Goal: Task Accomplishment & Management: Use online tool/utility

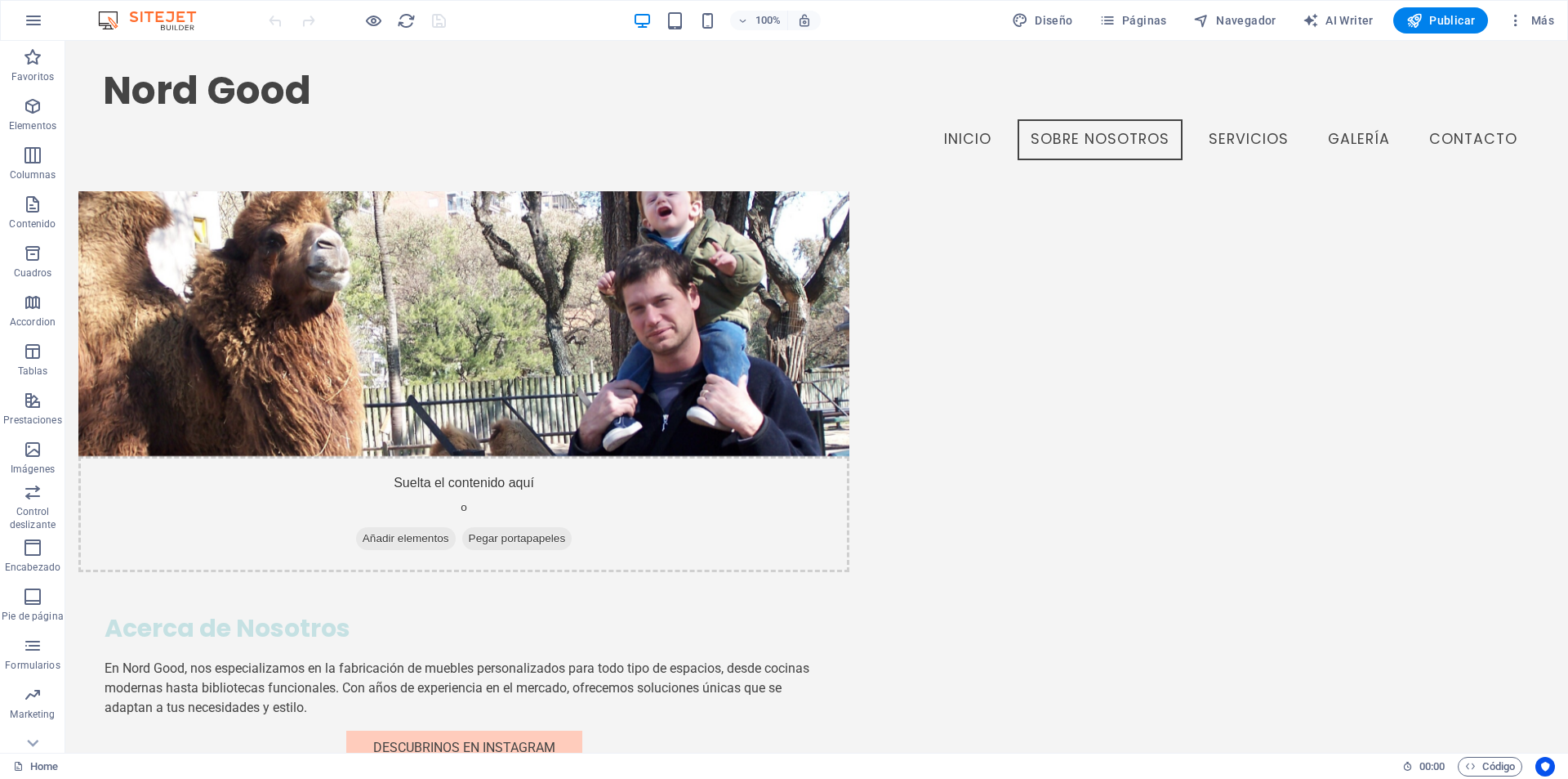
scroll to position [949, 0]
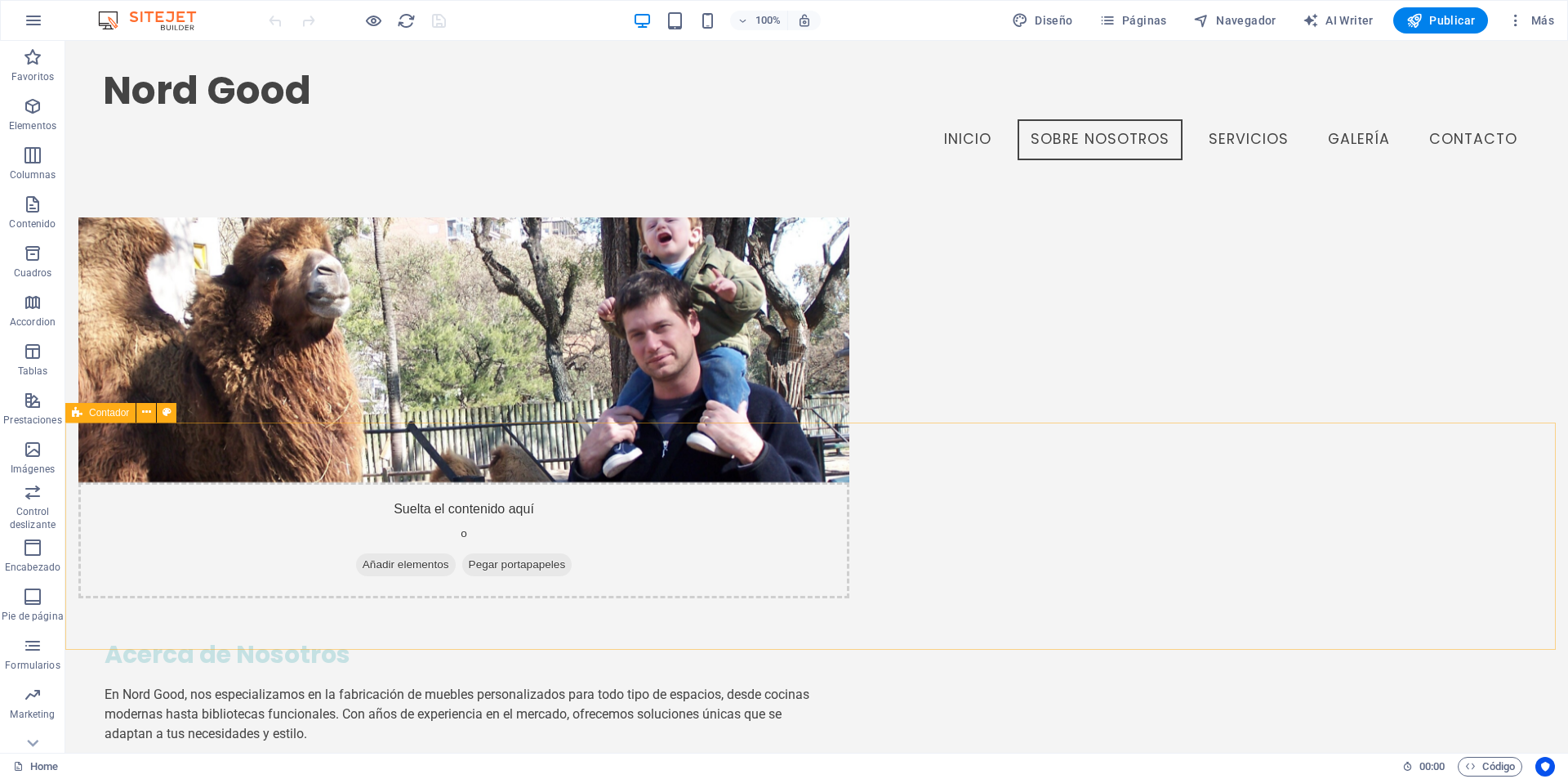
click at [108, 415] on span "Contador" at bounding box center [109, 412] width 40 height 10
click at [104, 414] on span "Contador" at bounding box center [109, 412] width 40 height 10
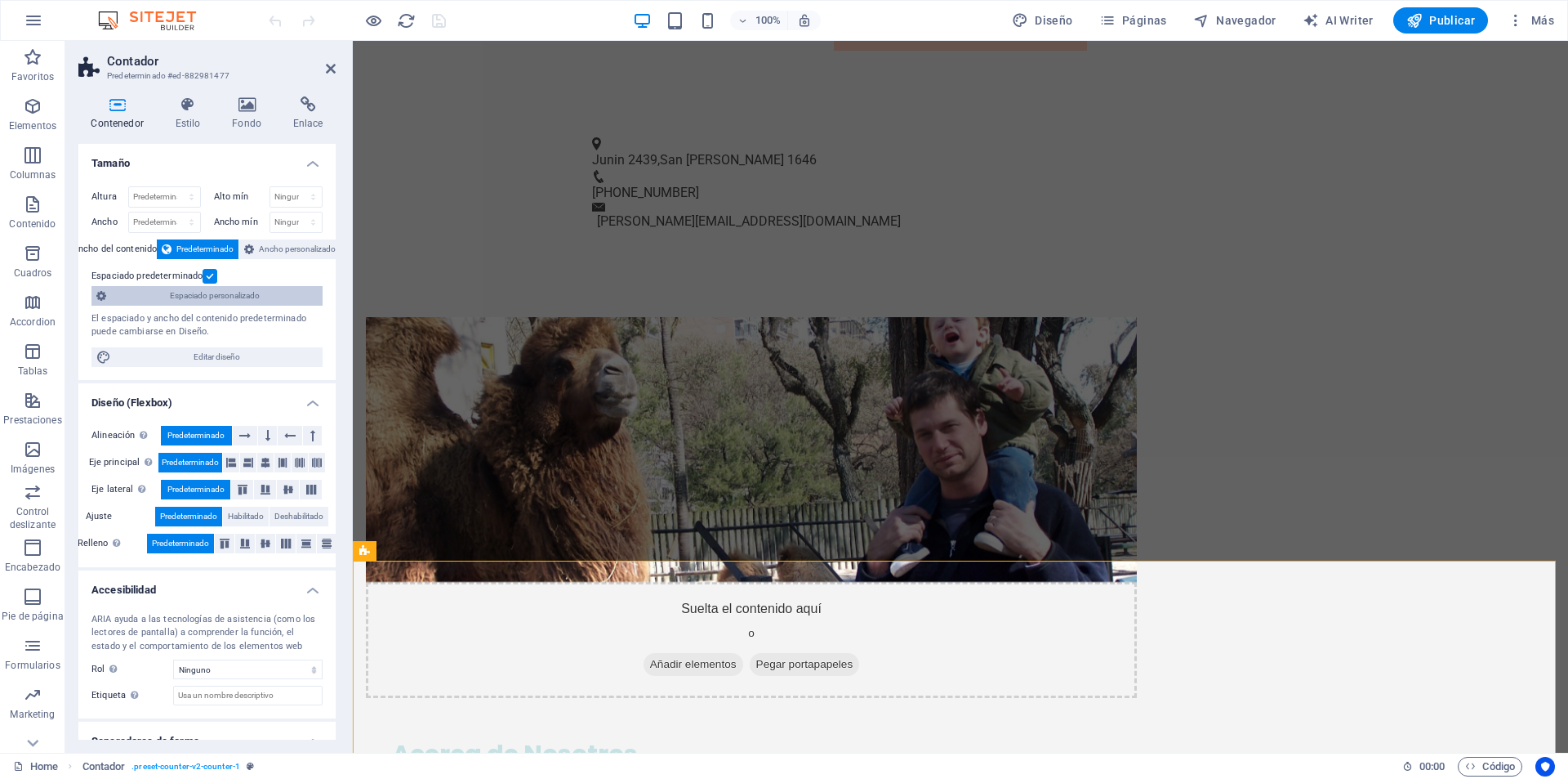
click at [199, 295] on span "Espaciado personalizado" at bounding box center [214, 296] width 207 height 19
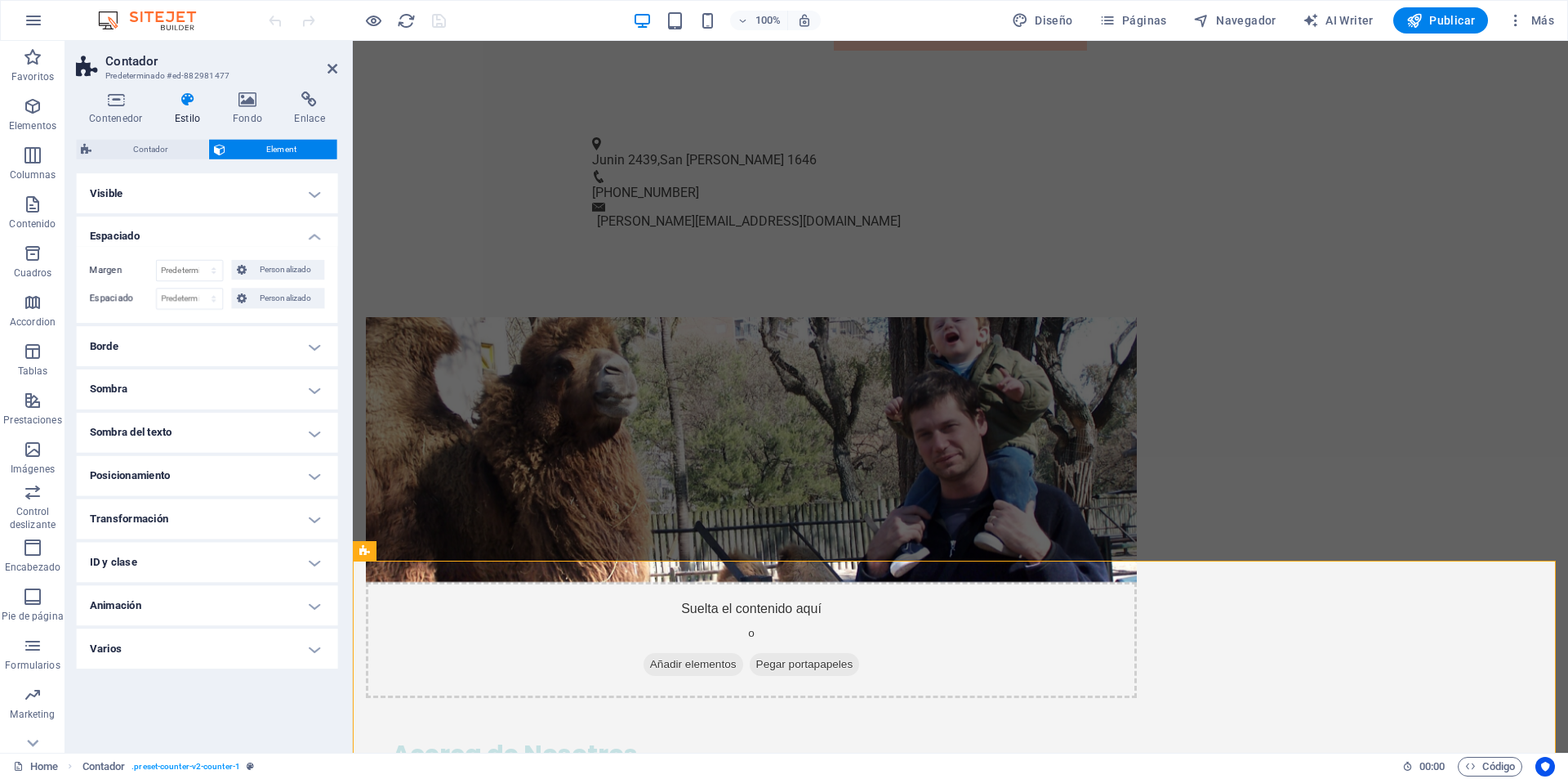
click at [239, 195] on h4 "Visible" at bounding box center [207, 196] width 257 height 39
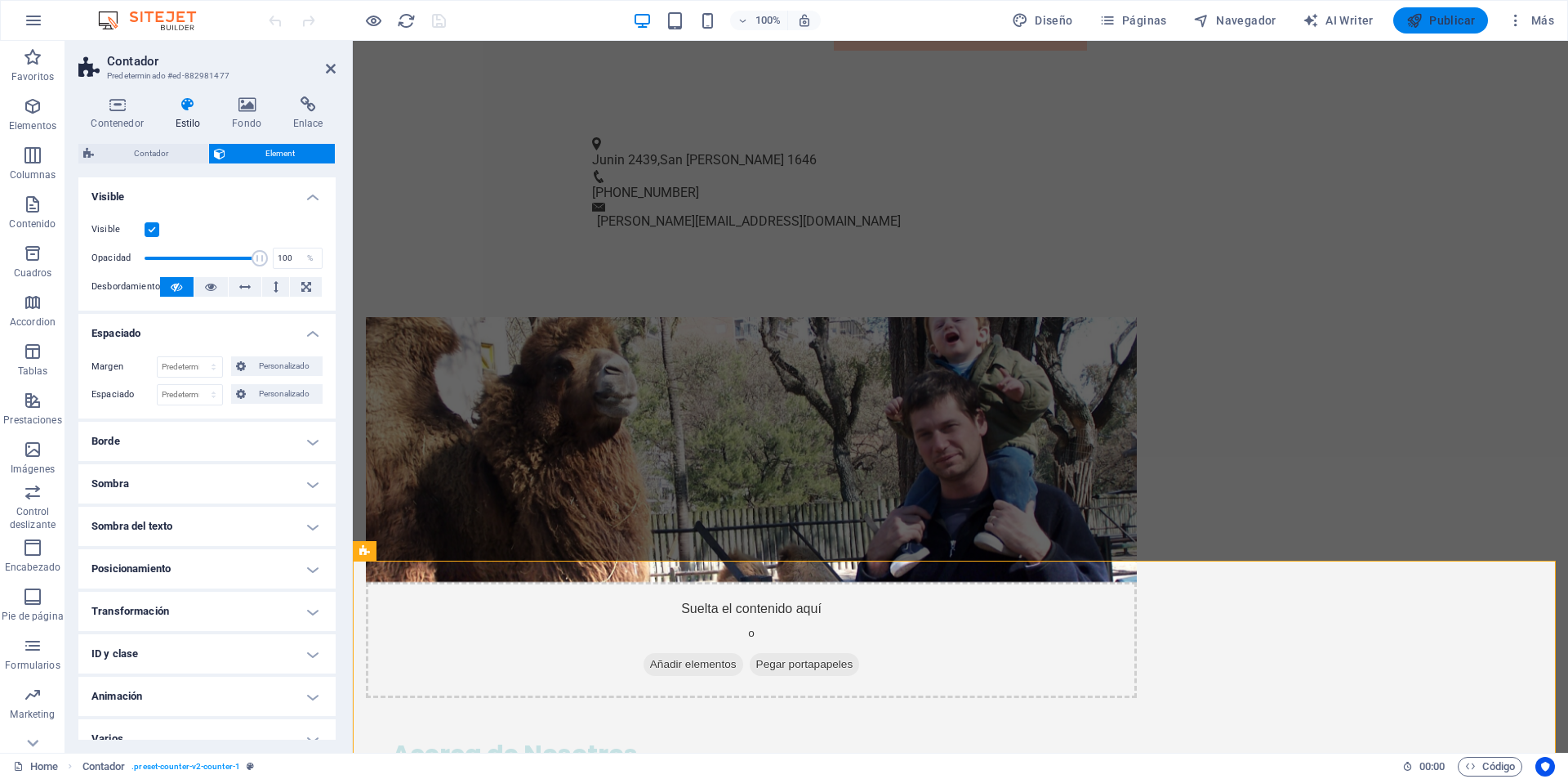
drag, startPoint x: 1412, startPoint y: 20, endPoint x: 1414, endPoint y: 29, distance: 9.2
click at [1413, 20] on icon "button" at bounding box center [1415, 21] width 17 height 17
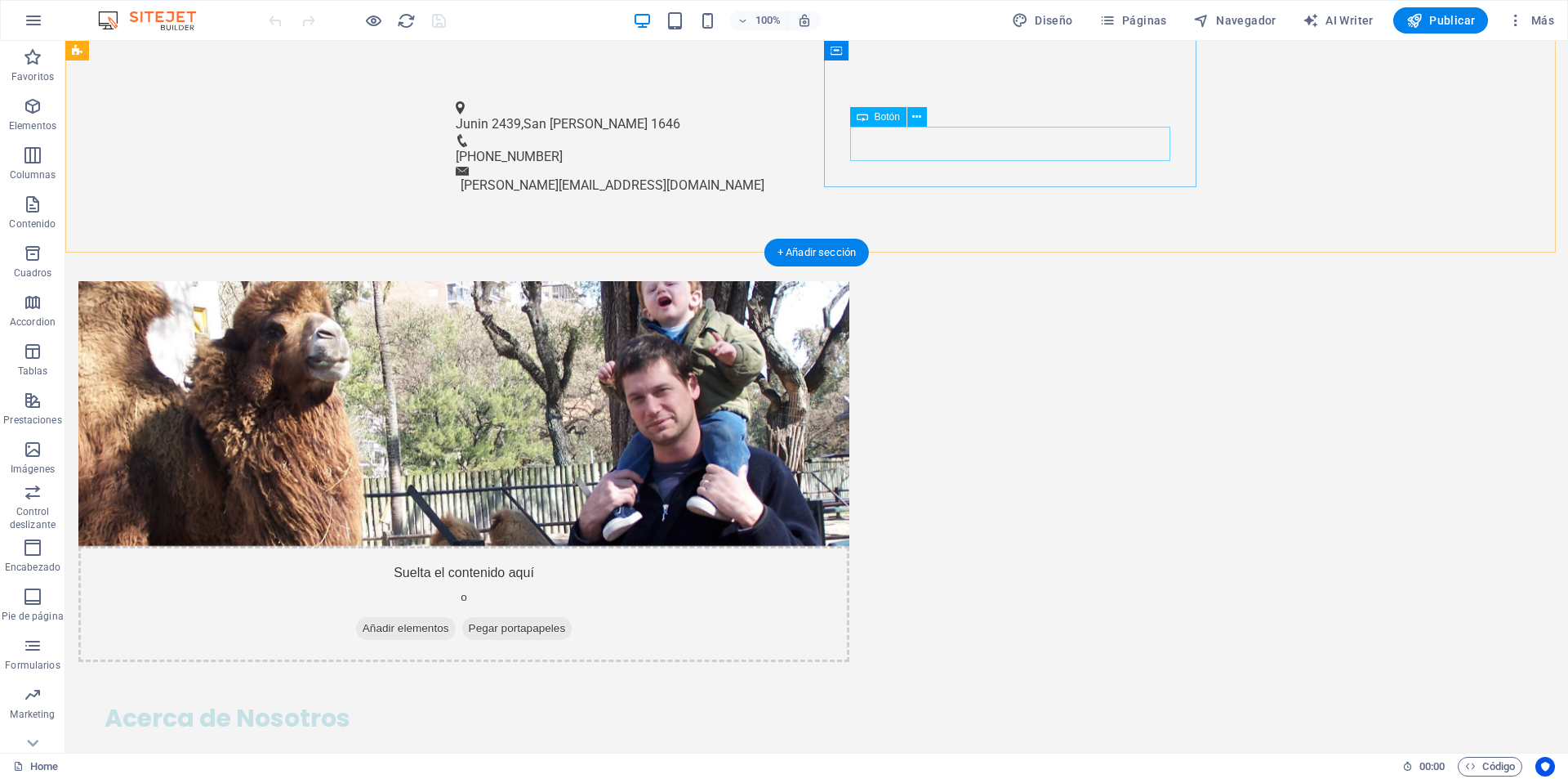
scroll to position [1031, 0]
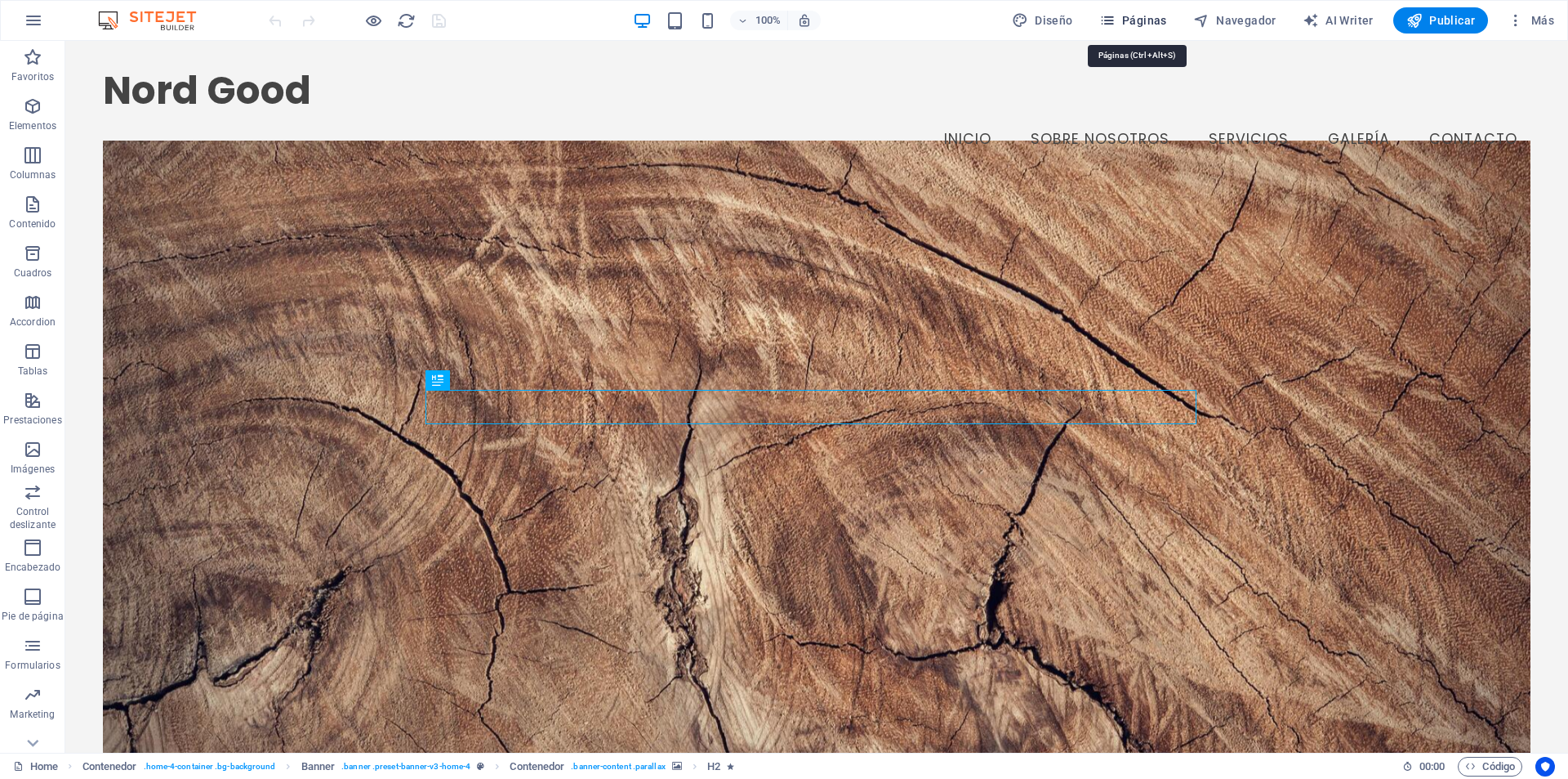
click at [1128, 14] on span "Páginas" at bounding box center [1132, 21] width 68 height 17
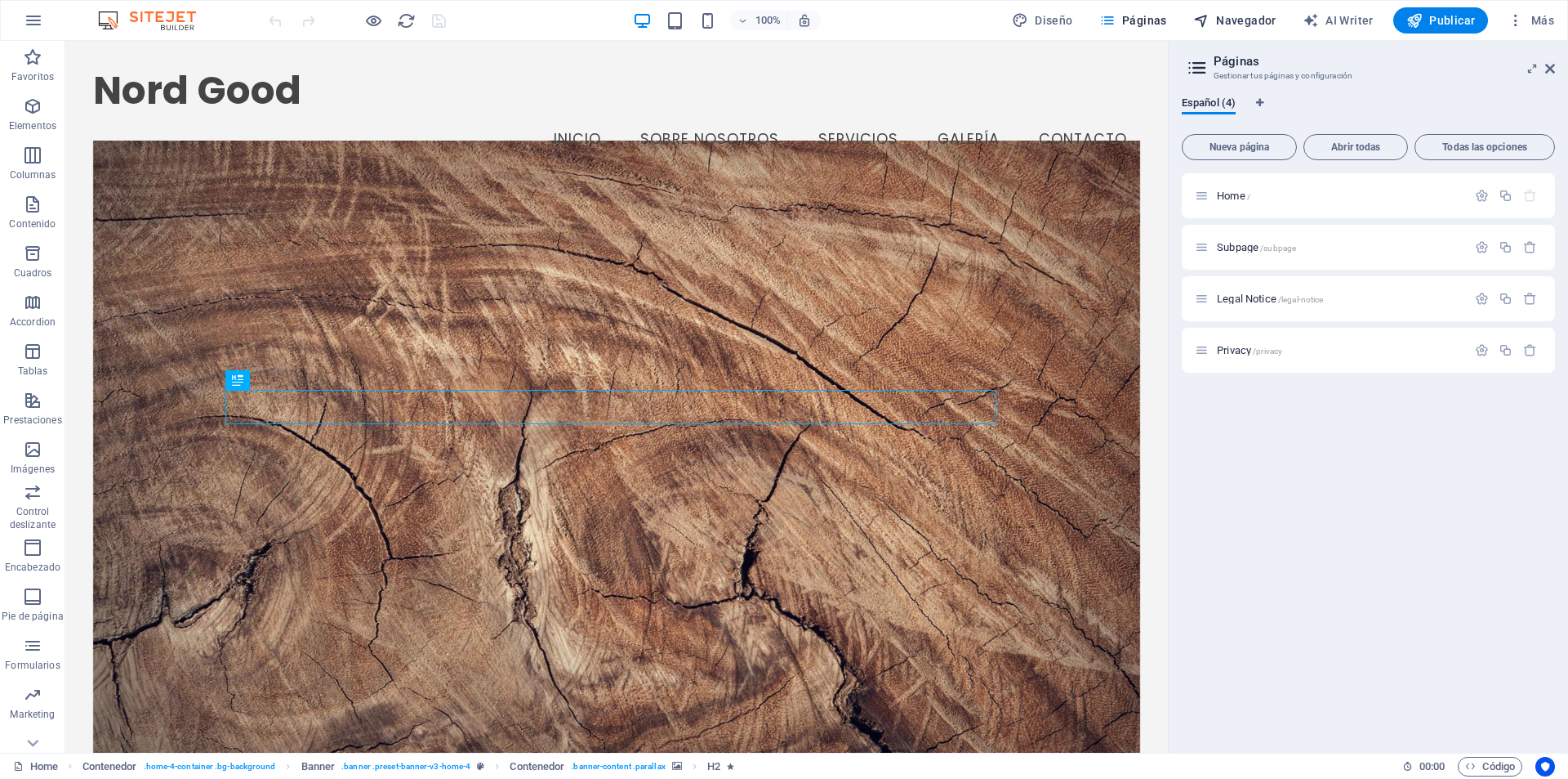
click at [1230, 25] on span "Navegador" at bounding box center [1235, 21] width 83 height 17
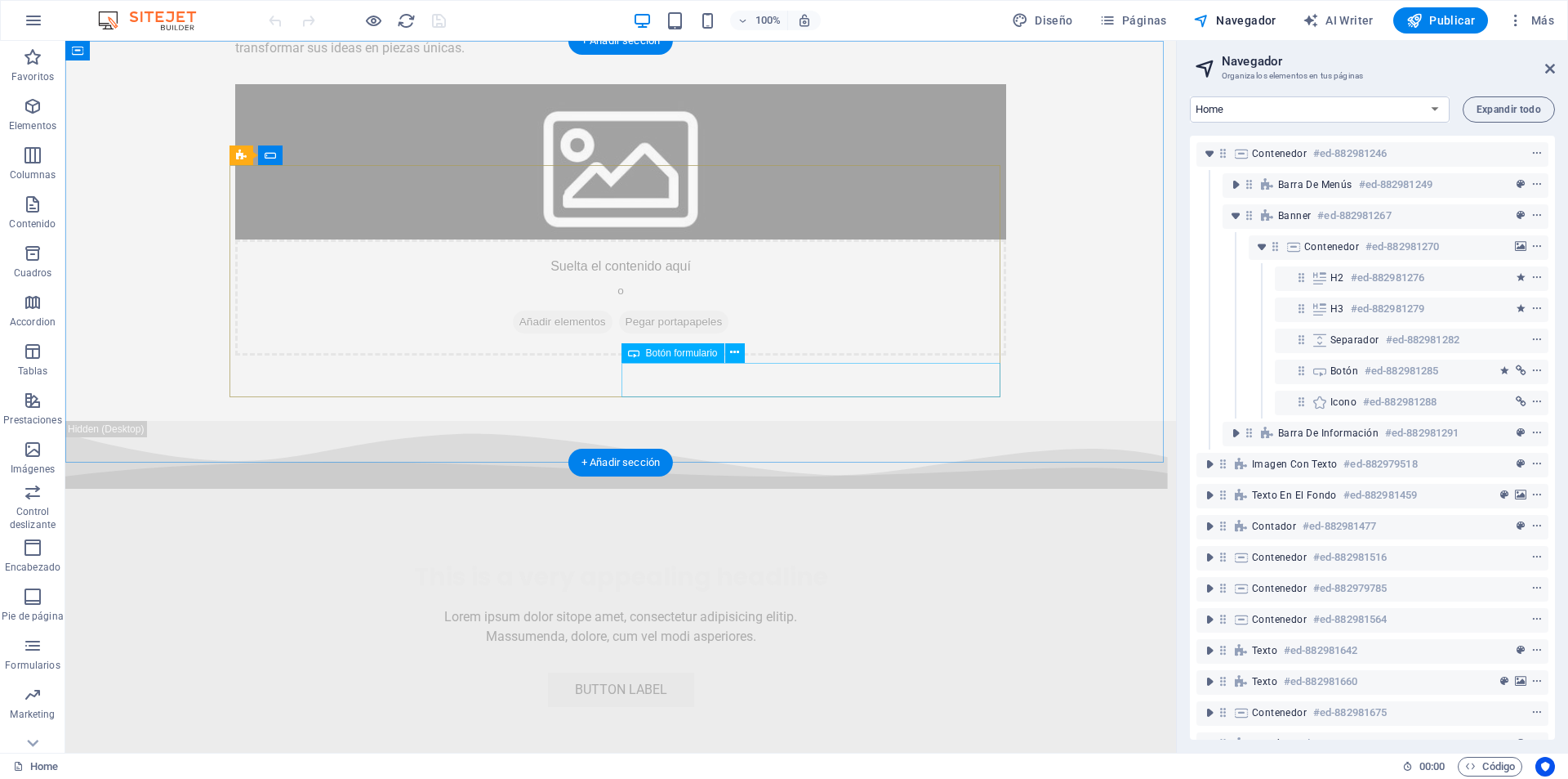
scroll to position [6497, 0]
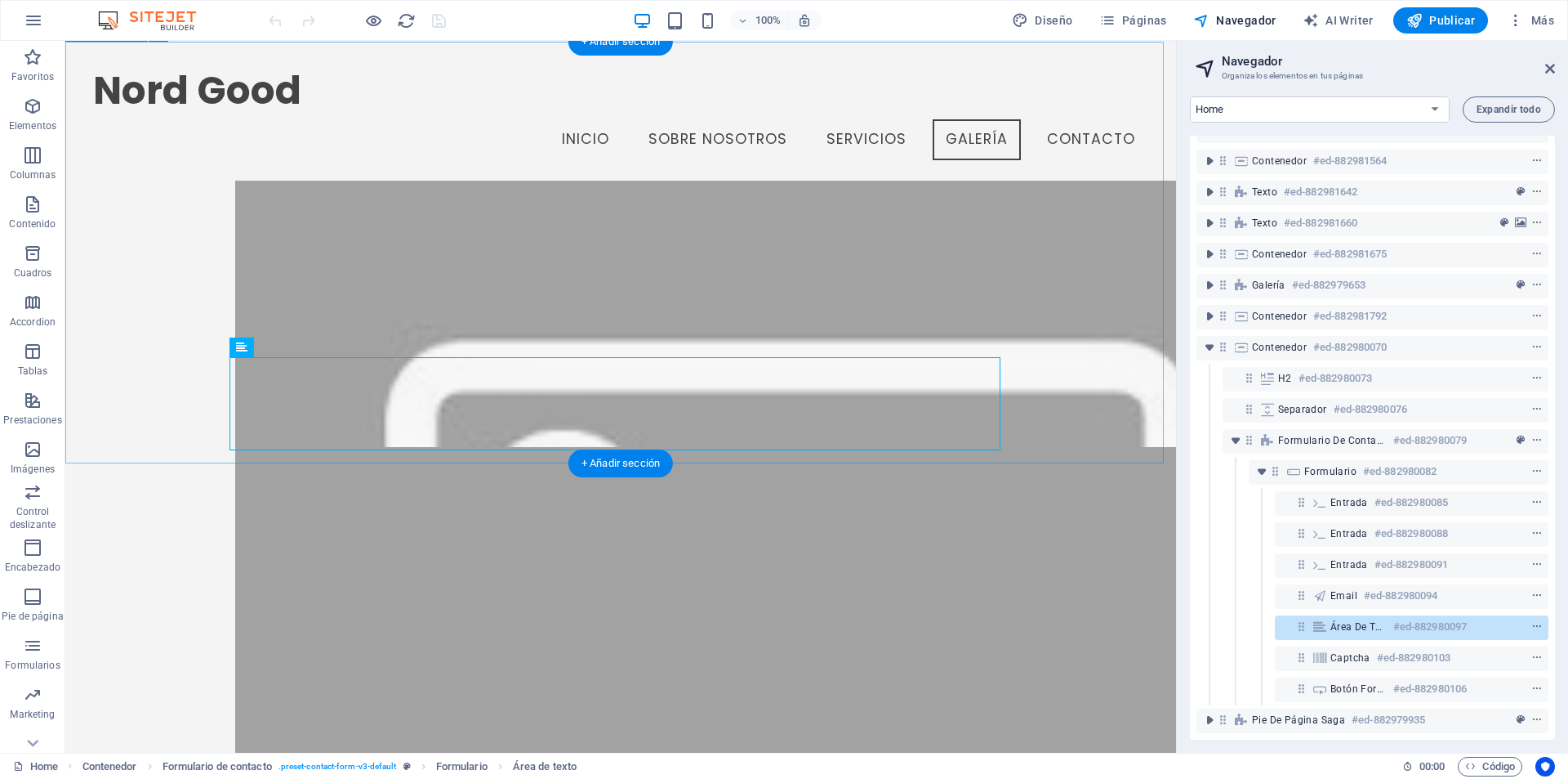
scroll to position [6071, 0]
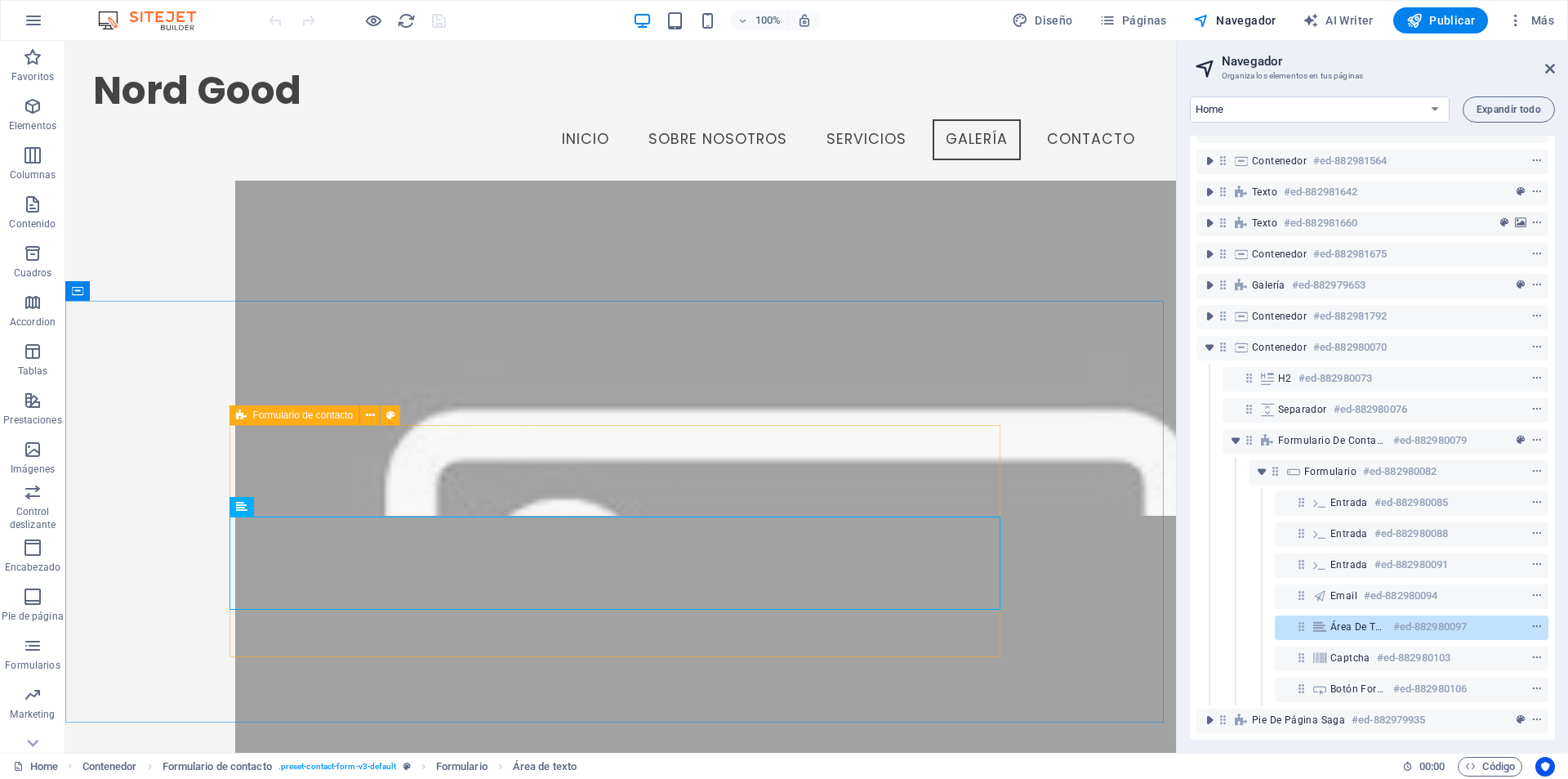
click at [265, 412] on span "Formulario de contacto" at bounding box center [303, 415] width 100 height 10
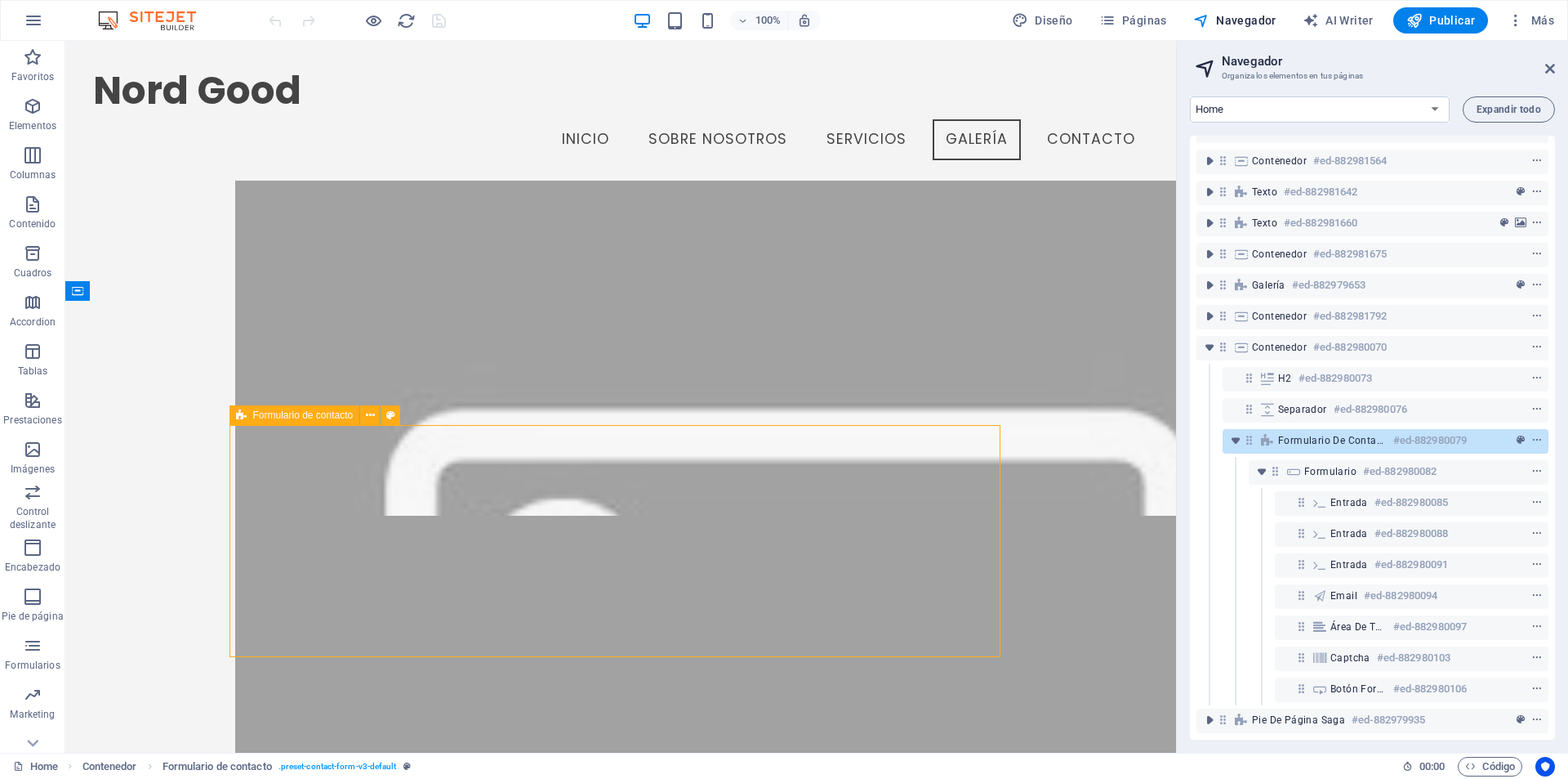
click at [265, 412] on span "Formulario de contacto" at bounding box center [303, 415] width 100 height 10
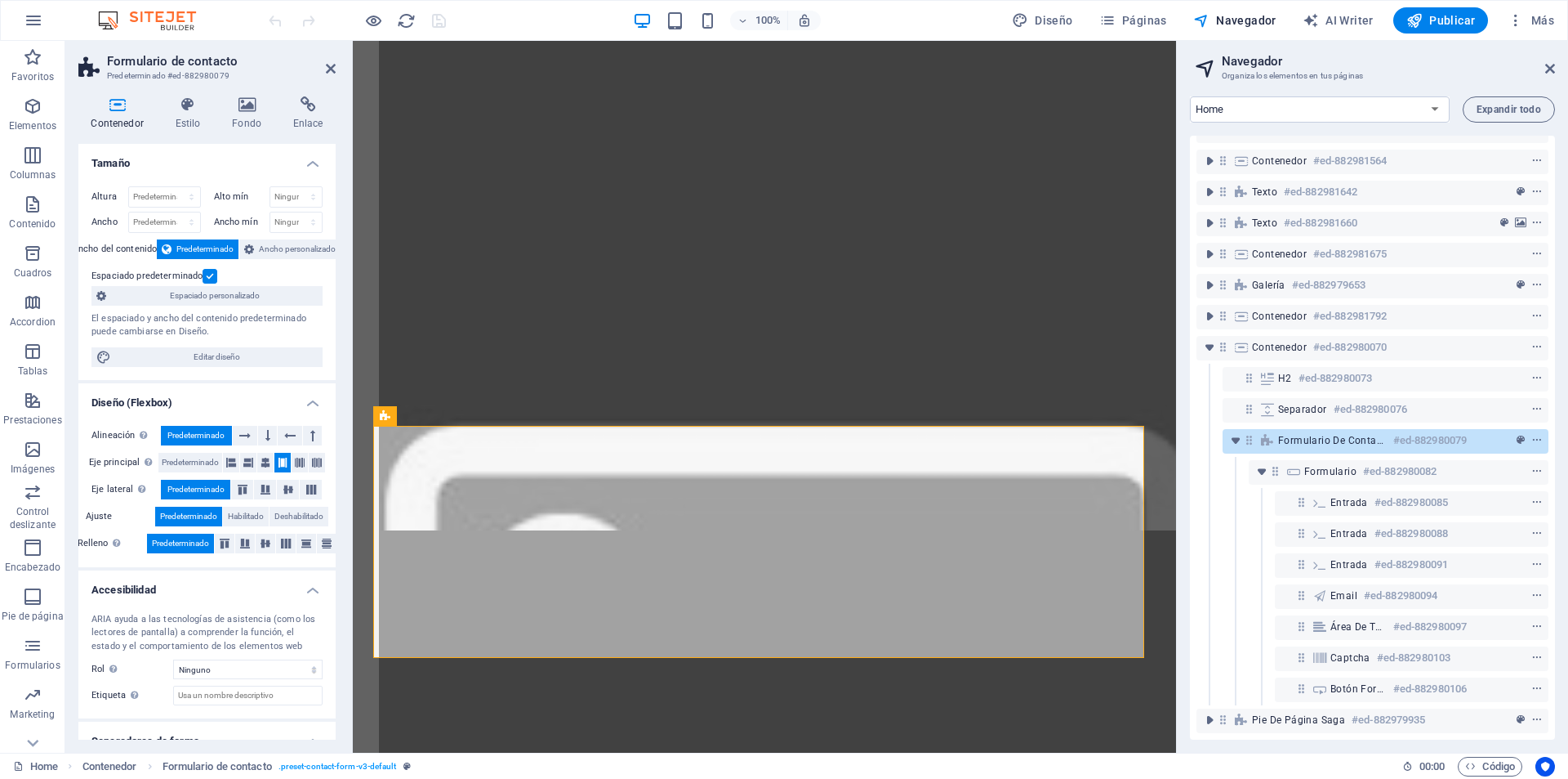
scroll to position [6073, 0]
click at [317, 102] on icon at bounding box center [308, 104] width 56 height 17
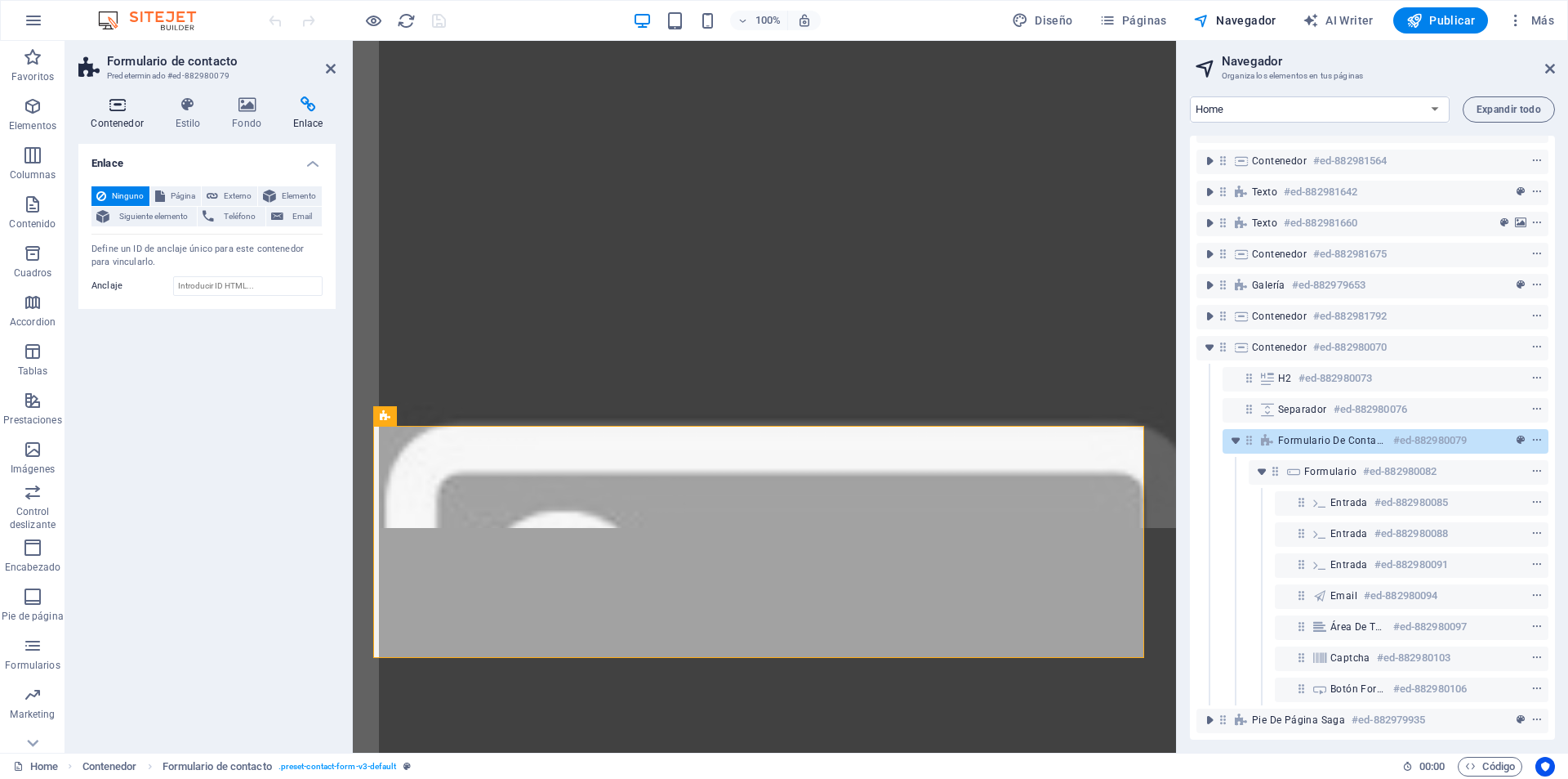
click at [114, 105] on icon at bounding box center [117, 104] width 78 height 17
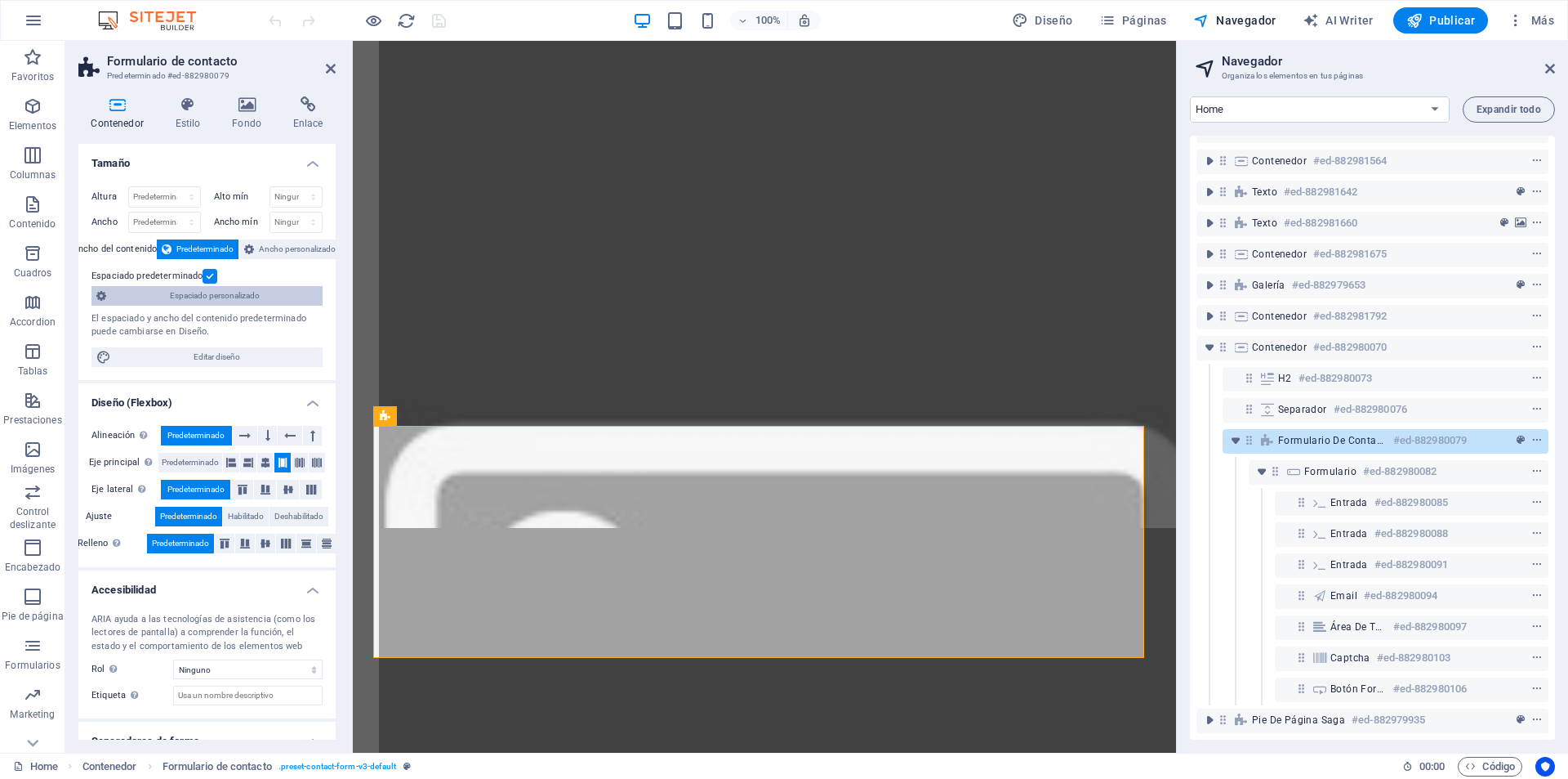
click at [245, 299] on span "Espaciado personalizado" at bounding box center [214, 296] width 207 height 19
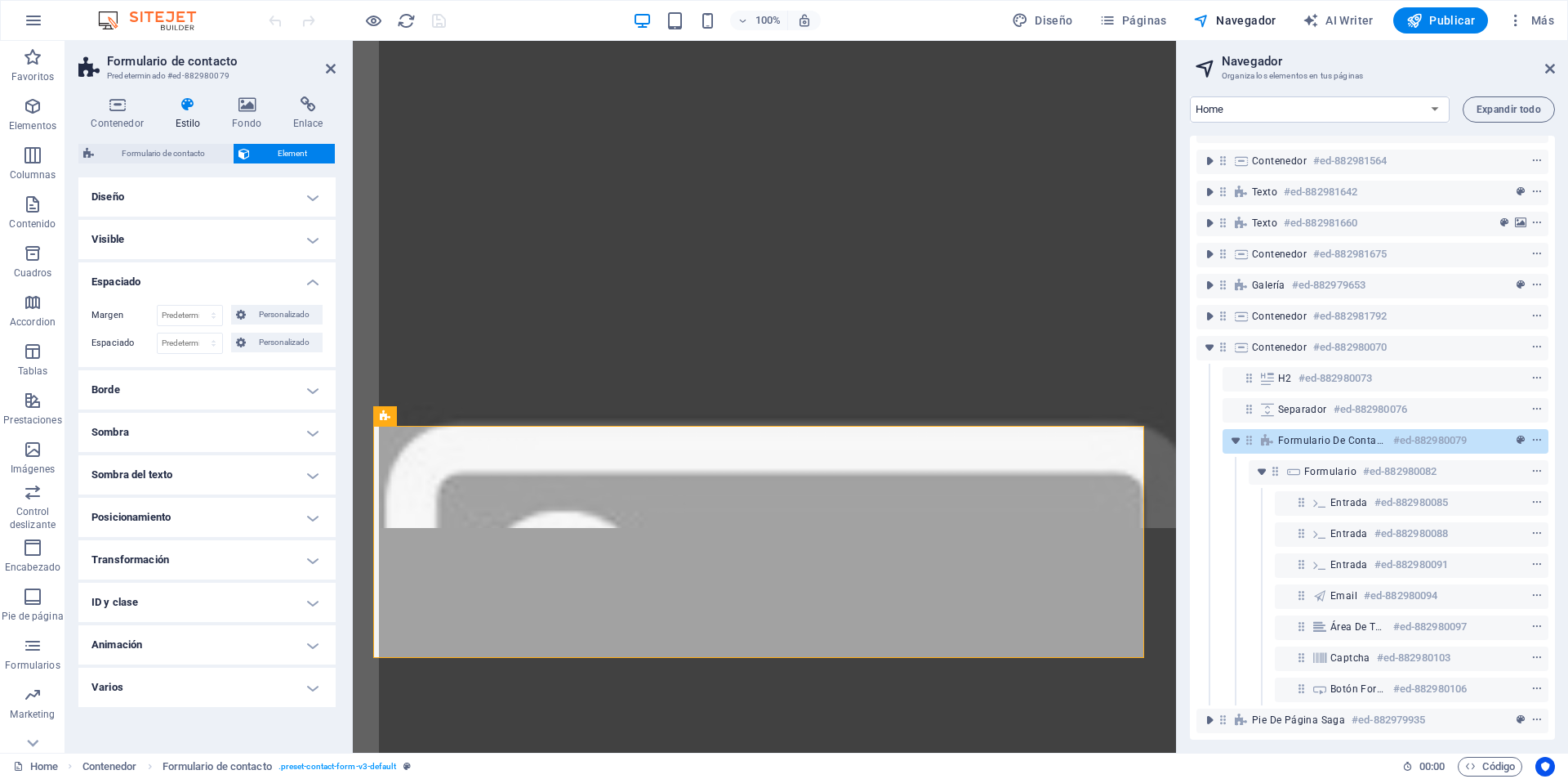
click at [295, 239] on h4 "Visible" at bounding box center [207, 239] width 257 height 39
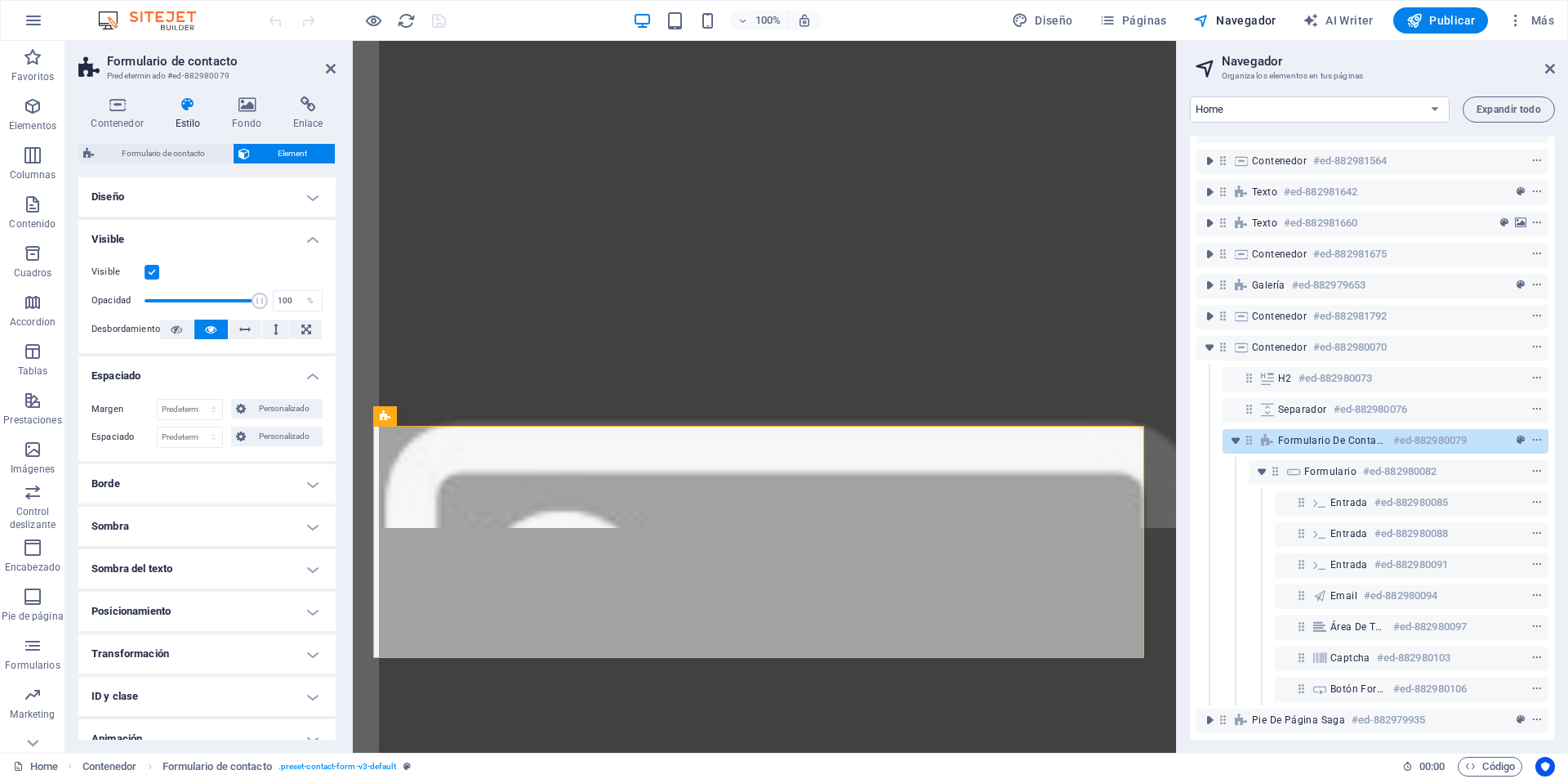
click at [294, 235] on h4 "Visible" at bounding box center [207, 234] width 257 height 29
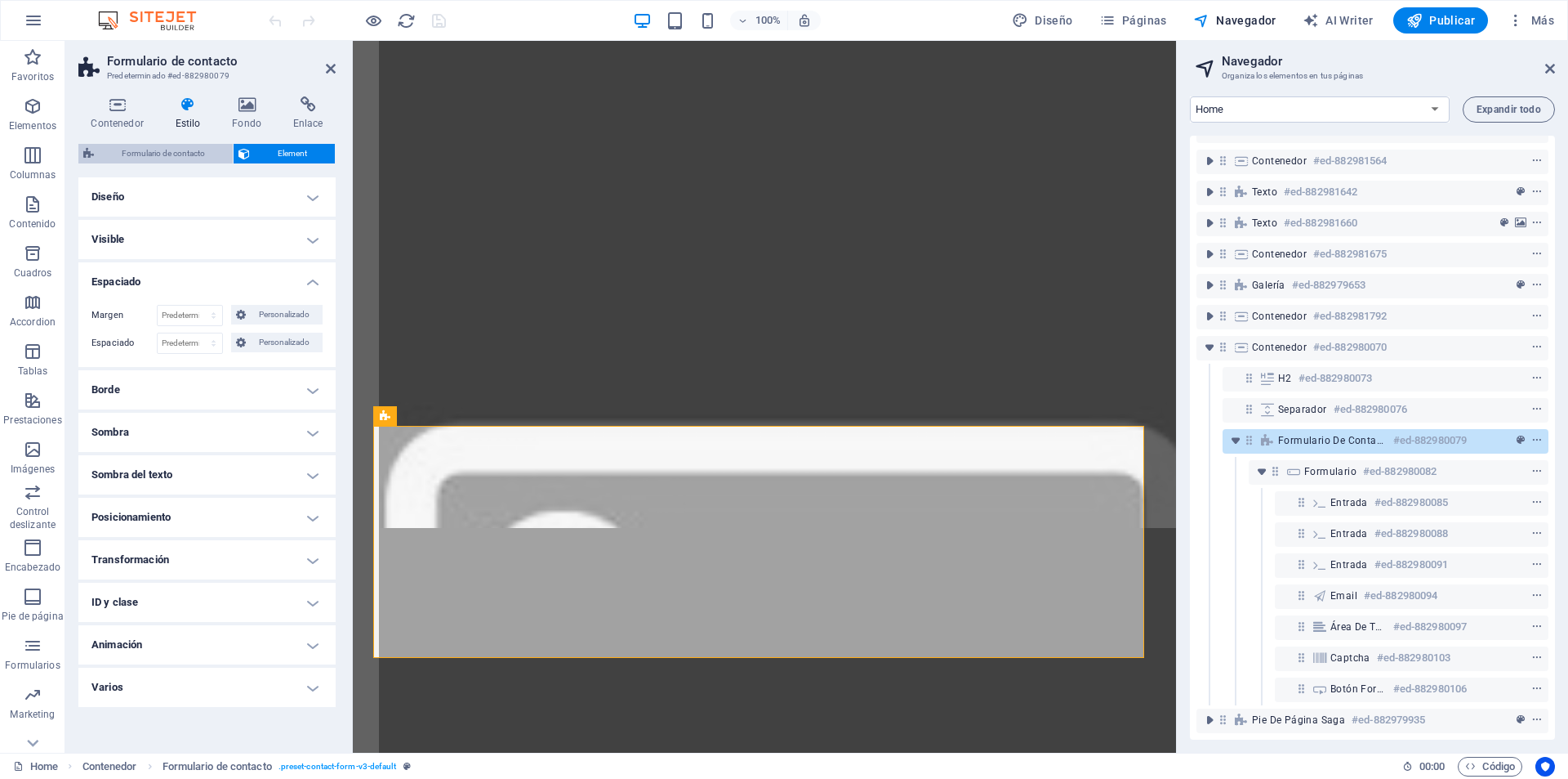
click at [155, 156] on span "Formulario de contacto" at bounding box center [163, 153] width 129 height 19
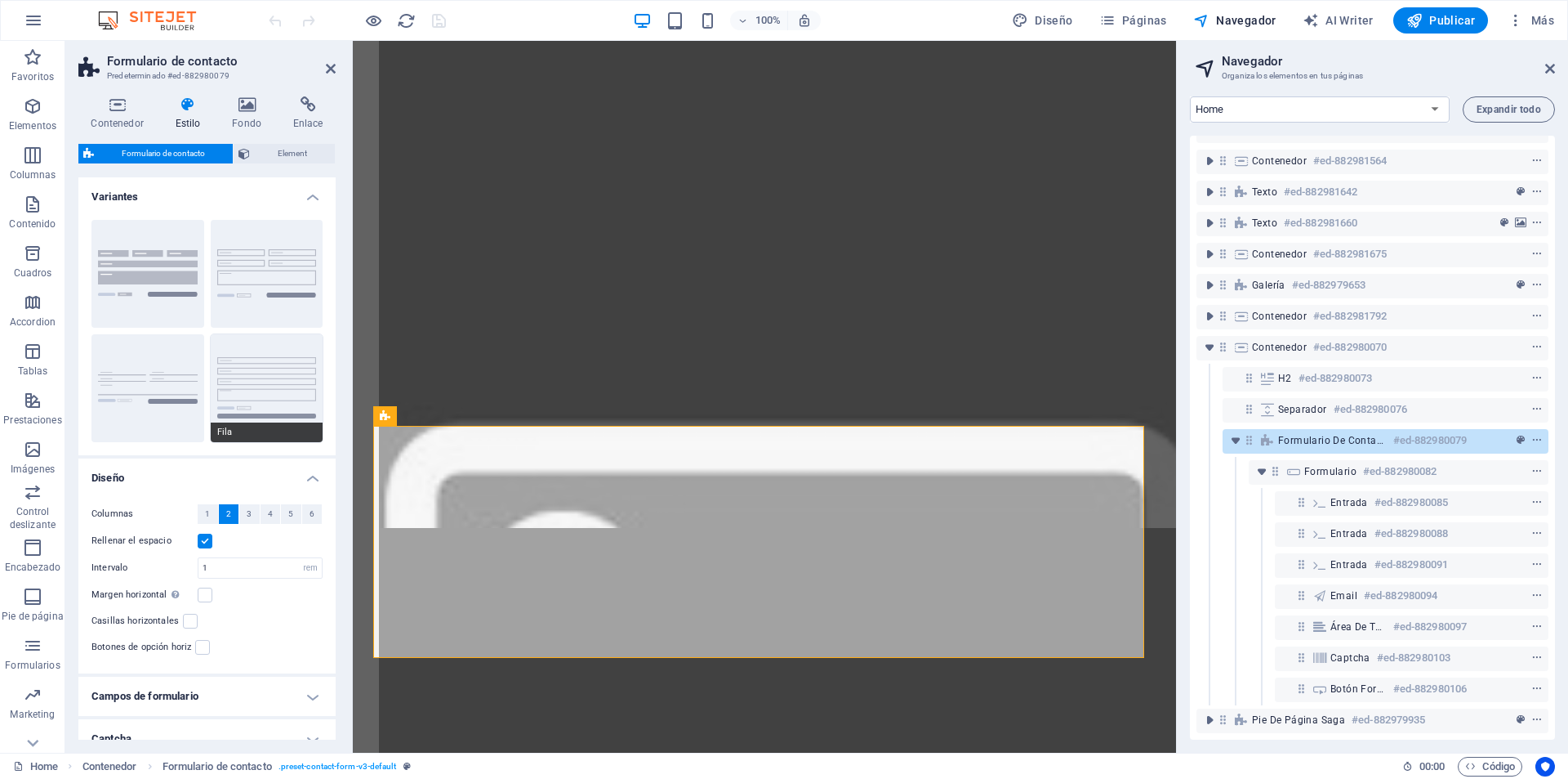
click at [238, 363] on button "Fila" at bounding box center [267, 387] width 113 height 108
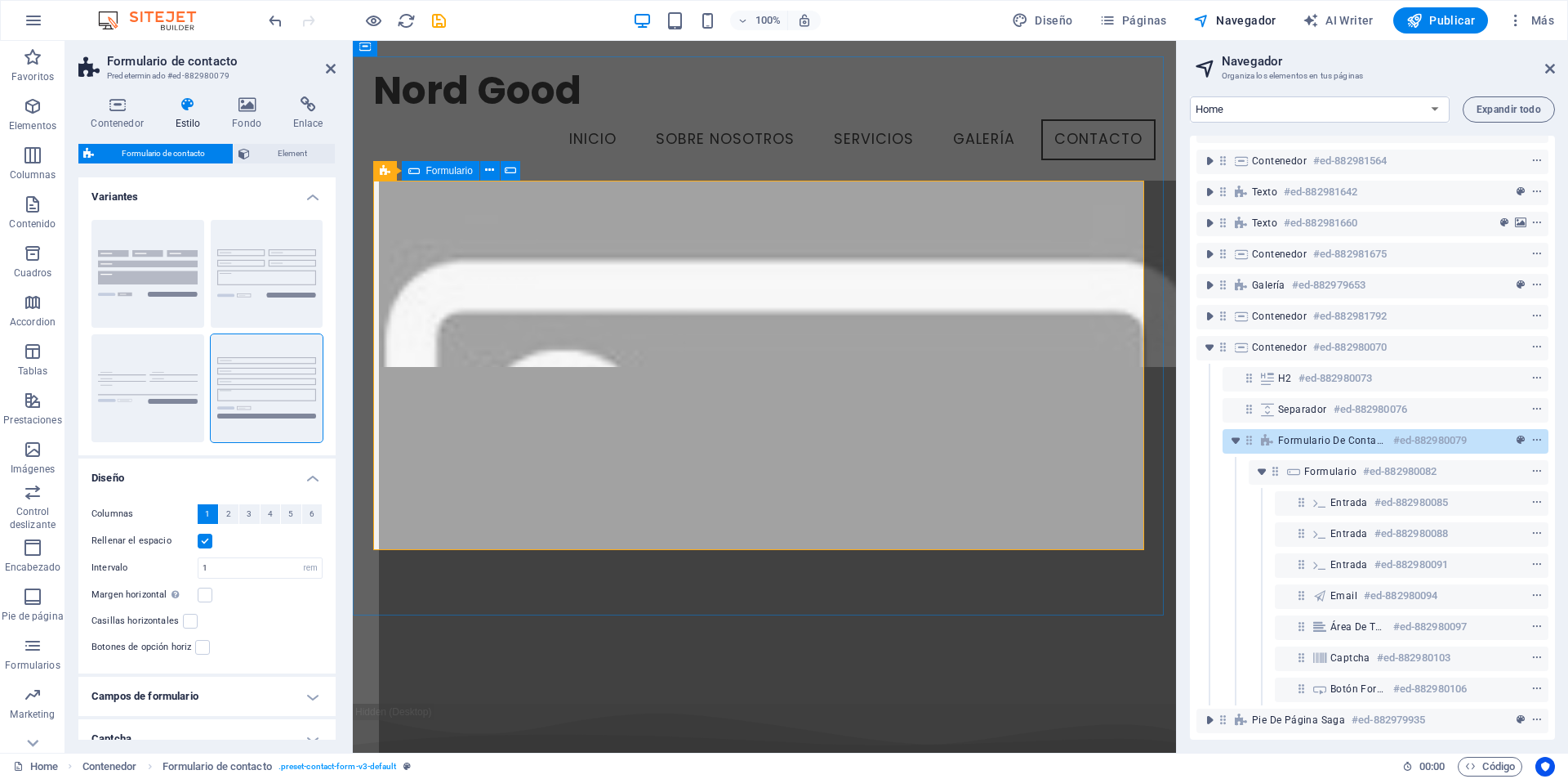
scroll to position [6097, 0]
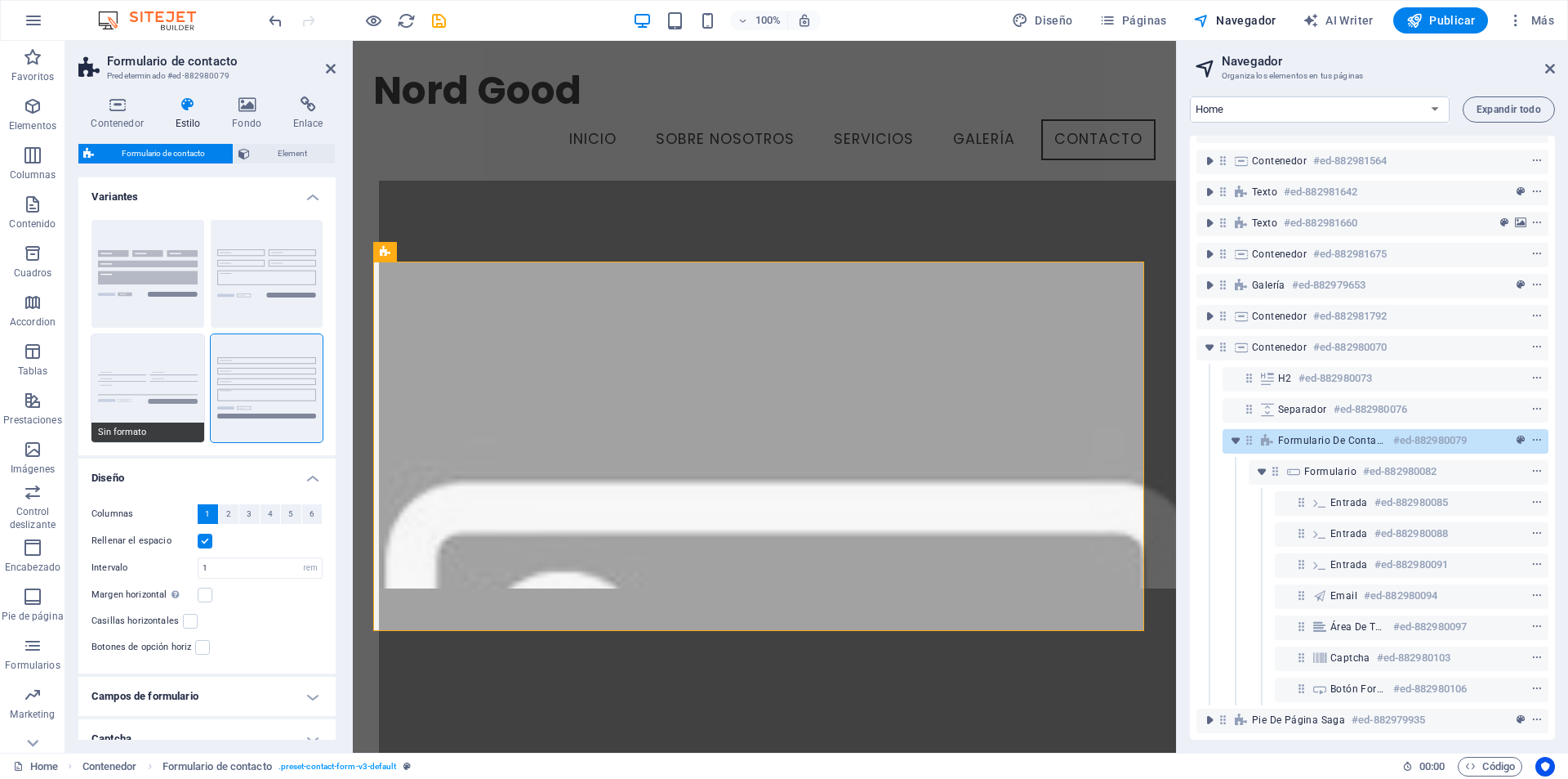
click at [152, 368] on button "Sin formato" at bounding box center [148, 387] width 113 height 108
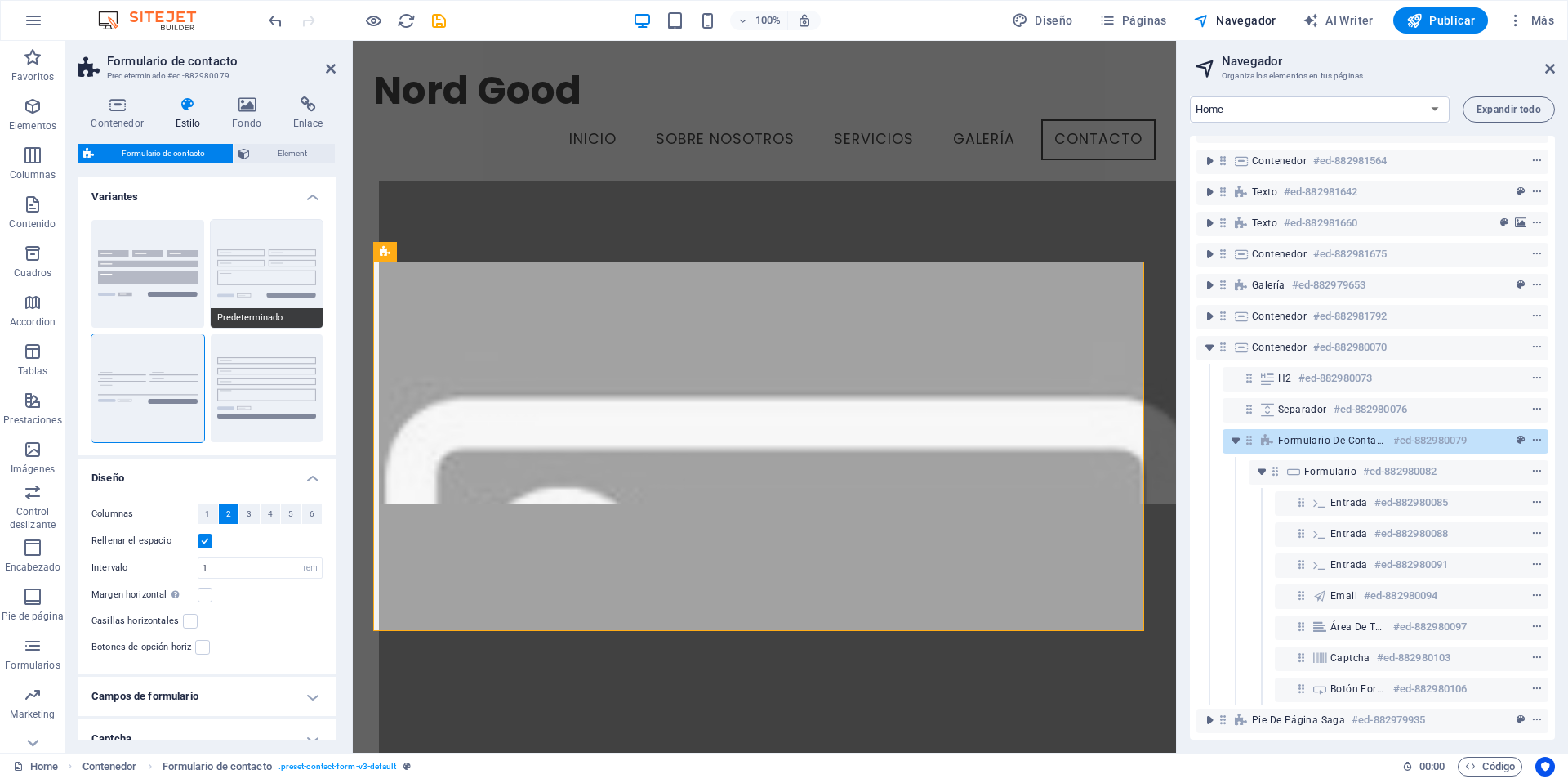
click at [280, 258] on button "Predeterminado" at bounding box center [267, 273] width 113 height 108
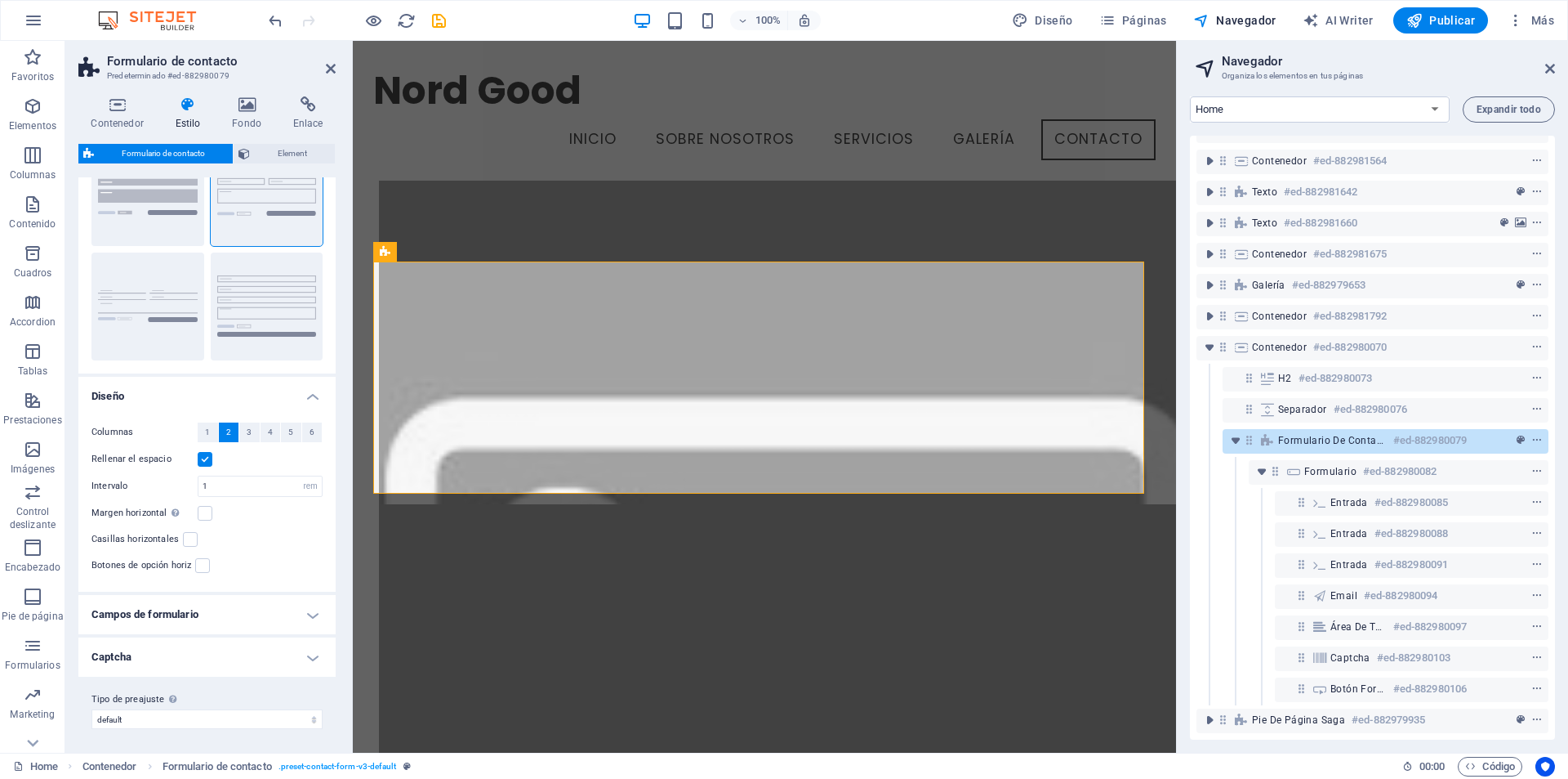
scroll to position [84, 0]
click at [304, 596] on h4 "Campos de formulario" at bounding box center [207, 612] width 257 height 39
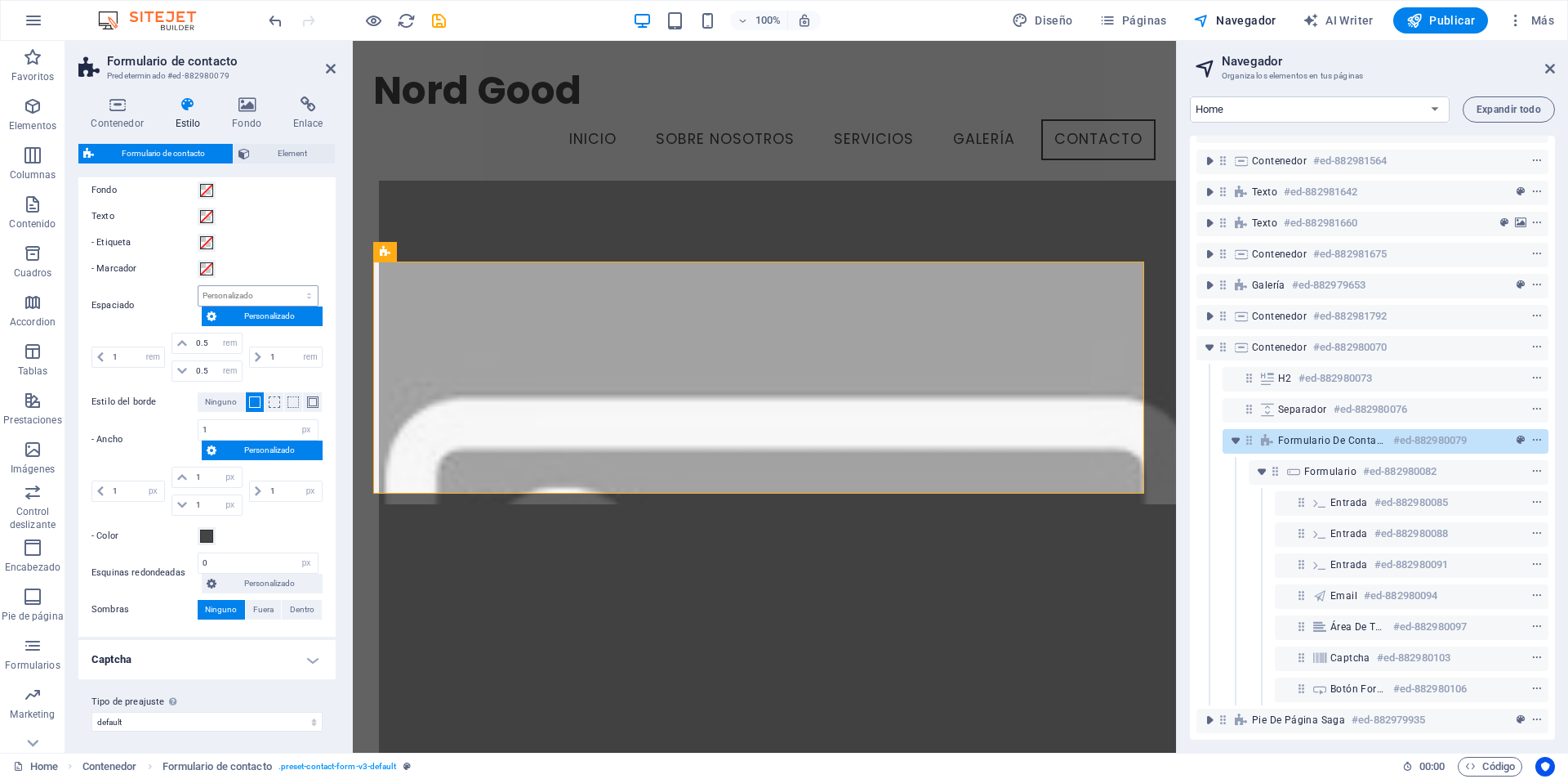
scroll to position [607, 0]
click at [284, 640] on h4 "Captcha" at bounding box center [207, 655] width 257 height 39
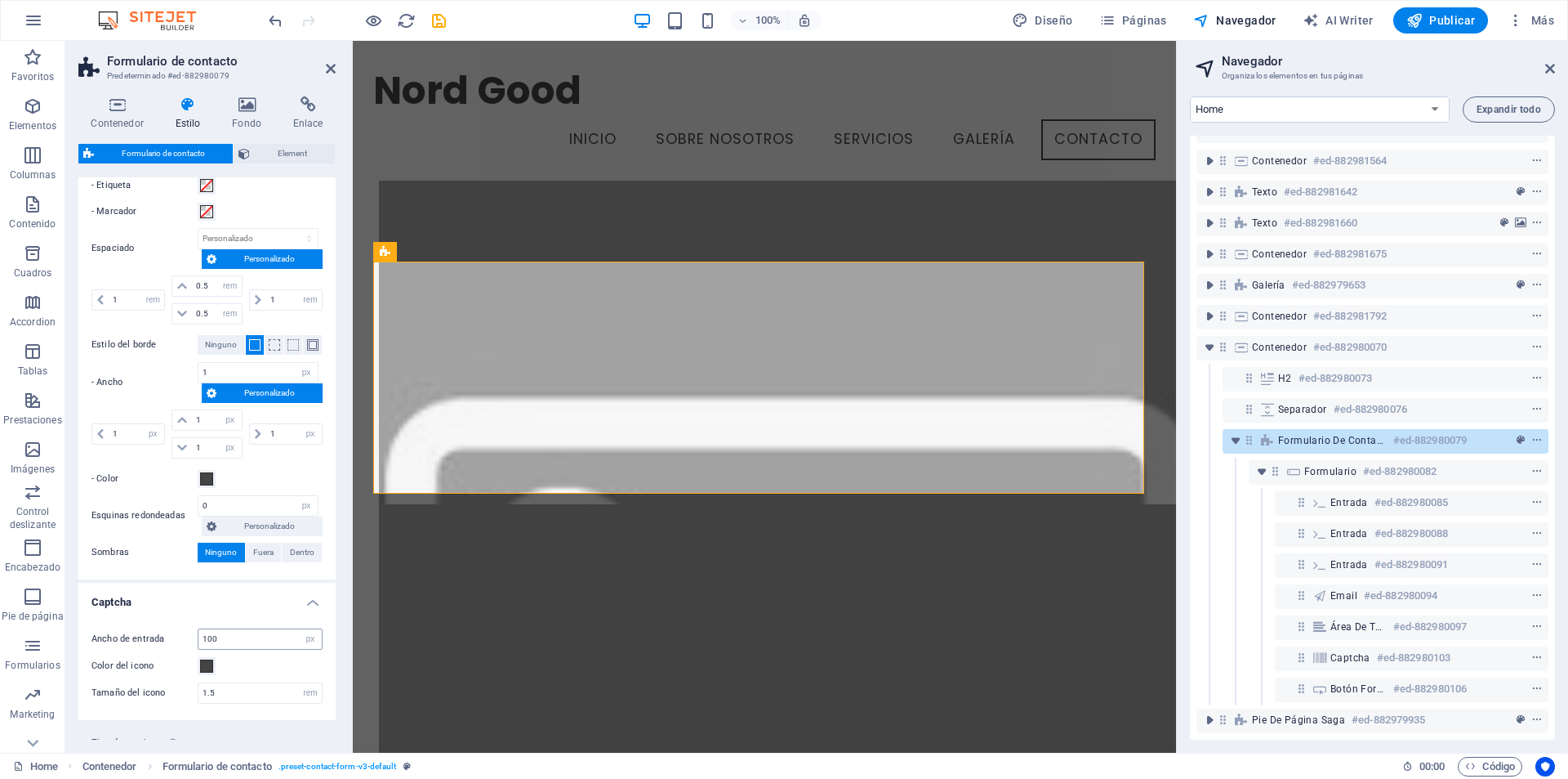
scroll to position [706, 0]
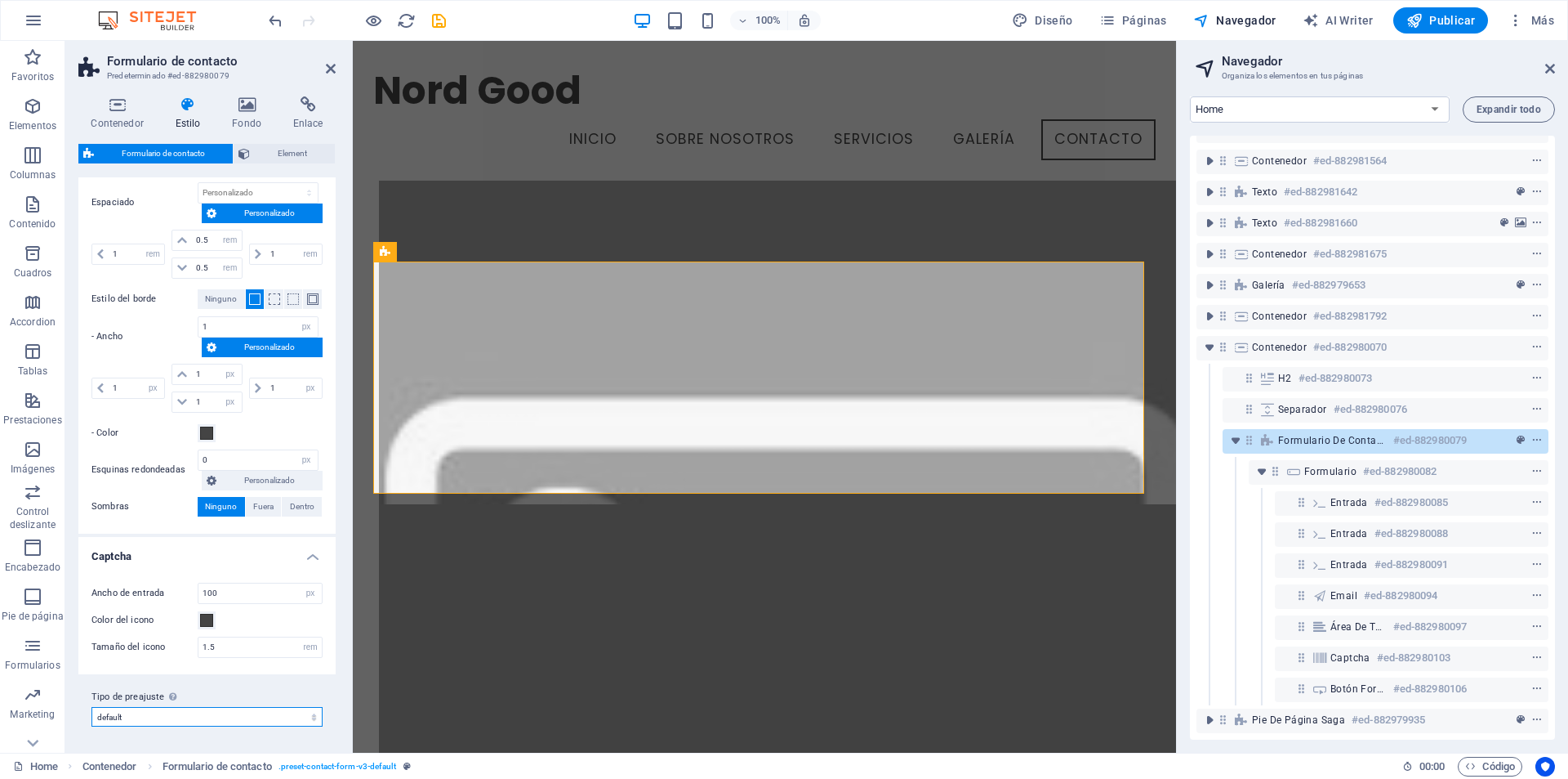
click at [265, 714] on select "plain default row Añadir tipo de preajuste" at bounding box center [207, 716] width 231 height 19
click at [246, 102] on icon at bounding box center [247, 104] width 55 height 17
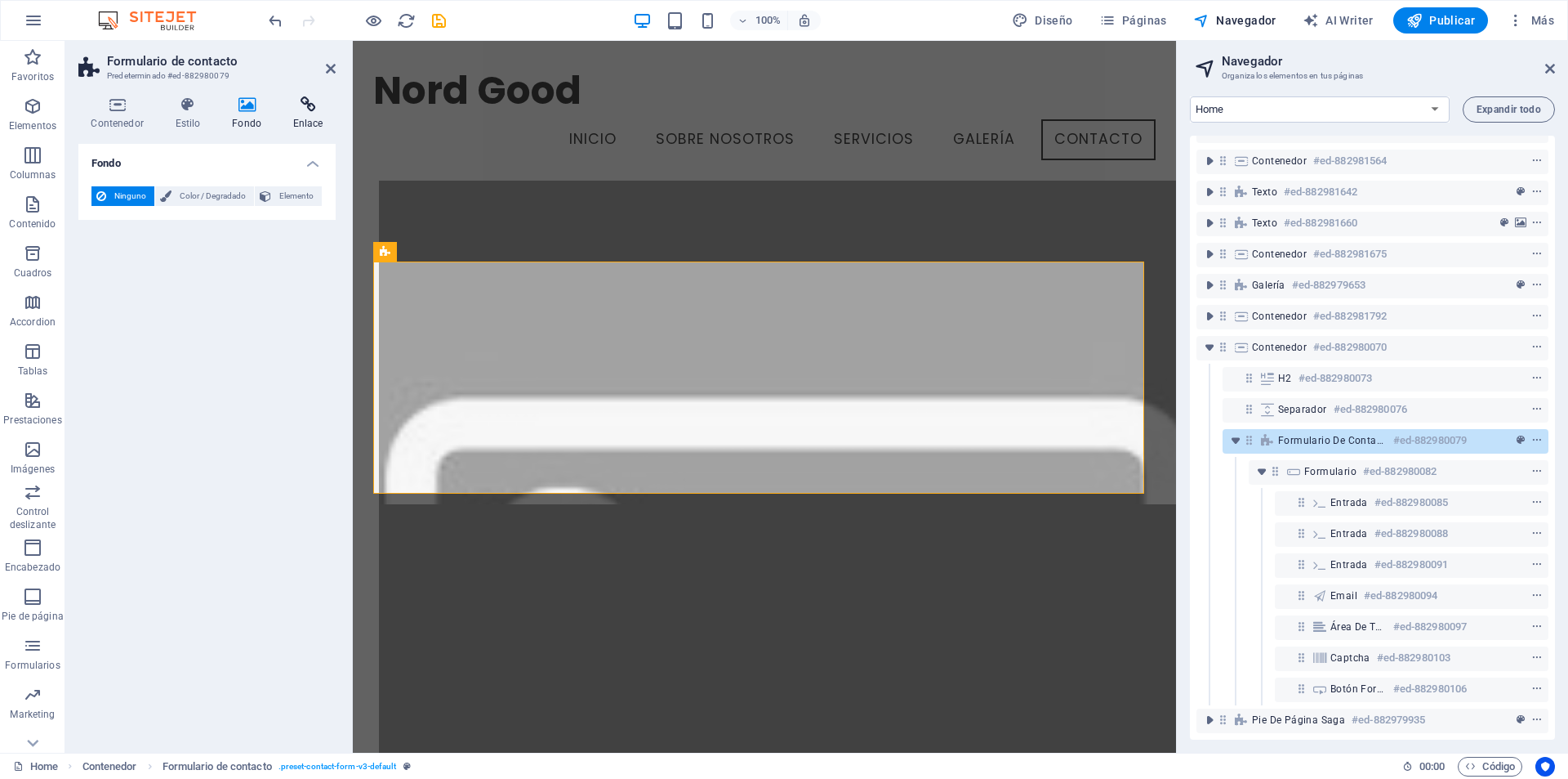
click at [306, 98] on icon at bounding box center [308, 104] width 56 height 17
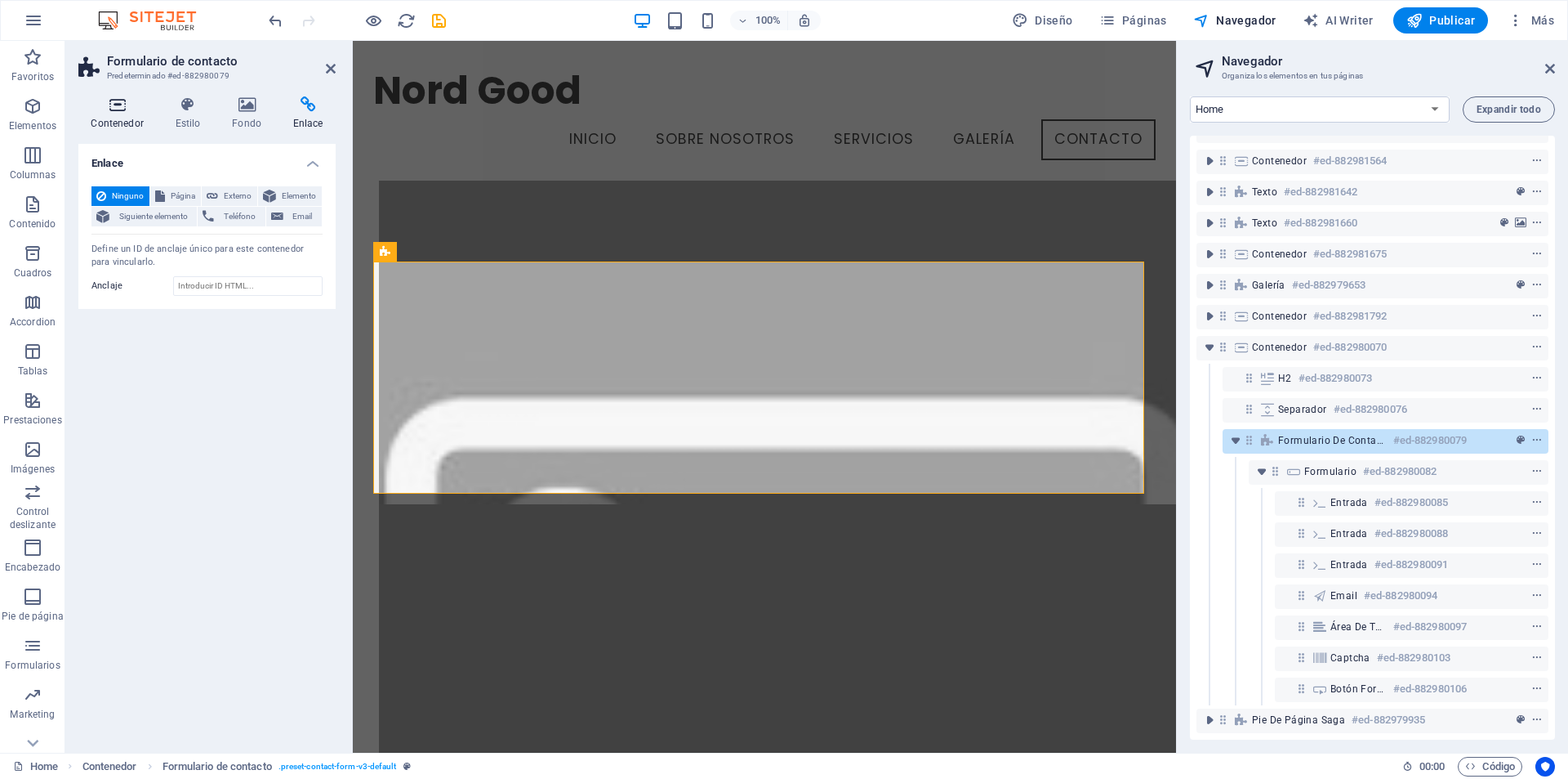
click at [114, 109] on icon at bounding box center [117, 104] width 78 height 17
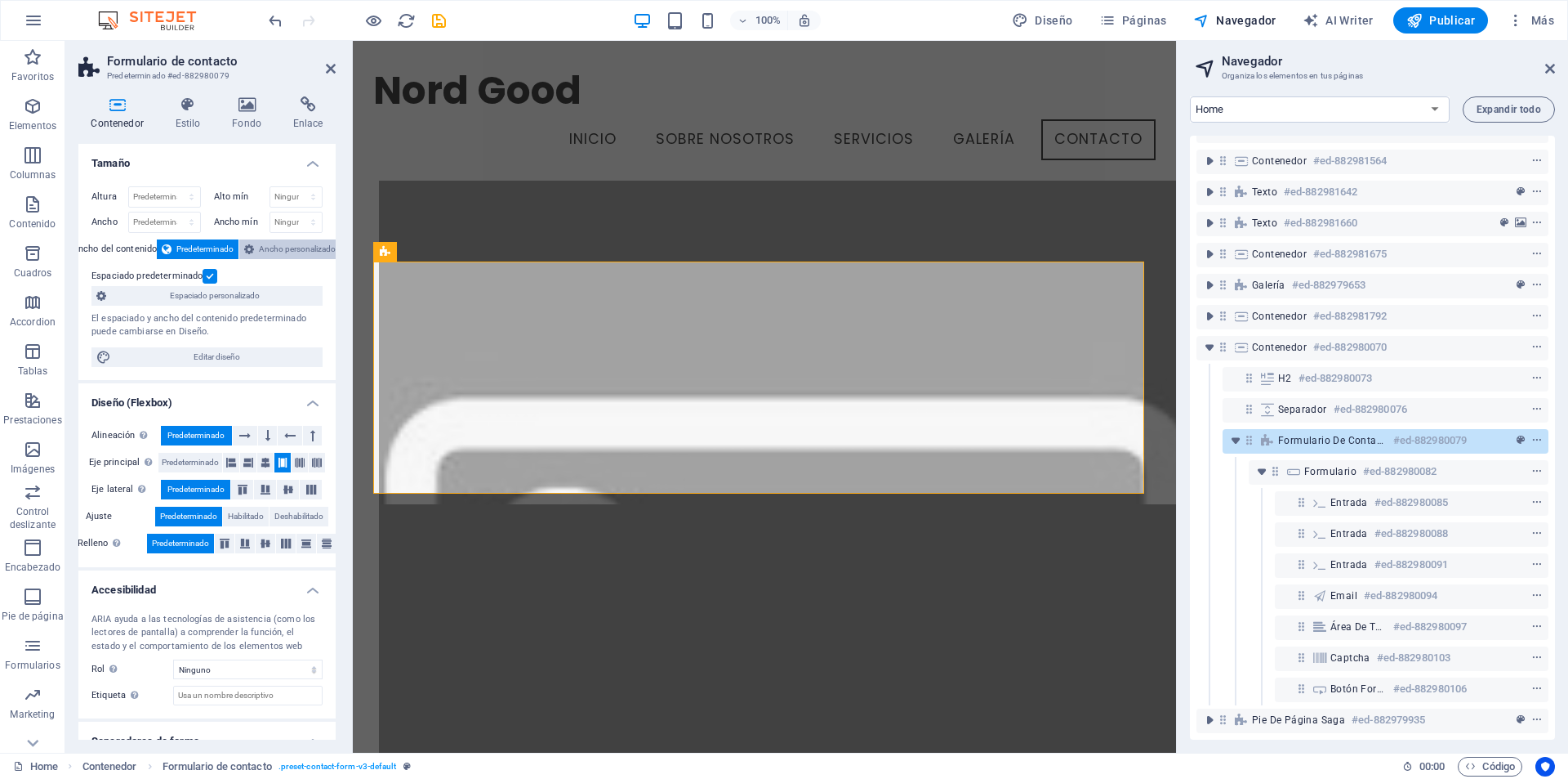
click at [265, 246] on span "Ancho personalizado" at bounding box center [297, 249] width 77 height 19
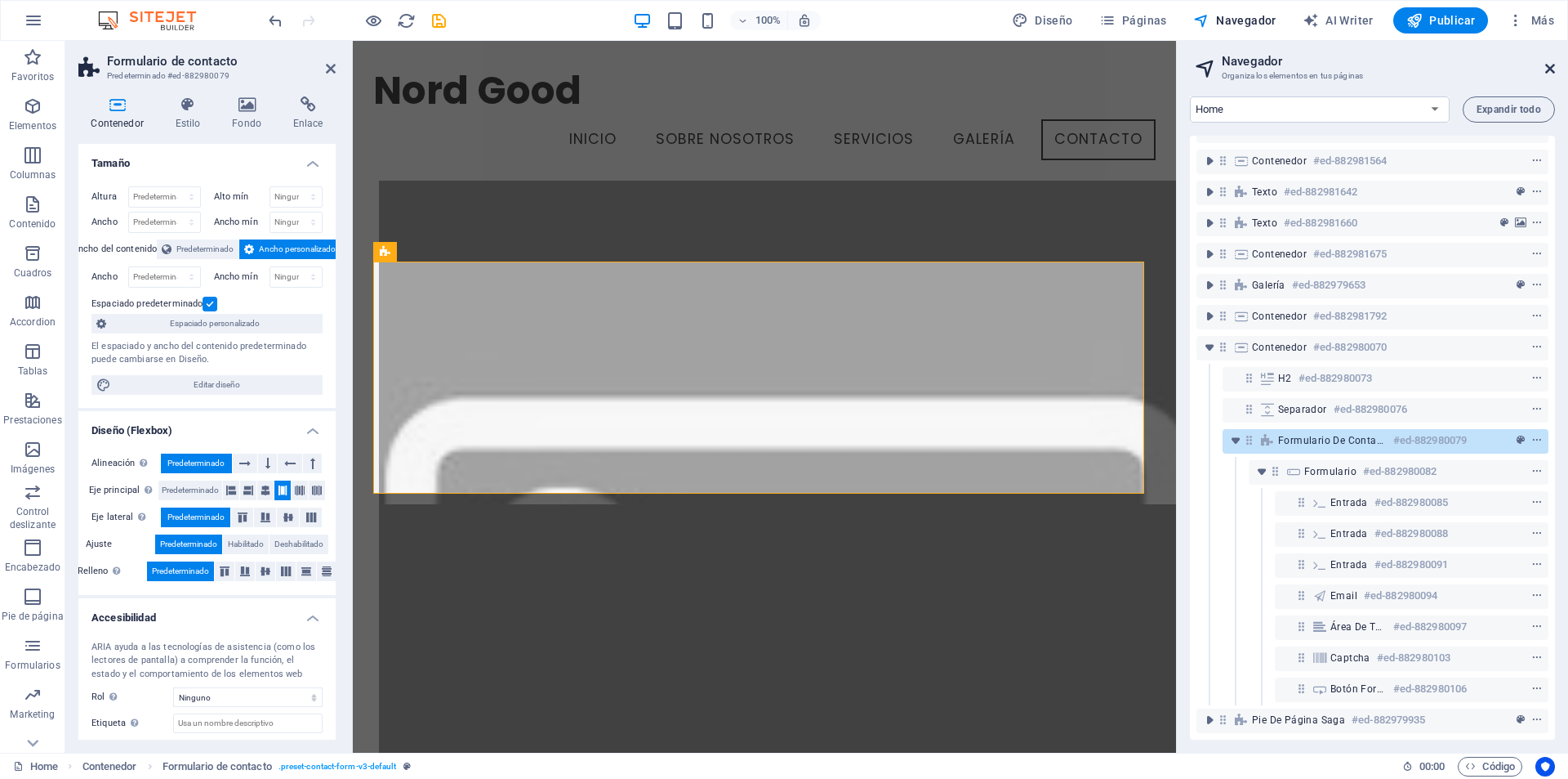
drag, startPoint x: 1551, startPoint y: 68, endPoint x: 1195, endPoint y: 30, distance: 358.0
click at [1551, 68] on icon at bounding box center [1550, 68] width 10 height 13
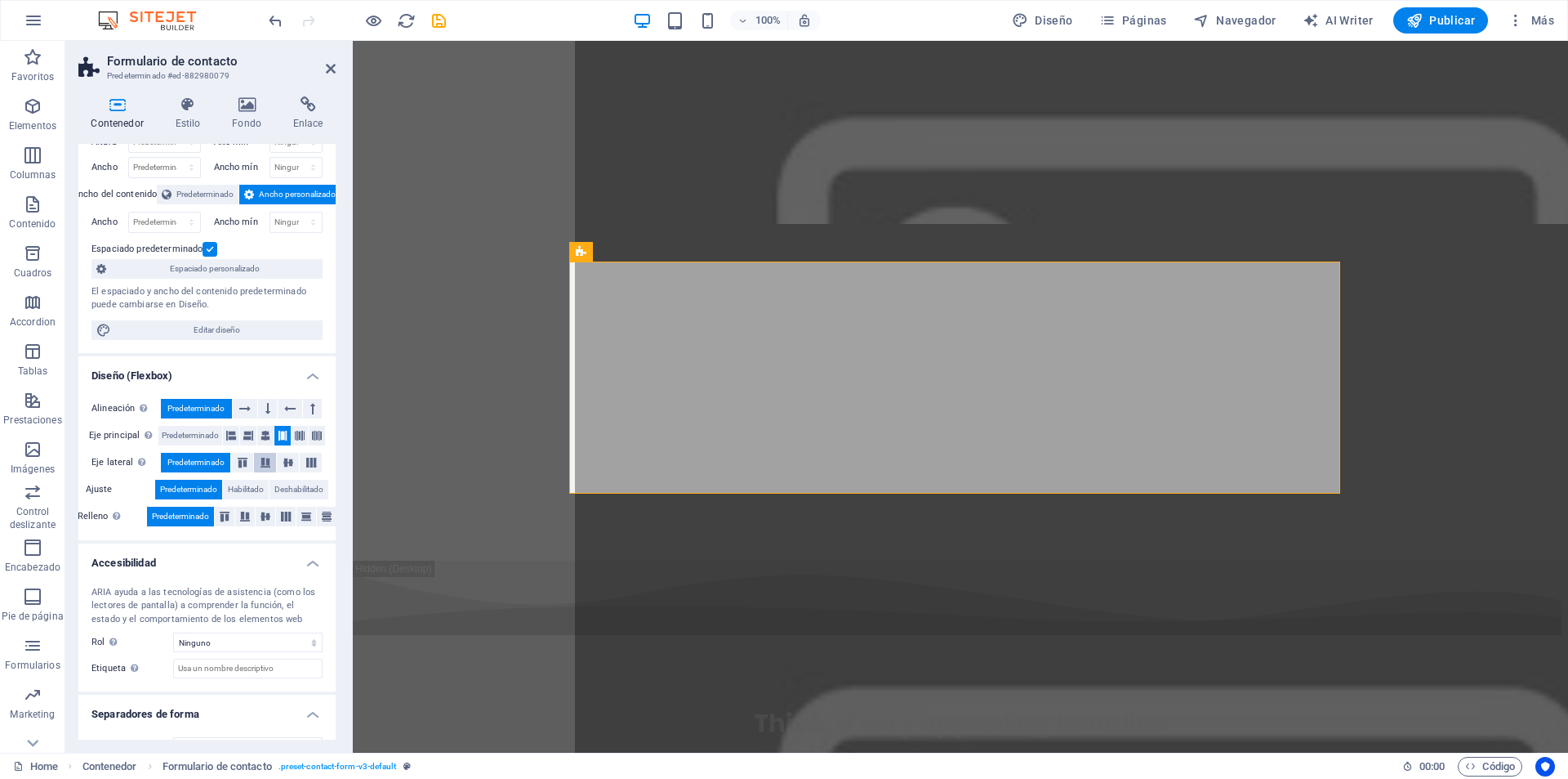
scroll to position [82, 0]
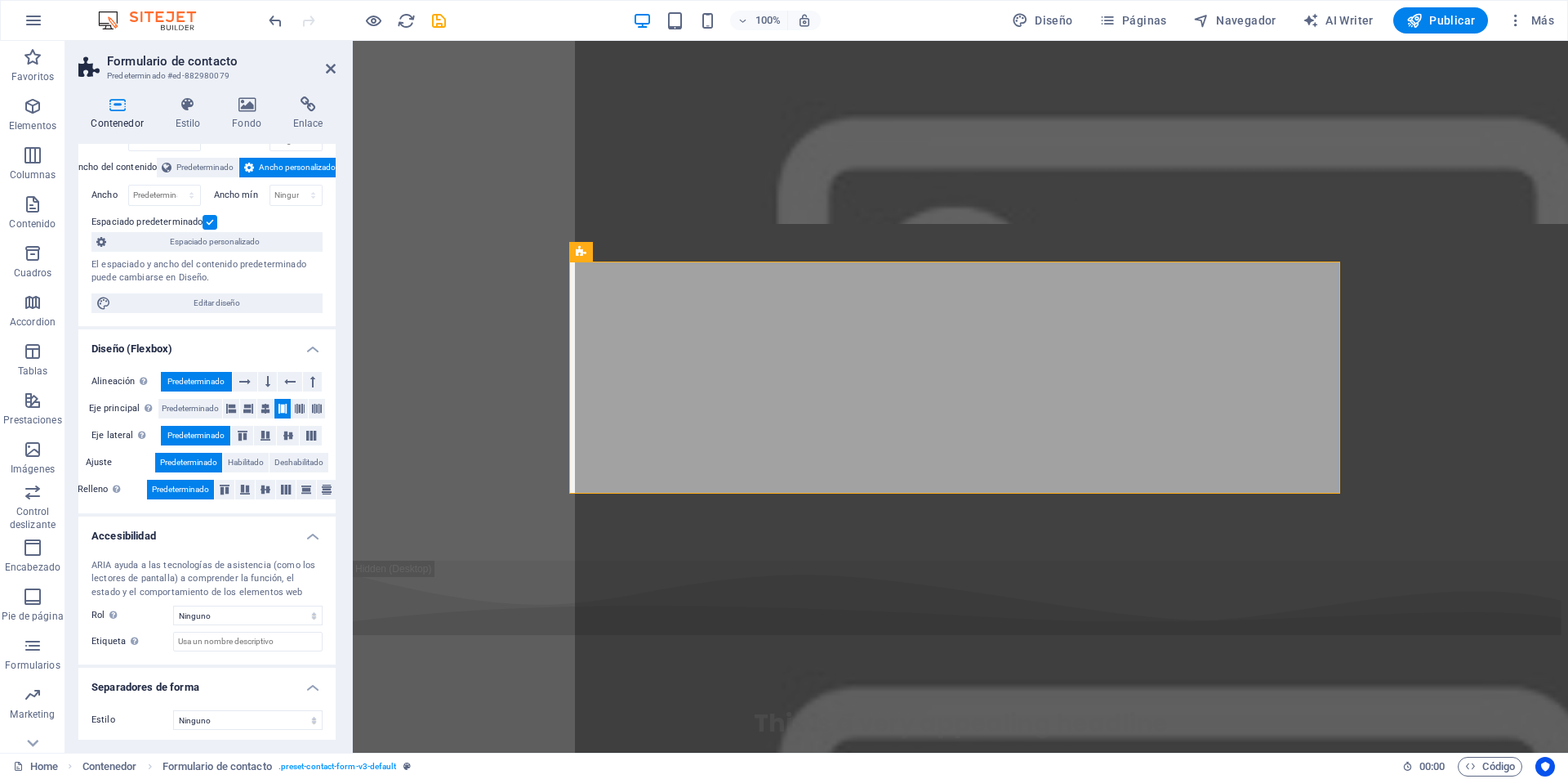
click at [314, 349] on h4 "Diseño (Flexbox)" at bounding box center [207, 343] width 257 height 29
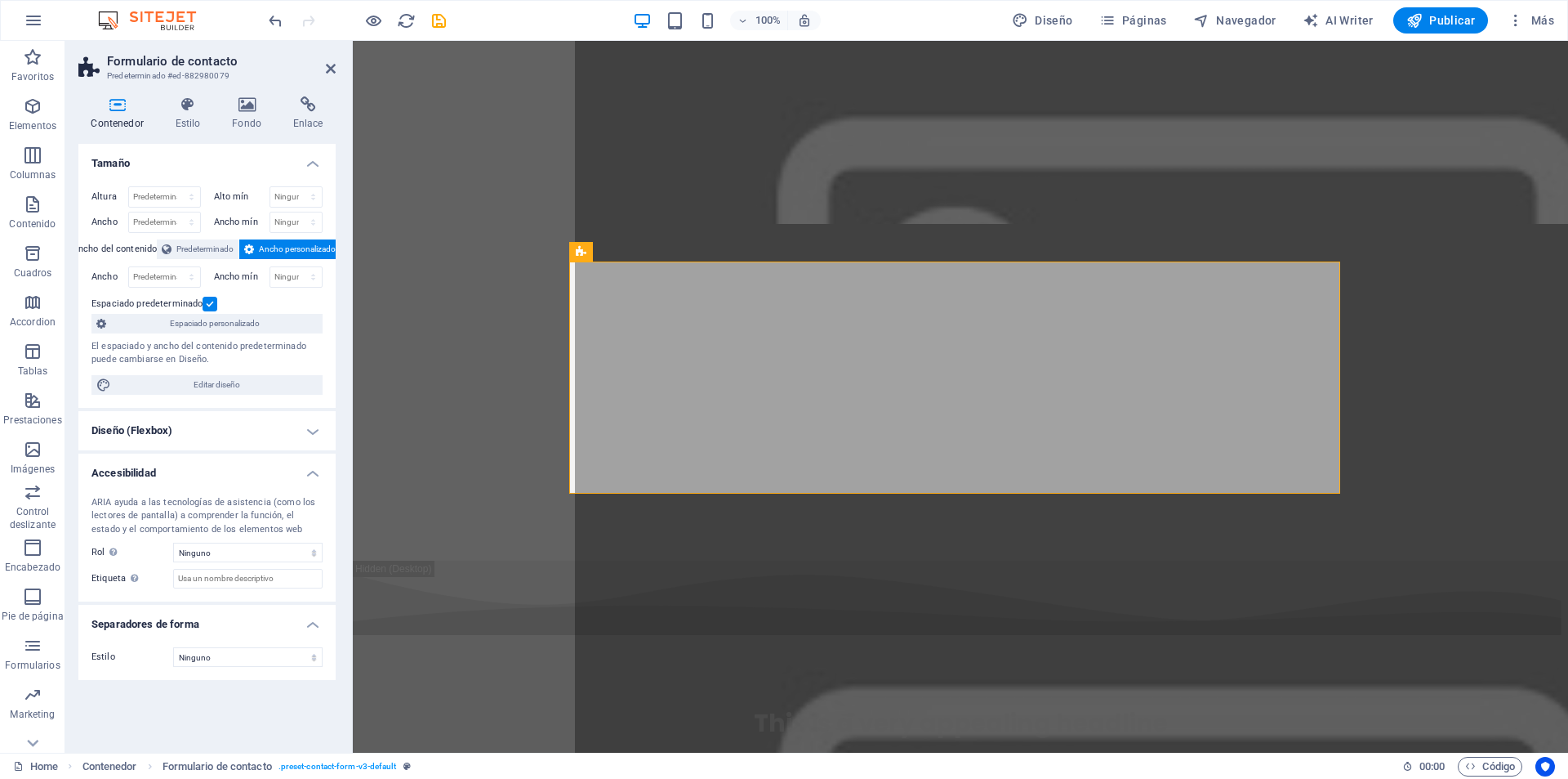
click at [314, 471] on h4 "Accesibilidad" at bounding box center [207, 468] width 257 height 29
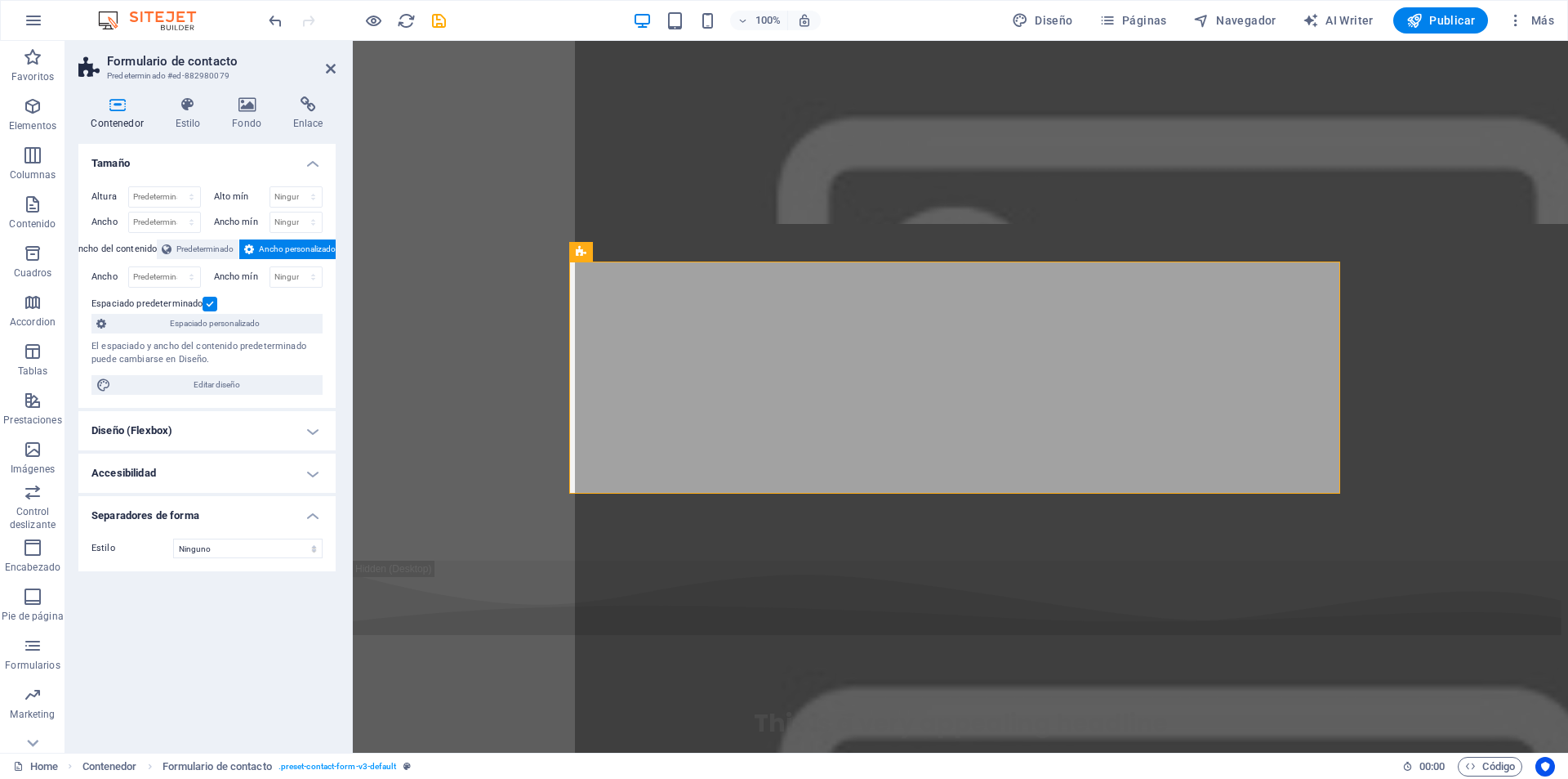
click at [307, 165] on h4 "Tamaño" at bounding box center [207, 158] width 257 height 29
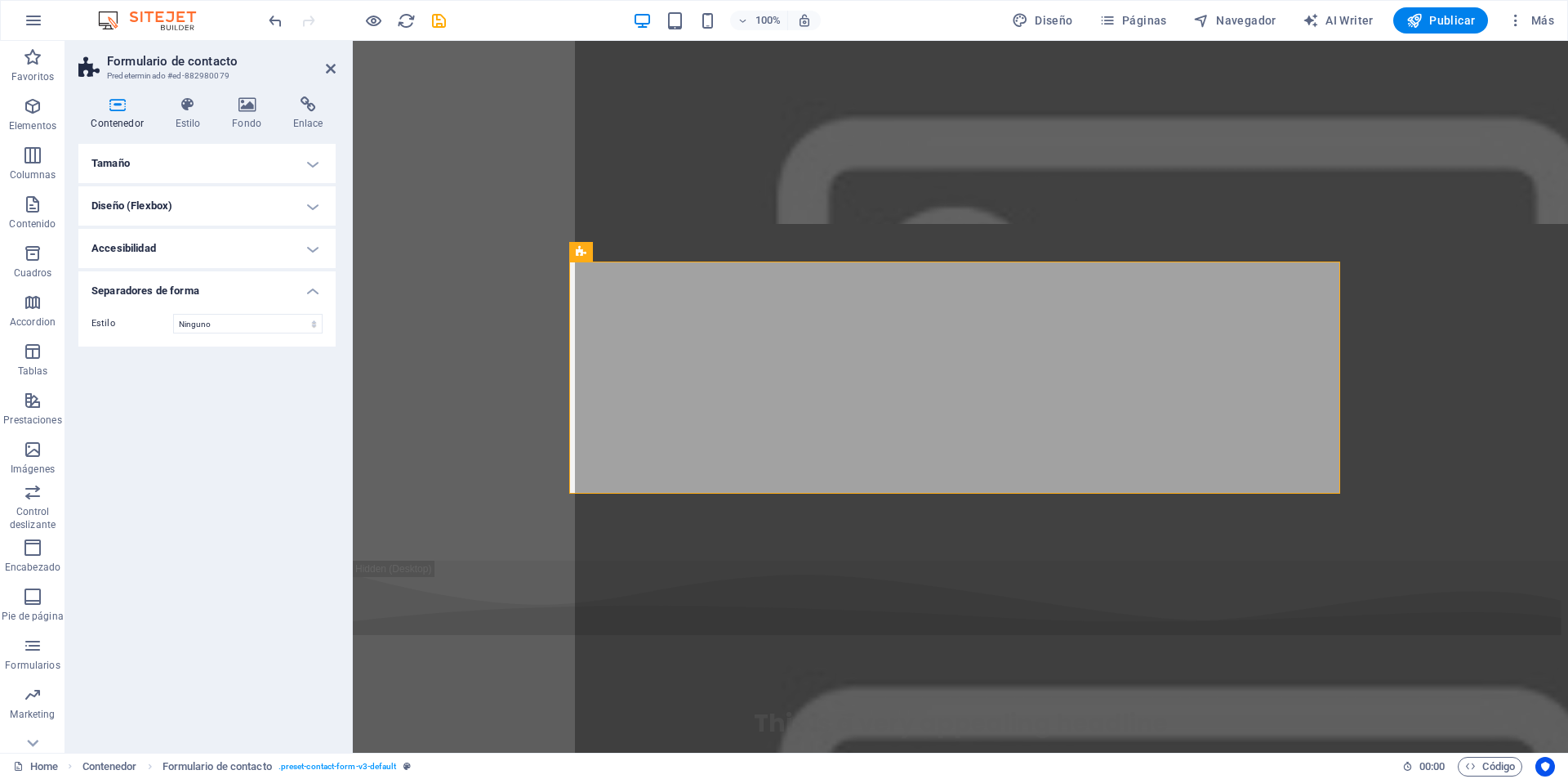
click at [321, 169] on h4 "Tamaño" at bounding box center [207, 163] width 257 height 39
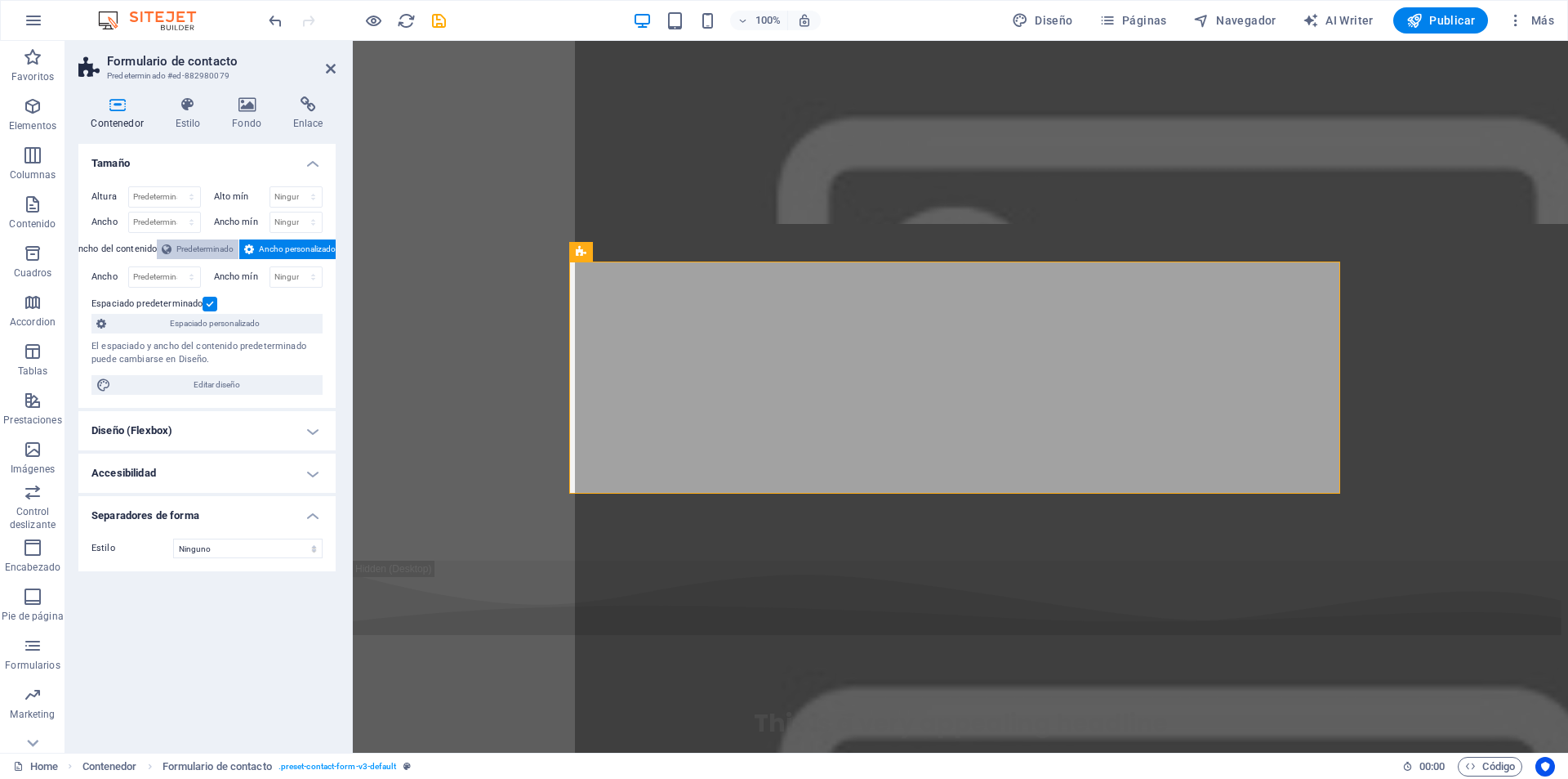
click at [207, 247] on span "Predeterminado" at bounding box center [204, 249] width 58 height 19
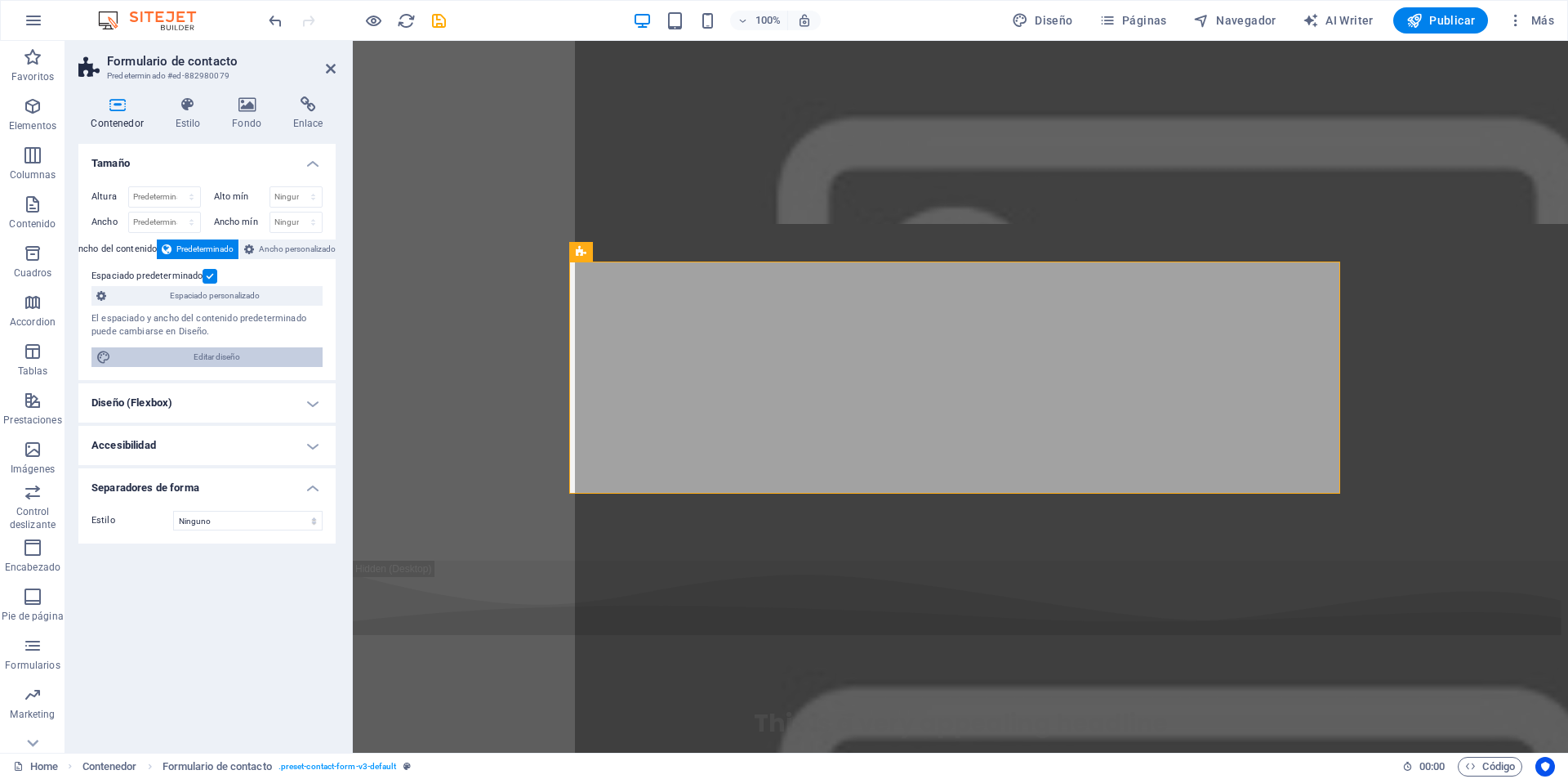
click at [229, 354] on span "Editar diseño" at bounding box center [217, 357] width 202 height 19
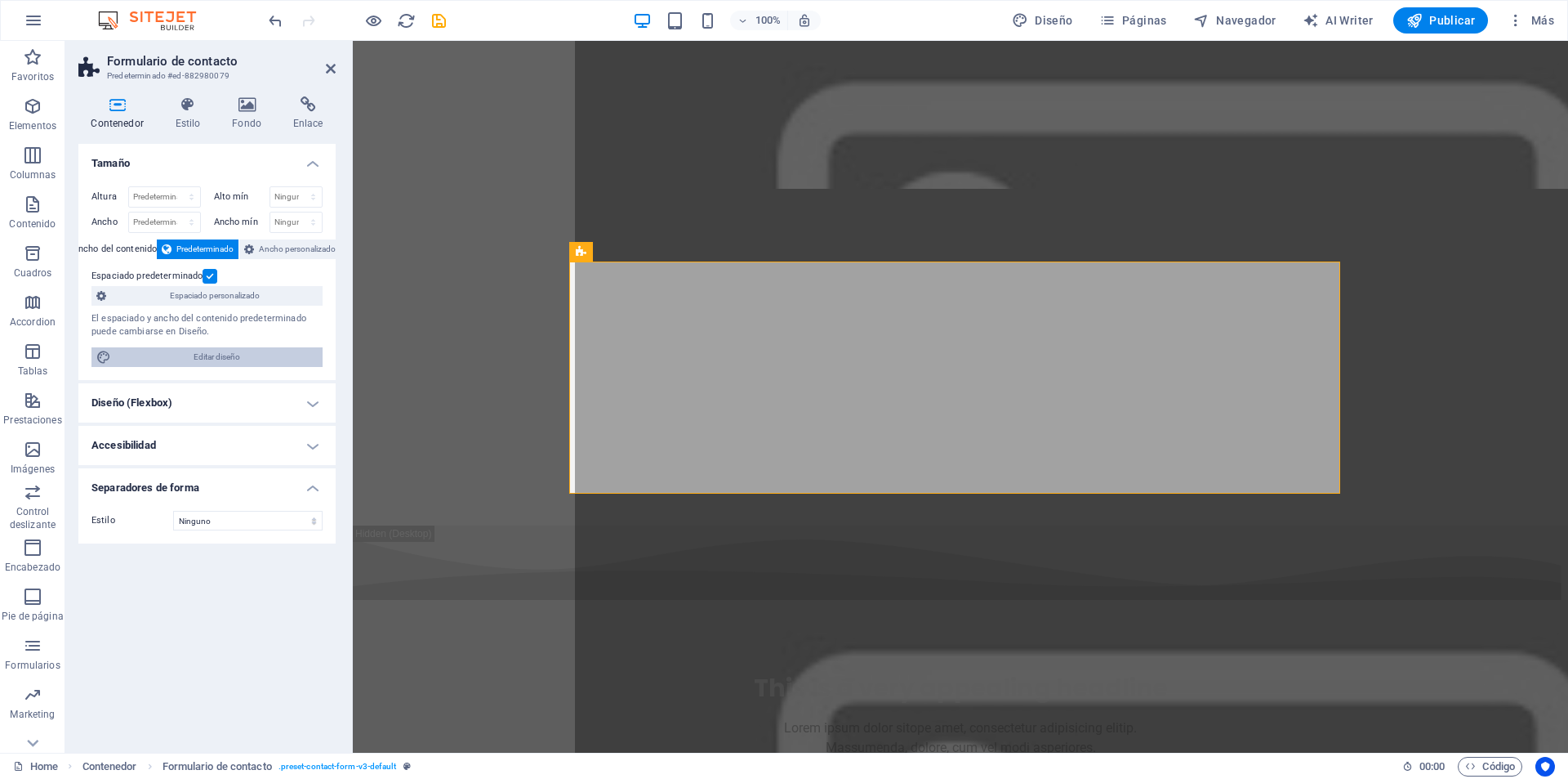
select select "px"
select select "200"
select select "px"
select select "rem"
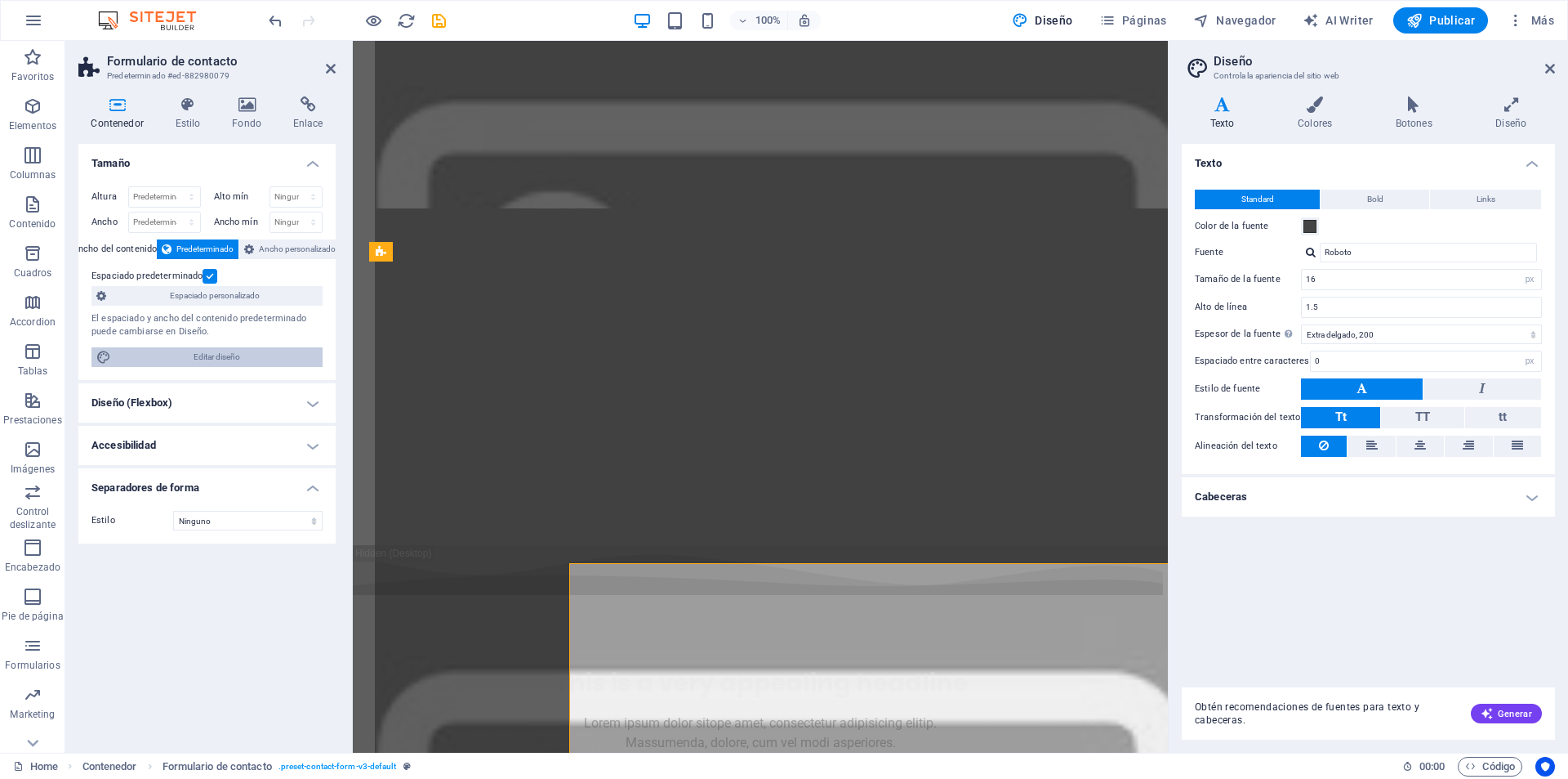
click at [1555, 69] on aside "Diseño Controla la apariencia del sitio web Variantes Texto Colores Botones Dis…" at bounding box center [1369, 397] width 401 height 712
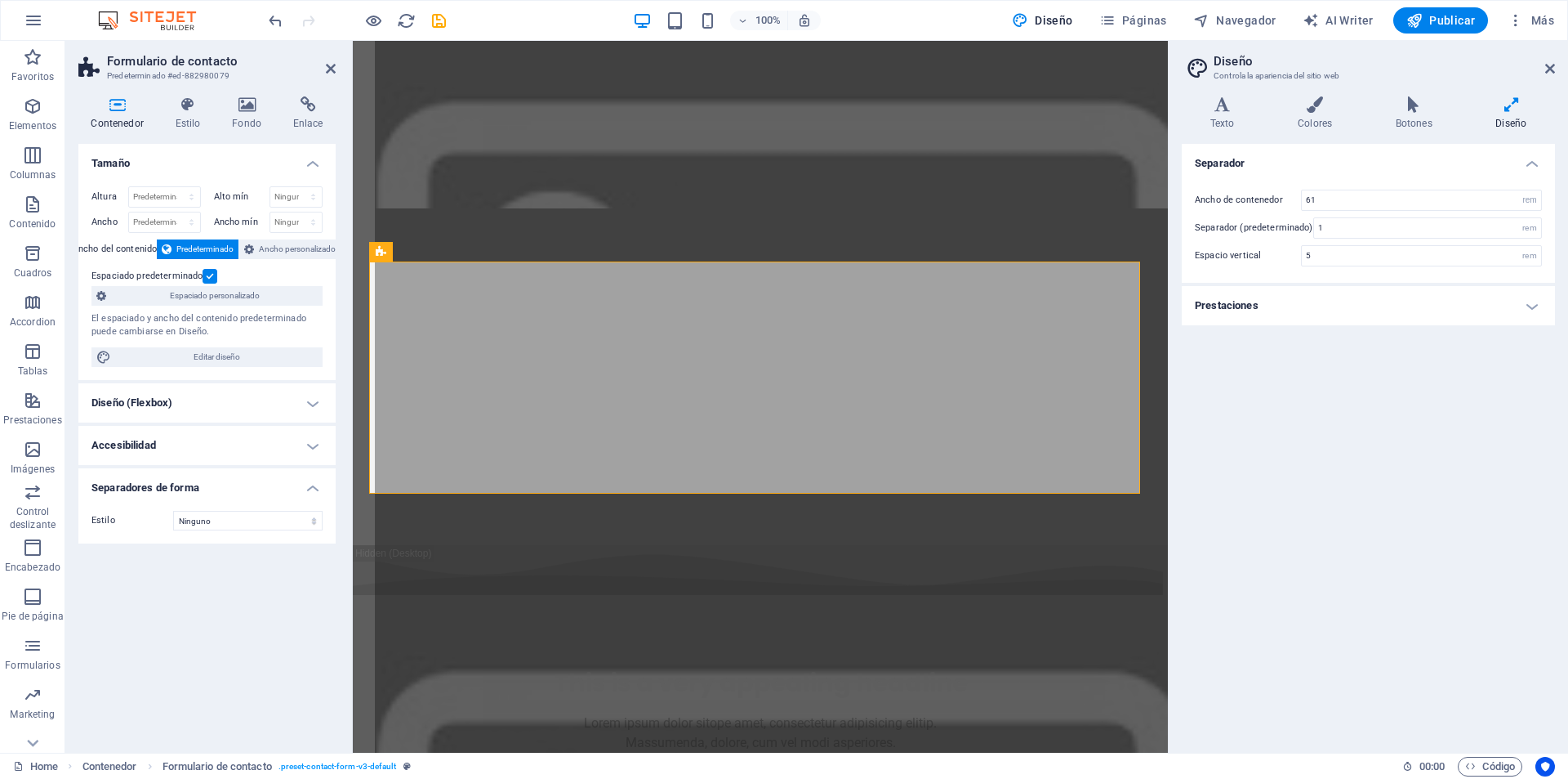
scroll to position [6230, 0]
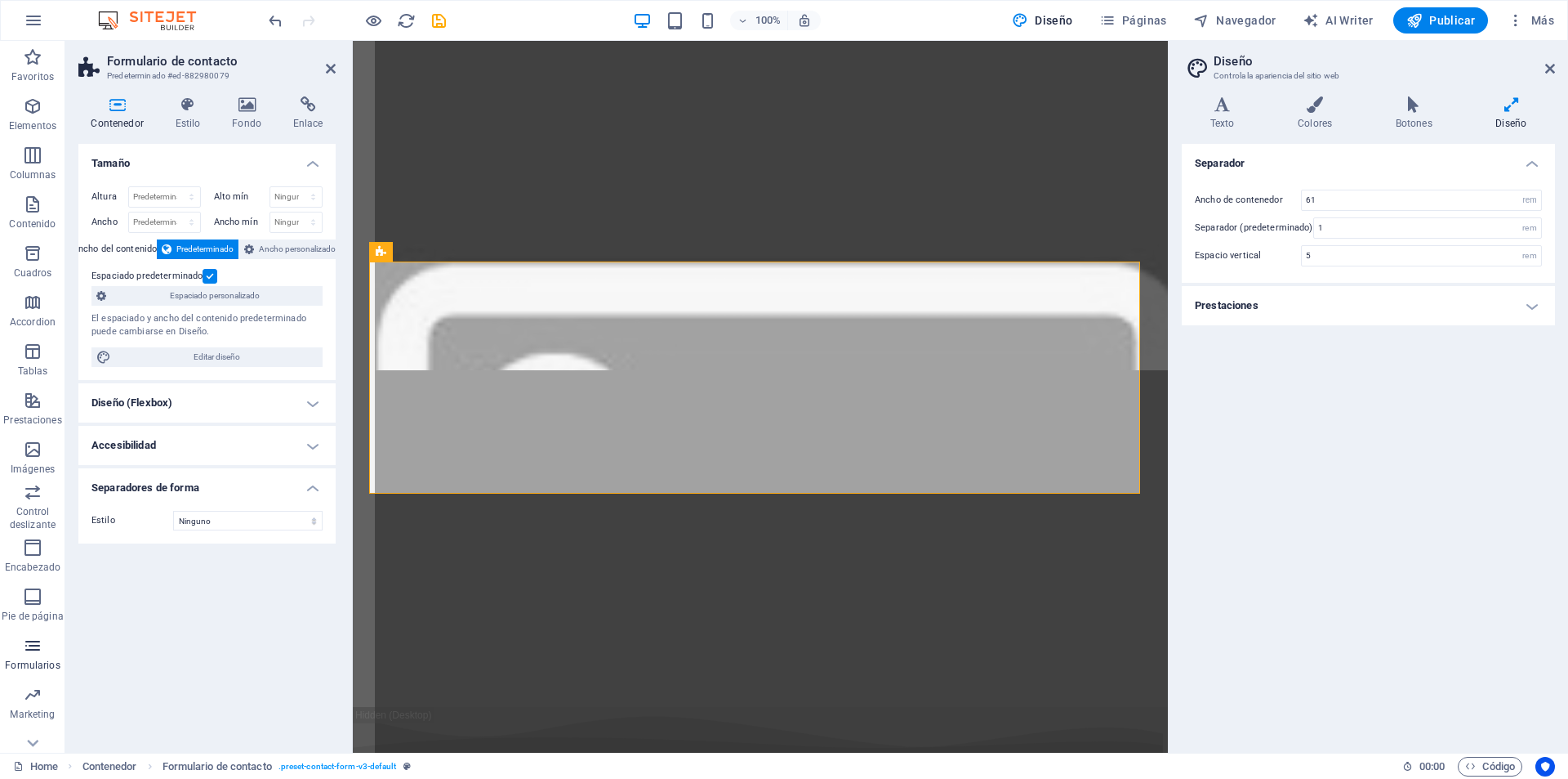
click at [40, 638] on icon "button" at bounding box center [32, 645] width 19 height 19
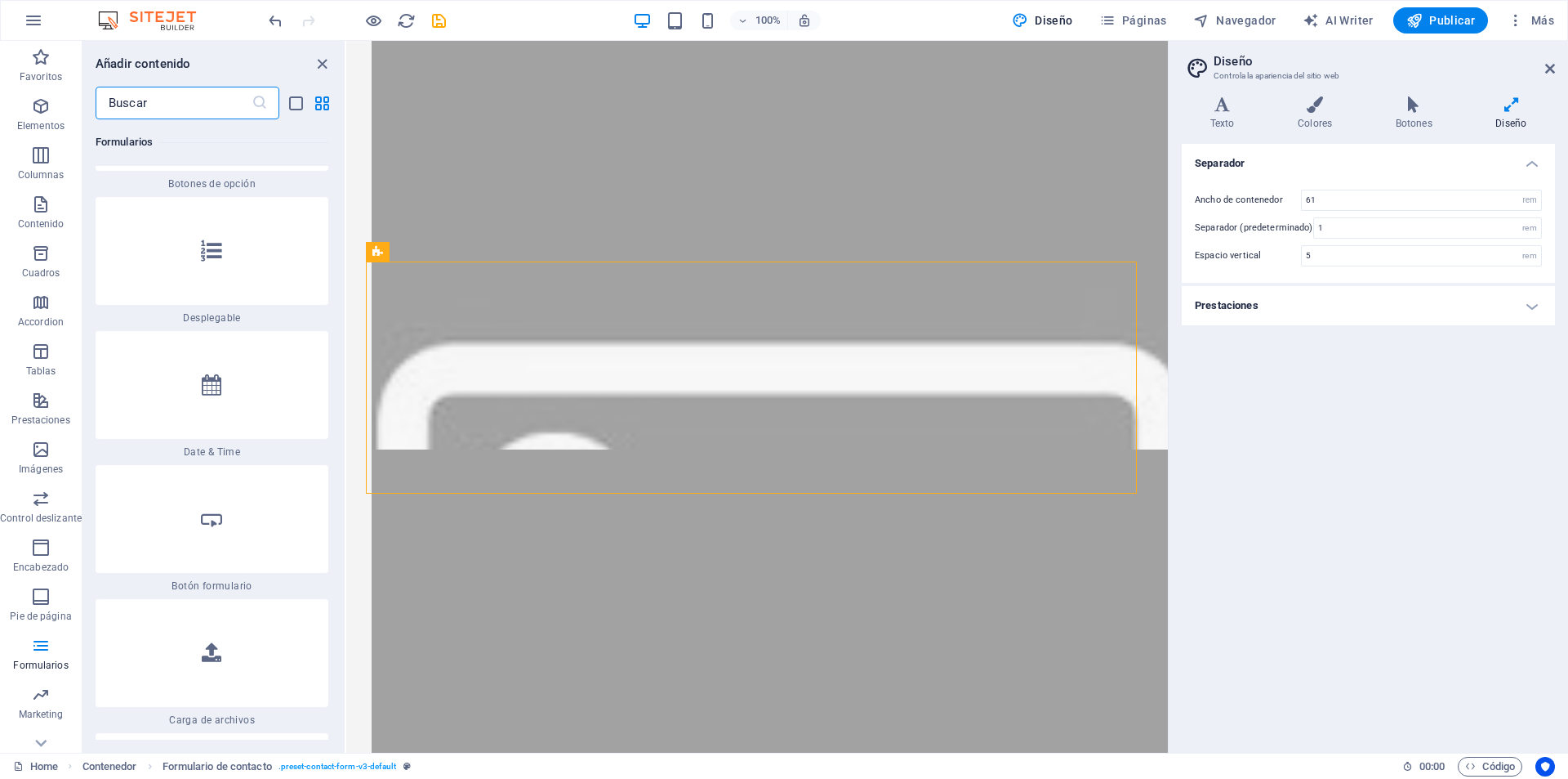
scroll to position [26046, 0]
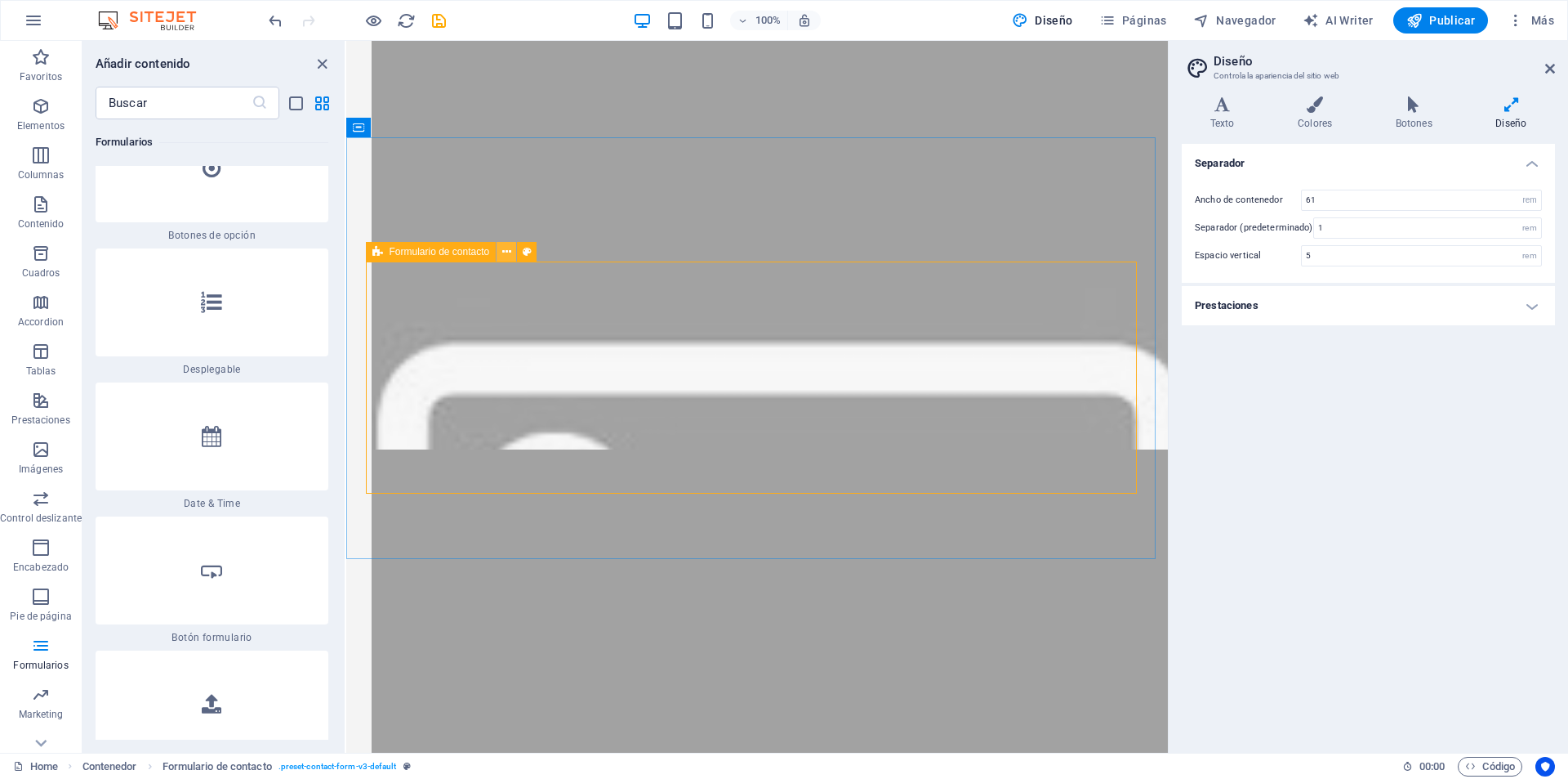
click at [507, 259] on icon at bounding box center [507, 252] width 9 height 18
click at [380, 252] on icon at bounding box center [377, 251] width 11 height 19
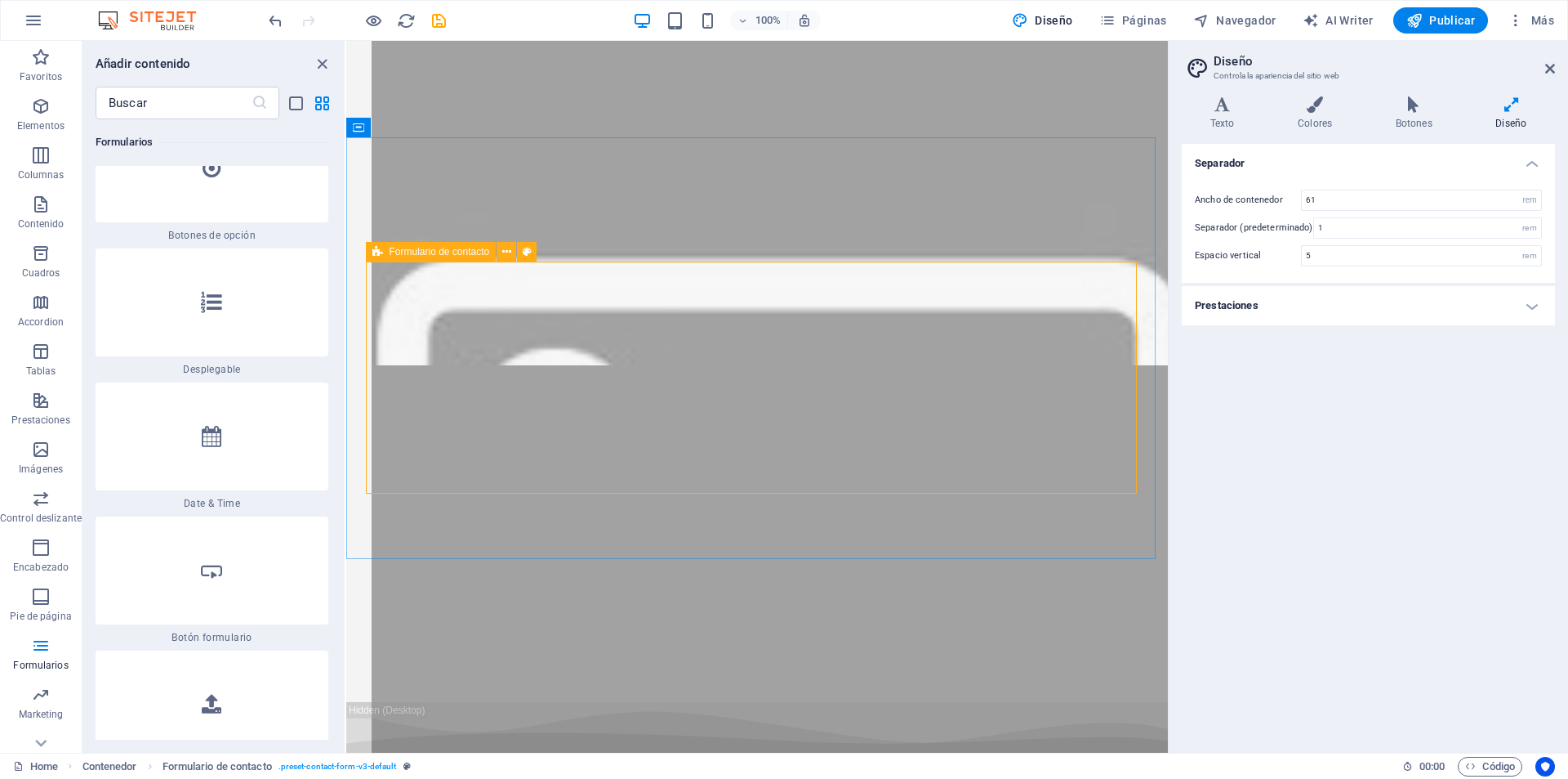
scroll to position [6230, 0]
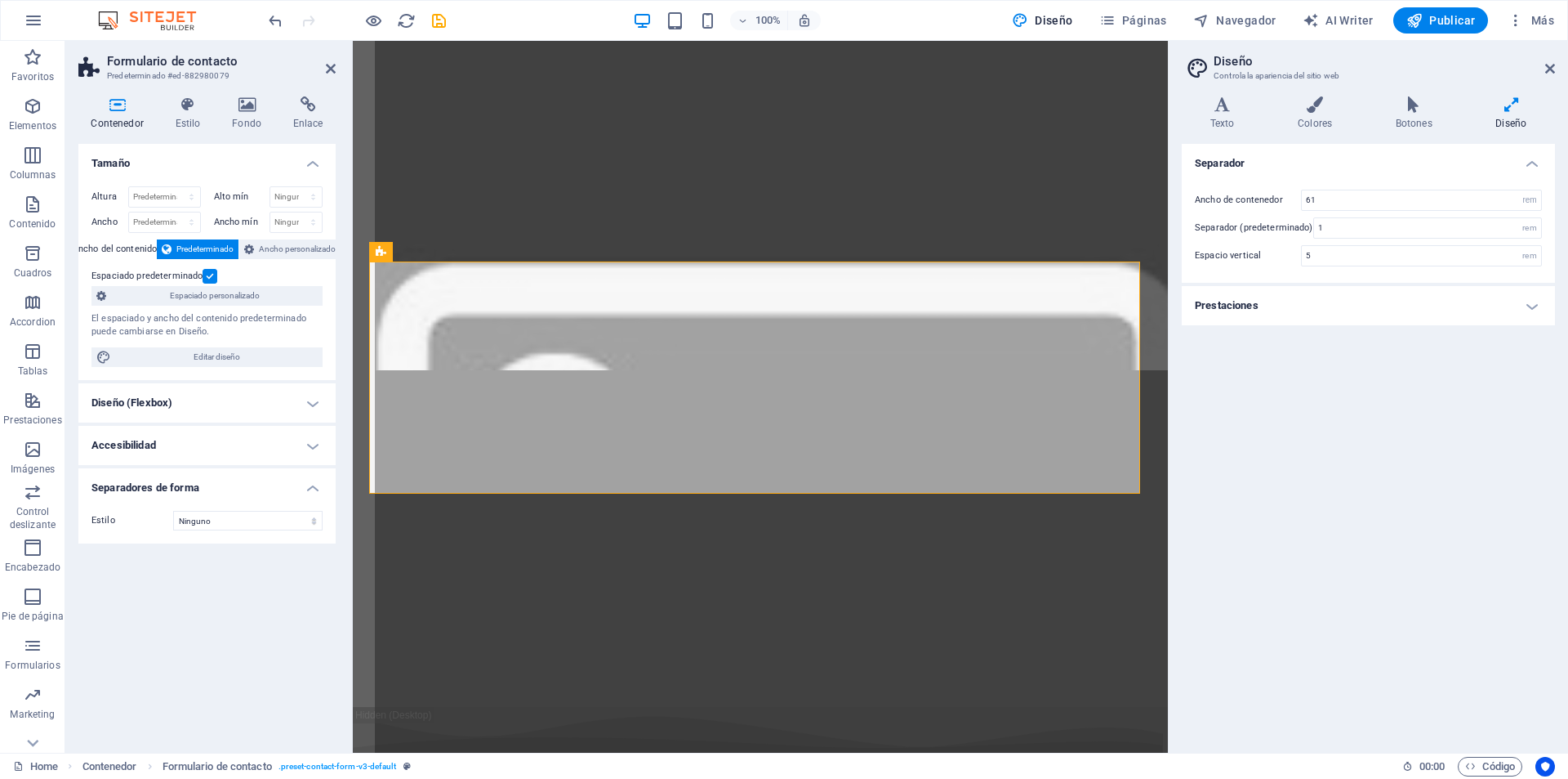
click at [300, 446] on h4 "Accesibilidad" at bounding box center [207, 445] width 257 height 39
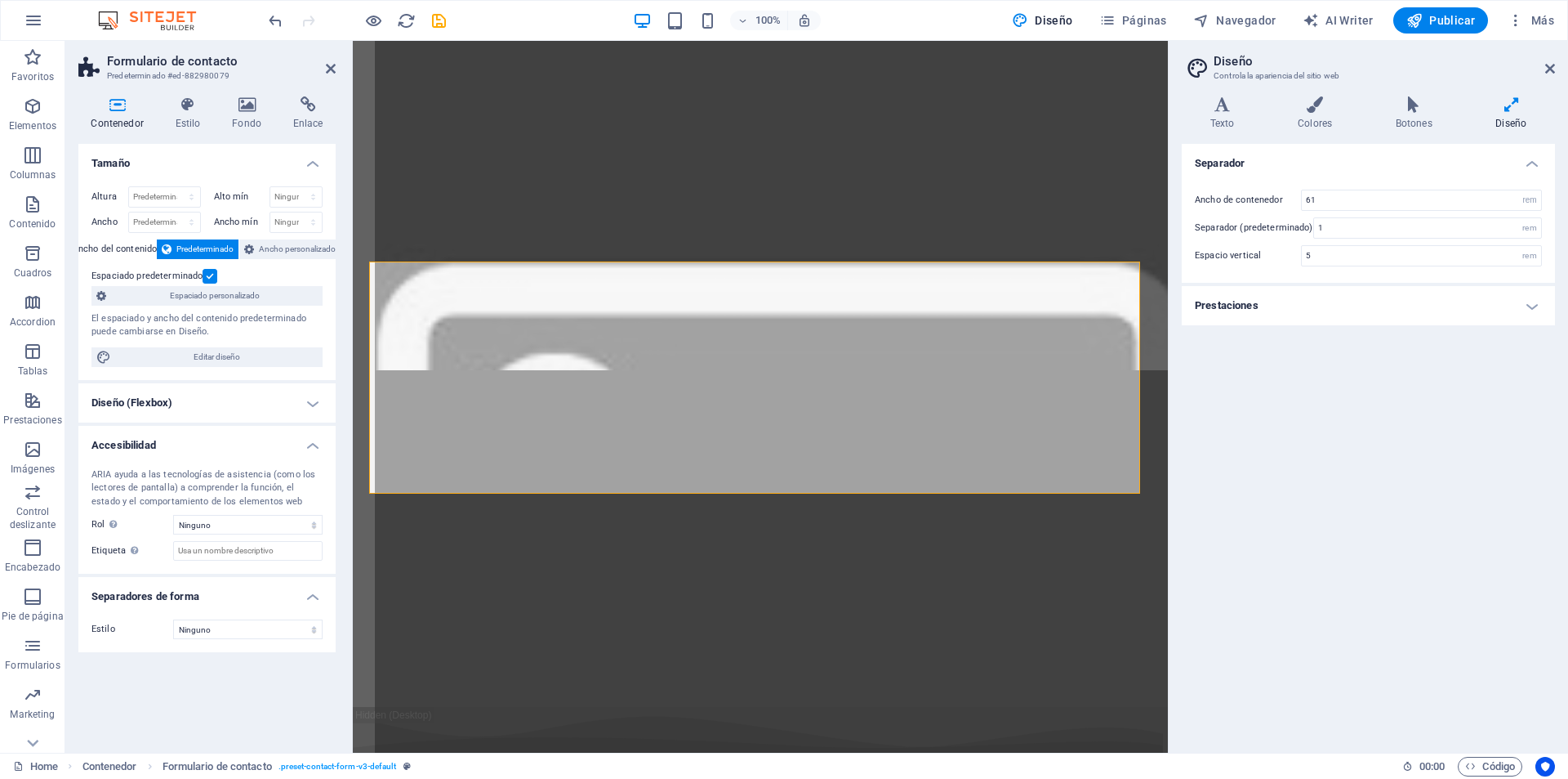
click at [217, 74] on h3 "Predeterminado #ed-882980079" at bounding box center [204, 76] width 196 height 15
click at [207, 68] on h2 "Formulario de contacto" at bounding box center [221, 62] width 229 height 15
click at [292, 397] on h4 "Diseño (Flexbox)" at bounding box center [207, 402] width 257 height 39
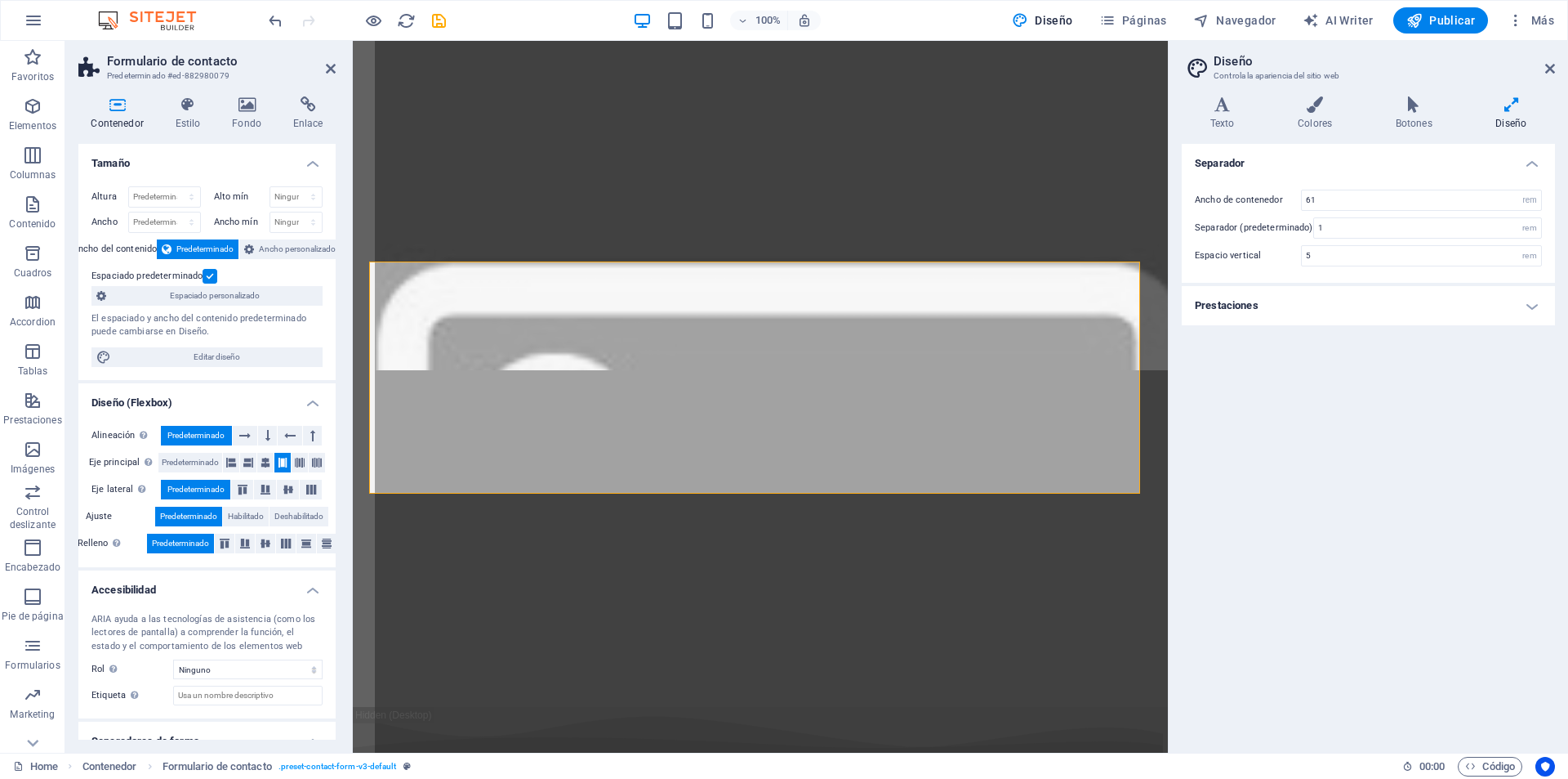
click at [306, 156] on h4 "Tamaño" at bounding box center [207, 158] width 257 height 29
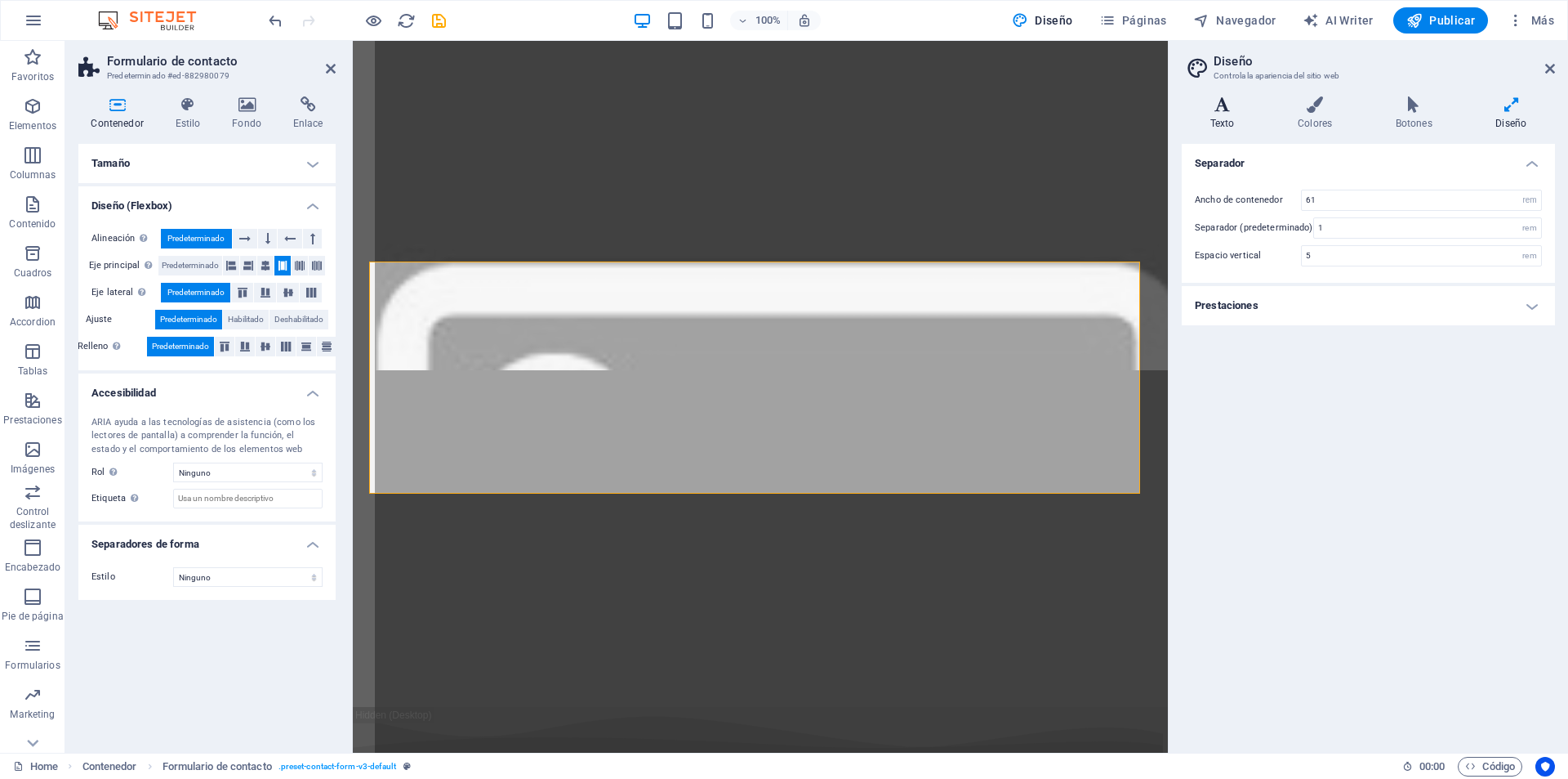
click at [1228, 112] on icon at bounding box center [1222, 104] width 81 height 17
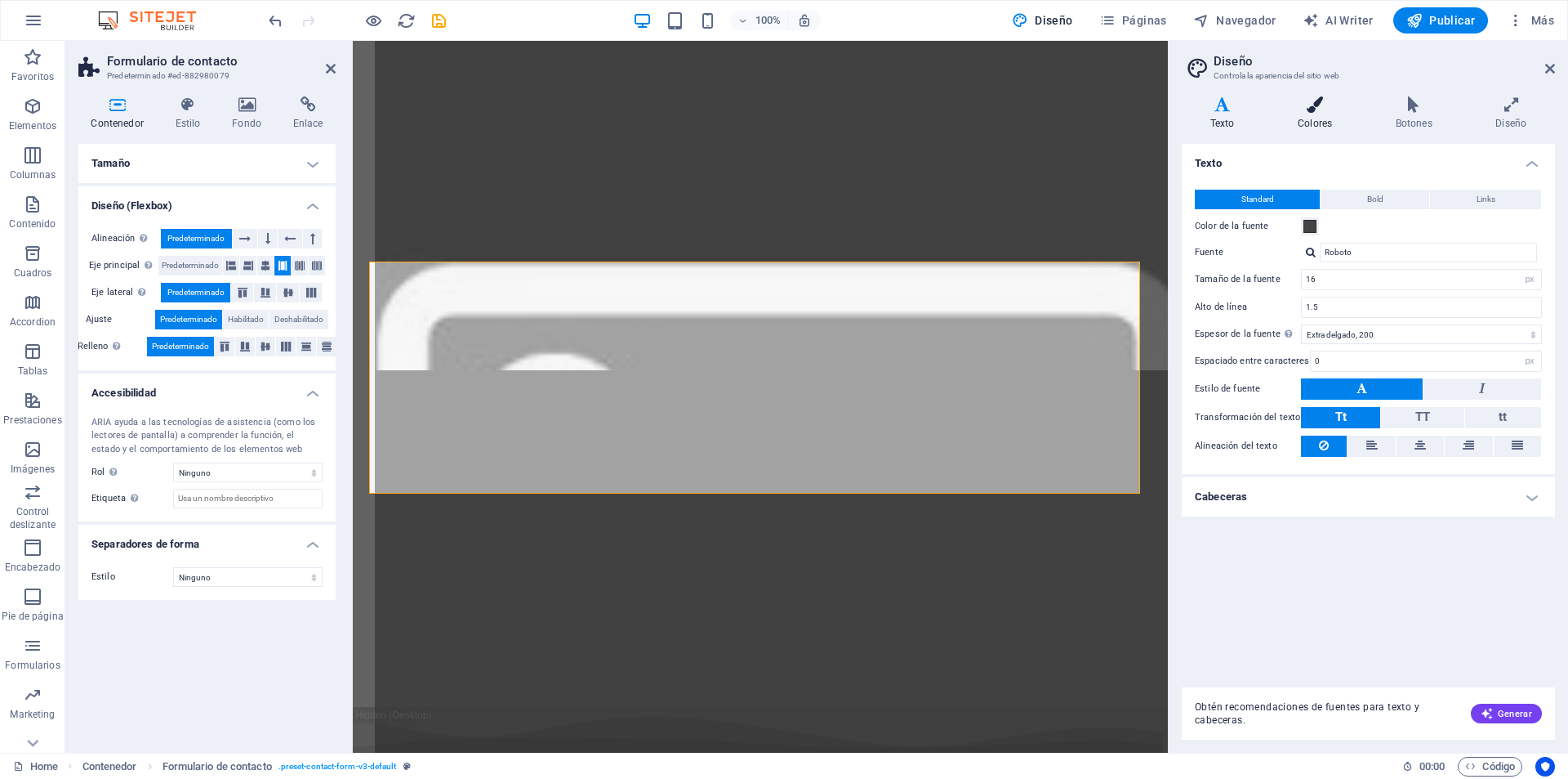
click at [1318, 115] on h4 "Colores" at bounding box center [1318, 113] width 98 height 34
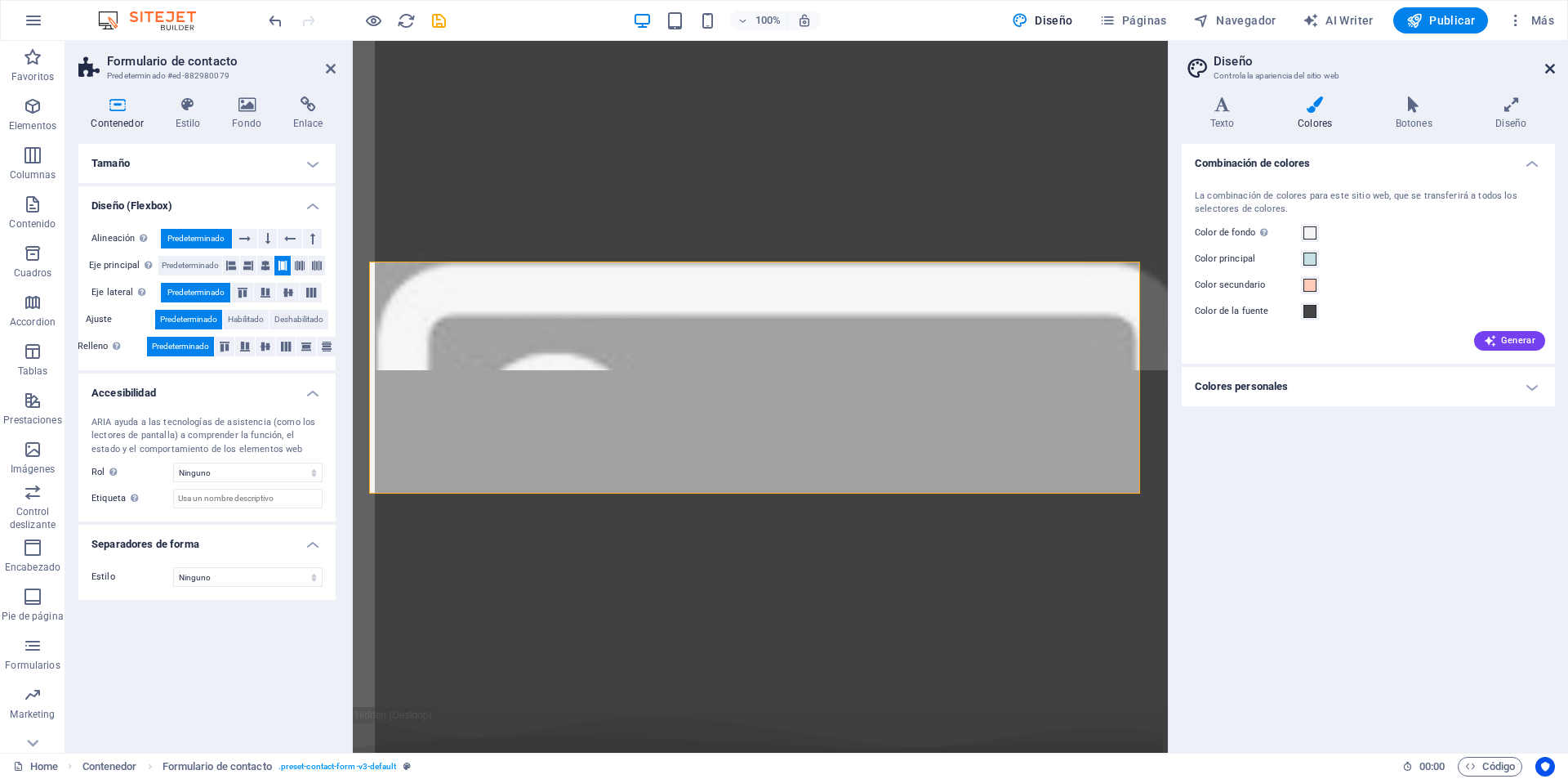
click at [1554, 63] on icon at bounding box center [1550, 68] width 10 height 13
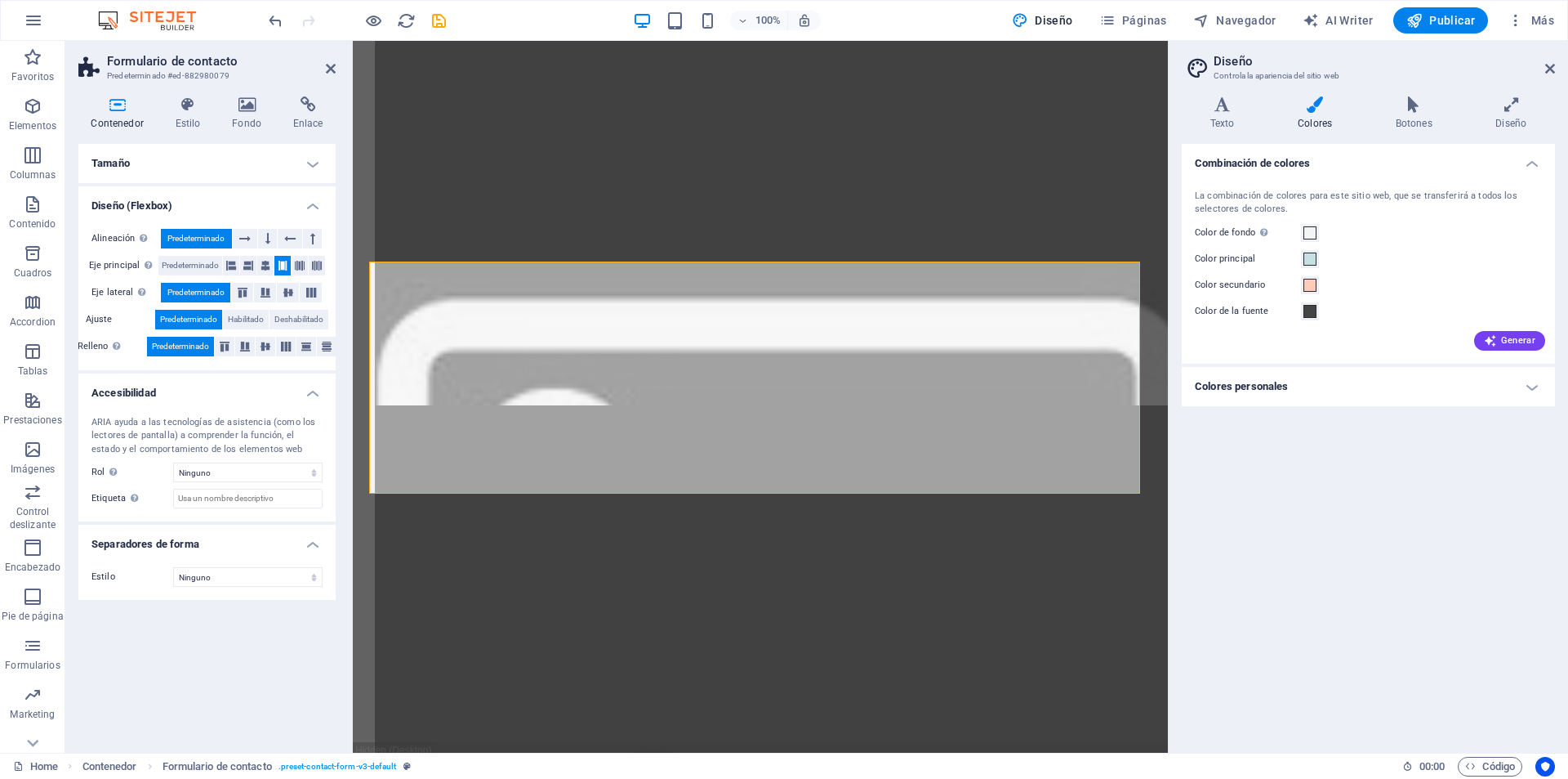
scroll to position [6392, 0]
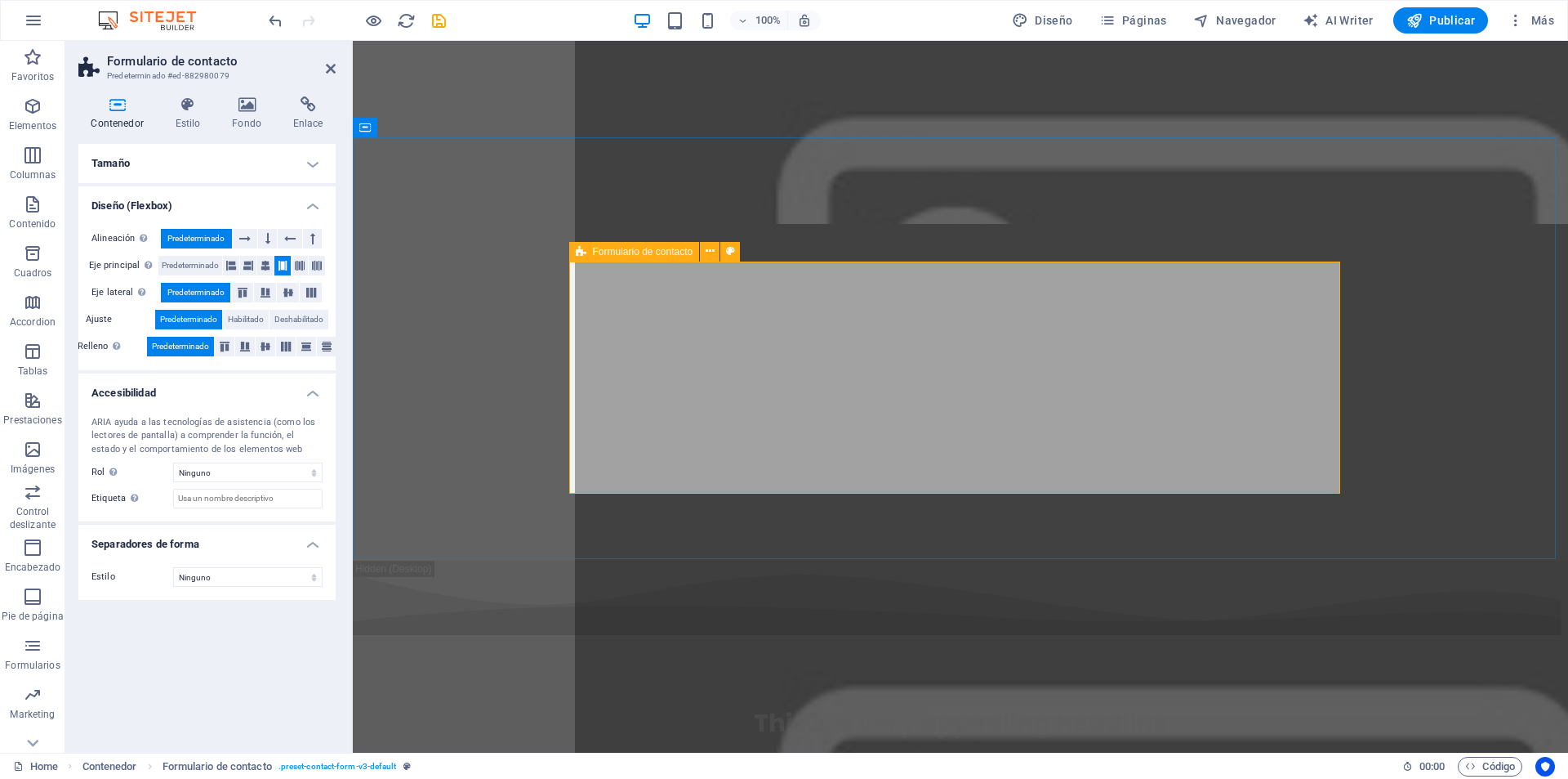
click at [655, 253] on span "Formulario de contacto" at bounding box center [643, 252] width 100 height 10
click at [726, 252] on icon at bounding box center [730, 251] width 9 height 18
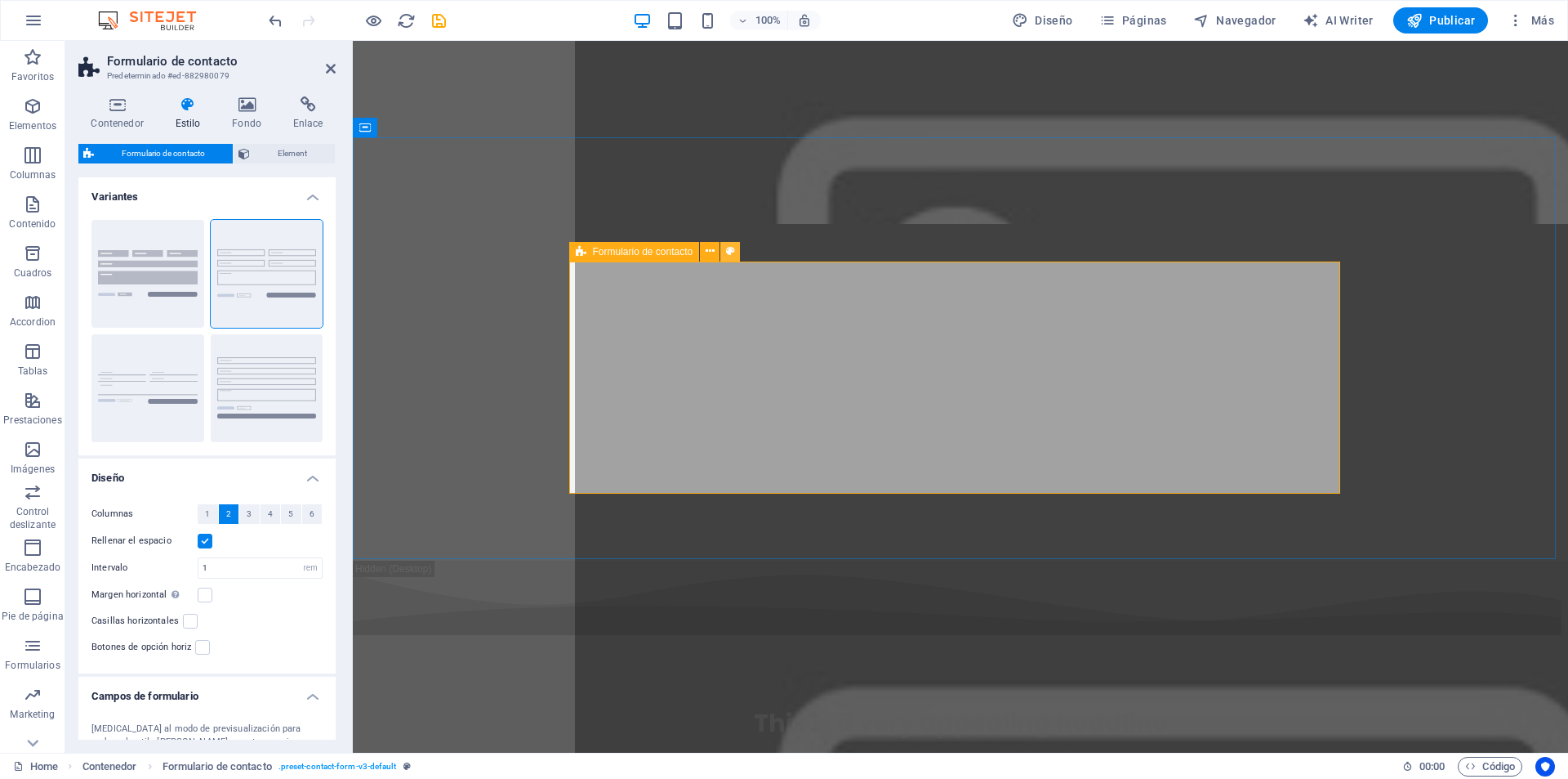
click at [726, 252] on icon at bounding box center [730, 251] width 9 height 18
click at [713, 250] on icon at bounding box center [710, 251] width 9 height 18
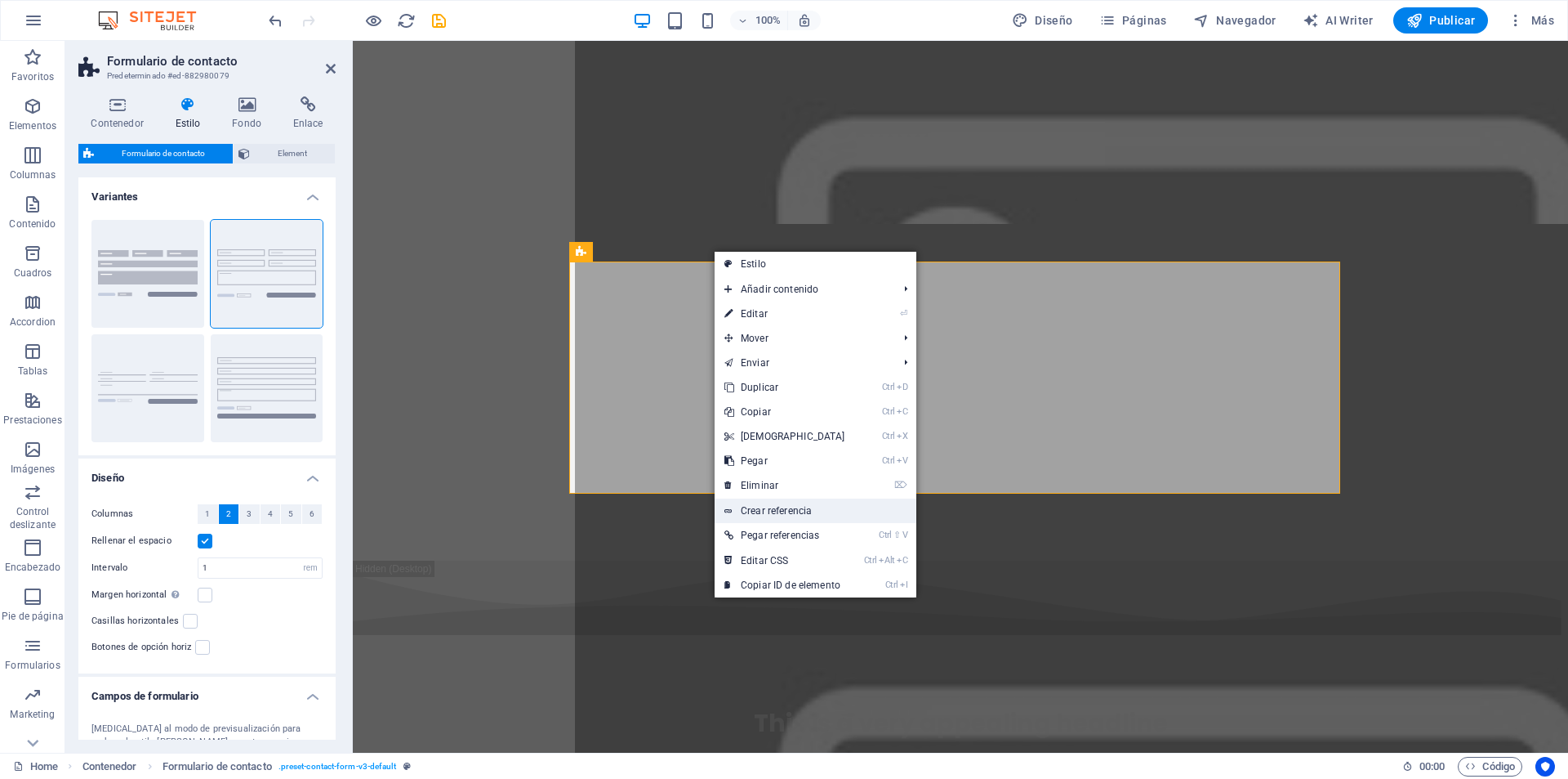
click at [727, 508] on icon at bounding box center [729, 510] width 8 height 24
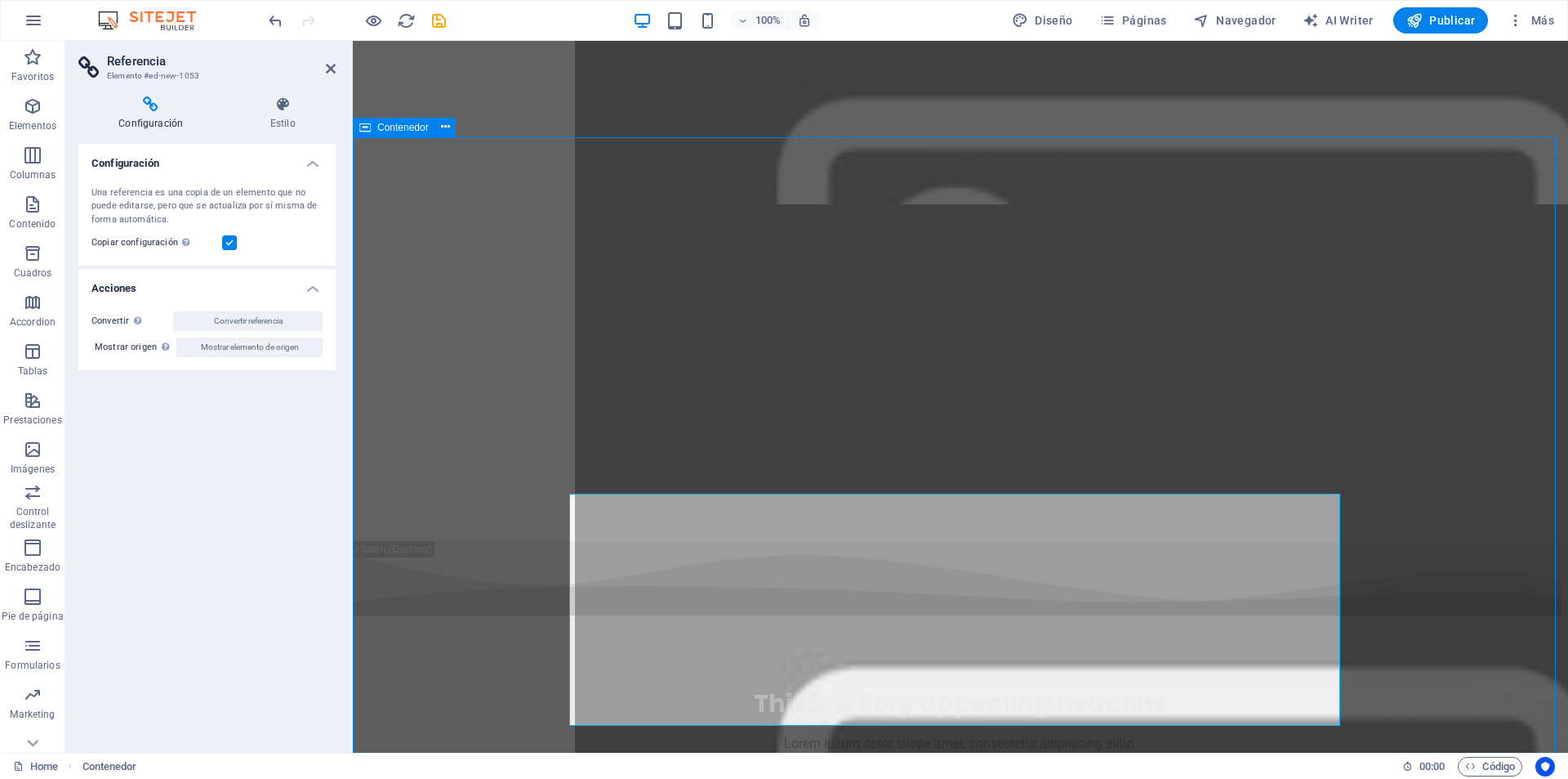
scroll to position [6569, 0]
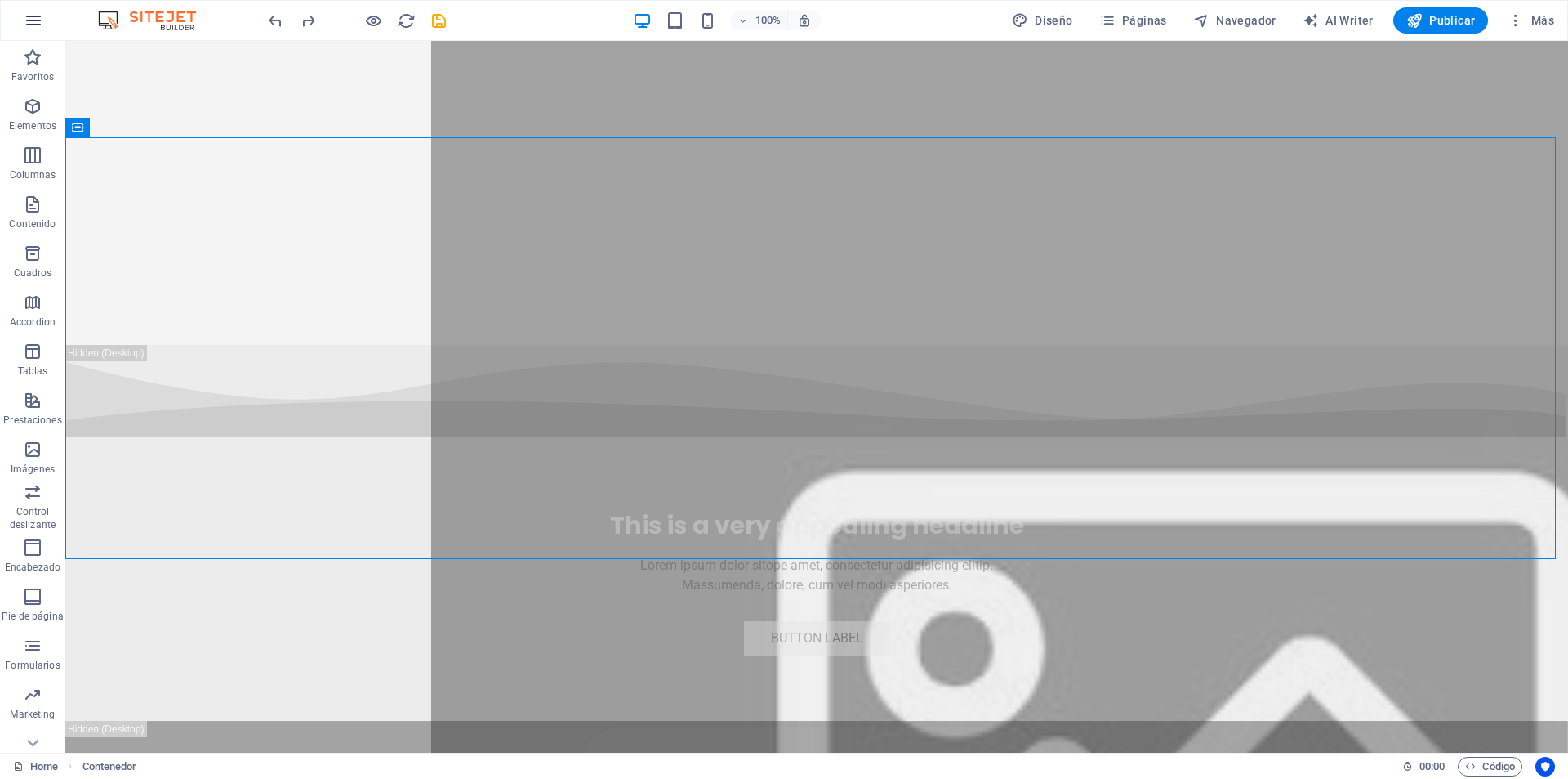
click at [29, 25] on icon "button" at bounding box center [33, 20] width 19 height 19
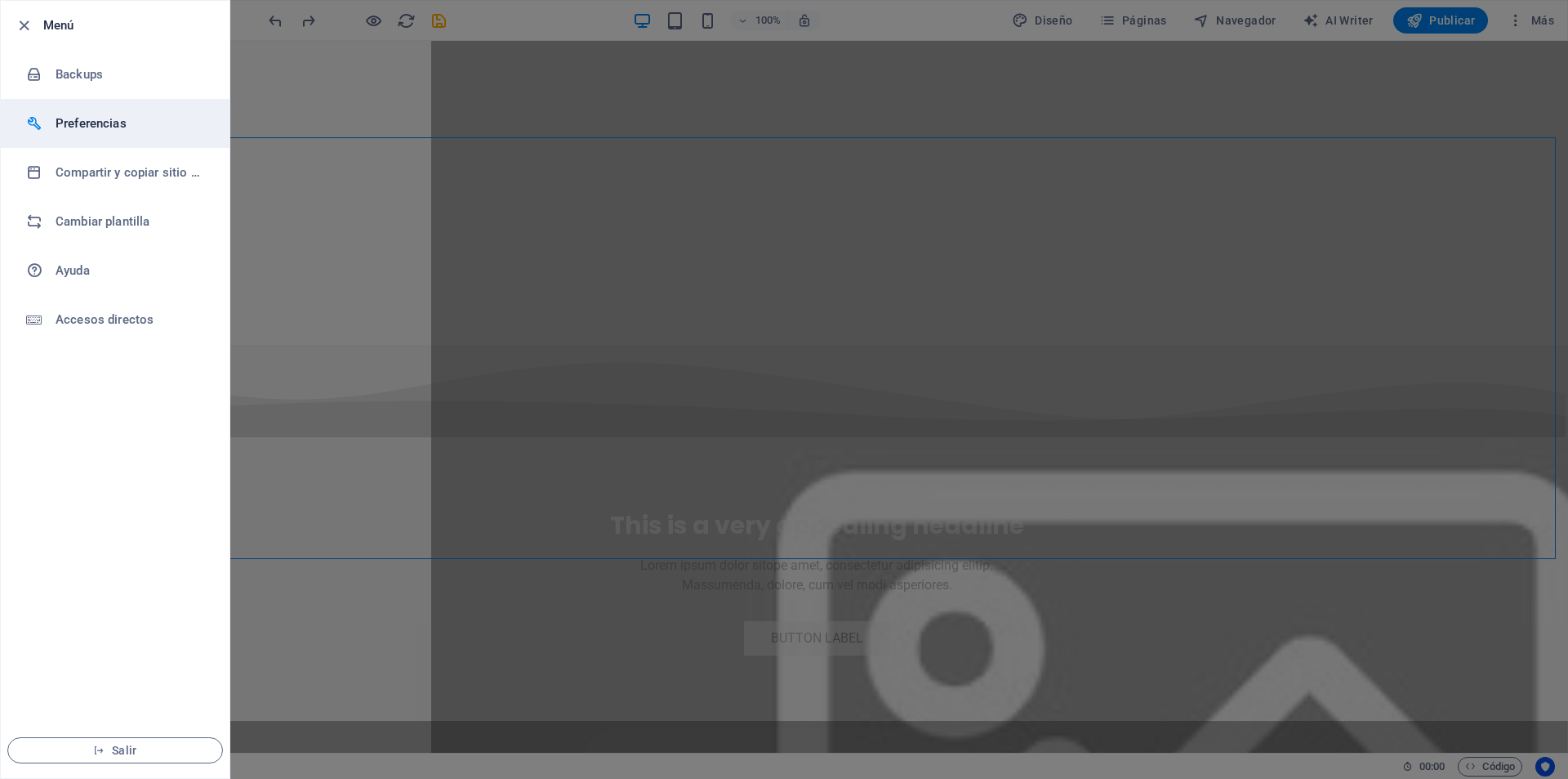
click at [108, 124] on h6 "Preferencias" at bounding box center [131, 123] width 151 height 19
select select "es"
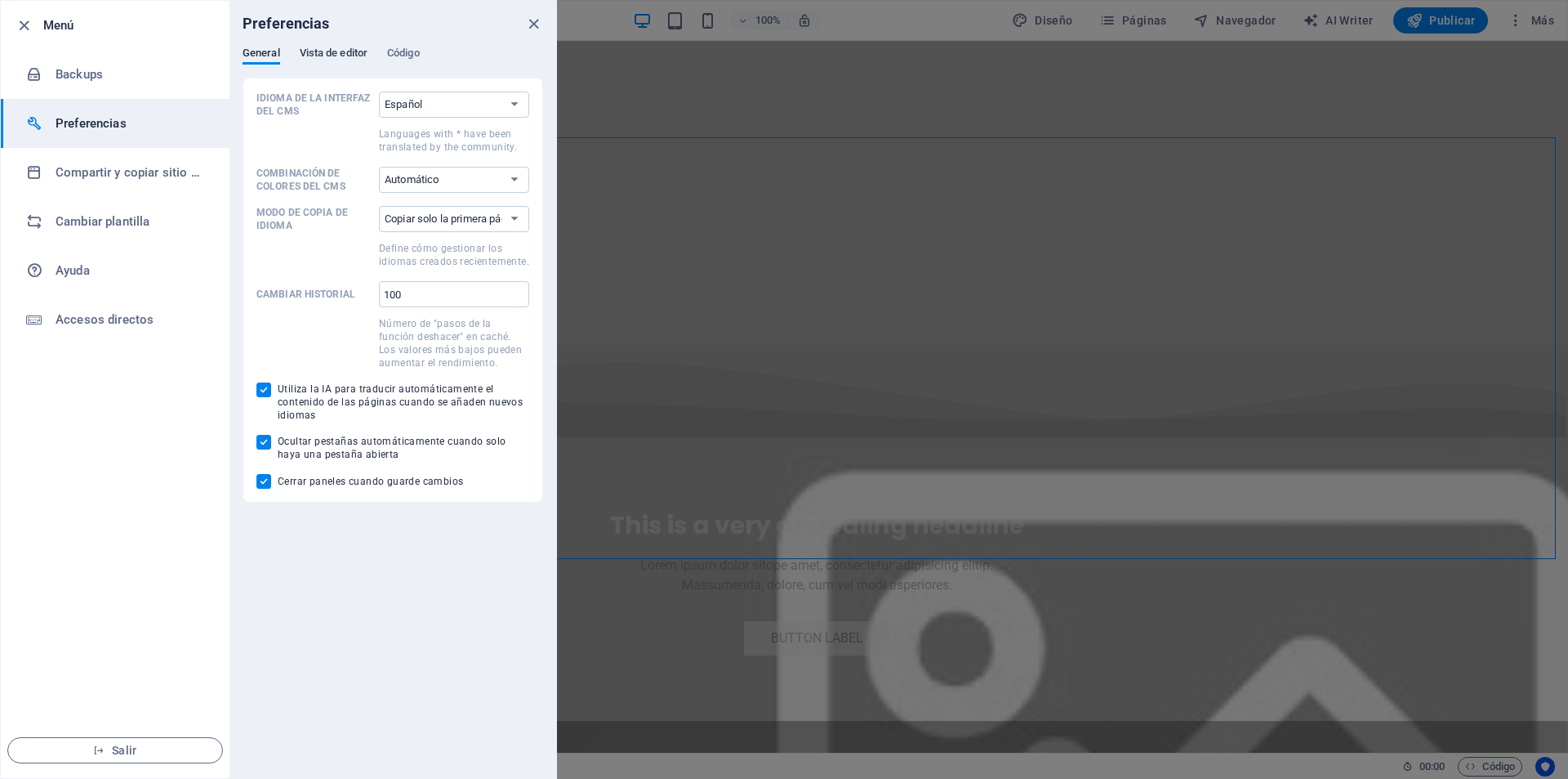
click at [315, 52] on span "Vista de editor" at bounding box center [333, 54] width 68 height 23
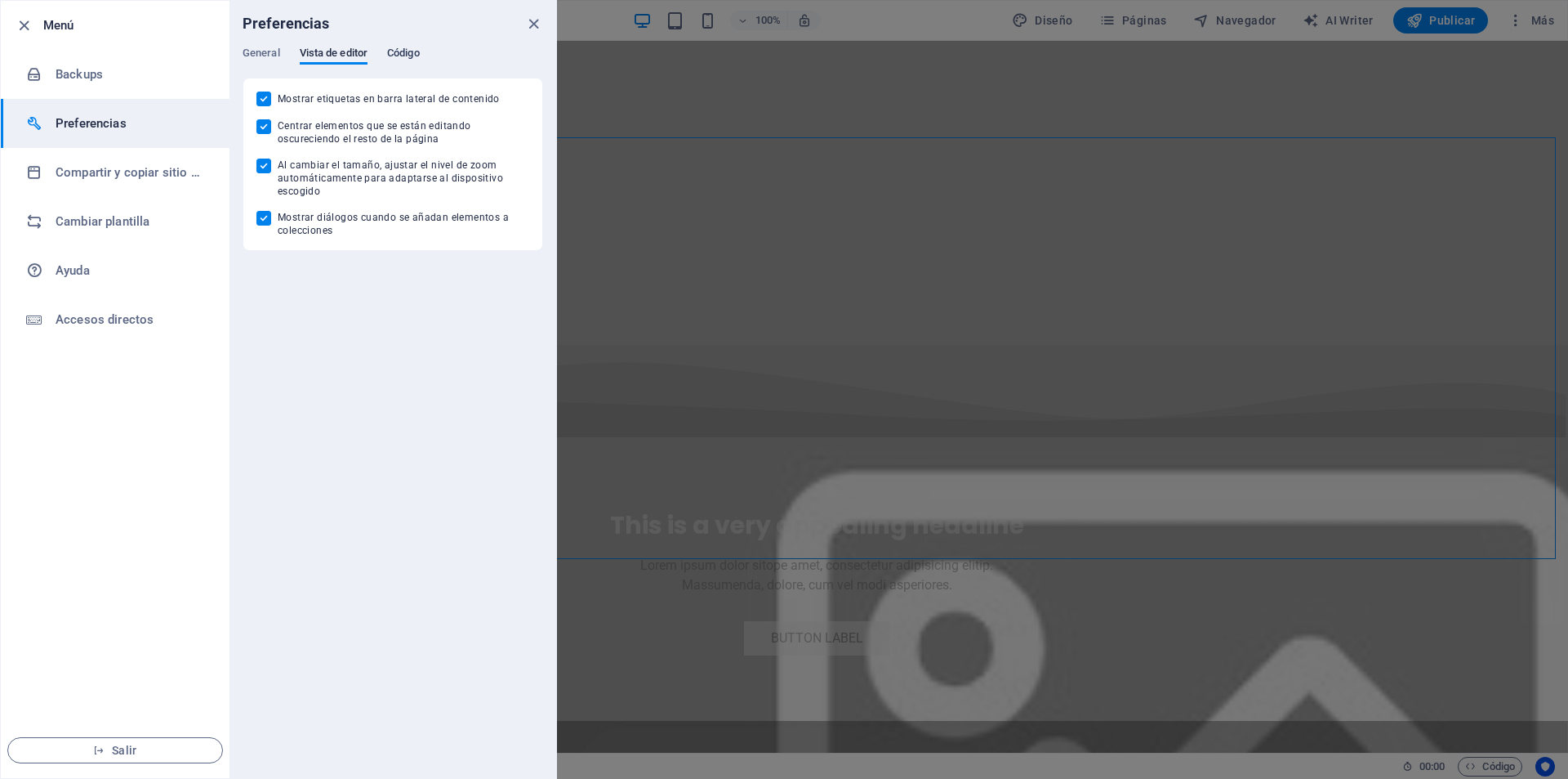
click at [397, 53] on span "Código" at bounding box center [403, 54] width 33 height 23
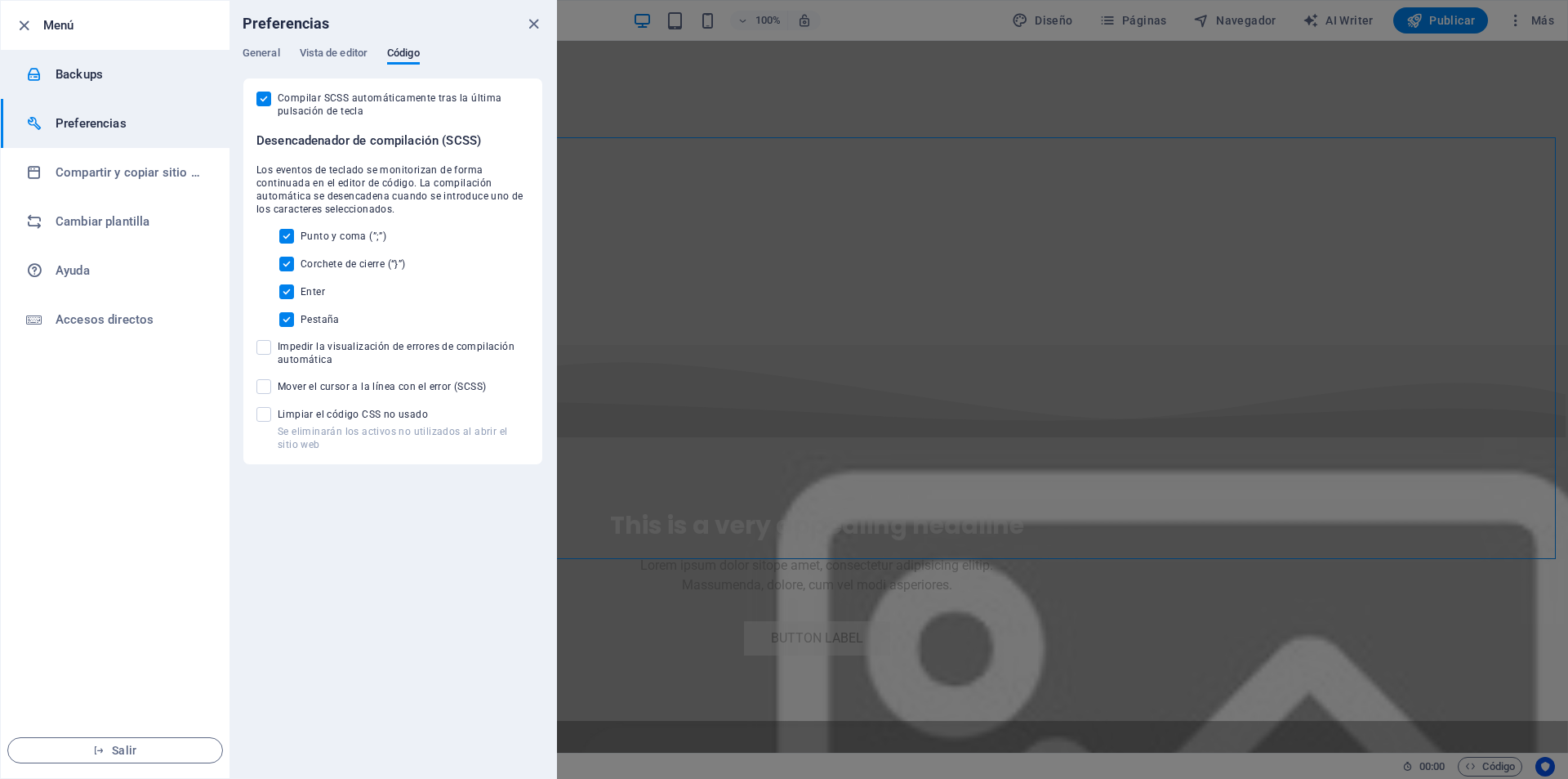
click at [73, 59] on li "Backups" at bounding box center [115, 74] width 229 height 49
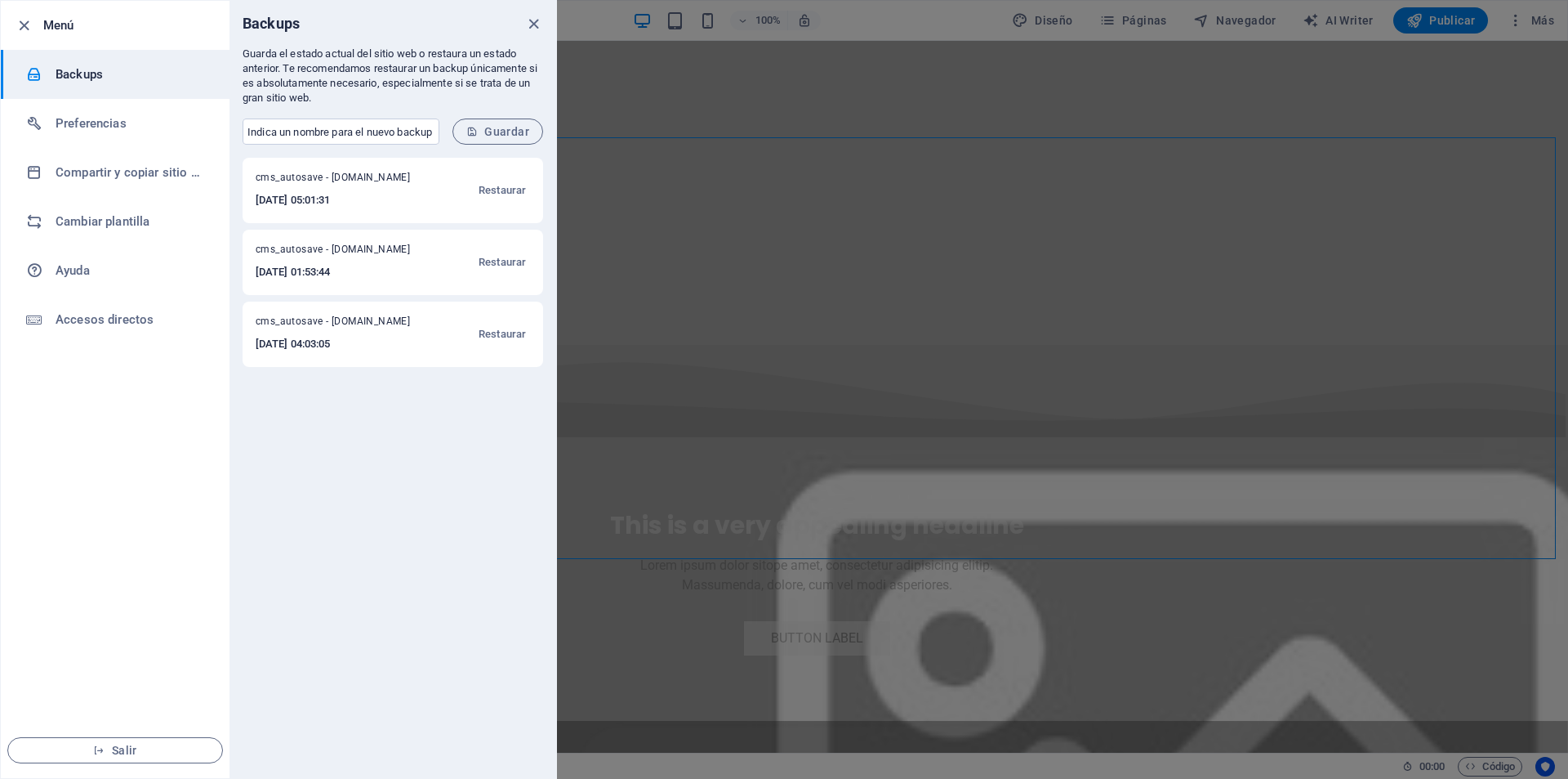
click at [637, 184] on div at bounding box center [784, 389] width 1568 height 779
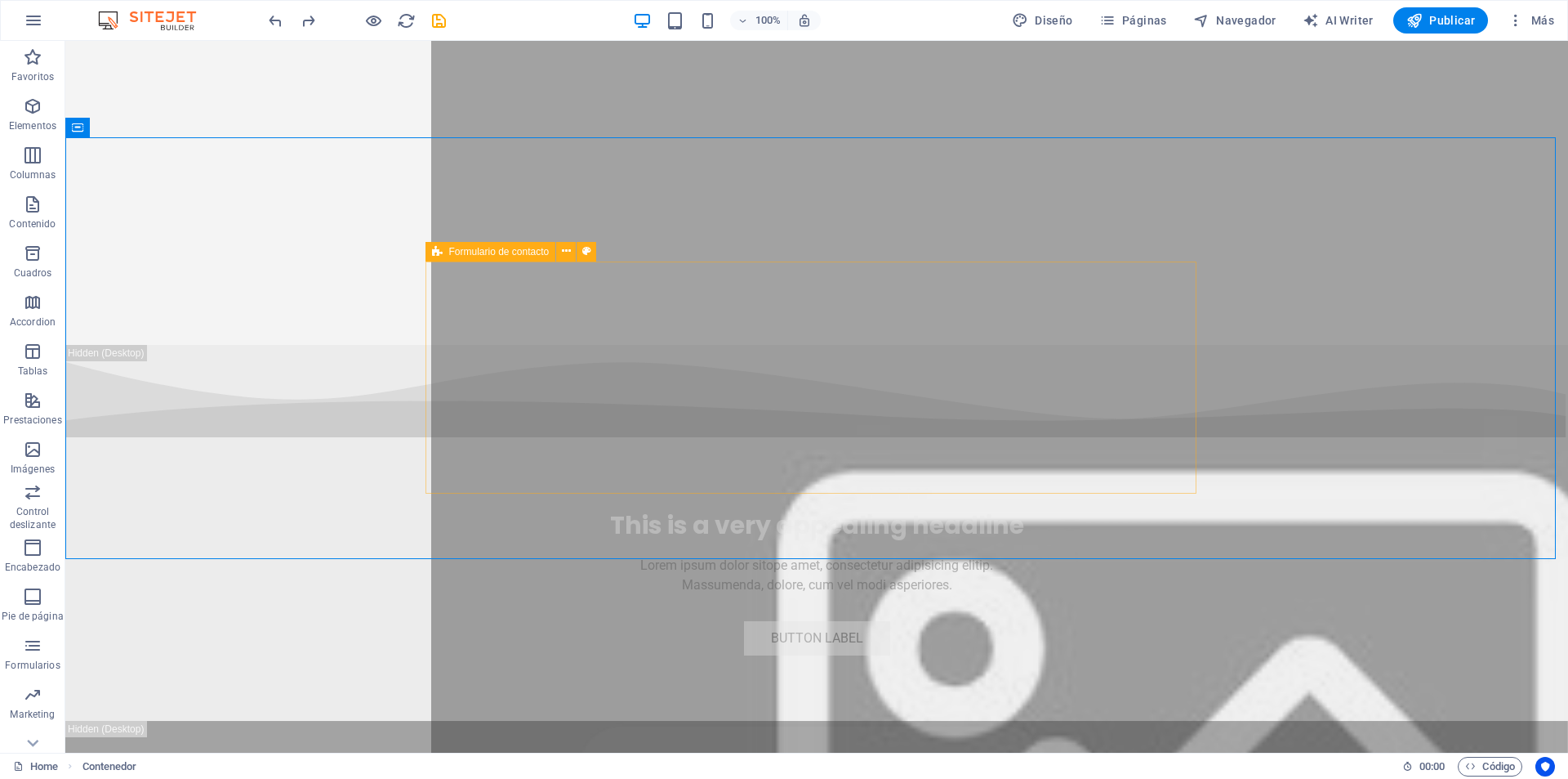
click at [435, 250] on icon at bounding box center [437, 251] width 11 height 19
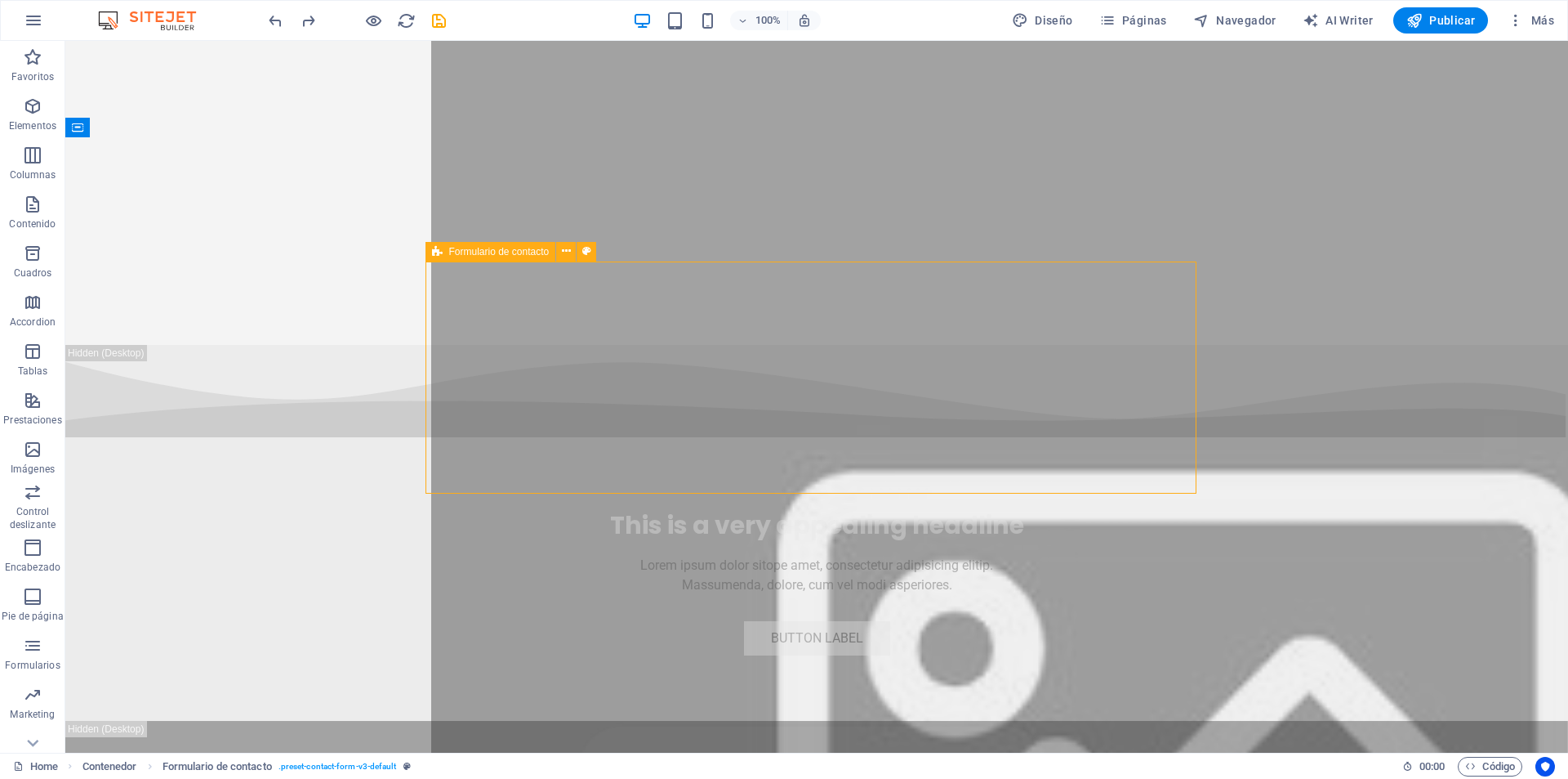
click at [435, 250] on icon at bounding box center [437, 251] width 11 height 19
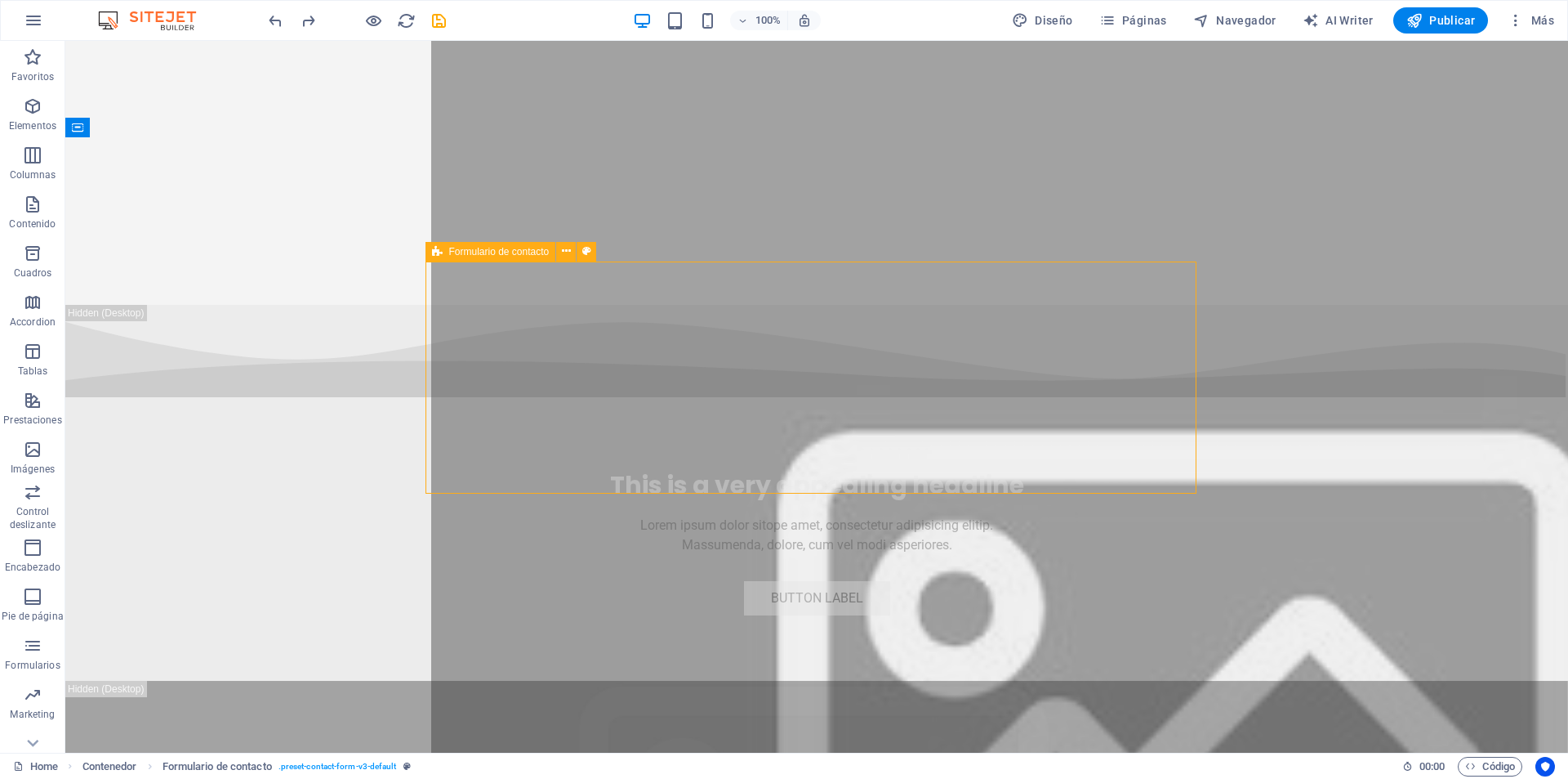
select select "rem"
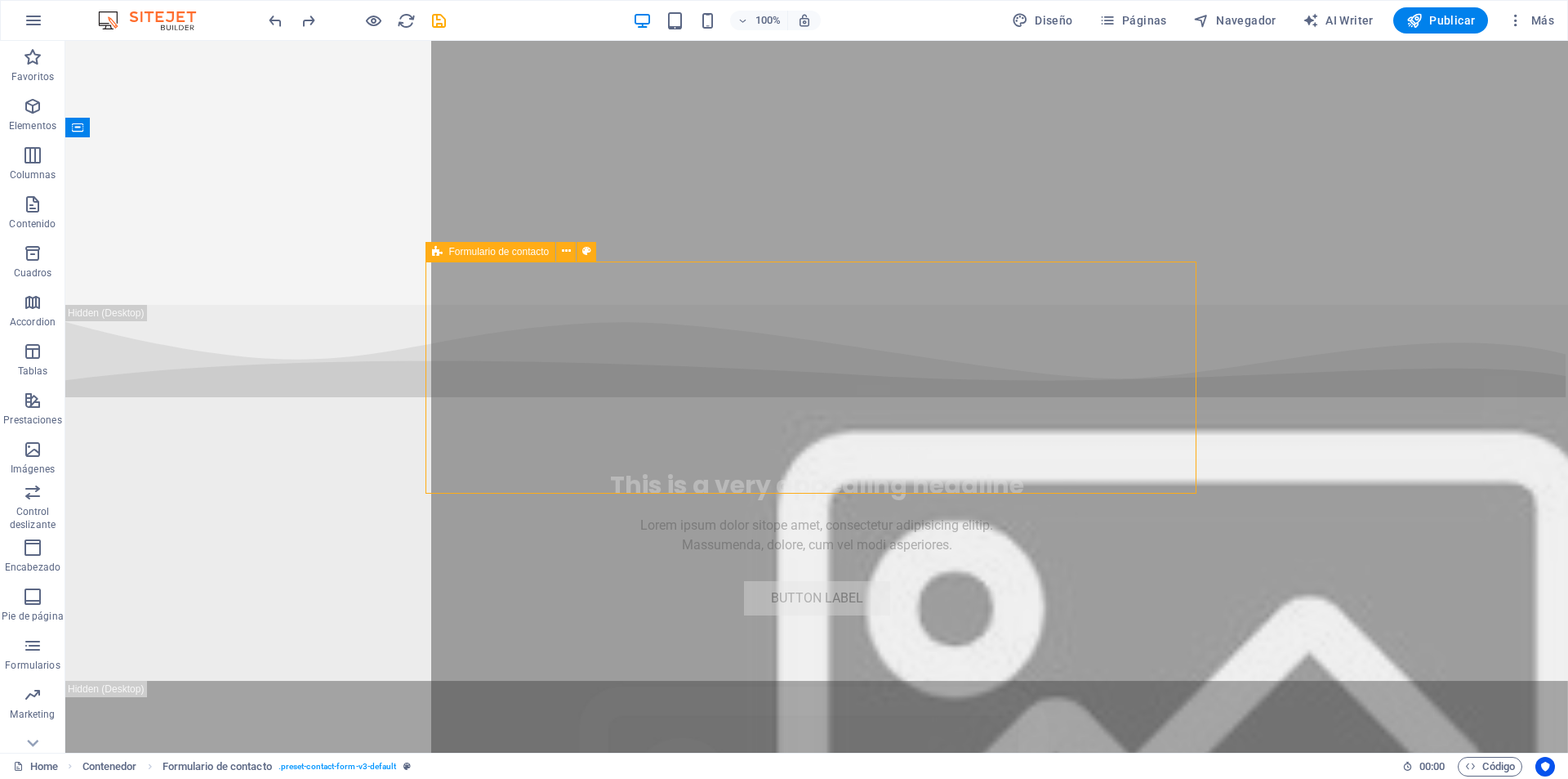
select select "px"
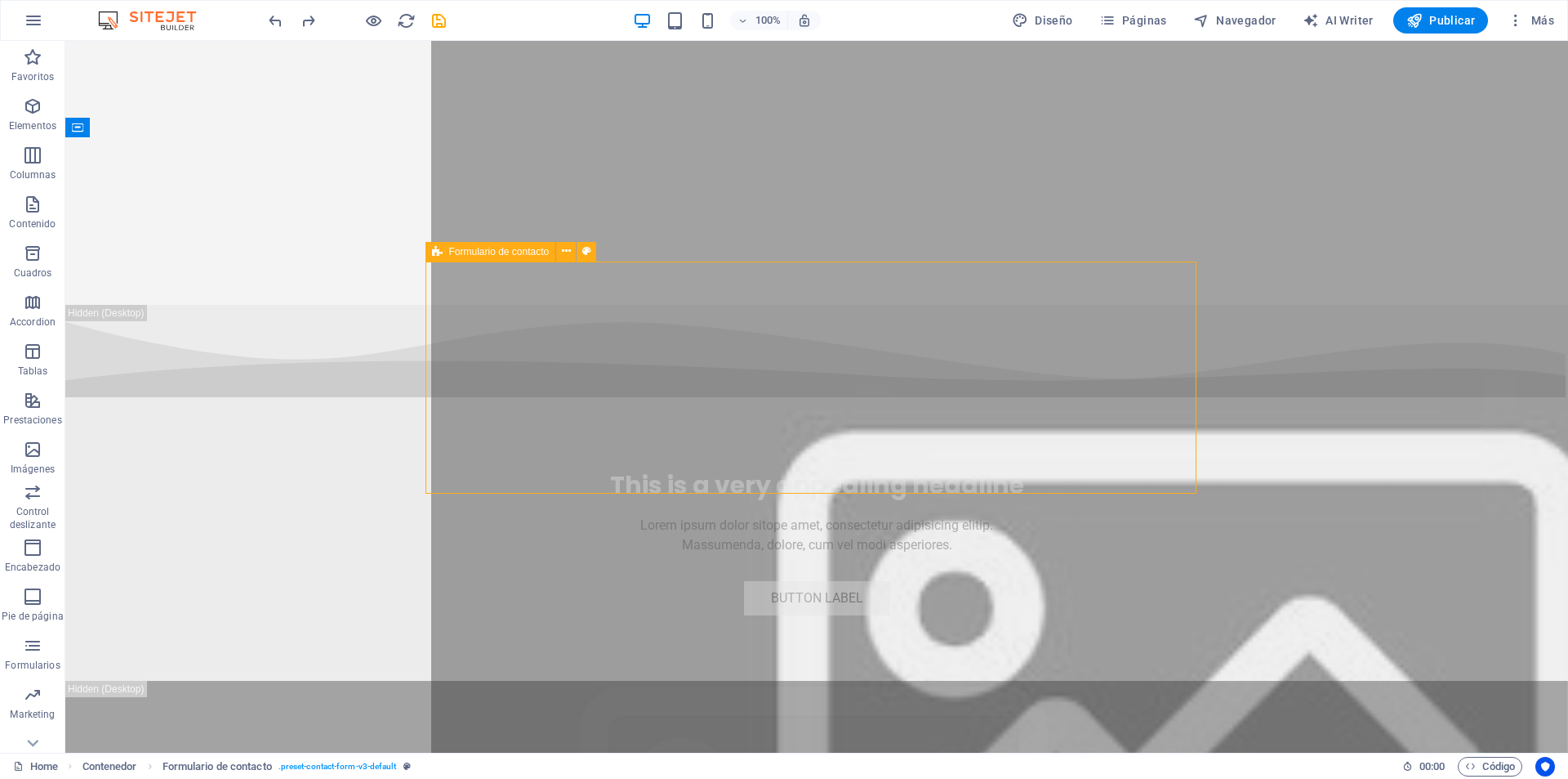
select select "px"
select select "rem"
select select "preset-contact-form-v3-default"
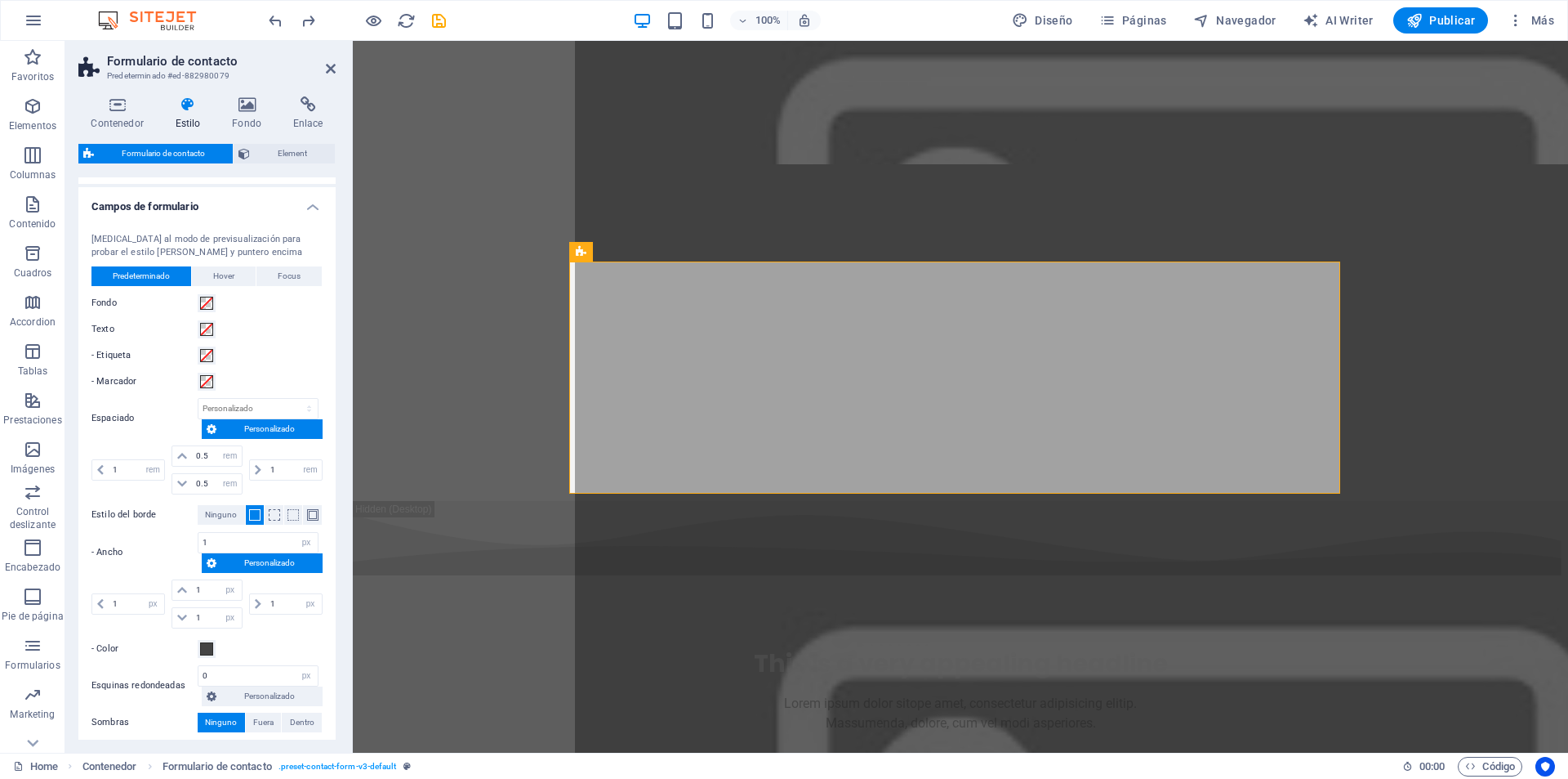
scroll to position [490, 0]
click at [224, 276] on span "Hover" at bounding box center [223, 275] width 21 height 19
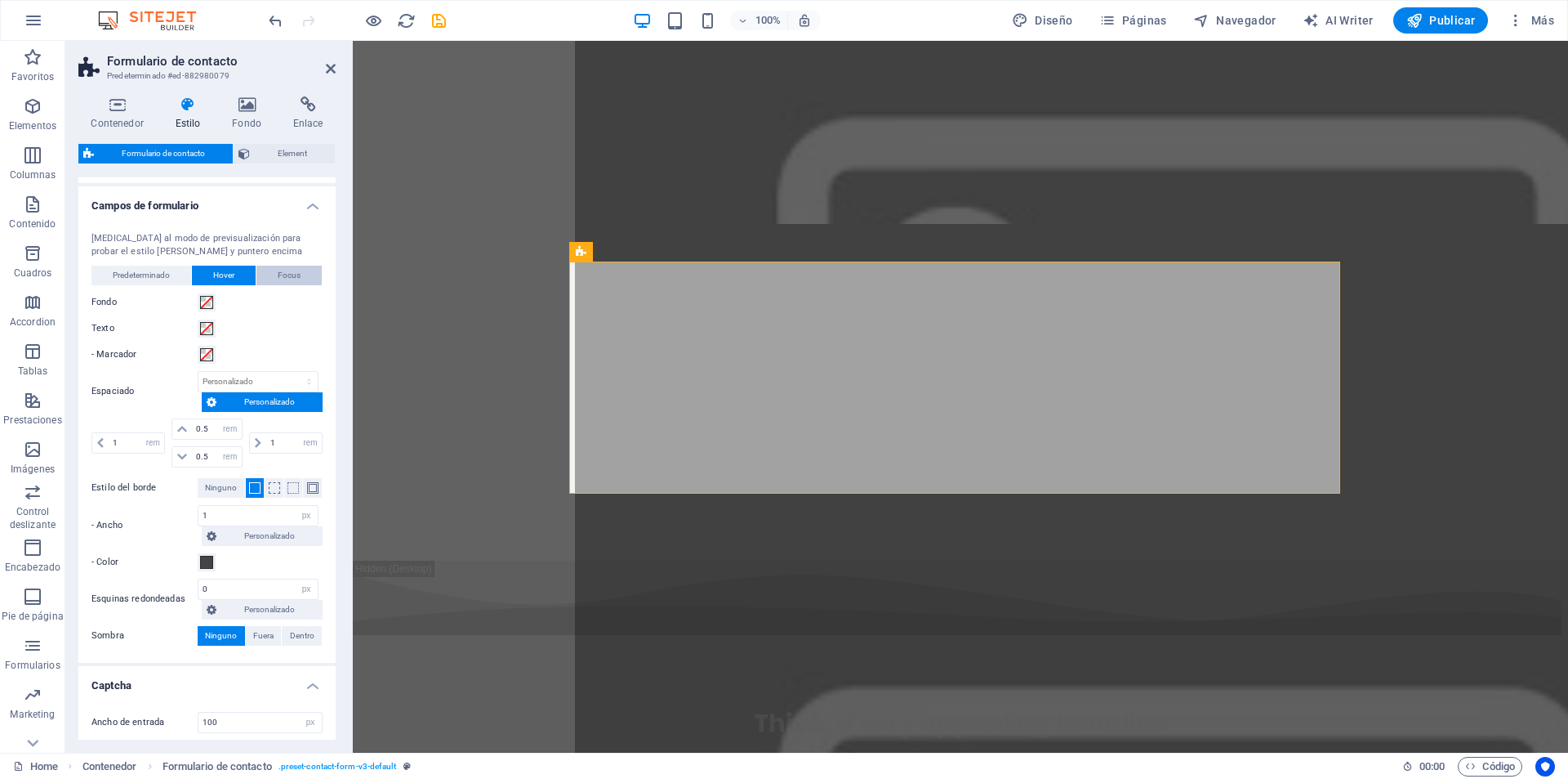
click at [287, 274] on span "Focus" at bounding box center [289, 275] width 23 height 19
click at [154, 288] on div "Cambia al modo de previsualización para probar el estilo de foco y puntero enci…" at bounding box center [207, 438] width 264 height 447
click at [152, 276] on span "Predeterminado" at bounding box center [141, 275] width 58 height 19
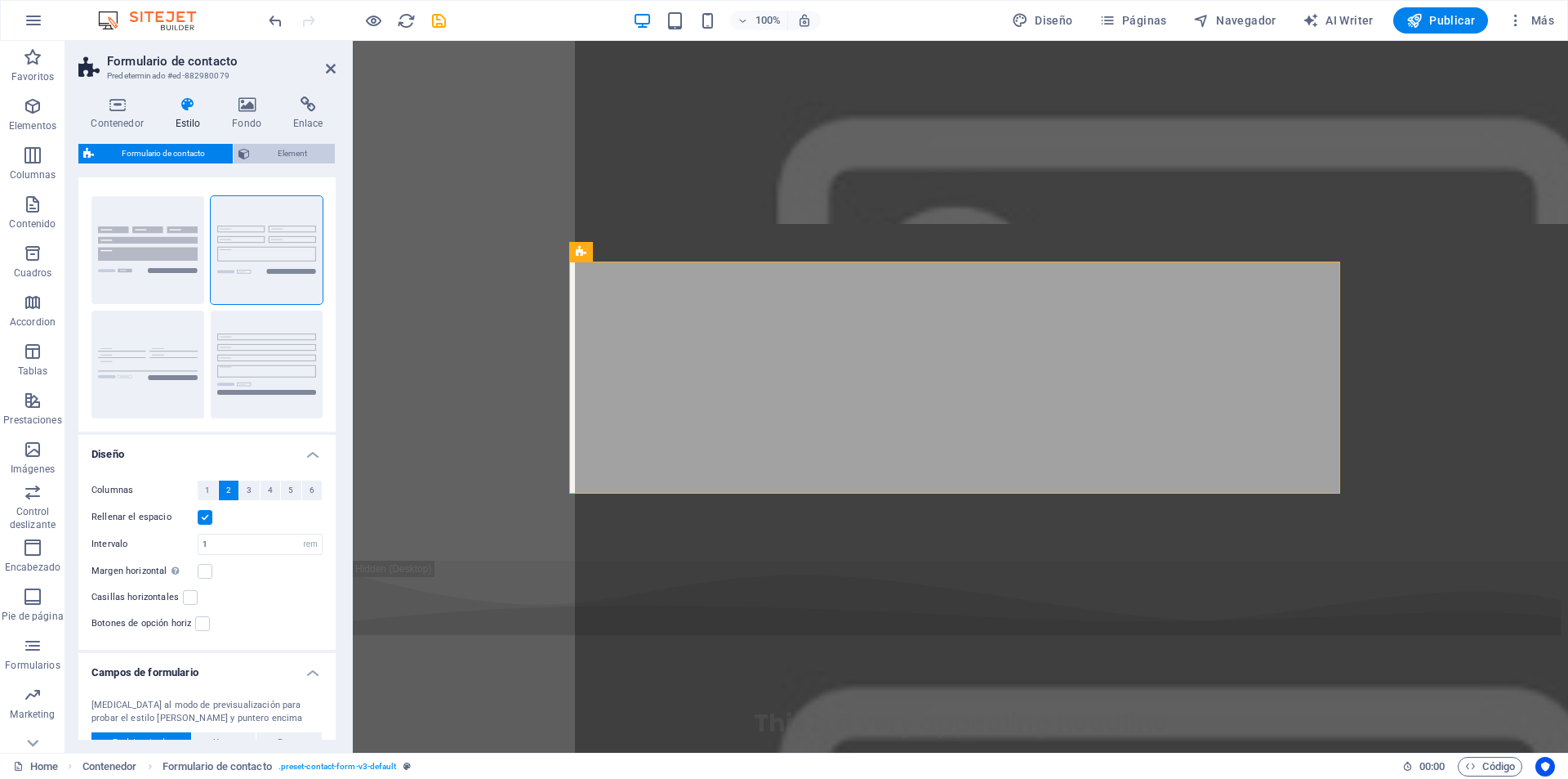
scroll to position [0, 0]
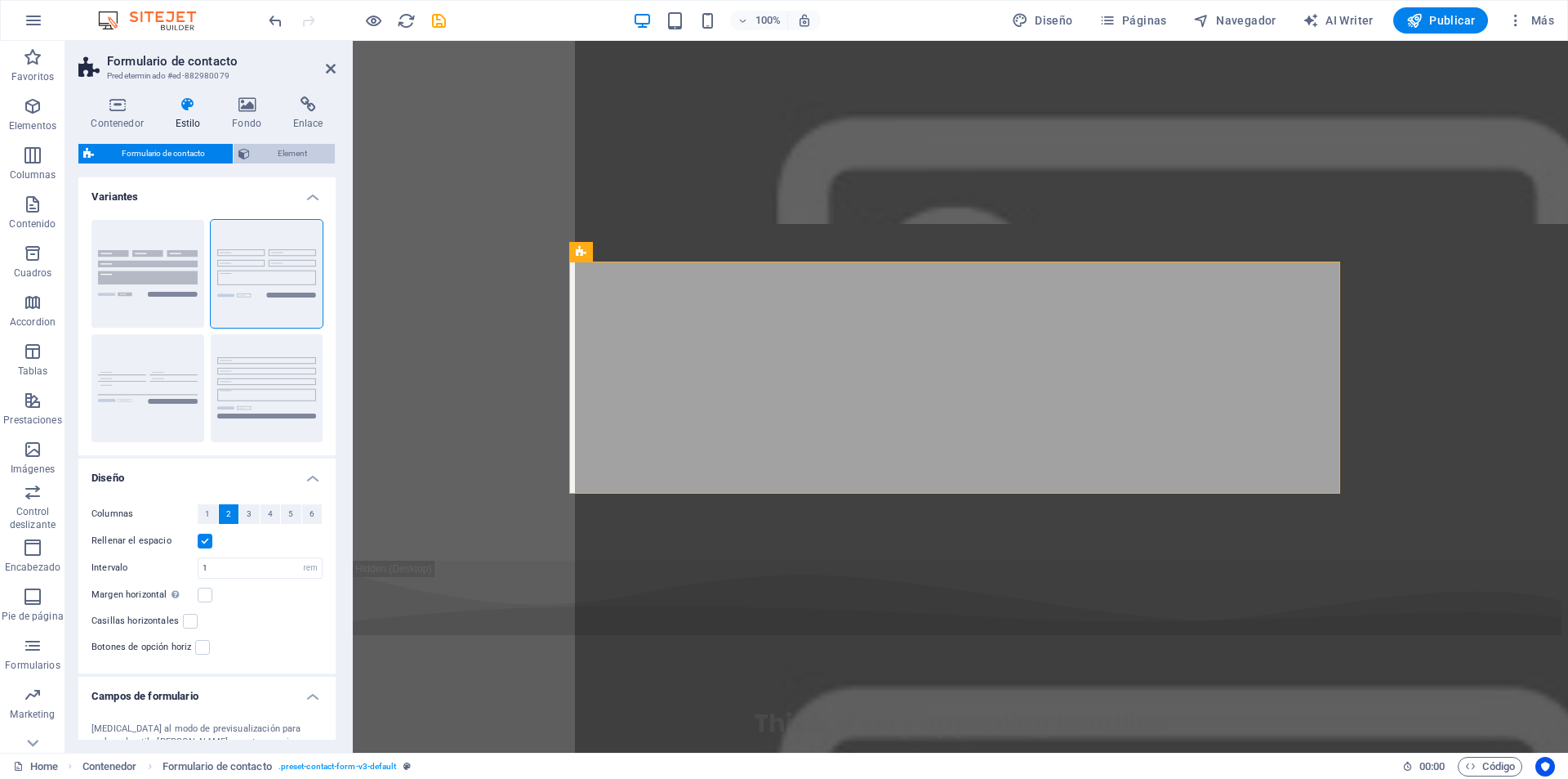
click at [268, 149] on span "Element" at bounding box center [292, 153] width 75 height 19
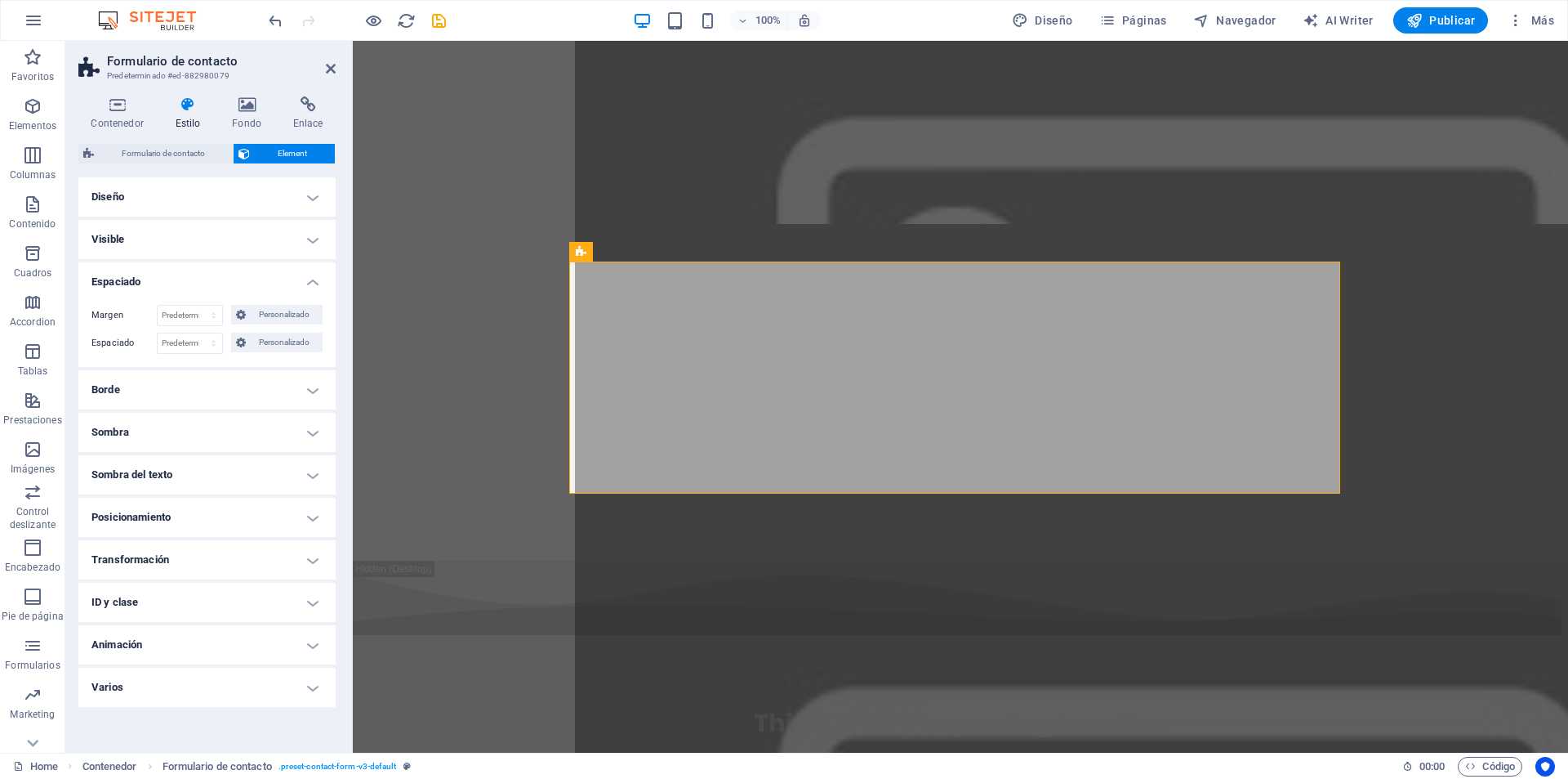
click at [320, 199] on h4 "Diseño" at bounding box center [207, 196] width 257 height 39
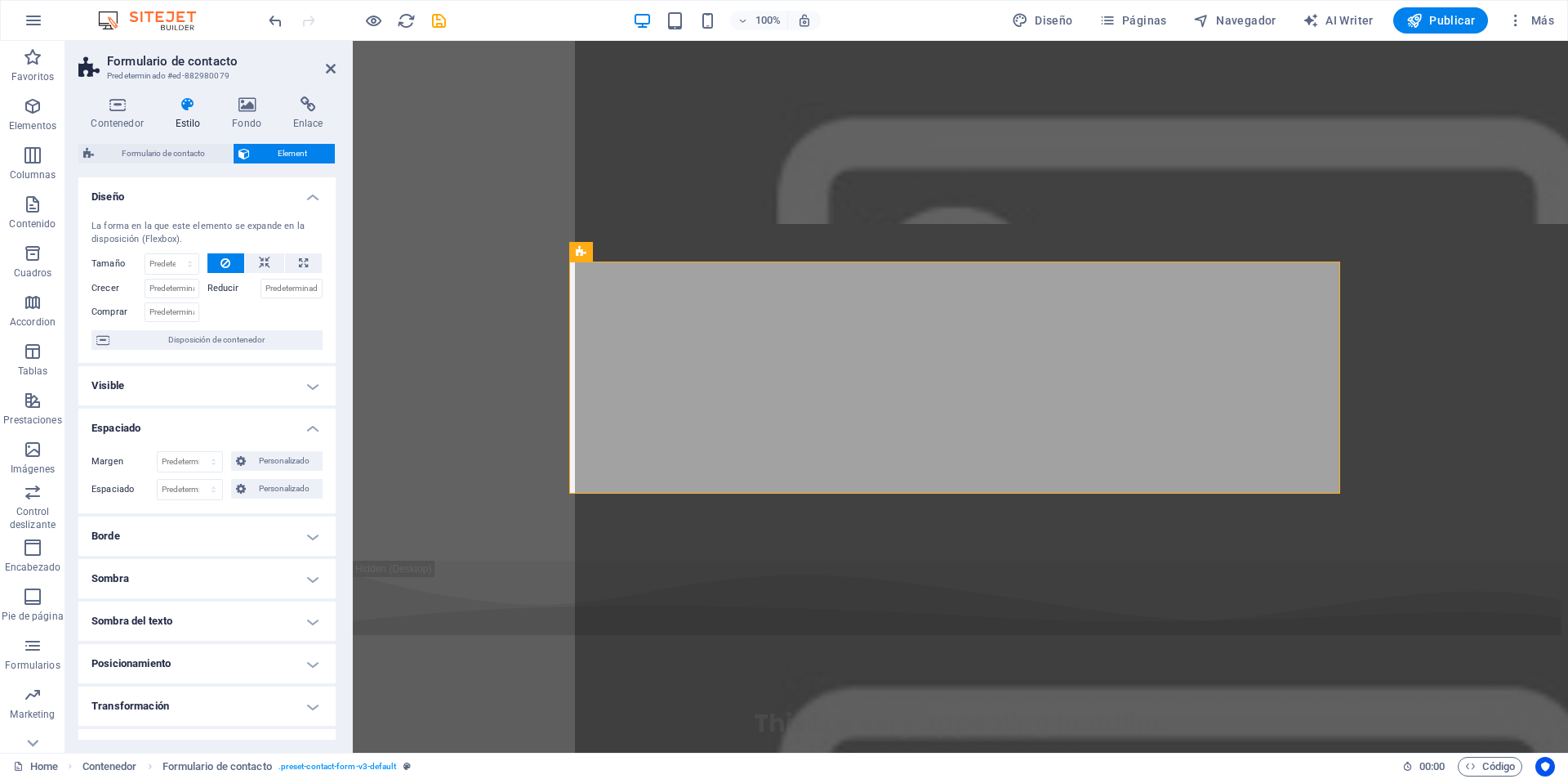
click at [320, 199] on h4 "Diseño" at bounding box center [207, 191] width 257 height 29
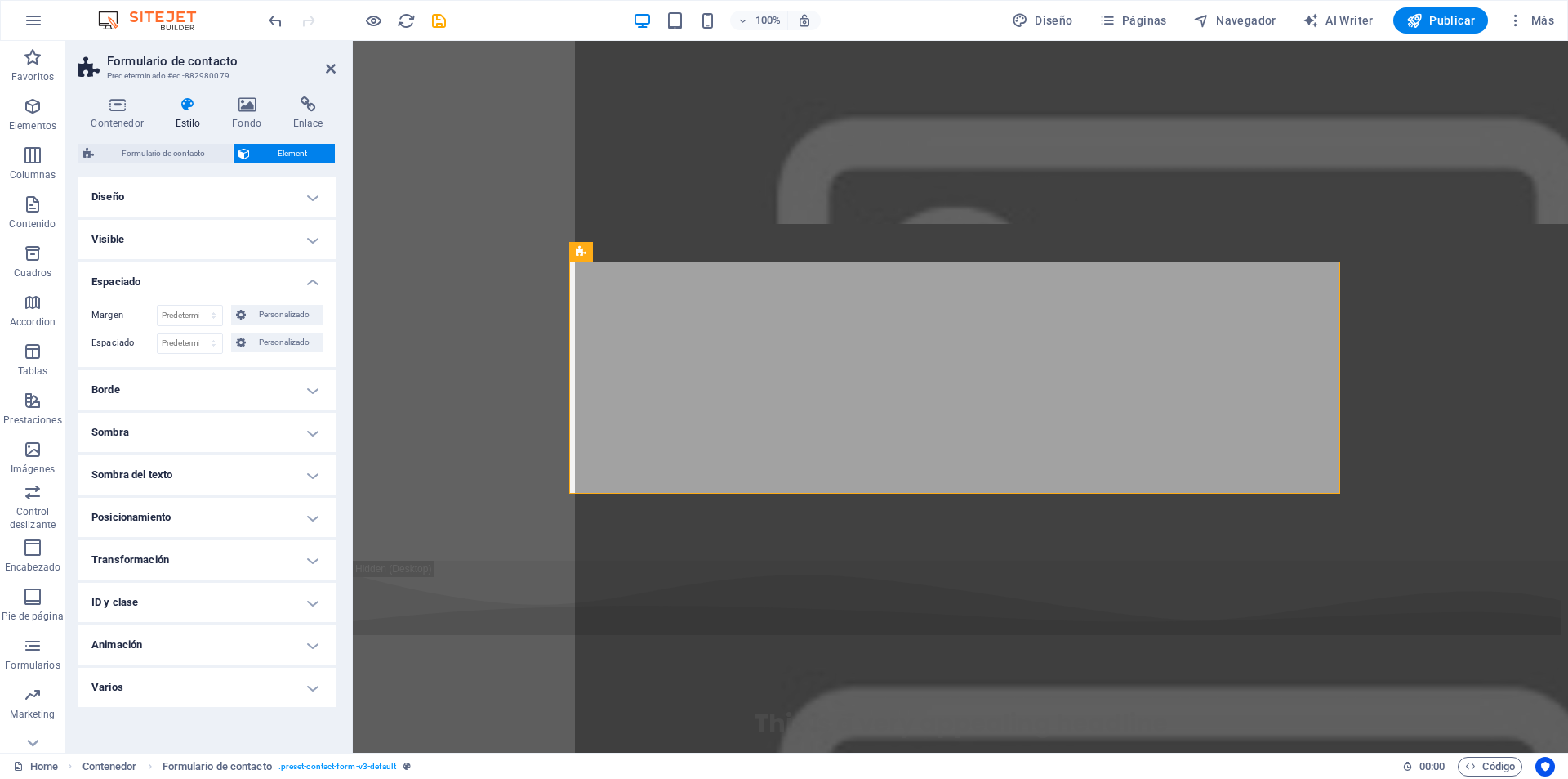
click at [318, 241] on h4 "Visible" at bounding box center [207, 239] width 257 height 39
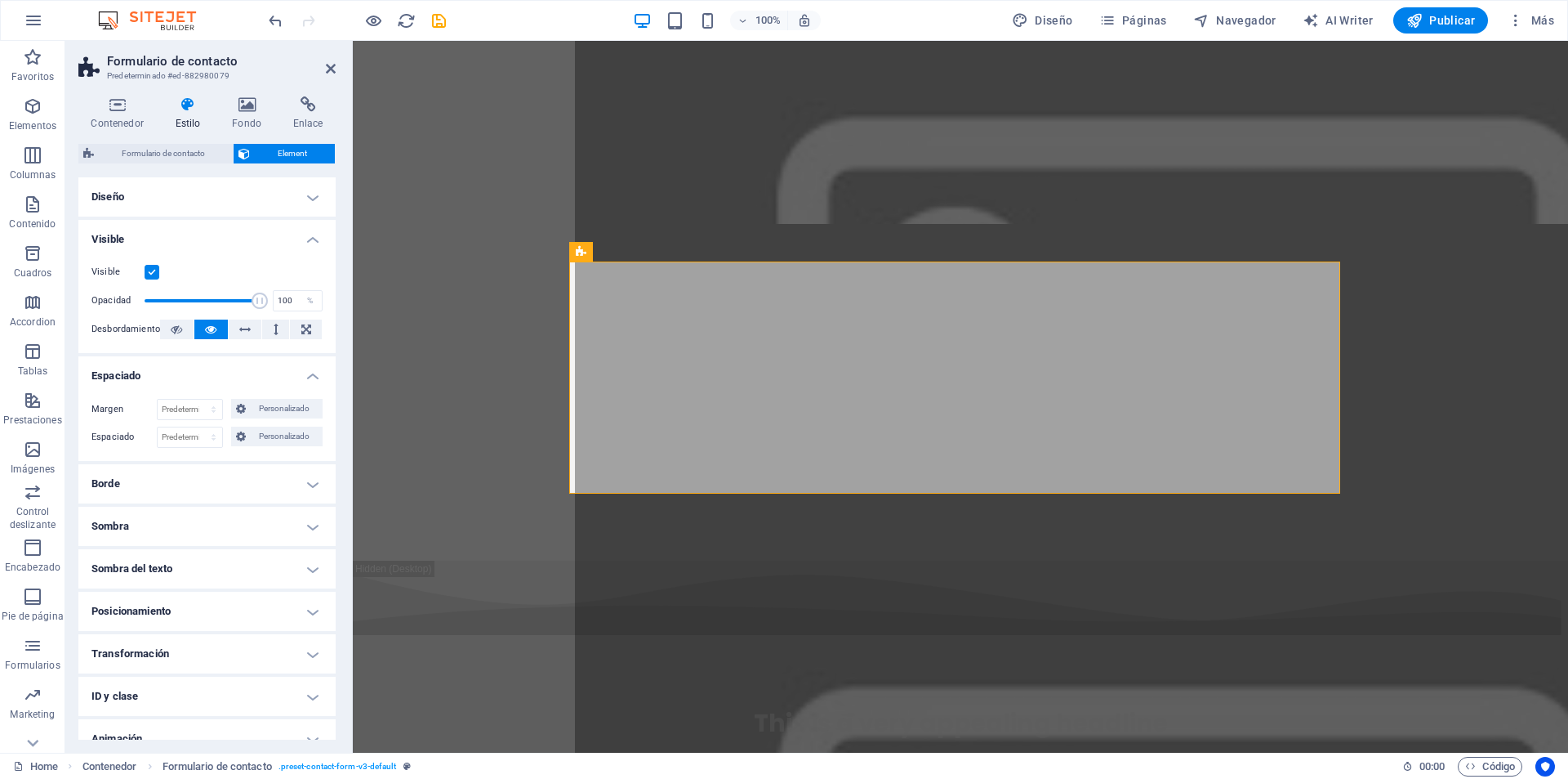
click at [318, 241] on h4 "Visible" at bounding box center [207, 234] width 257 height 29
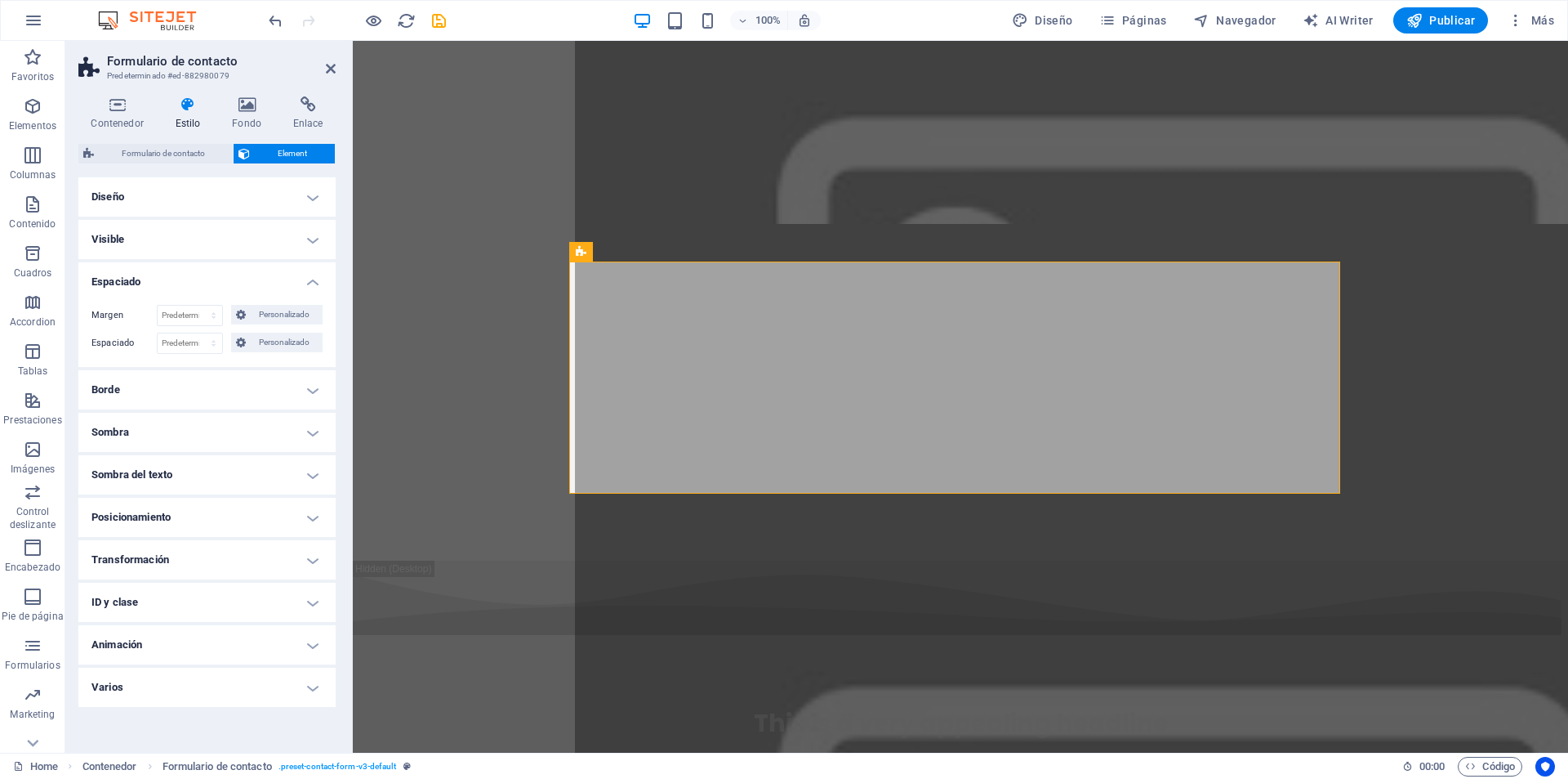
click at [311, 523] on h4 "Posicionamiento" at bounding box center [207, 517] width 257 height 39
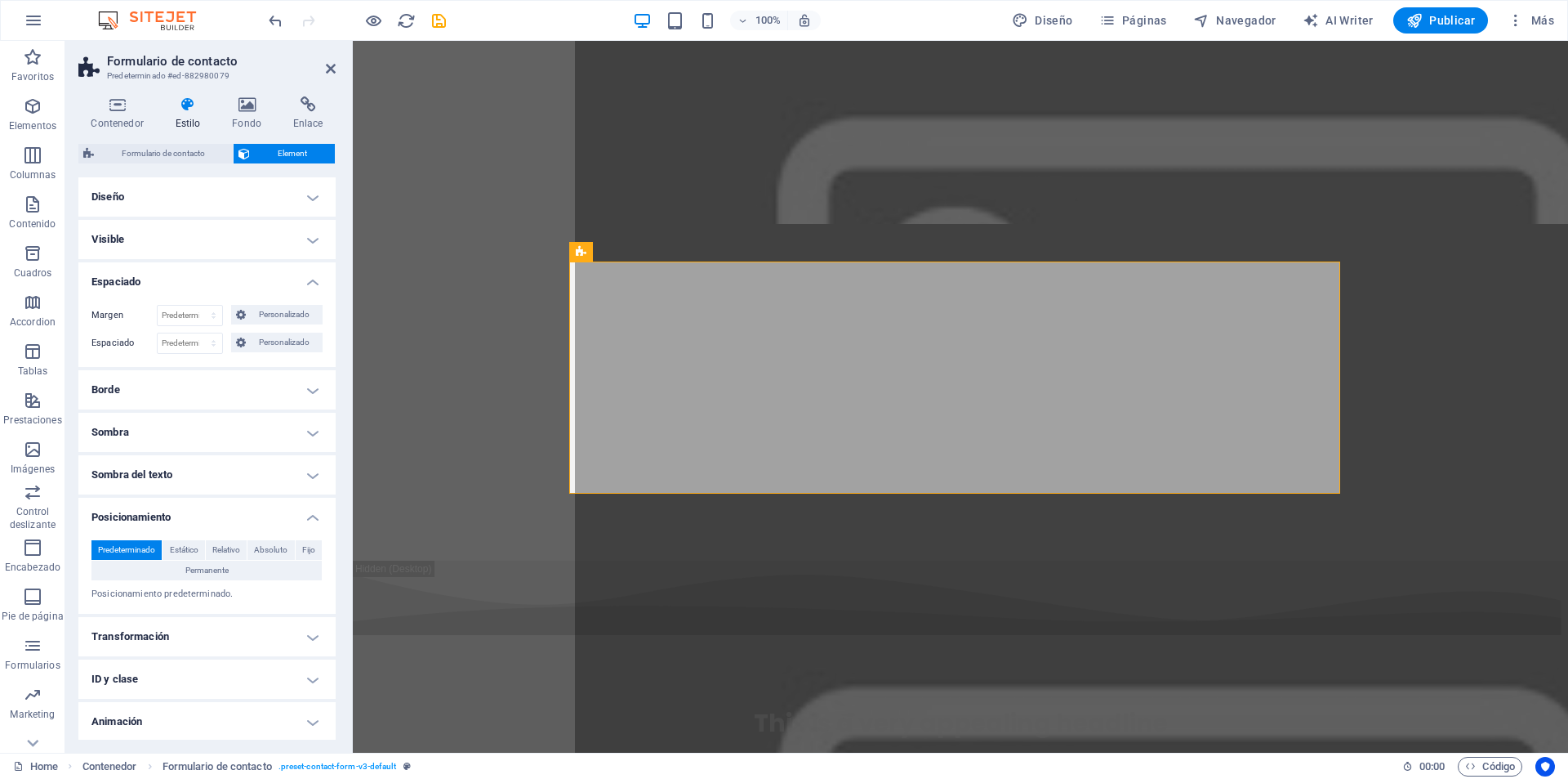
click at [311, 523] on h4 "Posicionamiento" at bounding box center [207, 512] width 257 height 29
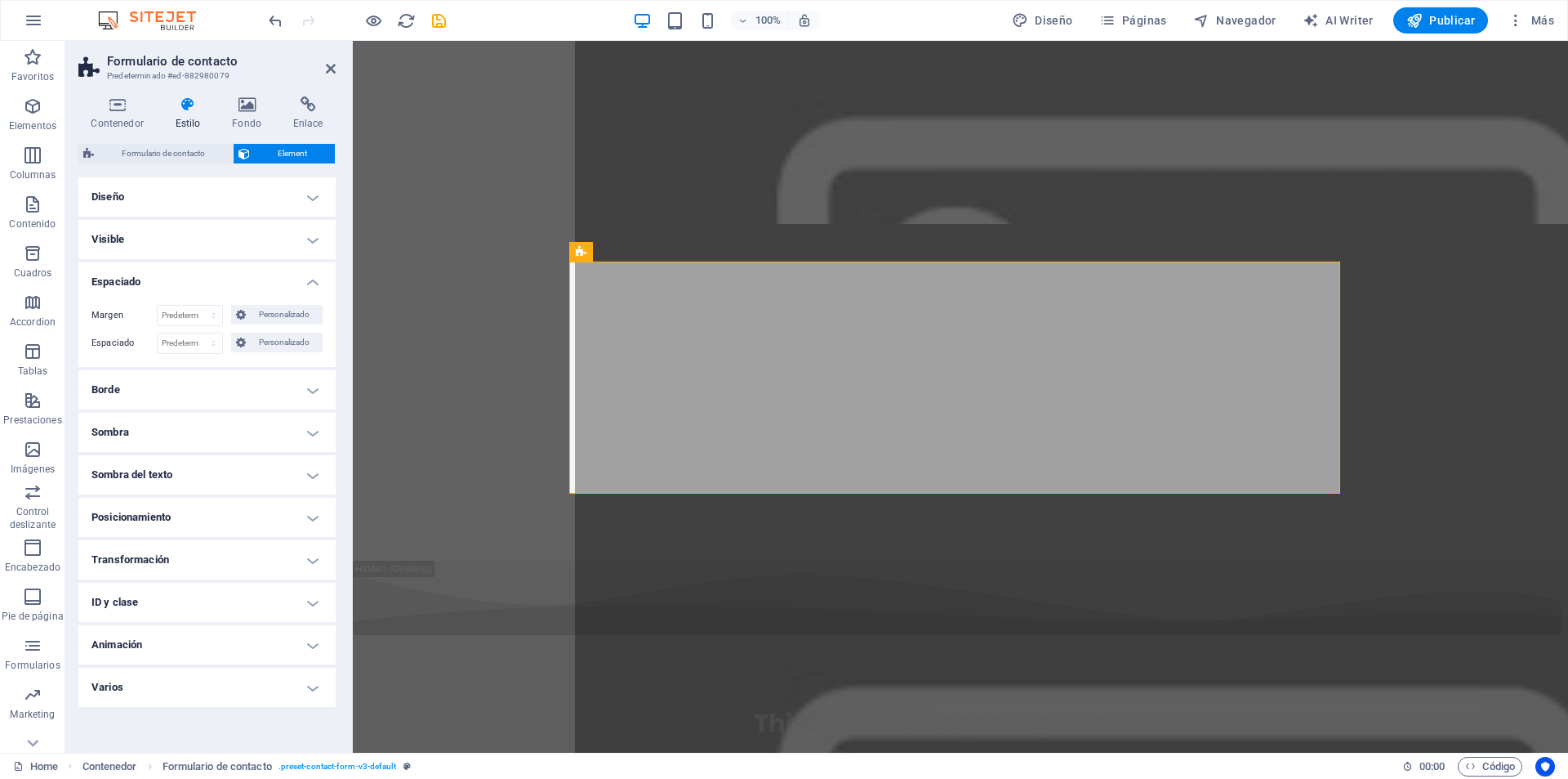
click at [307, 556] on h4 "Transformación" at bounding box center [207, 559] width 257 height 39
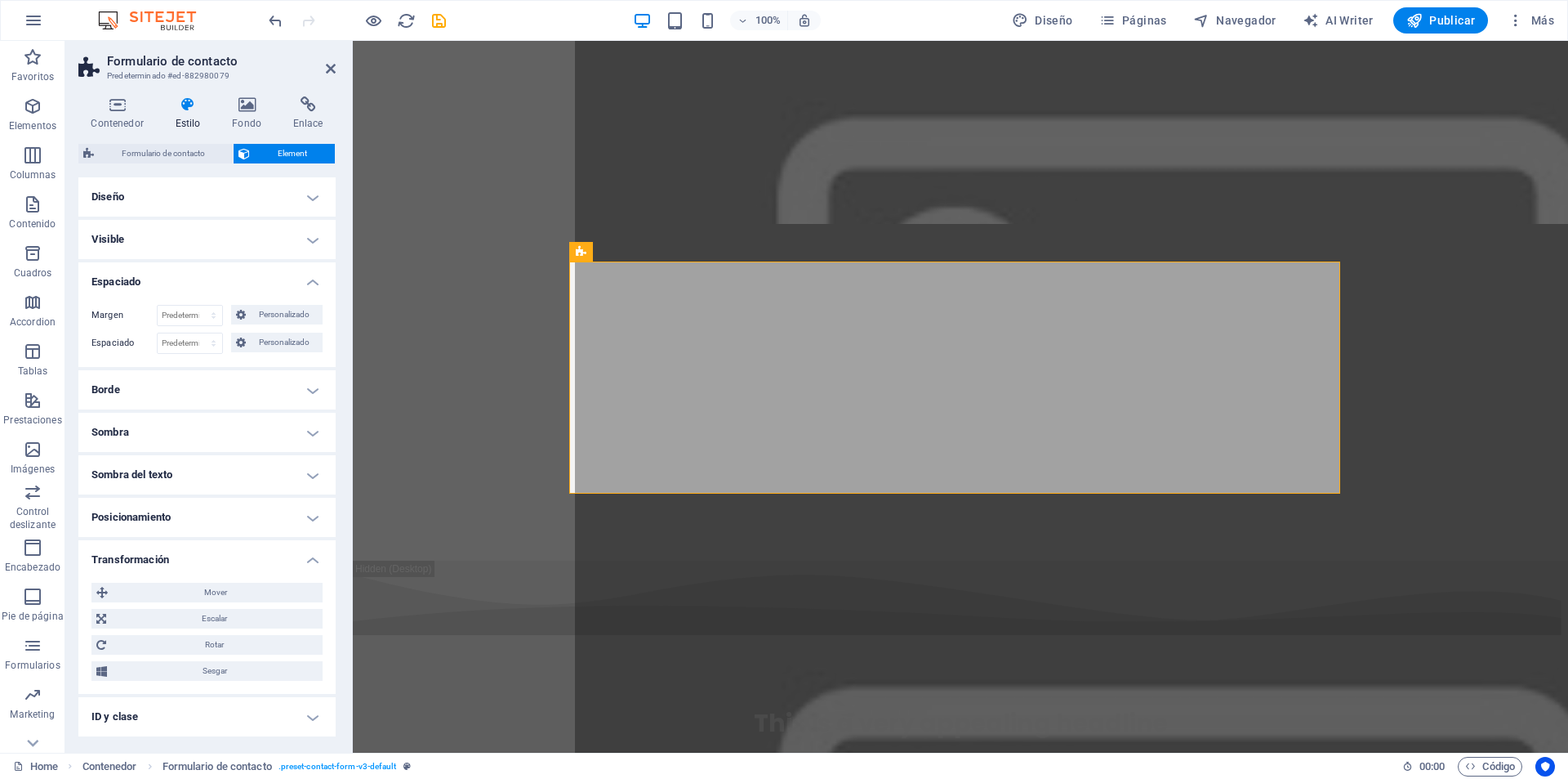
click at [307, 556] on h4 "Transformación" at bounding box center [207, 554] width 257 height 29
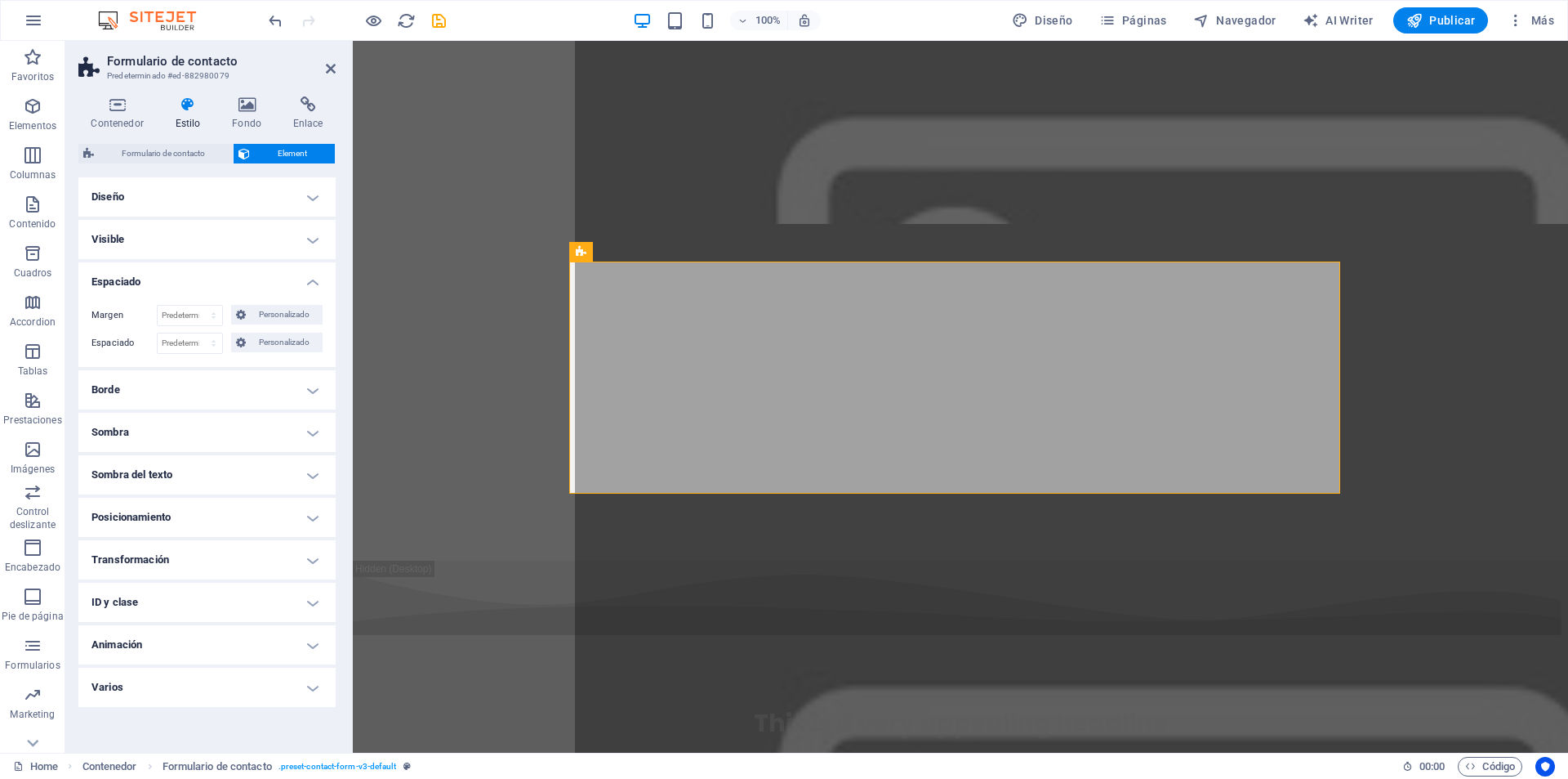
click at [300, 594] on h4 "ID y clase" at bounding box center [207, 602] width 257 height 39
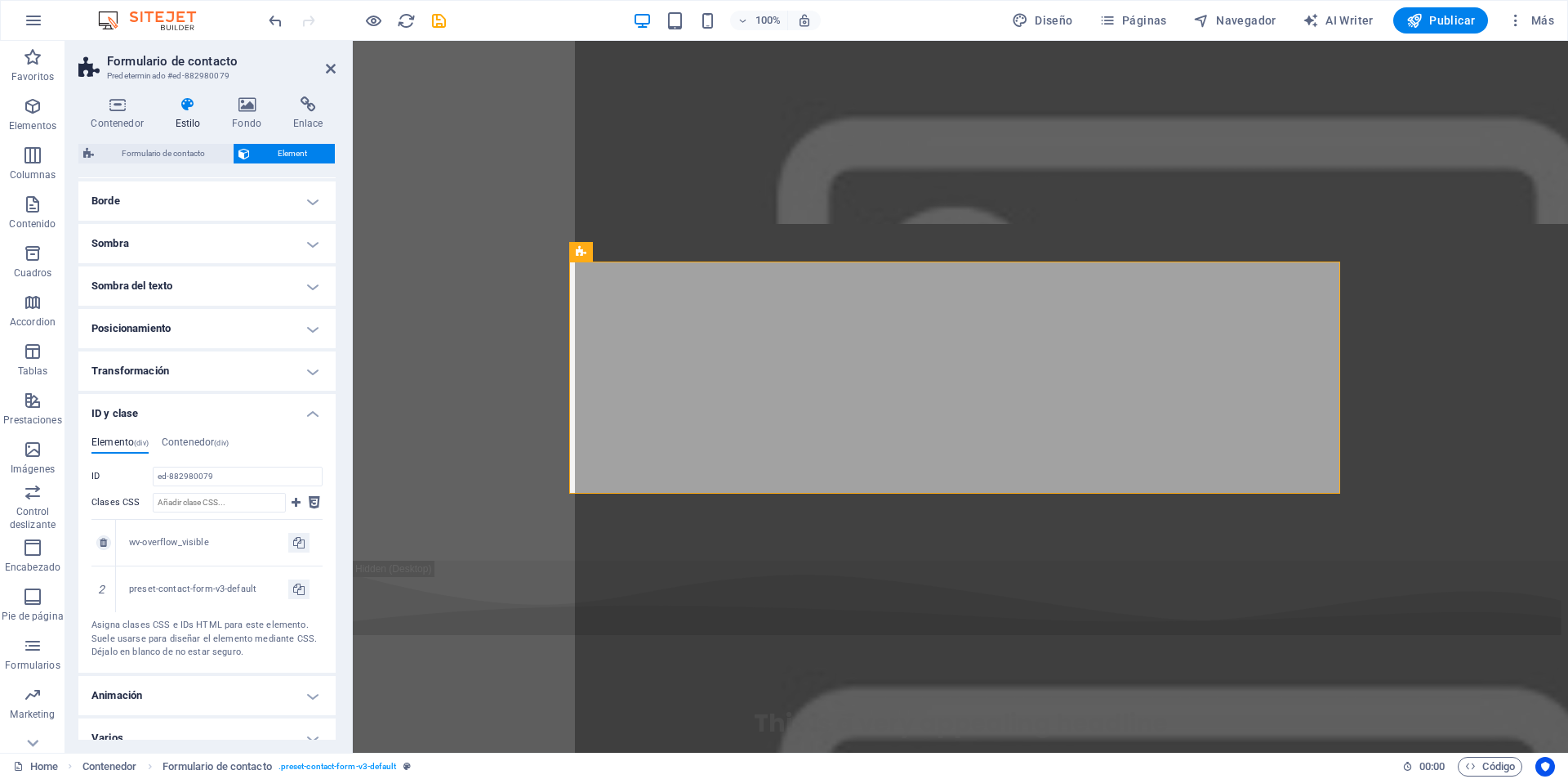
scroll to position [207, 0]
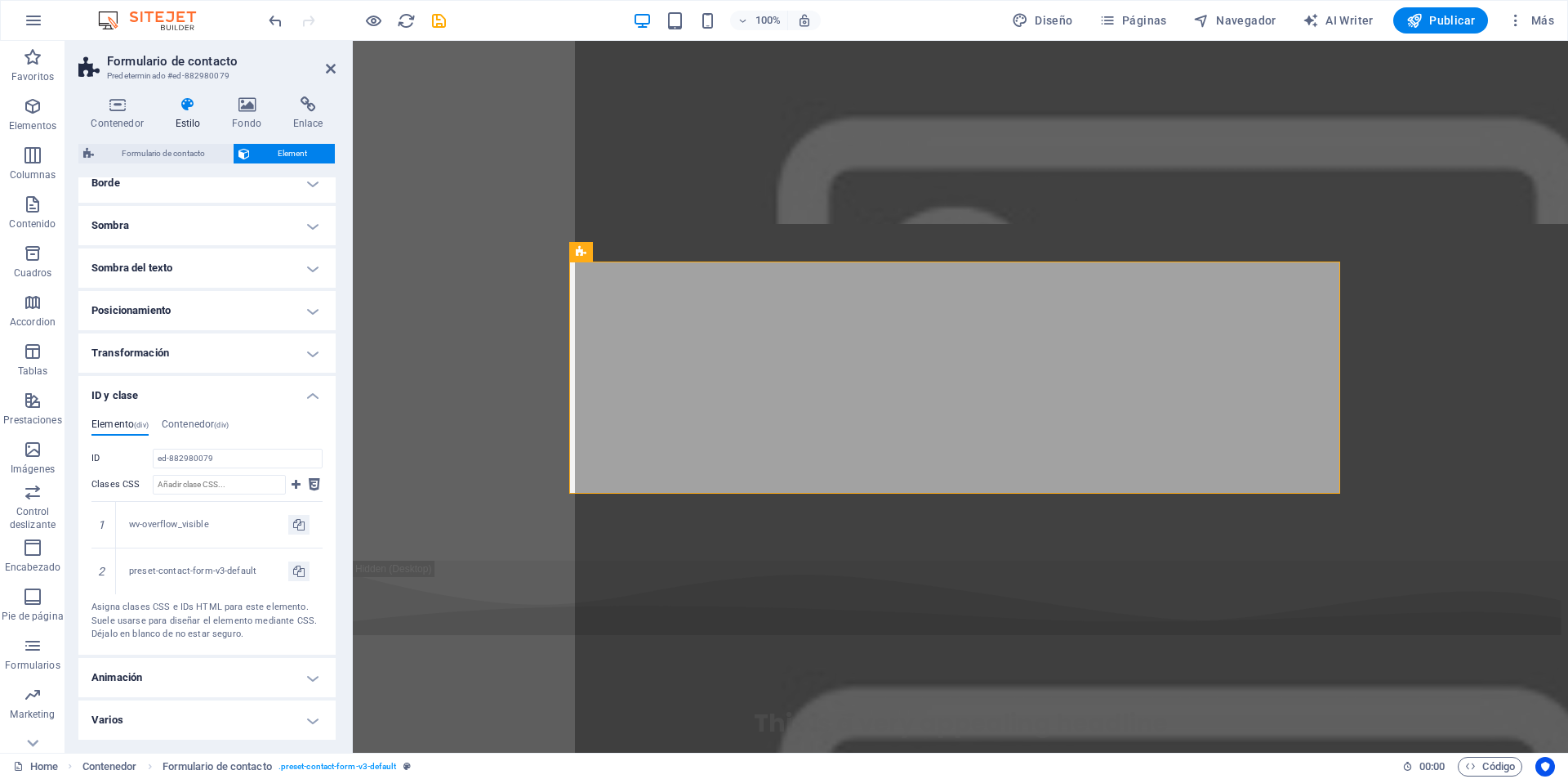
click at [301, 713] on h4 "Varios" at bounding box center [207, 720] width 257 height 39
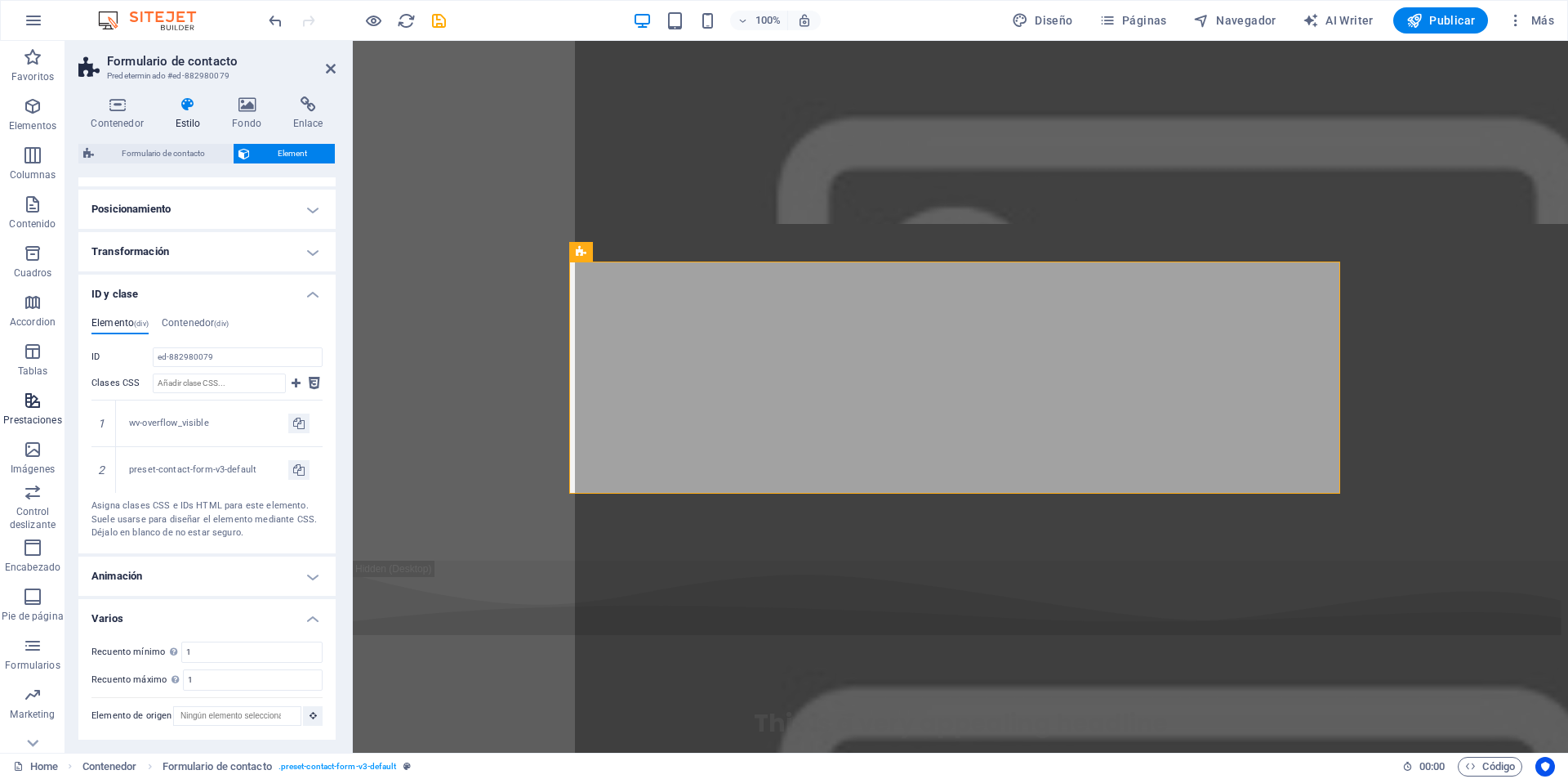
scroll to position [23, 0]
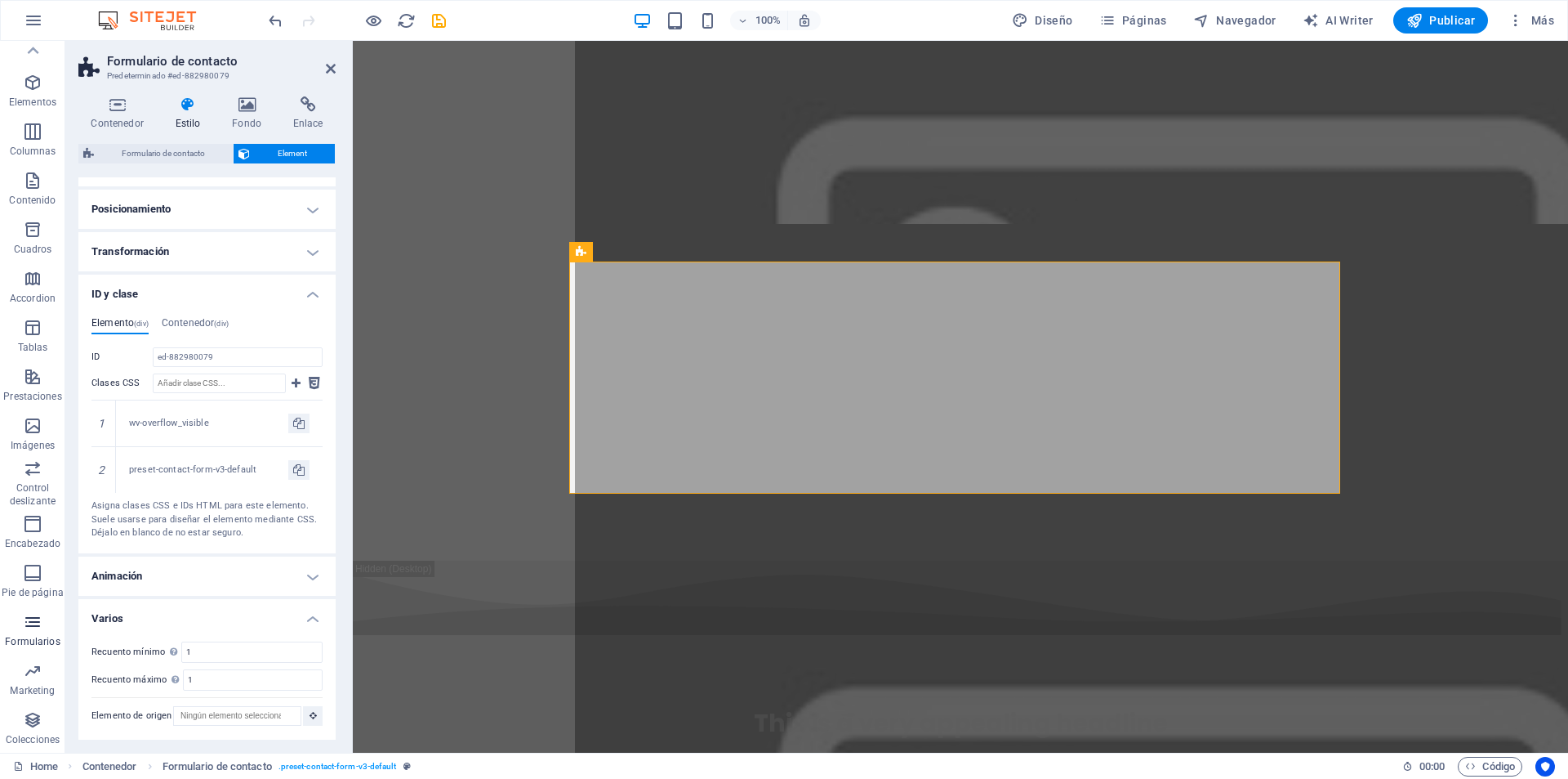
click at [27, 616] on icon "button" at bounding box center [32, 621] width 19 height 19
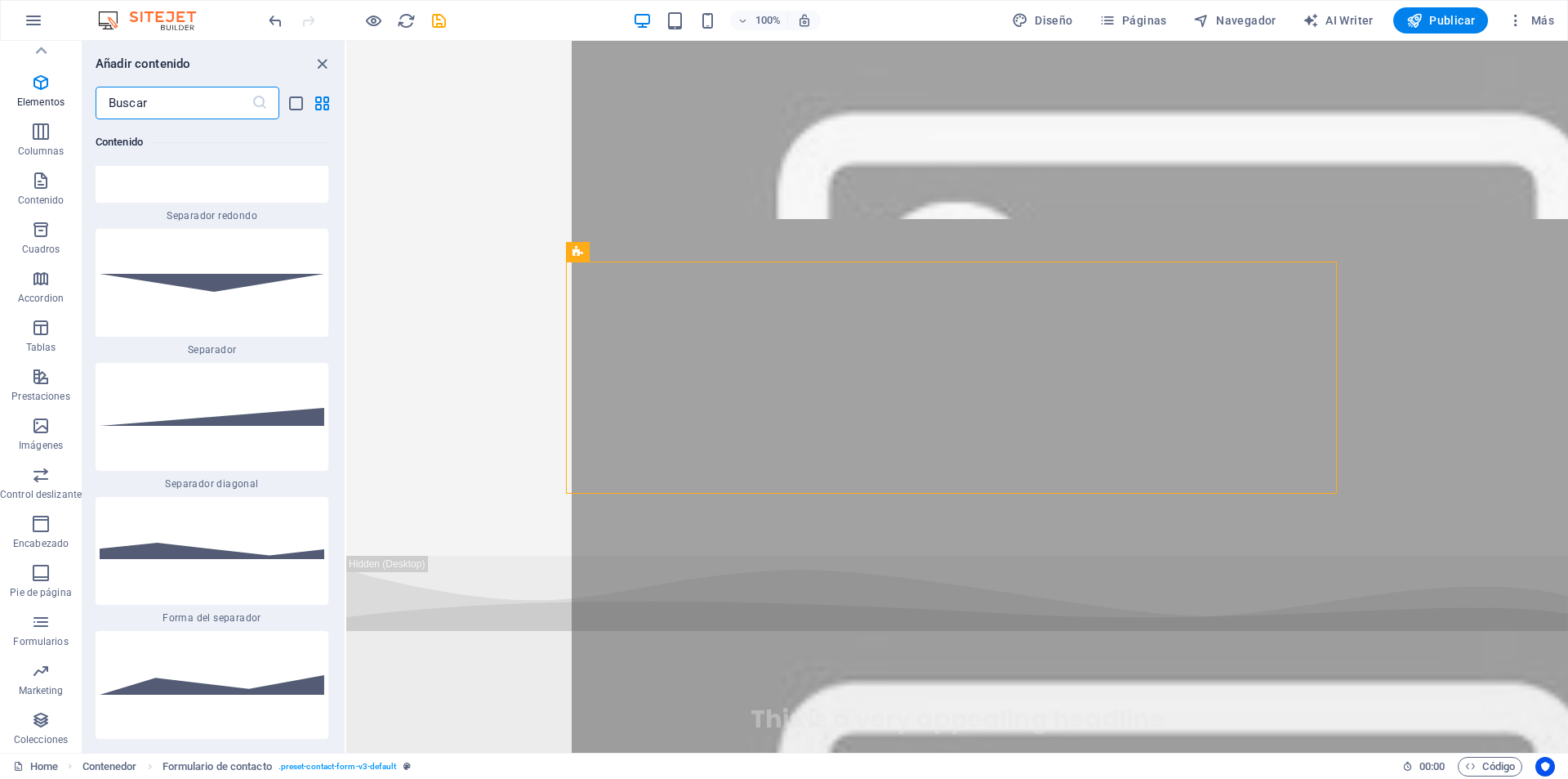
scroll to position [8288, 0]
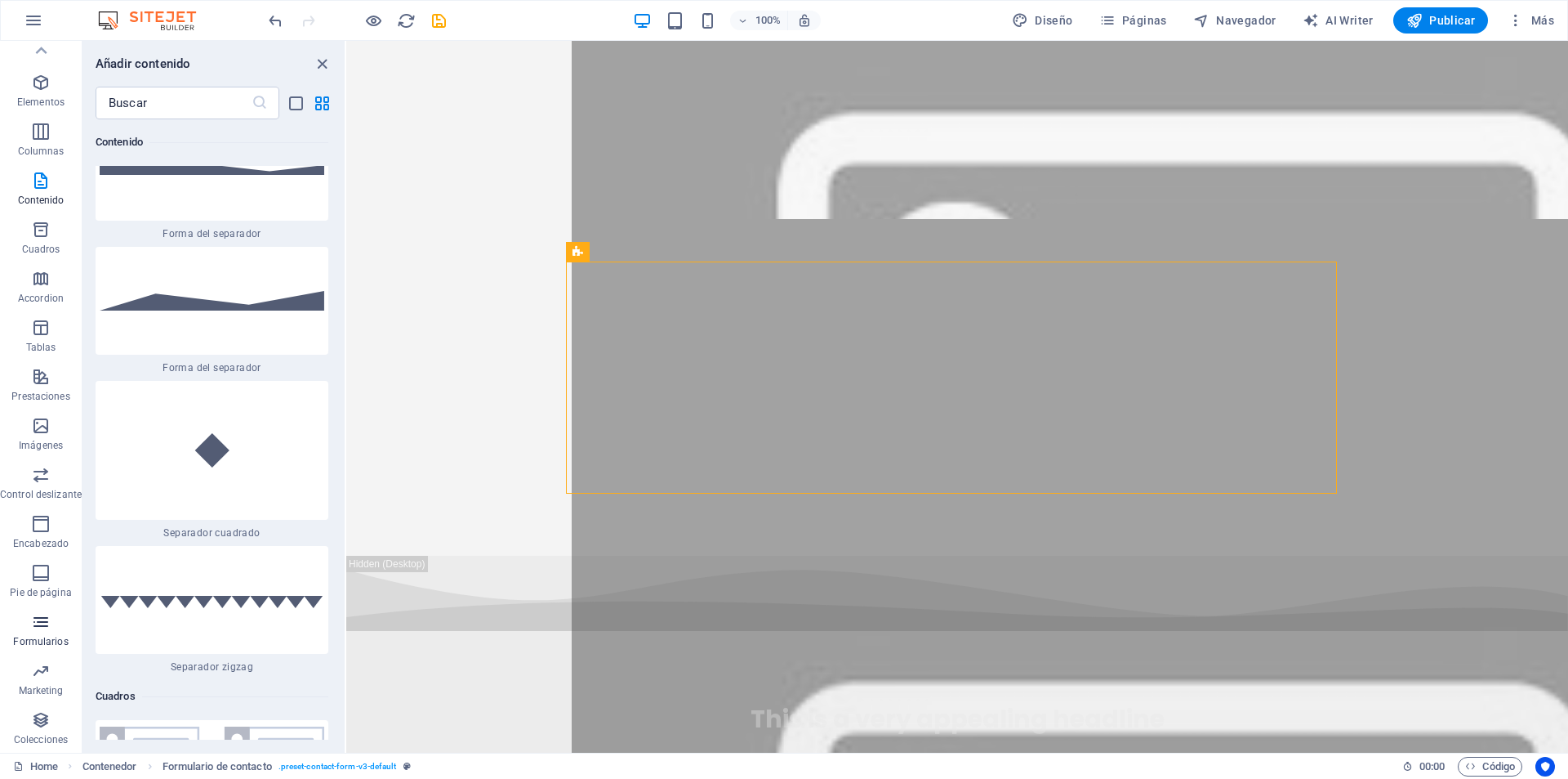
click at [29, 620] on span "Formularios" at bounding box center [41, 631] width 82 height 39
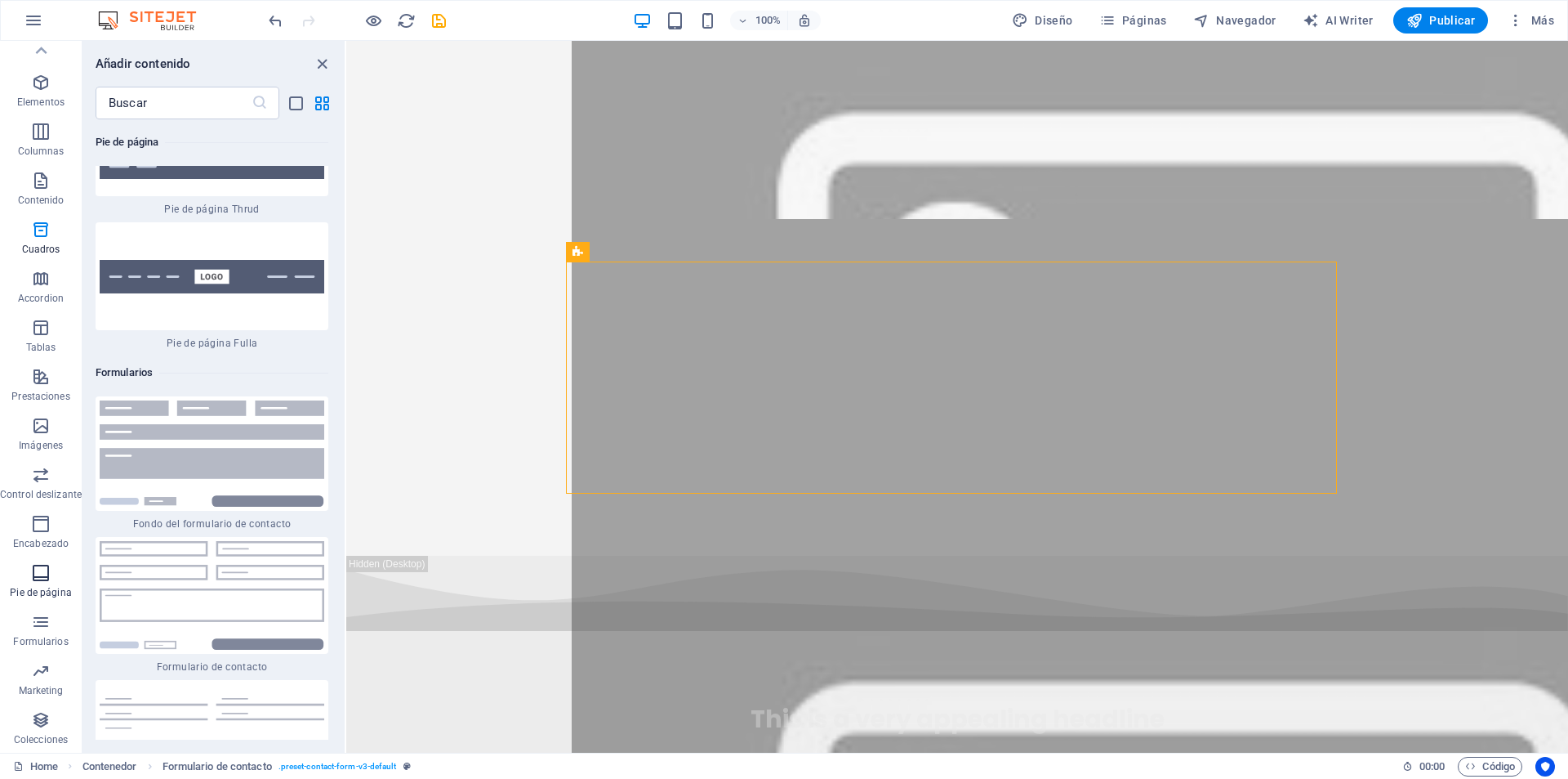
scroll to position [23952, 0]
click at [173, 401] on img at bounding box center [211, 453] width 224 height 106
click at [346, 191] on div "Arrastra aquí para reemplazar el contenido existente. Si quieres crear un eleme…" at bounding box center [957, 397] width 1222 height 712
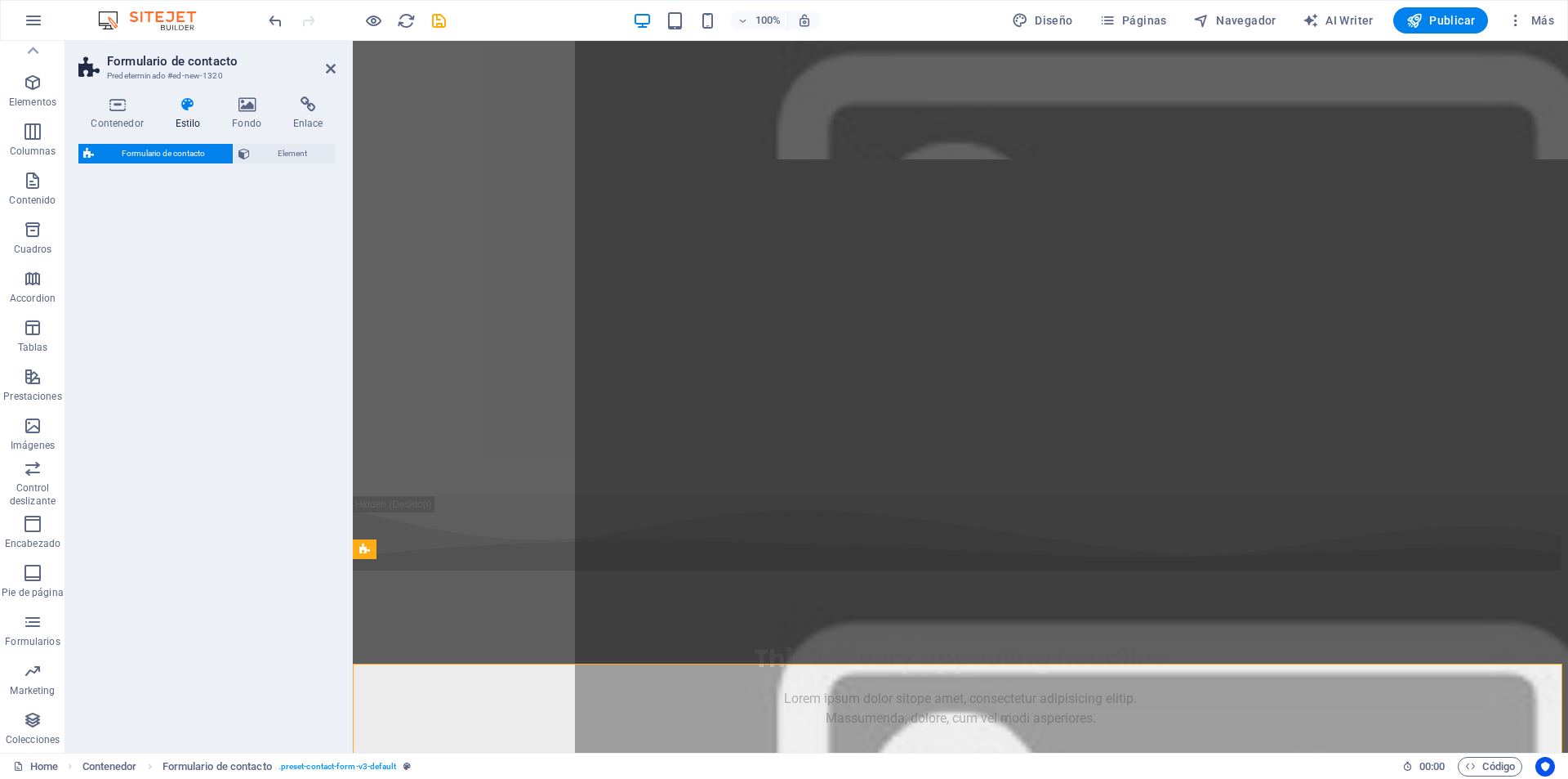
click at [169, 216] on div "Formulario de contacto Element" at bounding box center [207, 442] width 257 height 596
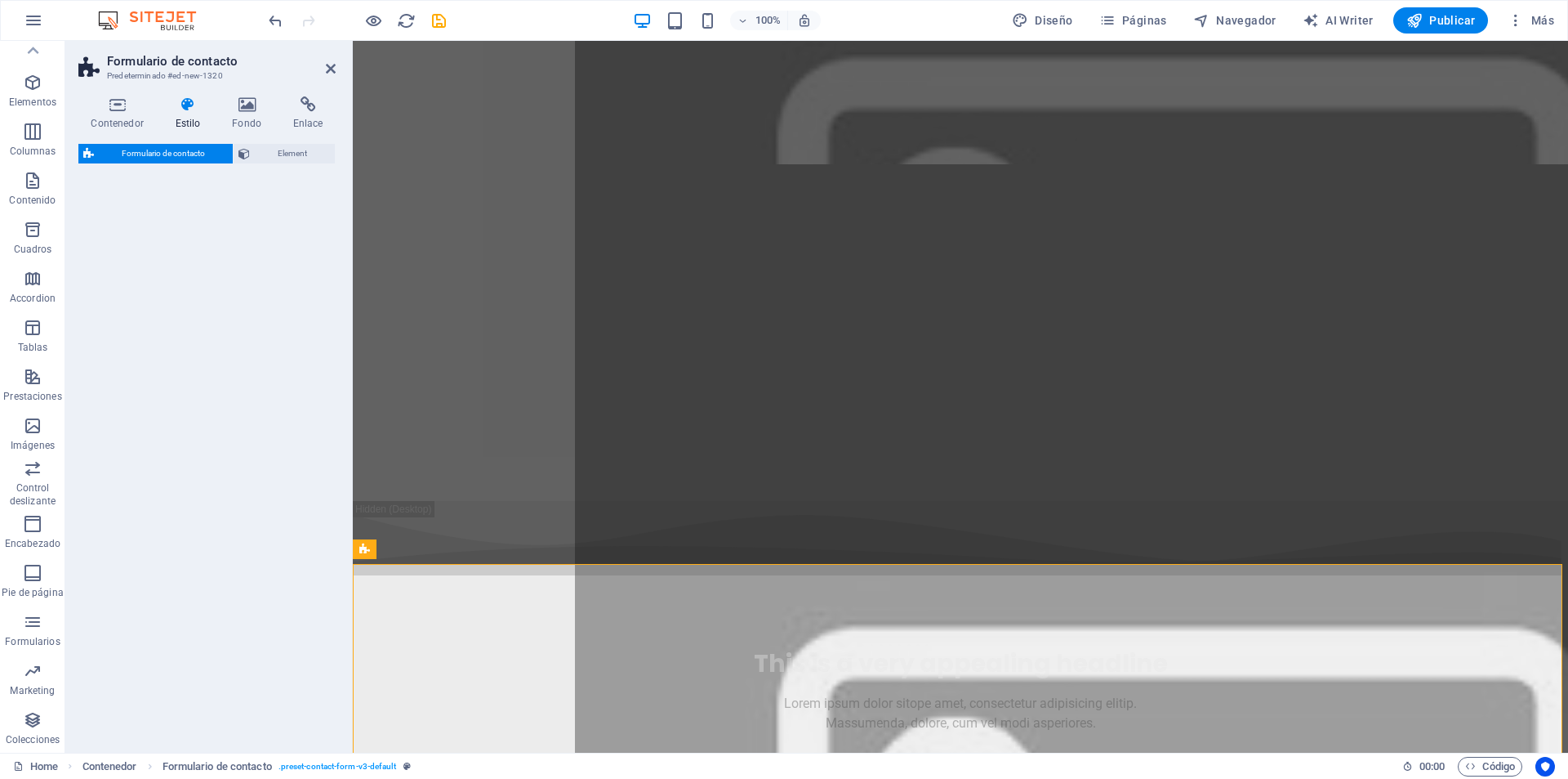
select select "rem"
select select "preset-contact-form-v3-background"
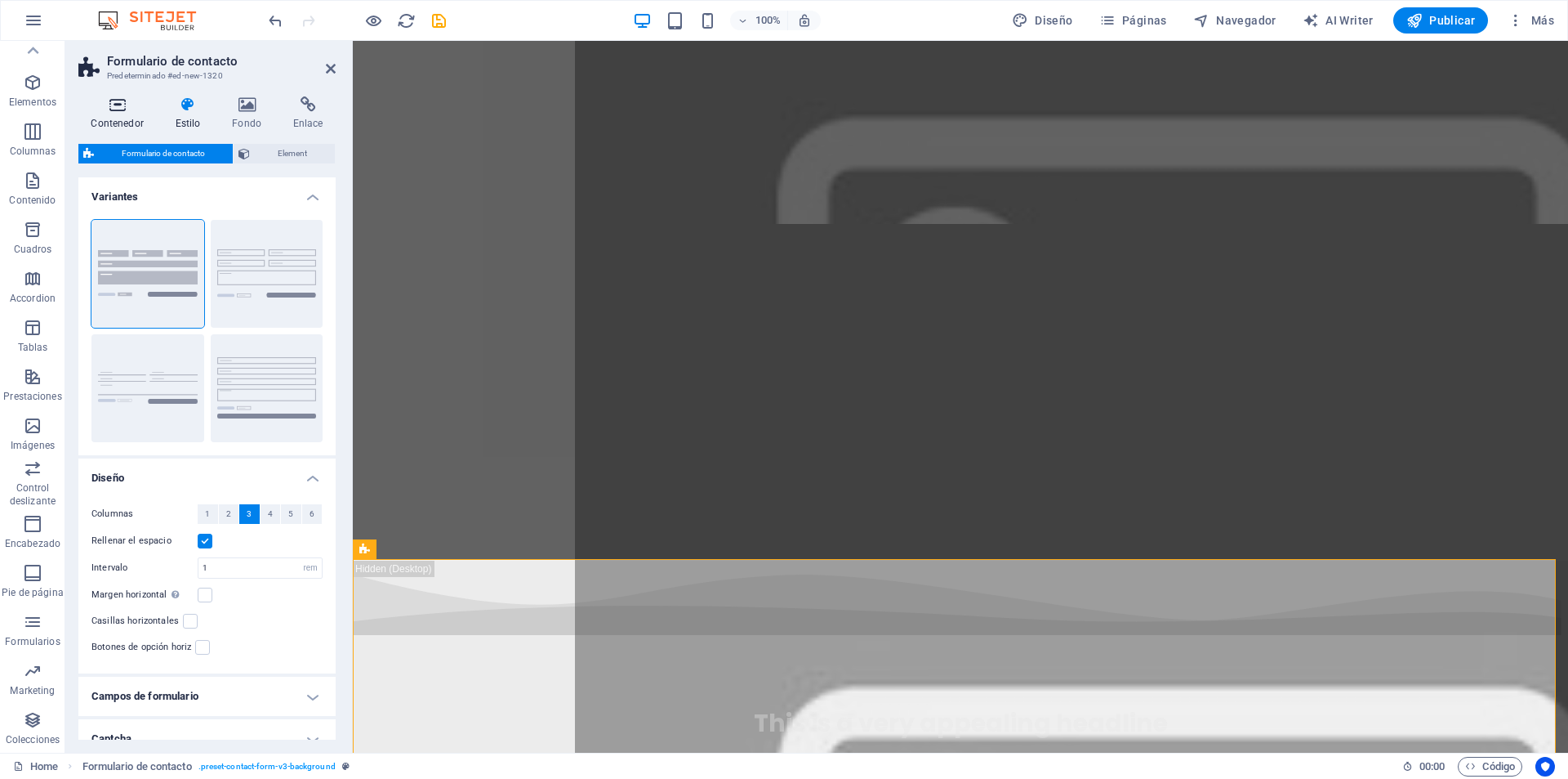
click at [123, 106] on icon at bounding box center [117, 104] width 78 height 17
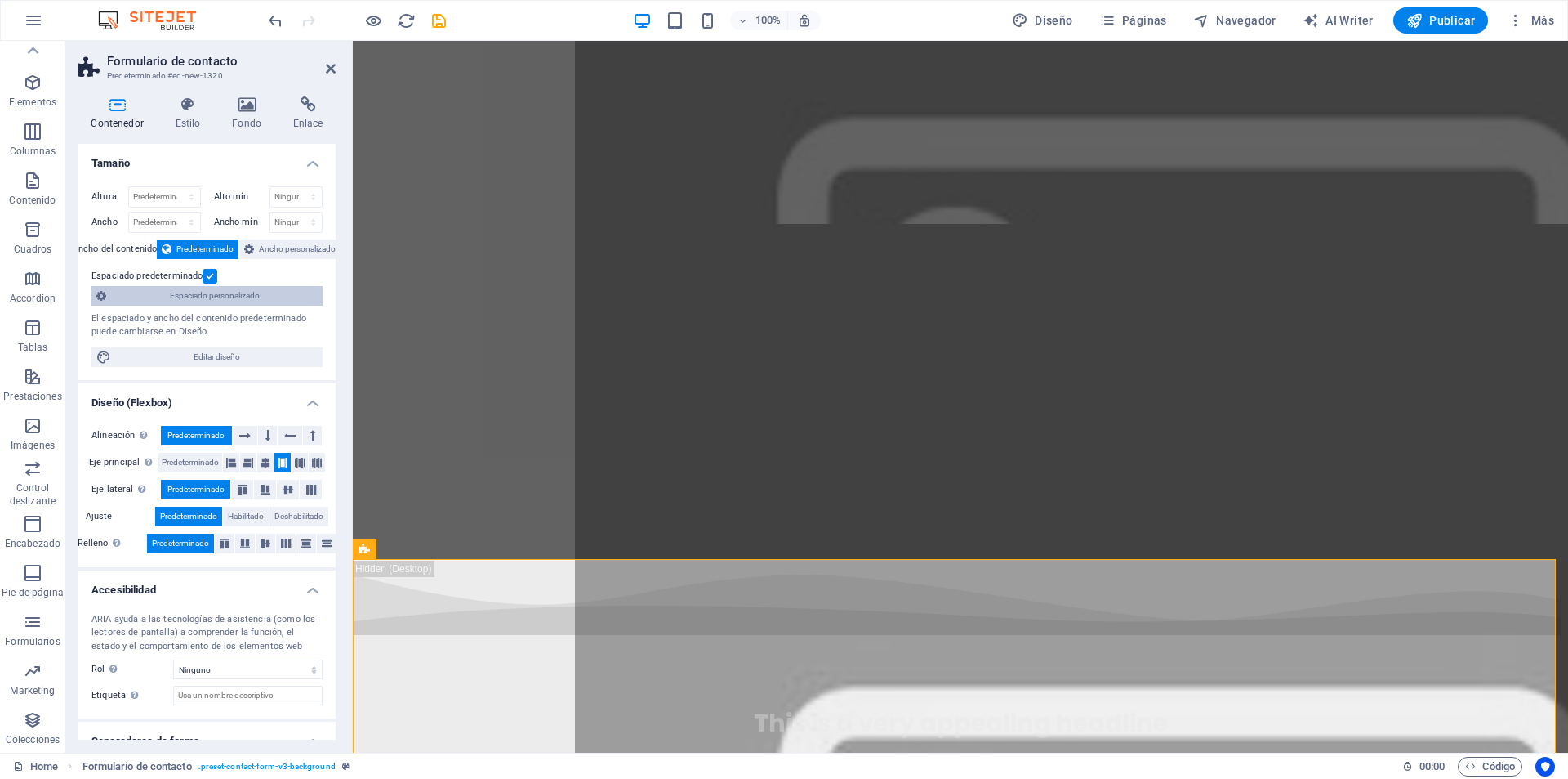
click at [216, 303] on span "Espaciado personalizado" at bounding box center [214, 296] width 207 height 19
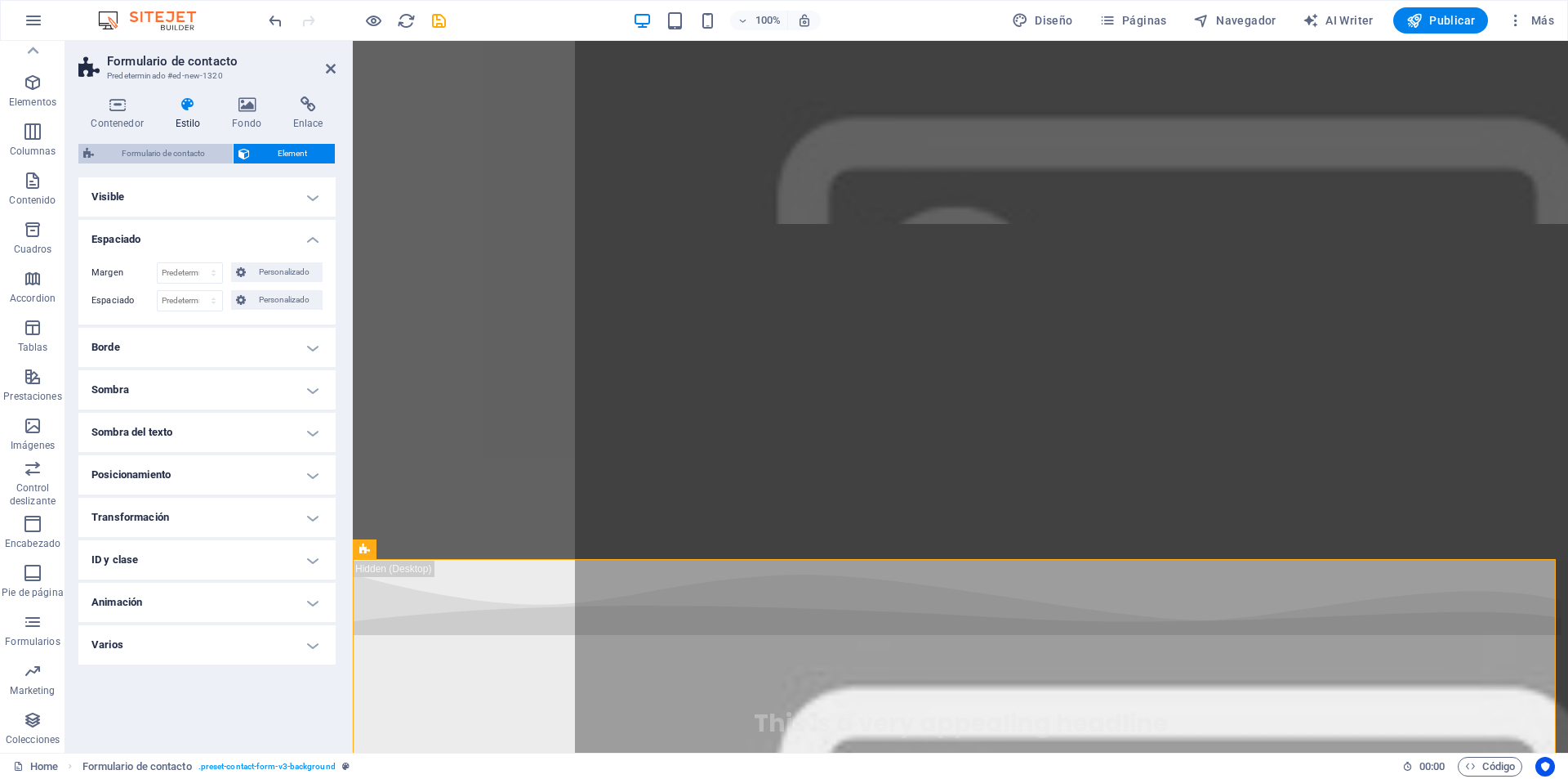
click at [137, 153] on span "Formulario de contacto" at bounding box center [163, 153] width 129 height 19
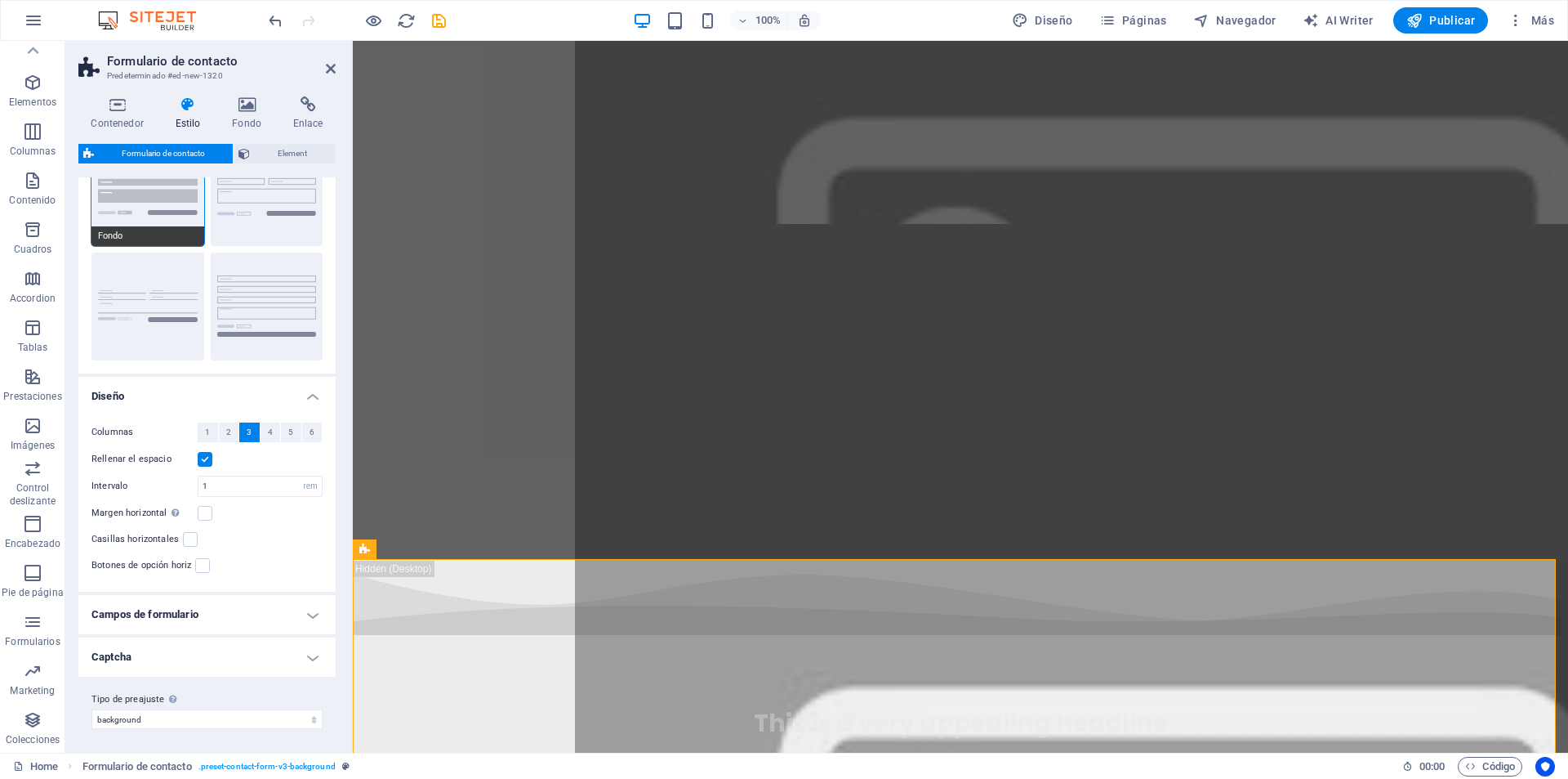
scroll to position [84, 0]
click at [270, 603] on h4 "Campos de formulario" at bounding box center [207, 612] width 257 height 39
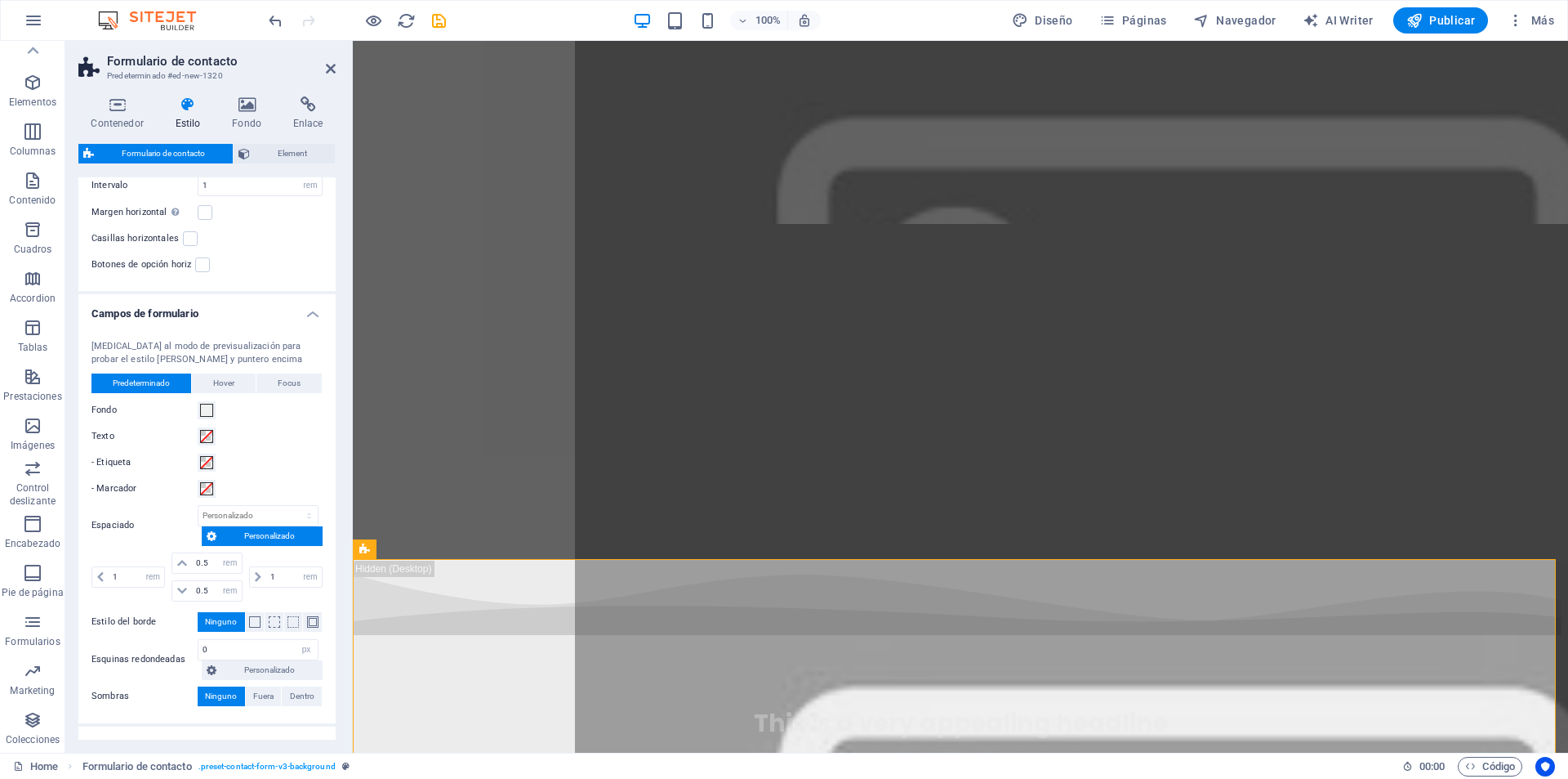
scroll to position [411, 0]
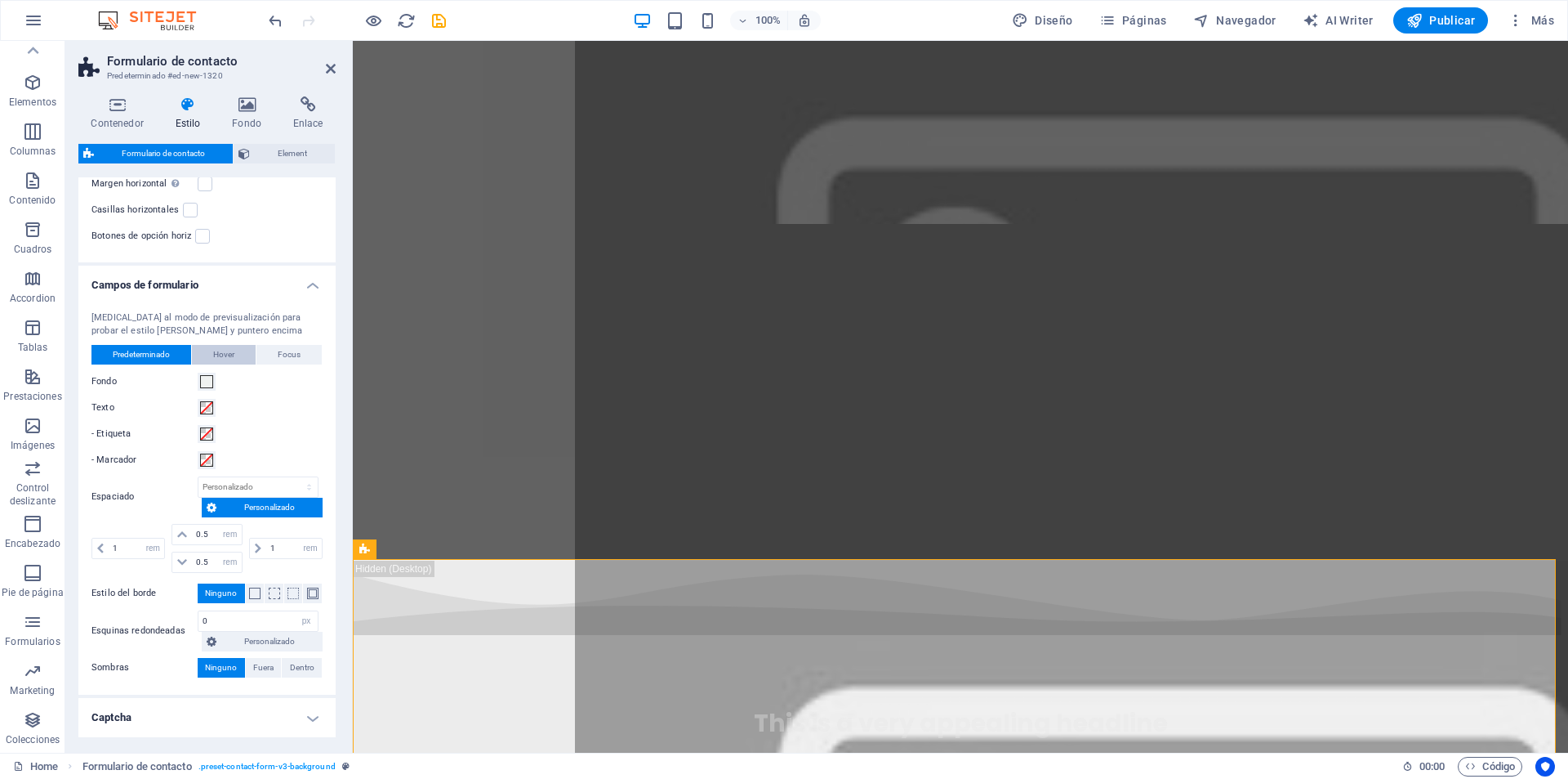
click at [214, 357] on span "Hover" at bounding box center [223, 354] width 21 height 19
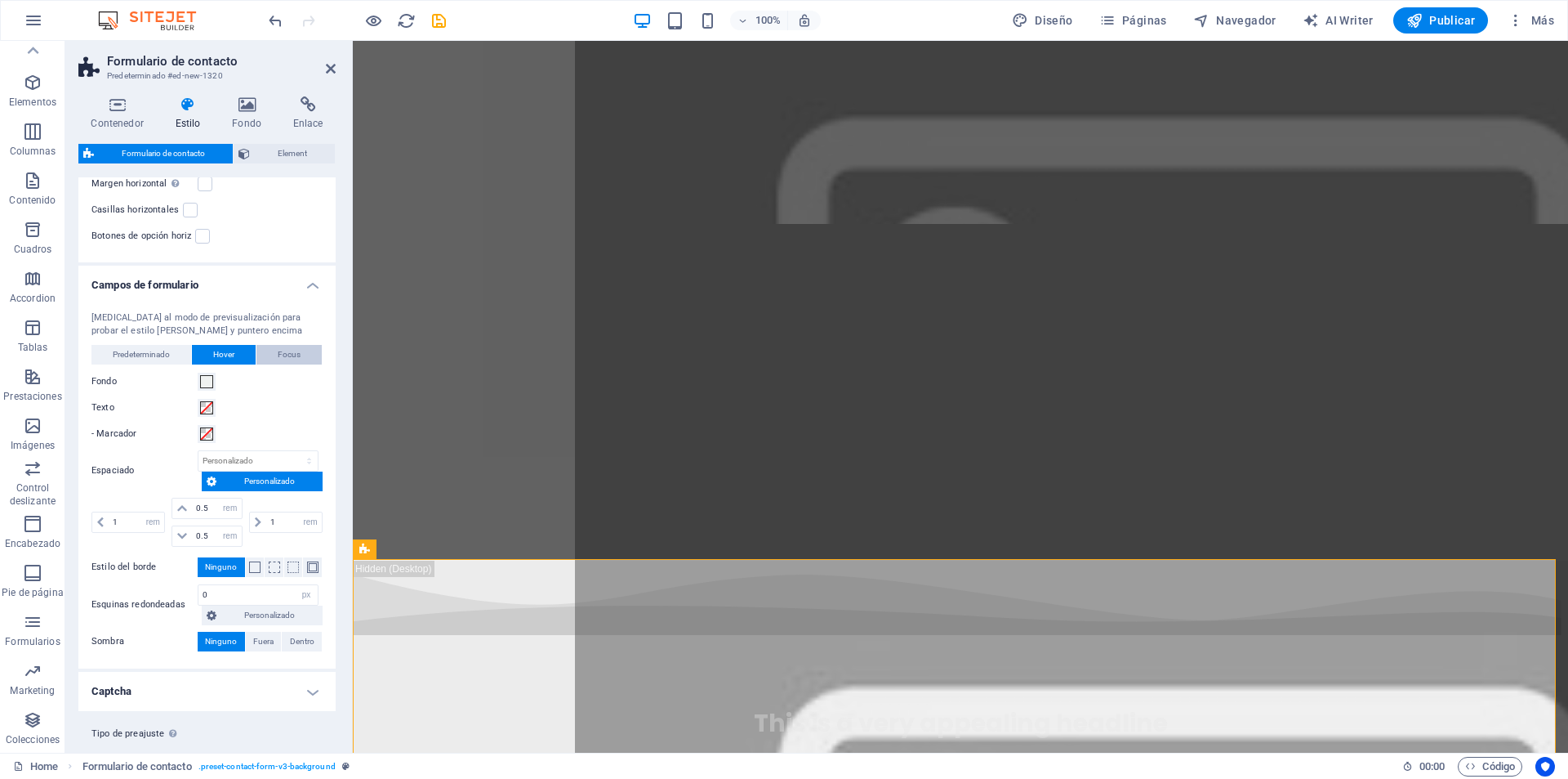
click at [283, 353] on span "Focus" at bounding box center [289, 354] width 23 height 19
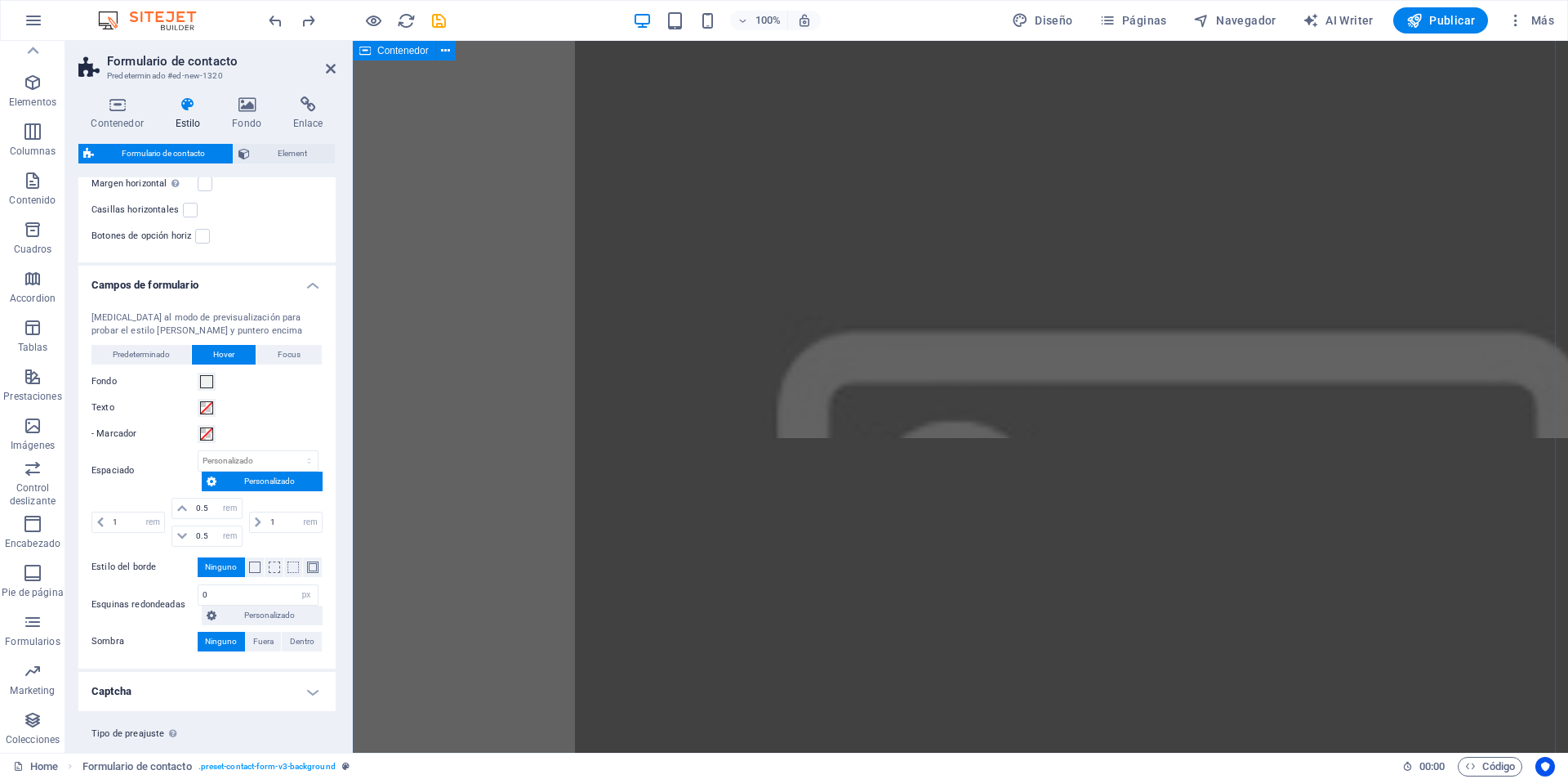
scroll to position [6751, 0]
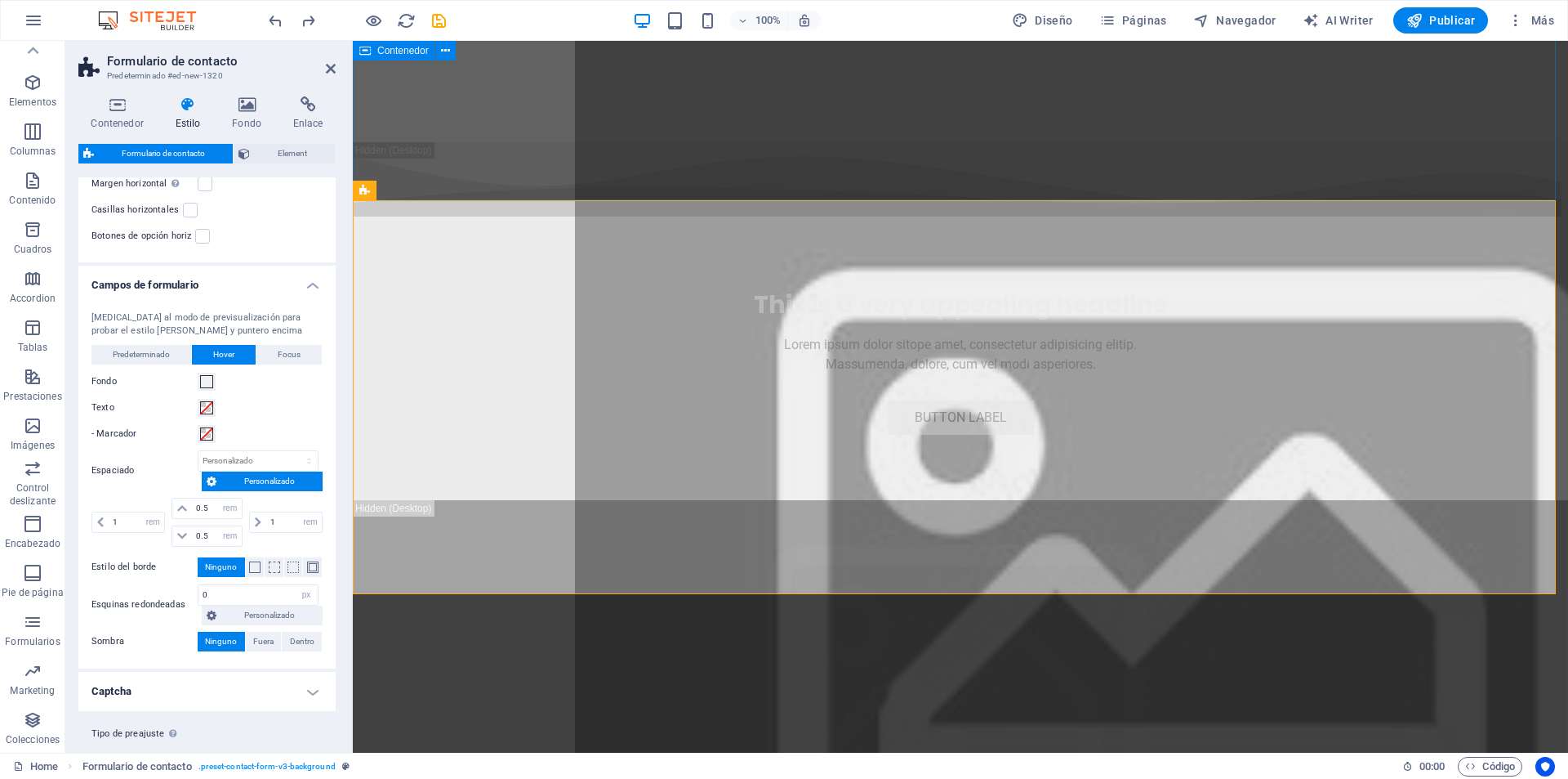
drag, startPoint x: 400, startPoint y: 80, endPoint x: 447, endPoint y: 129, distance: 67.9
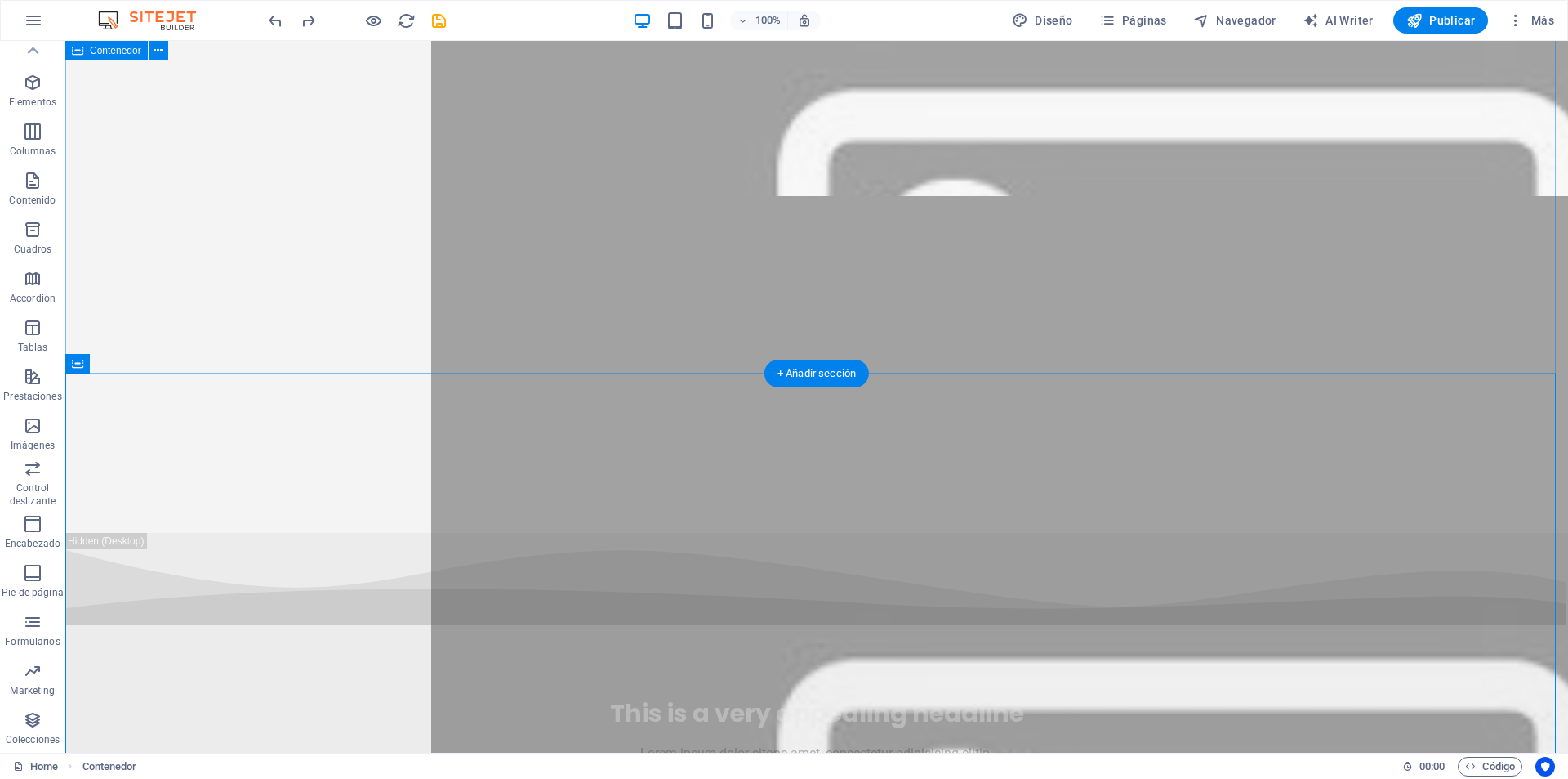
scroll to position [6487, 0]
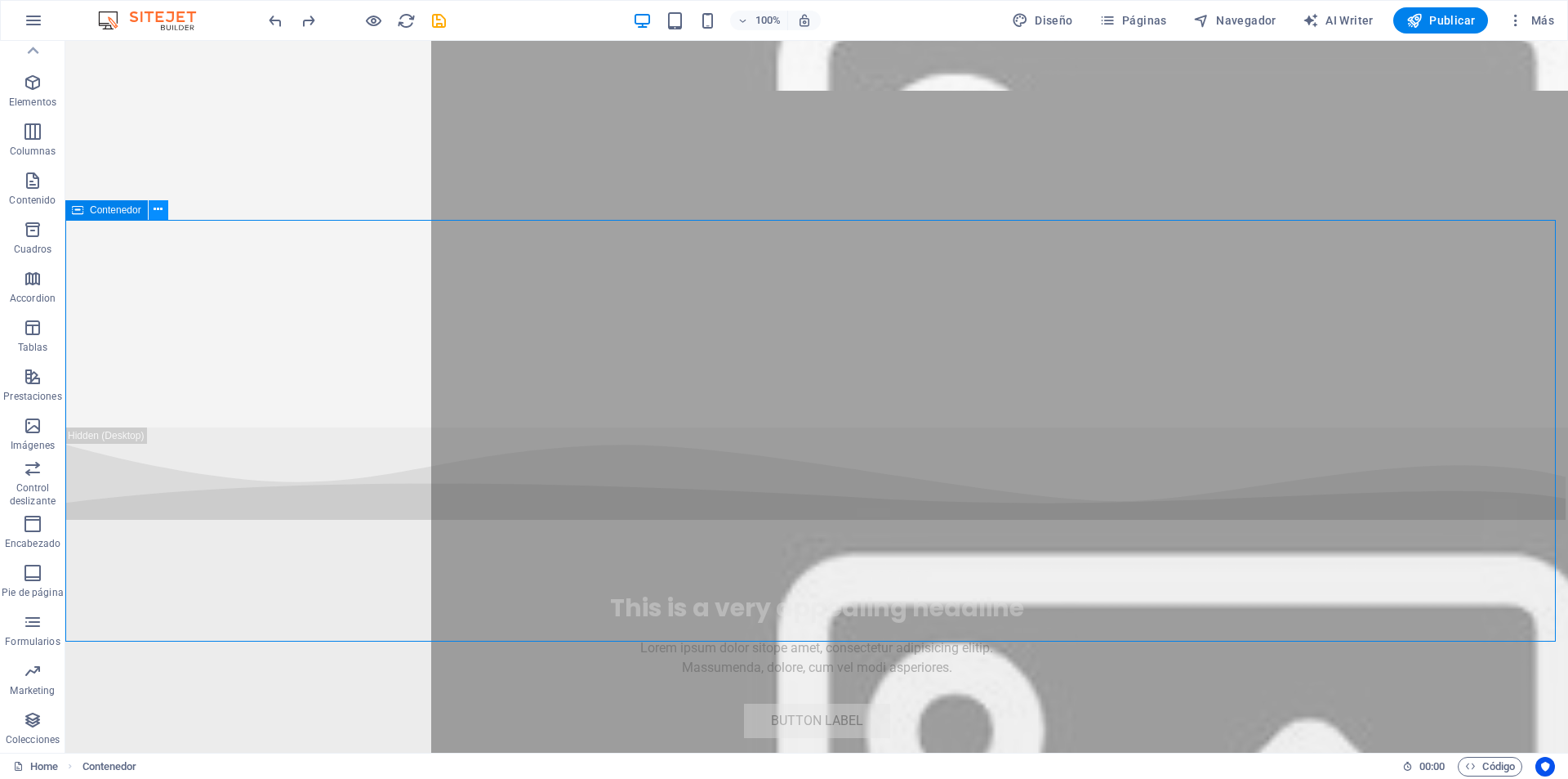
click at [161, 211] on icon at bounding box center [158, 210] width 9 height 18
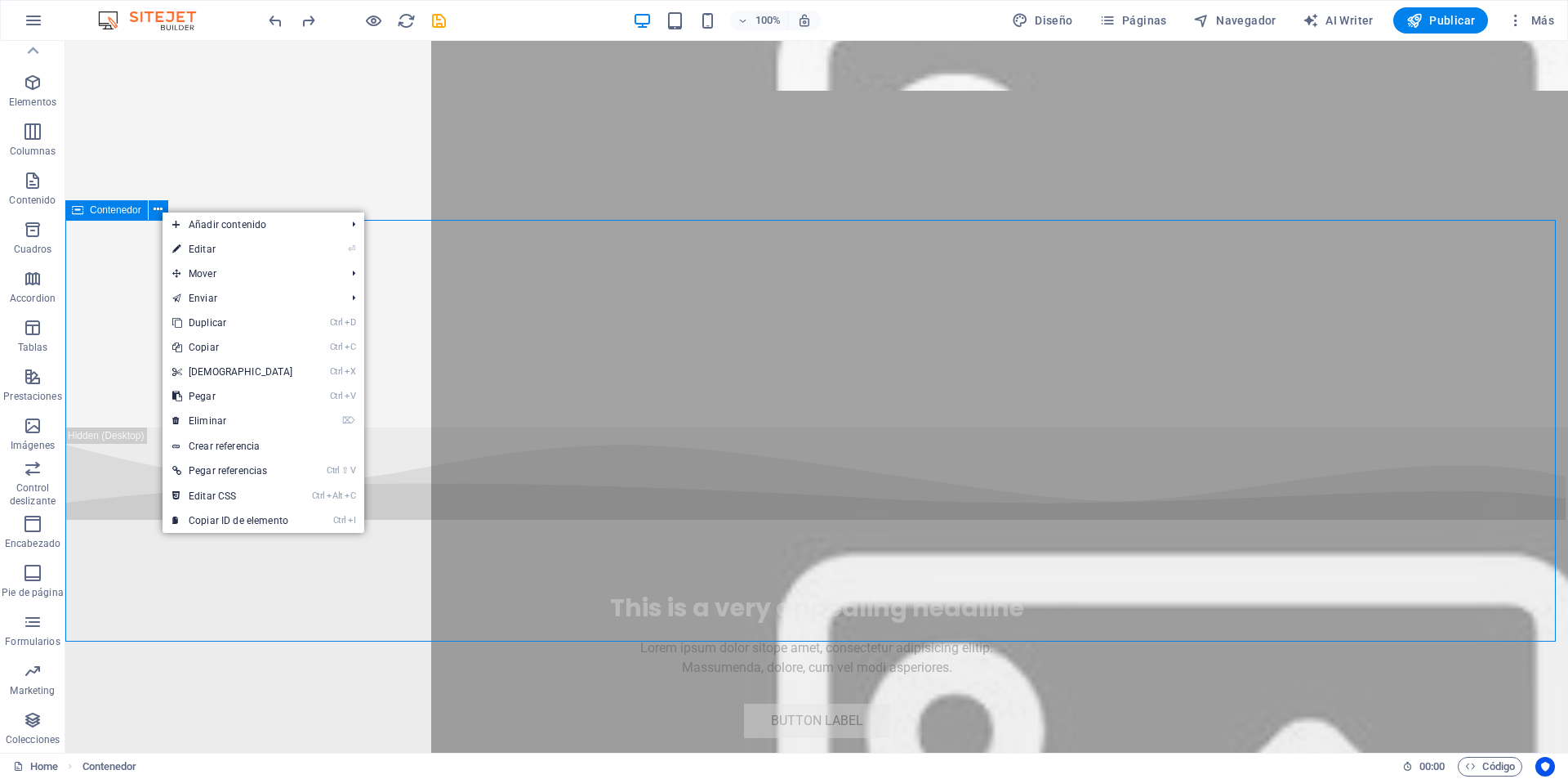
click at [88, 203] on div "Contenedor" at bounding box center [106, 210] width 83 height 19
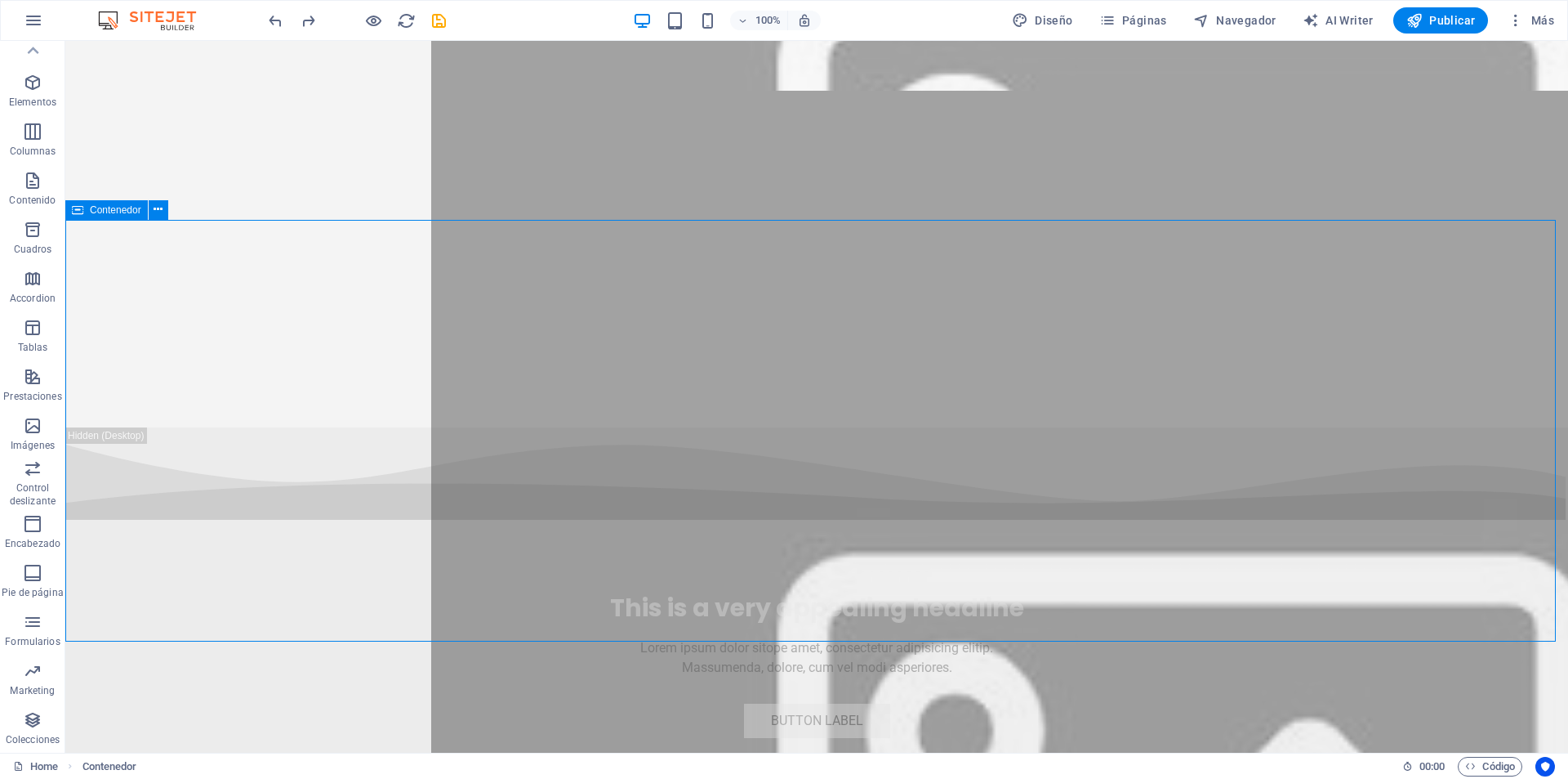
click at [93, 212] on span "Contenedor" at bounding box center [116, 210] width 52 height 10
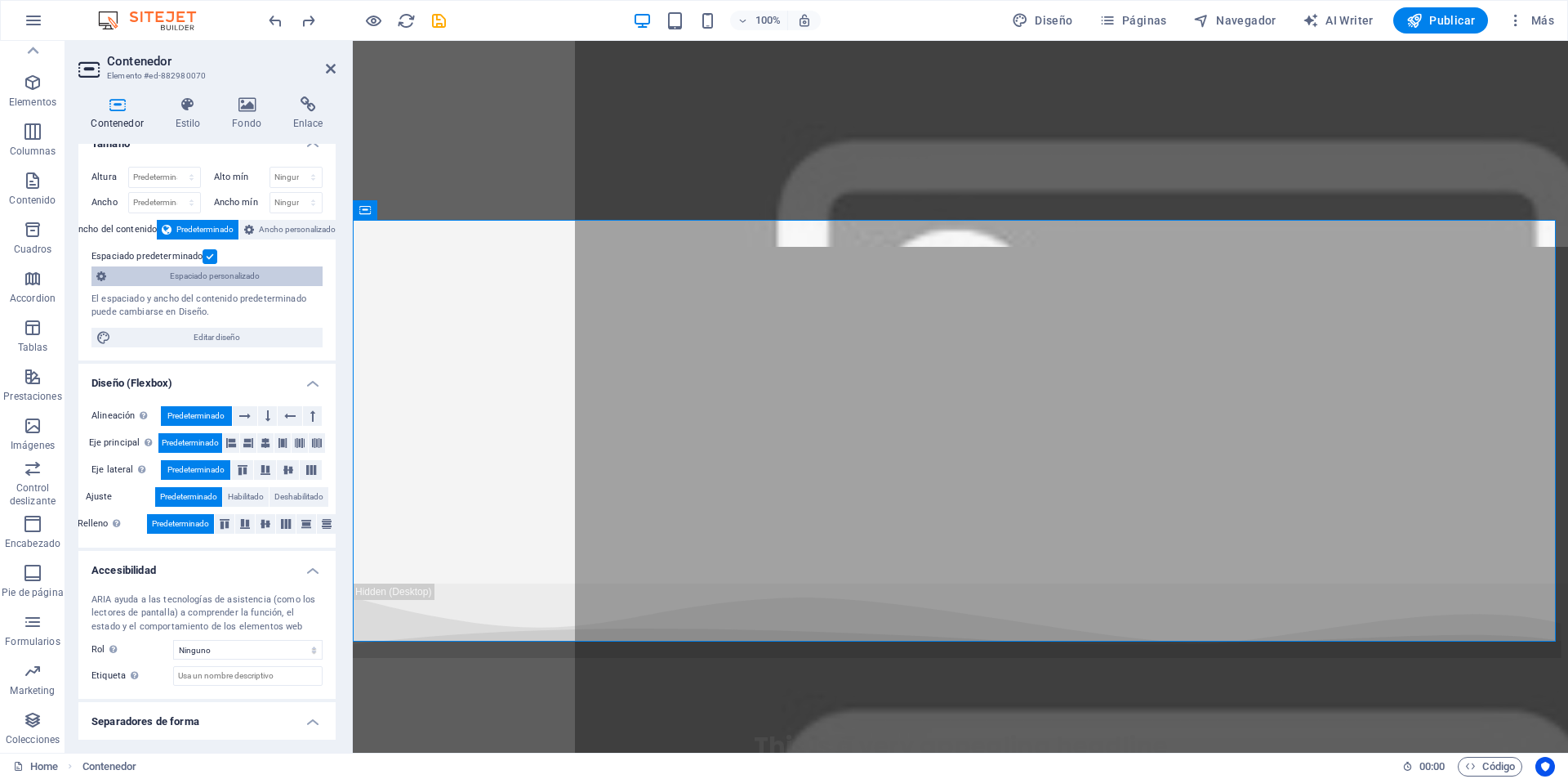
scroll to position [0, 0]
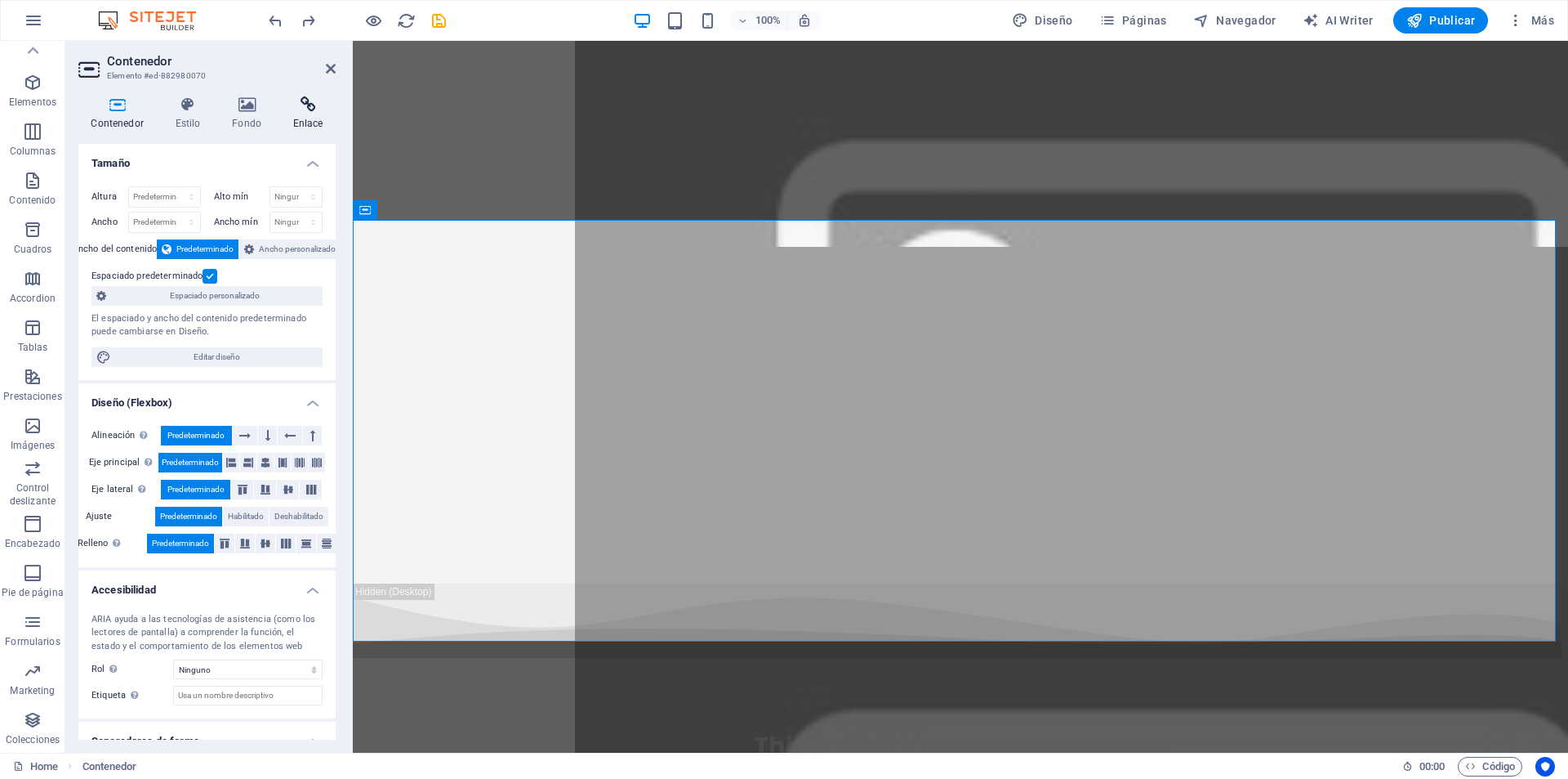
click at [300, 110] on icon at bounding box center [308, 104] width 56 height 17
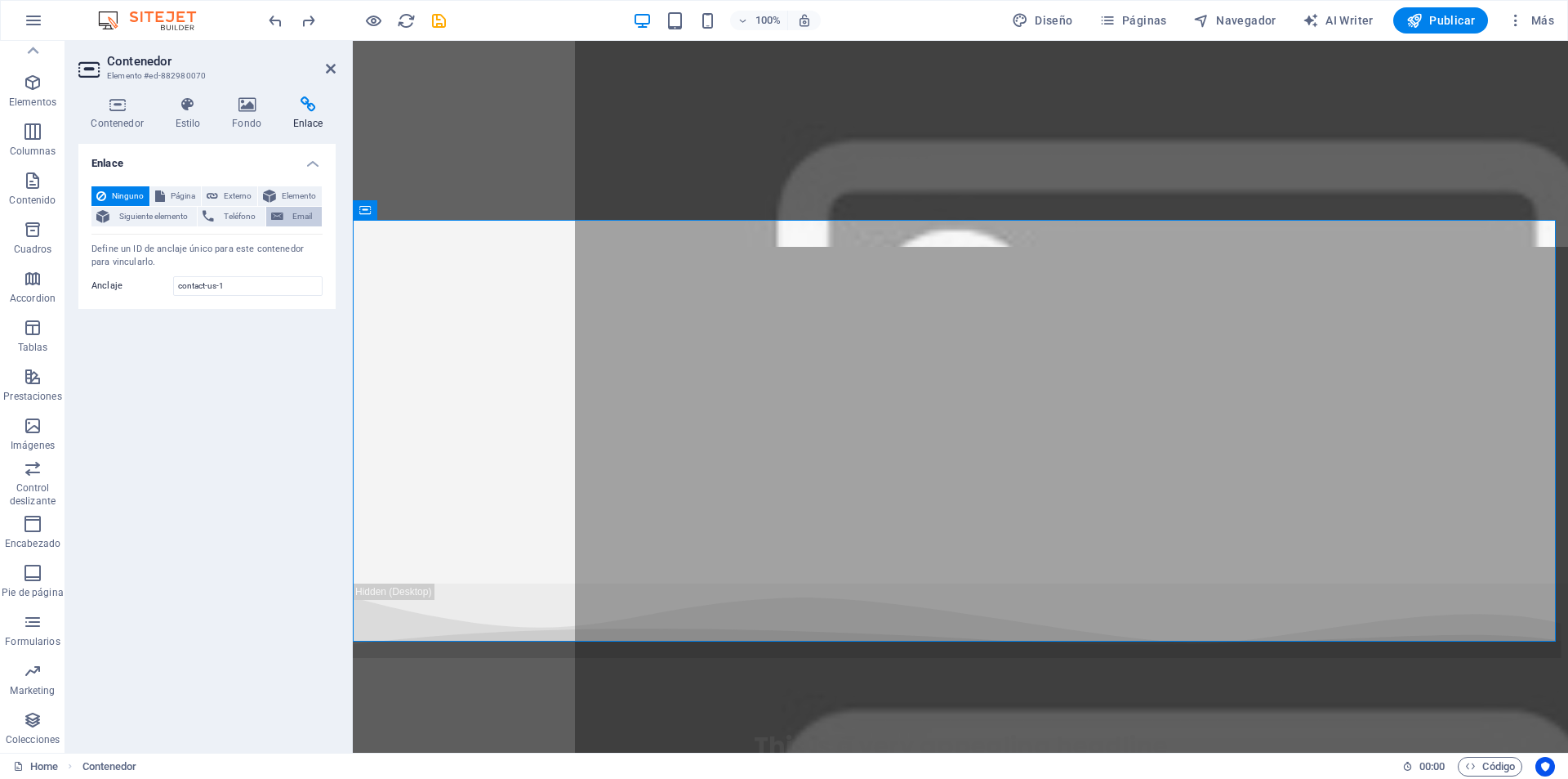
click at [296, 214] on span "Email" at bounding box center [303, 216] width 28 height 19
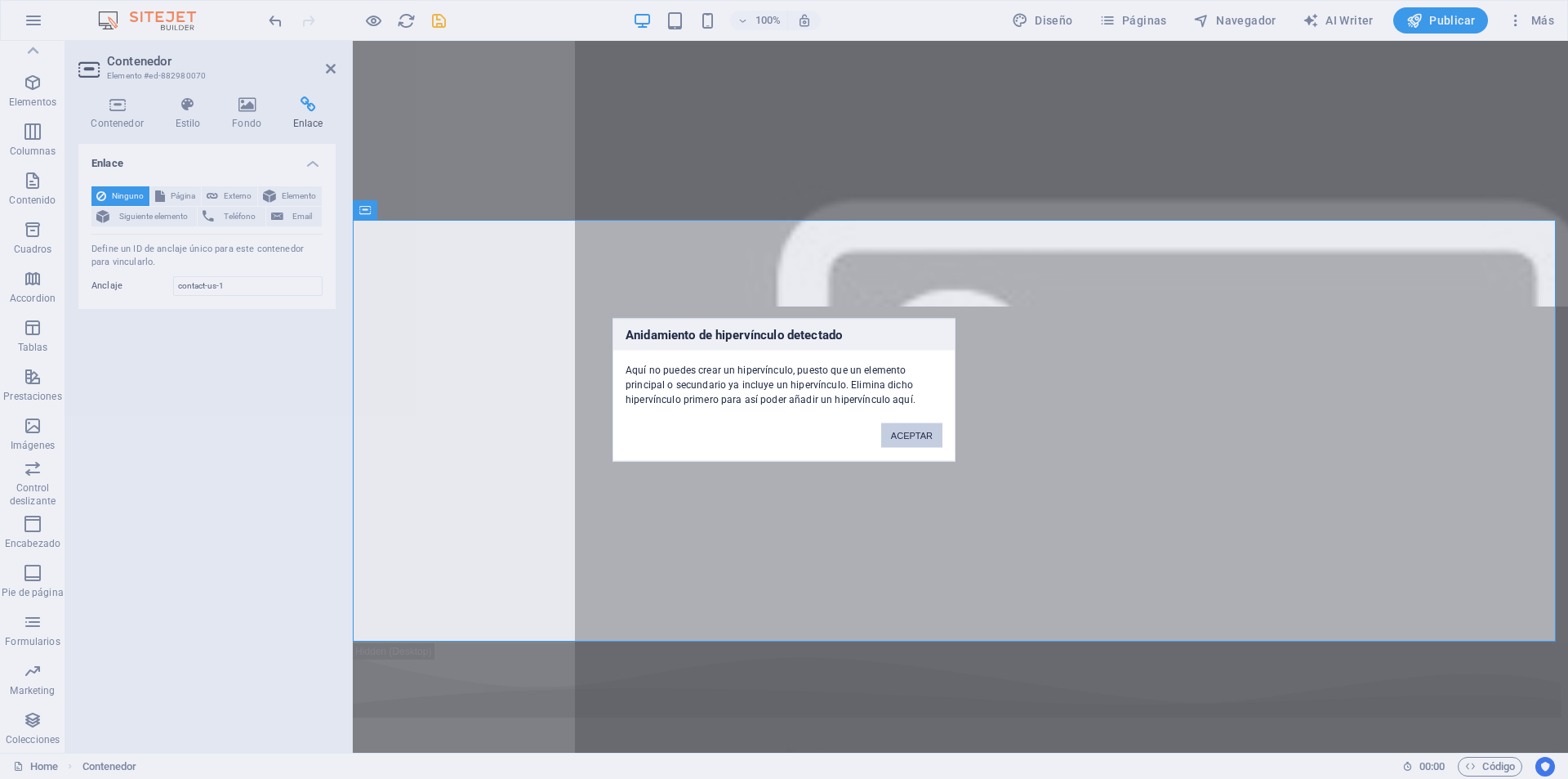
drag, startPoint x: 913, startPoint y: 436, endPoint x: 545, endPoint y: 392, distance: 370.6
click at [913, 436] on button "ACEPTAR" at bounding box center [911, 434] width 61 height 24
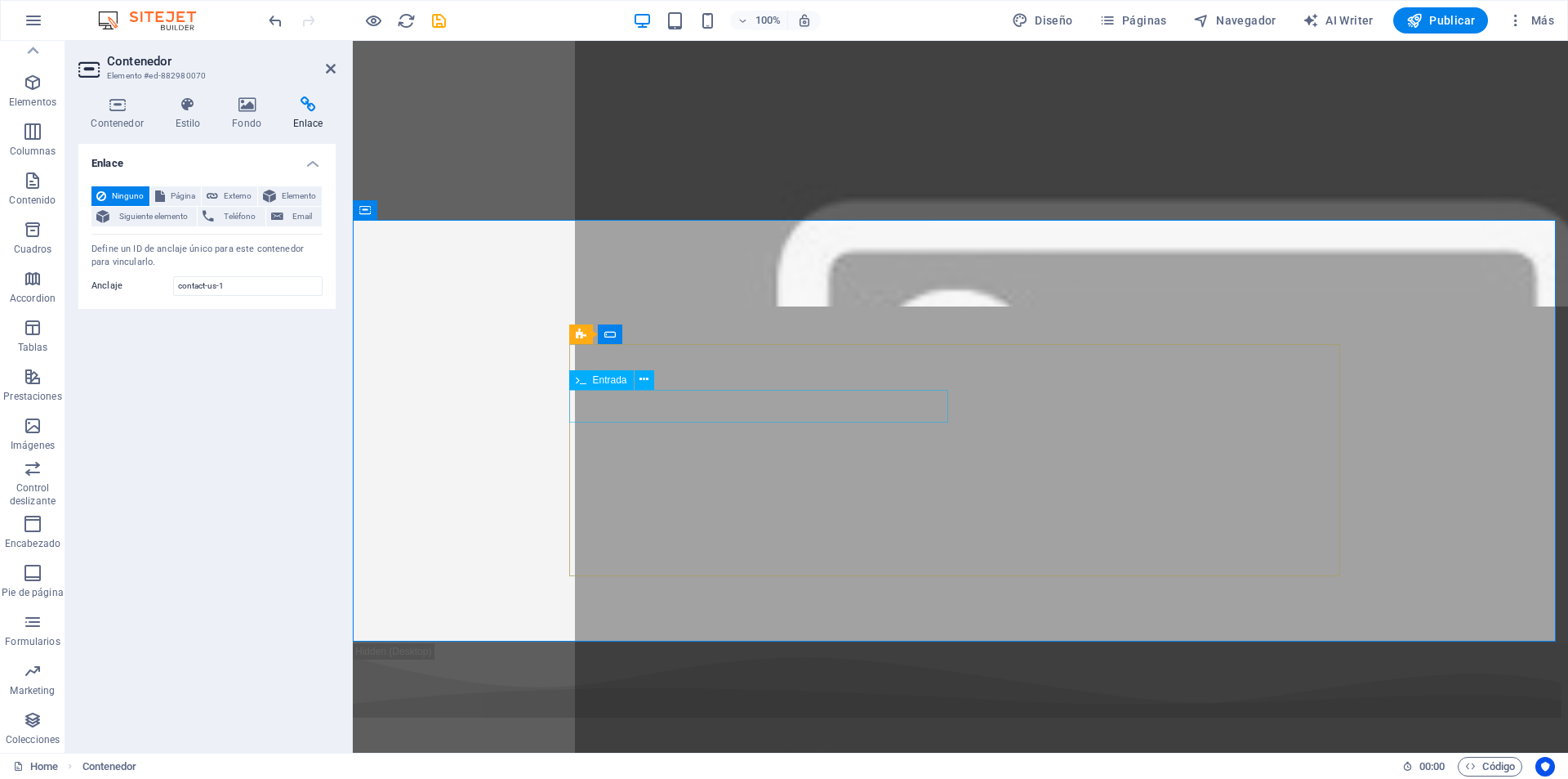
click at [587, 332] on div "Formulario de contacto" at bounding box center [634, 334] width 131 height 19
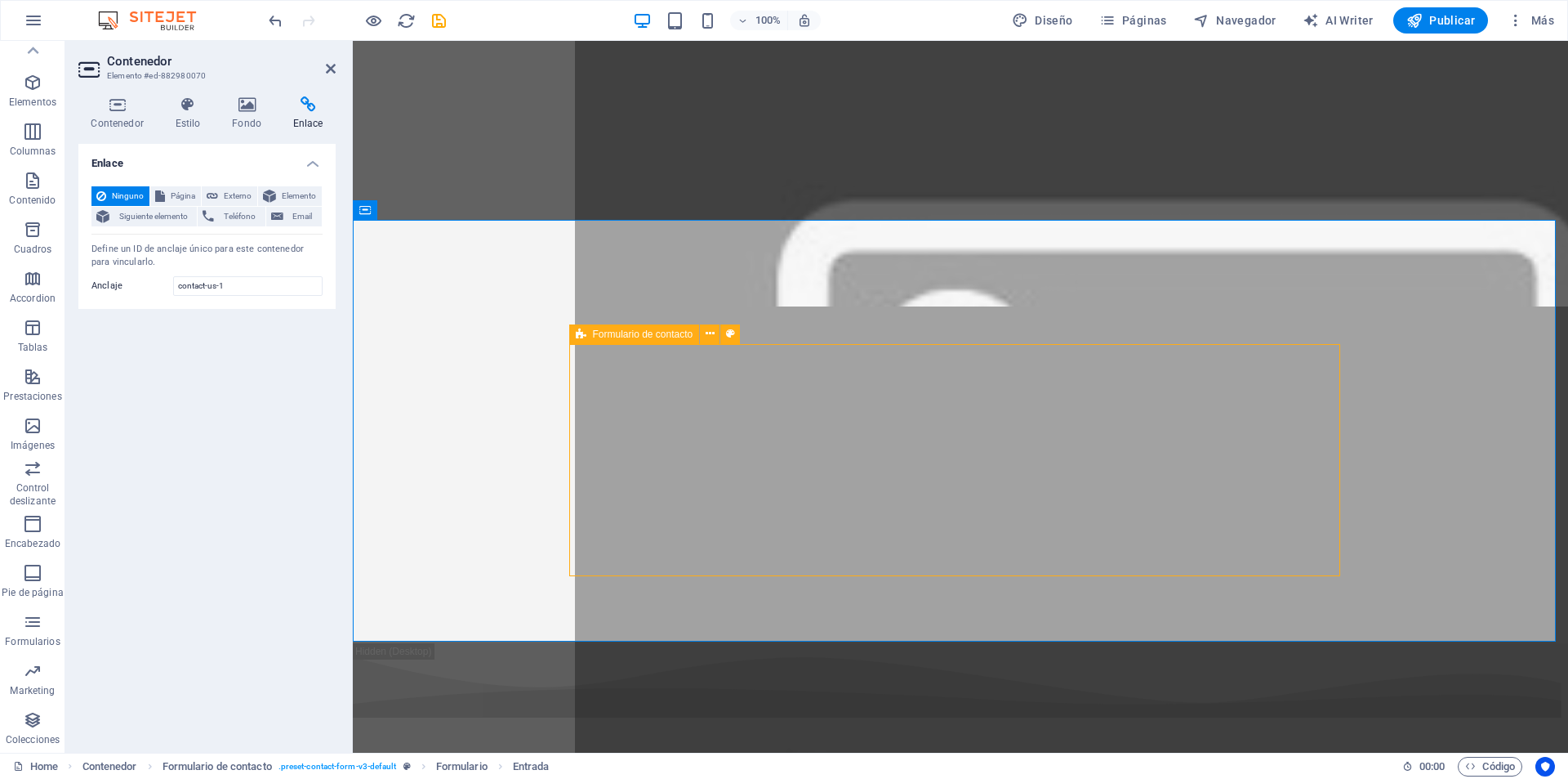
click at [587, 332] on div "Formulario de contacto" at bounding box center [634, 334] width 131 height 19
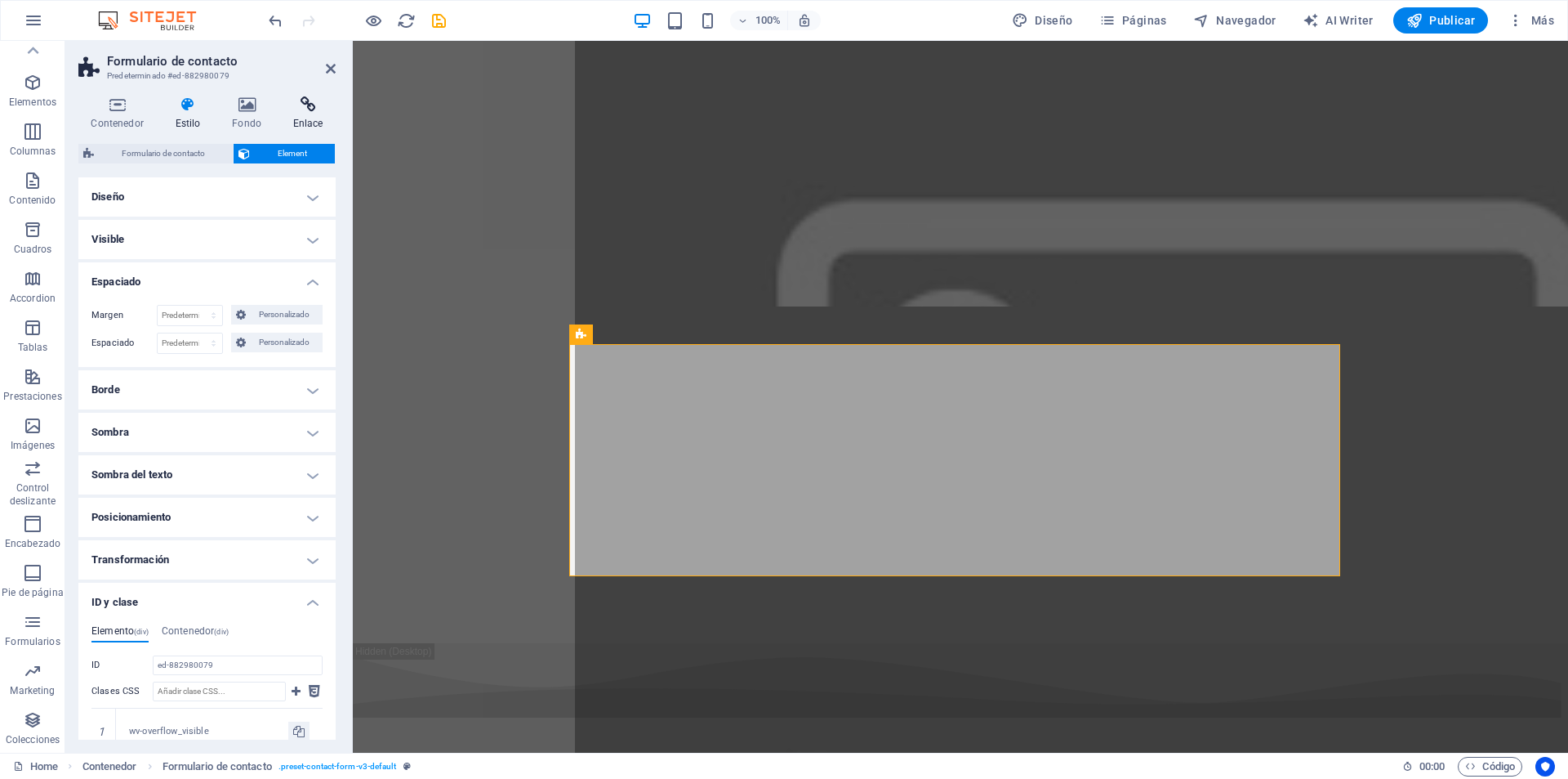
click at [295, 116] on h4 "Enlace" at bounding box center [308, 113] width 56 height 34
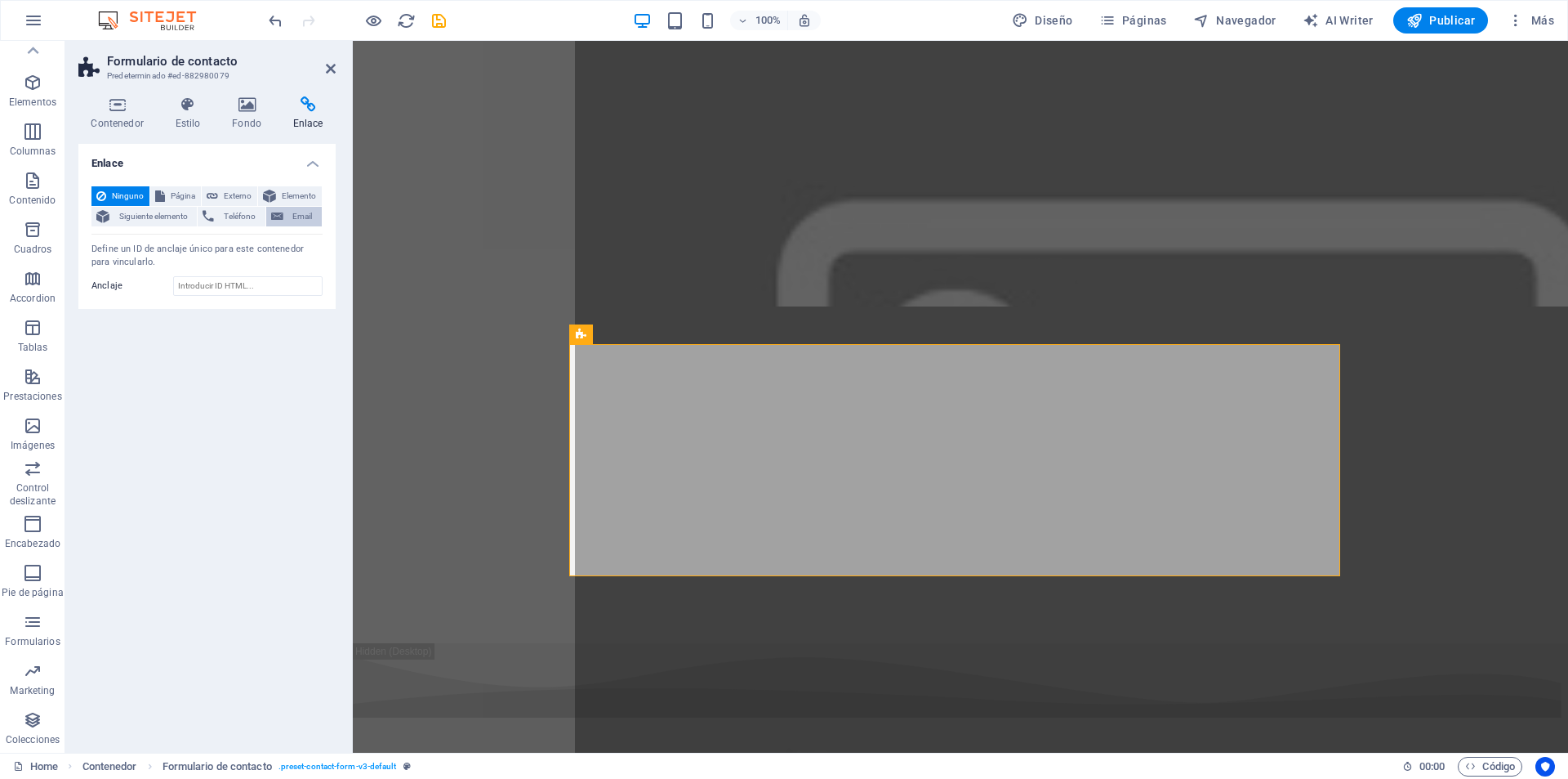
click at [290, 213] on span "Email" at bounding box center [303, 216] width 28 height 19
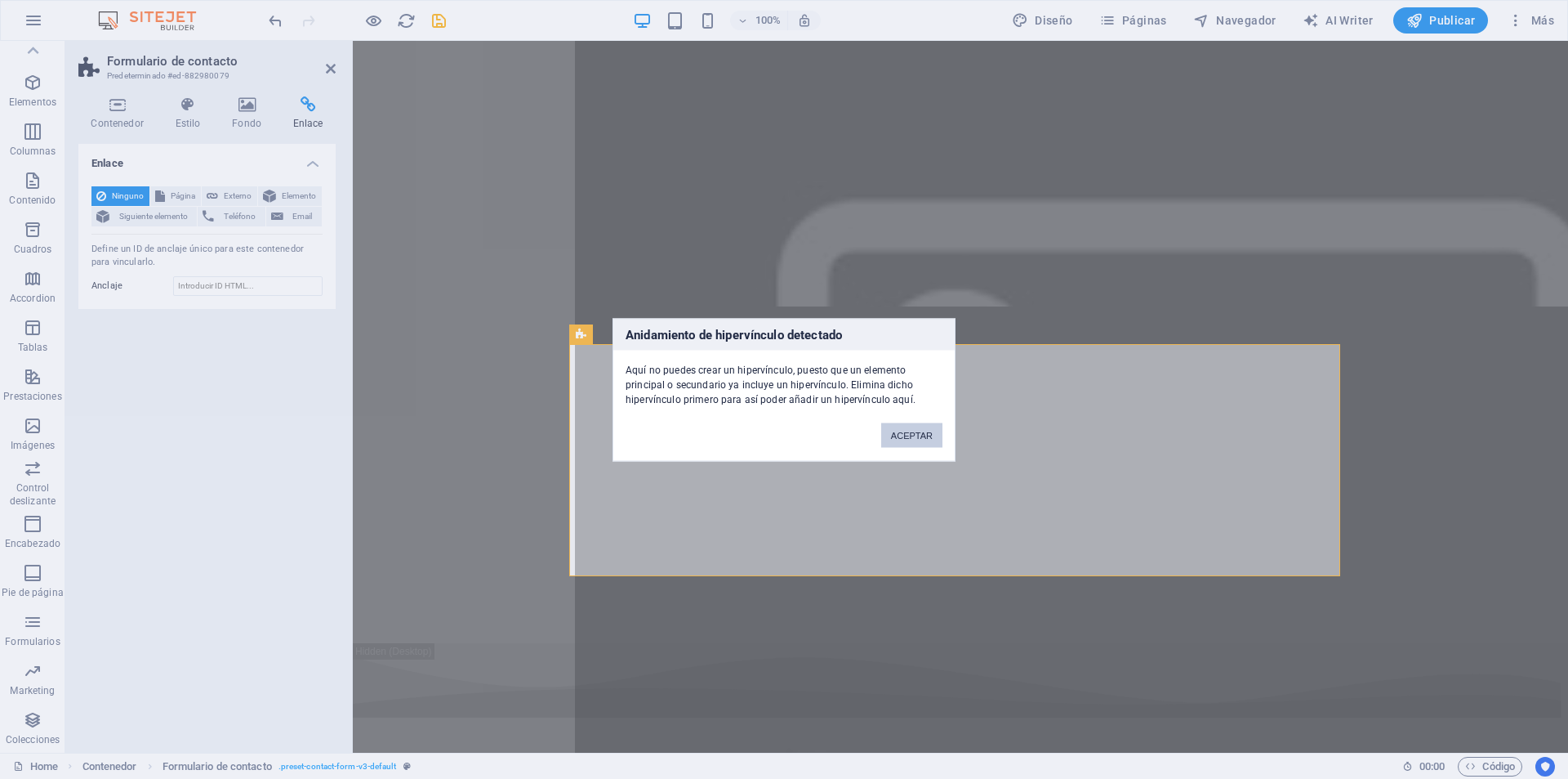
click at [900, 434] on button "ACEPTAR" at bounding box center [911, 434] width 61 height 24
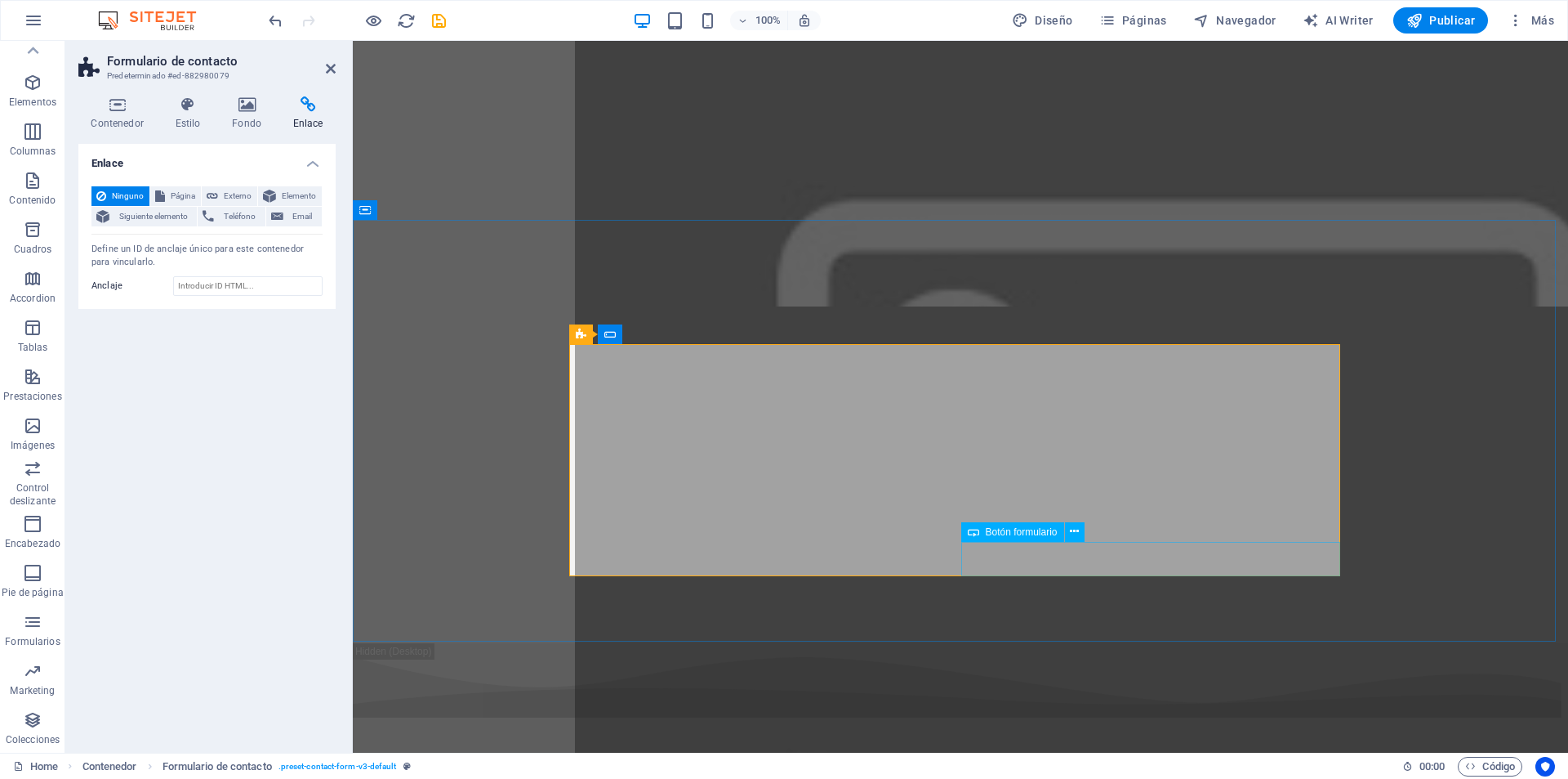
click at [1006, 529] on span "Botón formulario" at bounding box center [1021, 532] width 72 height 10
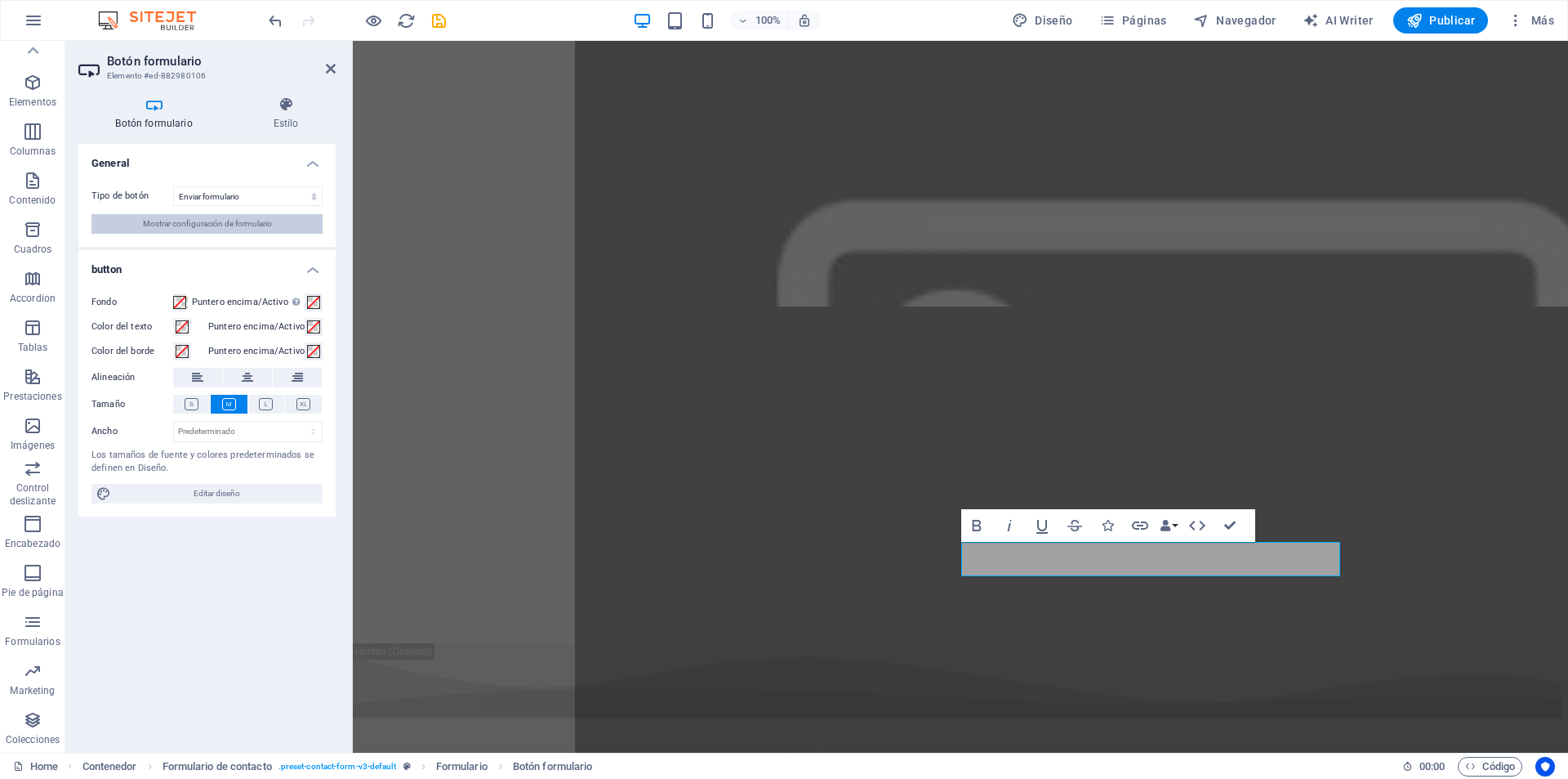
click at [253, 227] on span "Mostrar configuración de formulario" at bounding box center [207, 223] width 129 height 19
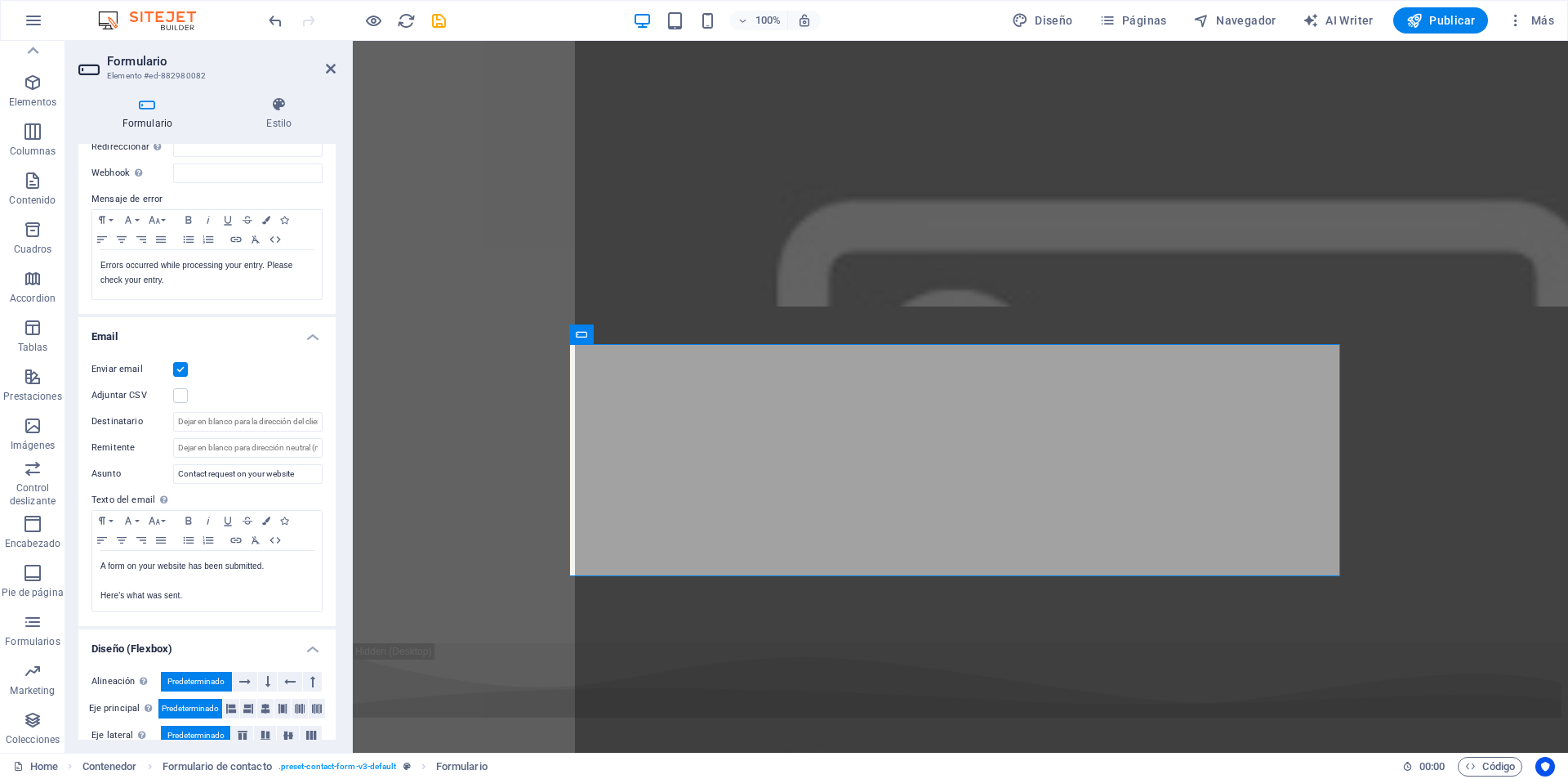
scroll to position [319, 0]
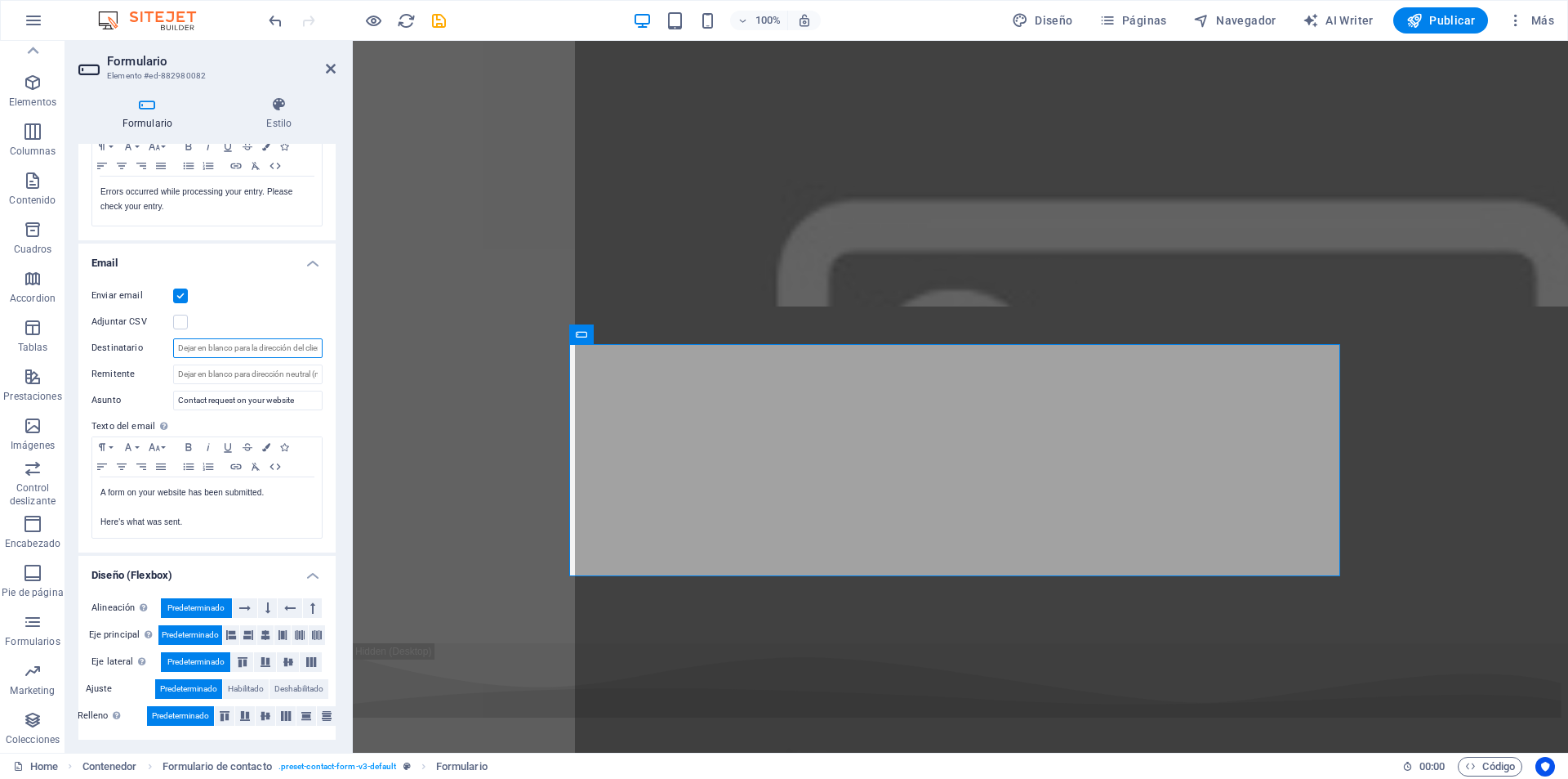
click at [245, 343] on input "Destinatario" at bounding box center [248, 347] width 149 height 19
drag, startPoint x: 230, startPoint y: 343, endPoint x: 312, endPoint y: 352, distance: 82.5
click at [326, 350] on div "Enviar email Adjuntar CSV Destinatario Remitente Asunto Contact request on your…" at bounding box center [207, 412] width 257 height 280
drag, startPoint x: 299, startPoint y: 352, endPoint x: 199, endPoint y: 331, distance: 102.2
click at [199, 331] on div "Enviar email Adjuntar CSV Destinatario Remitente Asunto Contact request on your…" at bounding box center [207, 412] width 257 height 280
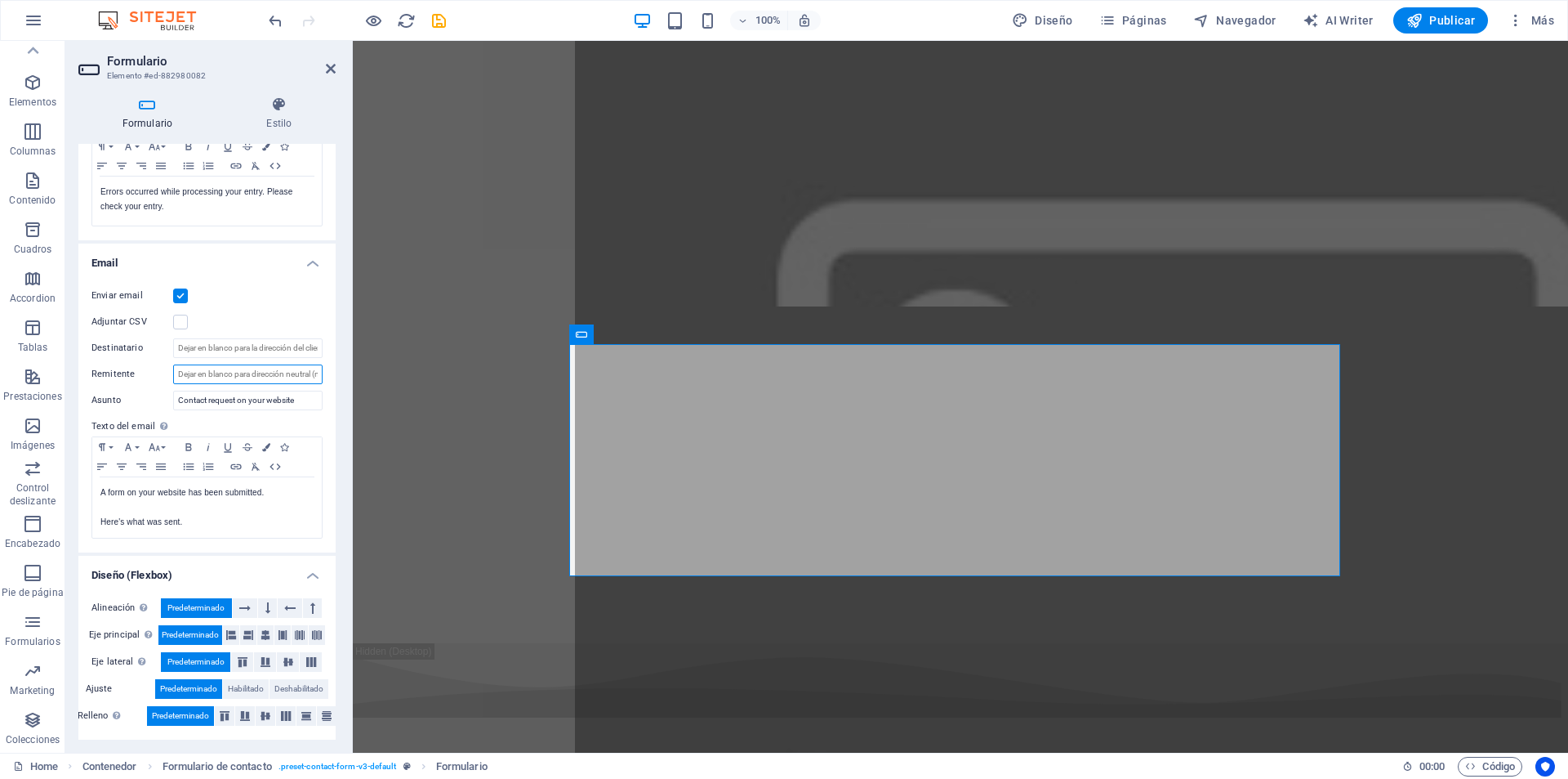
click at [197, 367] on input "Remitente" at bounding box center [248, 374] width 149 height 19
click at [225, 351] on input "Destinatario" at bounding box center [248, 347] width 149 height 19
drag, startPoint x: 284, startPoint y: 350, endPoint x: 318, endPoint y: 352, distance: 34.1
click at [318, 352] on input "Destinatario" at bounding box center [248, 347] width 149 height 19
type input "[PERSON_NAME][EMAIL_ADDRESS][DOMAIN_NAME]"
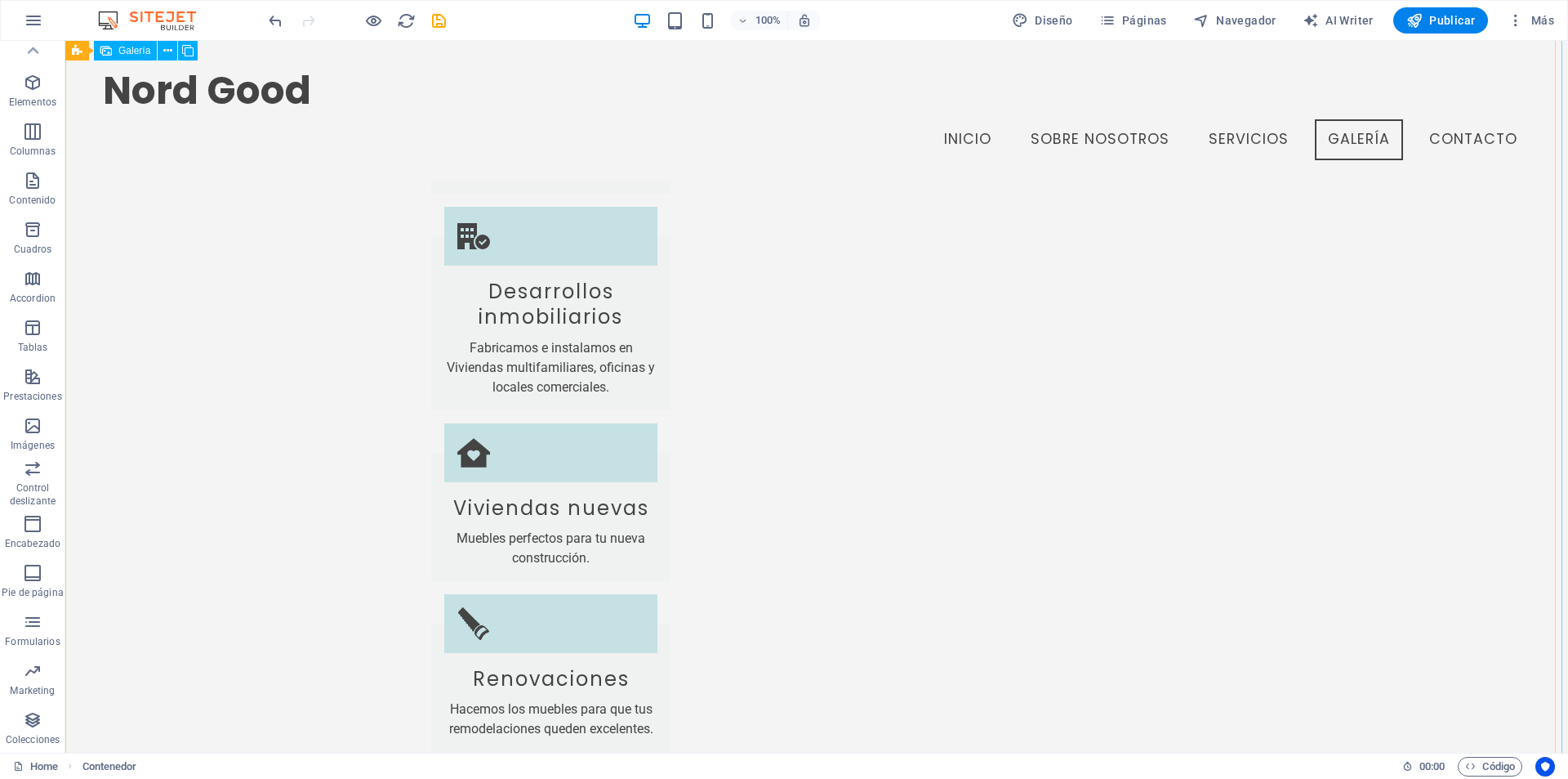
scroll to position [4589, 0]
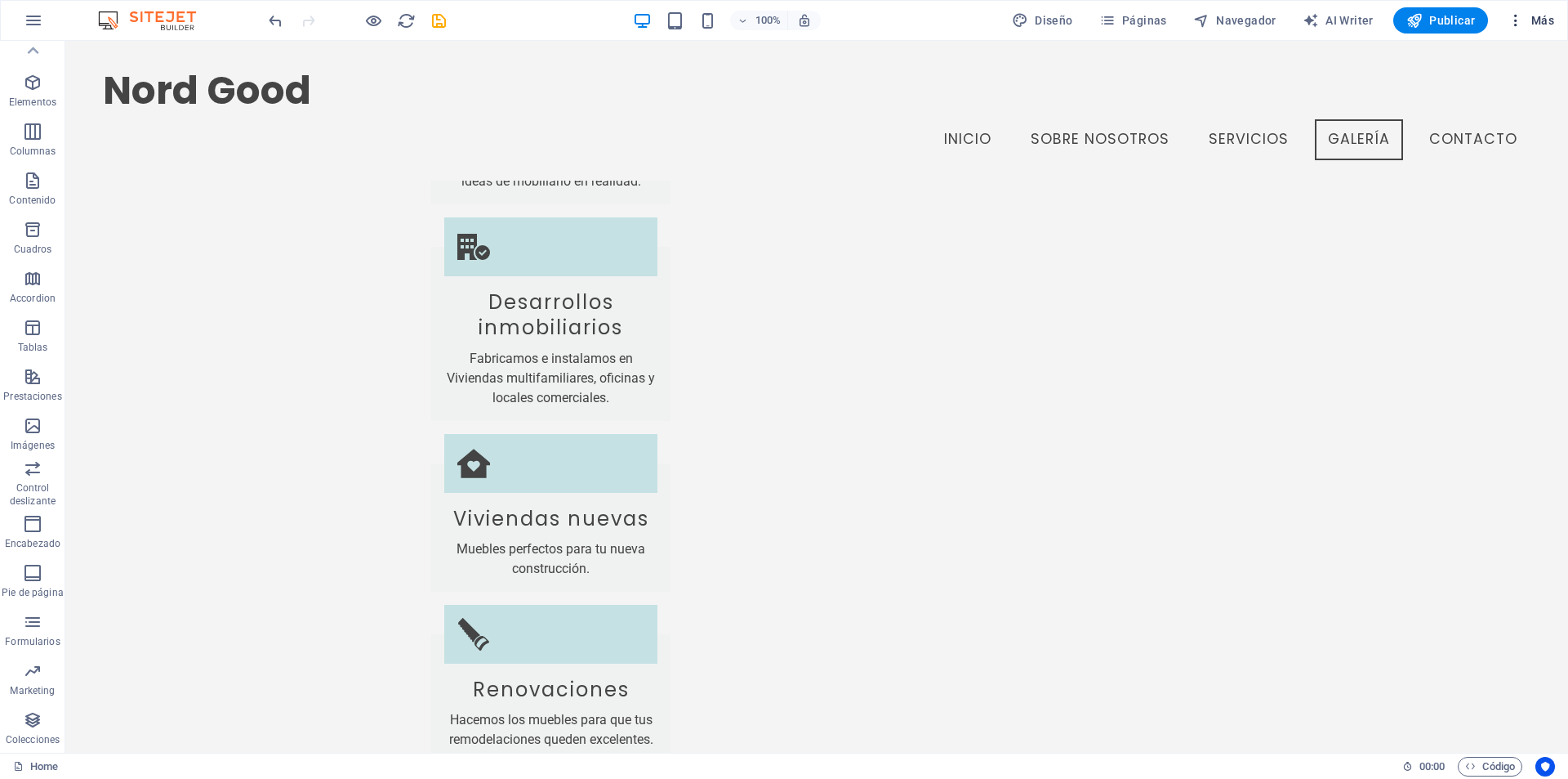
click at [1530, 18] on span "Más" at bounding box center [1531, 21] width 47 height 17
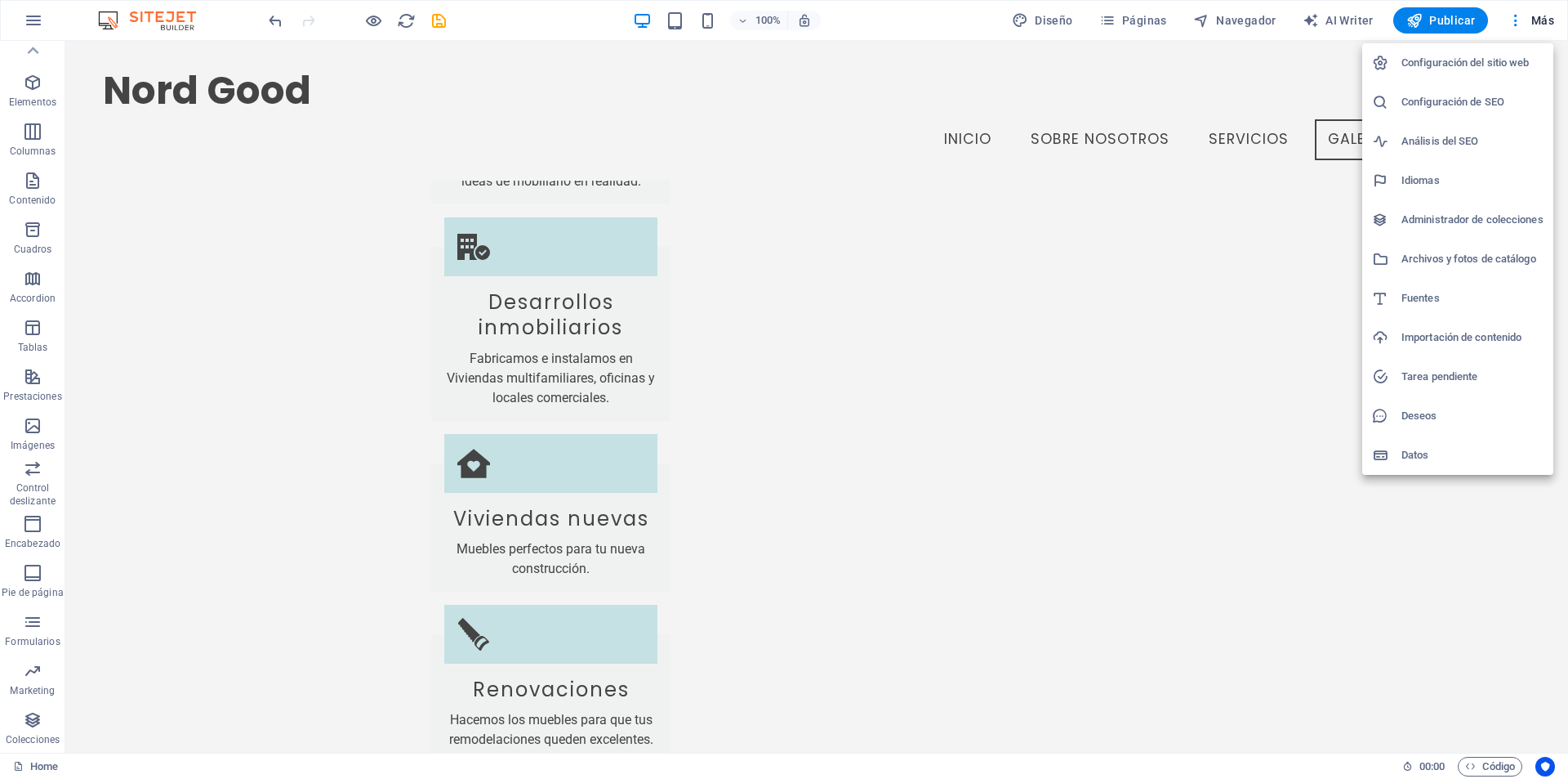
click at [1485, 106] on h6 "Configuración de SEO" at bounding box center [1473, 102] width 142 height 19
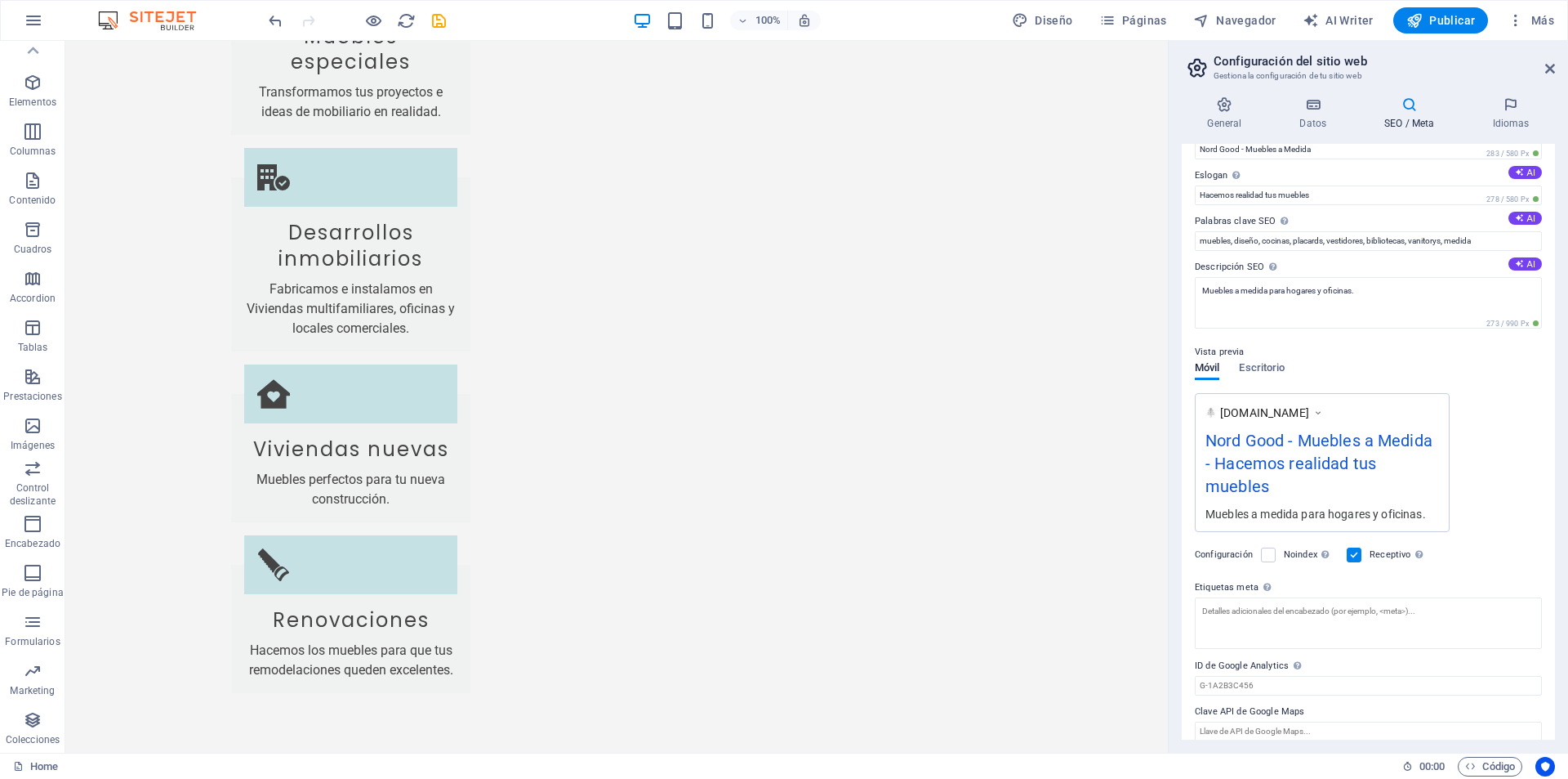
scroll to position [52, 0]
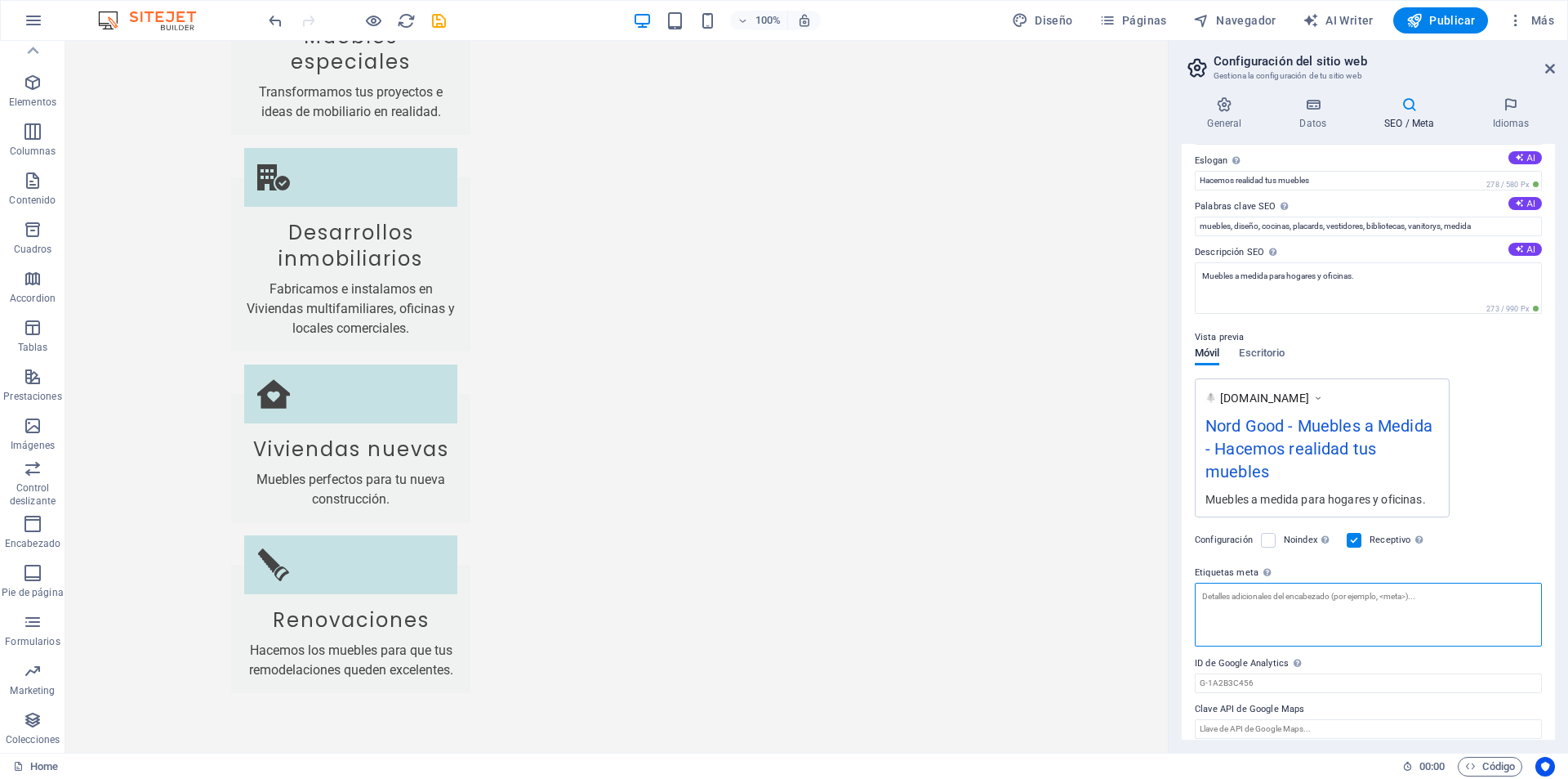
click at [1253, 602] on textarea "Etiquetas meta Introduce aquí el código HTML que se incluirá en las etiquetas d…" at bounding box center [1369, 615] width 347 height 63
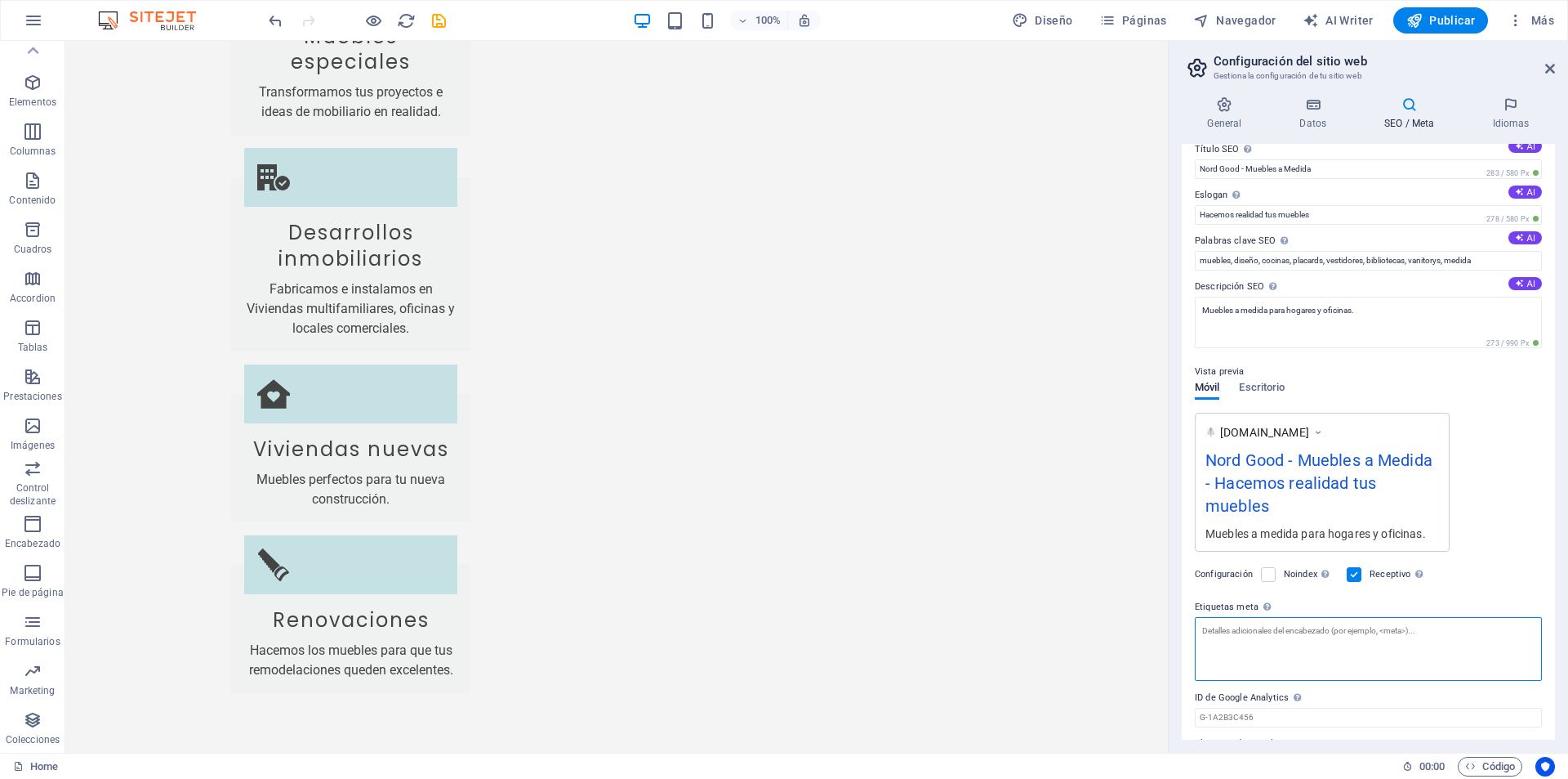
scroll to position [0, 0]
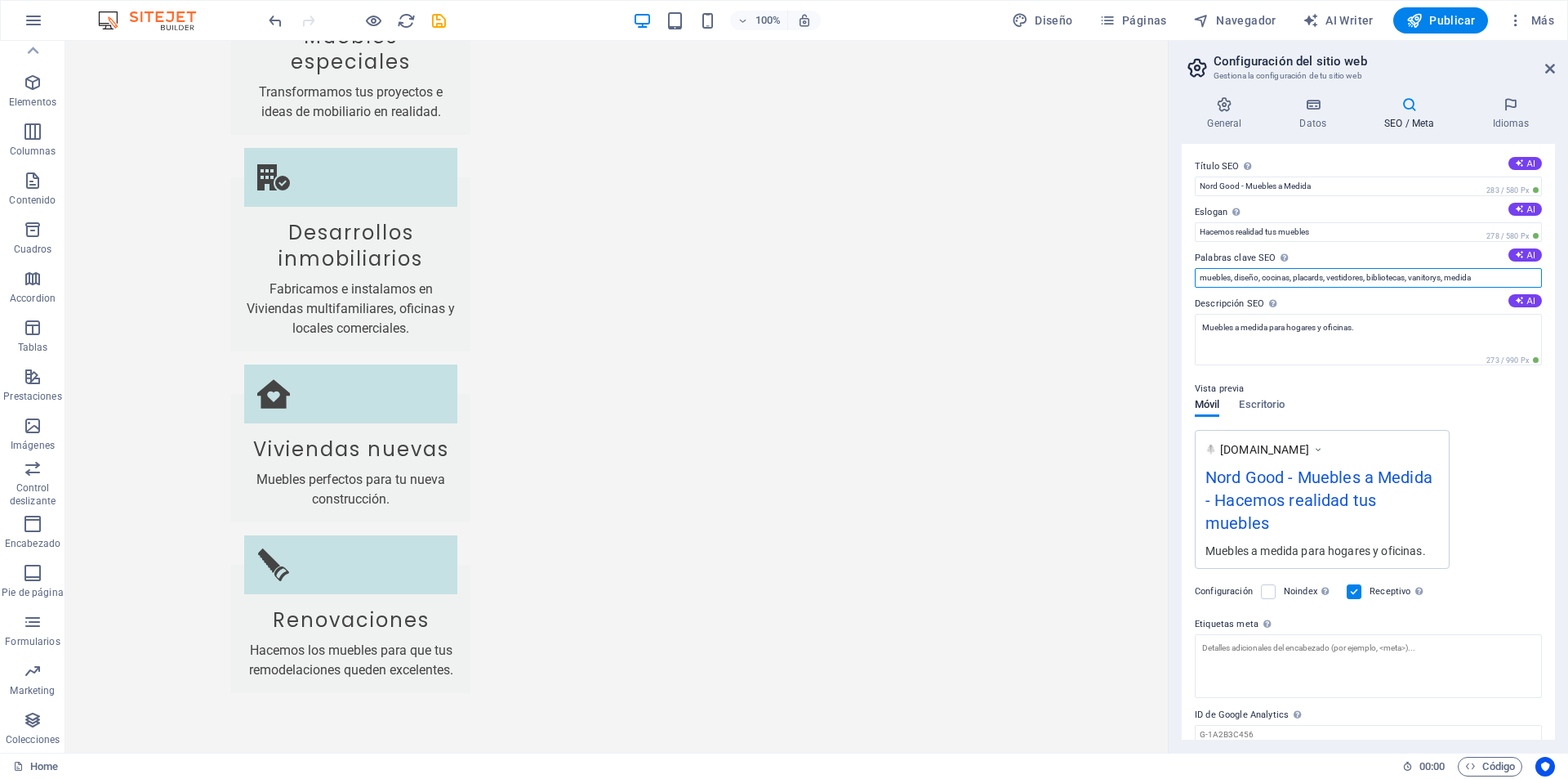
click at [1201, 278] on input "muebles, diseño, cocinas, placards, vestidores, bibliotecas, vanitorys, medida" at bounding box center [1369, 277] width 347 height 19
click at [1522, 274] on input "nordgood, muebles, diseño, cocinas, placards, vestidores, bibliotecas, vanitory…" at bounding box center [1369, 277] width 347 height 19
type input "nordgood, muebles, diseño, cocinas, placards, vestidores, bibliotecas, vanitory…"
click at [1515, 123] on h4 "Idiomas" at bounding box center [1511, 113] width 88 height 34
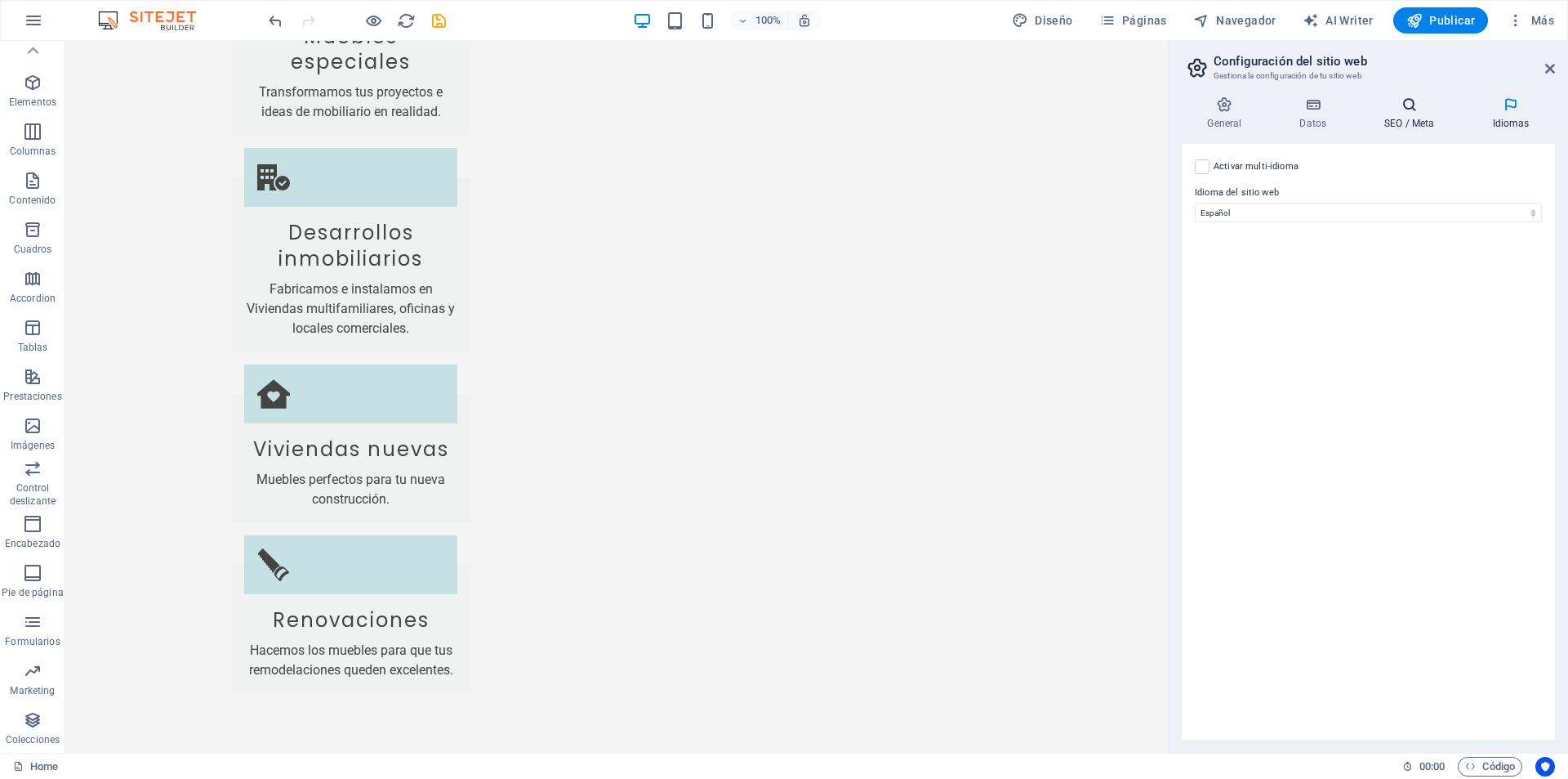
click at [1434, 119] on h4 "SEO / Meta" at bounding box center [1413, 113] width 108 height 34
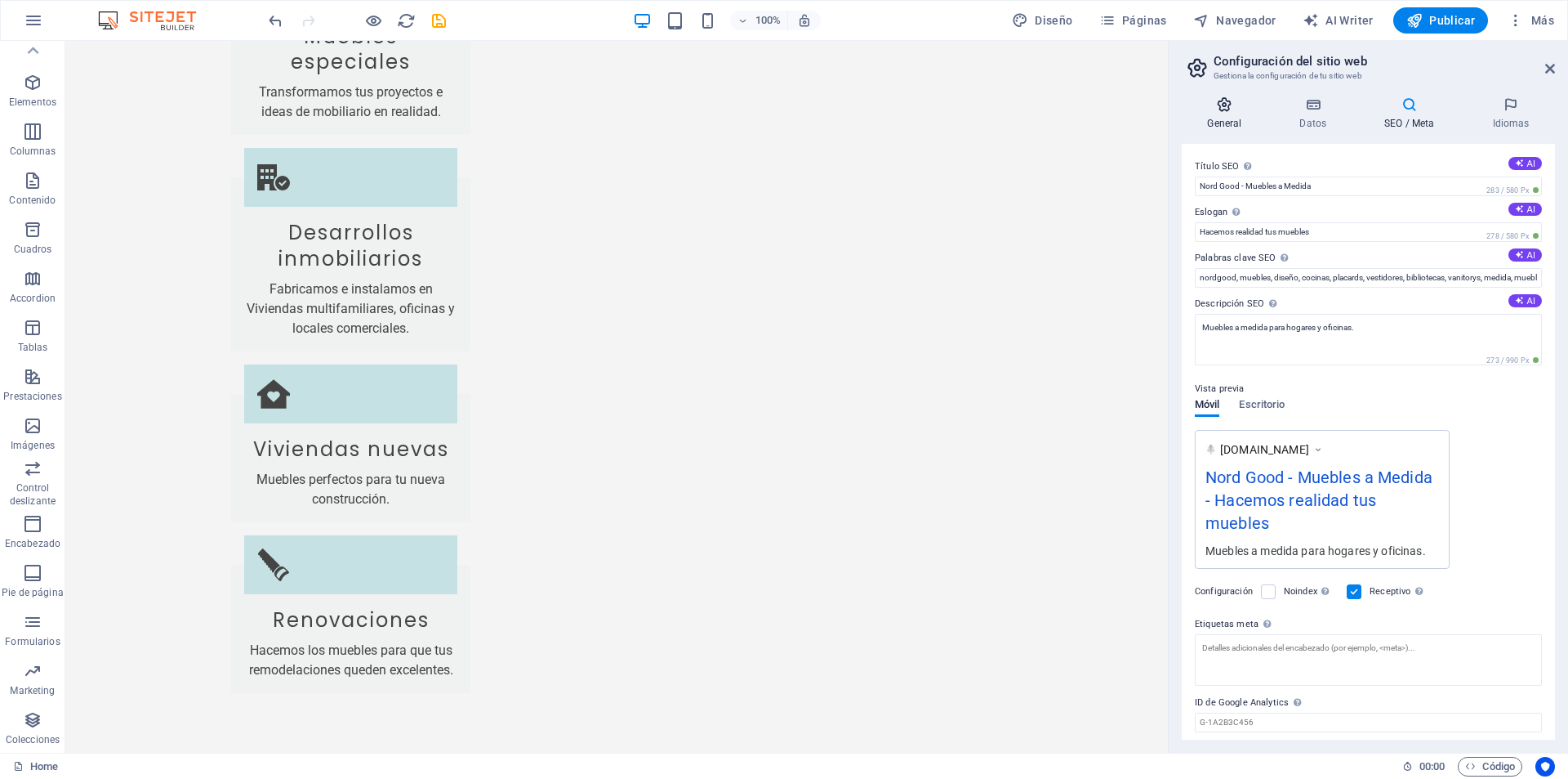
click at [1253, 113] on h4 "General" at bounding box center [1228, 113] width 93 height 34
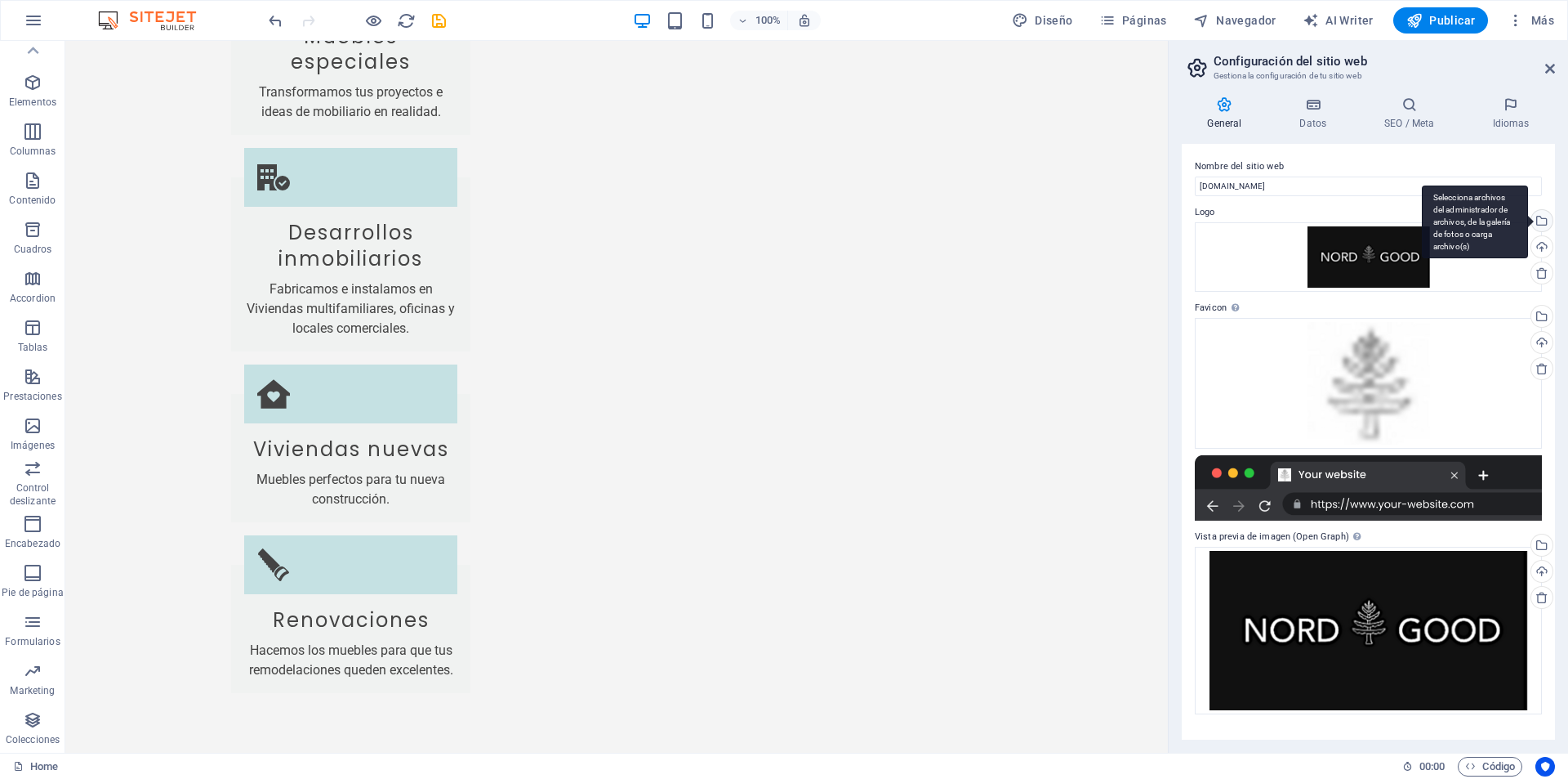
click at [1541, 224] on div "Selecciona archivos del administrador de archivos, de la galería de fotos o car…" at bounding box center [1540, 222] width 24 height 24
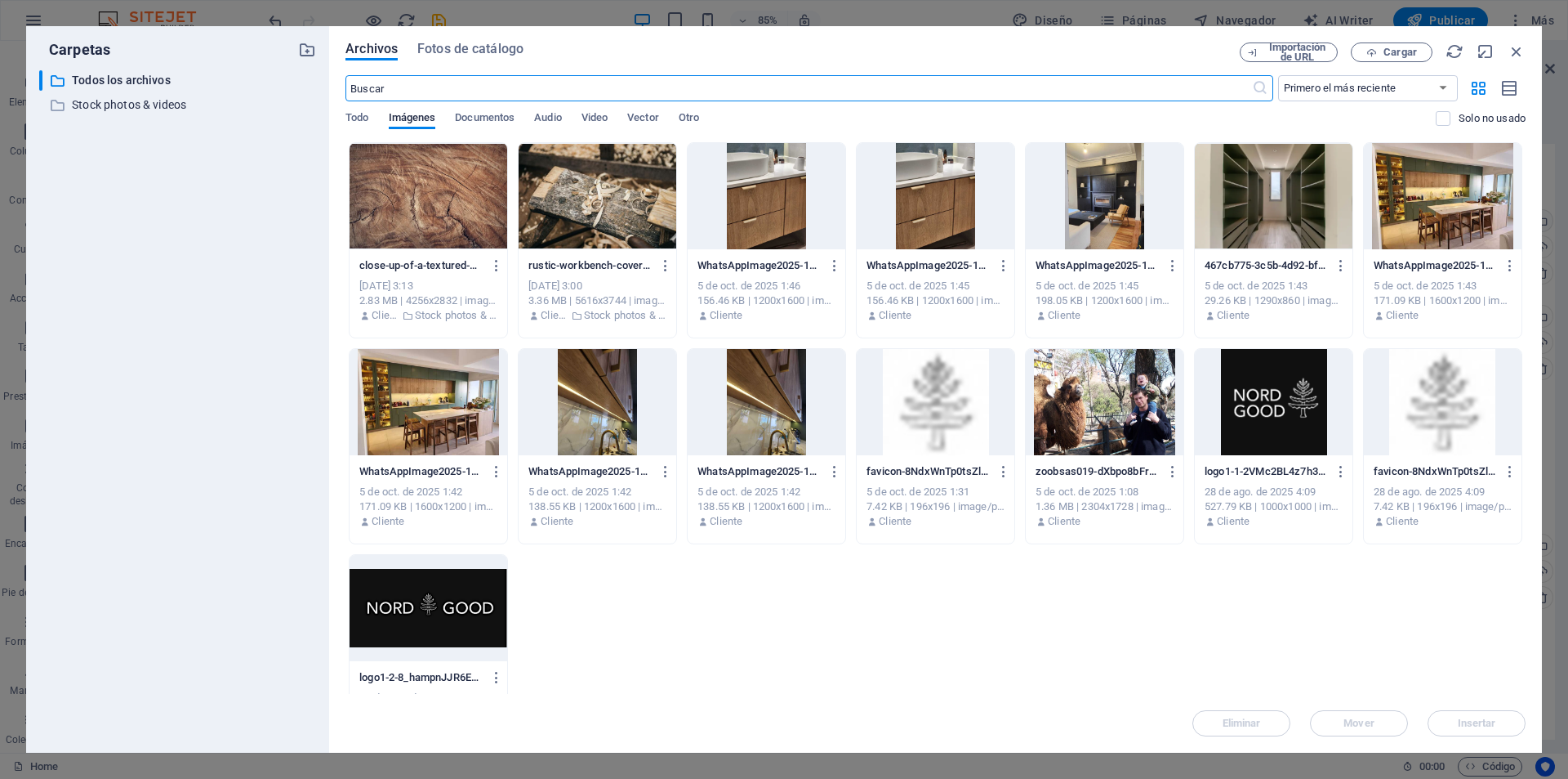
scroll to position [4973, 0]
click at [1513, 53] on icon "button" at bounding box center [1517, 52] width 18 height 18
click at [1513, 53] on header "Configuración del sitio web Gestiona la configuración de tu sitio web" at bounding box center [1369, 62] width 370 height 43
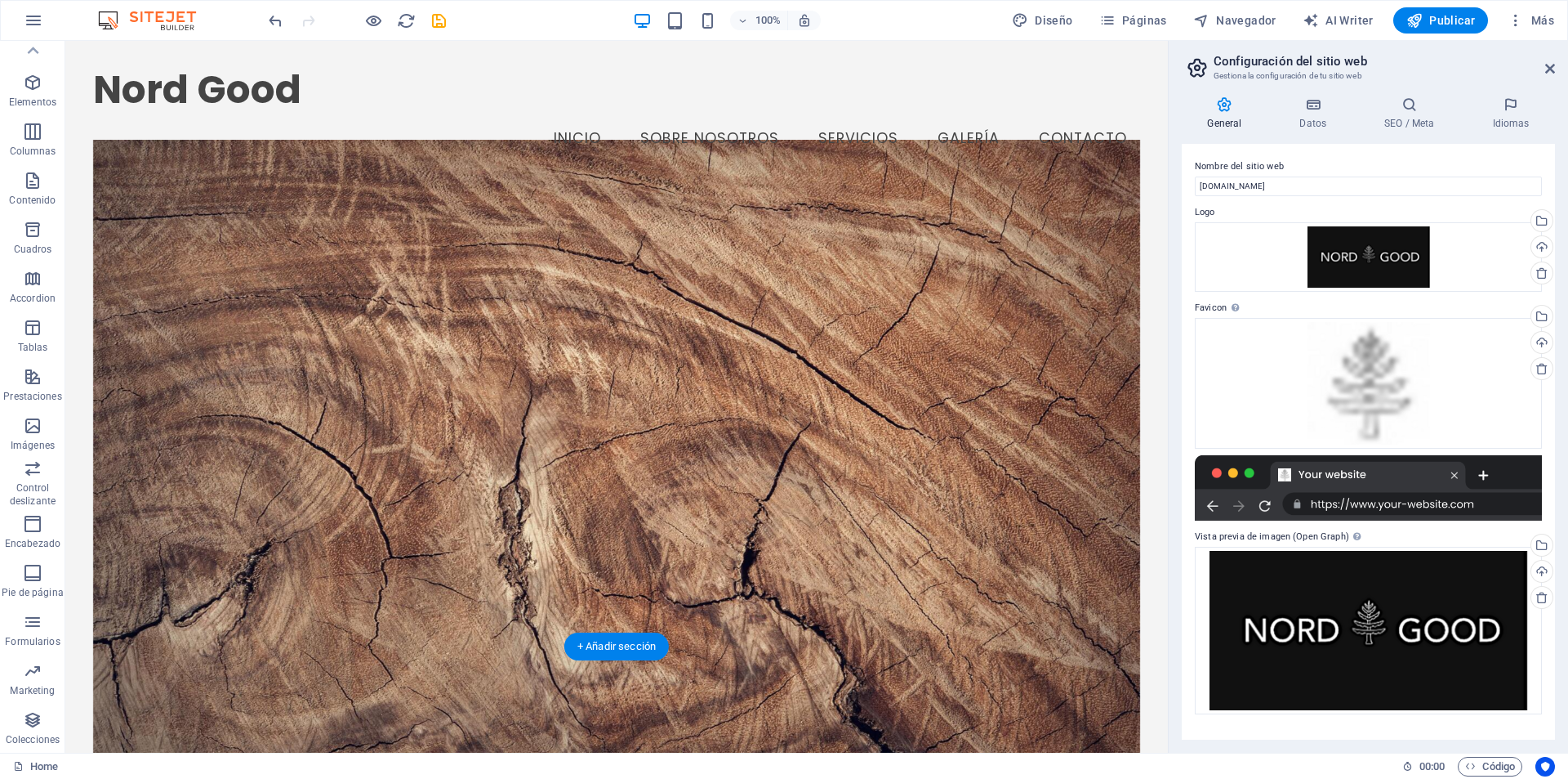
scroll to position [0, 0]
click at [1546, 63] on icon at bounding box center [1550, 68] width 10 height 13
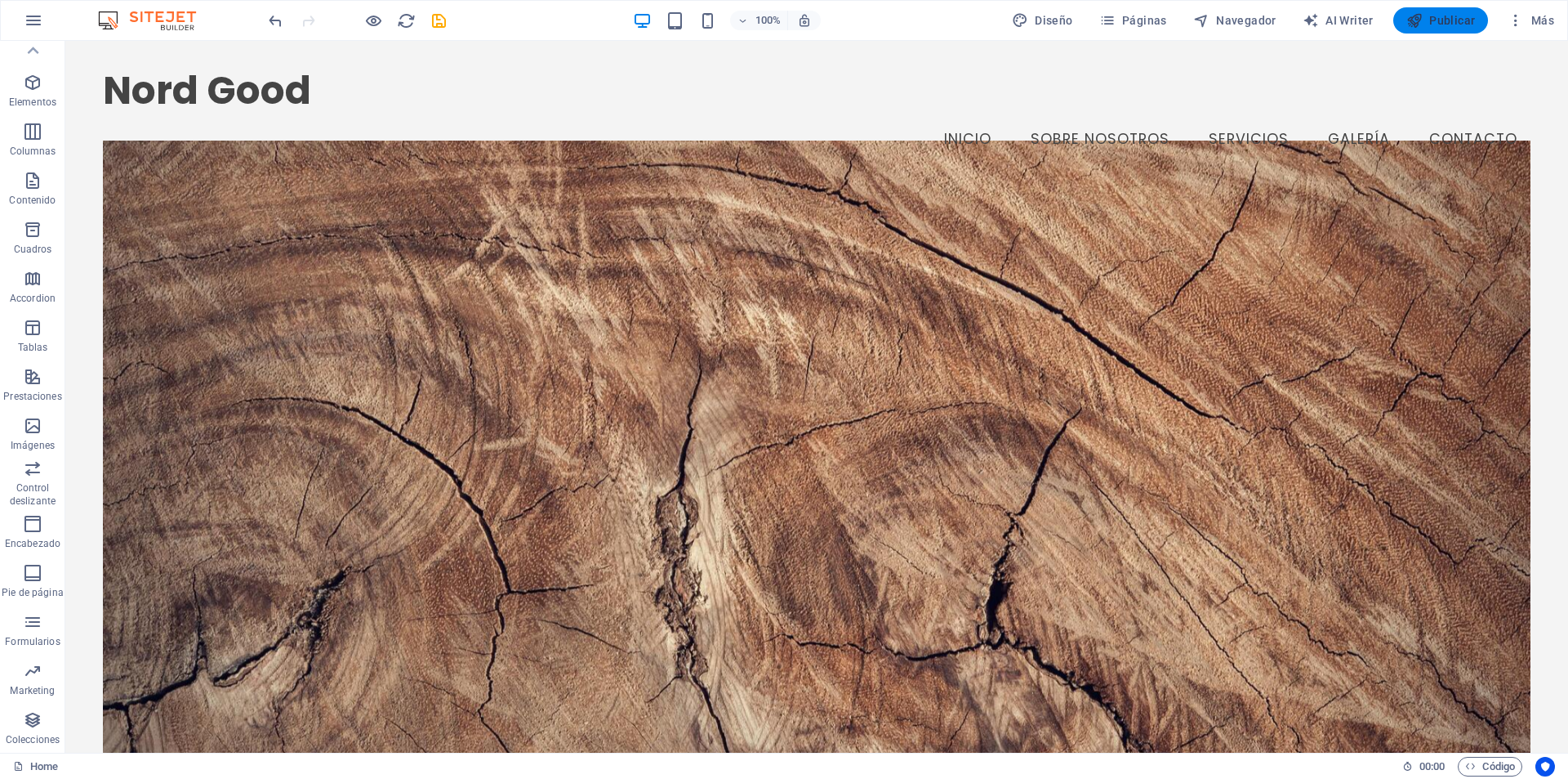
click at [1453, 30] on button "Publicar" at bounding box center [1441, 20] width 96 height 26
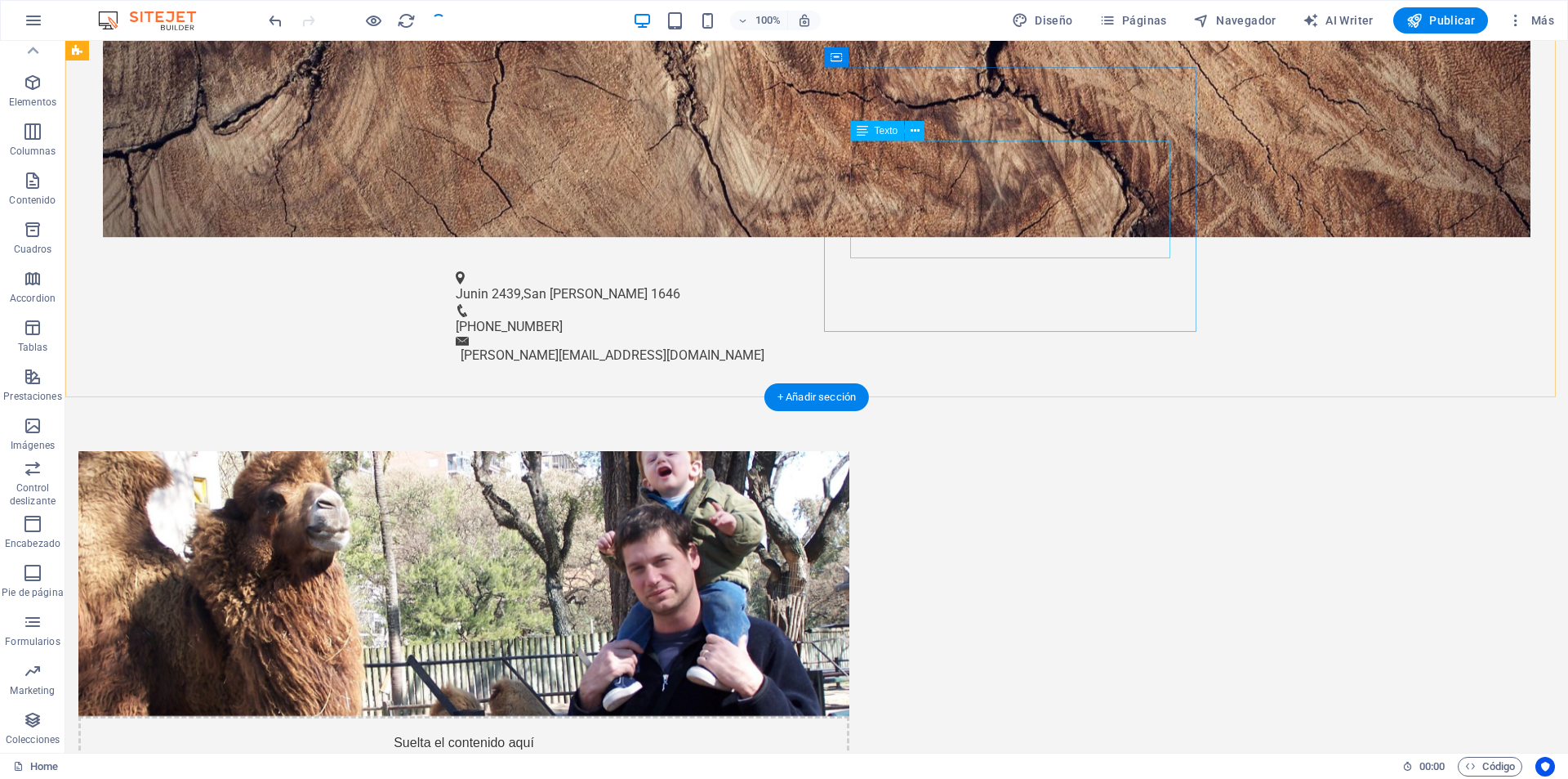
scroll to position [817, 0]
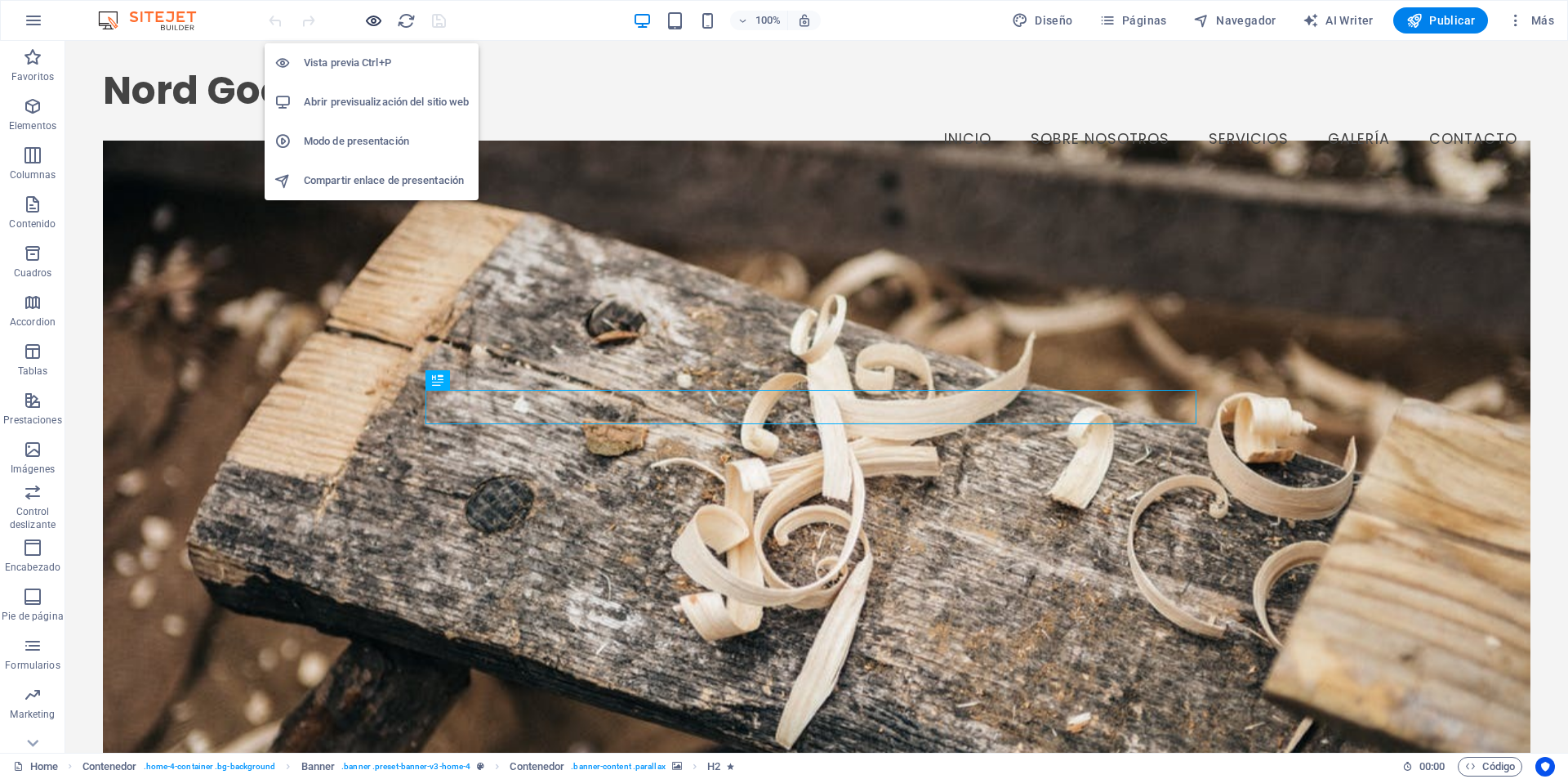
click at [374, 13] on icon "button" at bounding box center [374, 21] width 19 height 19
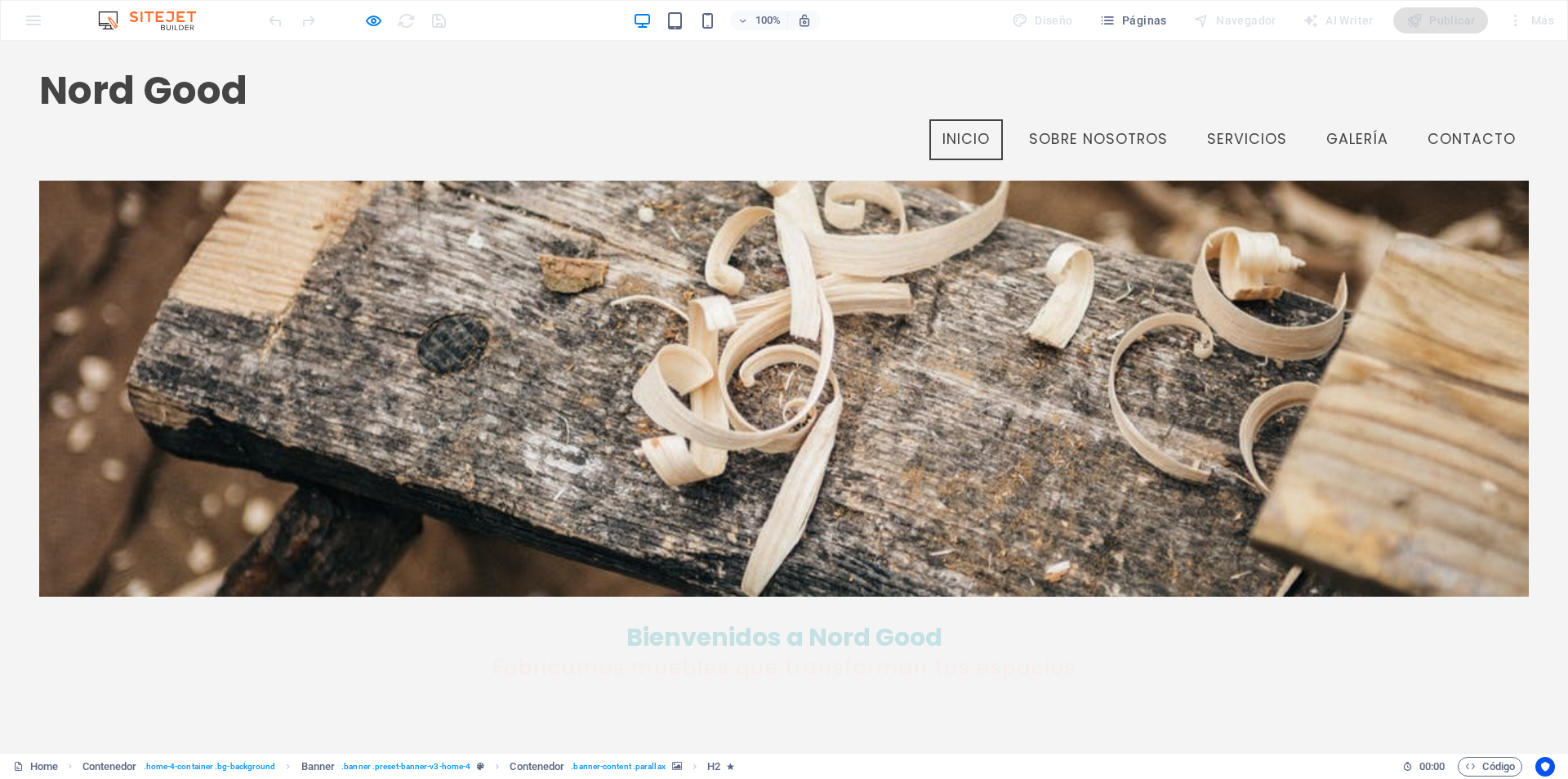
scroll to position [164, 0]
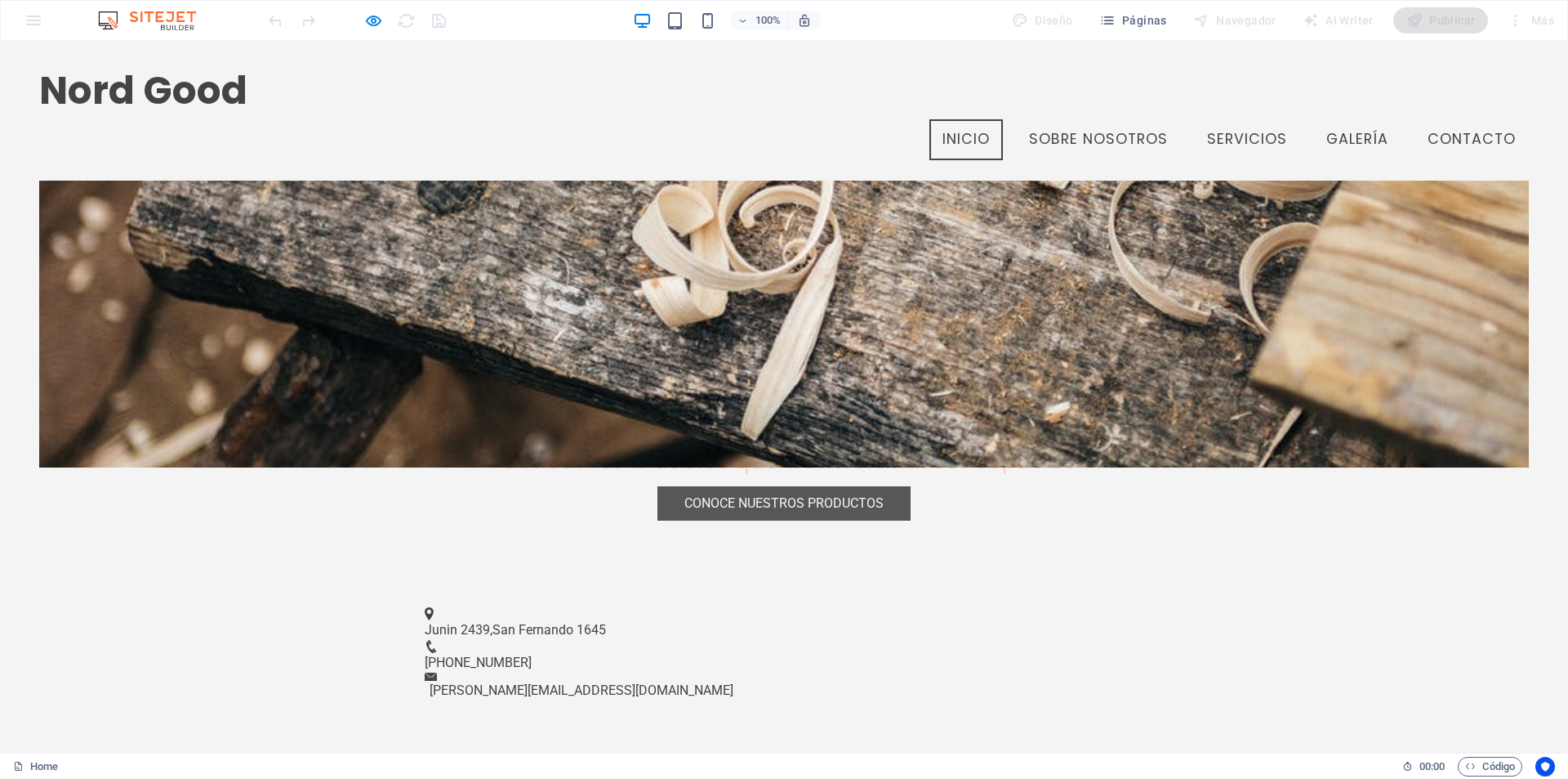
scroll to position [396, 0]
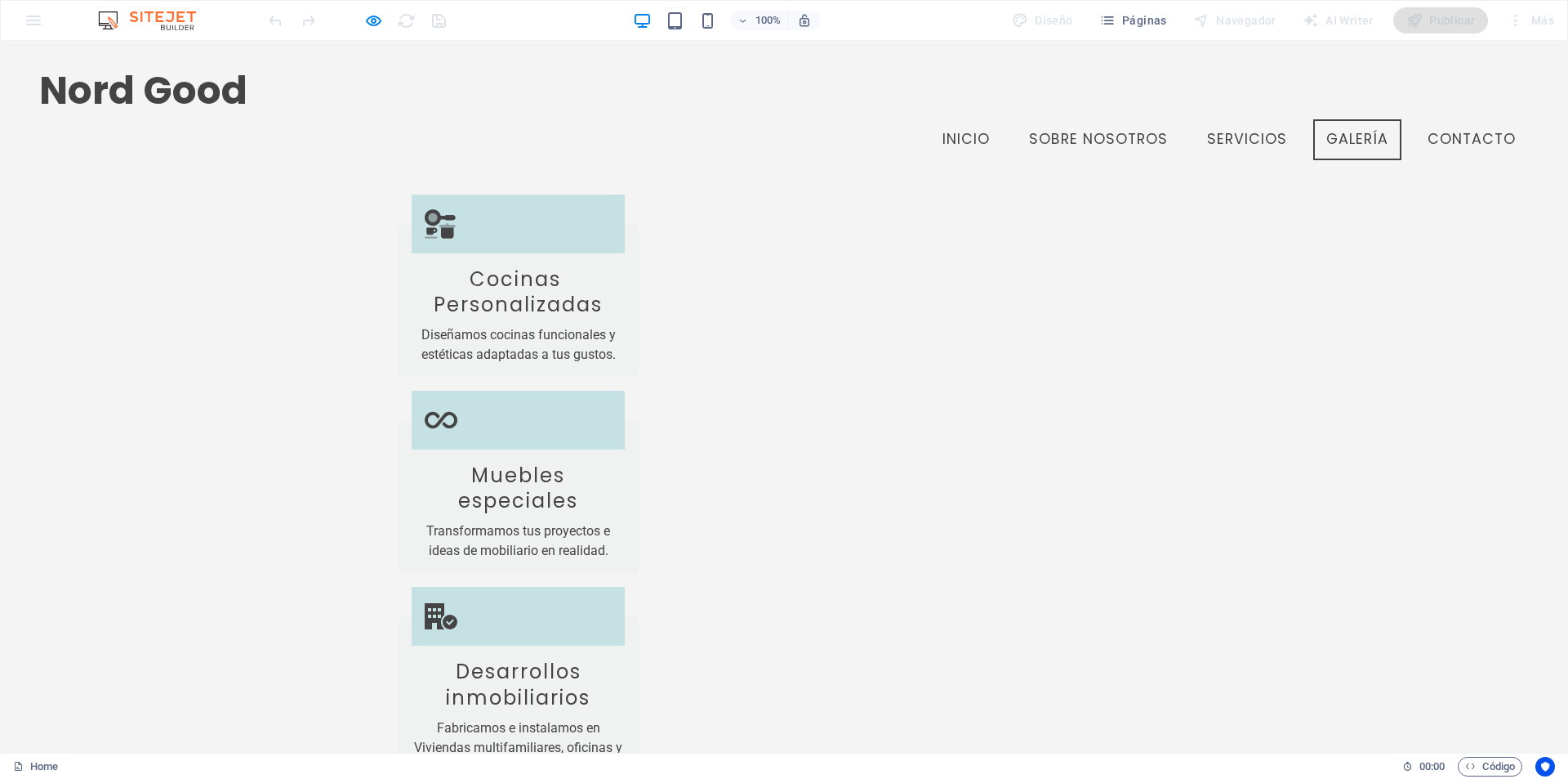
scroll to position [2094, 0]
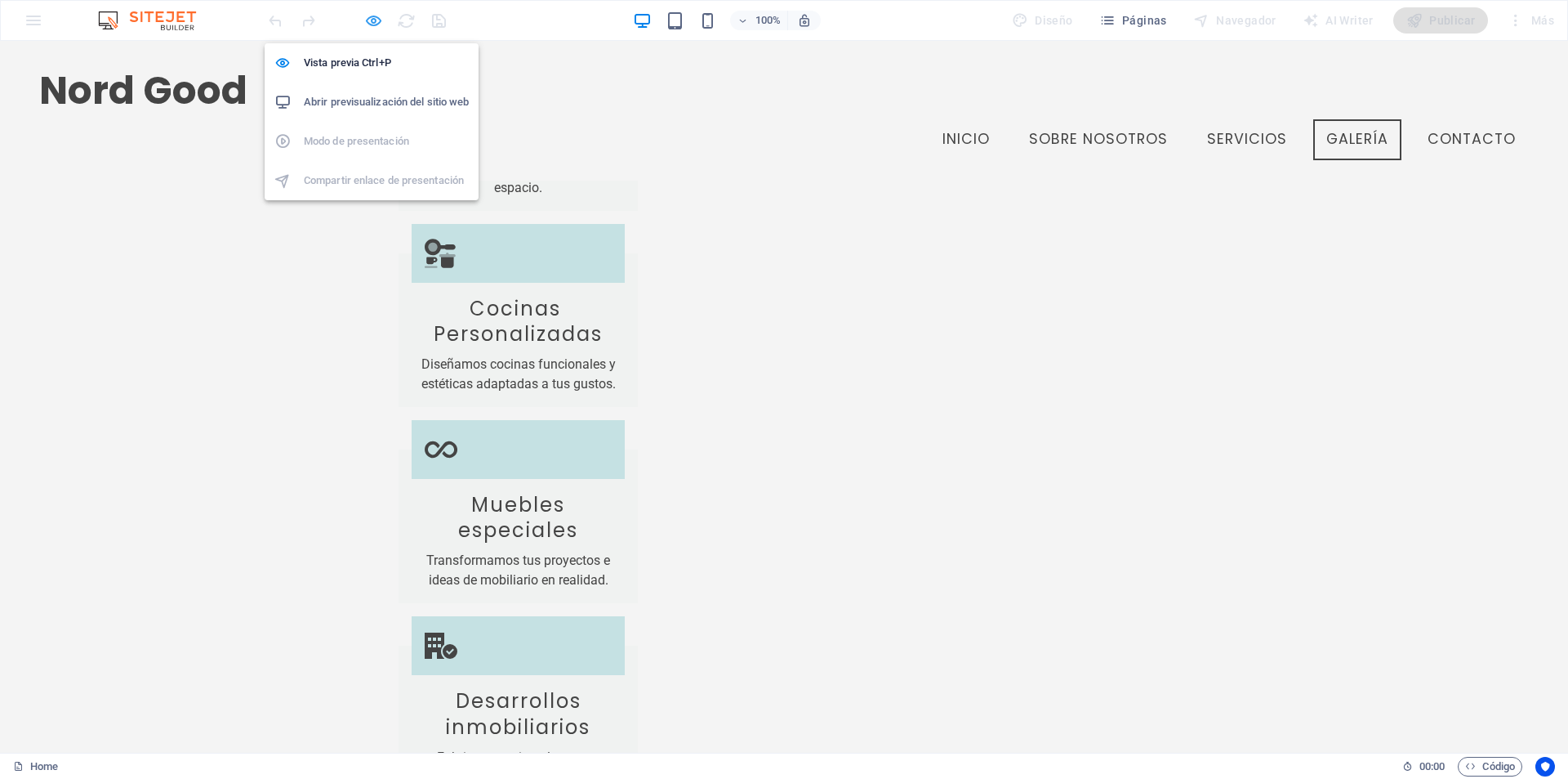
click at [369, 23] on icon "button" at bounding box center [374, 21] width 19 height 19
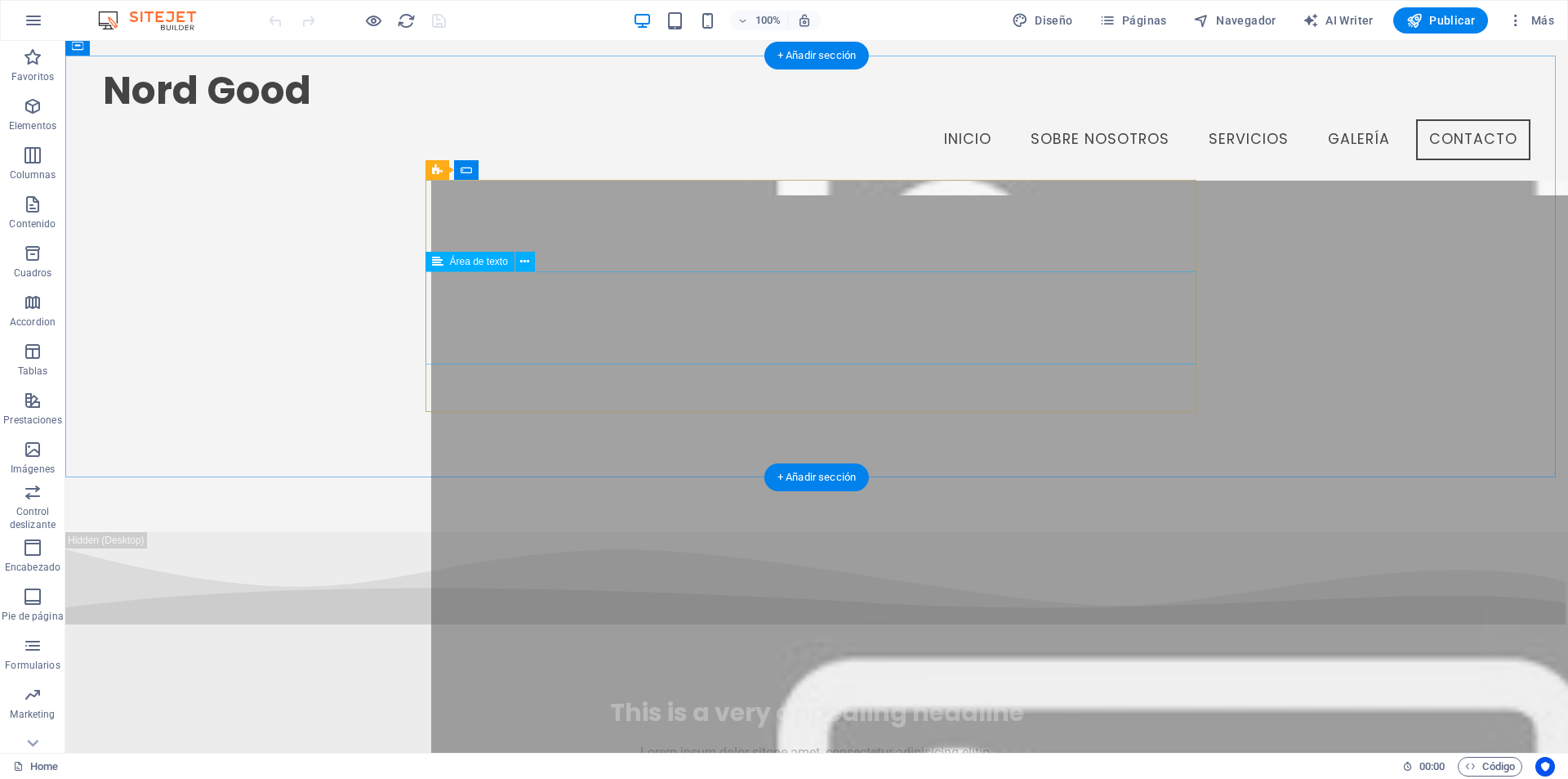
scroll to position [6551, 0]
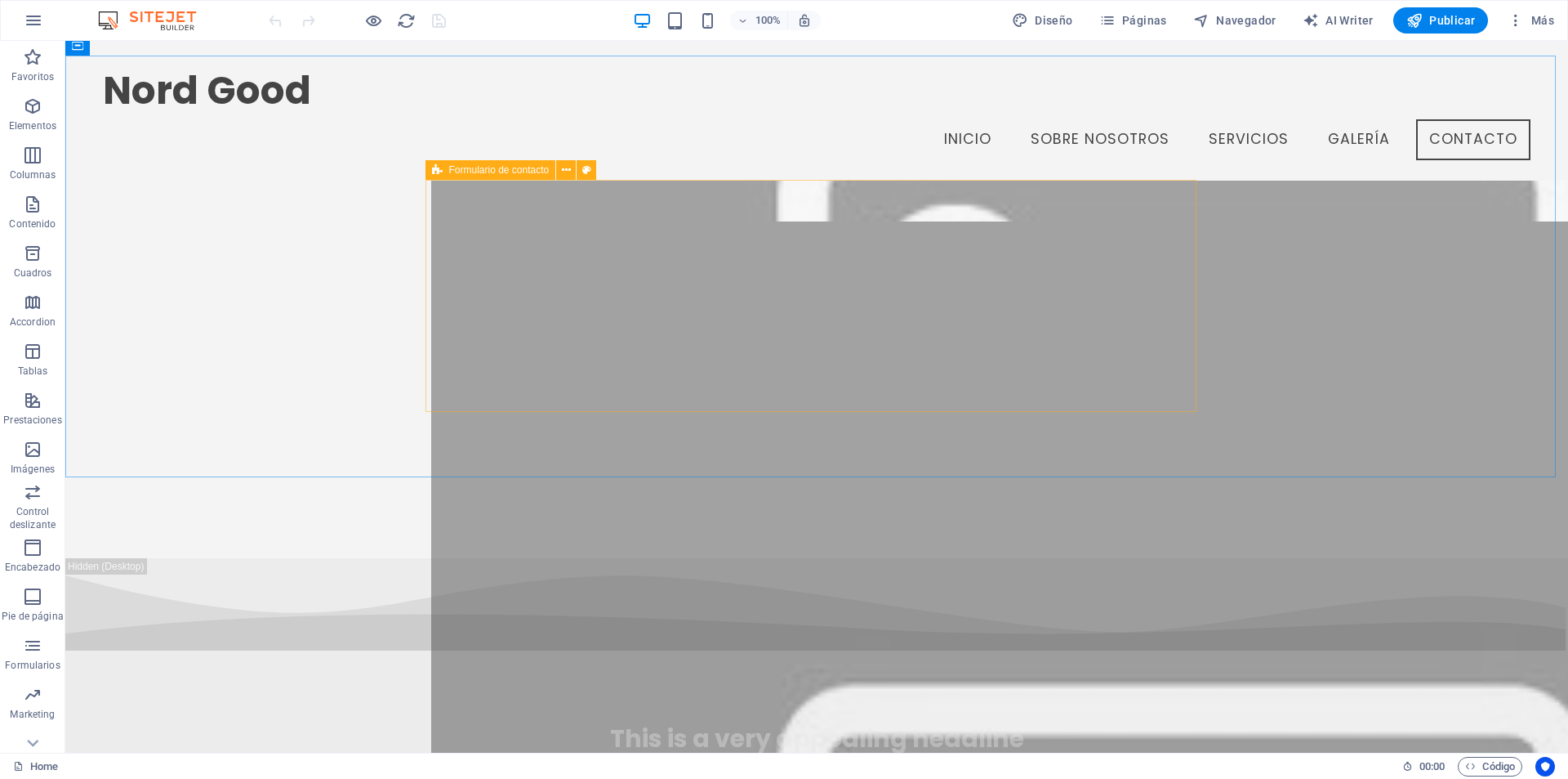
click at [438, 172] on icon at bounding box center [437, 169] width 11 height 19
click at [500, 167] on span "Formulario de contacto" at bounding box center [499, 170] width 100 height 10
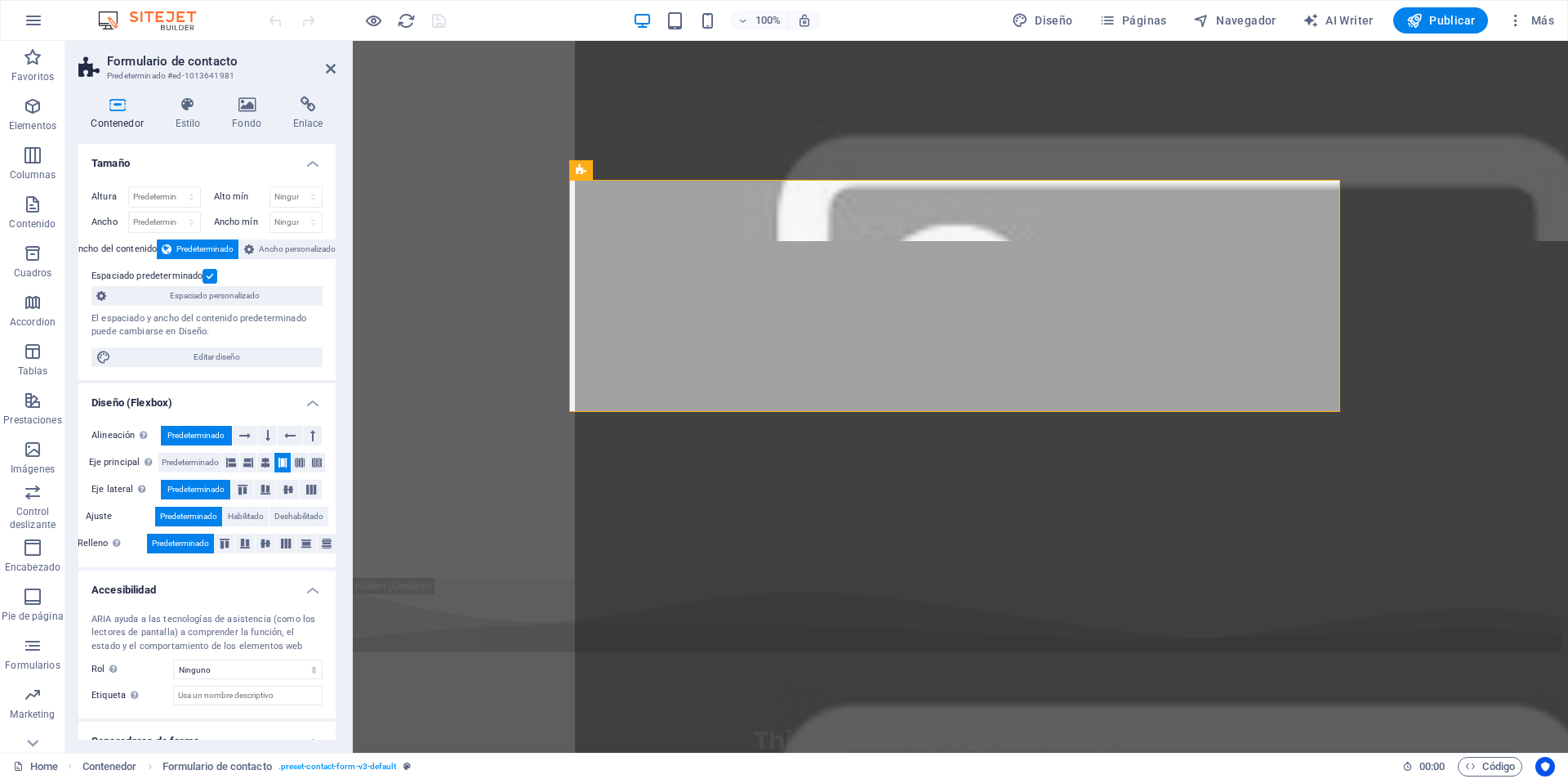
scroll to position [6474, 0]
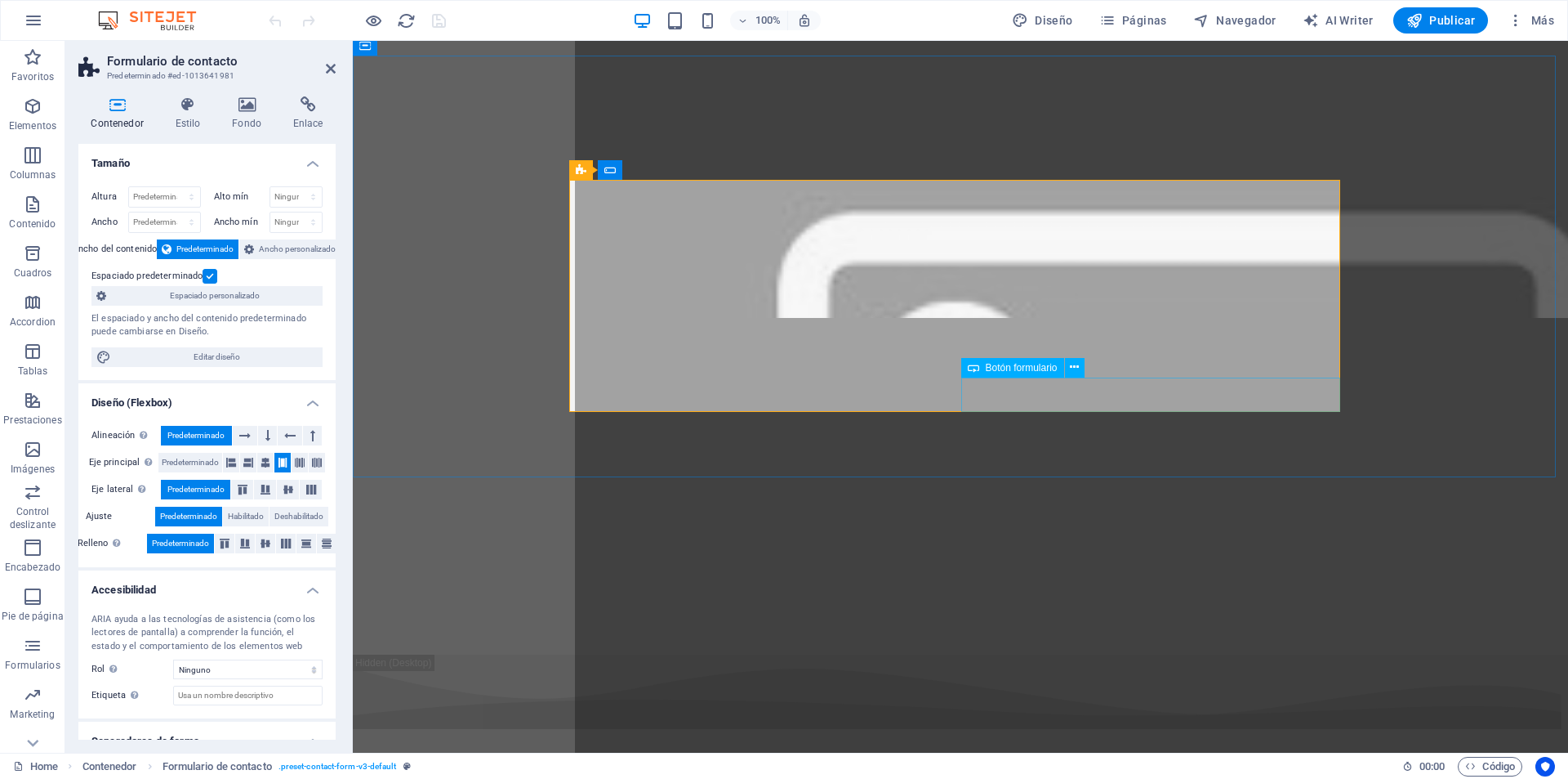
click at [1001, 368] on span "Botón formulario" at bounding box center [1021, 368] width 72 height 10
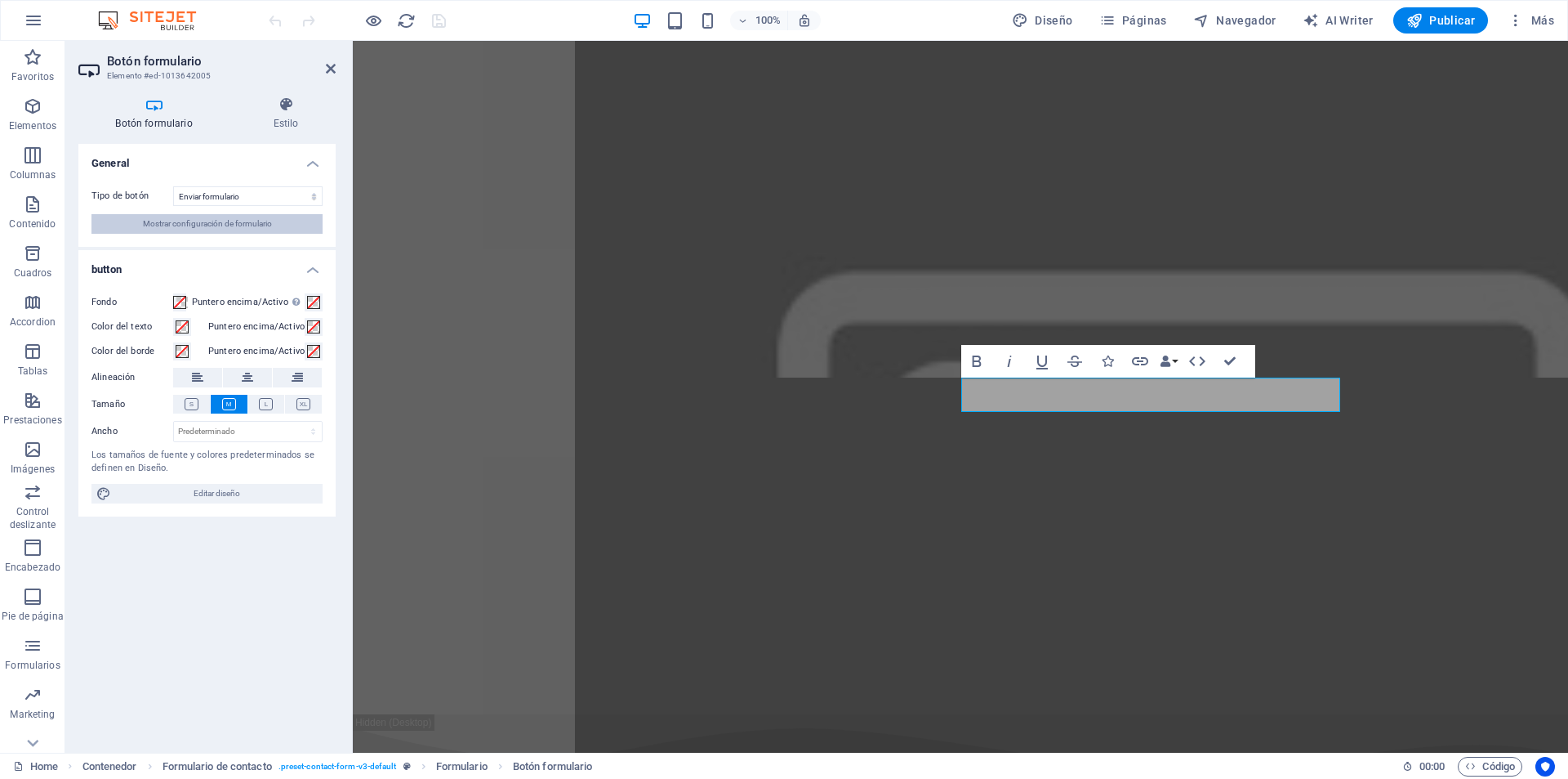
click at [264, 227] on span "Mostrar configuración de formulario" at bounding box center [207, 223] width 129 height 19
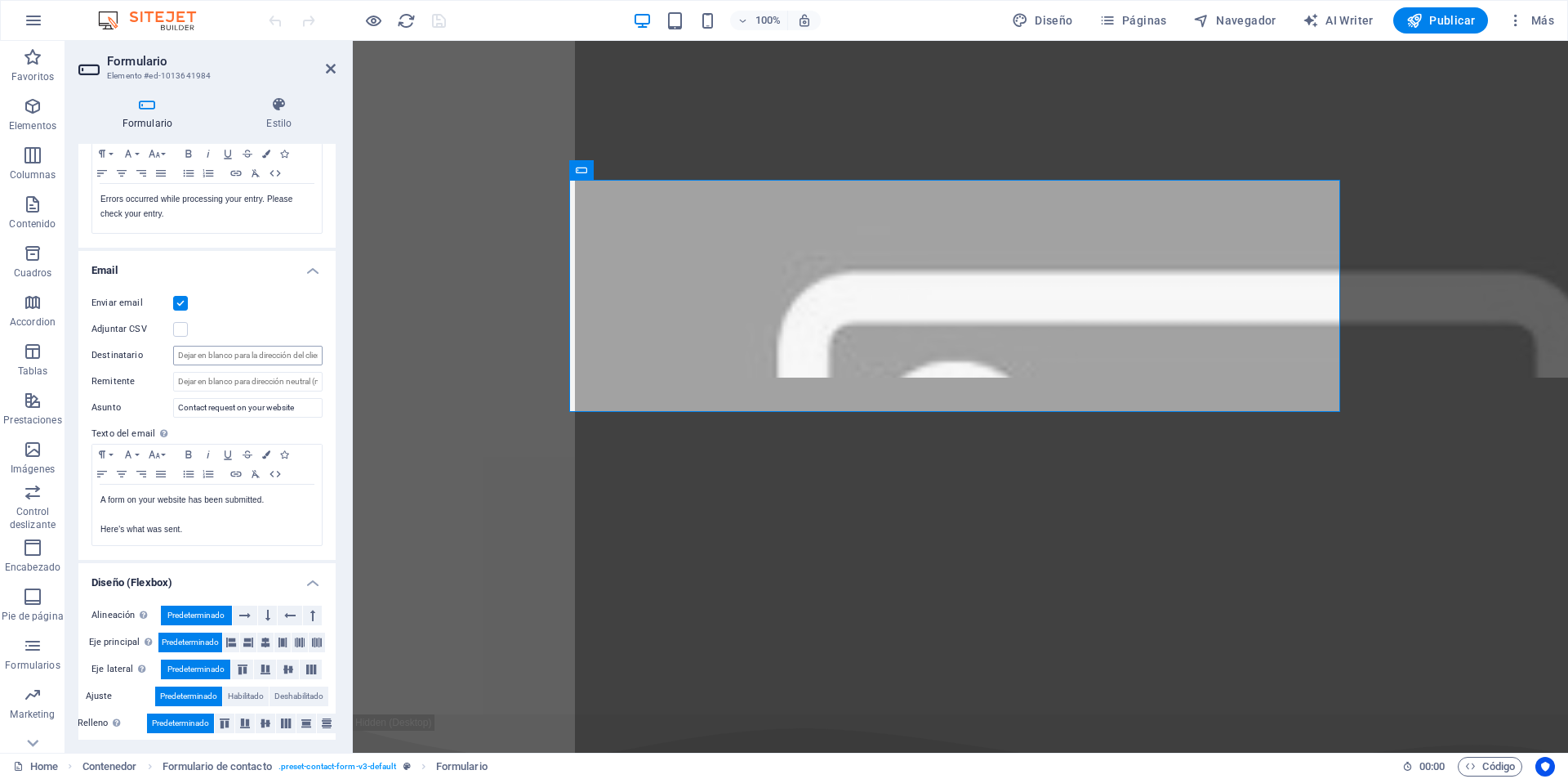
scroll to position [319, 0]
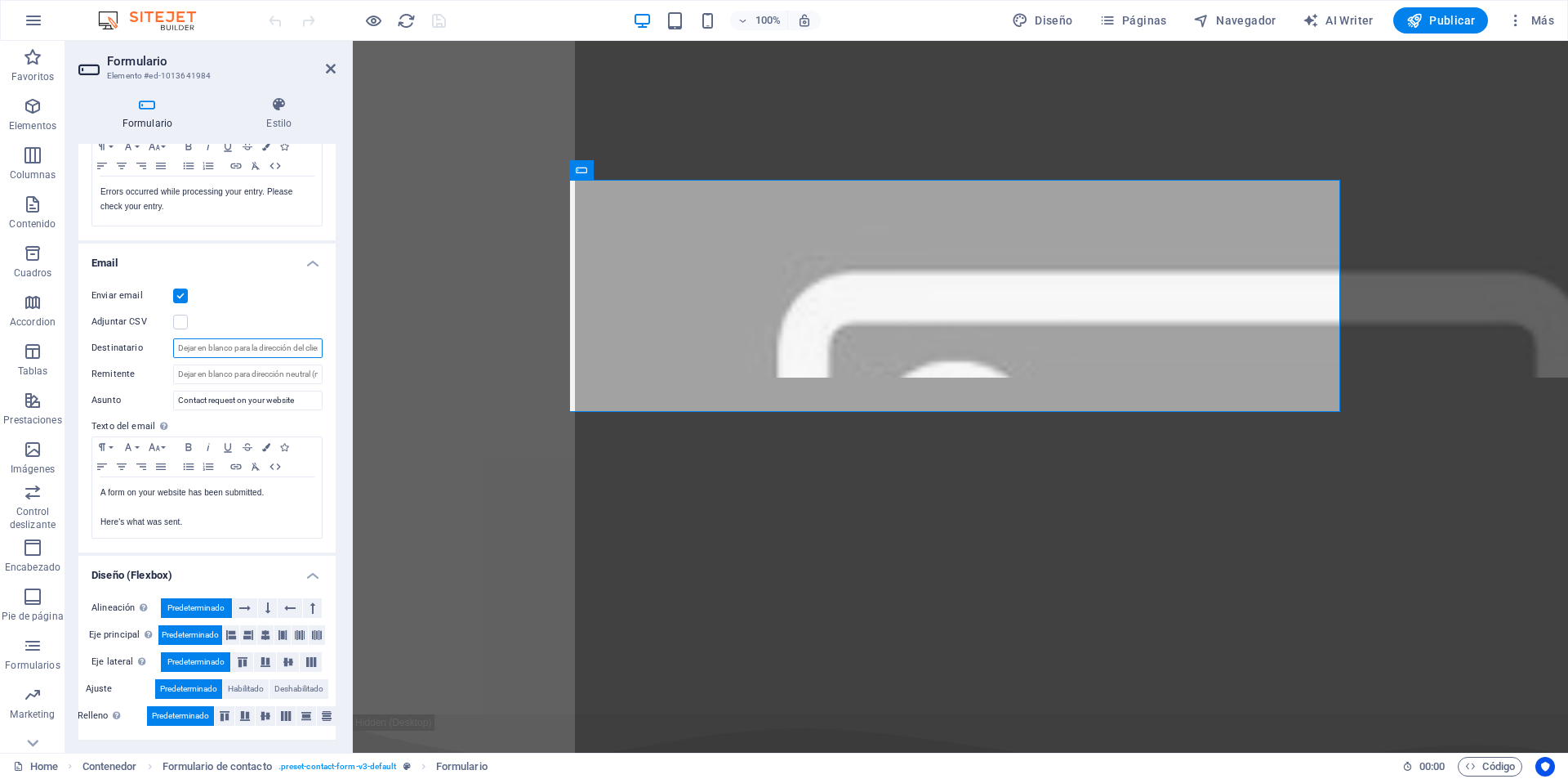
click at [214, 339] on input "Destinatario" at bounding box center [248, 347] width 149 height 19
type input "[PERSON_NAME][EMAIL_ADDRESS][DOMAIN_NAME]"
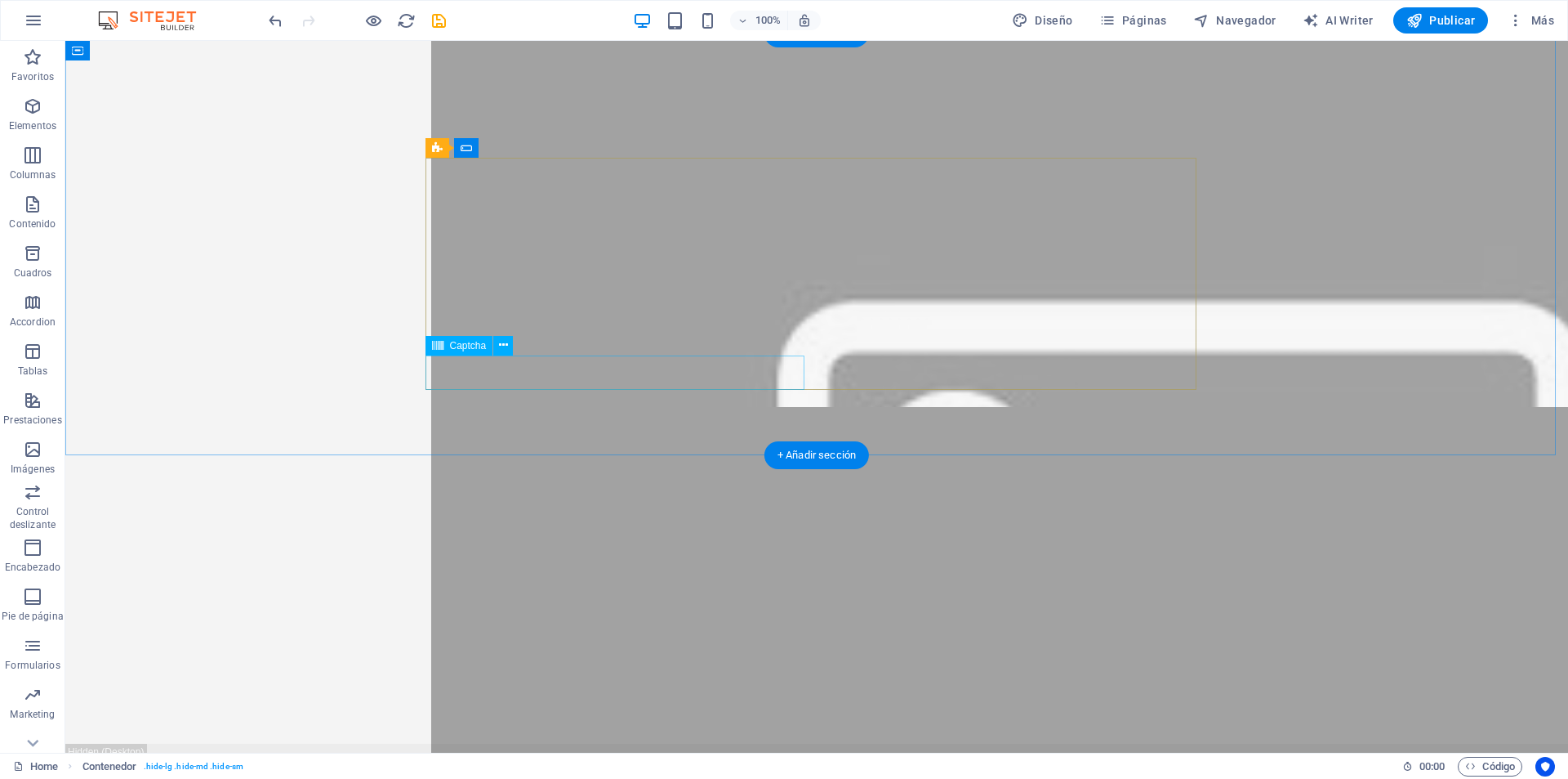
scroll to position [6732, 0]
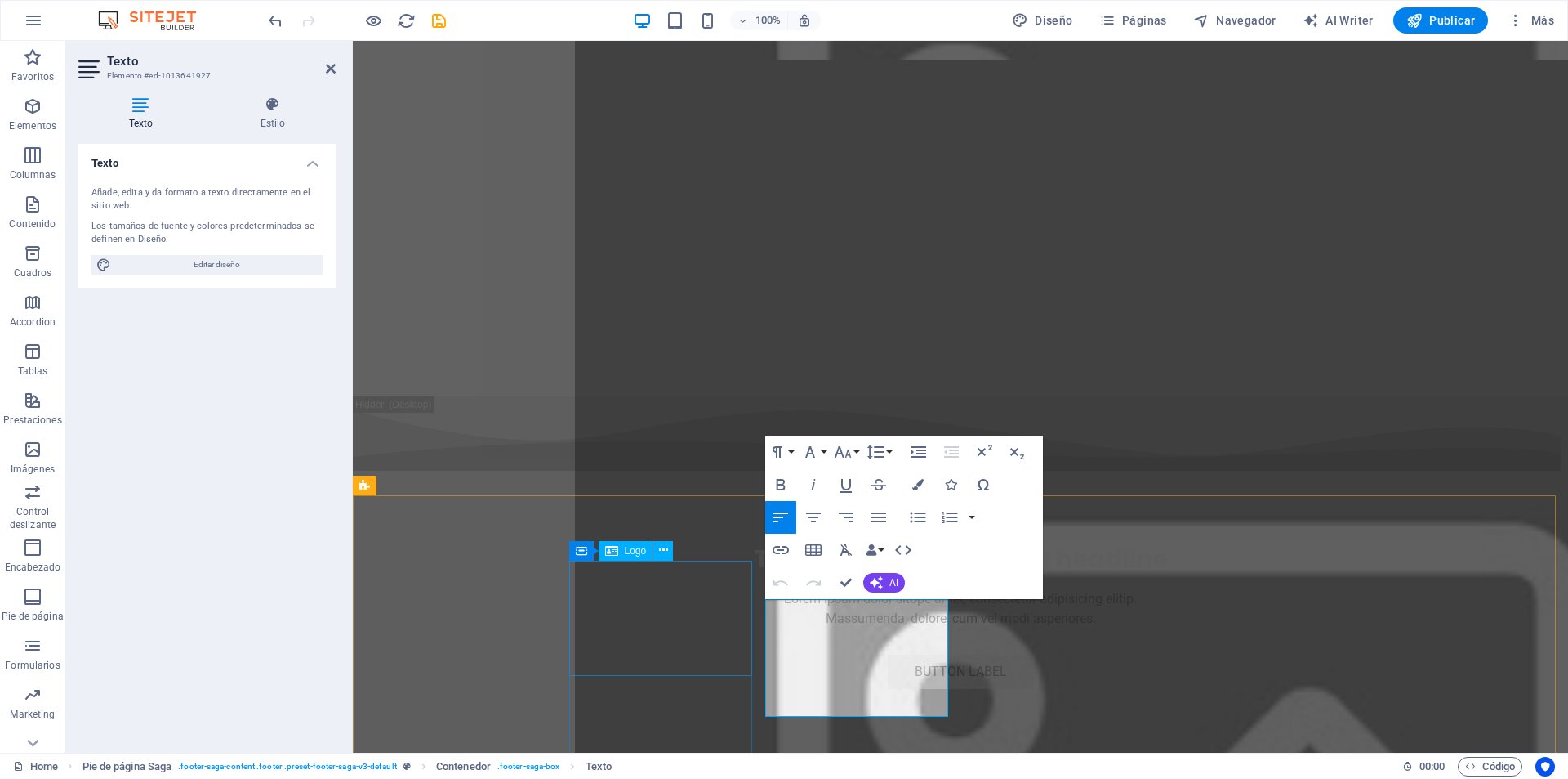
scroll to position [6556, 0]
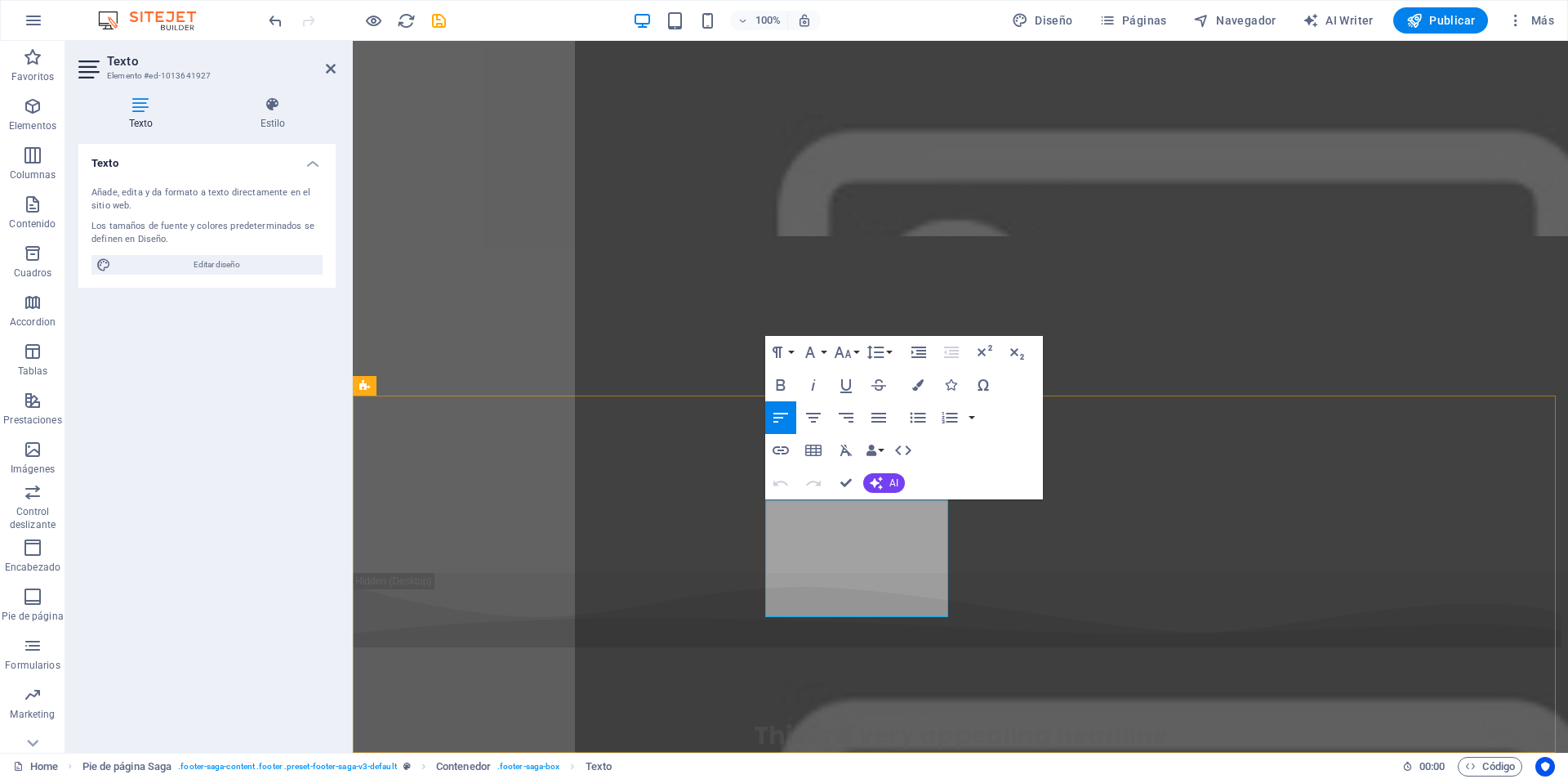
click at [807, 501] on icon "button" at bounding box center [804, 507] width 19 height 19
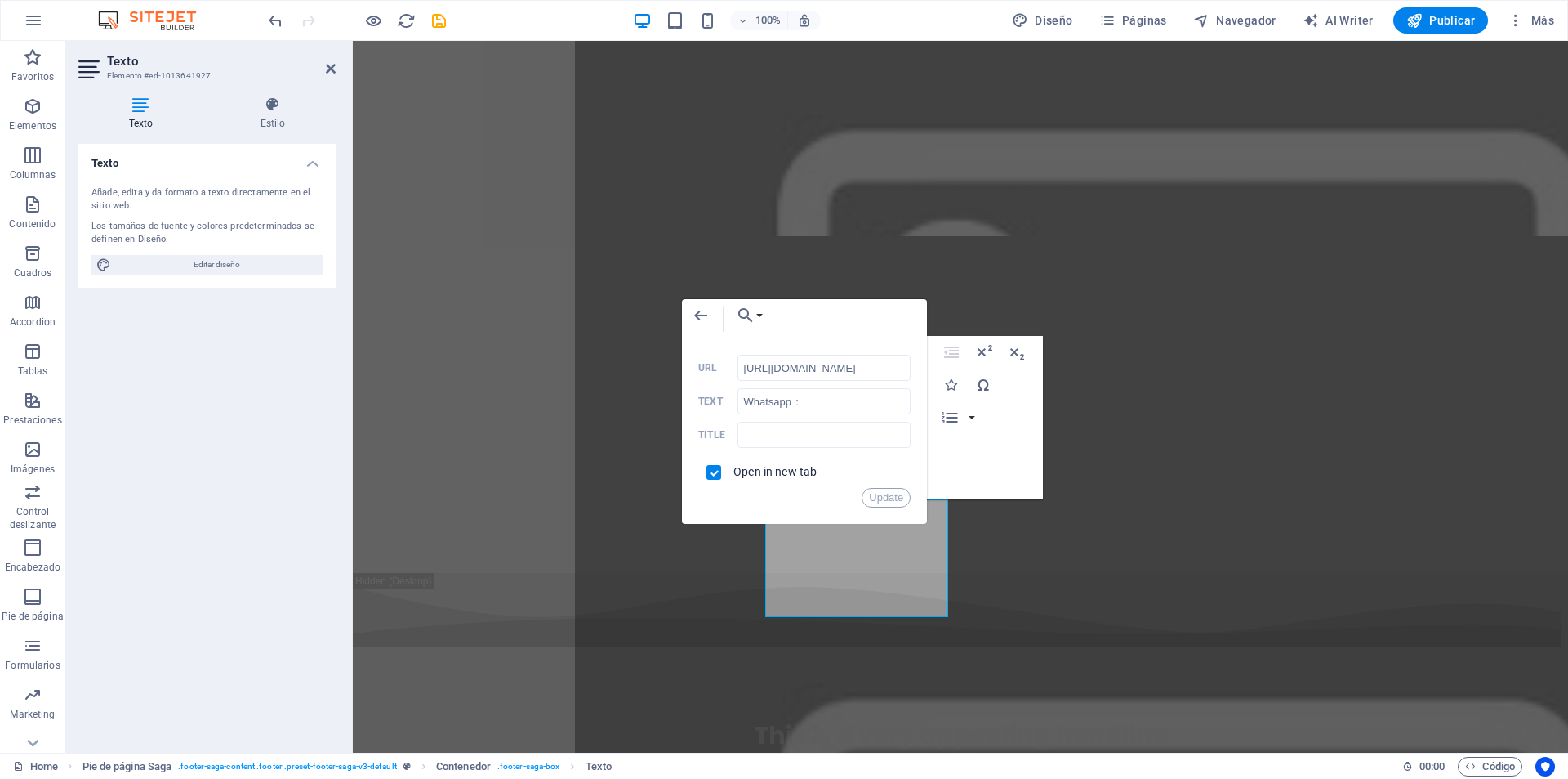
drag, startPoint x: 899, startPoint y: 362, endPoint x: 727, endPoint y: 358, distance: 172.0
click at [727, 358] on div "https://wa.me/5491155777762 URL" at bounding box center [804, 368] width 212 height 27
click at [895, 500] on button "Update" at bounding box center [886, 497] width 49 height 19
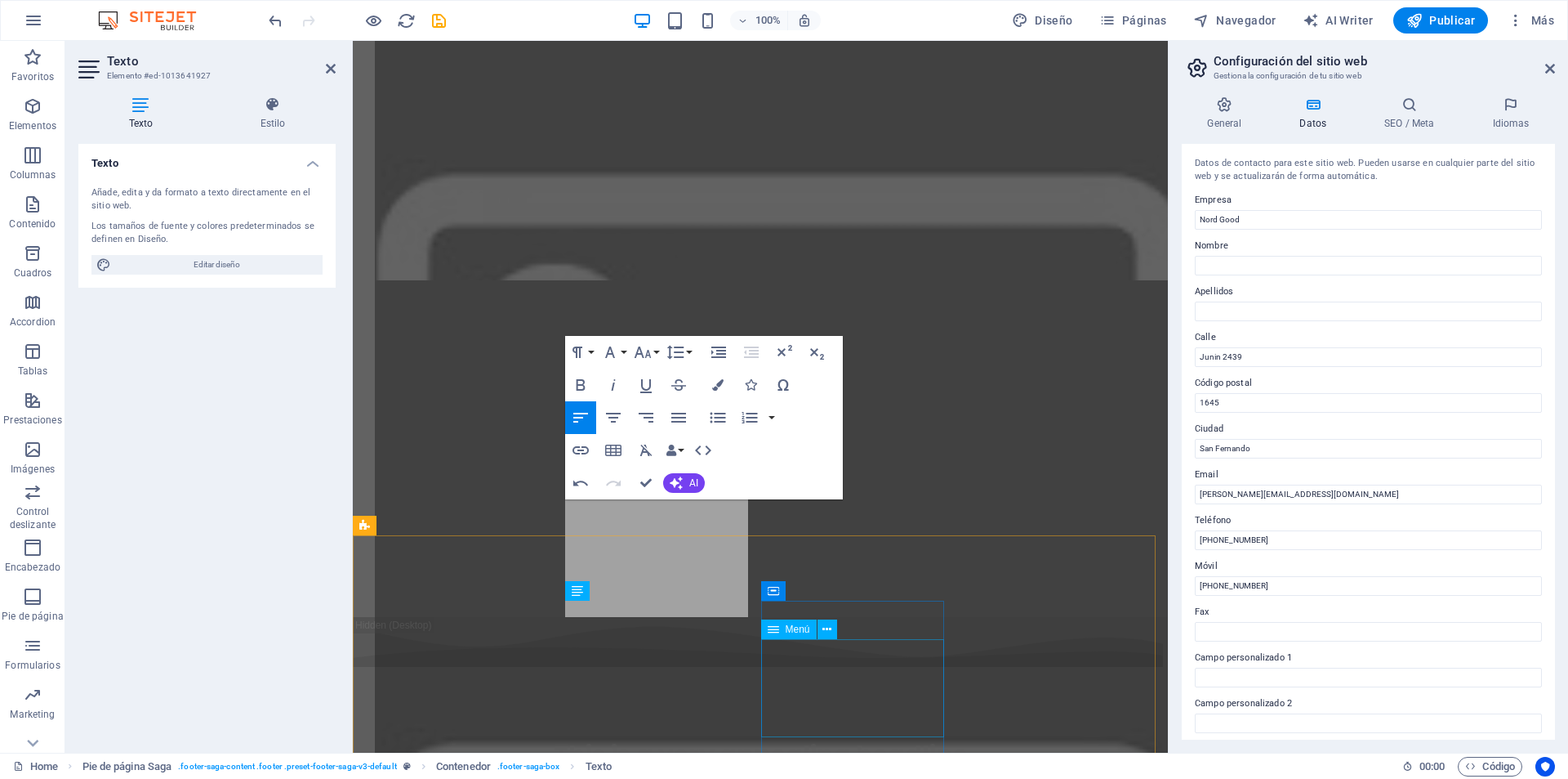
scroll to position [6394, 0]
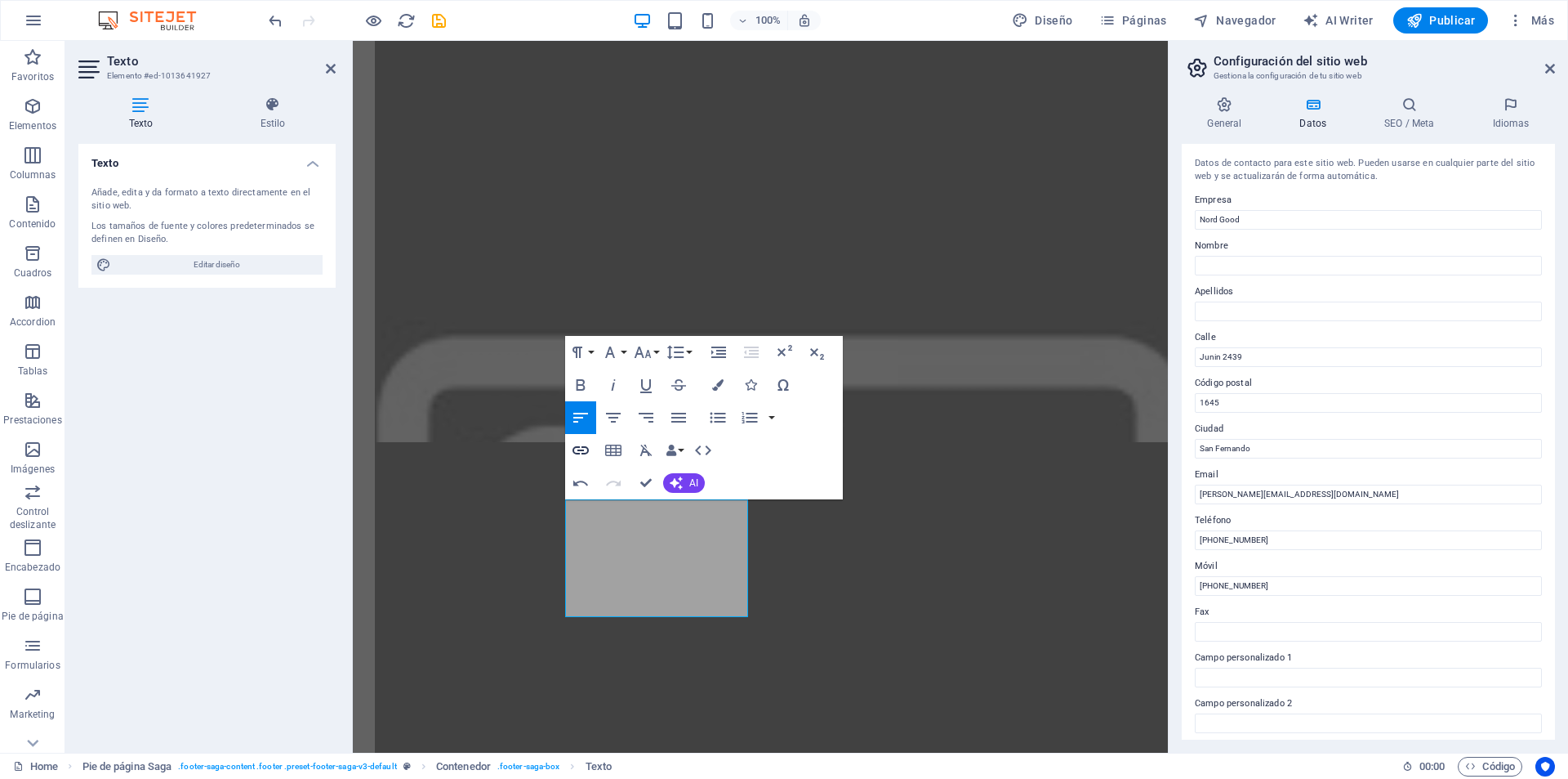
type input "[PHONE_NUMBER]"
checkbox input "false"
click at [578, 460] on icon "button" at bounding box center [580, 450] width 19 height 19
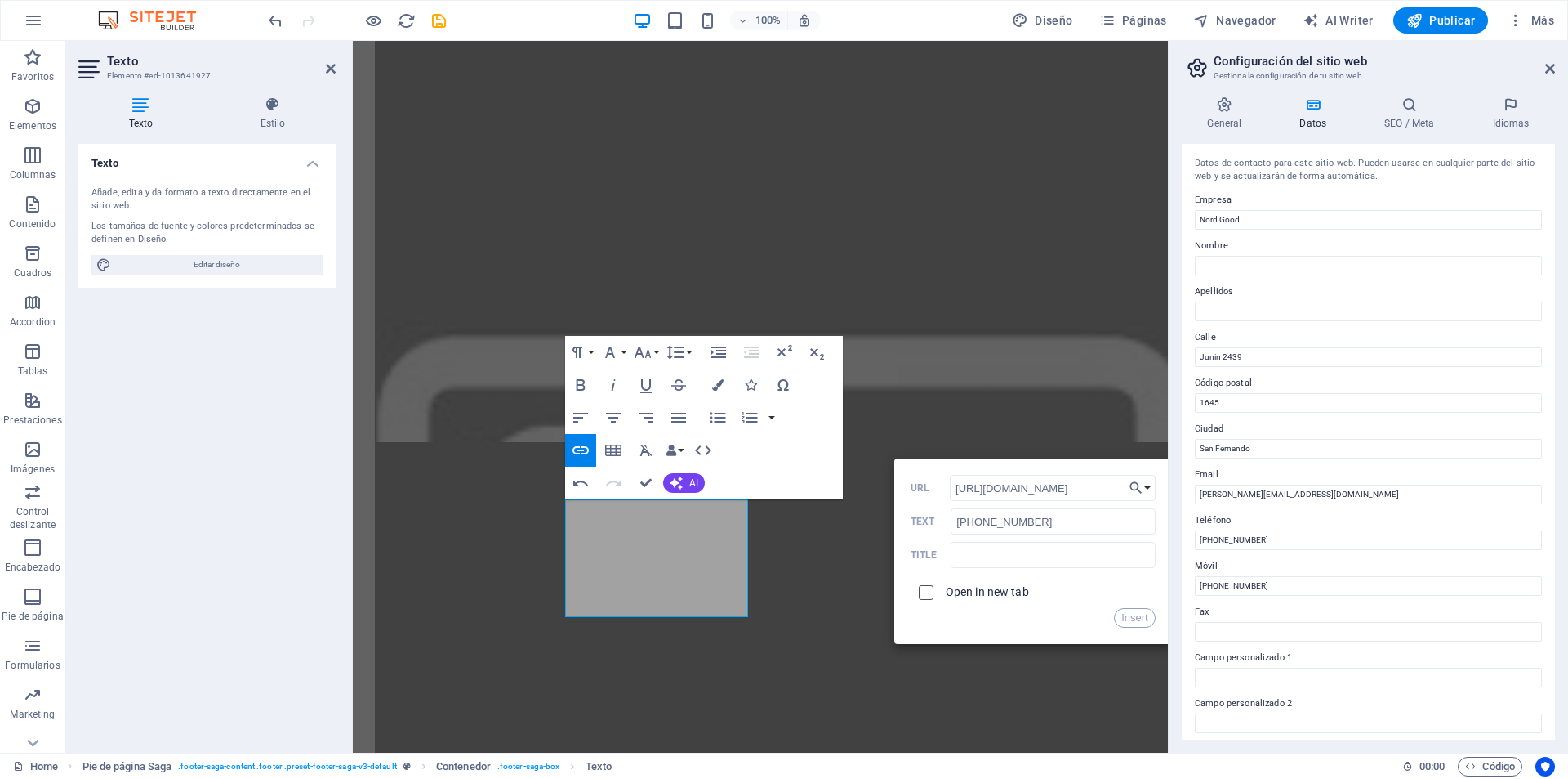
type input "https://wa.me/5491155777762"
click at [920, 597] on input "checkbox" at bounding box center [924, 590] width 15 height 15
checkbox input "true"
click at [1132, 621] on button "Insert" at bounding box center [1135, 617] width 42 height 19
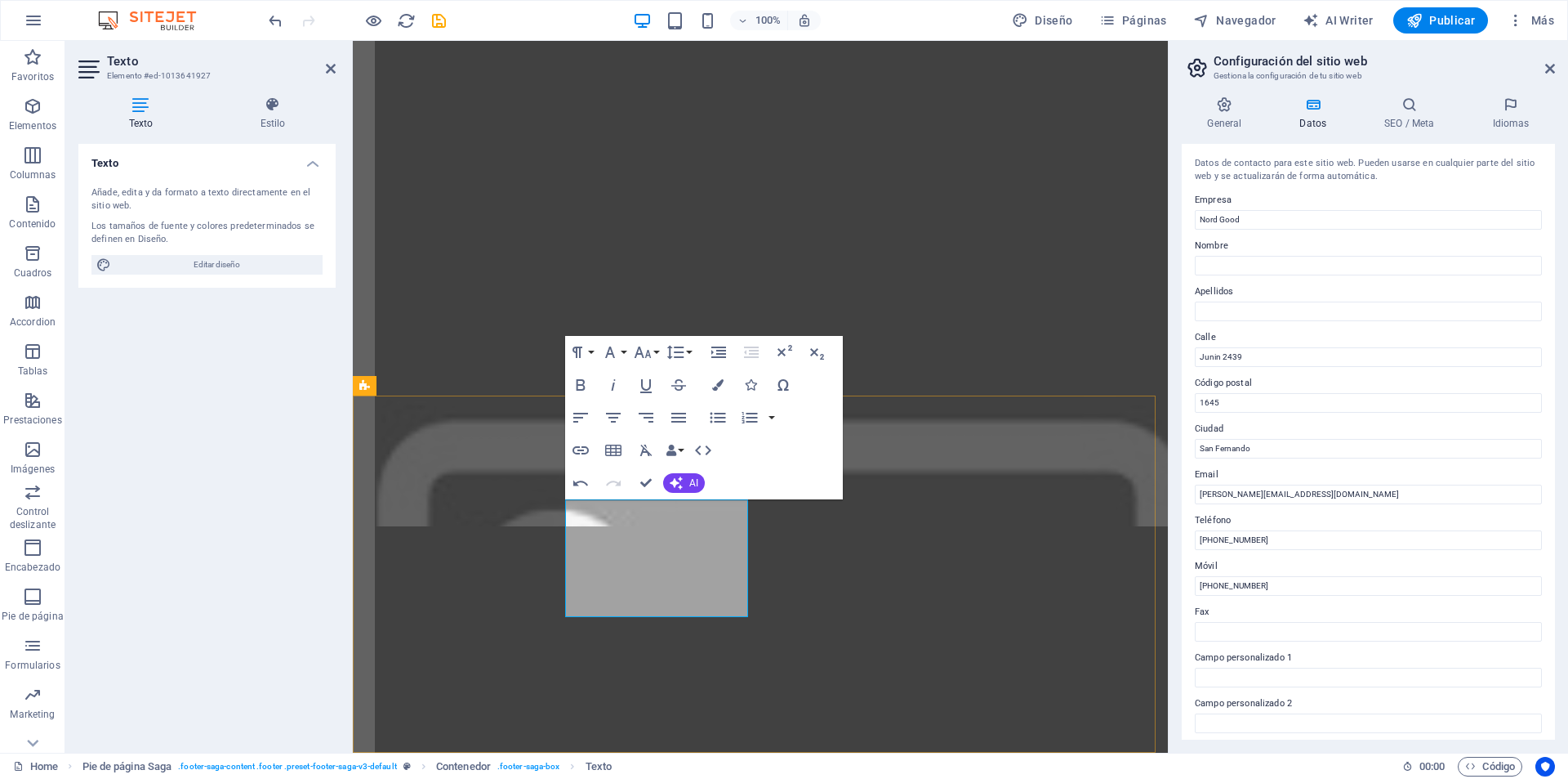
drag, startPoint x: 599, startPoint y: 552, endPoint x: 971, endPoint y: 569, distance: 372.4
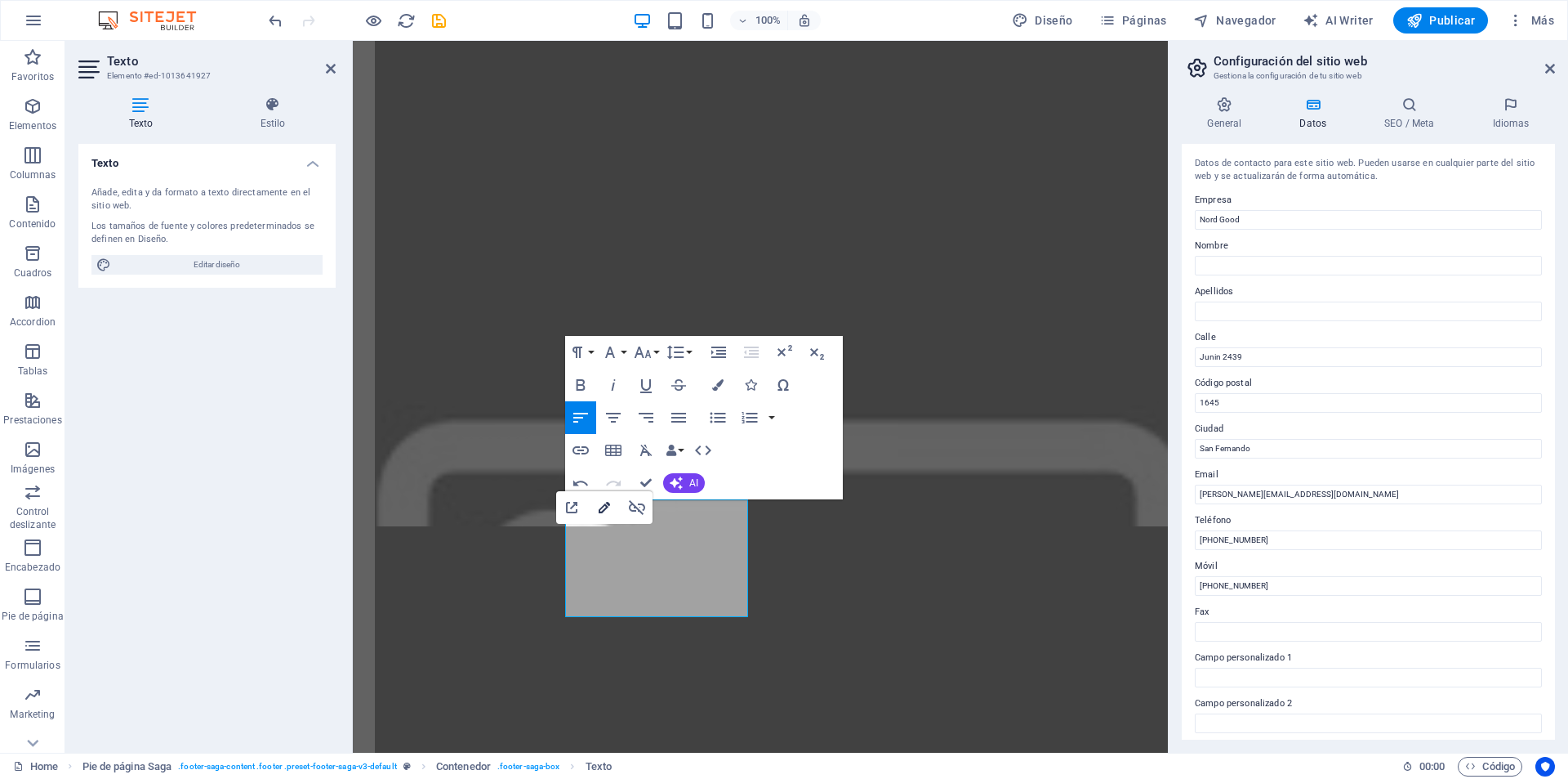
type input "Whatsapp   :"
click at [609, 508] on icon "button" at bounding box center [604, 507] width 19 height 19
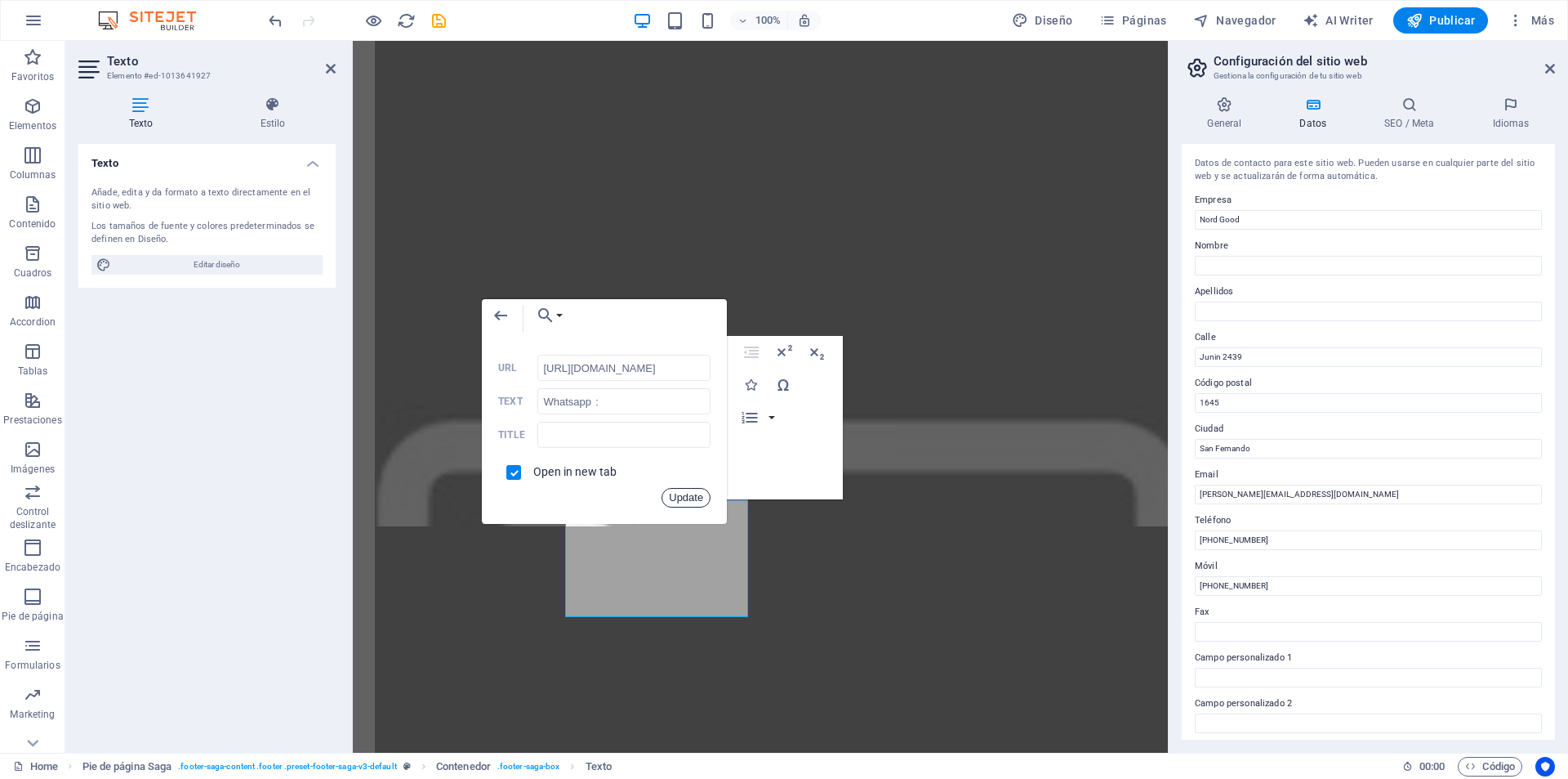
click at [678, 498] on button "Update" at bounding box center [686, 497] width 49 height 19
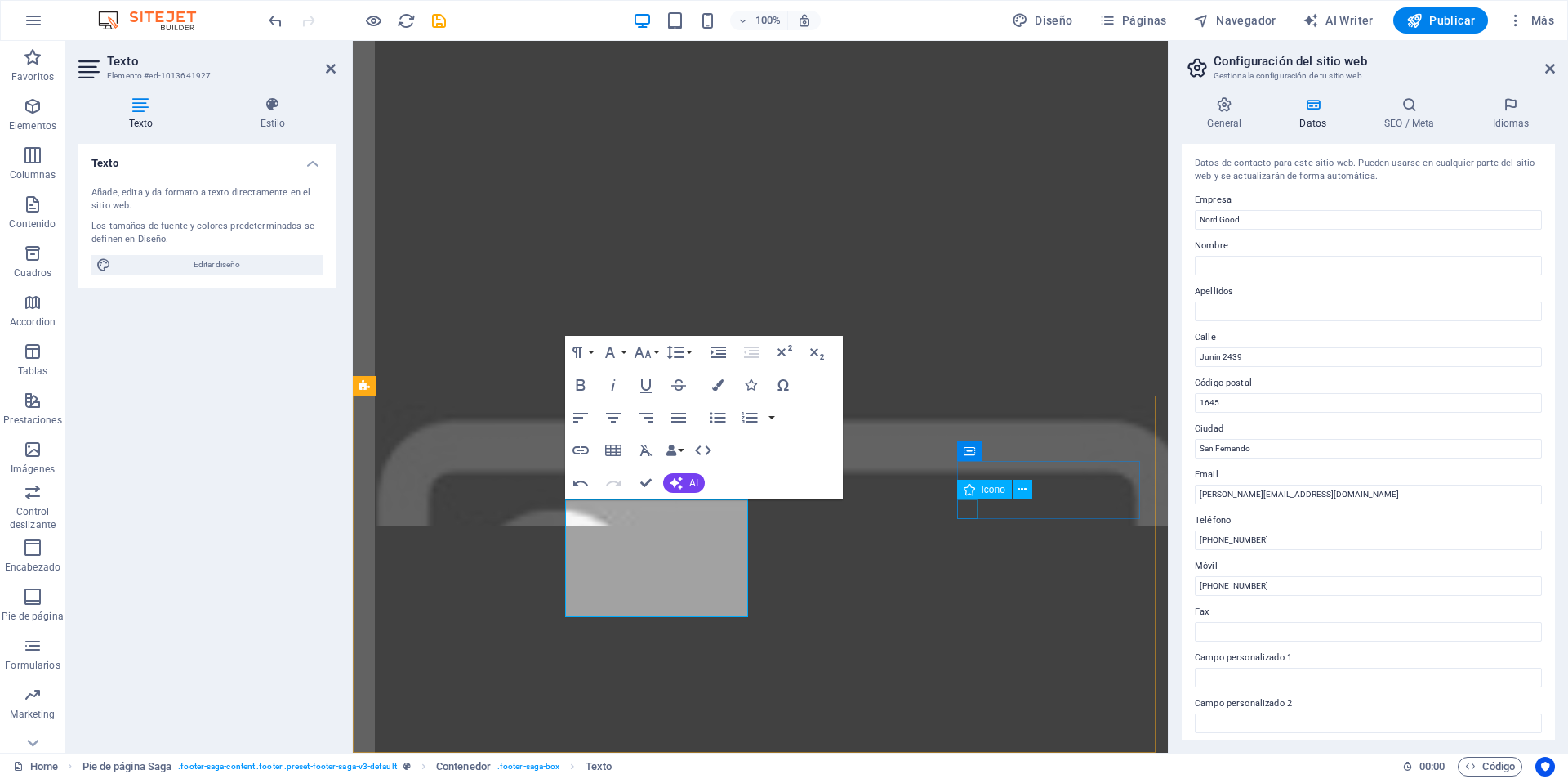
select select "xMidYMid"
select select "px"
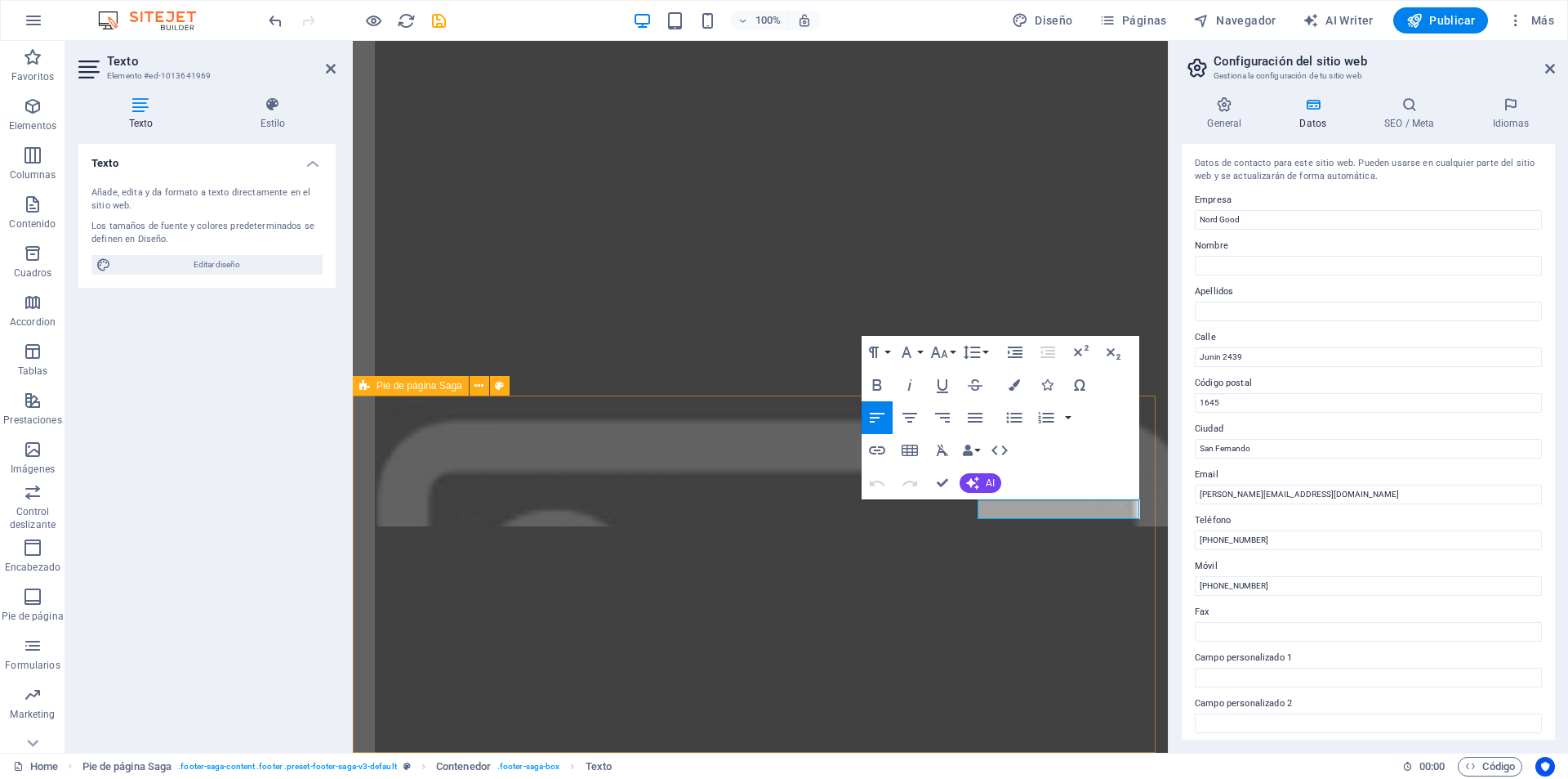
drag, startPoint x: 996, startPoint y: 529, endPoint x: 1248, endPoint y: 510, distance: 252.7
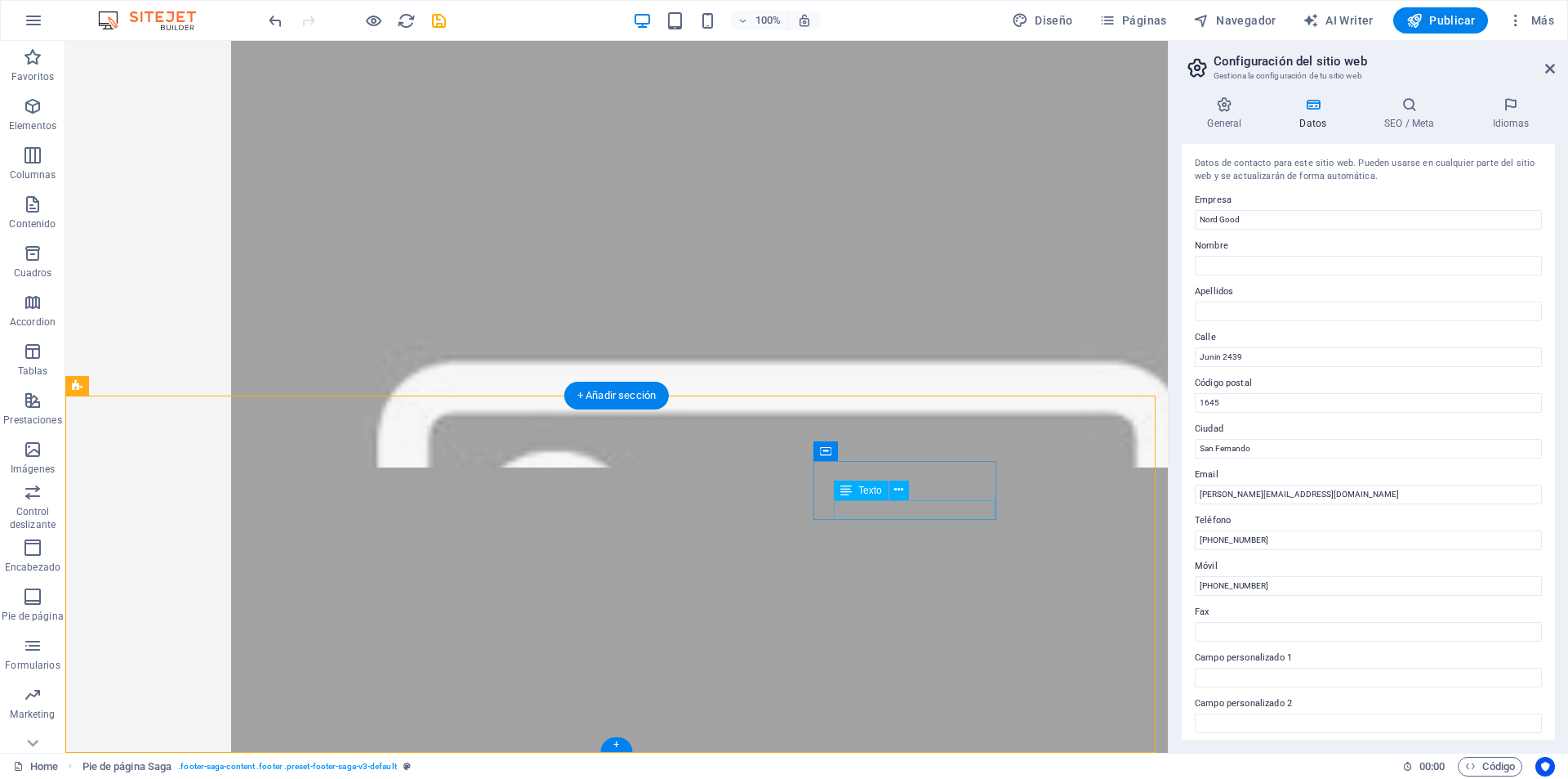
scroll to position [6491, 0]
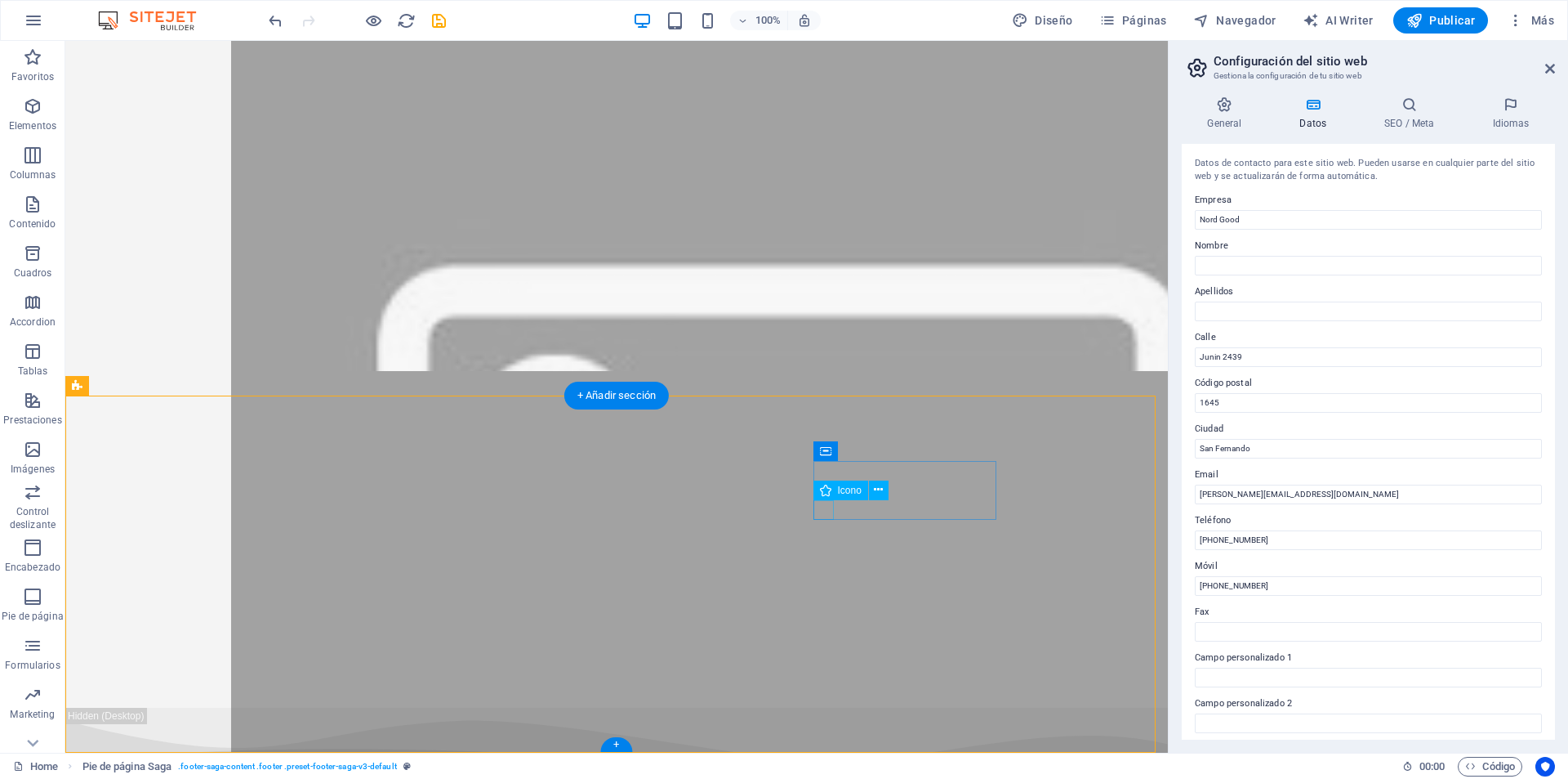
select select "xMidYMid"
select select "px"
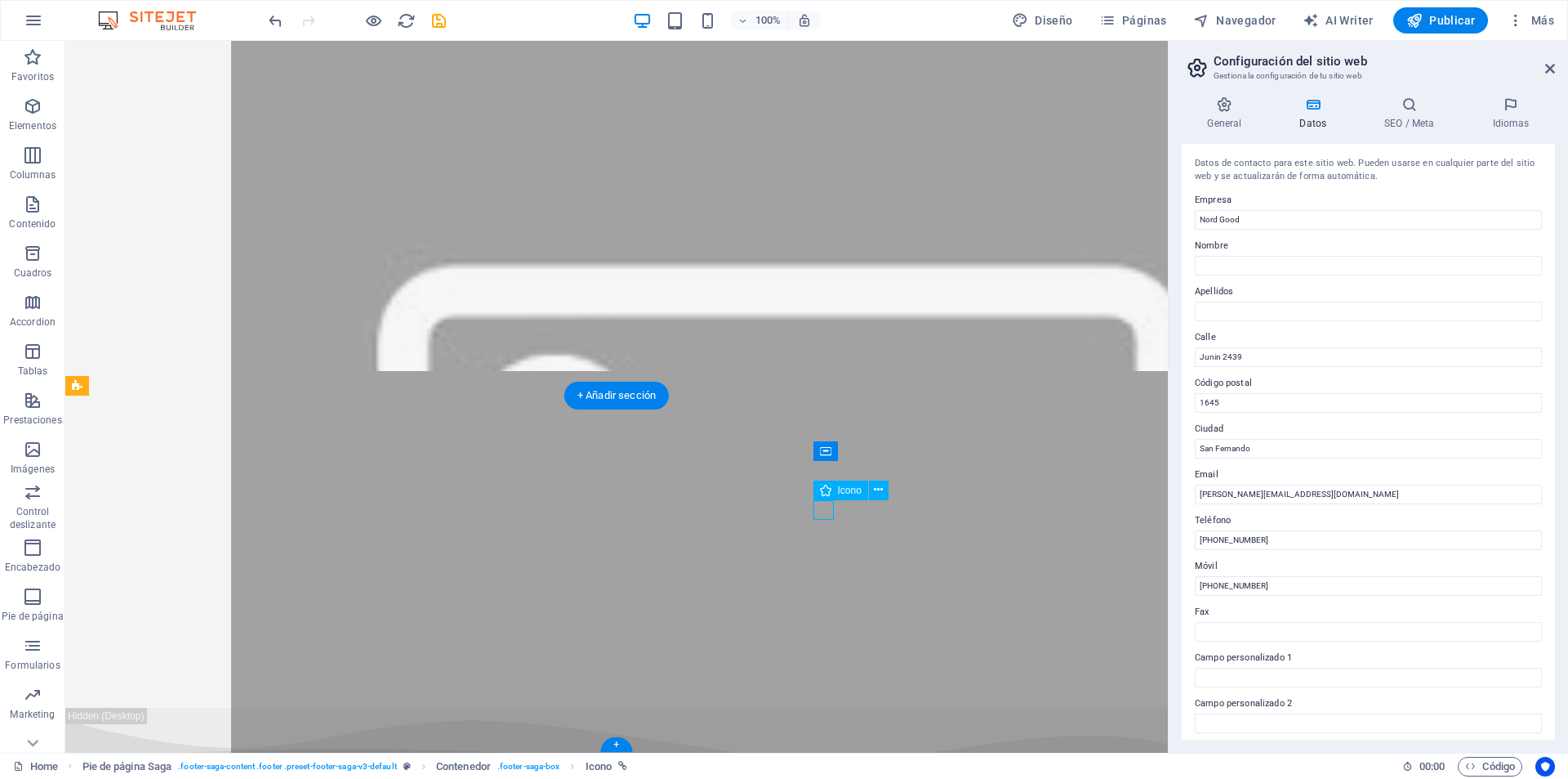
select select "px"
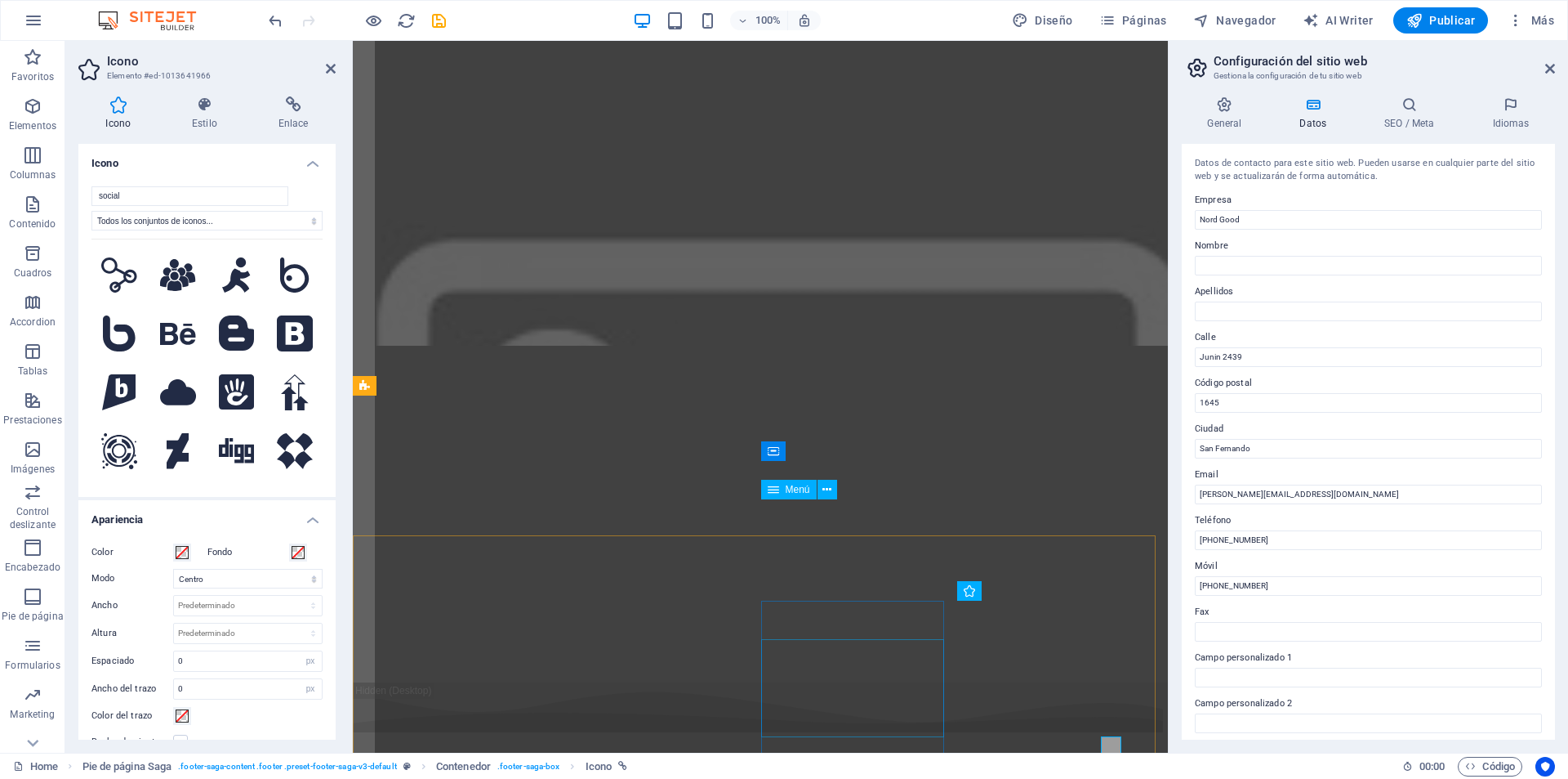
scroll to position [6394, 0]
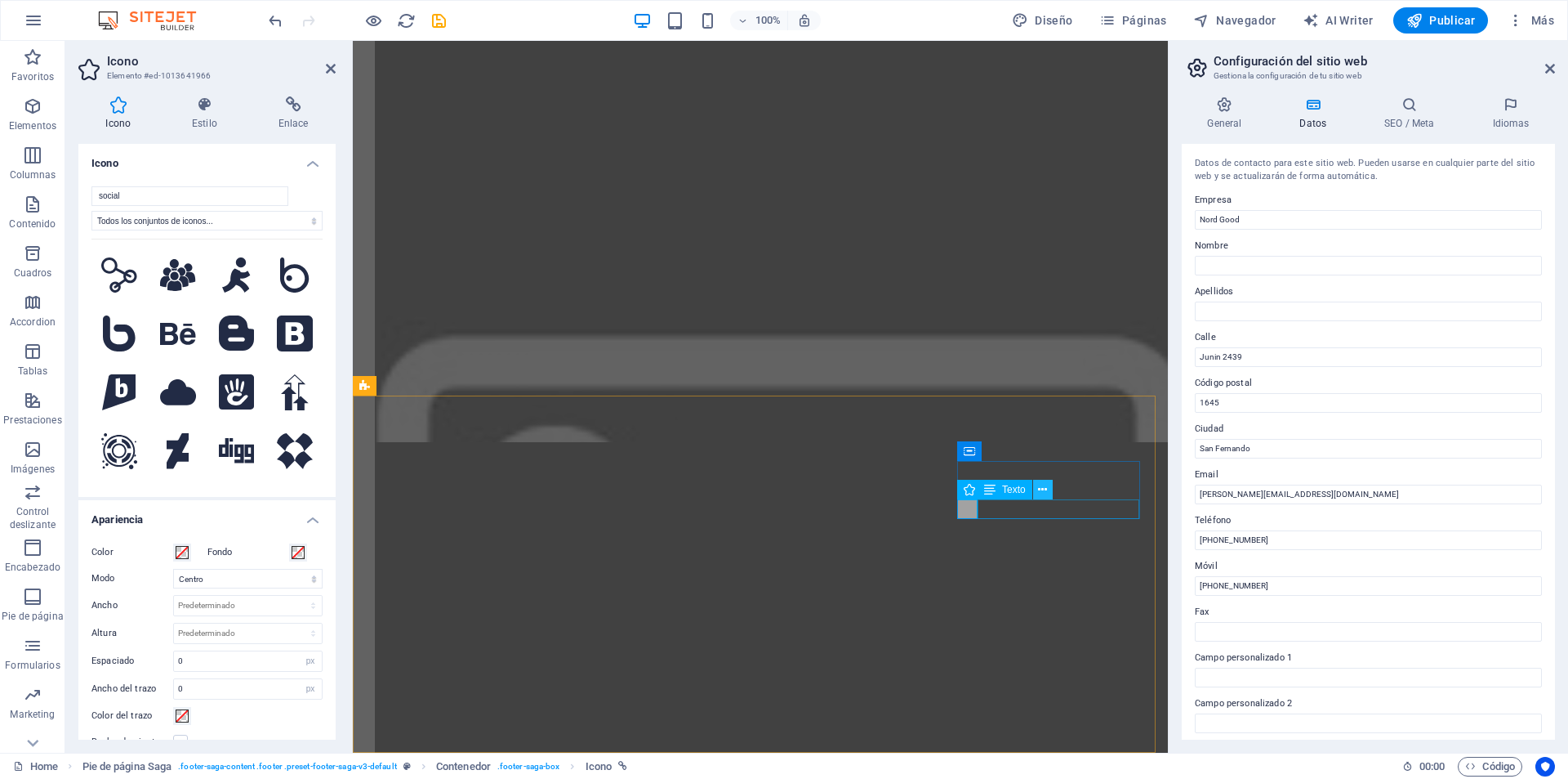
click at [1035, 493] on button at bounding box center [1042, 489] width 19 height 19
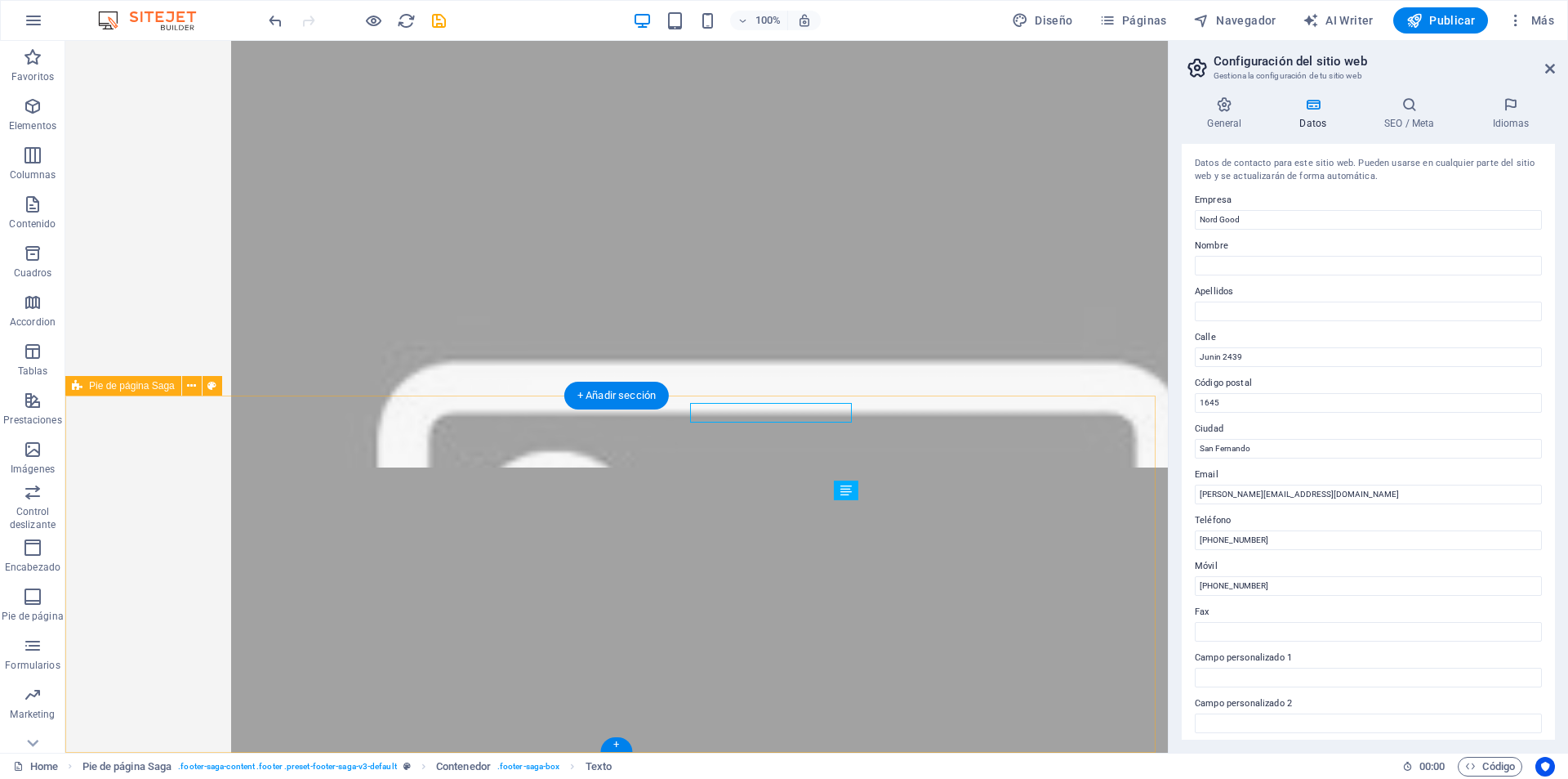
scroll to position [6491, 0]
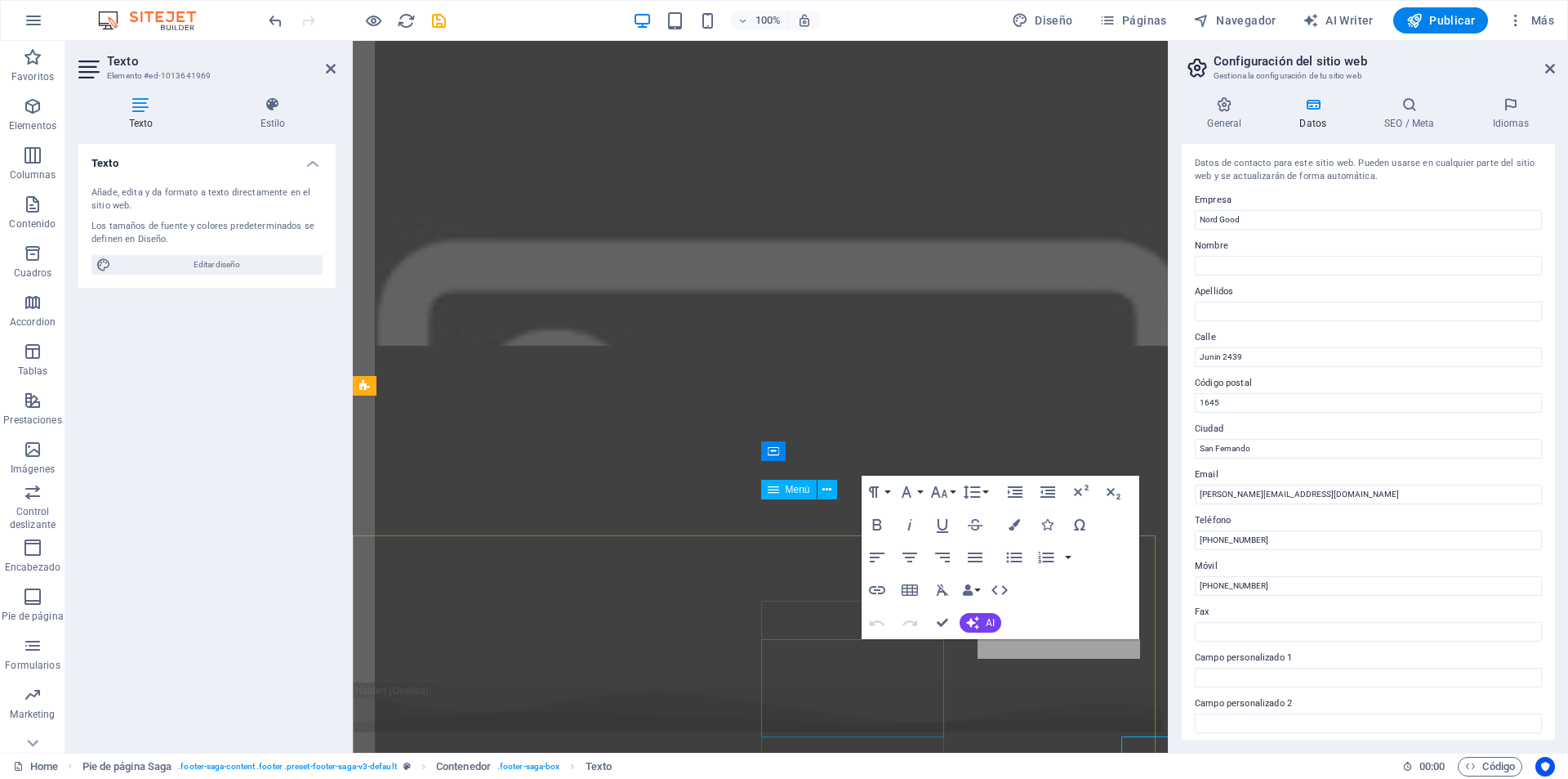
scroll to position [6394, 0]
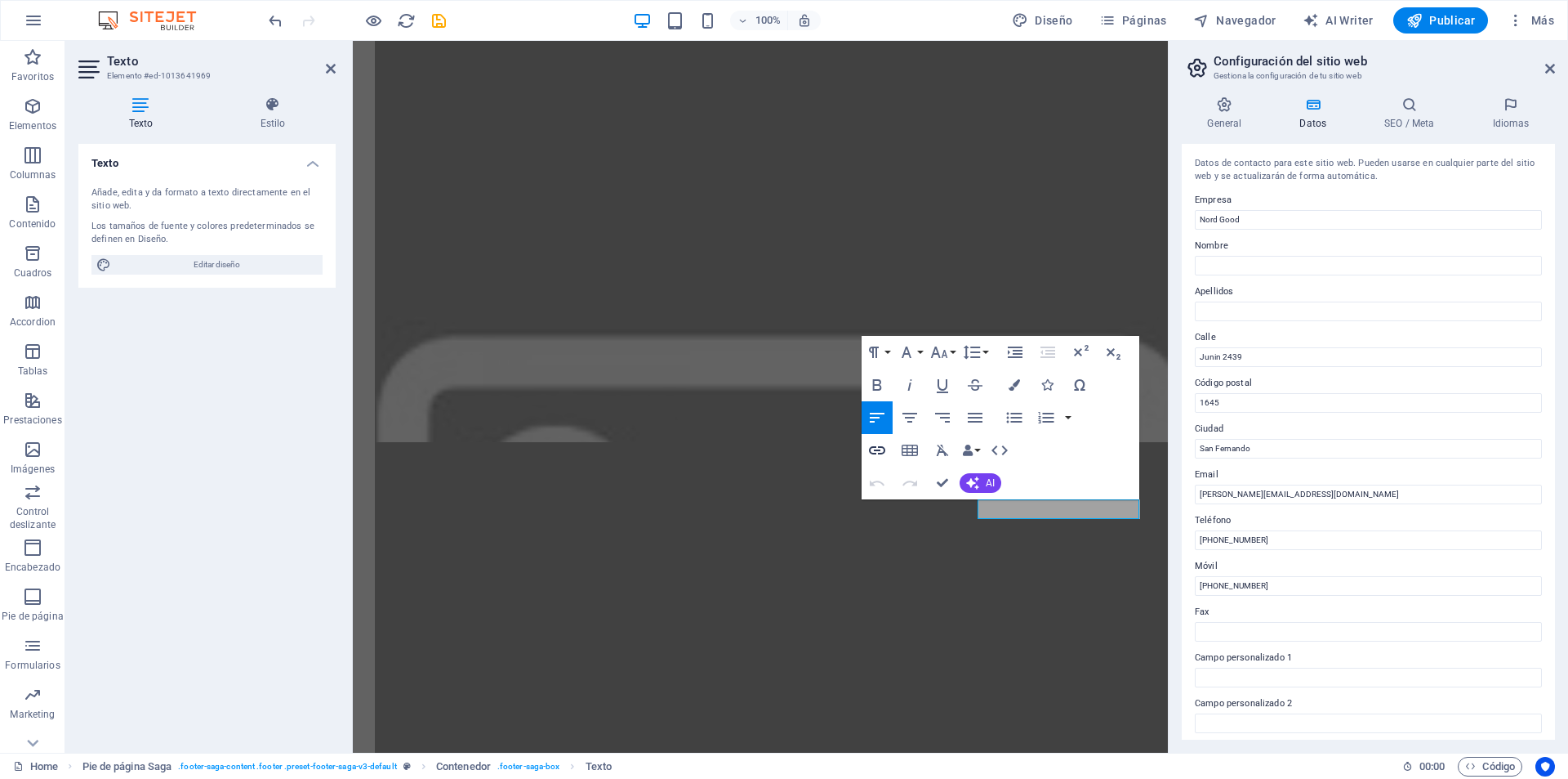
click at [866, 449] on button "Insert Link" at bounding box center [877, 450] width 31 height 33
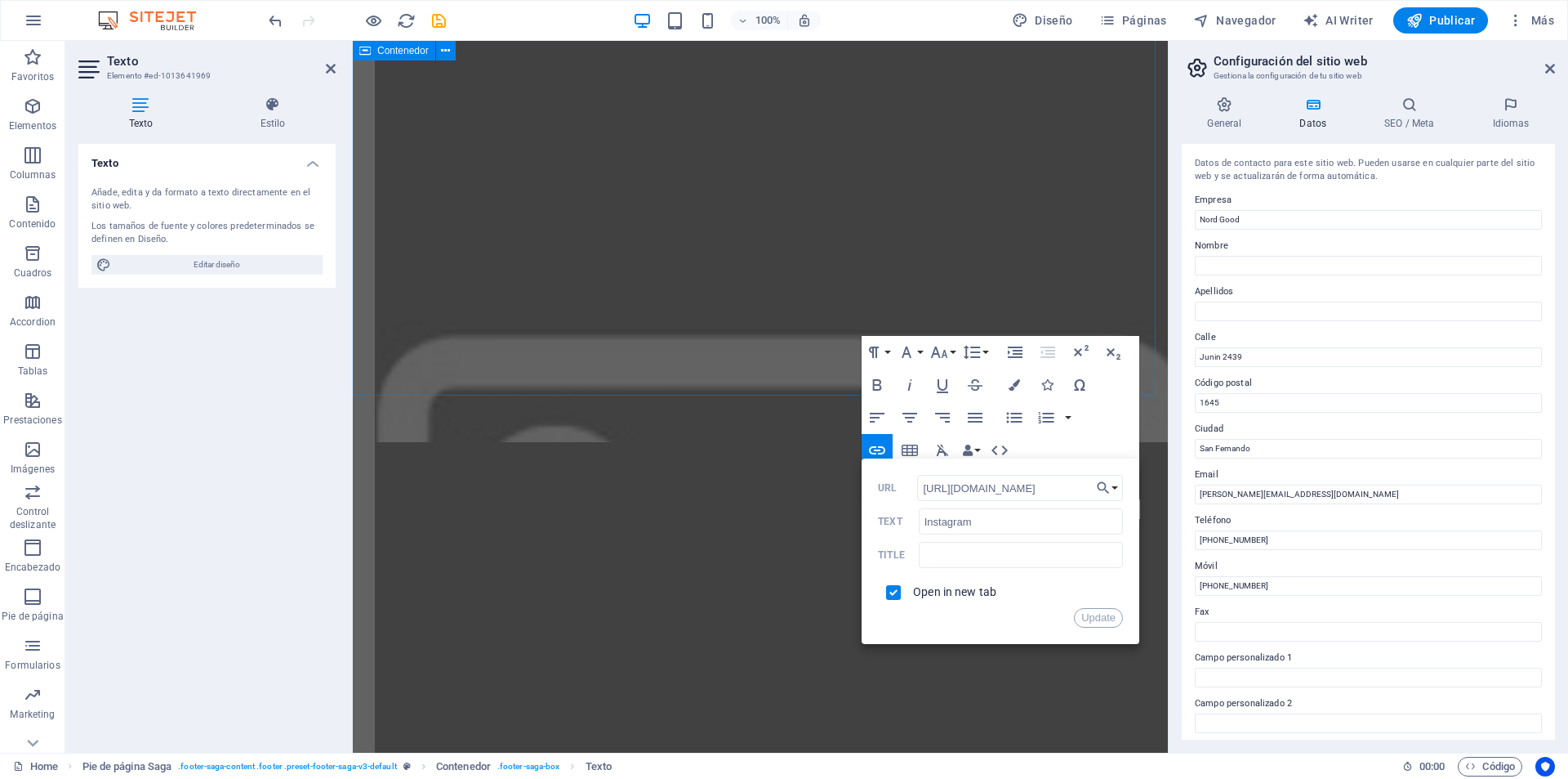
scroll to position [0, 0]
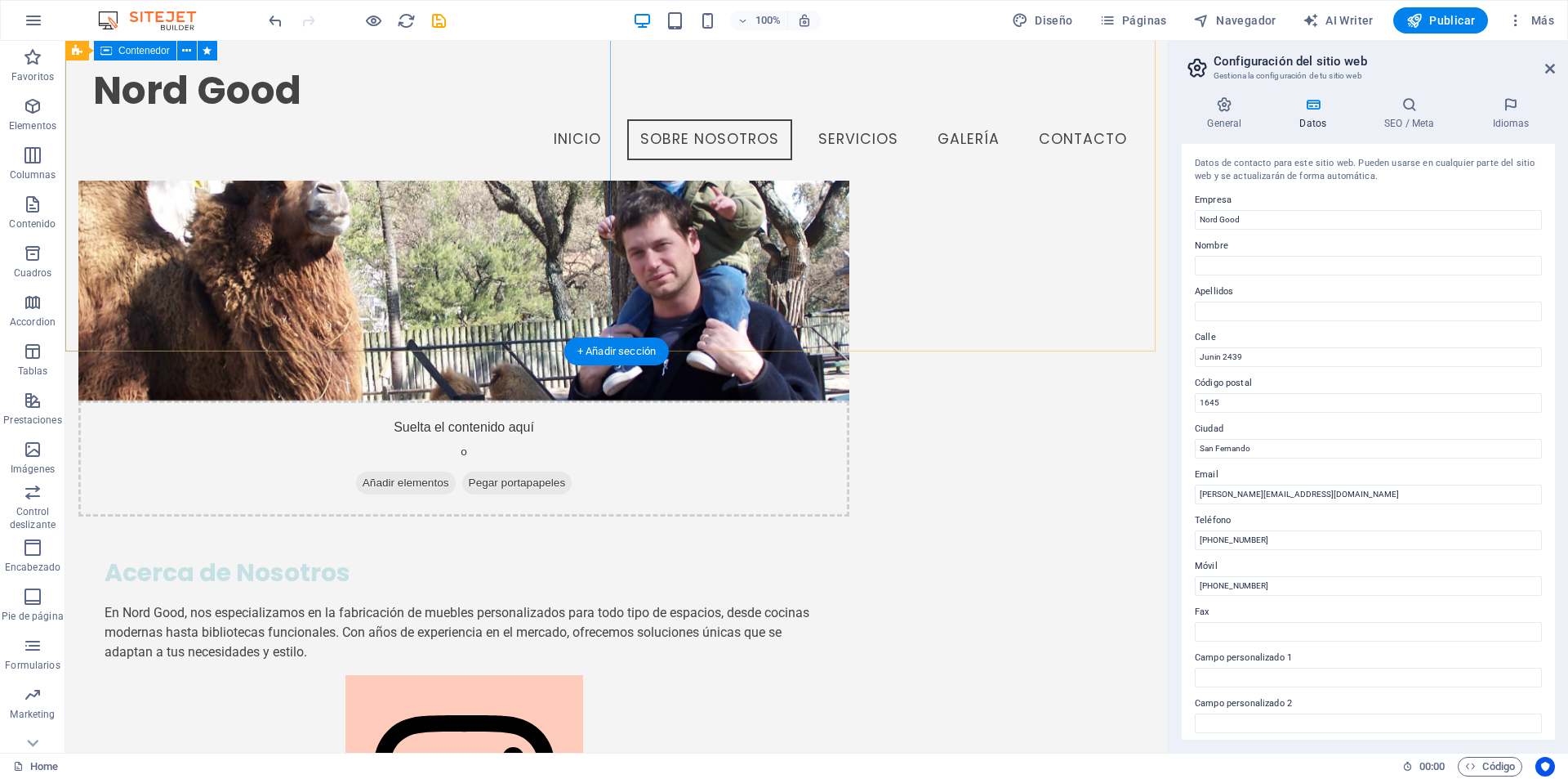
scroll to position [1080, 0]
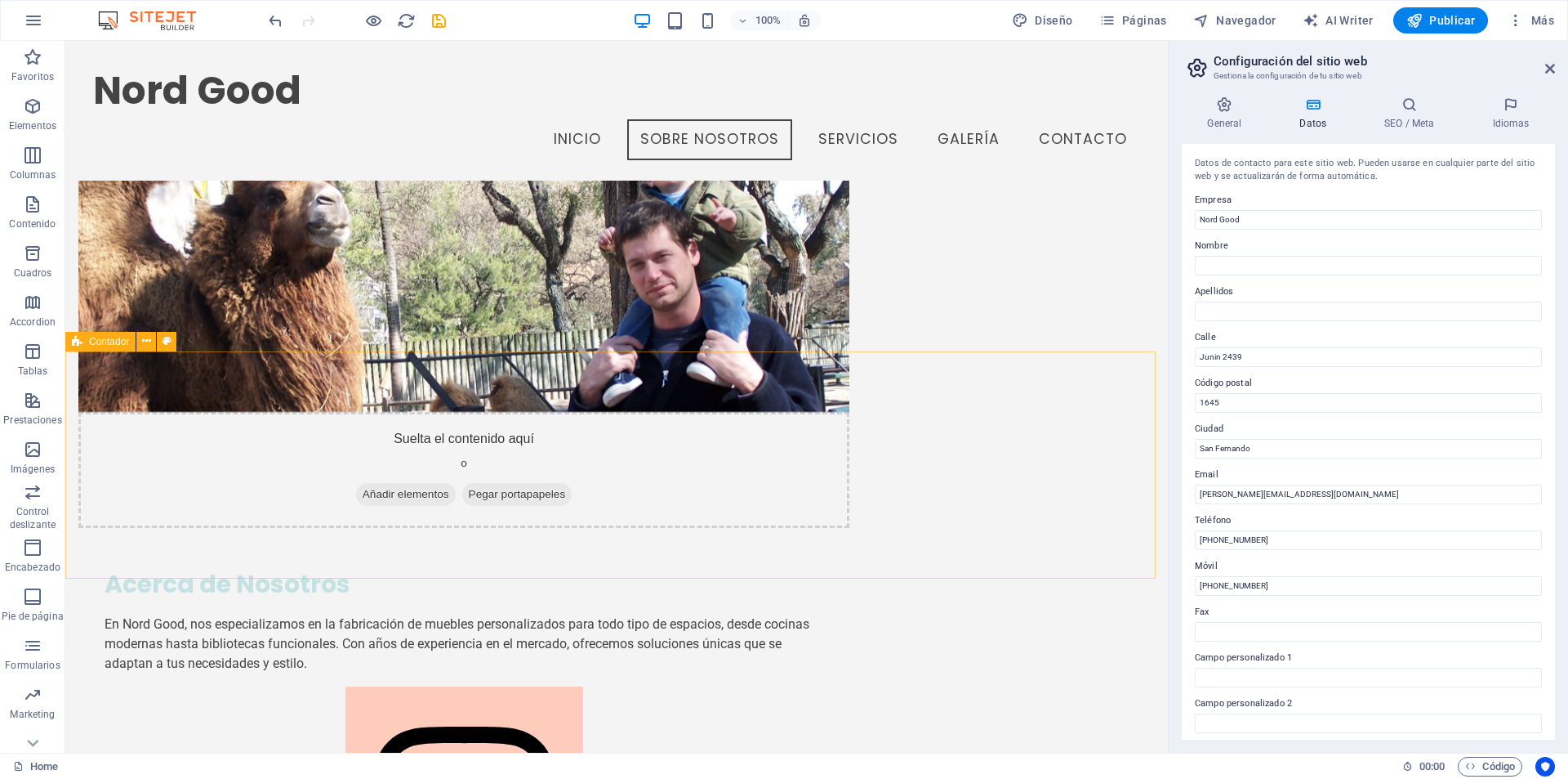
click at [98, 345] on span "Contador" at bounding box center [109, 341] width 40 height 10
click at [115, 347] on span "Contador" at bounding box center [109, 341] width 40 height 10
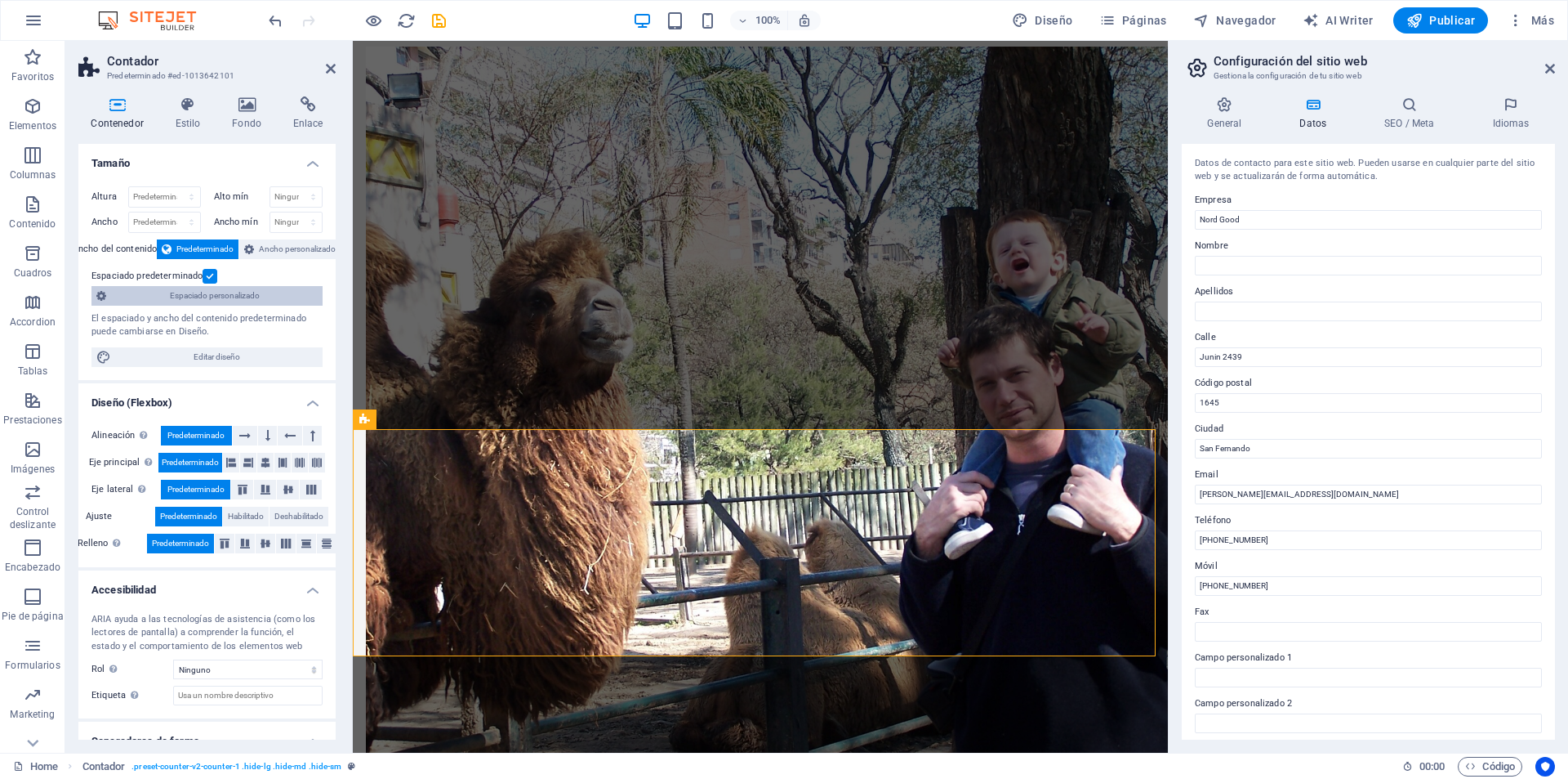
click at [253, 298] on span "Espaciado personalizado" at bounding box center [214, 296] width 207 height 19
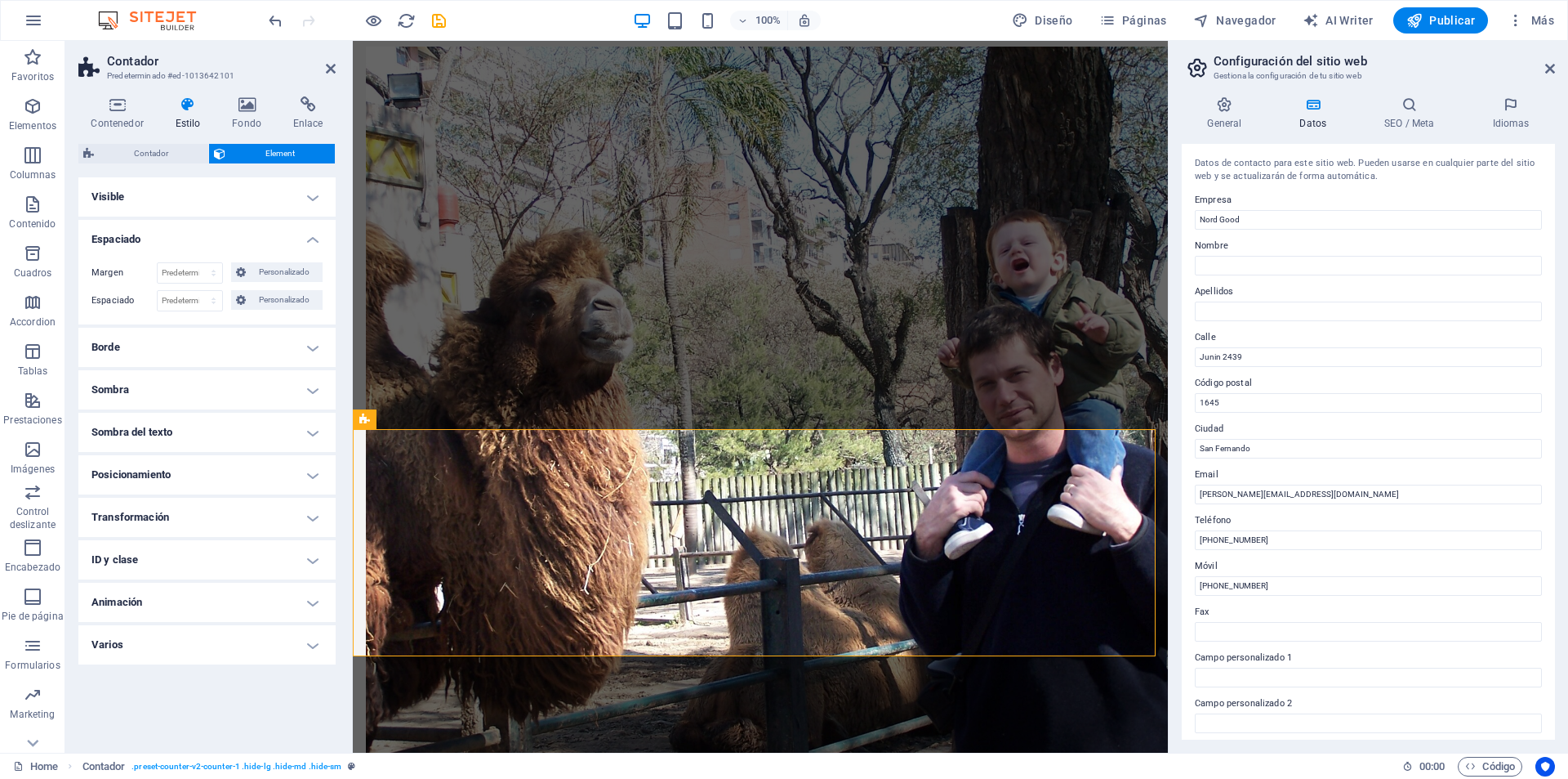
click at [172, 196] on h4 "Visible" at bounding box center [207, 196] width 257 height 39
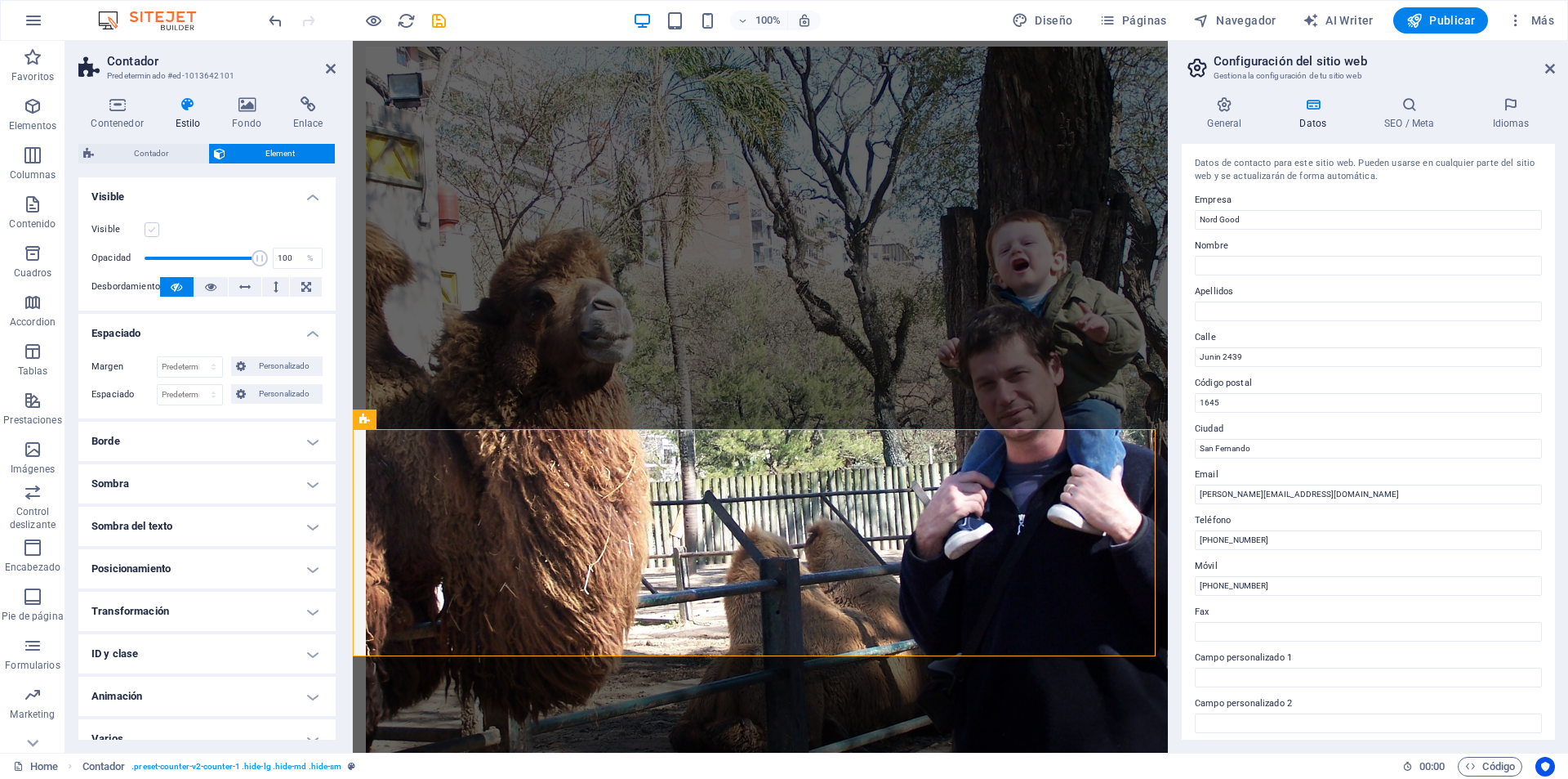
click at [145, 230] on label at bounding box center [152, 230] width 15 height 15
click at [0, 0] on input "Visible" at bounding box center [0, 0] width 0 height 0
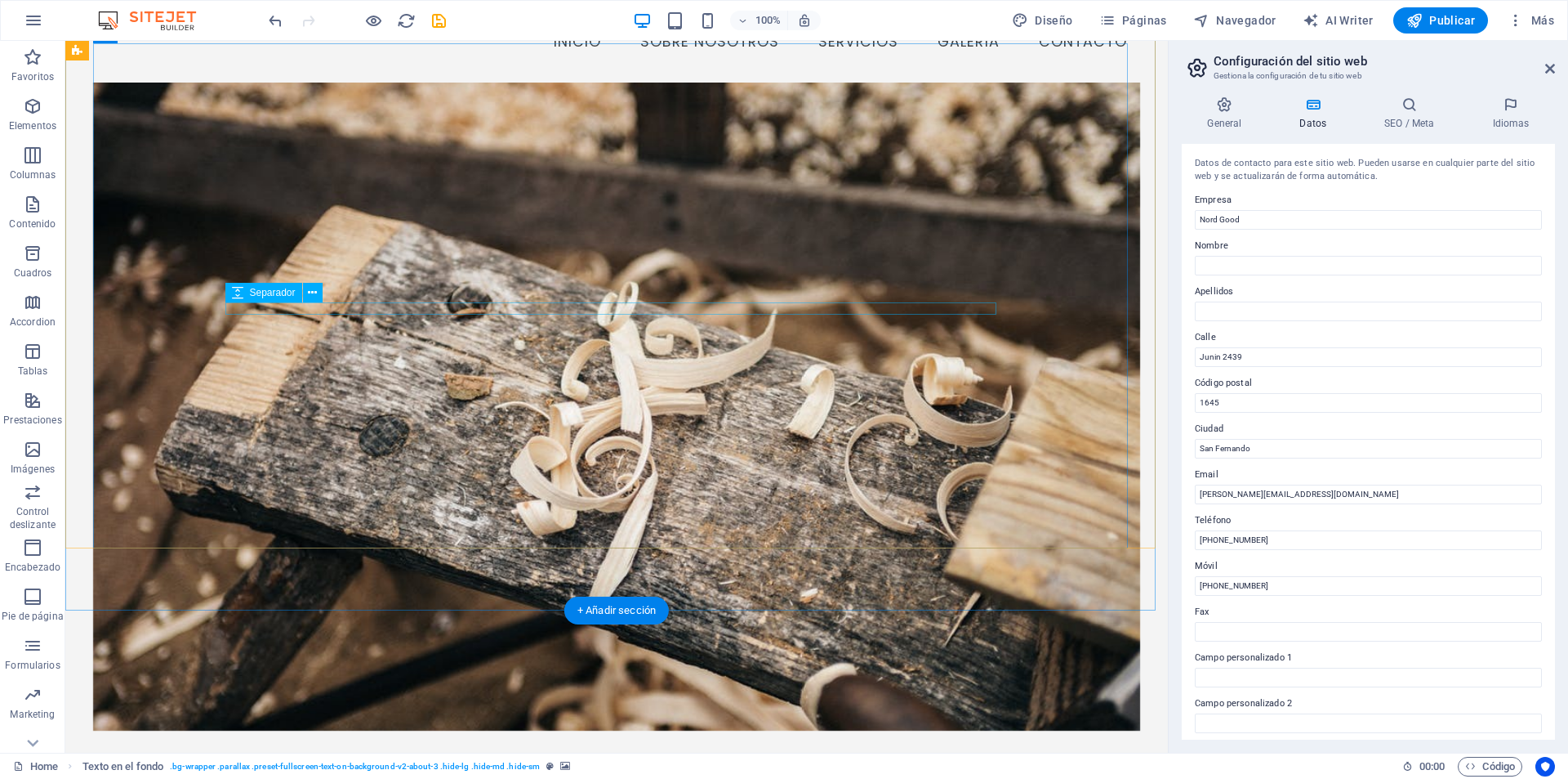
scroll to position [58, 0]
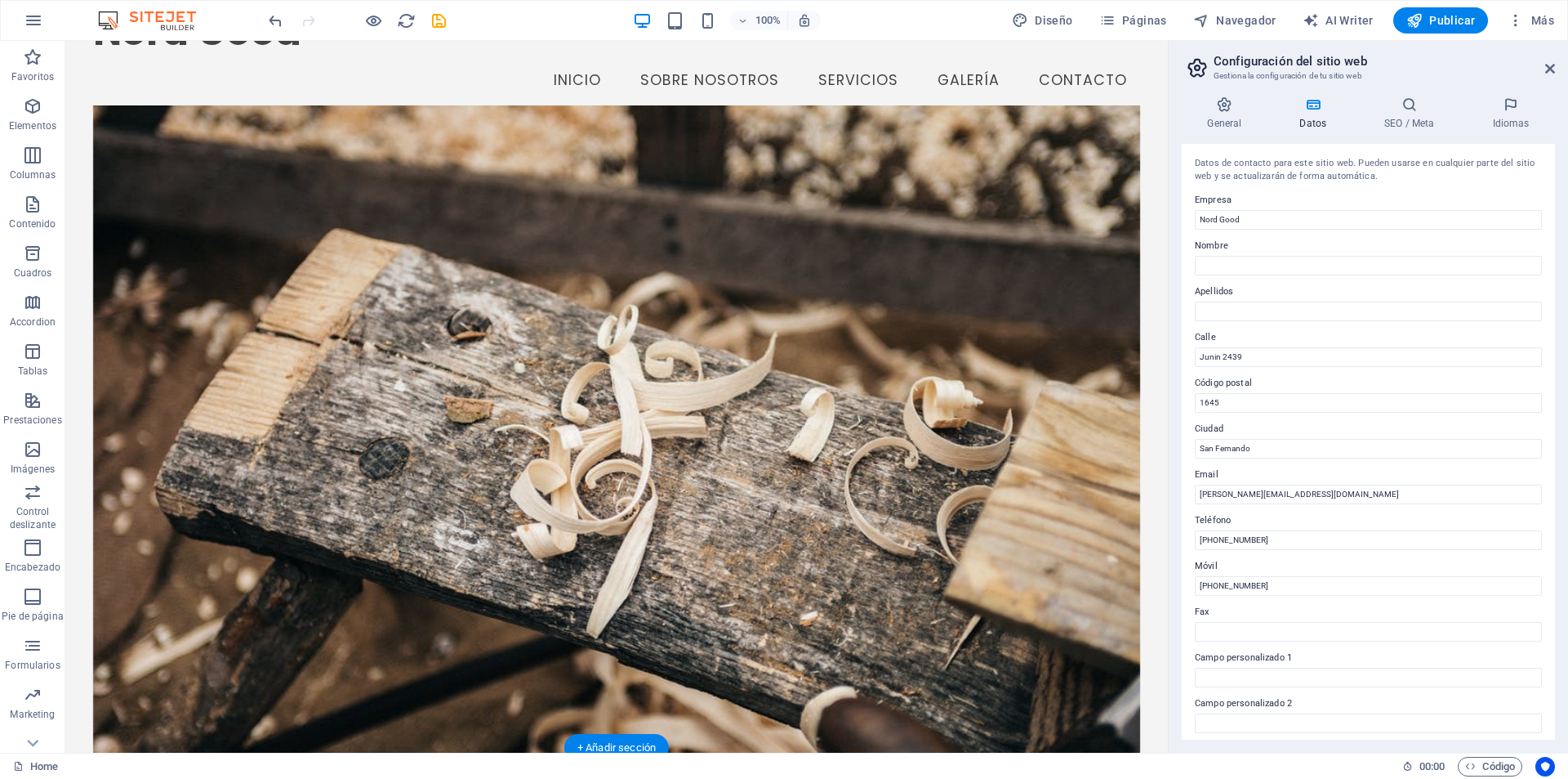
click at [342, 244] on figure at bounding box center [618, 429] width 1048 height 648
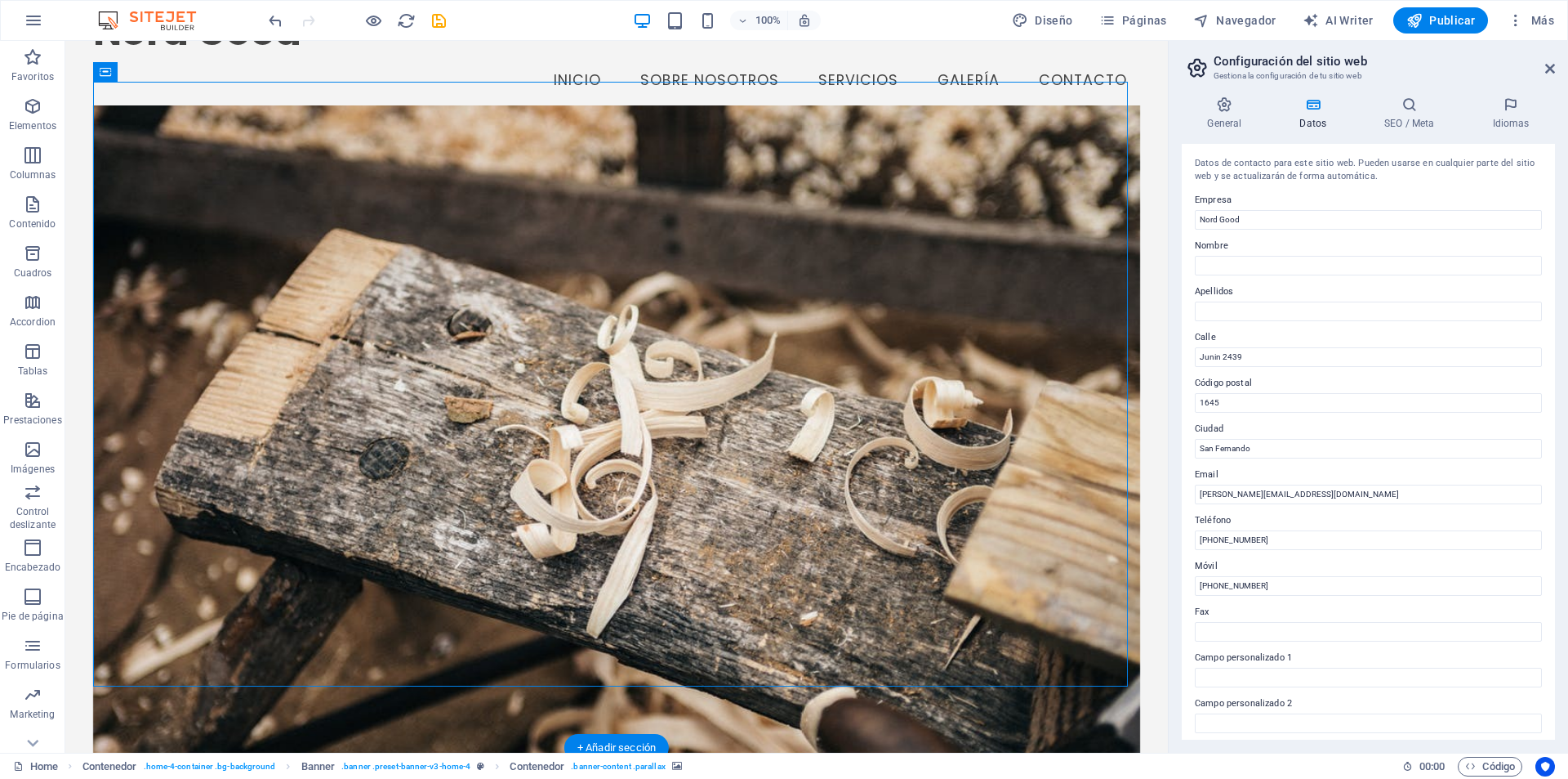
click at [342, 244] on figure at bounding box center [618, 429] width 1048 height 648
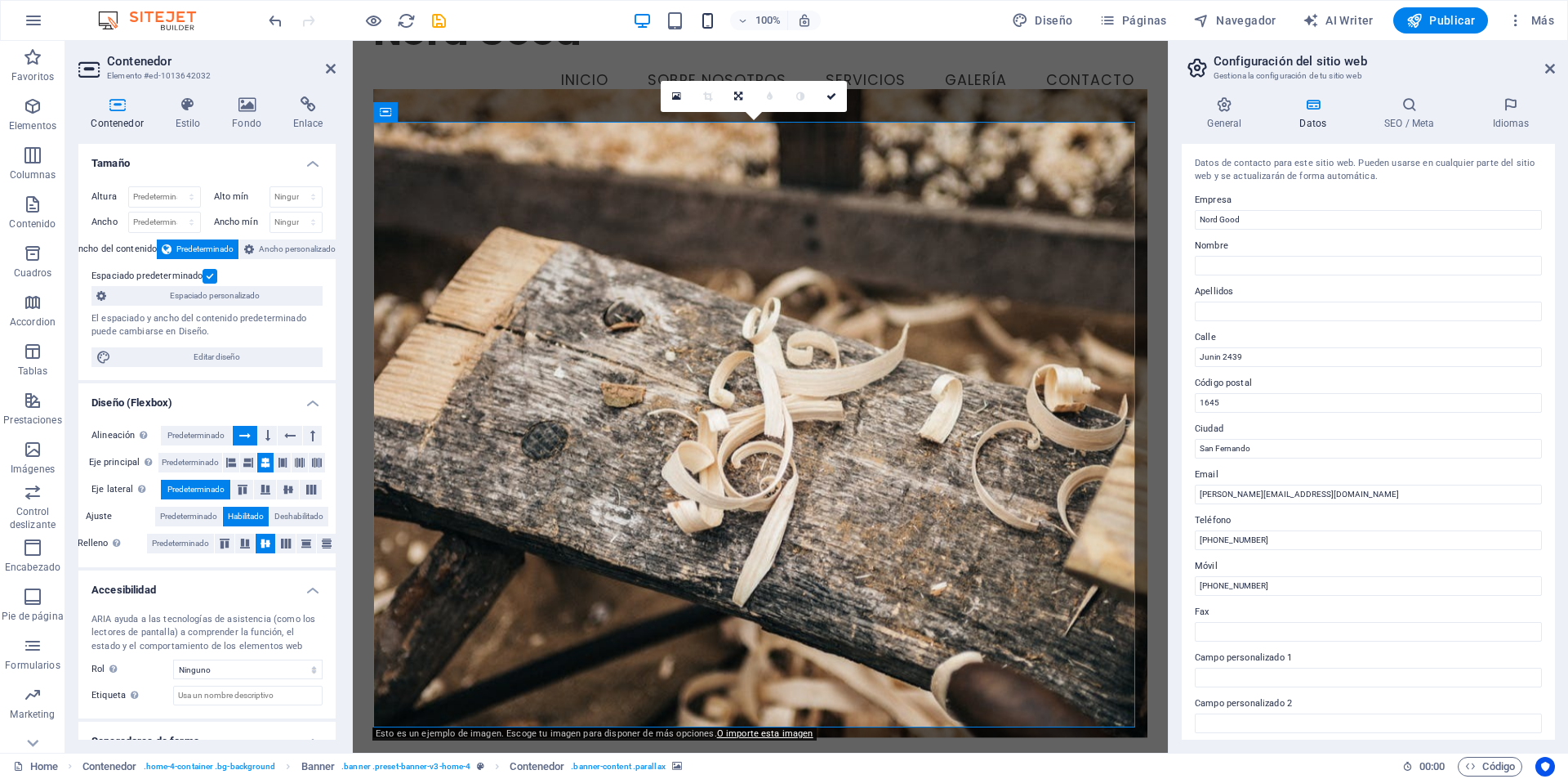
drag, startPoint x: 699, startPoint y: 11, endPoint x: 711, endPoint y: 18, distance: 13.9
click at [701, 12] on div "100%" at bounding box center [727, 20] width 189 height 26
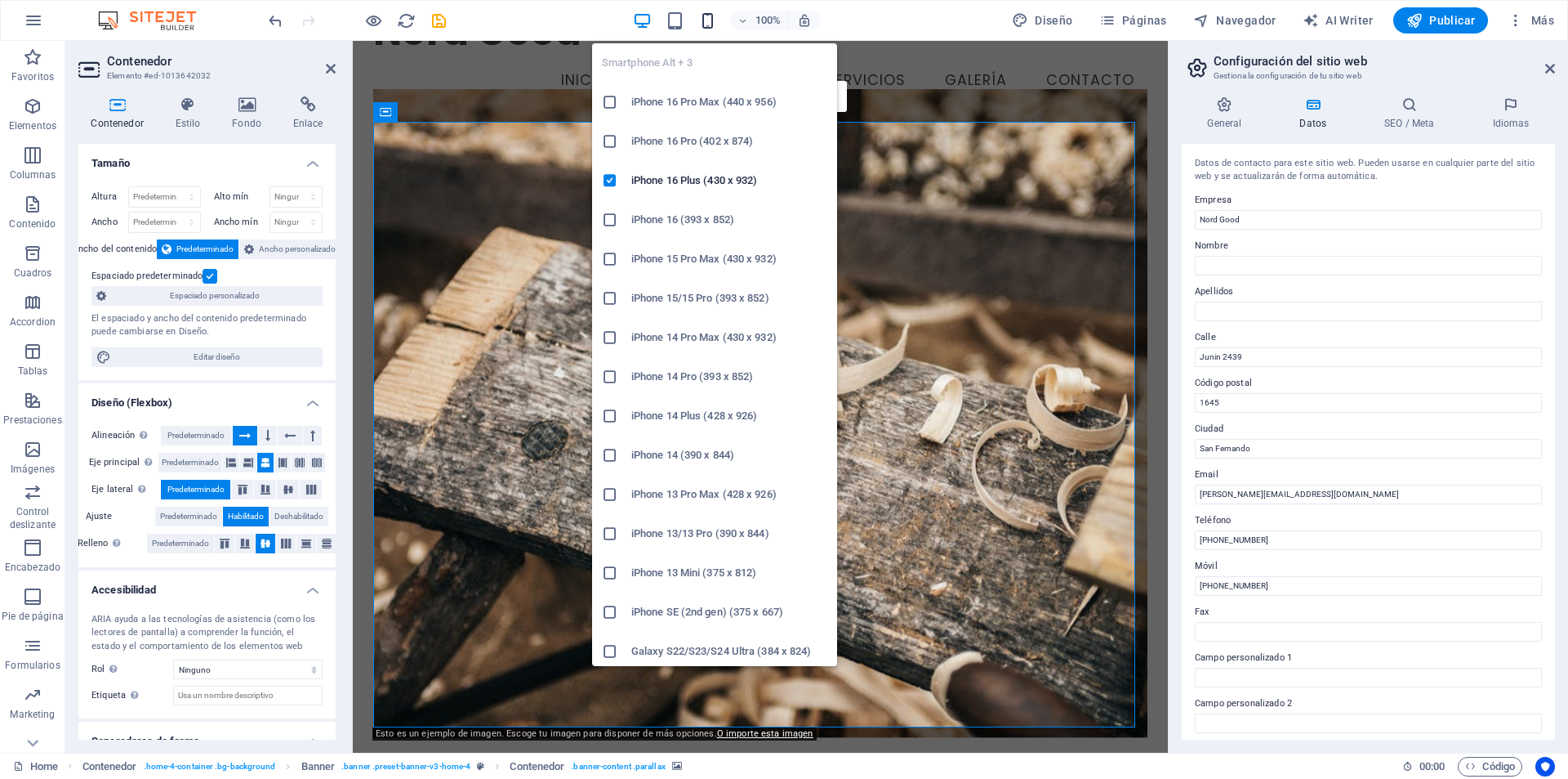
click at [713, 19] on icon "button" at bounding box center [708, 21] width 19 height 19
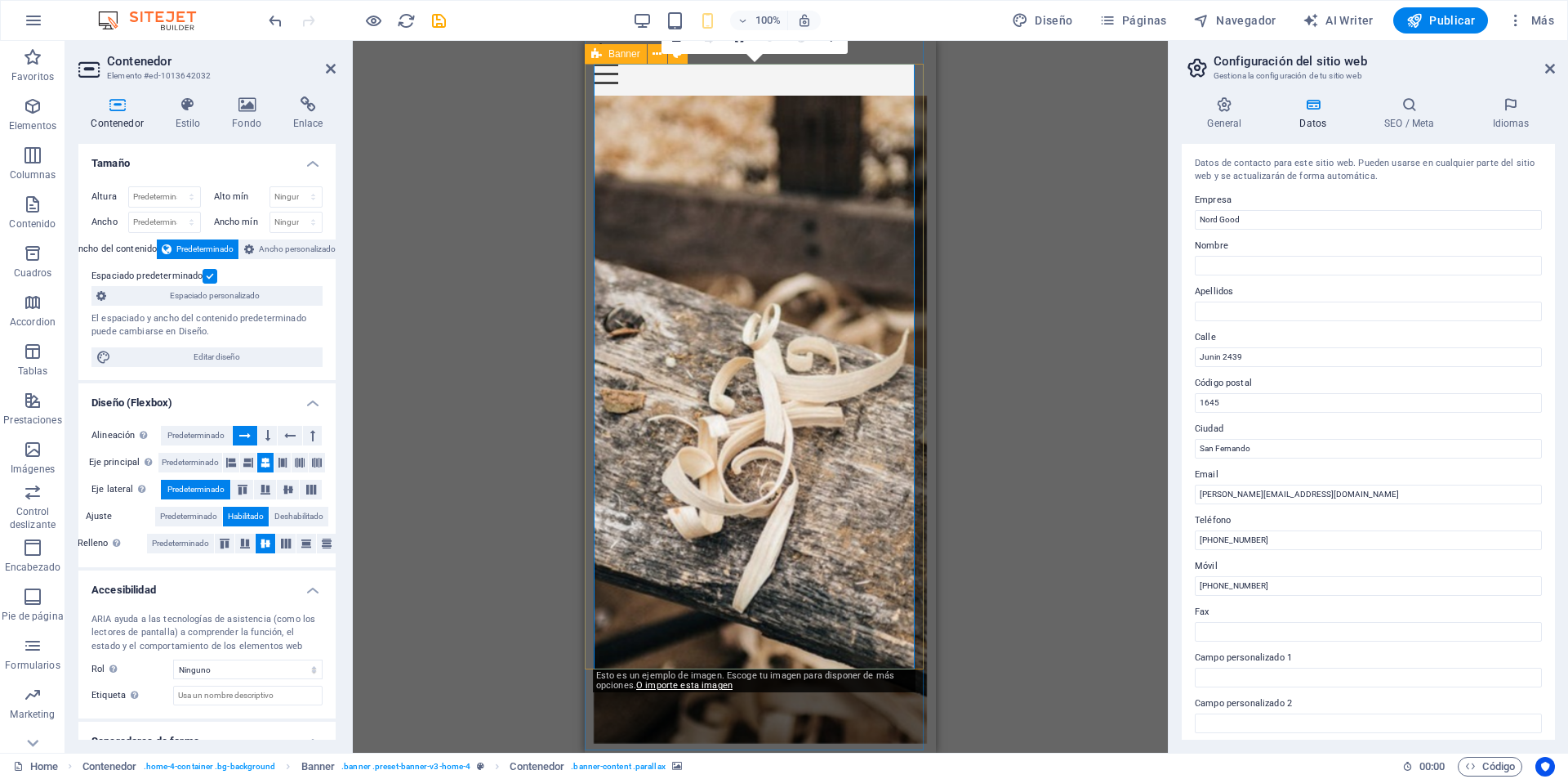
click at [793, 243] on figure at bounding box center [761, 420] width 334 height 648
click at [250, 106] on icon at bounding box center [247, 104] width 55 height 17
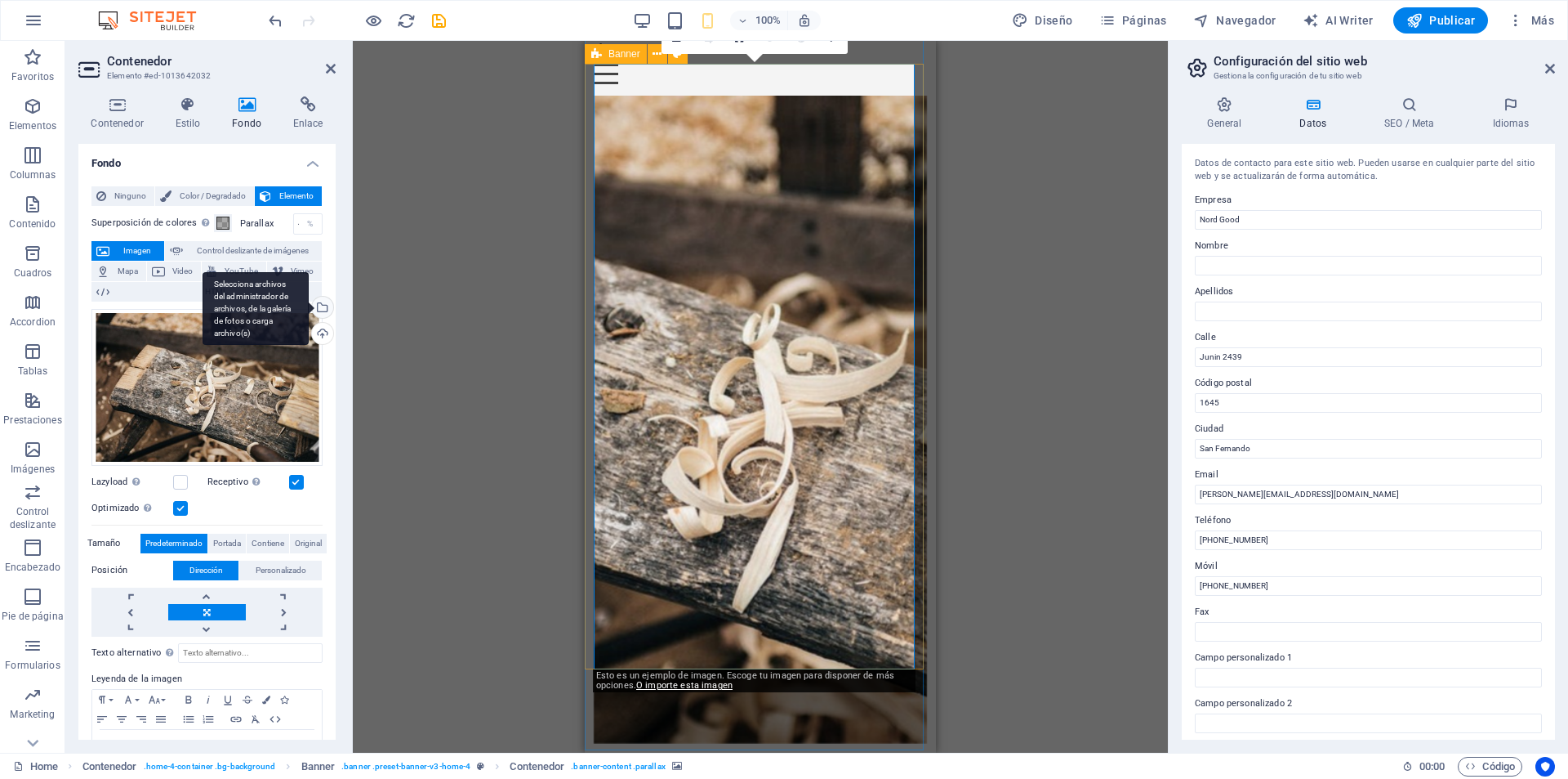
click at [309, 305] on div "Selecciona archivos del administrador de archivos, de la galería de fotos o car…" at bounding box center [255, 309] width 106 height 73
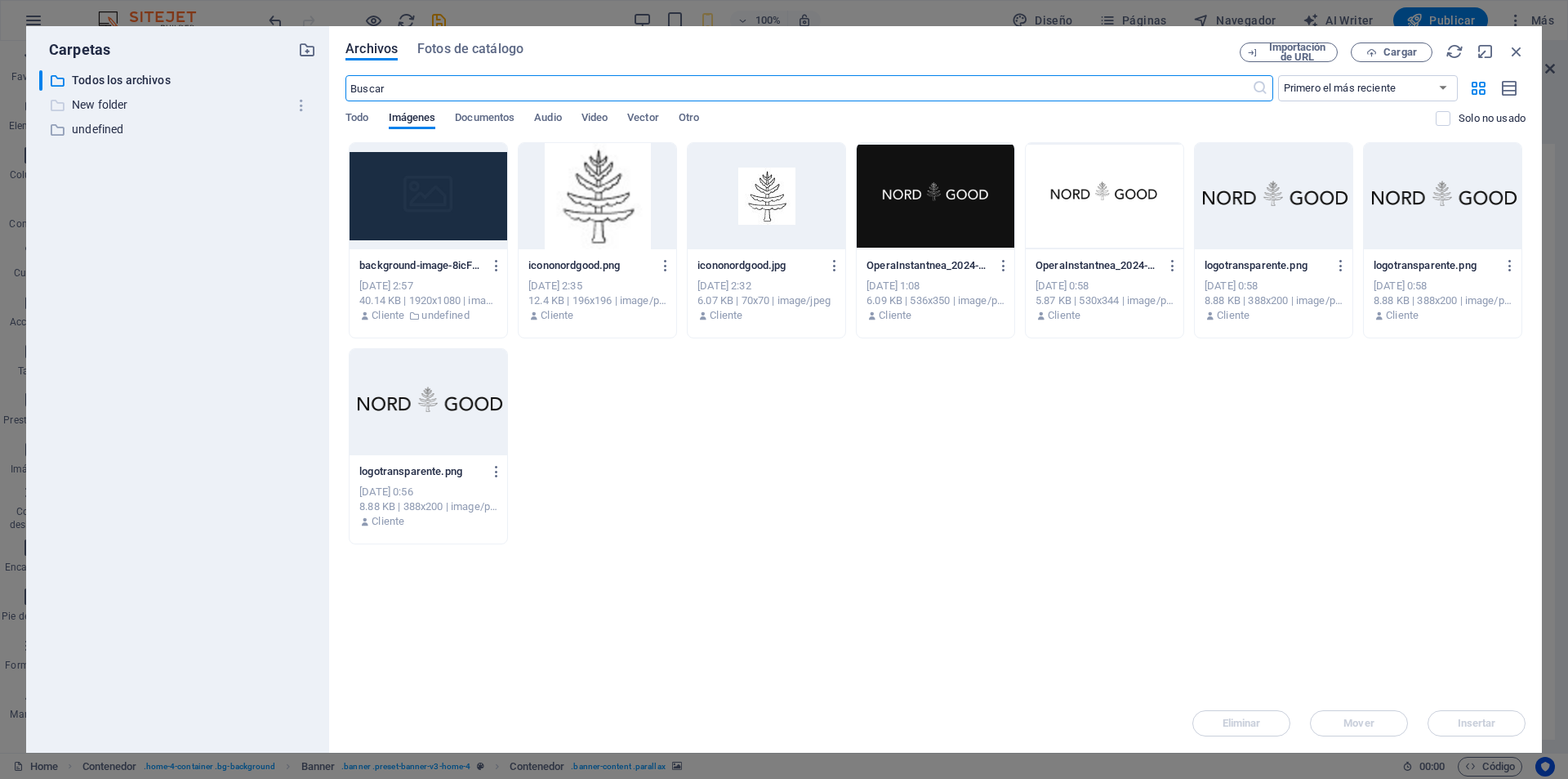
click at [90, 103] on p "New folder" at bounding box center [179, 105] width 214 height 19
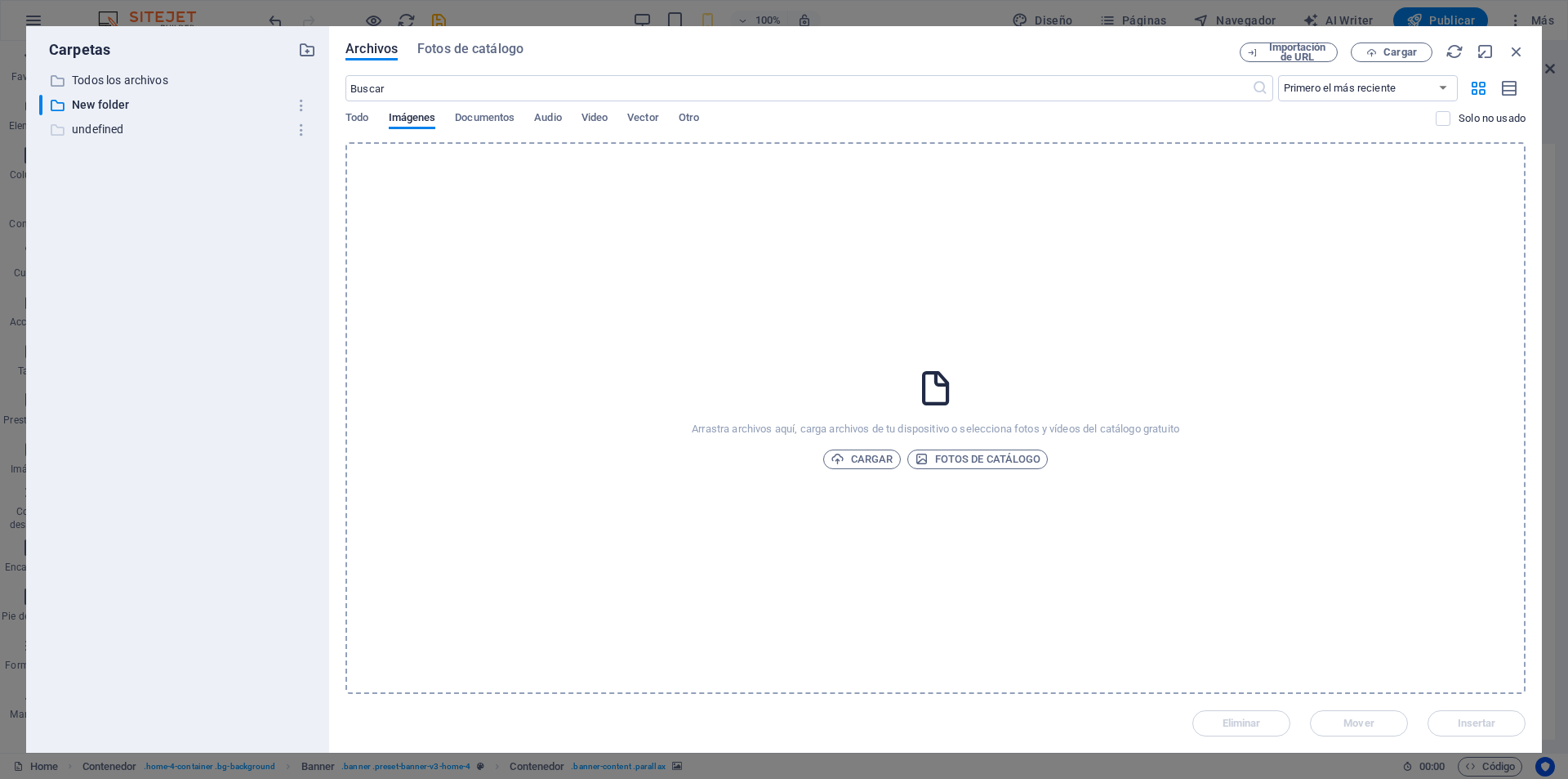
click at [113, 130] on p "undefined" at bounding box center [179, 129] width 214 height 19
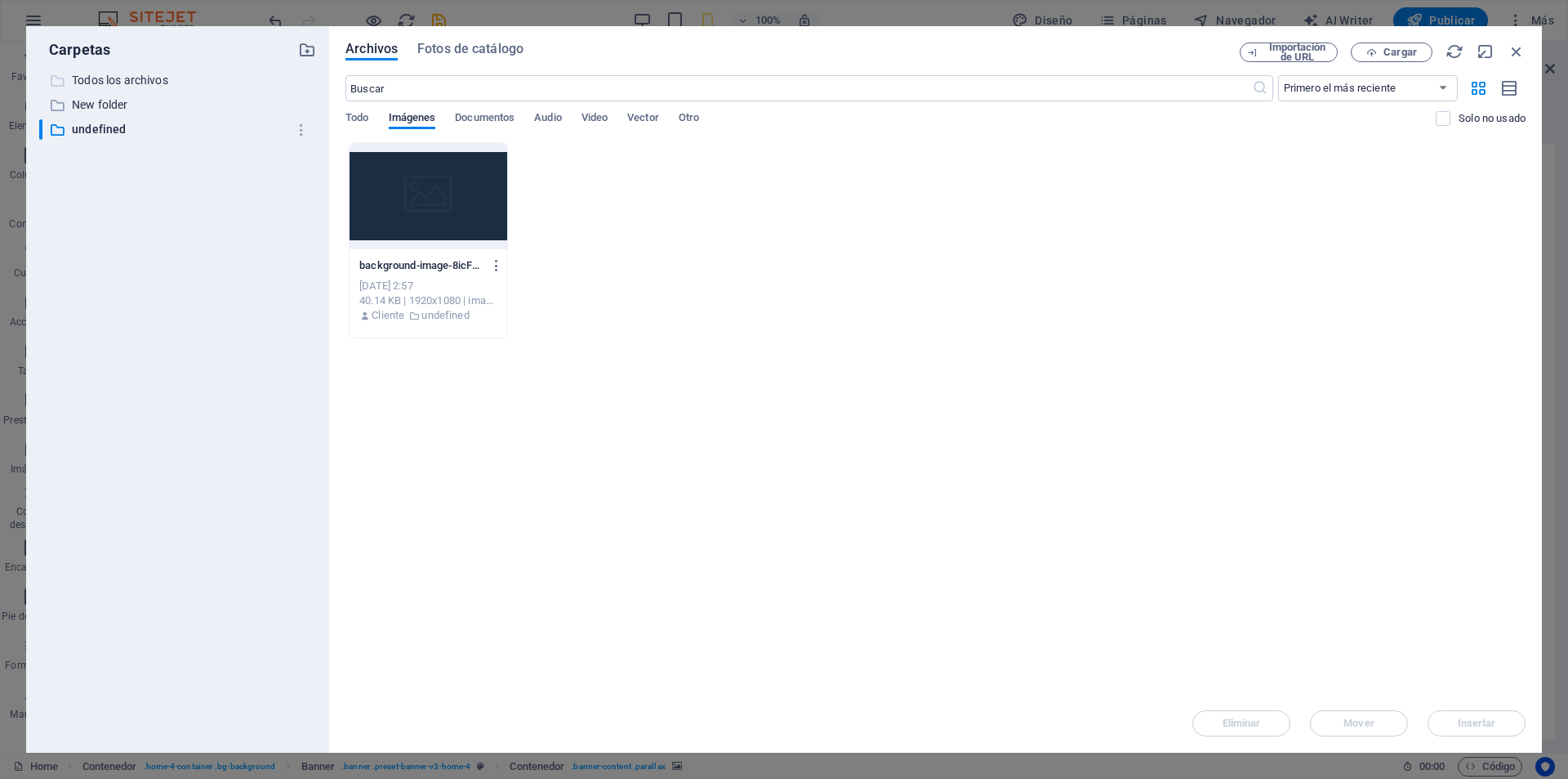
click at [110, 76] on p "Todos los archivos" at bounding box center [179, 80] width 214 height 19
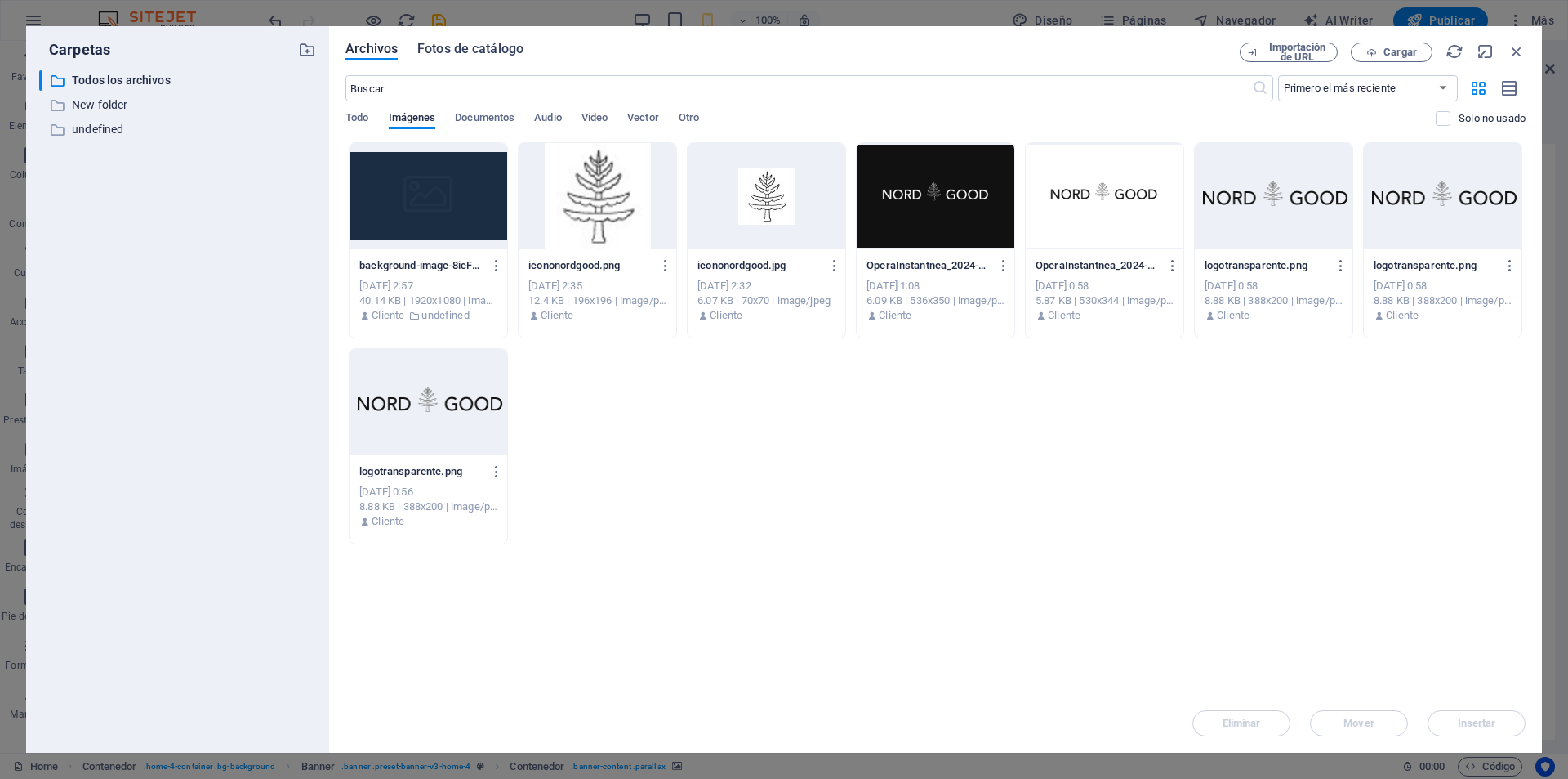
click at [452, 53] on span "Fotos de catálogo" at bounding box center [470, 48] width 106 height 19
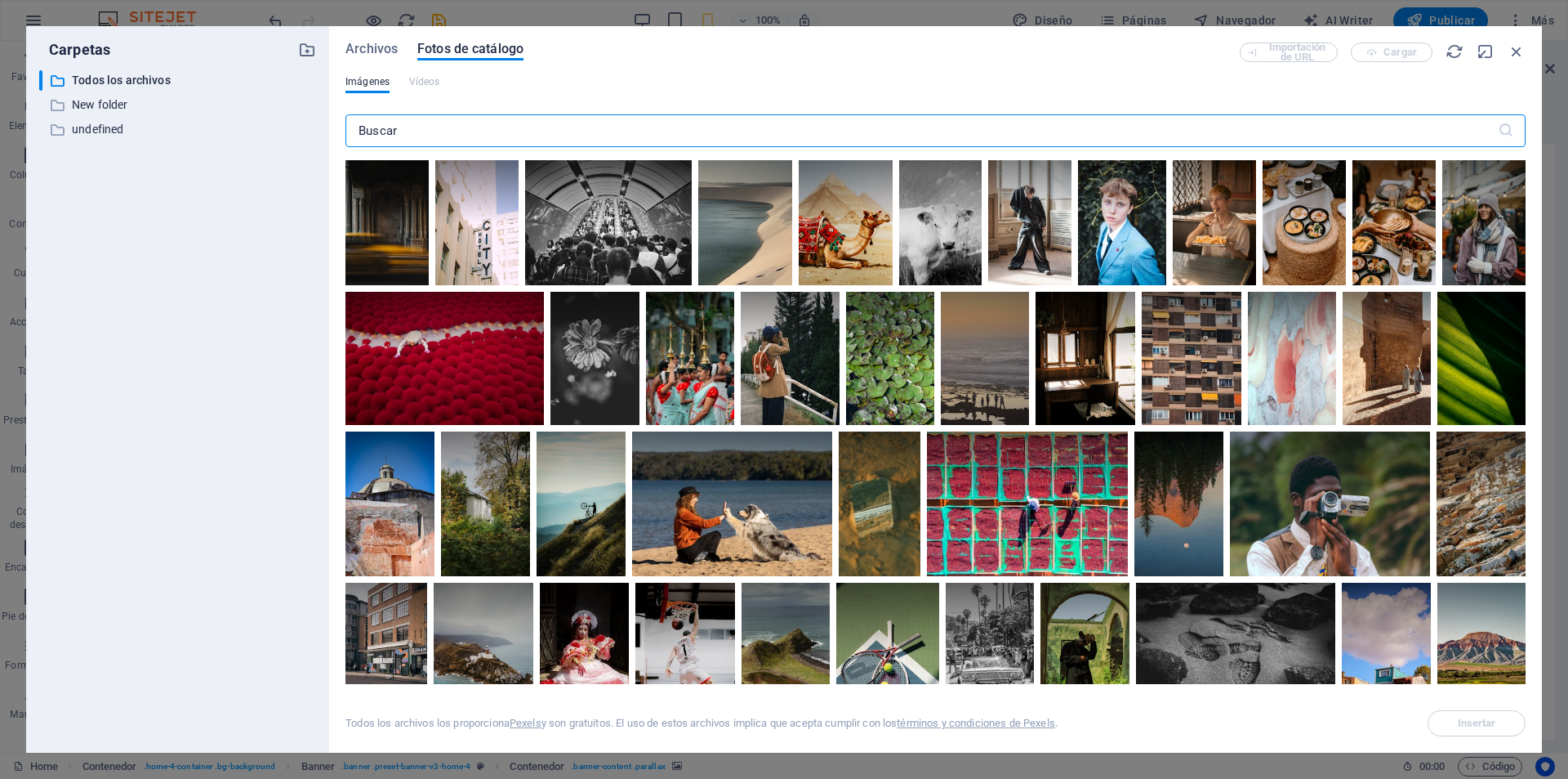
click at [479, 121] on input "text" at bounding box center [921, 130] width 1152 height 33
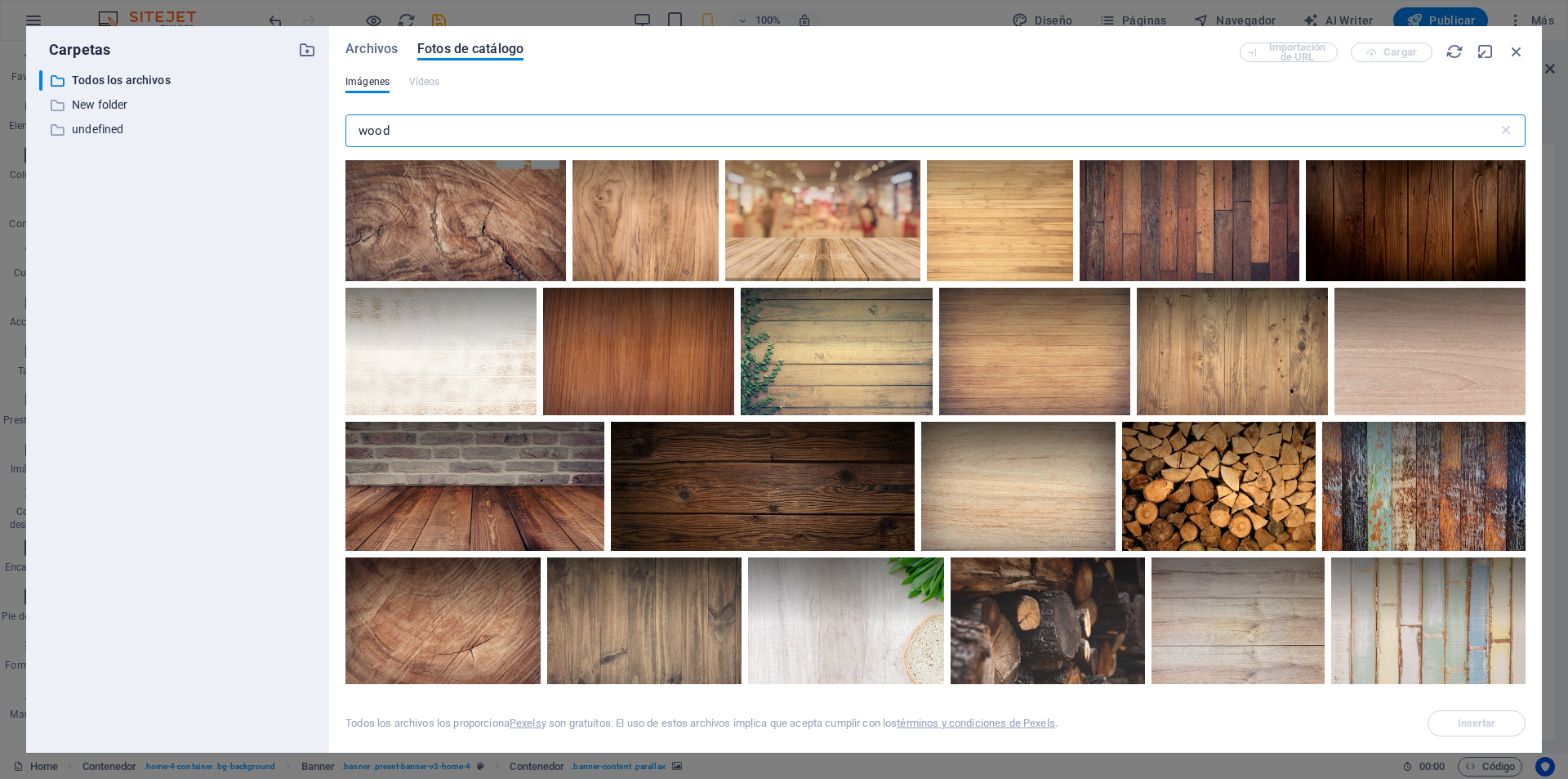
scroll to position [0, 0]
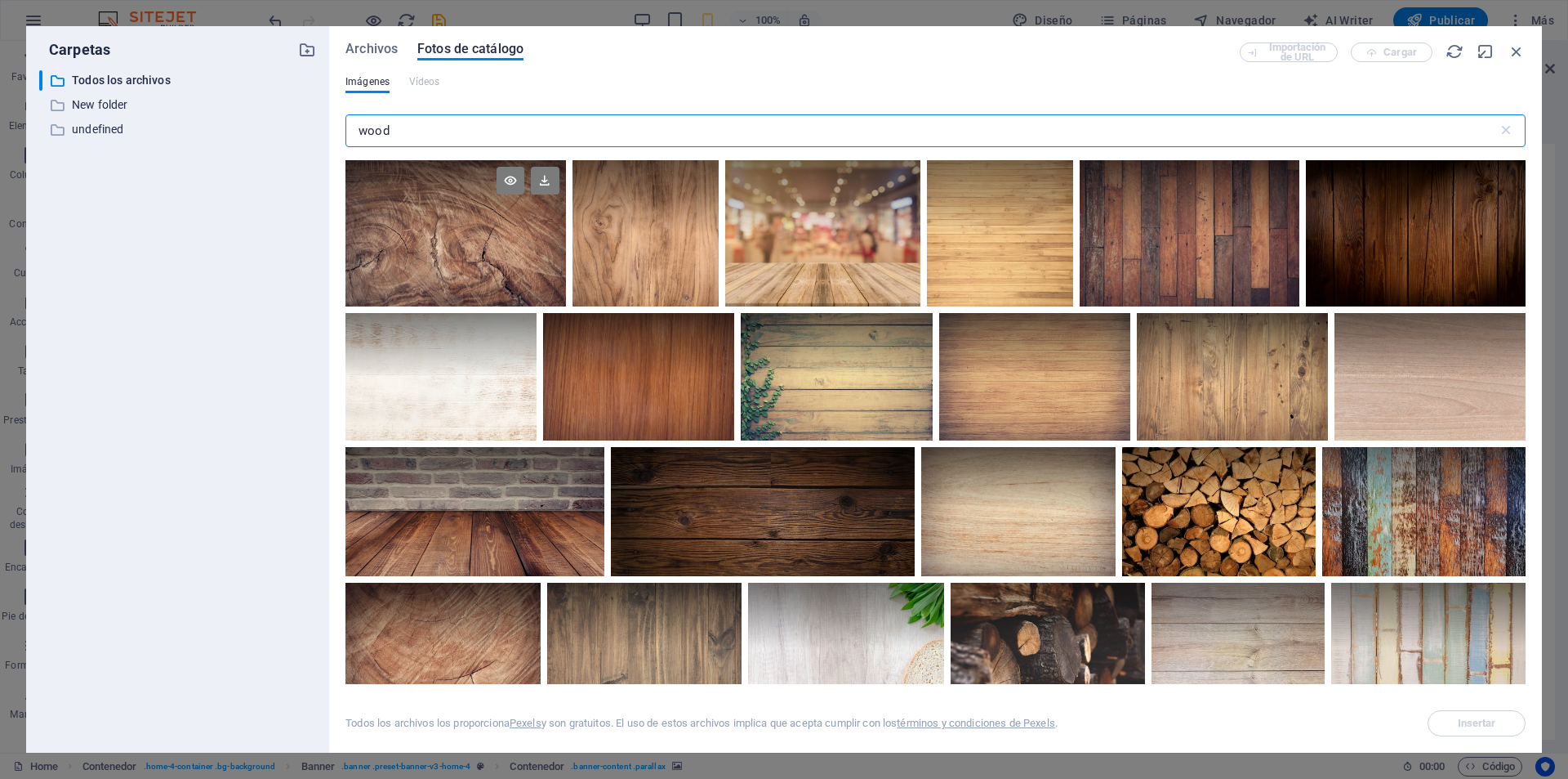
type input "wood"
click at [506, 259] on div at bounding box center [455, 233] width 219 height 146
click at [506, 259] on div at bounding box center [455, 271] width 219 height 73
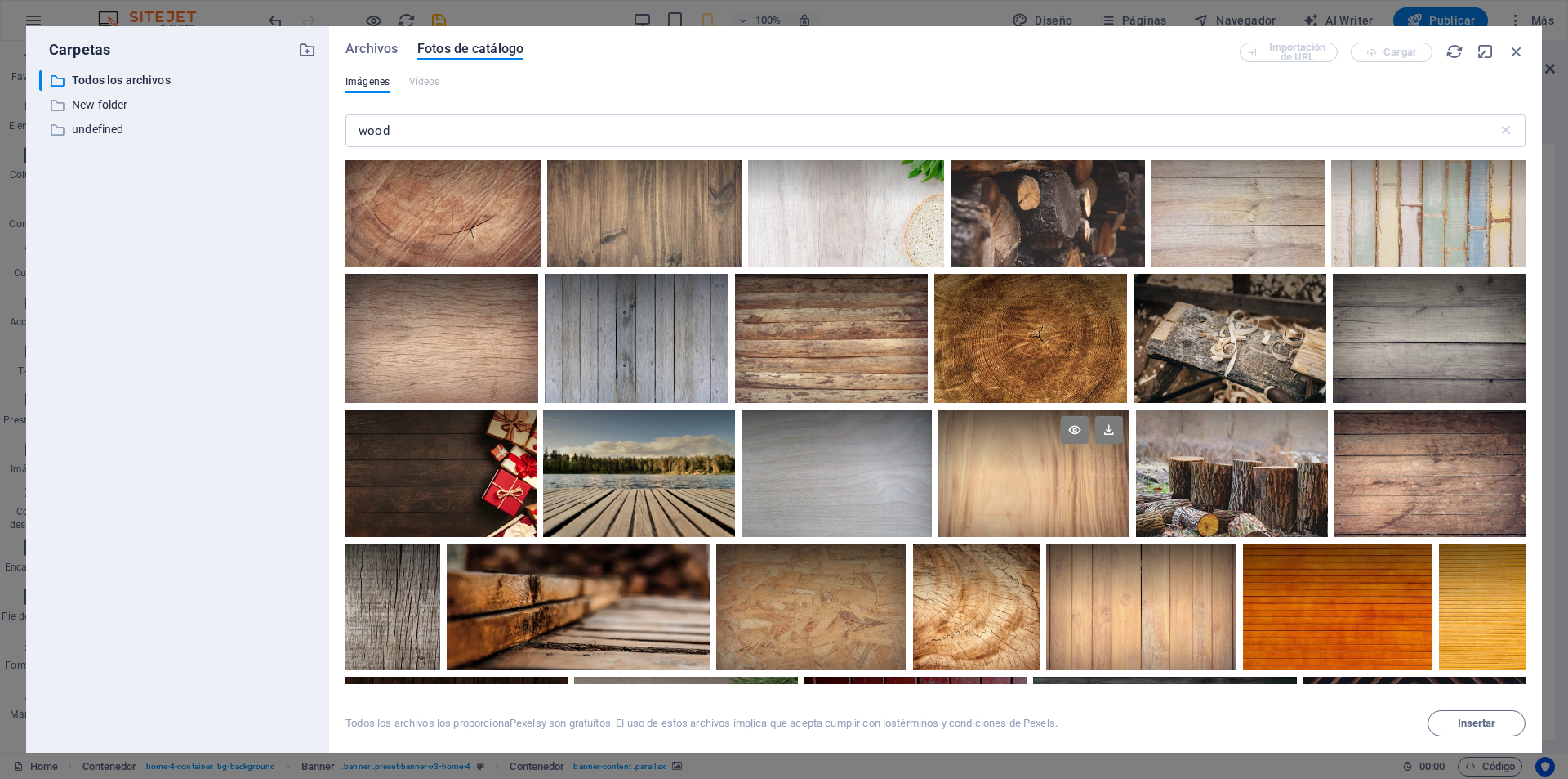
scroll to position [490, 0]
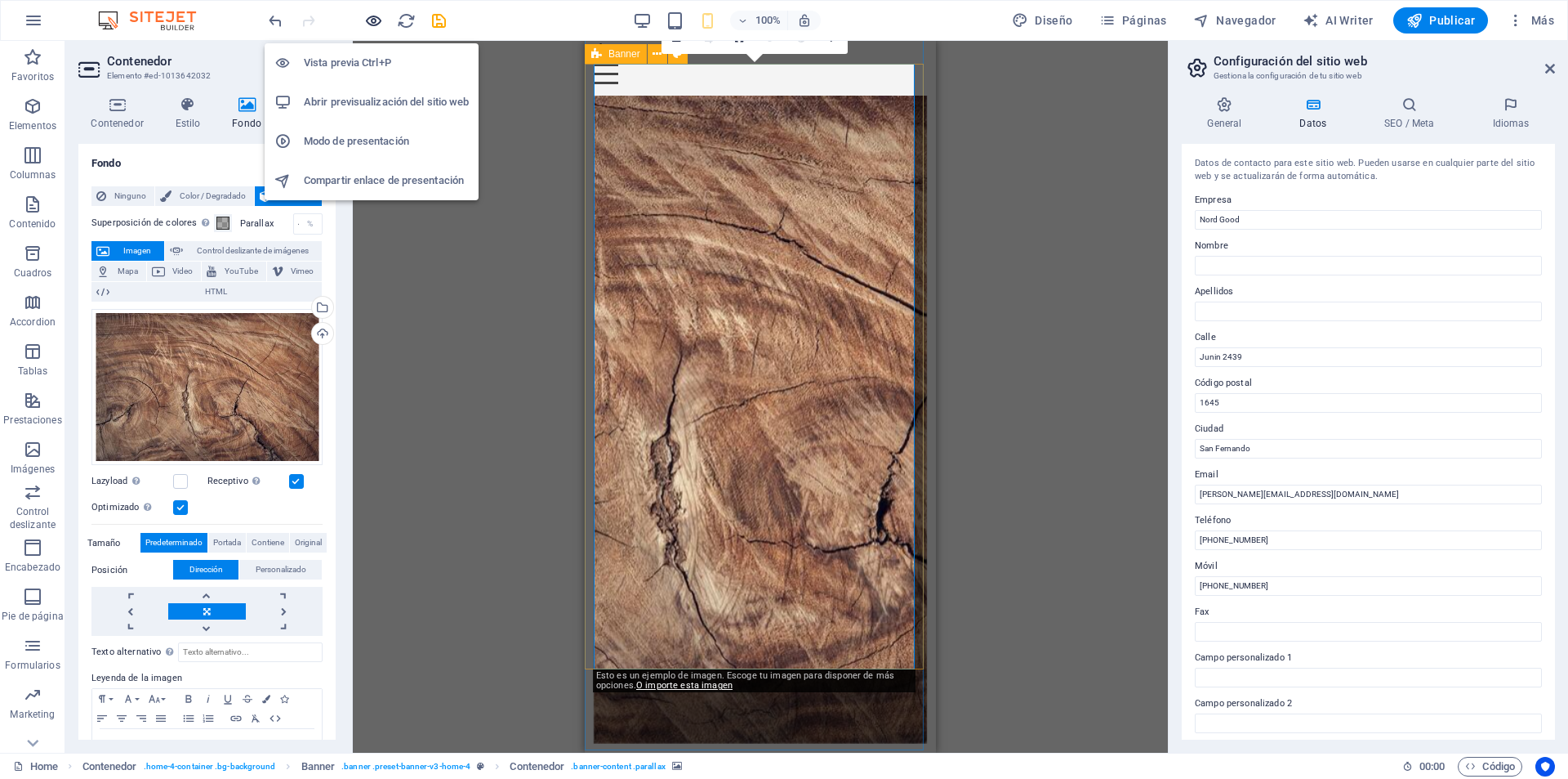
click at [381, 22] on icon "button" at bounding box center [374, 21] width 19 height 19
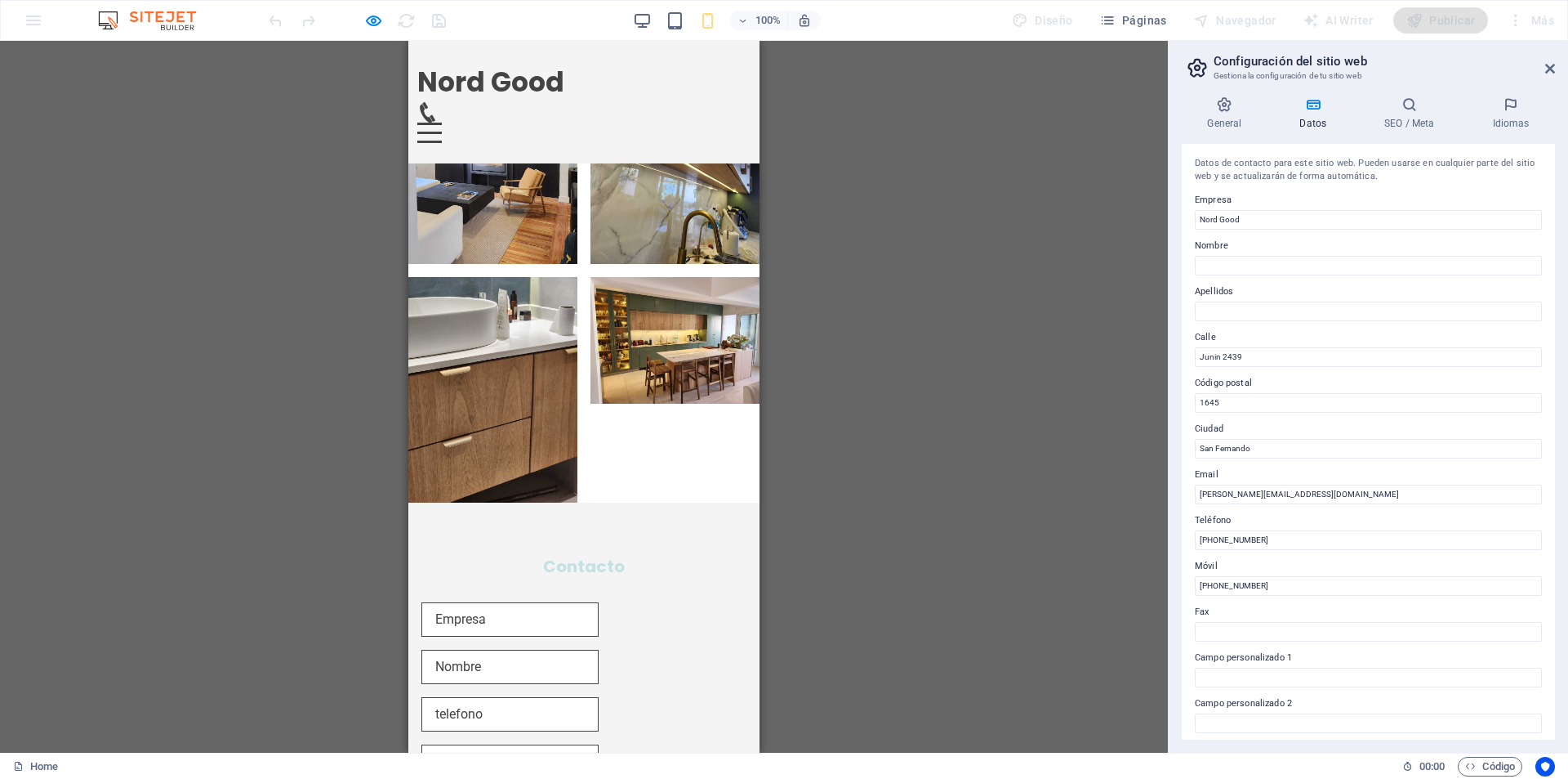
scroll to position [3245, 0]
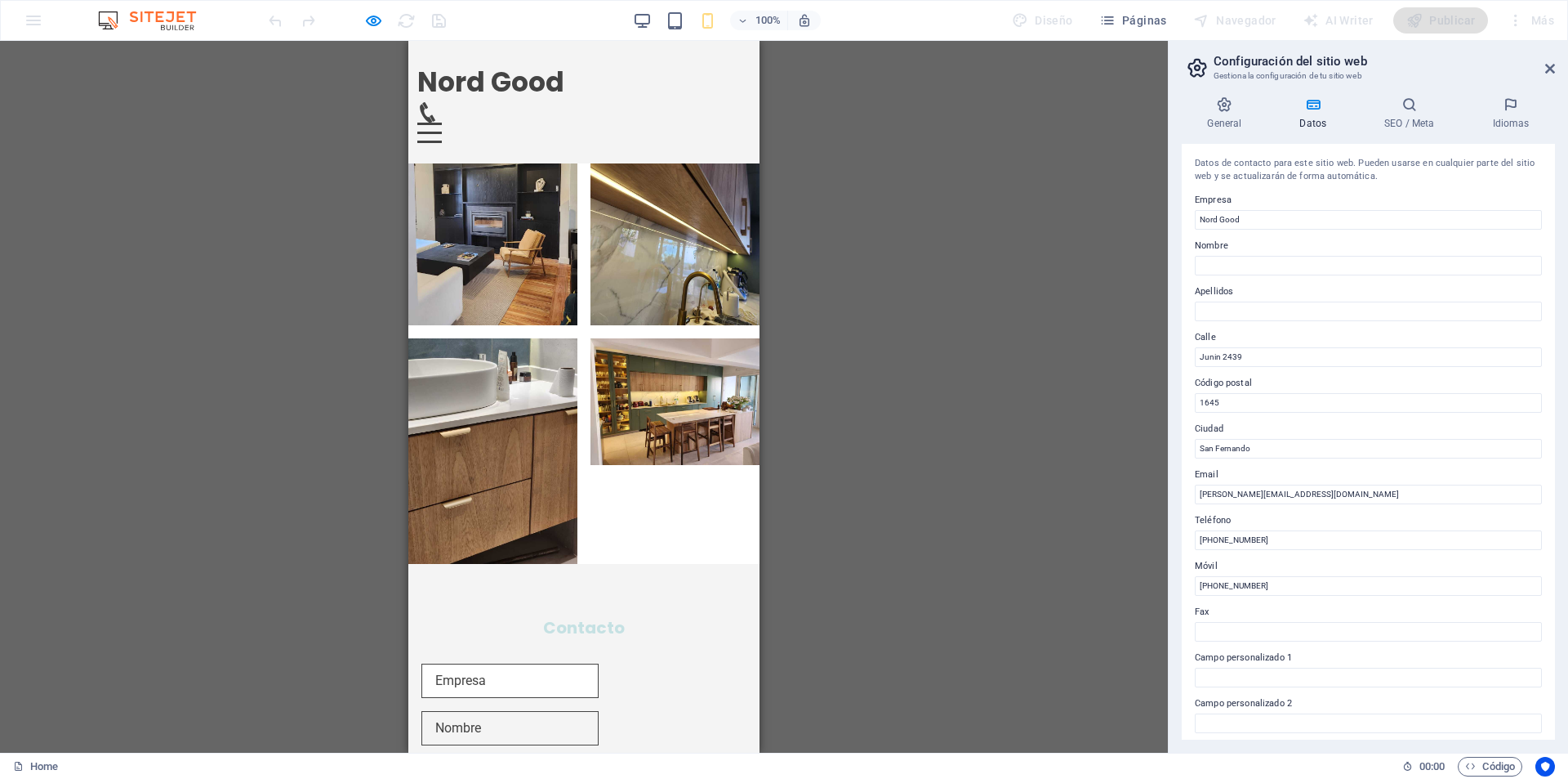
scroll to position [3163, 0]
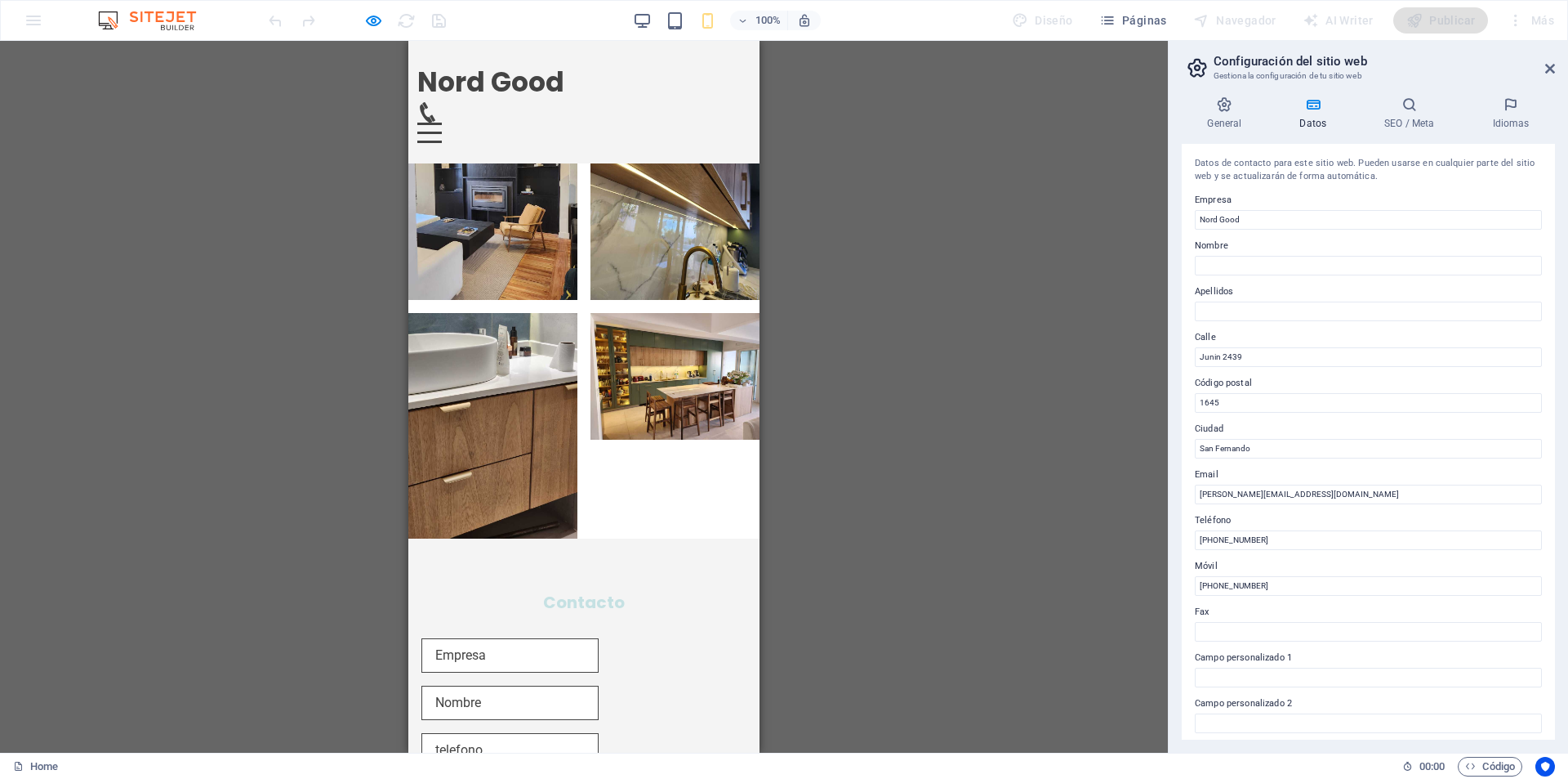
type input "89x265"
type input "pilarnazaranchorena@gmail.com"
type input "Pilar Maria Nazar Anchorena"
type input "0111555299439"
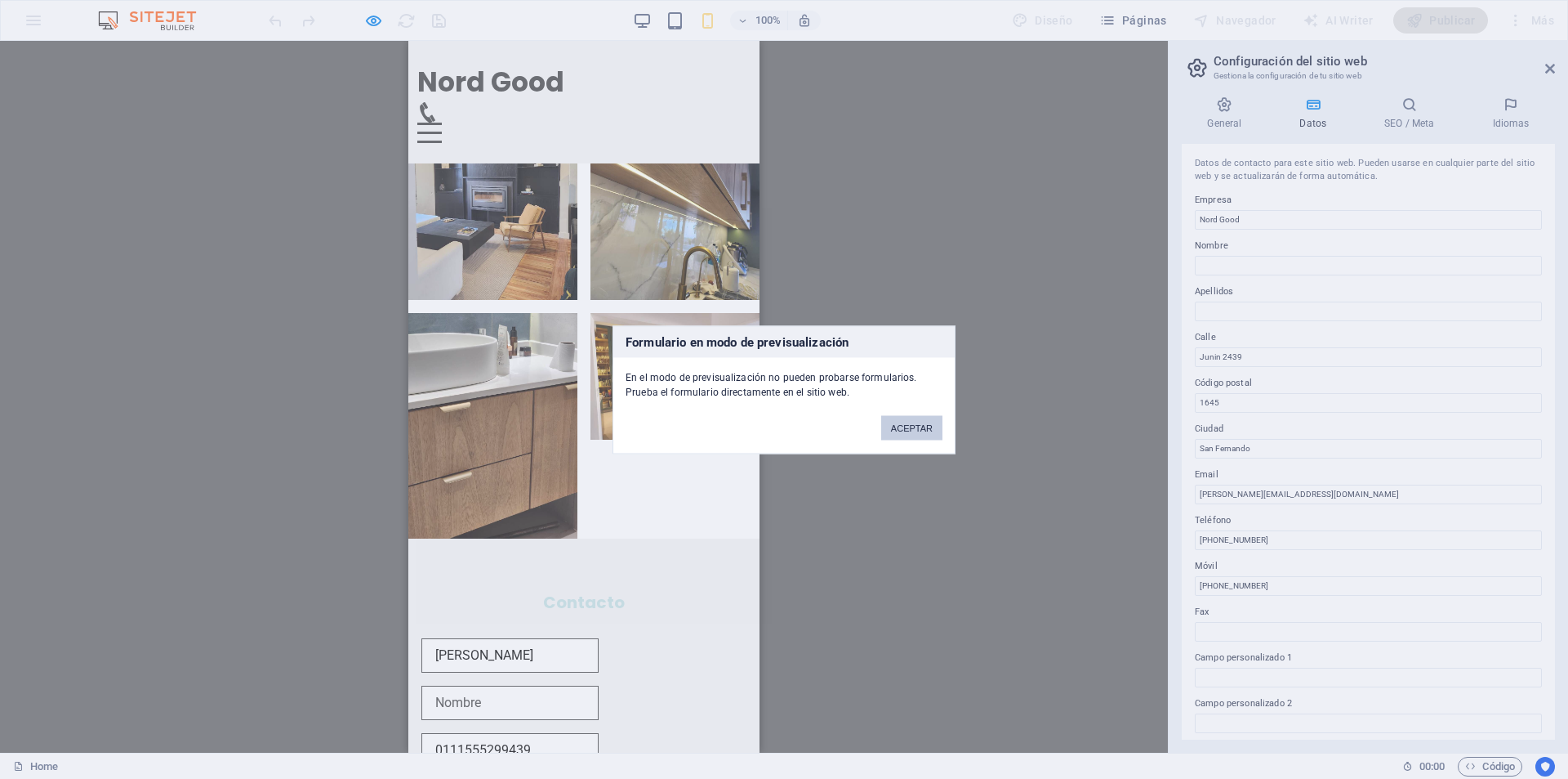
click at [921, 432] on button "ACEPTAR" at bounding box center [911, 427] width 61 height 24
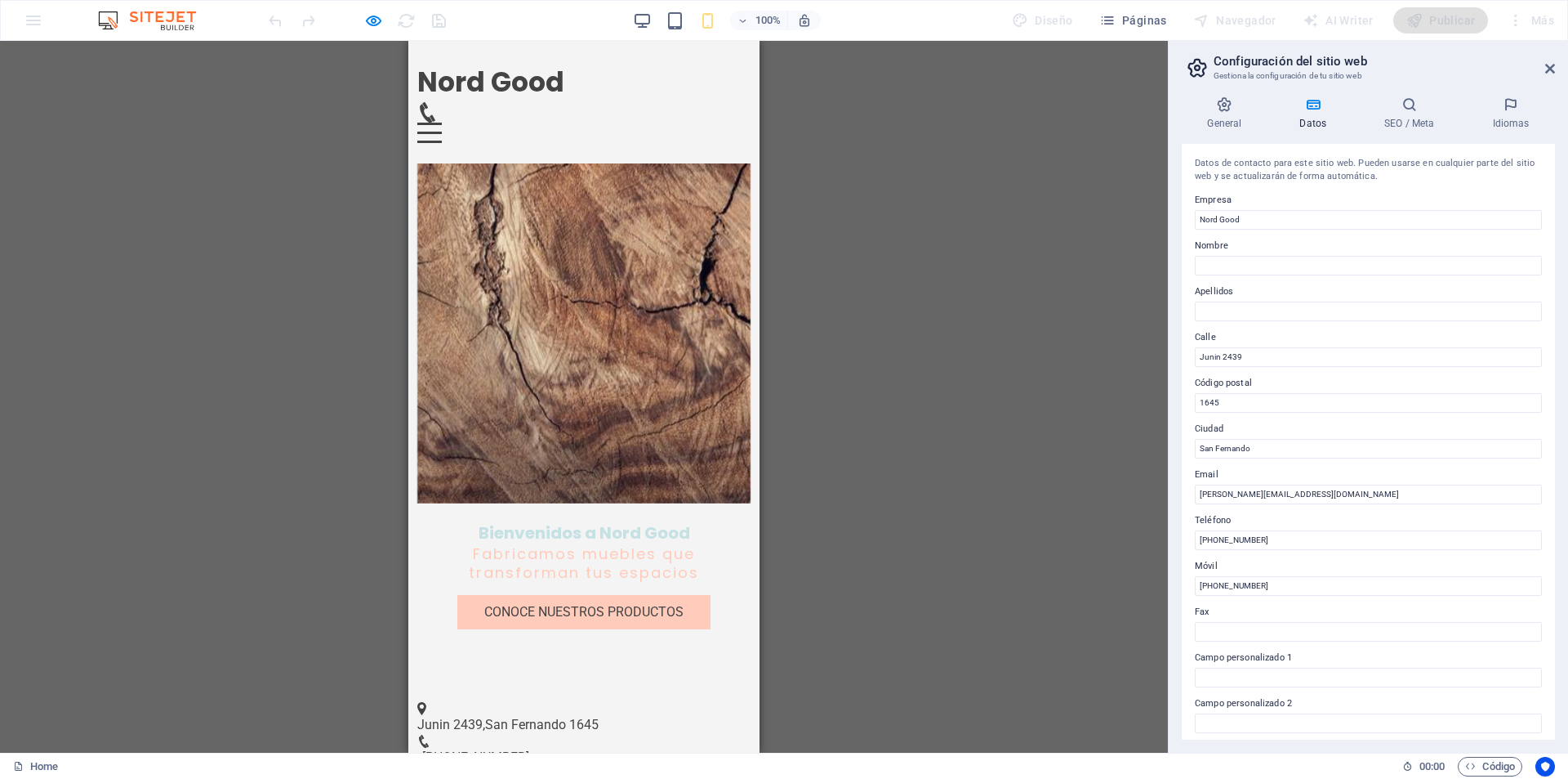
scroll to position [0, 0]
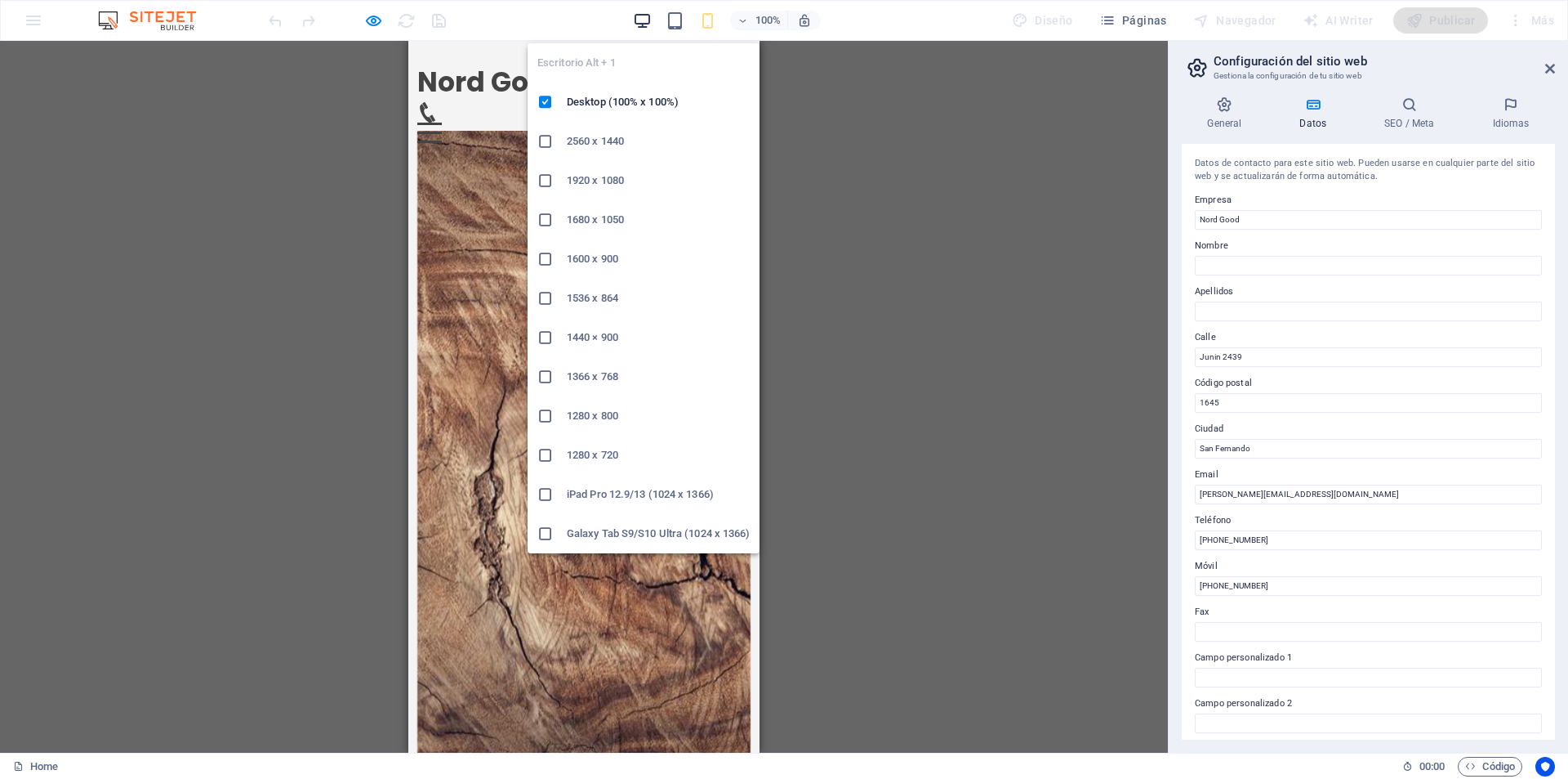
click at [647, 21] on icon "button" at bounding box center [643, 21] width 19 height 19
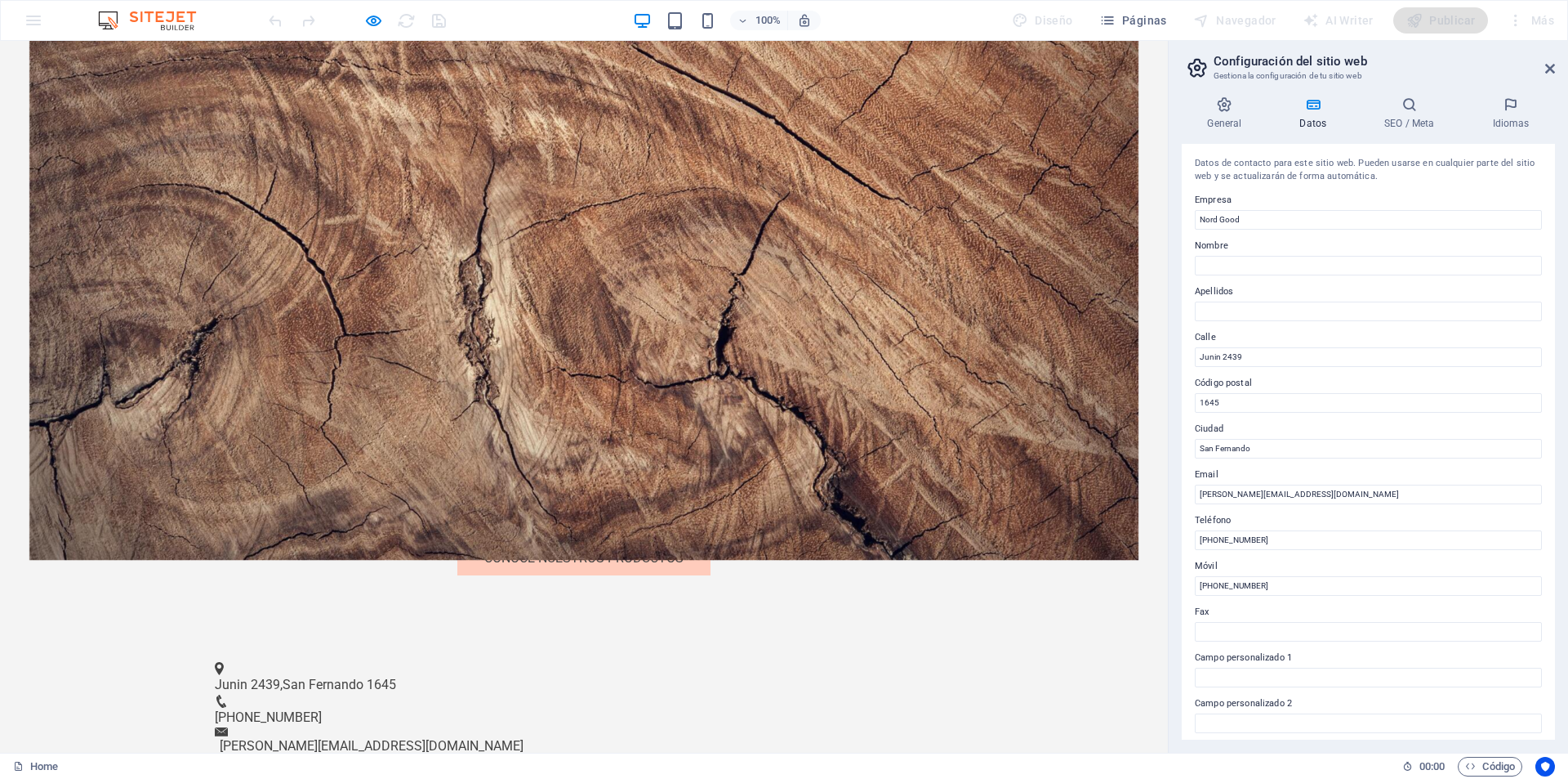
scroll to position [490, 0]
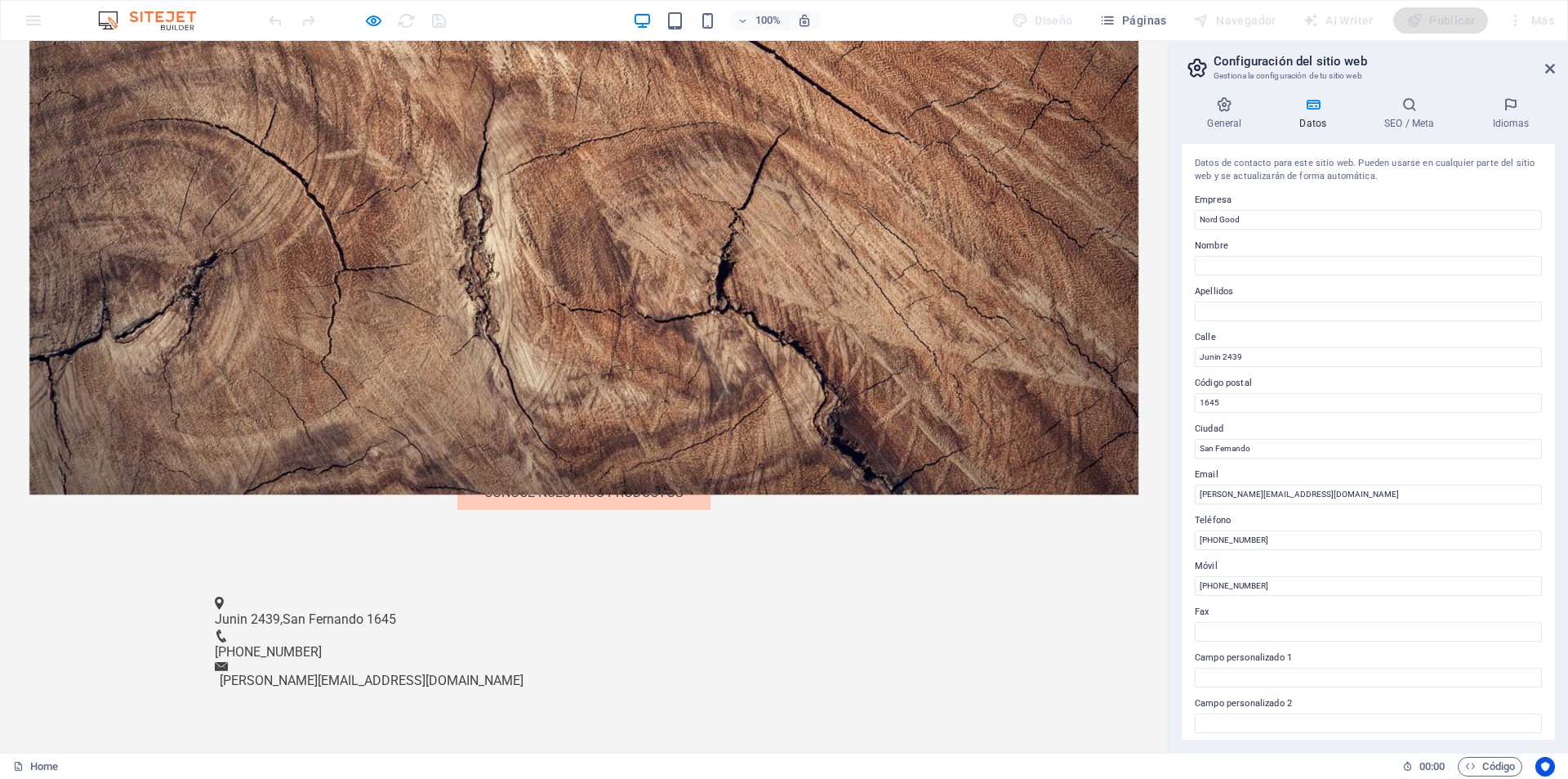
click at [322, 644] on span "212-978-0578" at bounding box center [268, 651] width 107 height 16
click at [559, 630] on figure at bounding box center [577, 636] width 726 height 13
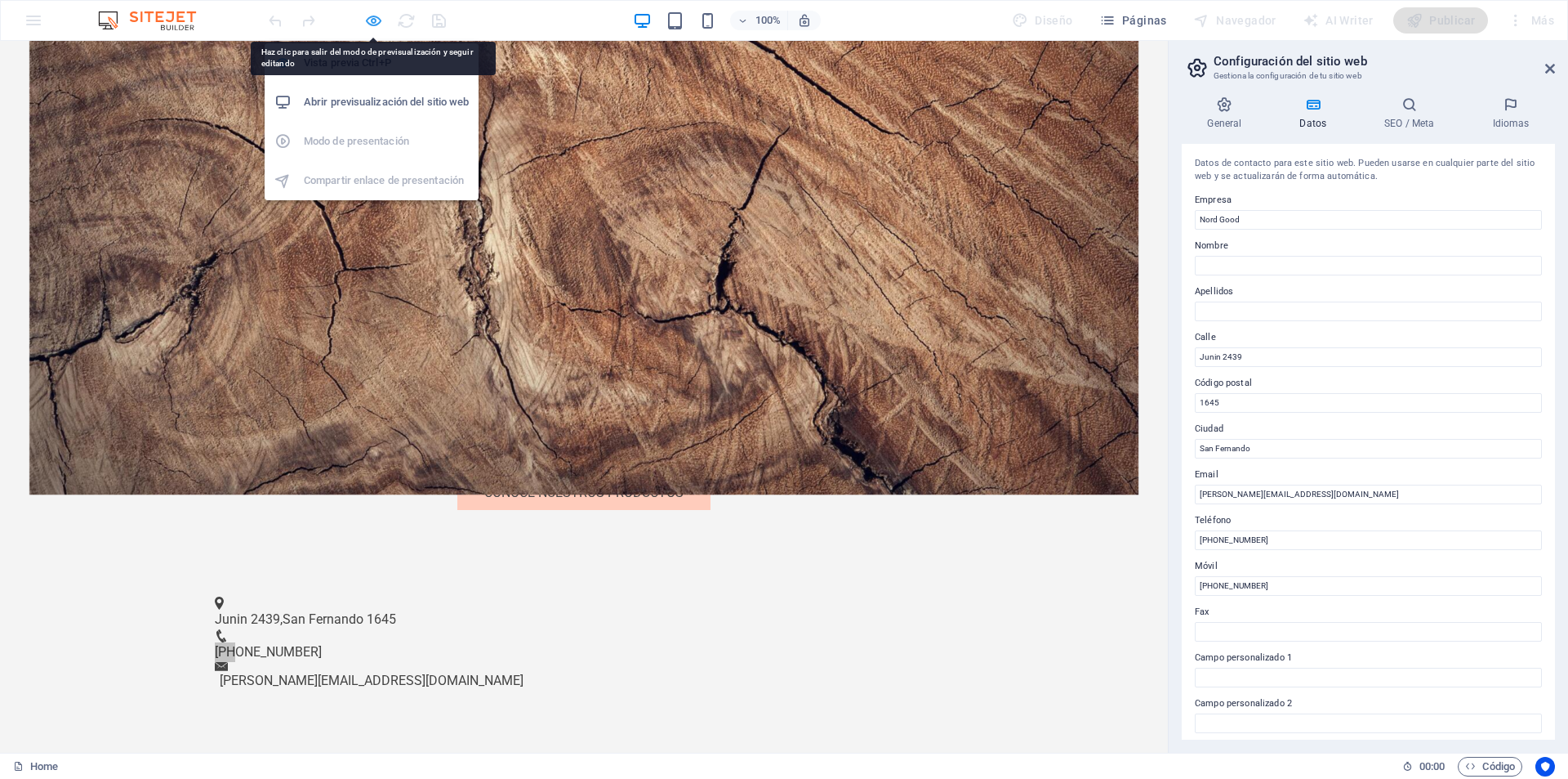
drag, startPoint x: 376, startPoint y: 19, endPoint x: 517, endPoint y: 188, distance: 220.1
click at [376, 19] on icon "button" at bounding box center [374, 21] width 19 height 19
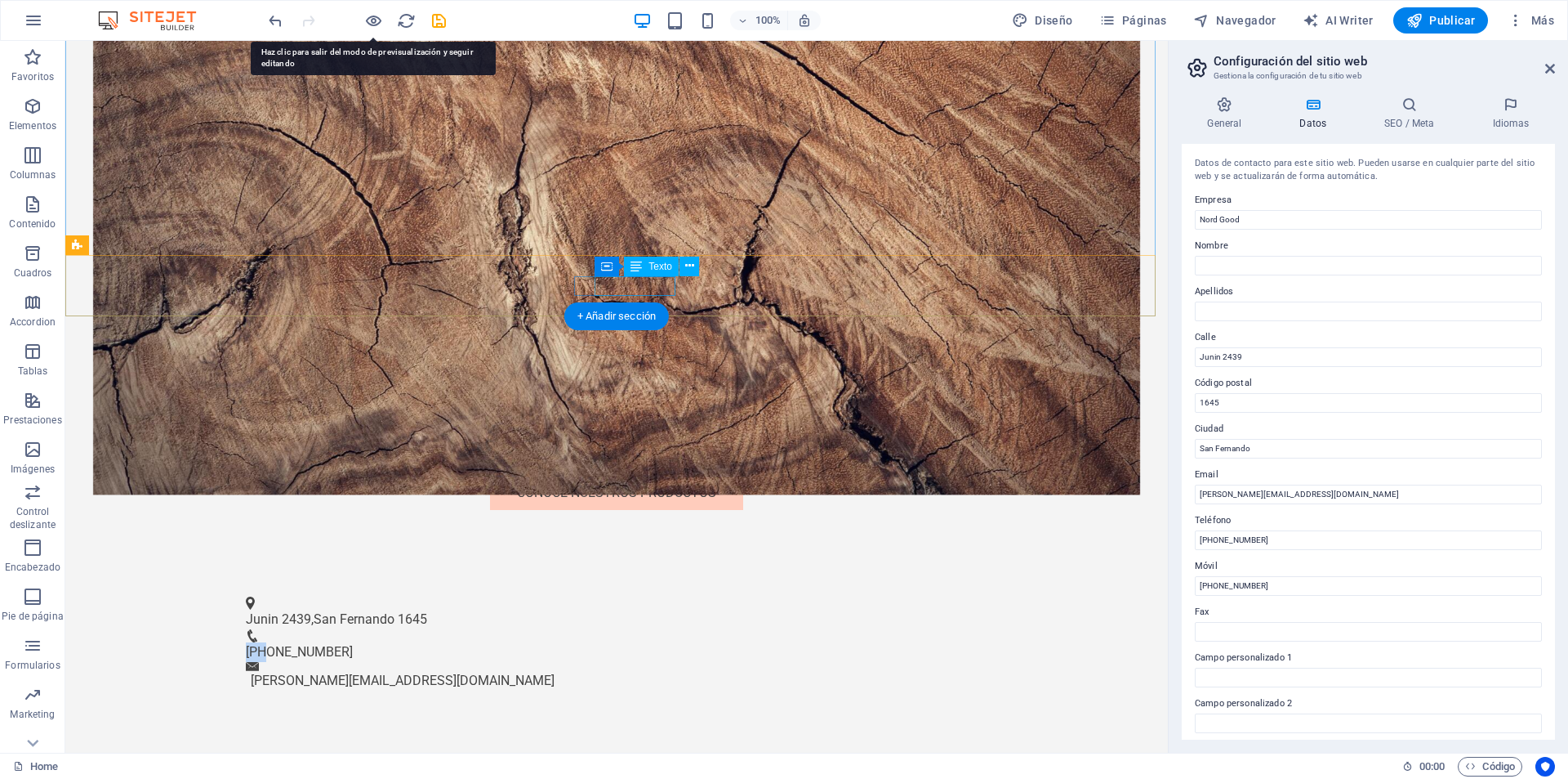
click at [353, 644] on span "212-978-0578" at bounding box center [300, 651] width 107 height 16
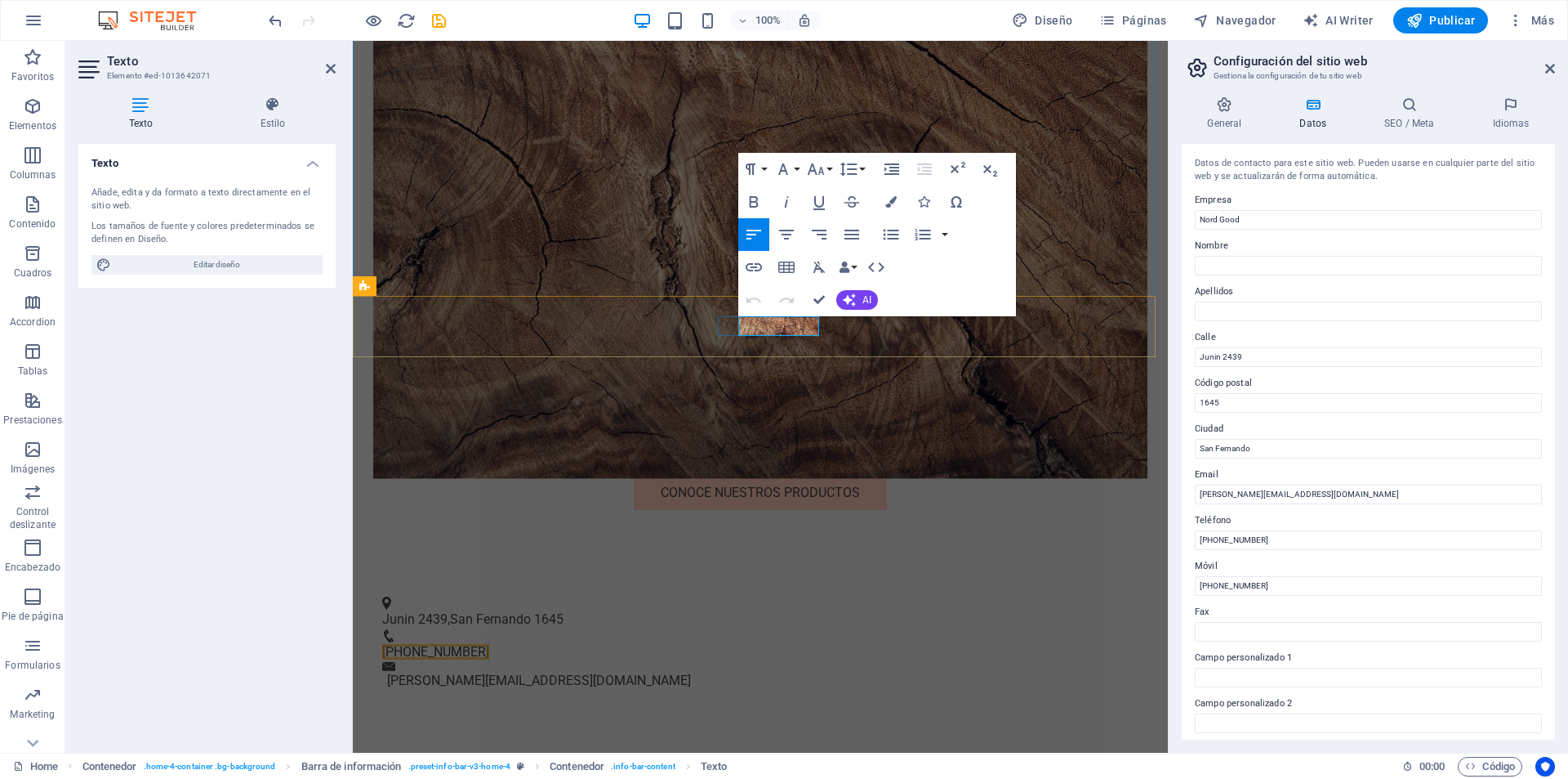
click at [489, 644] on span "212-978-0578" at bounding box center [436, 651] width 107 height 16
drag, startPoint x: 1271, startPoint y: 542, endPoint x: 1172, endPoint y: 530, distance: 99.7
click at [1172, 530] on div "General Datos SEO / Meta Idiomas Nombre del sitio web Nord Good Logo Arrastra a…" at bounding box center [1369, 418] width 400 height 670
click at [1319, 518] on label "Teléfono" at bounding box center [1369, 520] width 347 height 19
click at [1319, 530] on input "Teléfono" at bounding box center [1369, 539] width 347 height 19
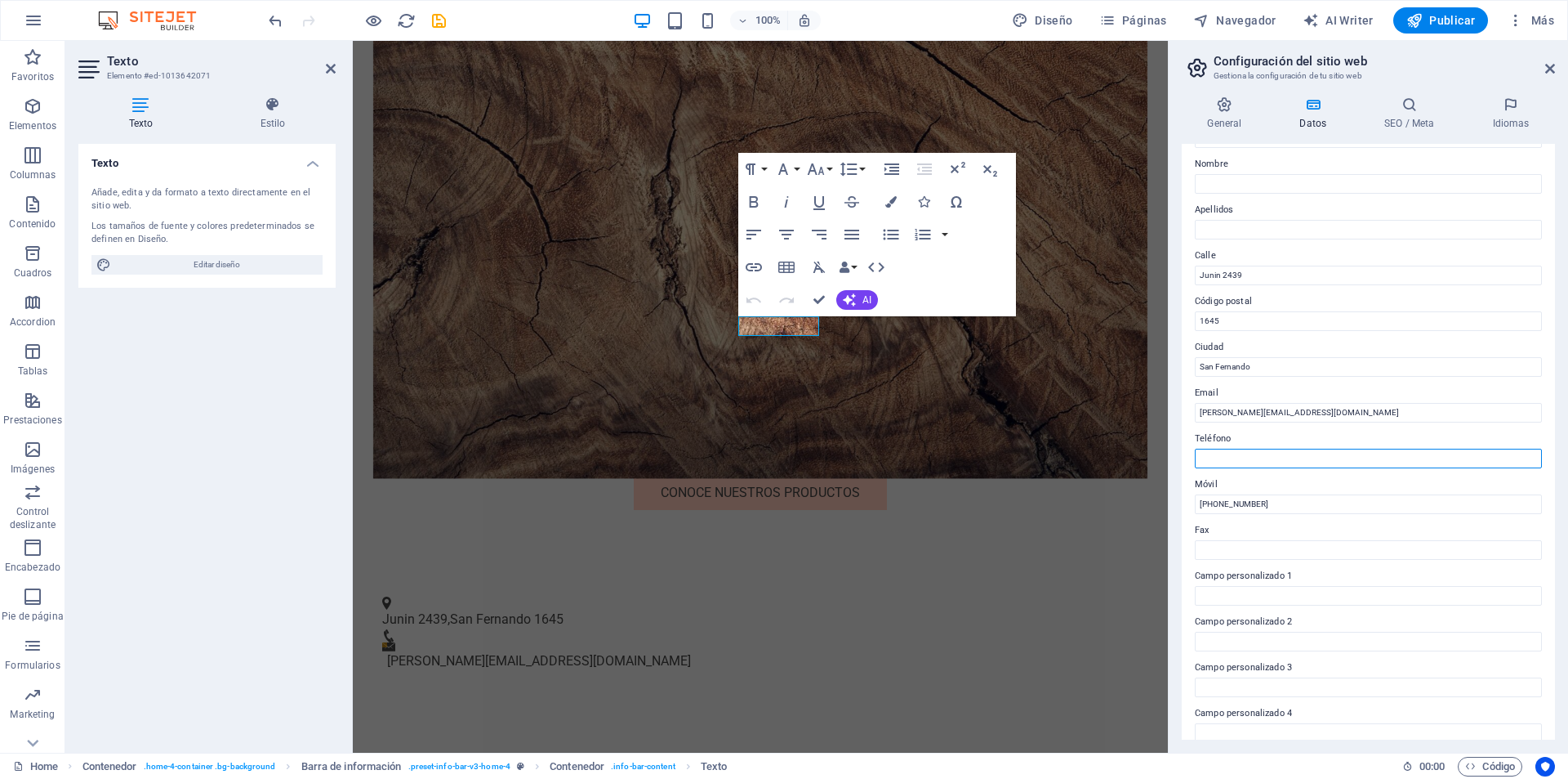
scroll to position [0, 0]
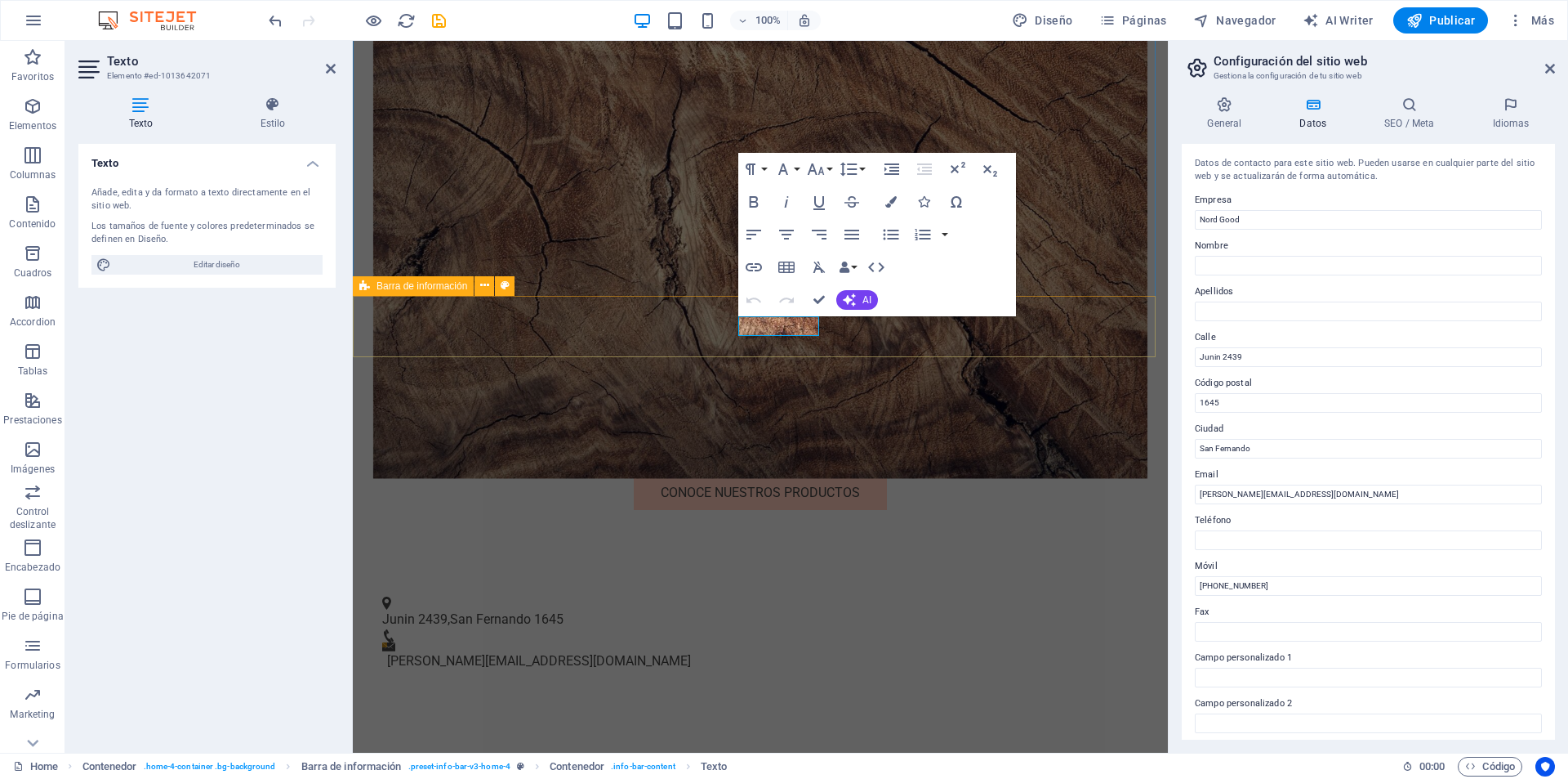
click at [680, 575] on div "Junin 2439 , San Fernando 1645 martin@nordgood.com.ar" at bounding box center [760, 633] width 815 height 116
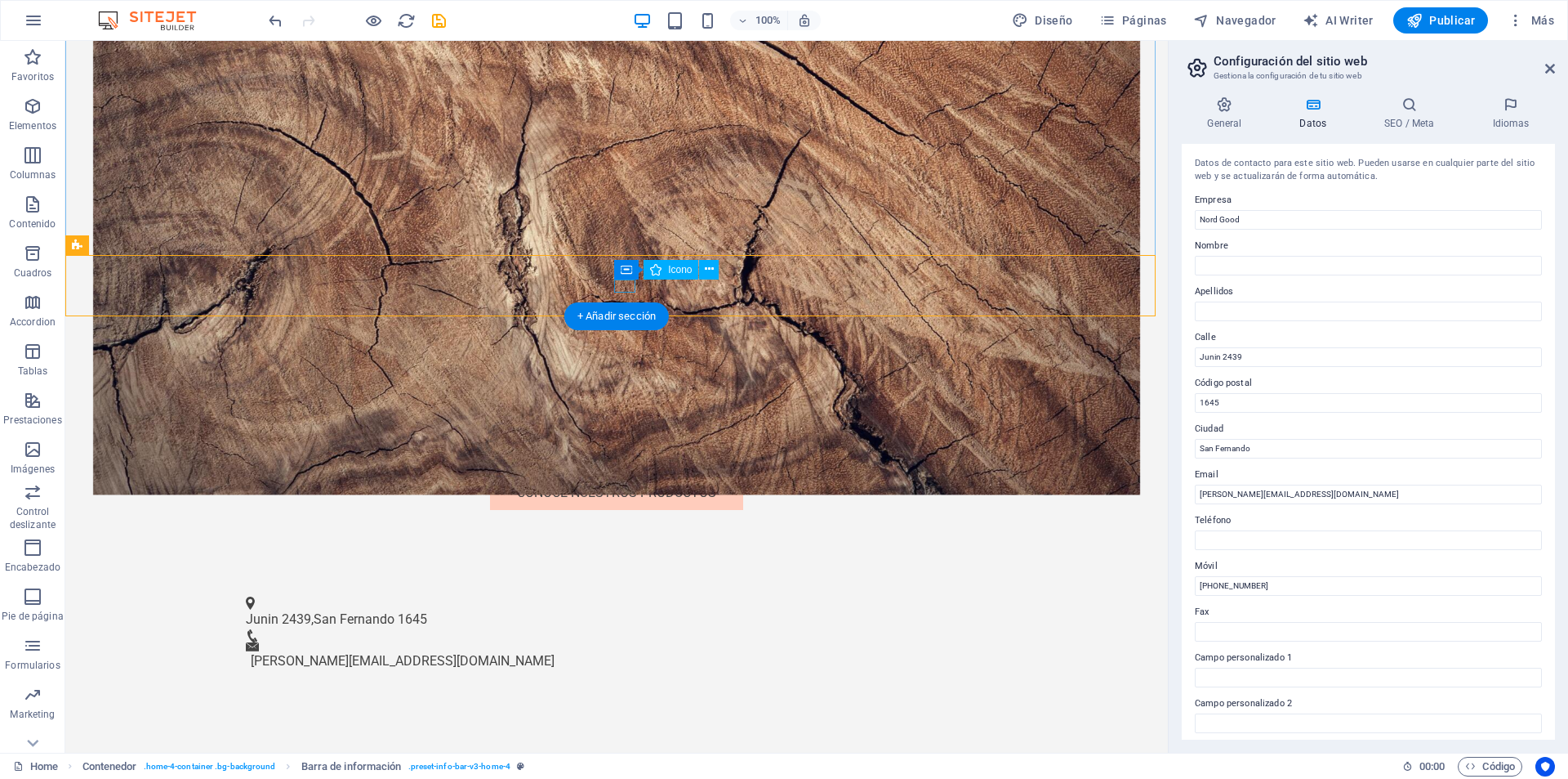
click at [622, 630] on figure at bounding box center [611, 636] width 729 height 13
click at [642, 575] on div "Junin 2439 , San Fernando 1645 martin@nordgood.com.ar" at bounding box center [616, 633] width 1102 height 116
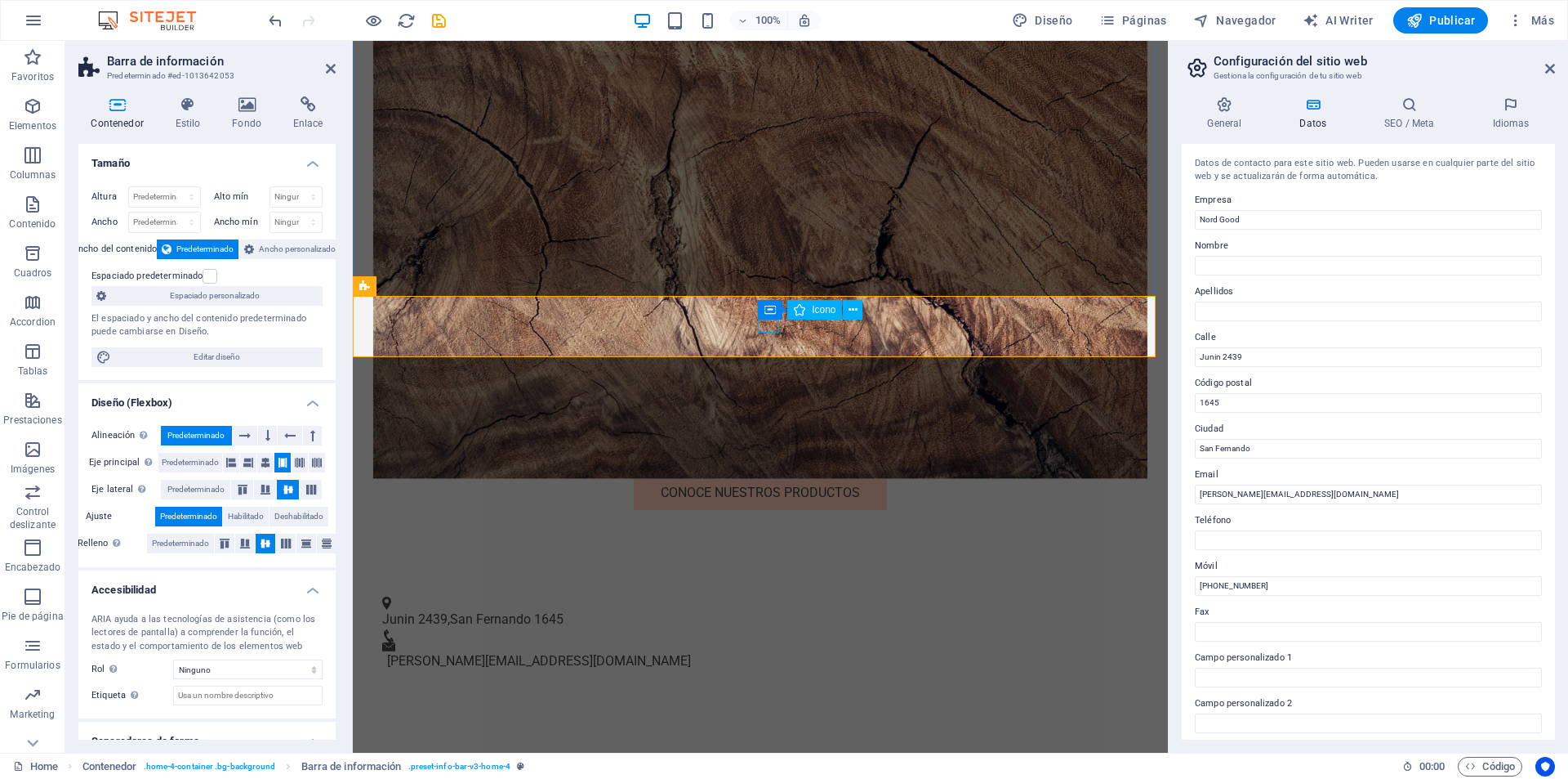
click at [773, 630] on figure at bounding box center [754, 636] width 744 height 13
click at [796, 310] on span "Contenedor" at bounding box center [809, 310] width 52 height 10
click at [512, 610] on div "Junin 2439 , San Fernando 1645" at bounding box center [754, 619] width 744 height 19
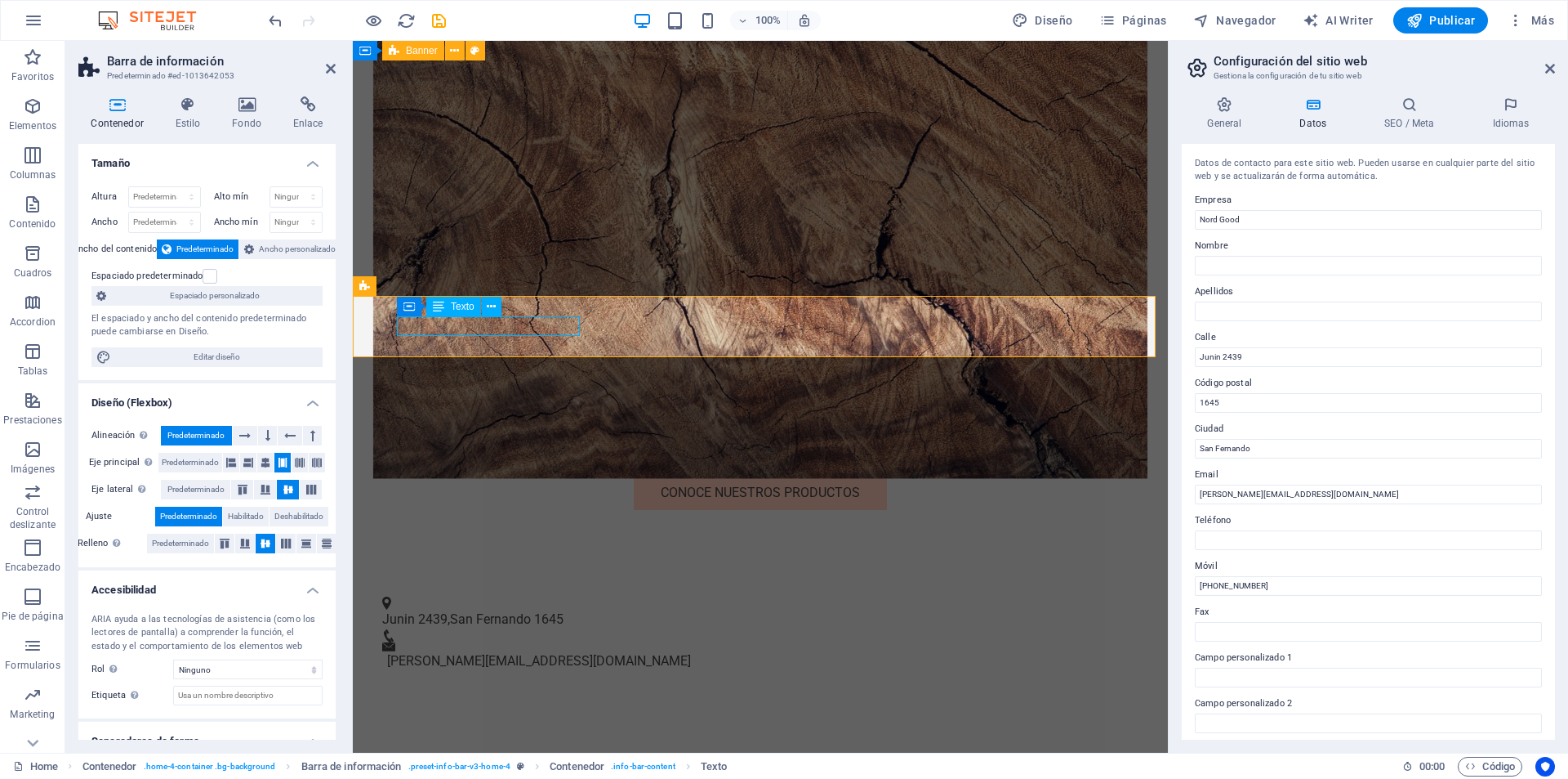
click at [513, 611] on span "San Fernando" at bounding box center [490, 619] width 81 height 16
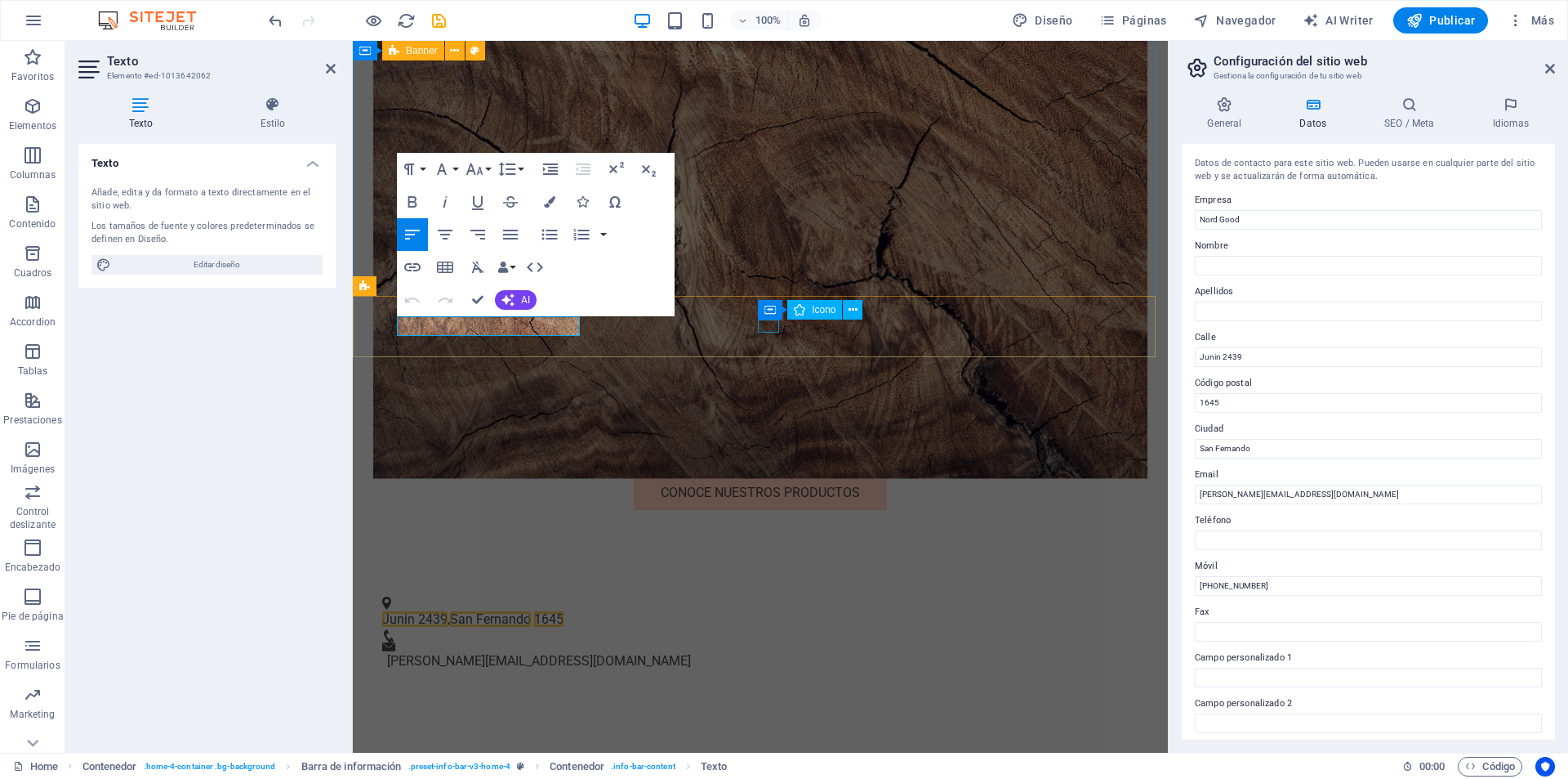
click at [768, 630] on figure at bounding box center [754, 636] width 744 height 13
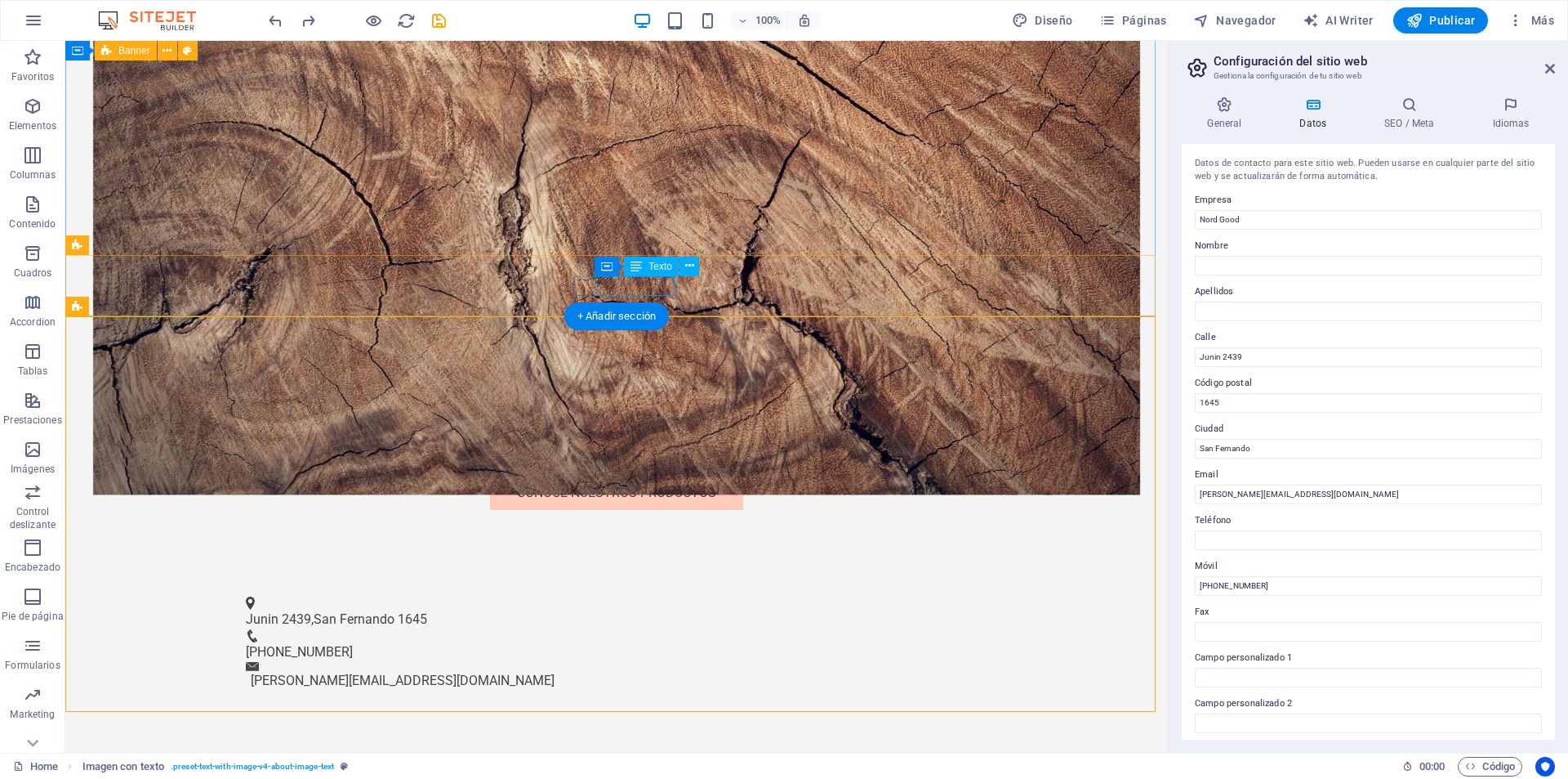
click at [353, 644] on span "212-978-0578" at bounding box center [300, 651] width 107 height 16
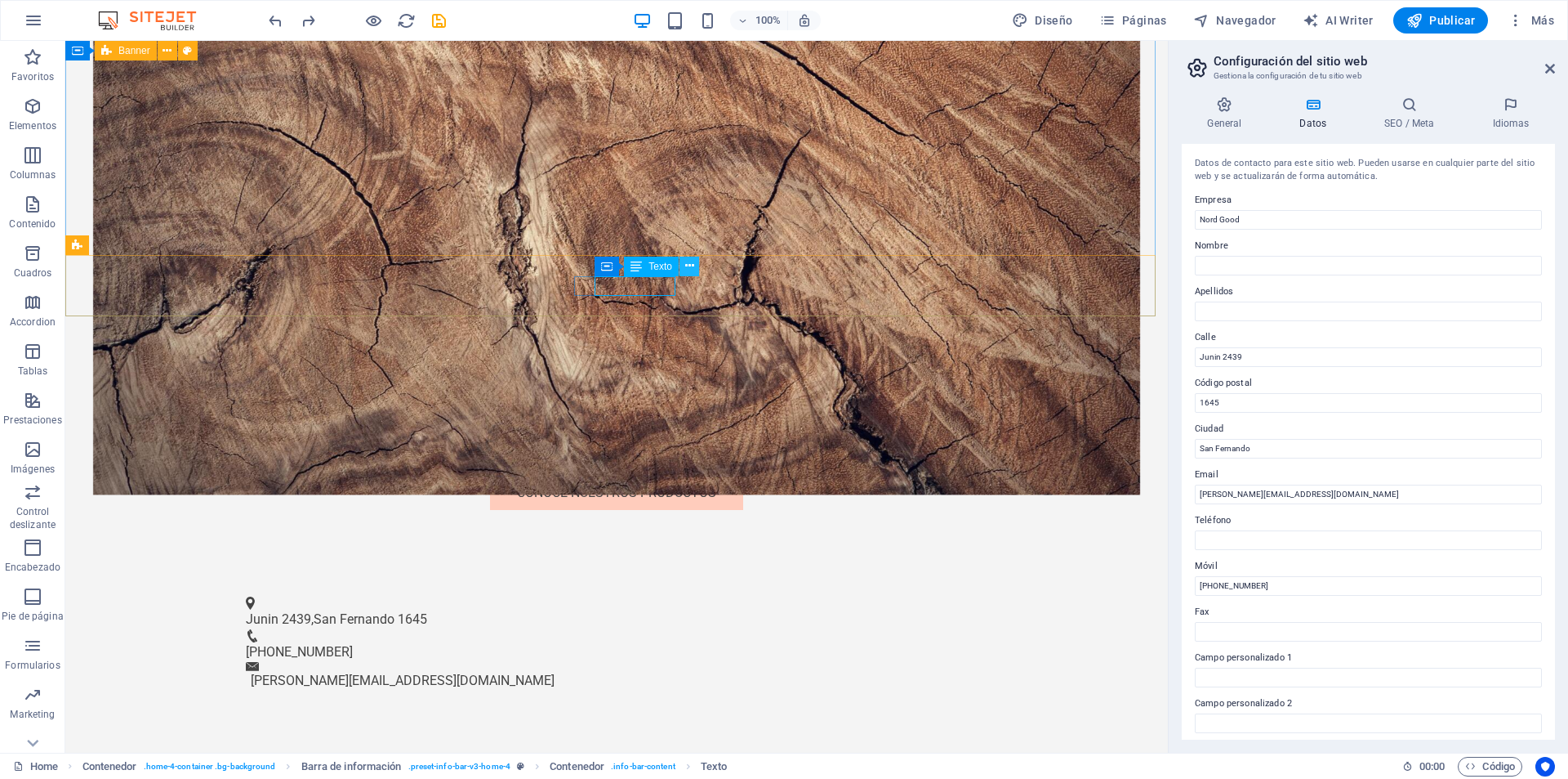
click at [685, 269] on icon at bounding box center [689, 266] width 9 height 18
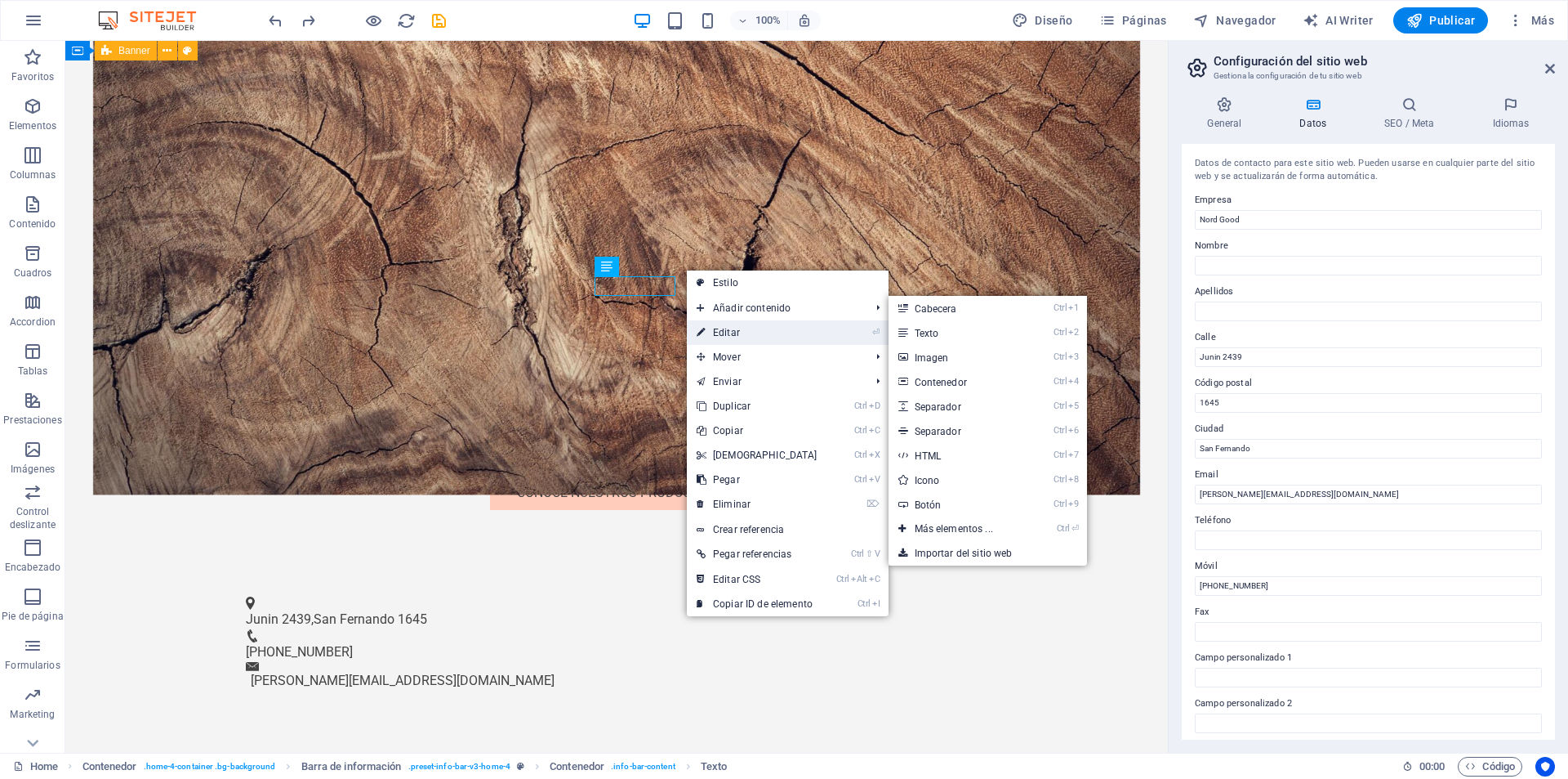
click at [719, 331] on link "⏎ Editar" at bounding box center [757, 332] width 140 height 24
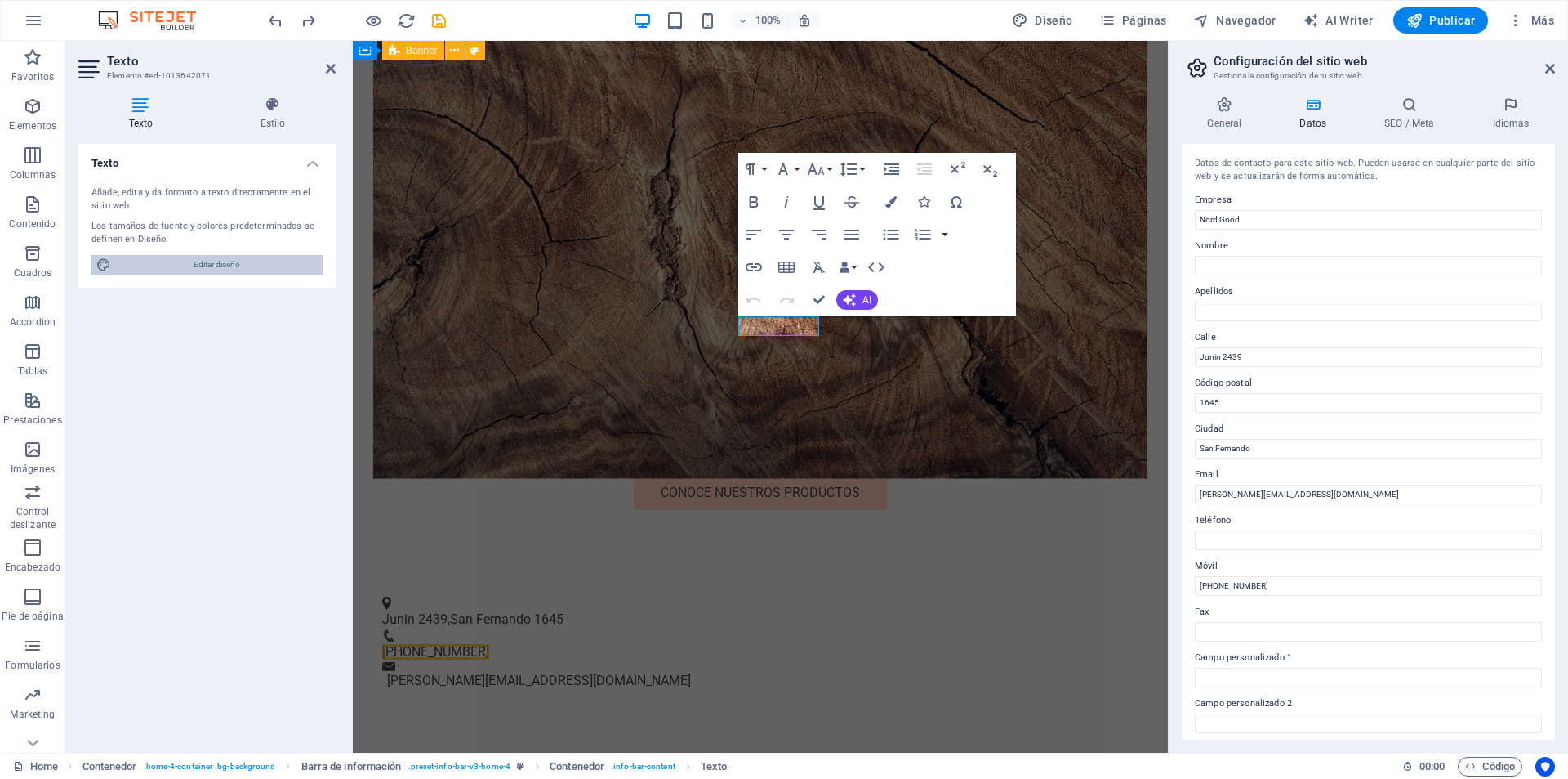
click at [202, 262] on span "Editar diseño" at bounding box center [217, 264] width 202 height 19
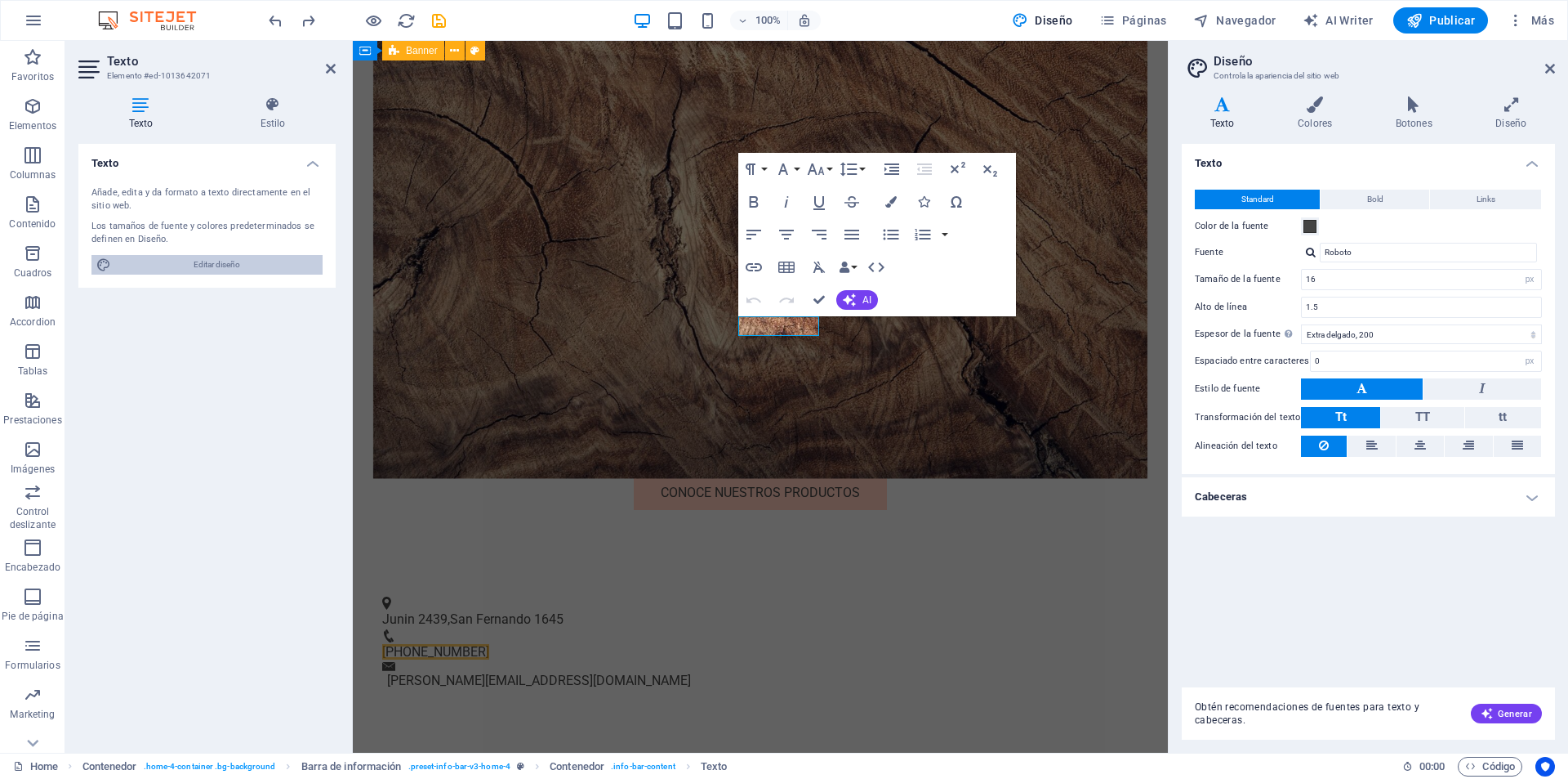
click at [1547, 67] on icon at bounding box center [1550, 68] width 10 height 13
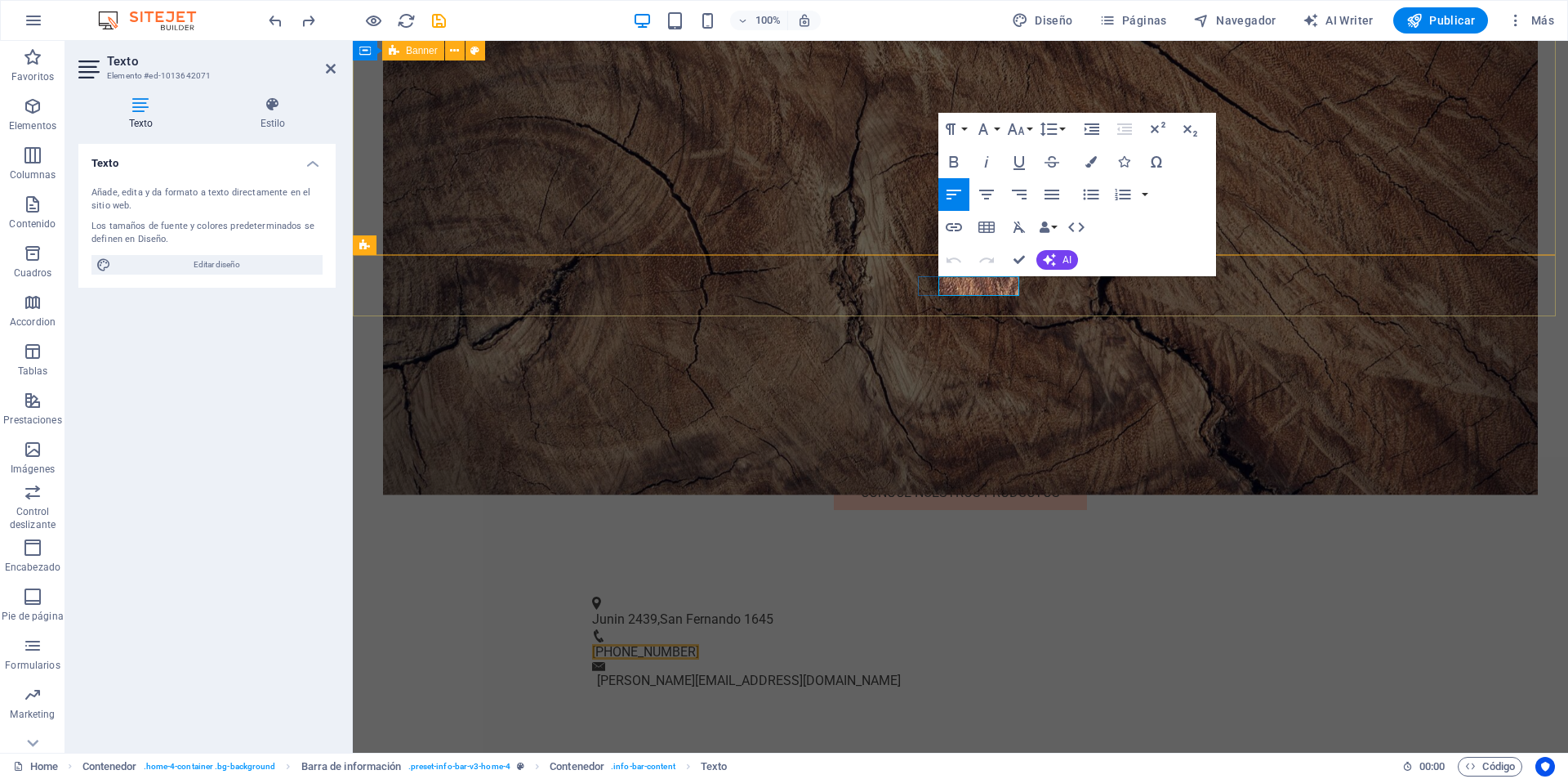
drag, startPoint x: 605, startPoint y: 247, endPoint x: 1141, endPoint y: 260, distance: 536.2
click at [1145, 259] on div "Paragraph Format Normal Heading 1 Heading 2 Heading 3 Heading 4 Heading 5 Headi…" at bounding box center [1077, 195] width 278 height 164
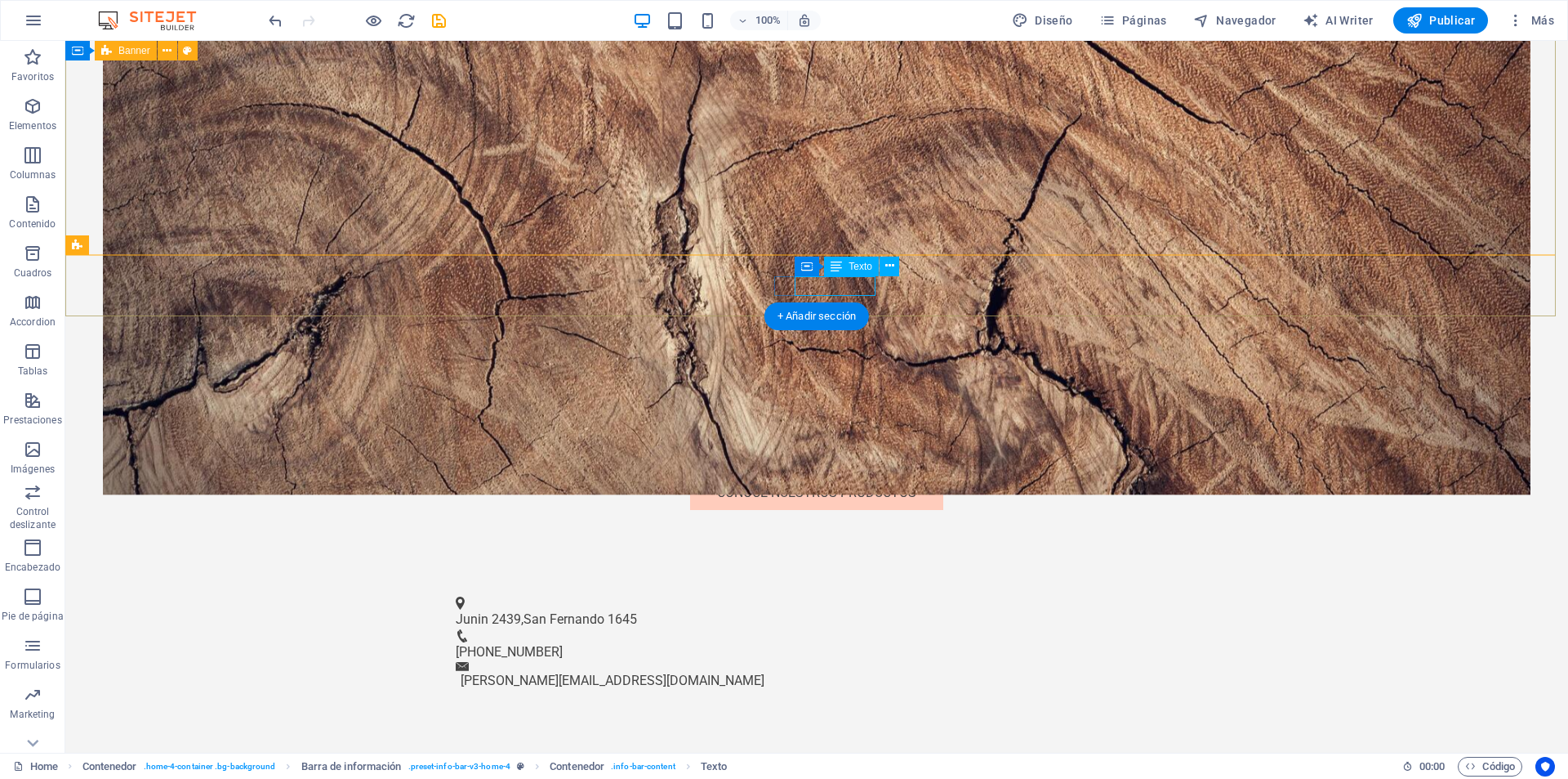
click at [562, 644] on span "212-978-0578" at bounding box center [509, 651] width 107 height 16
click at [868, 267] on icon at bounding box center [867, 266] width 9 height 18
click at [562, 644] on span "212-978-0578" at bounding box center [509, 651] width 107 height 16
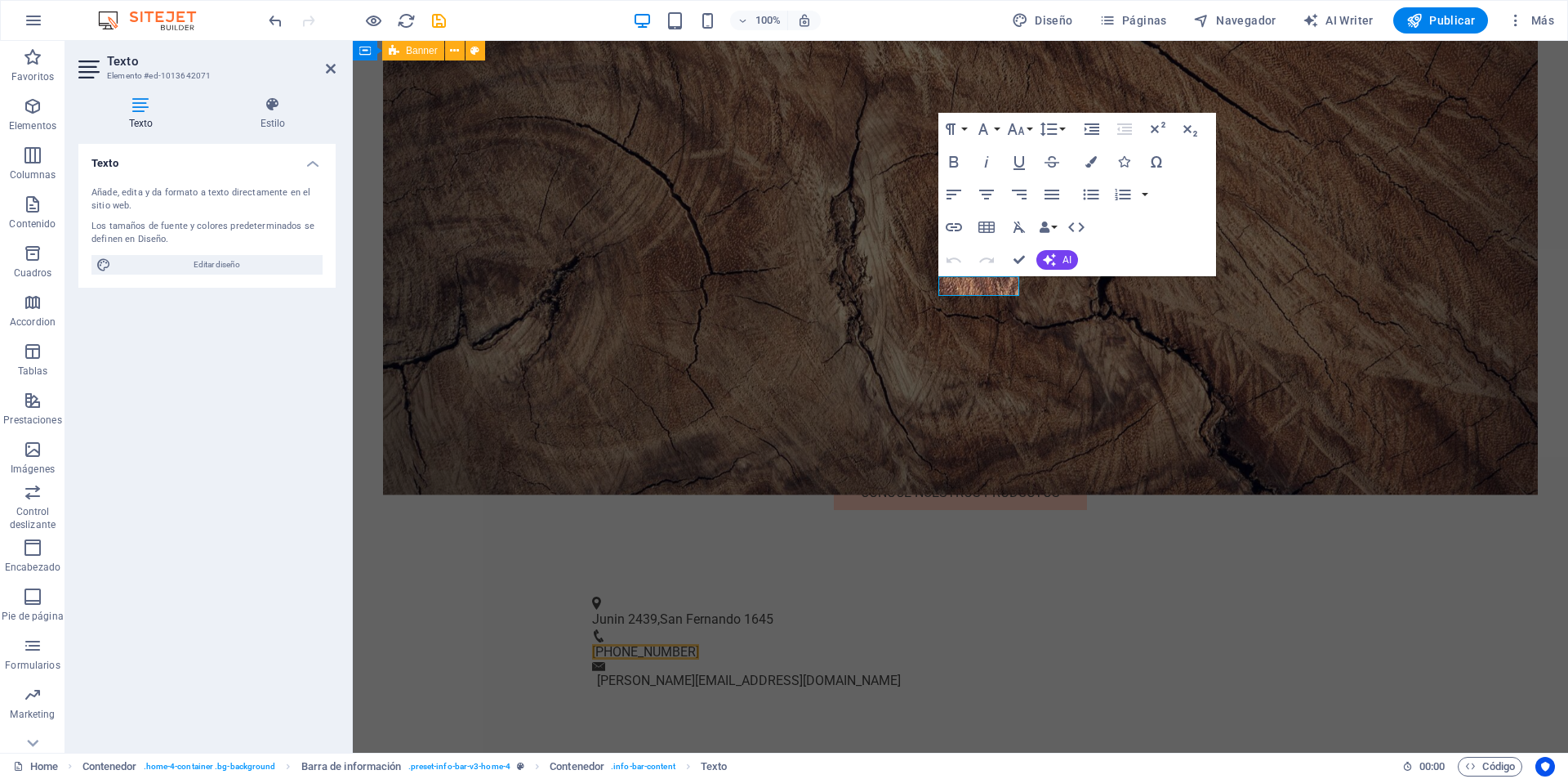
drag, startPoint x: 196, startPoint y: 263, endPoint x: 272, endPoint y: 177, distance: 114.8
click at [250, 190] on div "Añade, edita y da formato a texto directamente en el sitio web. Los tamaños de …" at bounding box center [207, 230] width 257 height 114
click at [306, 161] on h4 "Texto" at bounding box center [207, 158] width 257 height 29
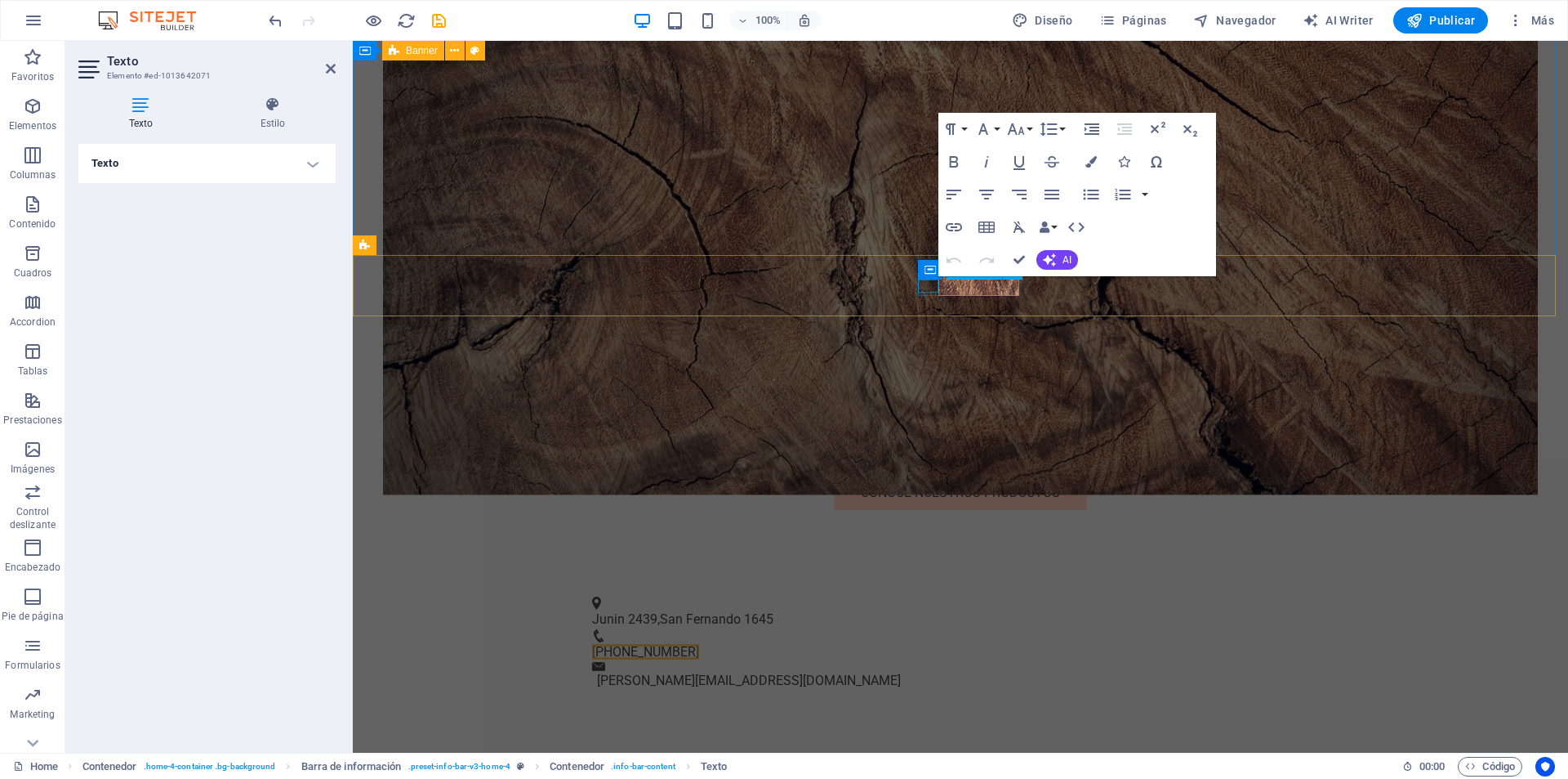
click at [929, 630] on figure at bounding box center [954, 636] width 723 height 13
drag, startPoint x: 929, startPoint y: 289, endPoint x: 1282, endPoint y: 320, distance: 354.4
click at [929, 630] on figure at bounding box center [954, 636] width 723 height 13
select select "xMidYMid"
select select "px"
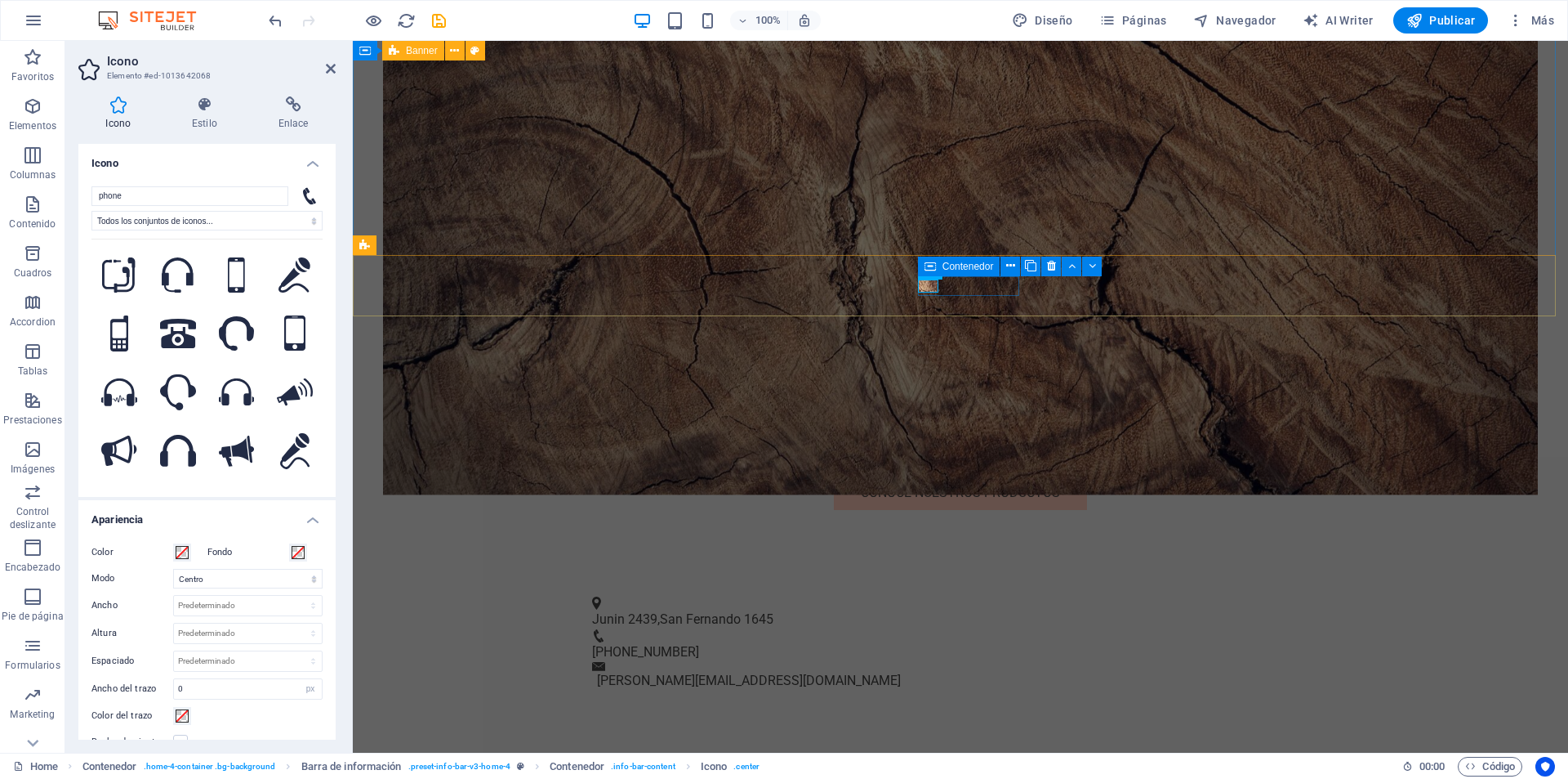
click at [973, 271] on span "Contenedor" at bounding box center [969, 266] width 52 height 10
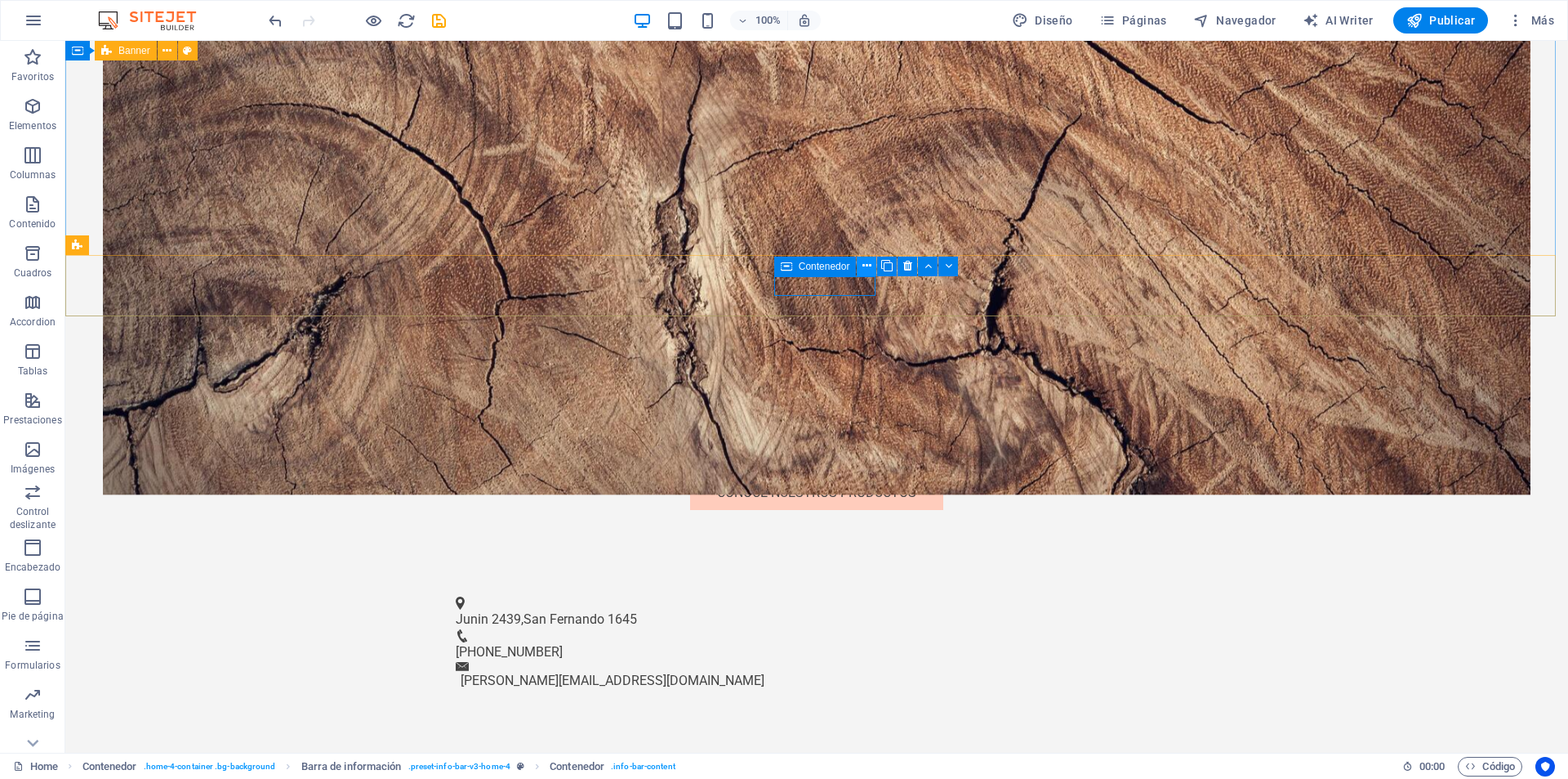
click at [865, 266] on icon at bounding box center [867, 266] width 9 height 18
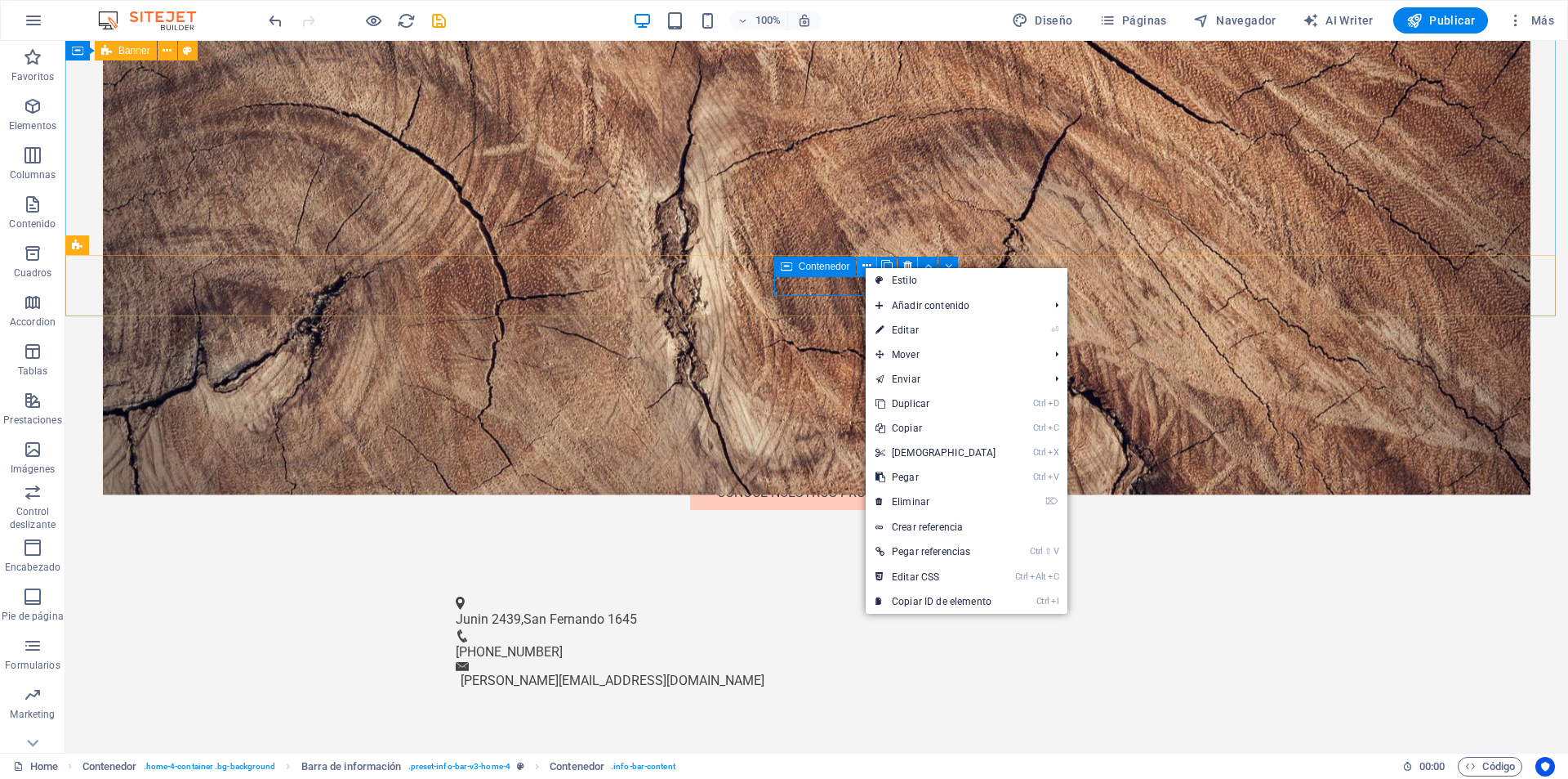
click at [865, 263] on icon at bounding box center [867, 266] width 9 height 18
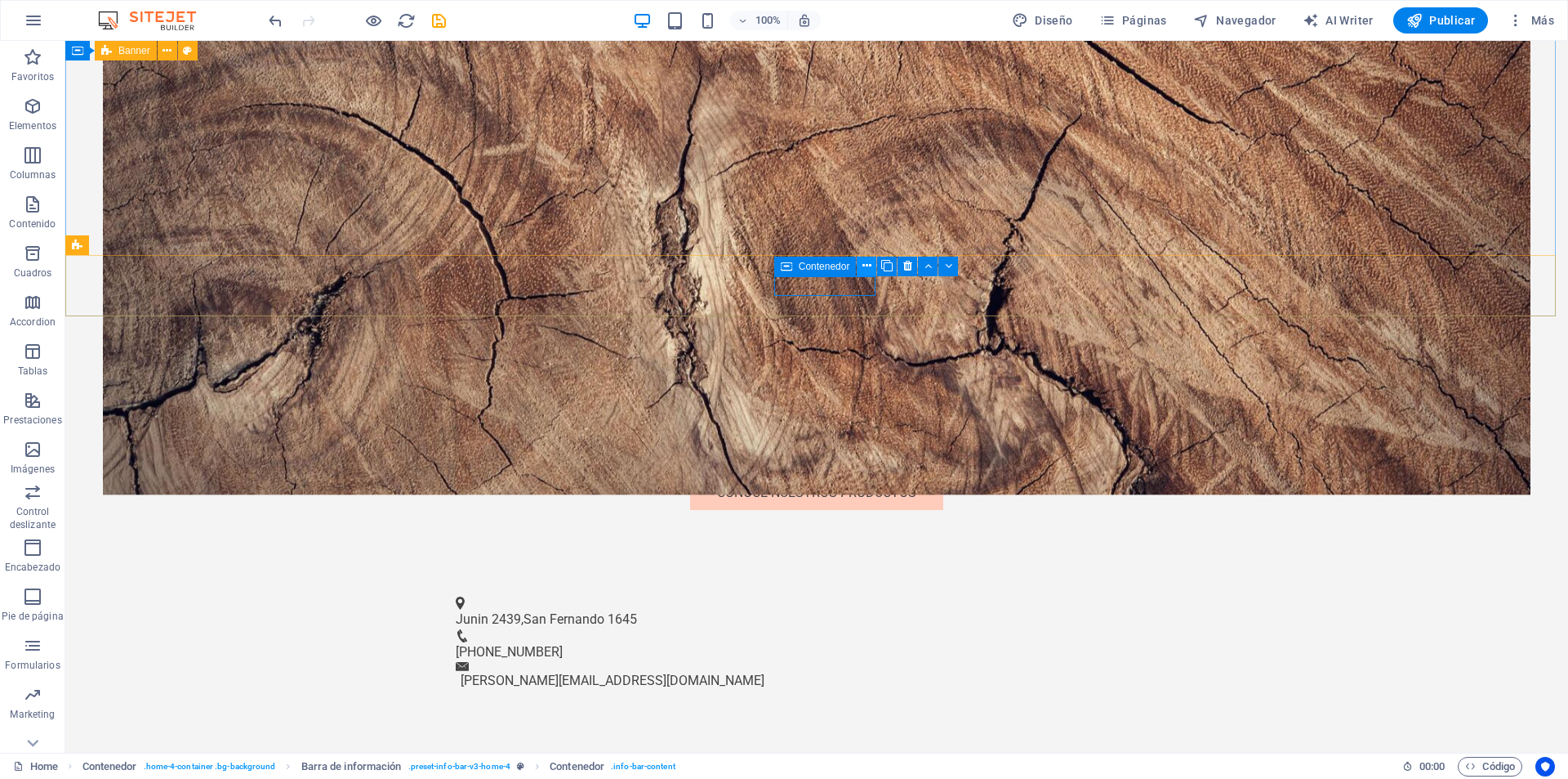
click at [867, 266] on icon at bounding box center [867, 266] width 9 height 18
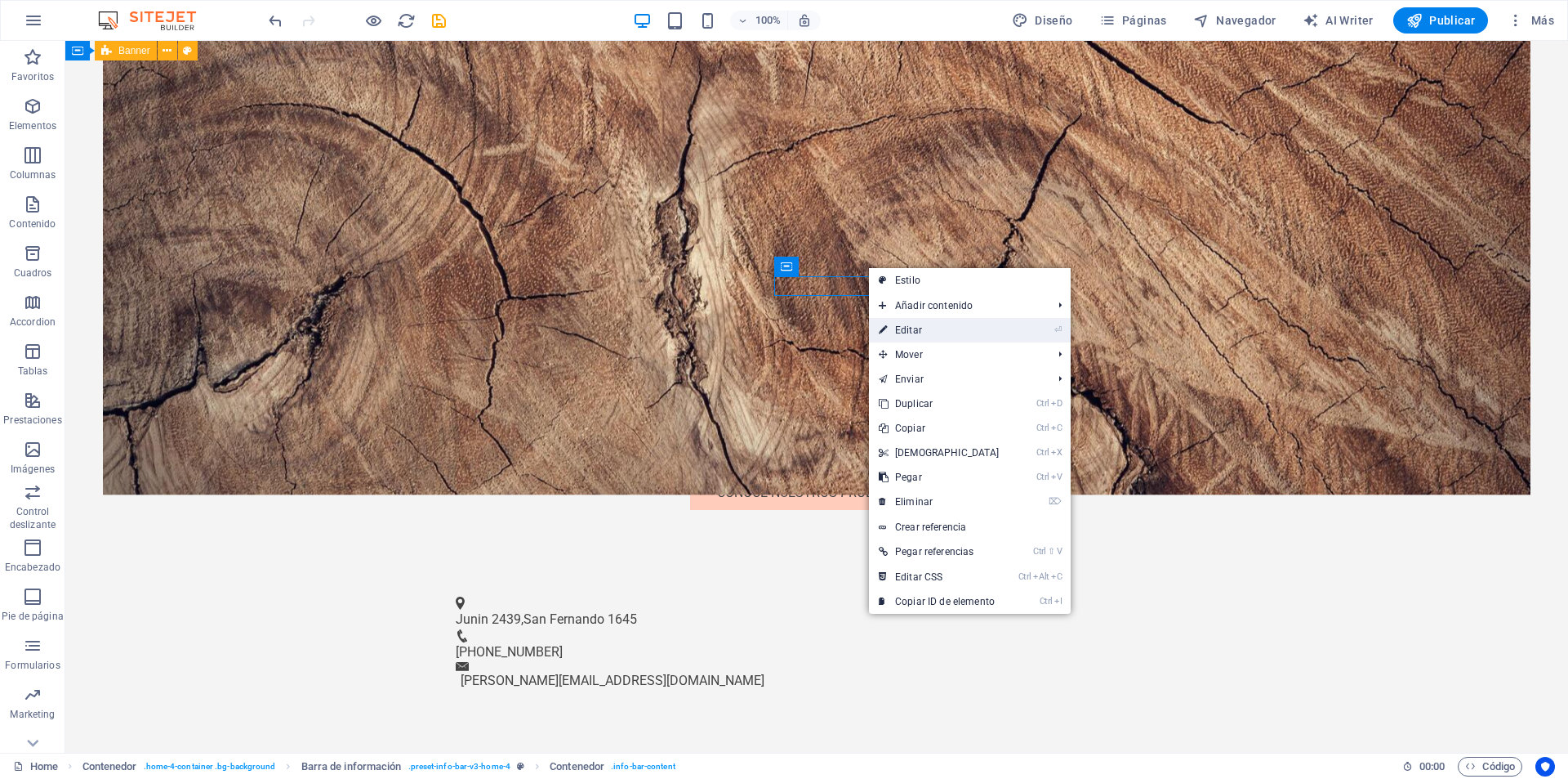
click at [891, 326] on link "⏎ Editar" at bounding box center [939, 330] width 140 height 24
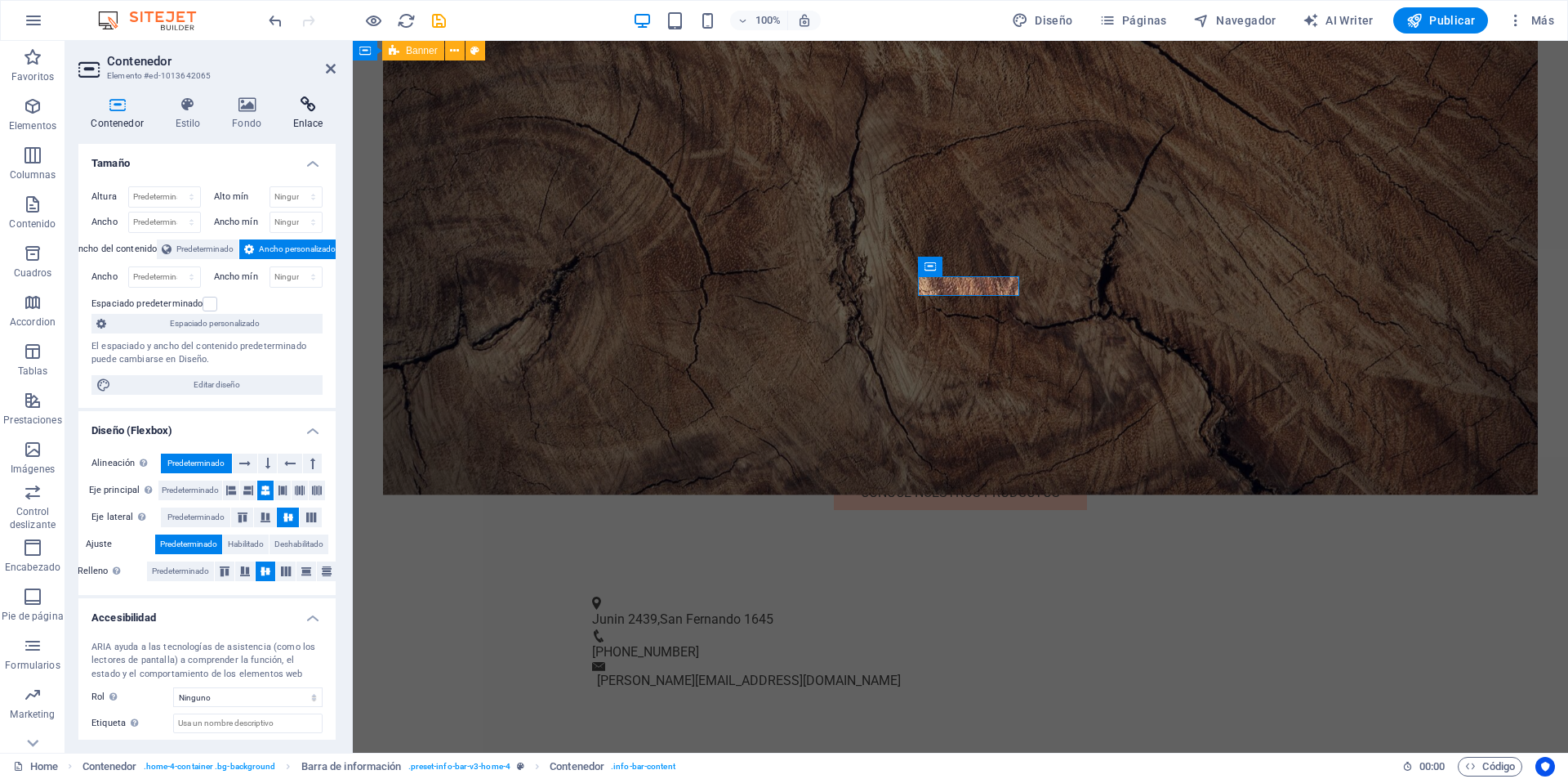
click at [308, 106] on icon at bounding box center [308, 104] width 56 height 17
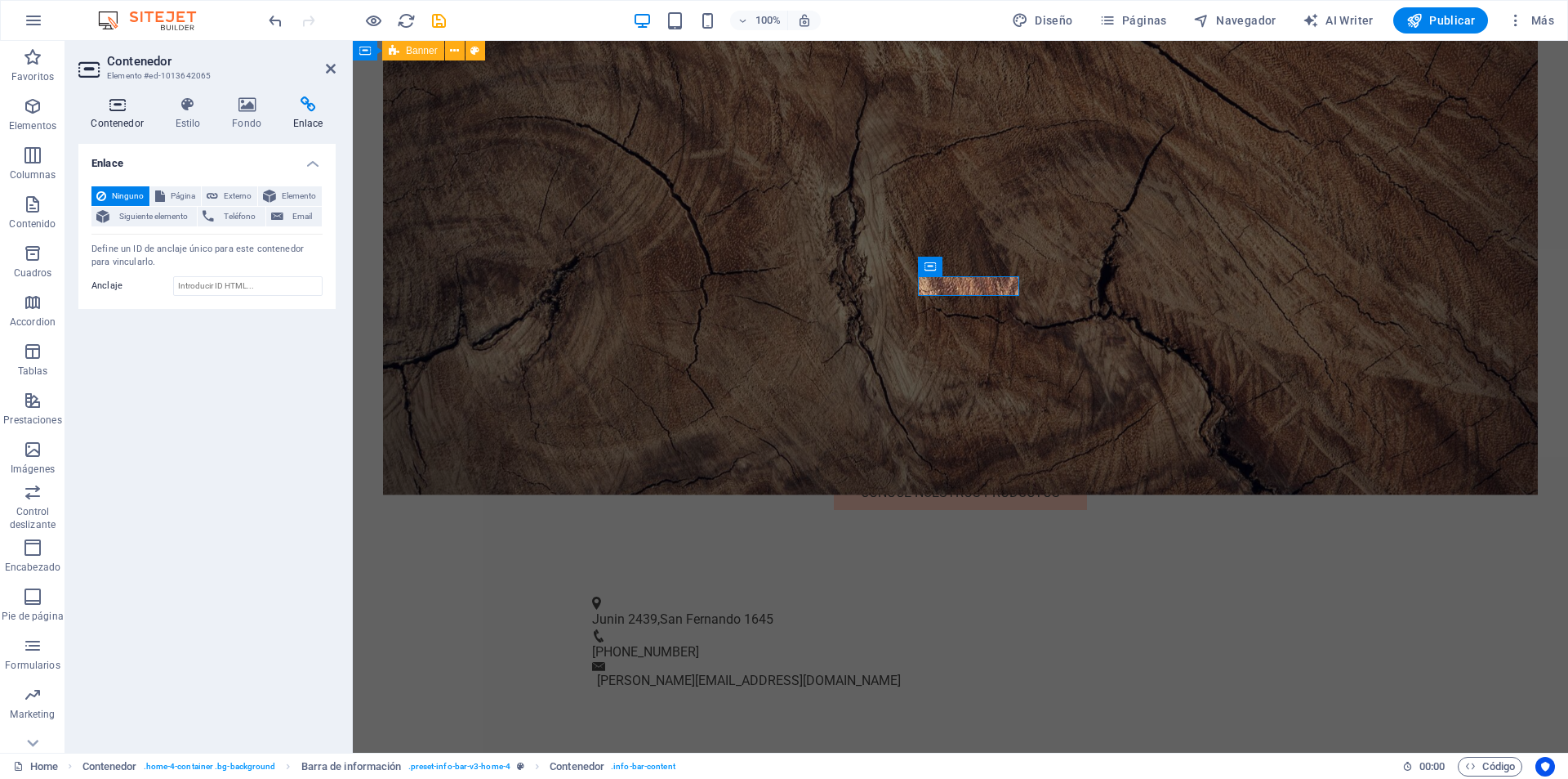
click at [117, 122] on h4 "Contenedor" at bounding box center [120, 113] width 84 height 34
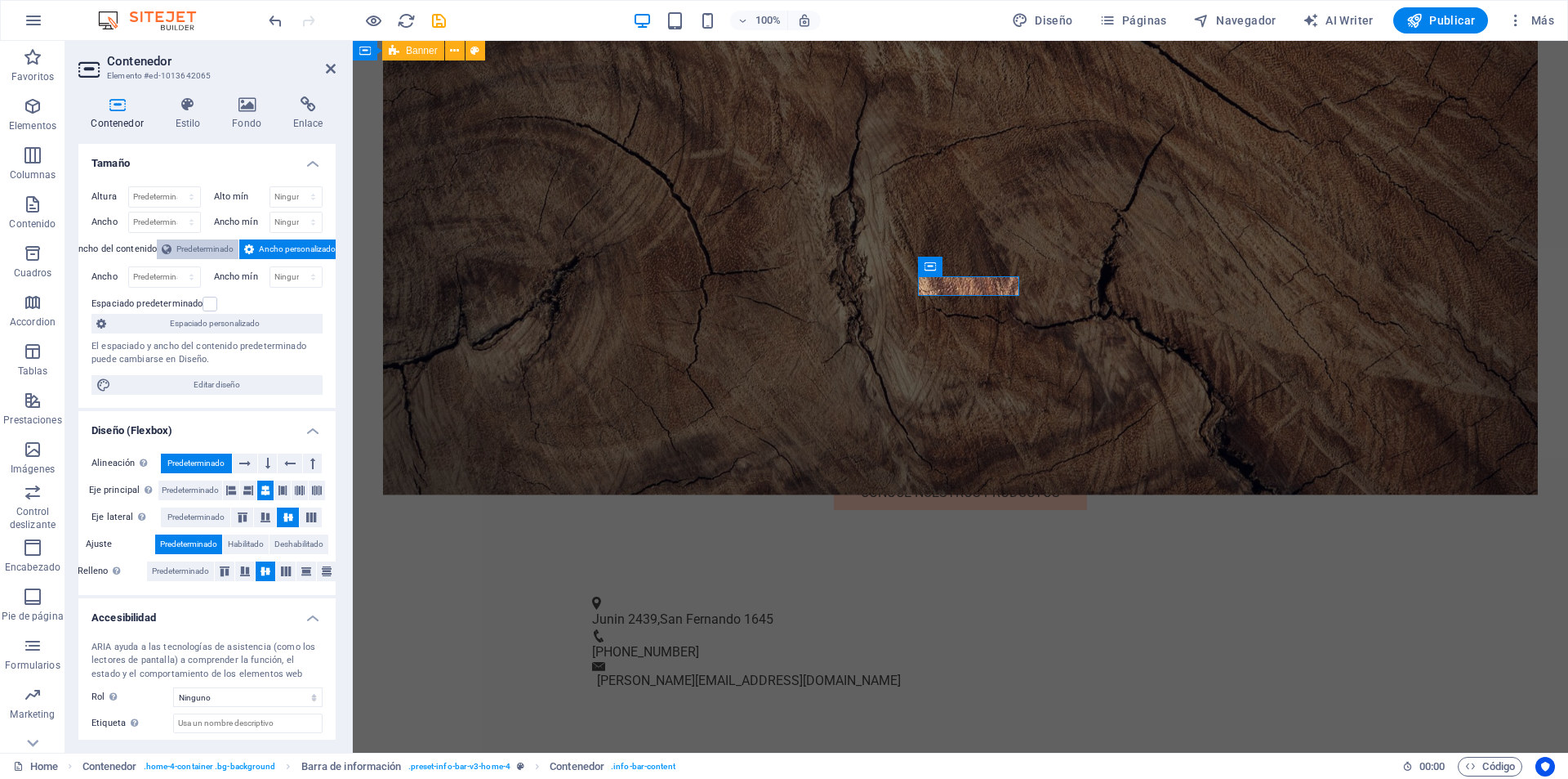
click at [219, 241] on span "Predeterminado" at bounding box center [204, 249] width 58 height 19
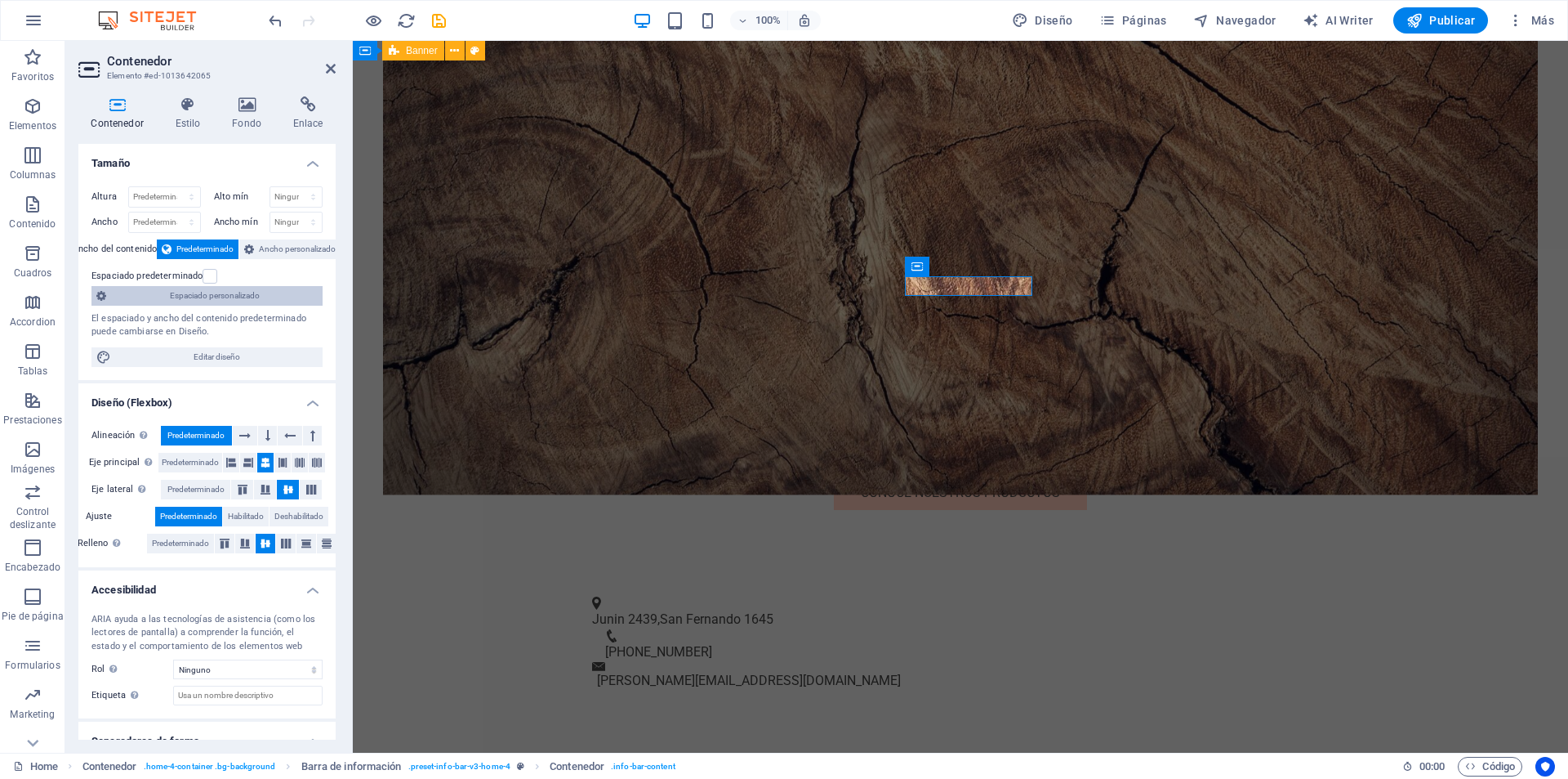
click at [207, 296] on span "Espaciado personalizado" at bounding box center [214, 296] width 207 height 19
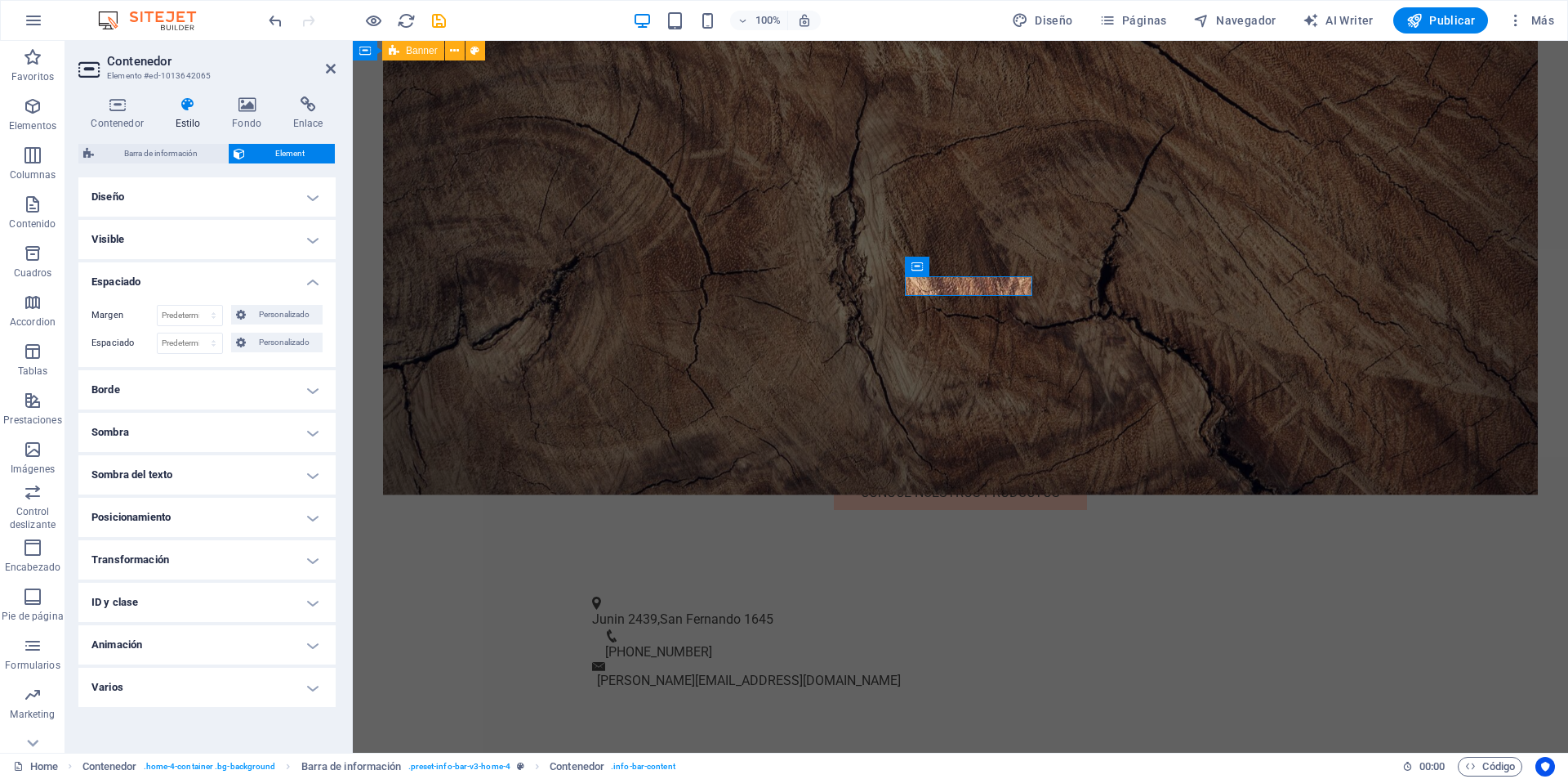
click at [211, 203] on h4 "Diseño" at bounding box center [207, 196] width 257 height 39
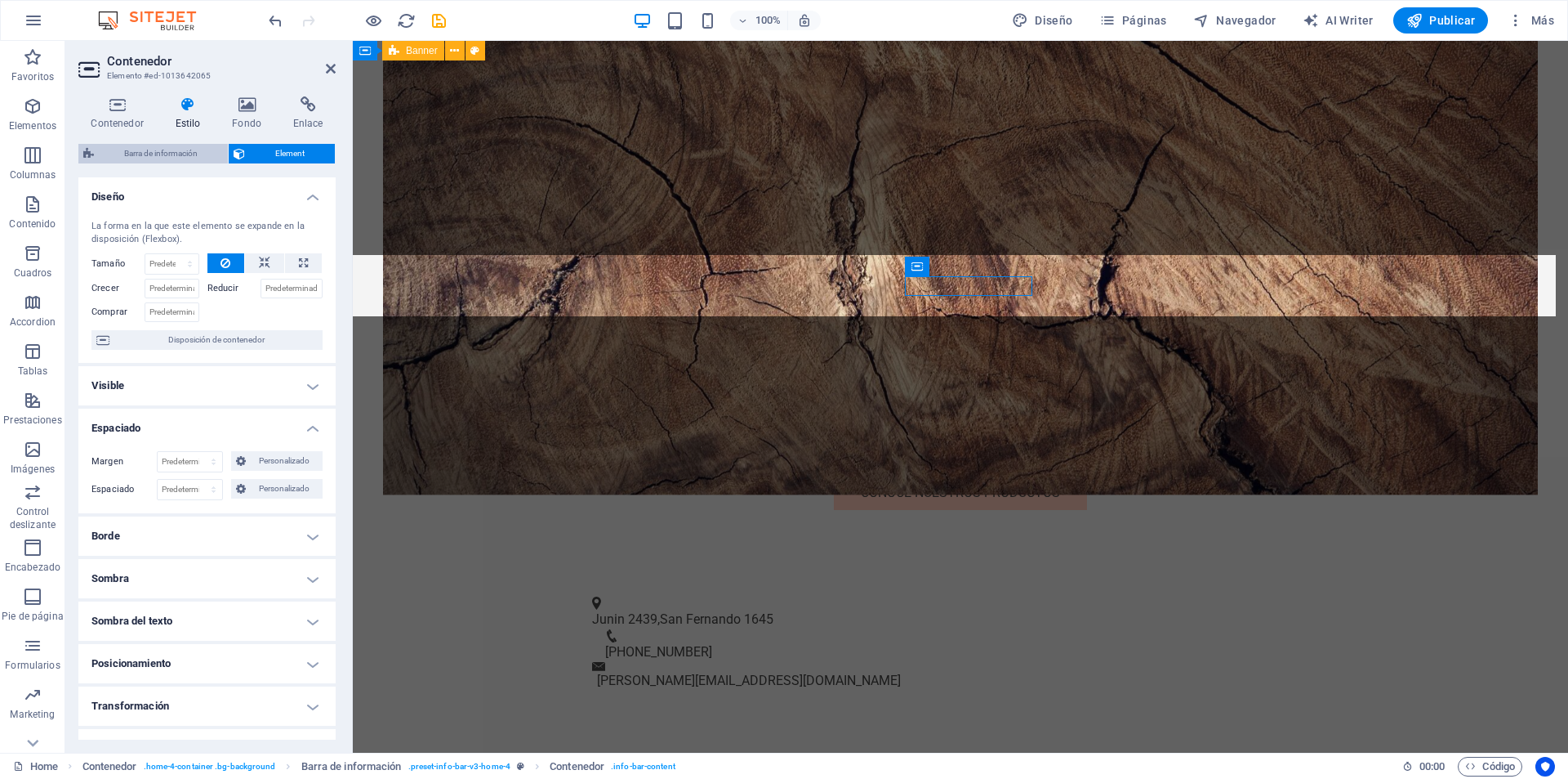
click at [184, 144] on span "Barra de información" at bounding box center [160, 153] width 124 height 19
select select "vw"
select select "rem"
select select "vw"
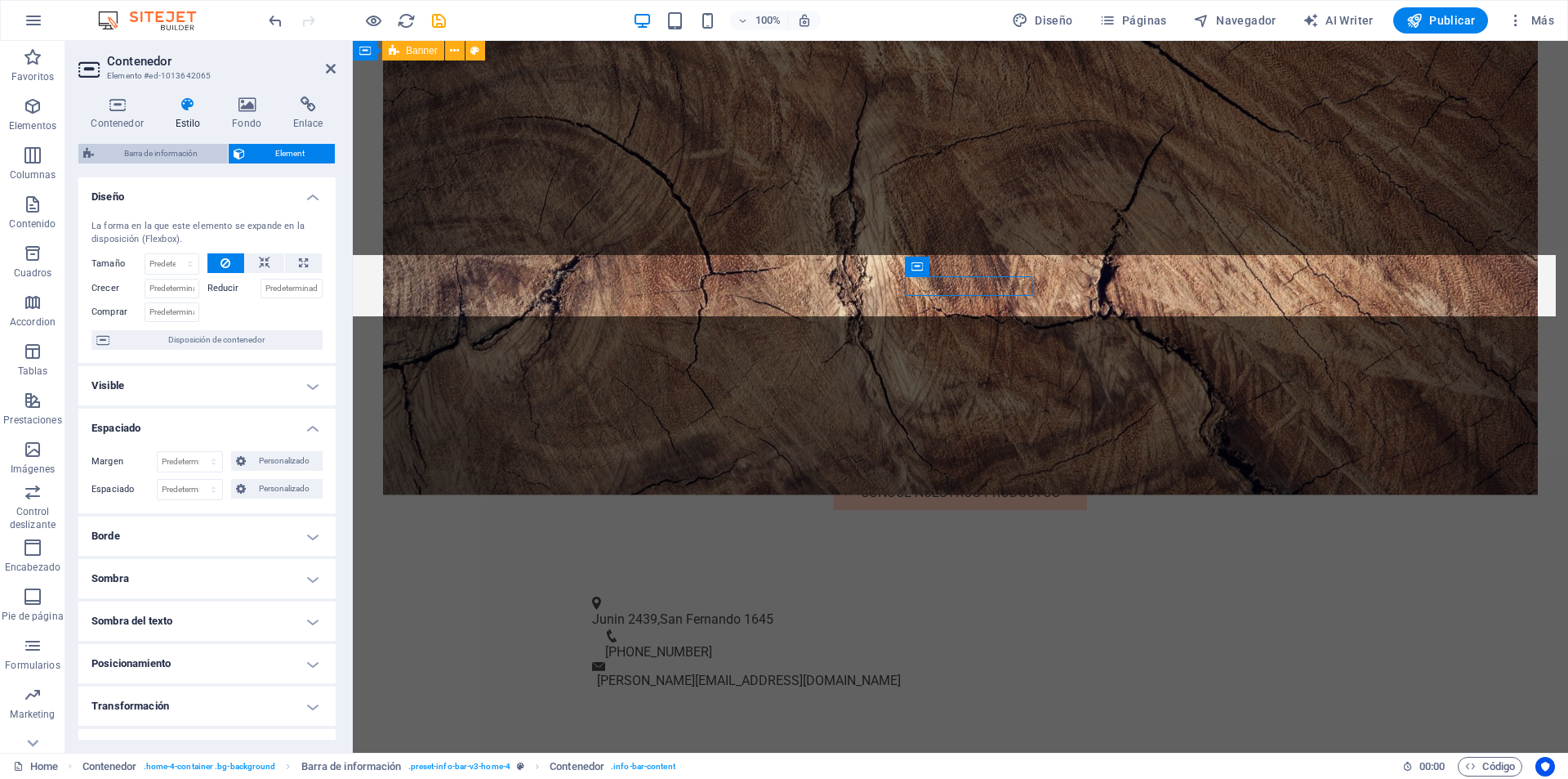
select select "preset-info-bar-v3-home-4"
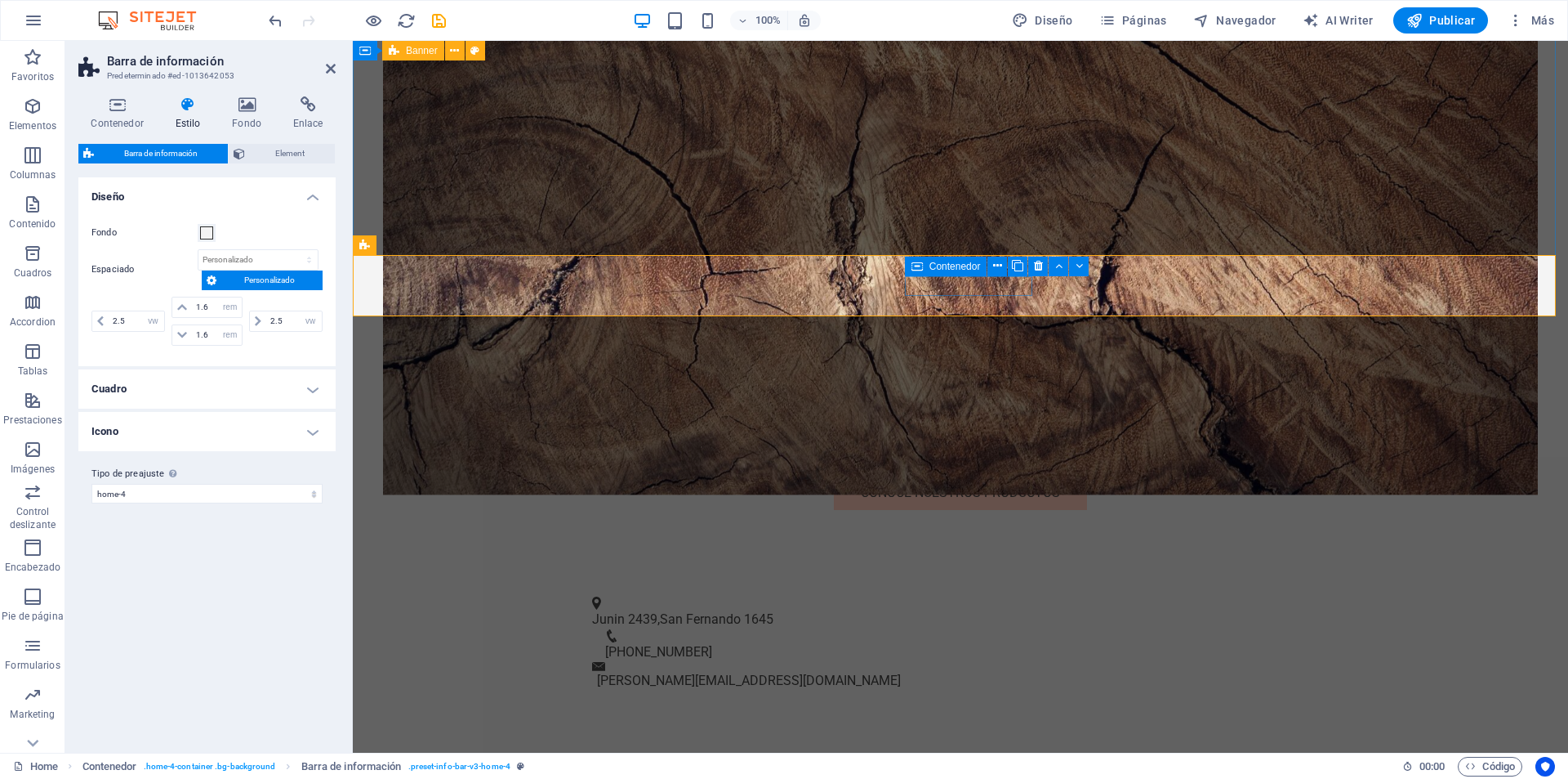
click at [930, 266] on span "Contenedor" at bounding box center [955, 266] width 52 height 10
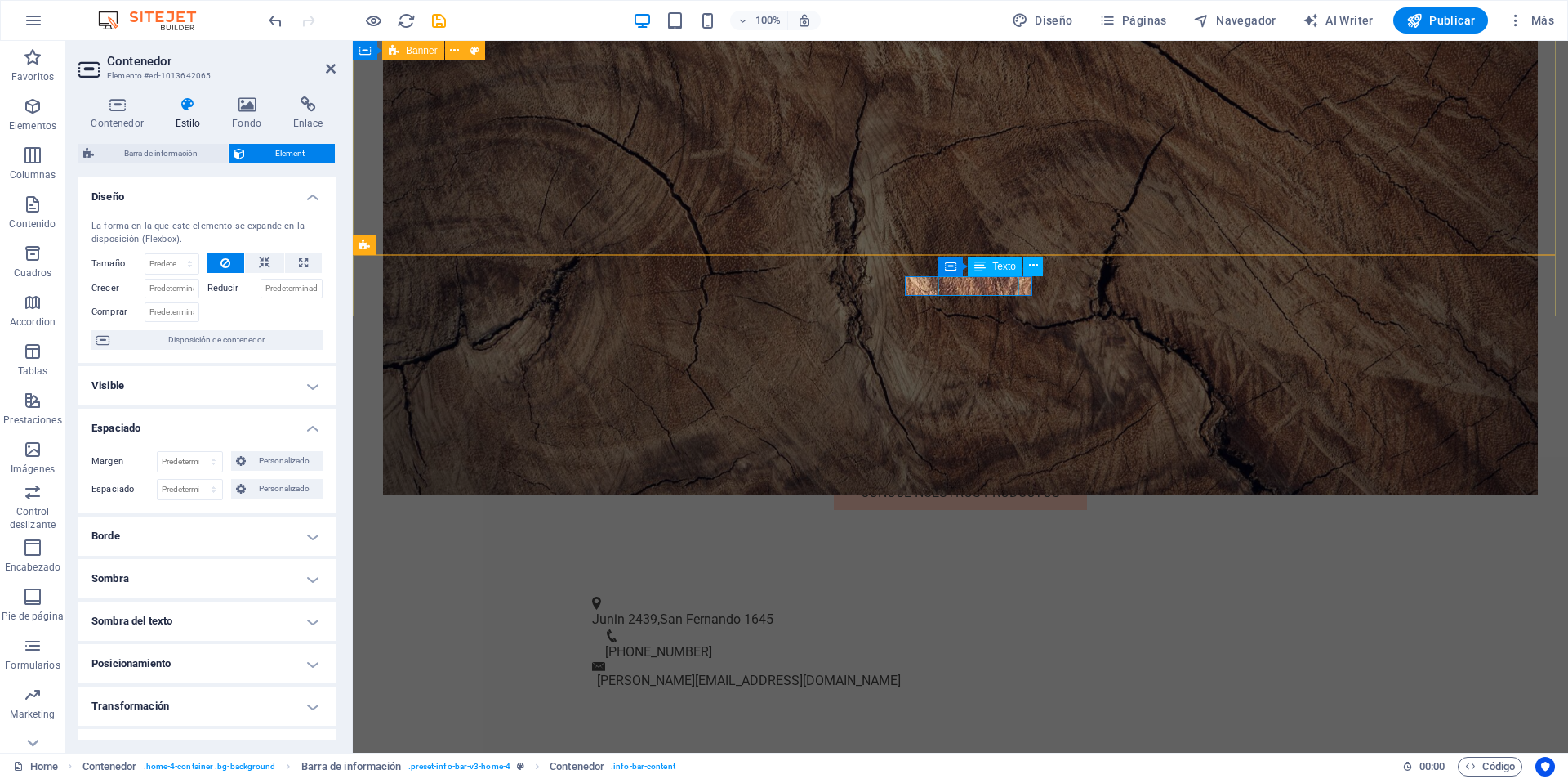
click at [713, 644] on span "212-978-0578" at bounding box center [658, 651] width 107 height 16
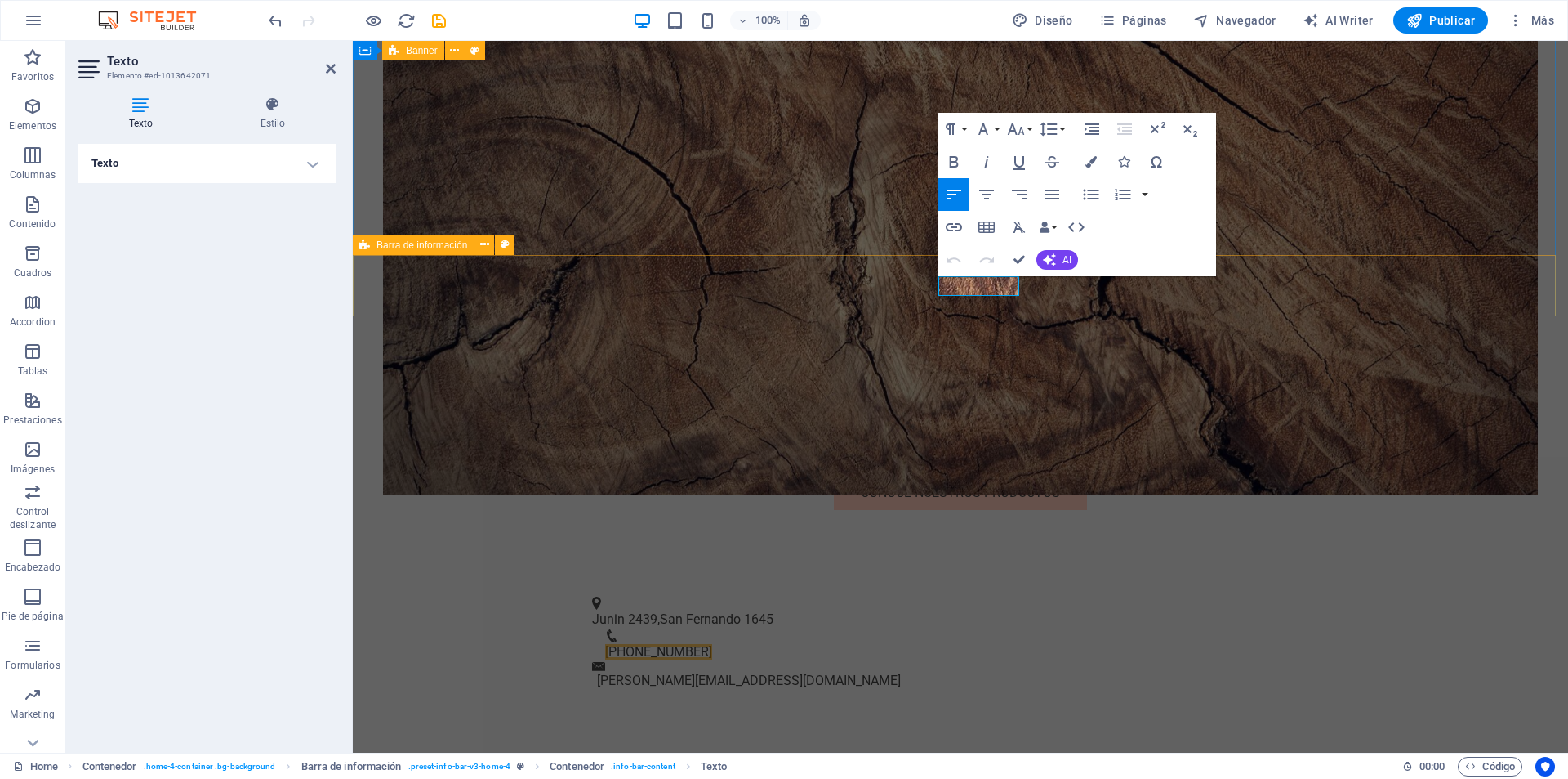
click at [945, 575] on div "Junin 2439 , San Fernando 1645 212-978-0578 martin@nordgood.com.ar" at bounding box center [960, 643] width 1215 height 135
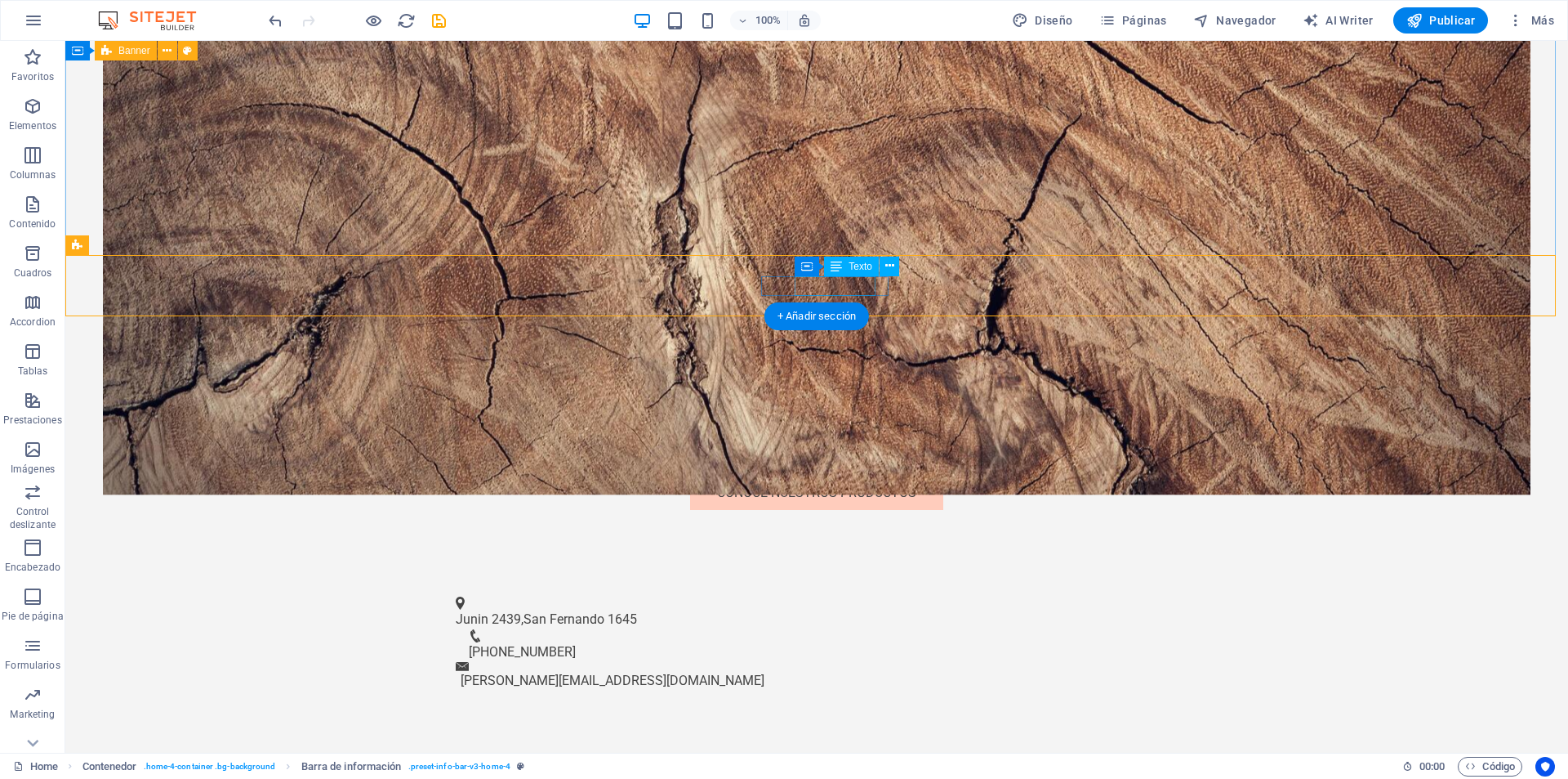
click at [576, 644] on span "212-978-0578" at bounding box center [522, 651] width 107 height 16
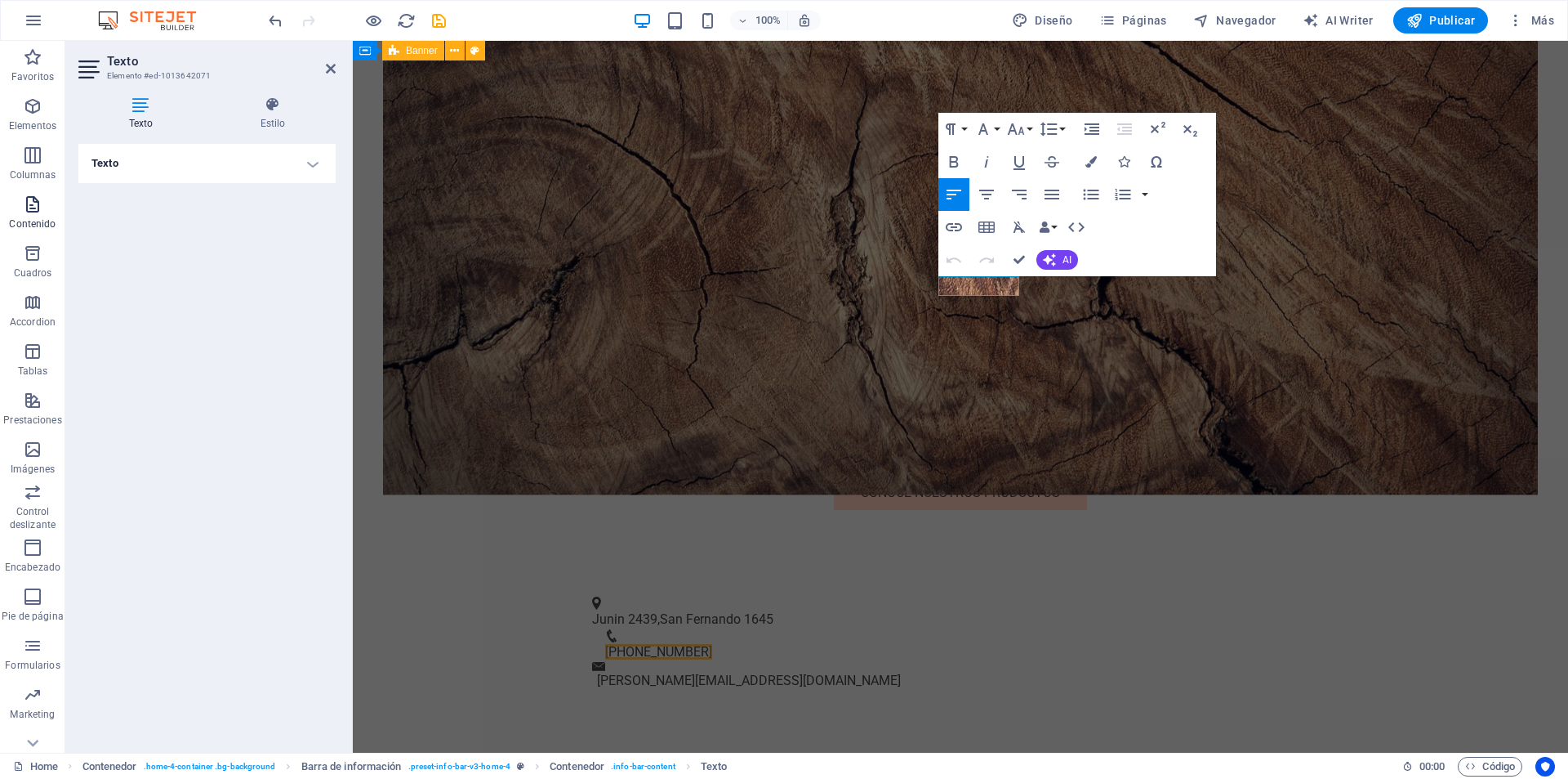
click at [33, 215] on span "Contenido" at bounding box center [33, 214] width 65 height 39
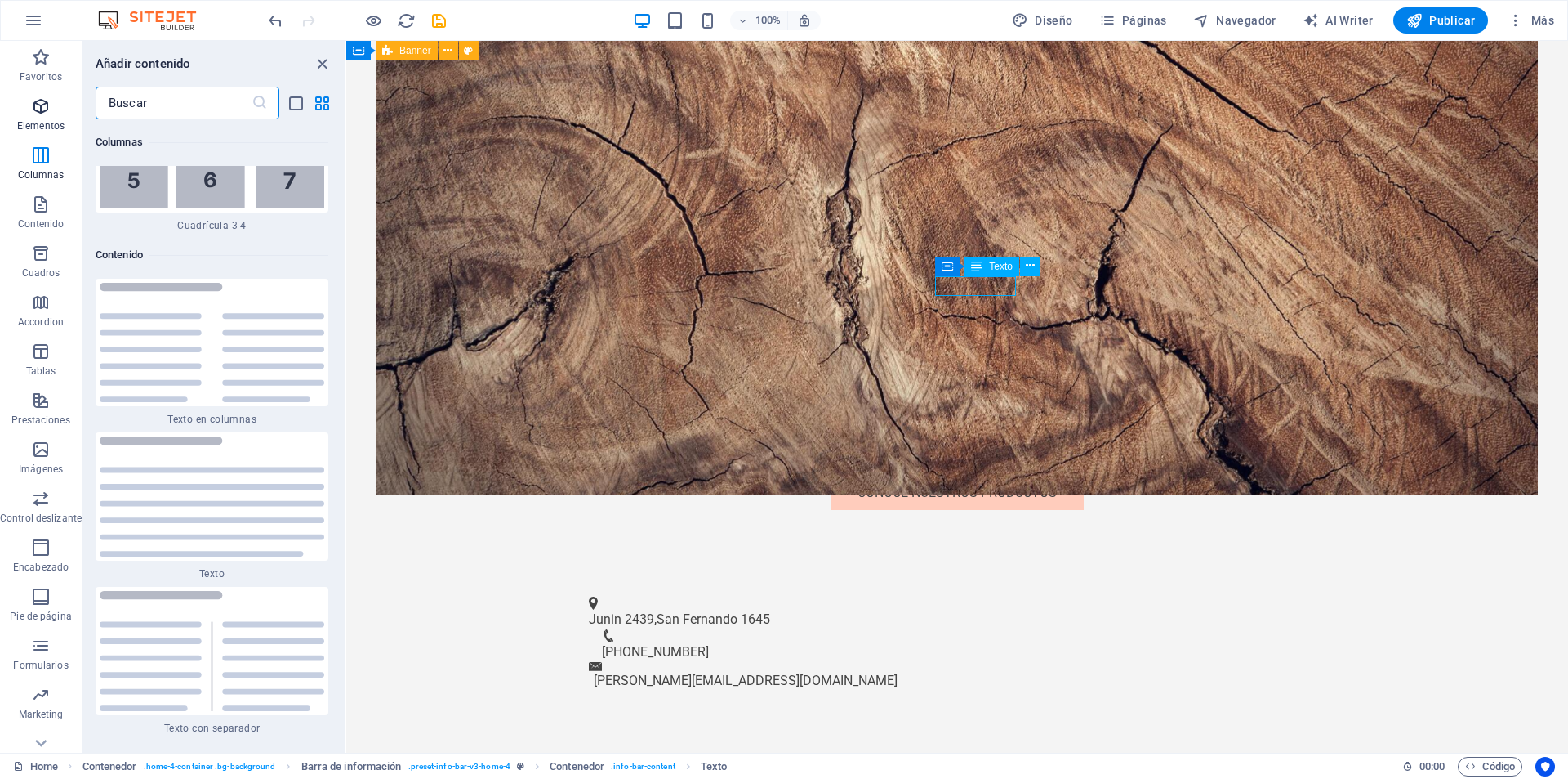
click at [53, 120] on p "Elementos" at bounding box center [41, 126] width 48 height 13
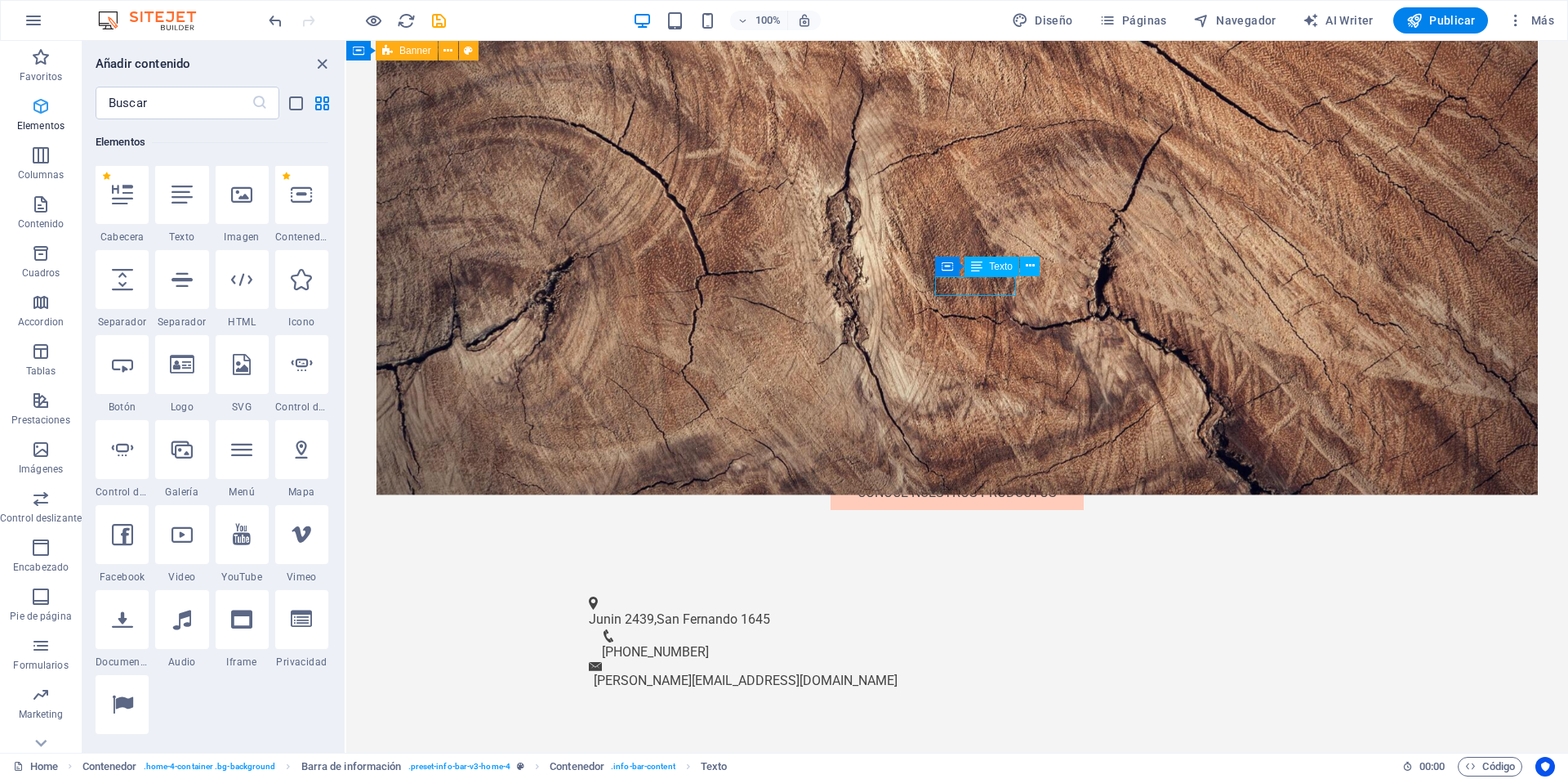
scroll to position [308, 0]
click at [291, 193] on icon at bounding box center [300, 195] width 21 height 21
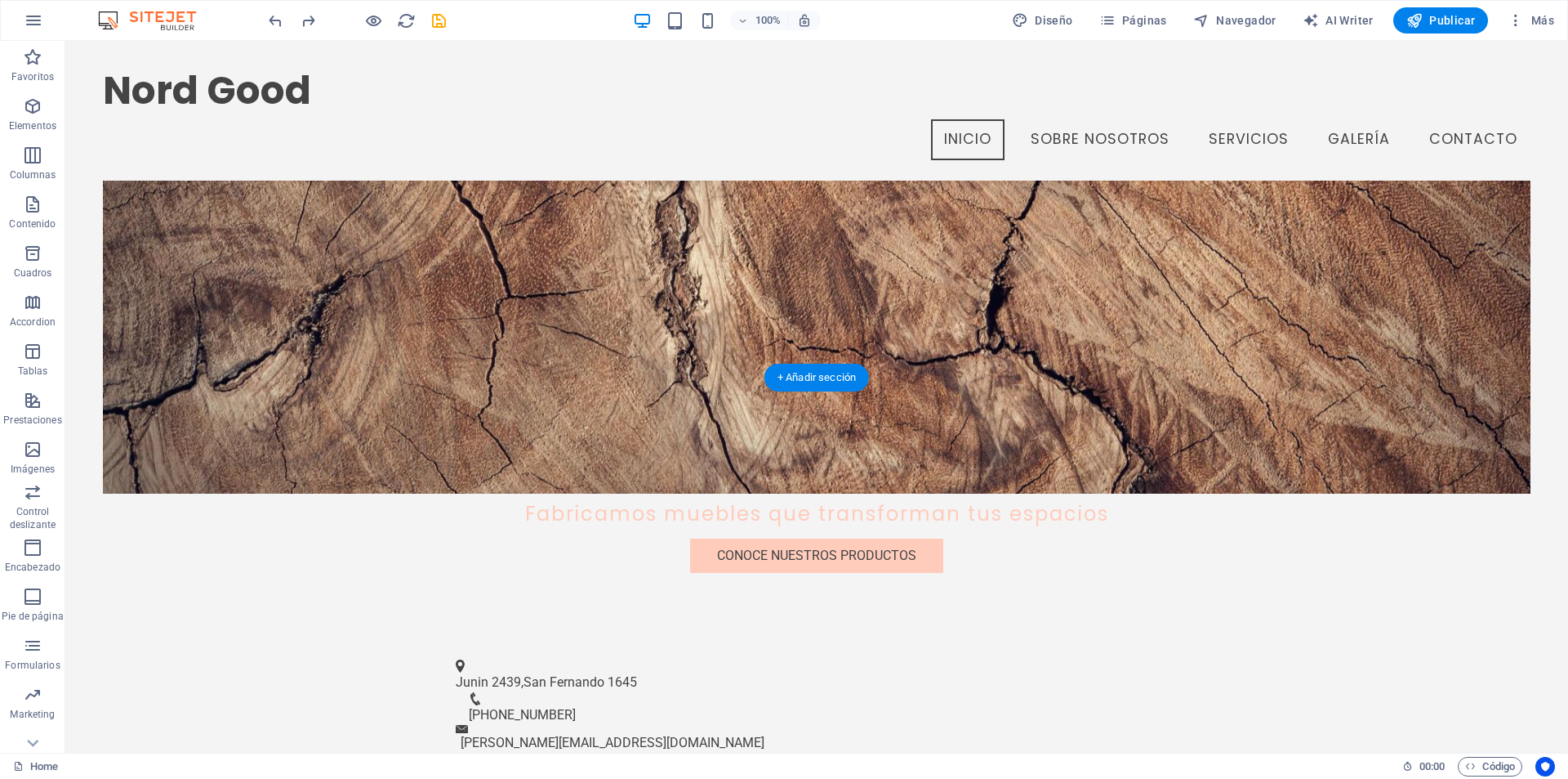
scroll to position [327, 0]
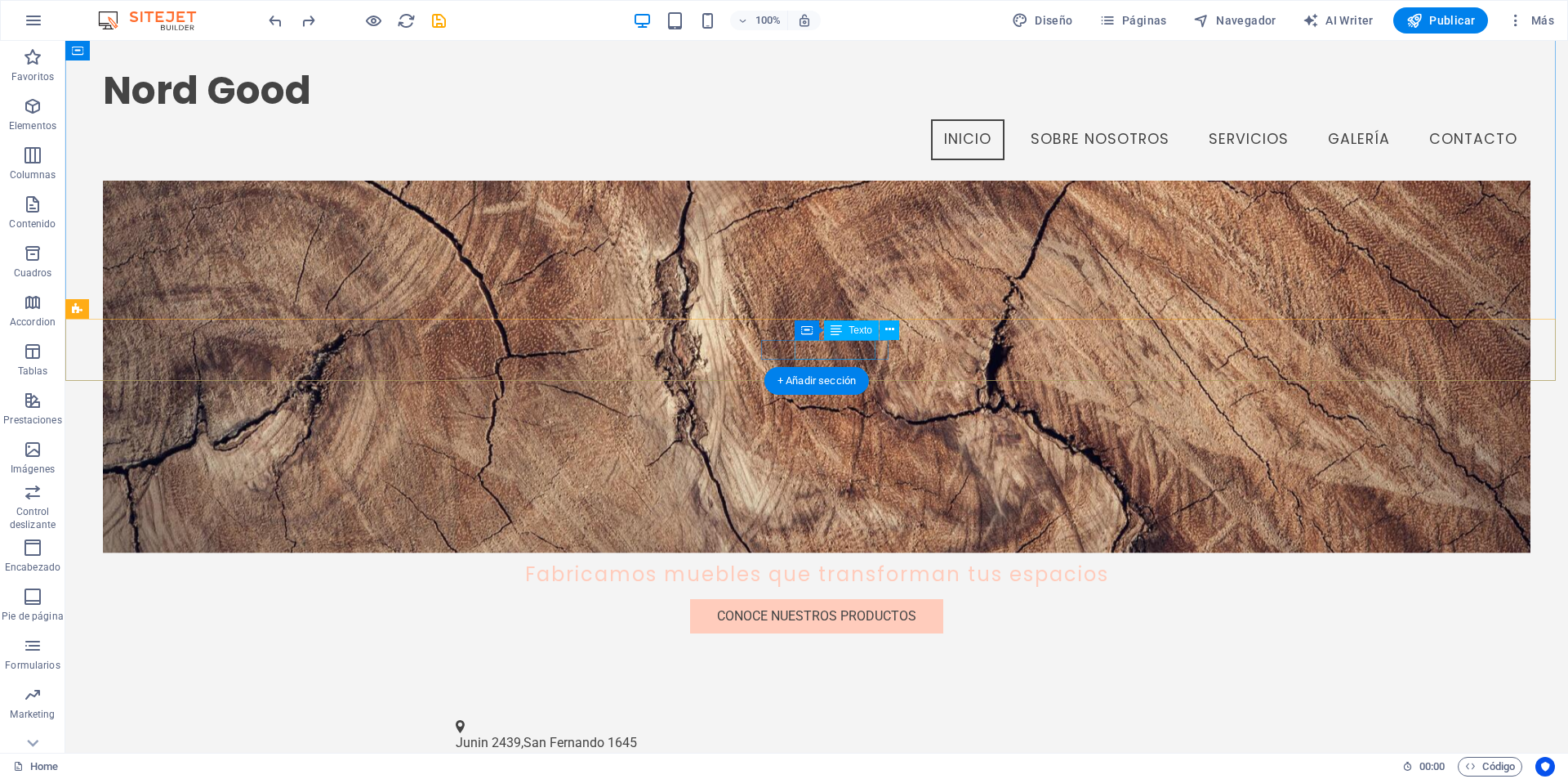
click at [576, 767] on span "212-978-0578" at bounding box center [522, 775] width 107 height 16
click at [889, 329] on icon at bounding box center [890, 330] width 9 height 18
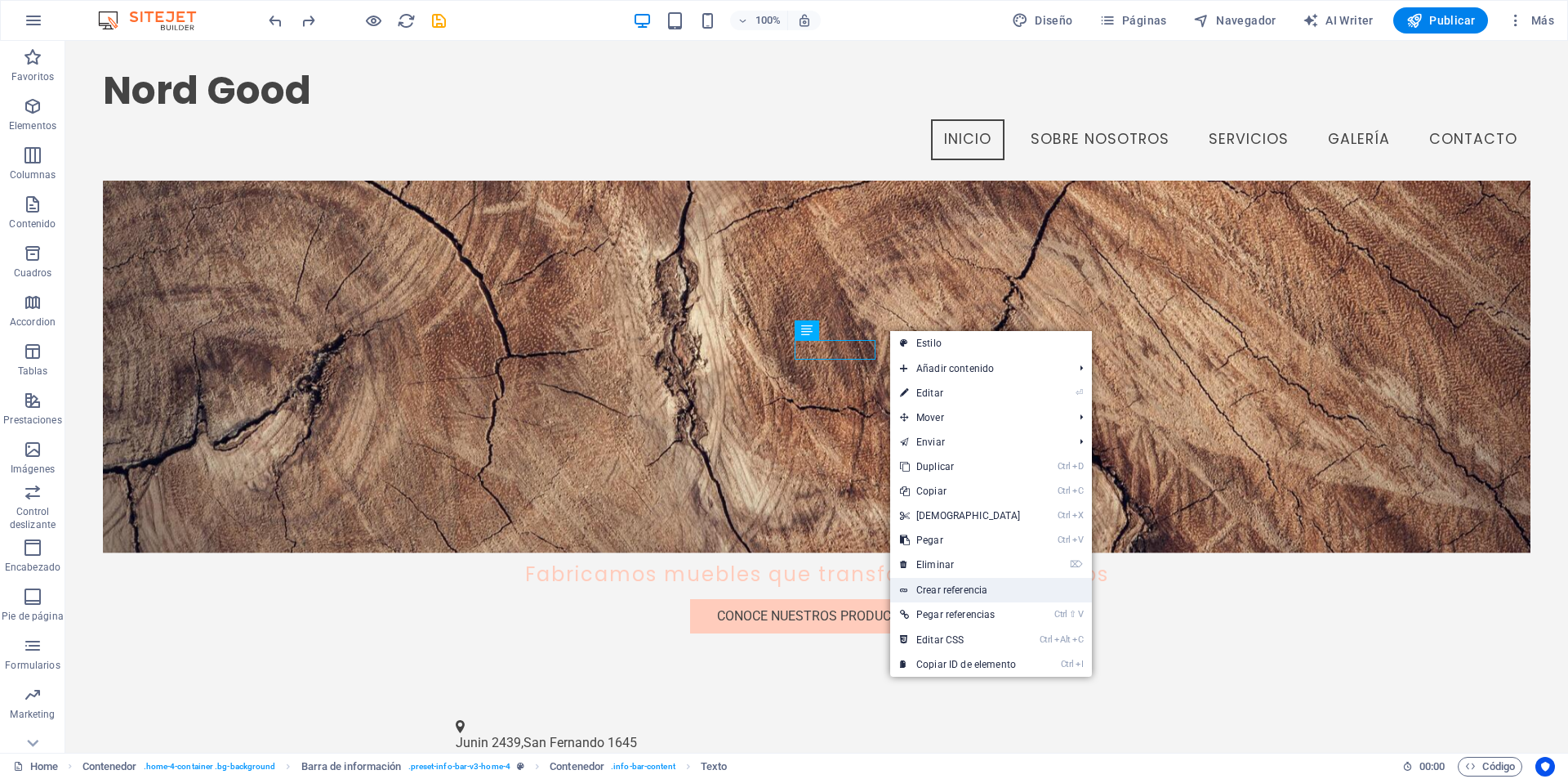
click at [965, 591] on link "Crear referencia" at bounding box center [991, 589] width 202 height 24
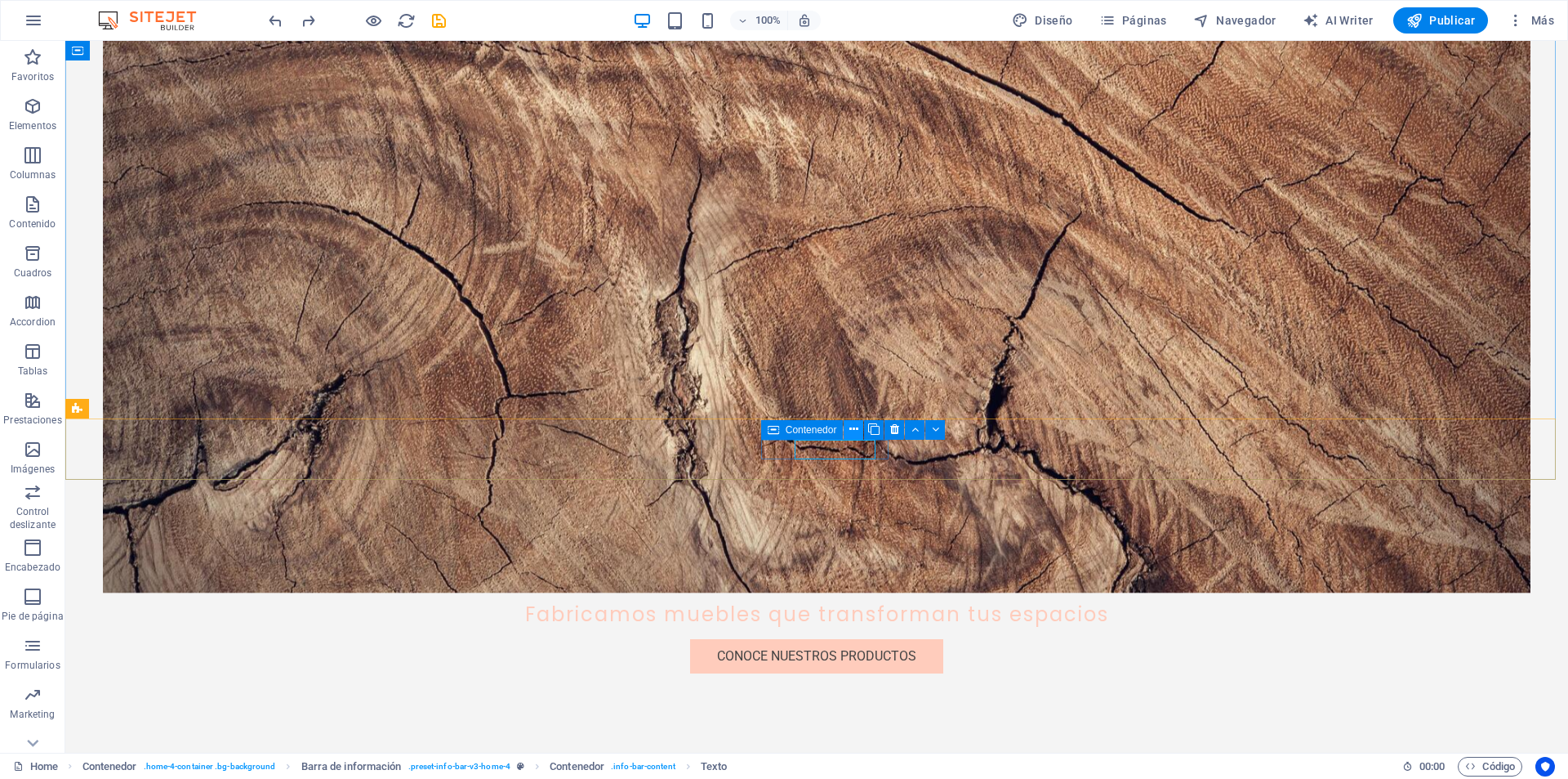
click at [854, 429] on icon at bounding box center [854, 429] width 9 height 18
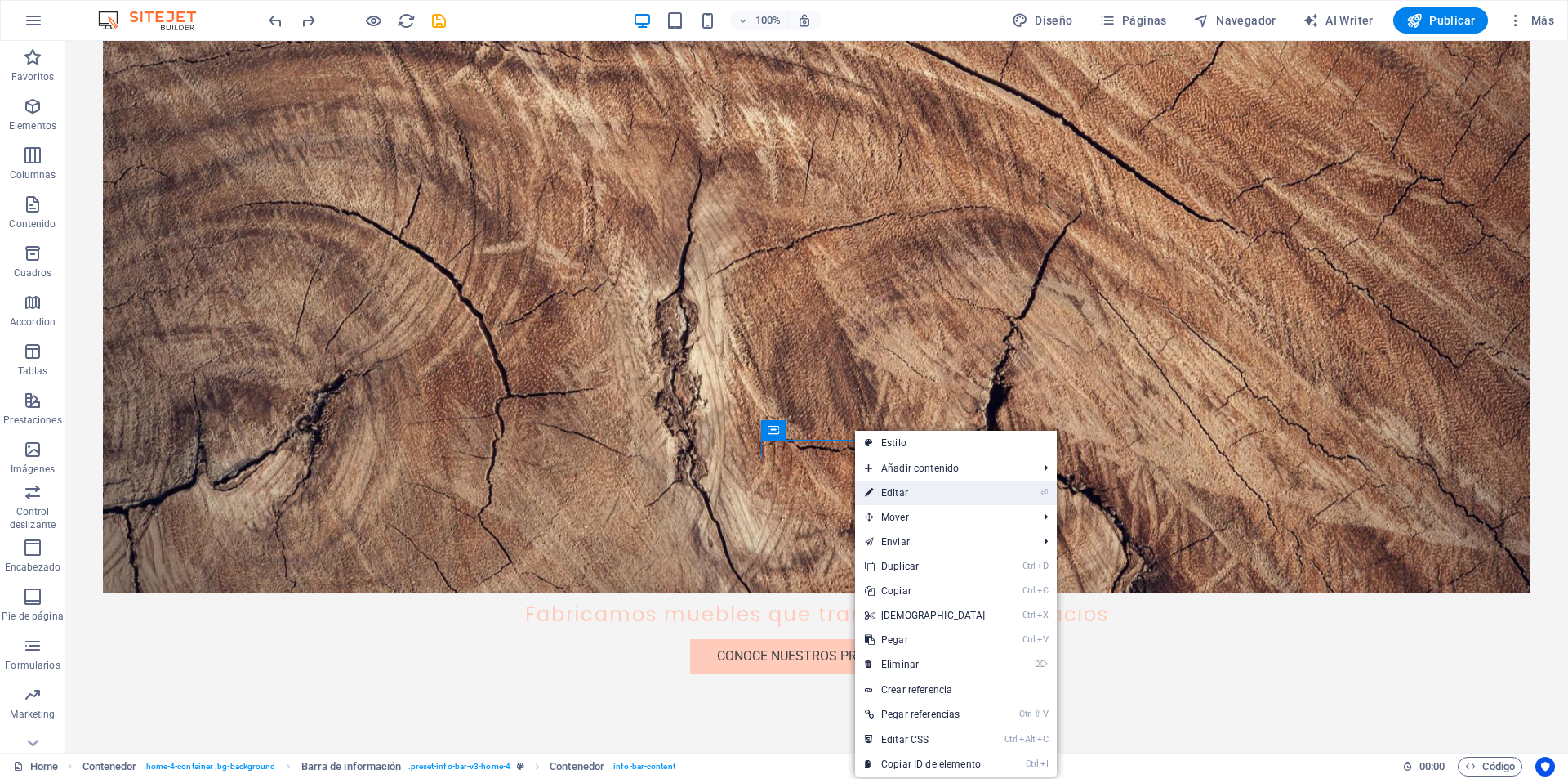
click at [868, 493] on icon at bounding box center [870, 493] width 8 height 24
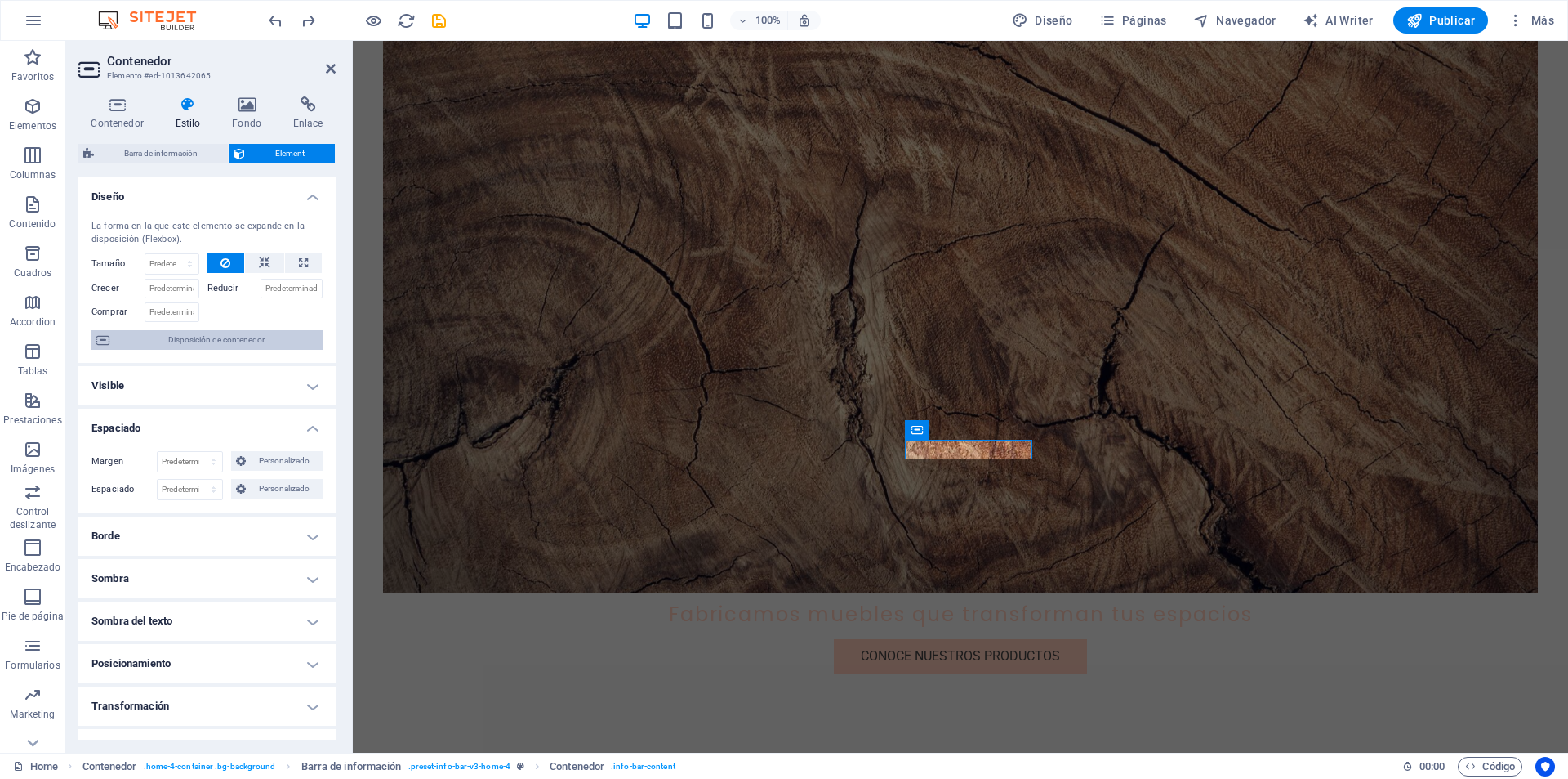
click at [229, 341] on span "Disposición de contenedor" at bounding box center [216, 339] width 204 height 19
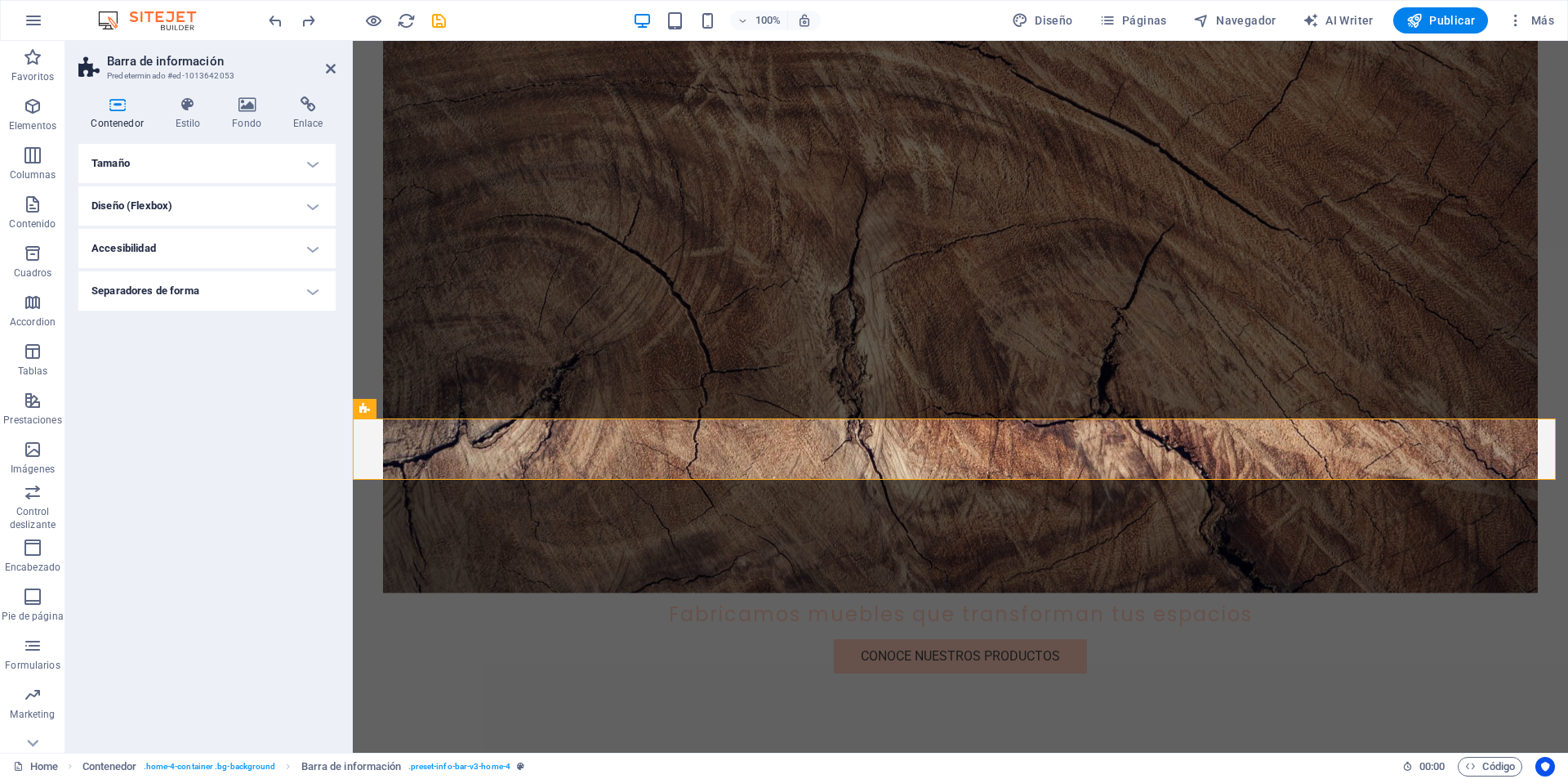
click at [310, 205] on h4 "Diseño (Flexbox)" at bounding box center [207, 205] width 257 height 39
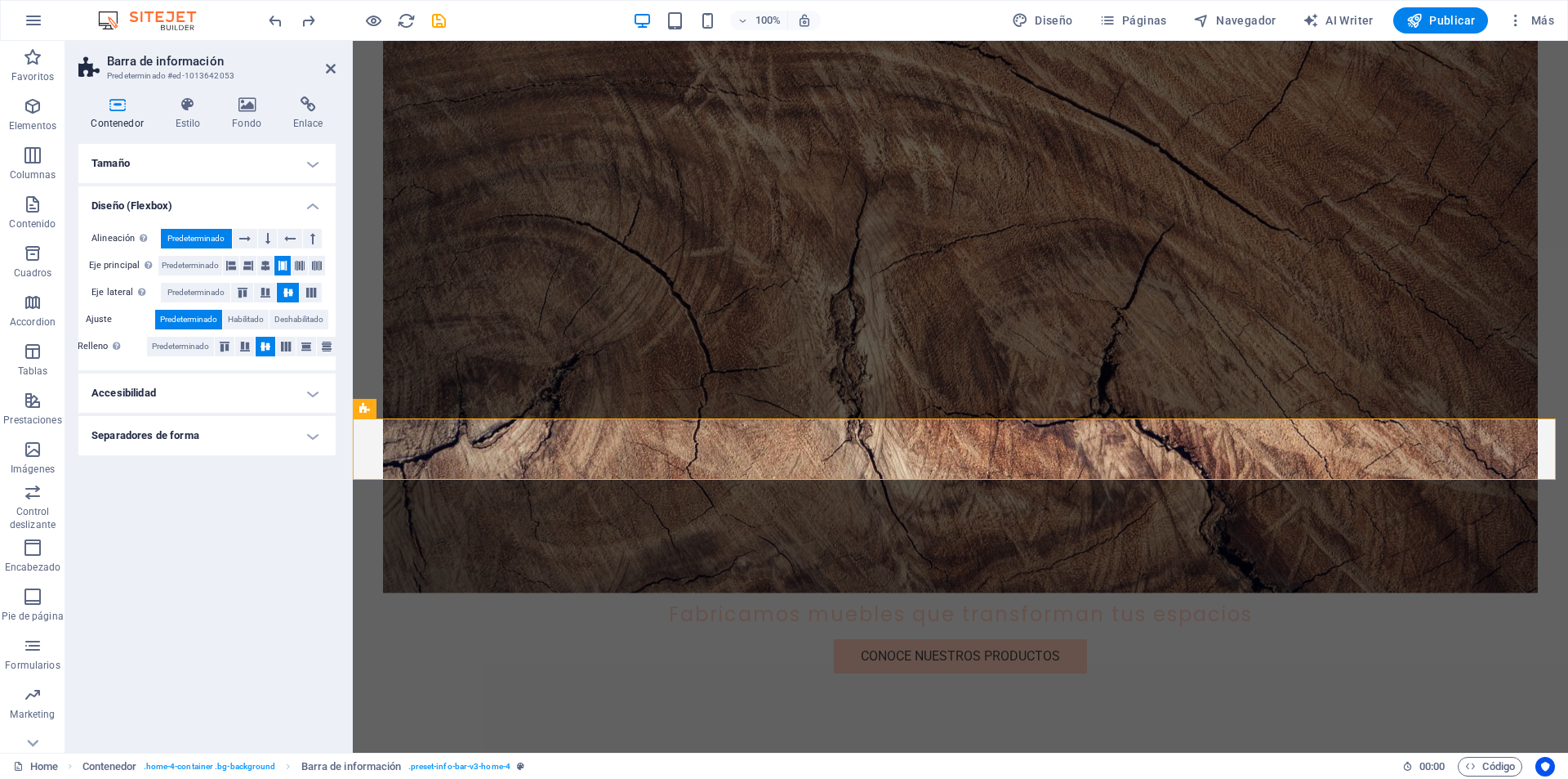
click at [303, 154] on h4 "Tamaño" at bounding box center [207, 163] width 257 height 39
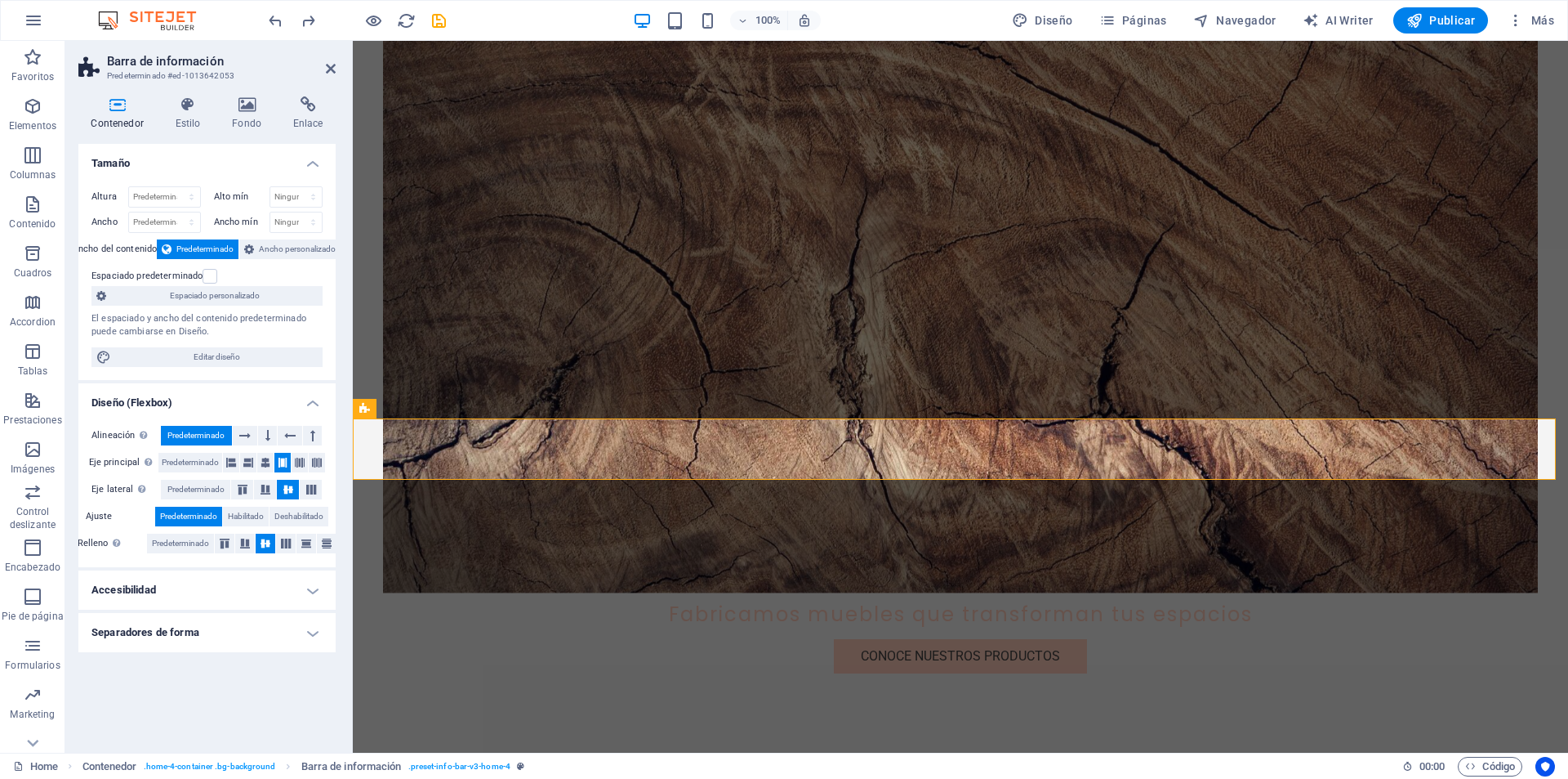
click at [304, 158] on h4 "Tamaño" at bounding box center [207, 158] width 257 height 29
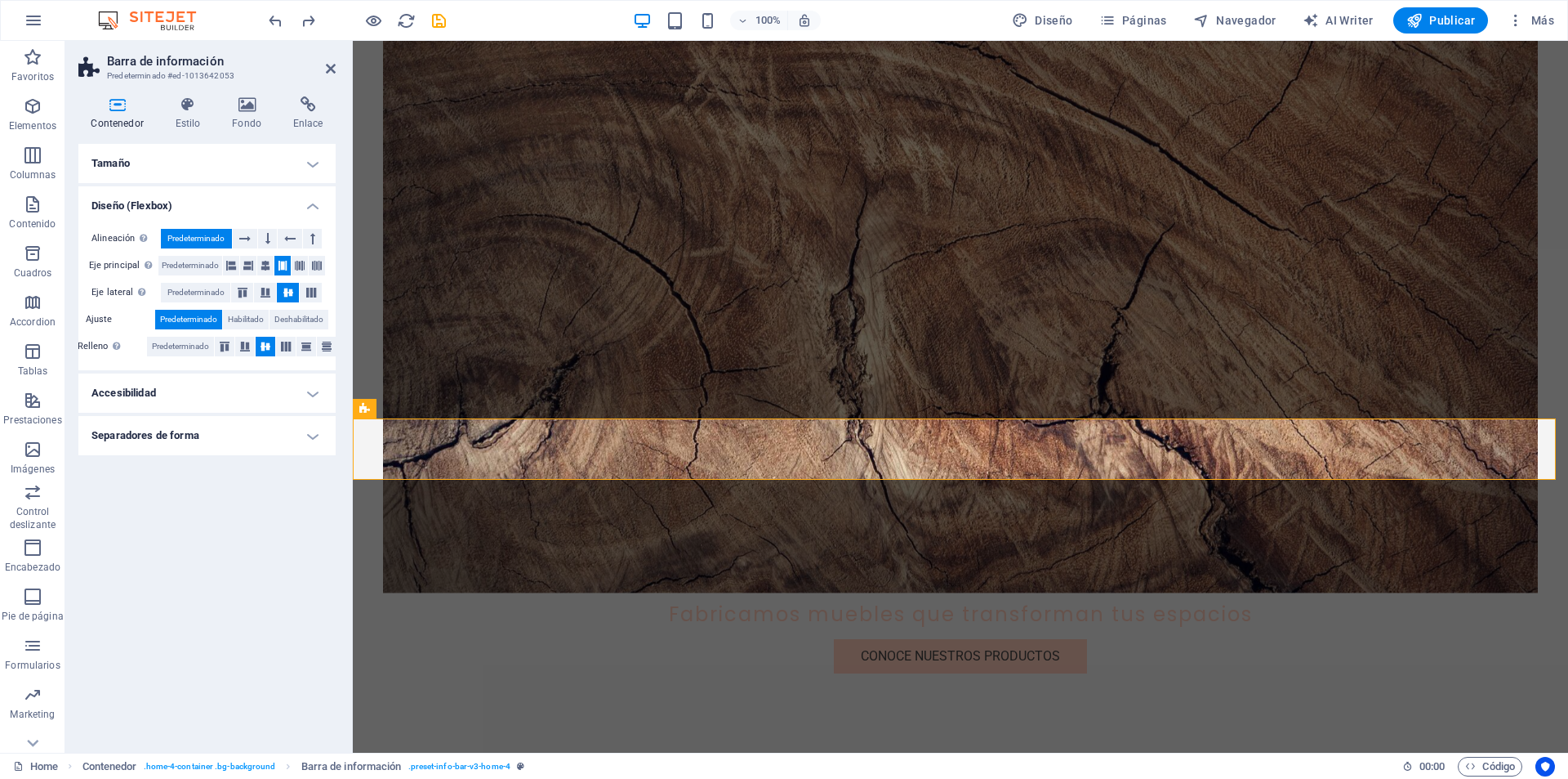
click at [325, 69] on header "Barra de información Predeterminado #ed-1013642053" at bounding box center [207, 62] width 257 height 43
click at [950, 429] on span "Contenedor" at bounding box center [955, 430] width 52 height 10
click at [971, 429] on span "Contenedor" at bounding box center [955, 430] width 52 height 10
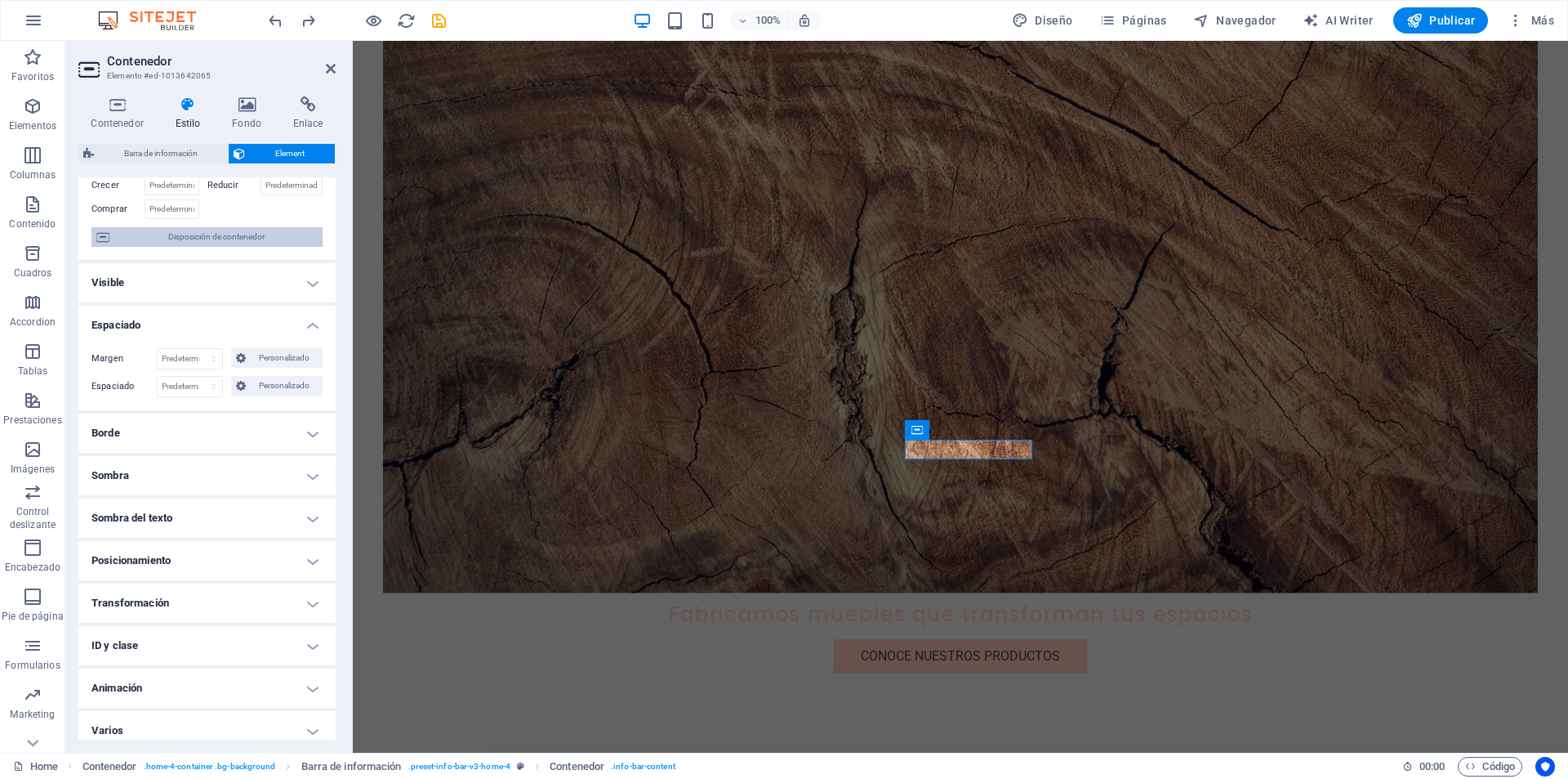
scroll to position [114, 0]
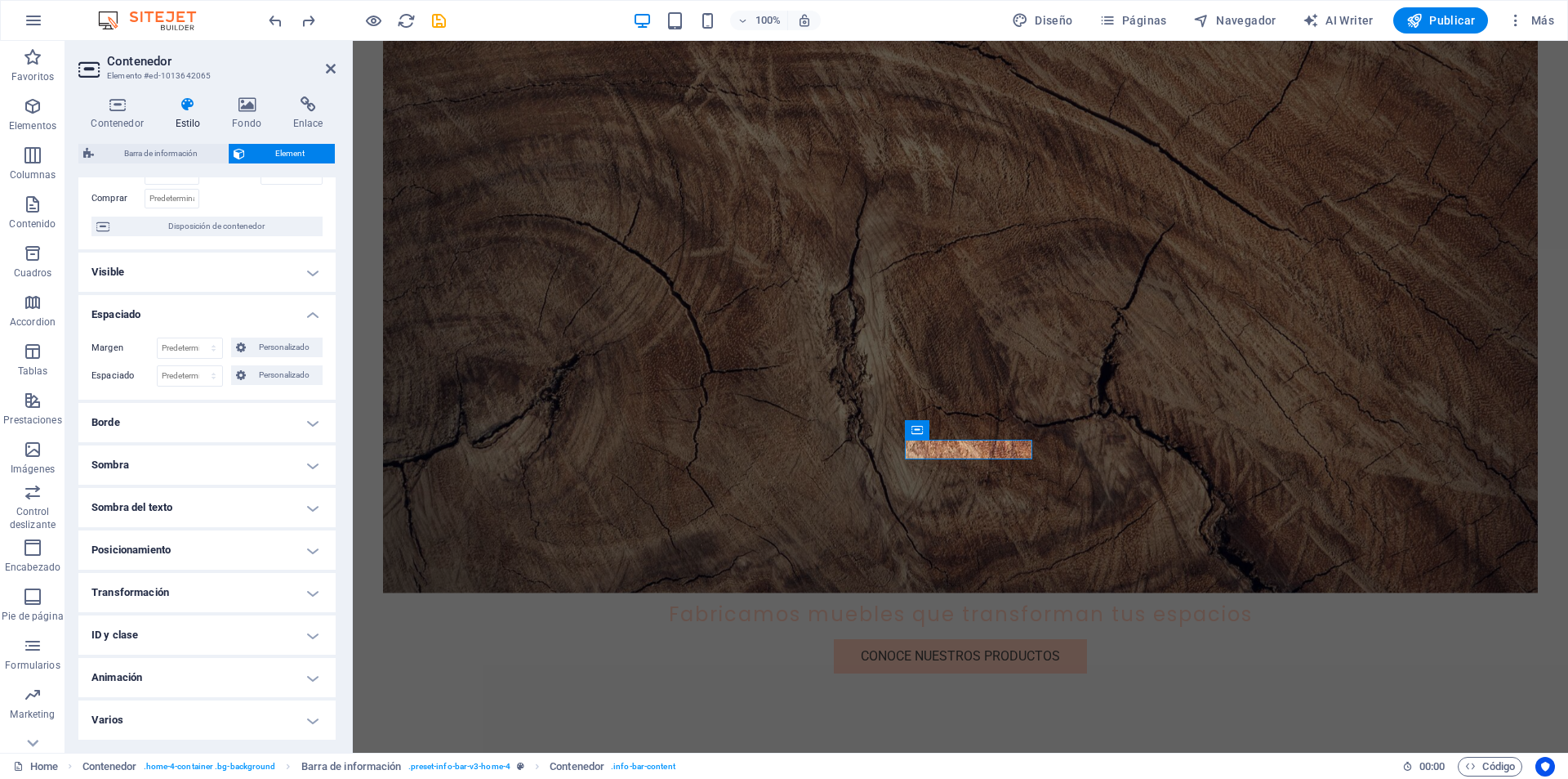
click at [310, 586] on h4 "Transformación" at bounding box center [207, 592] width 257 height 39
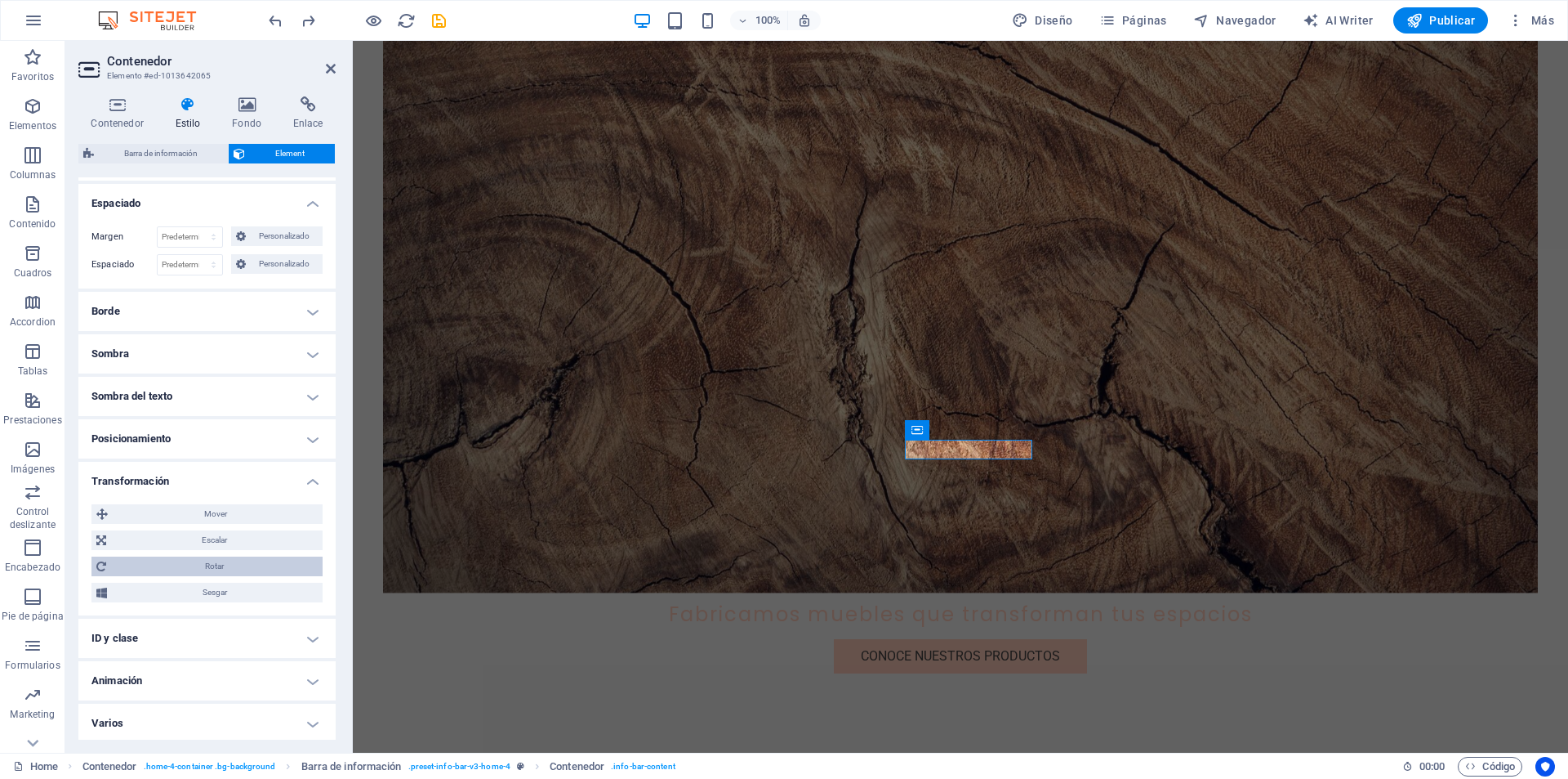
scroll to position [228, 0]
click at [297, 619] on h4 "ID y clase" at bounding box center [207, 635] width 257 height 39
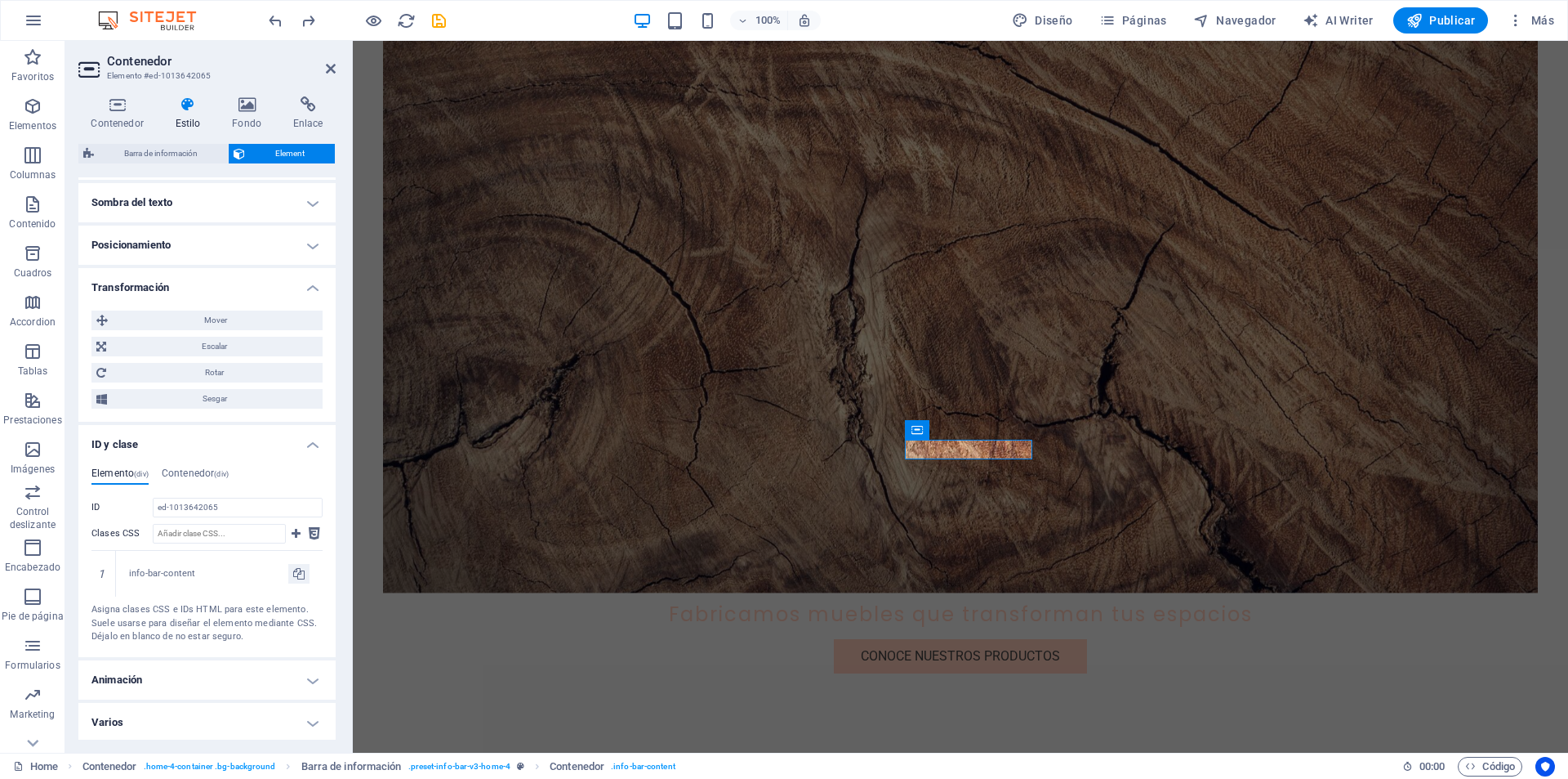
scroll to position [421, 0]
click at [300, 672] on h4 "Animación" at bounding box center [207, 677] width 257 height 39
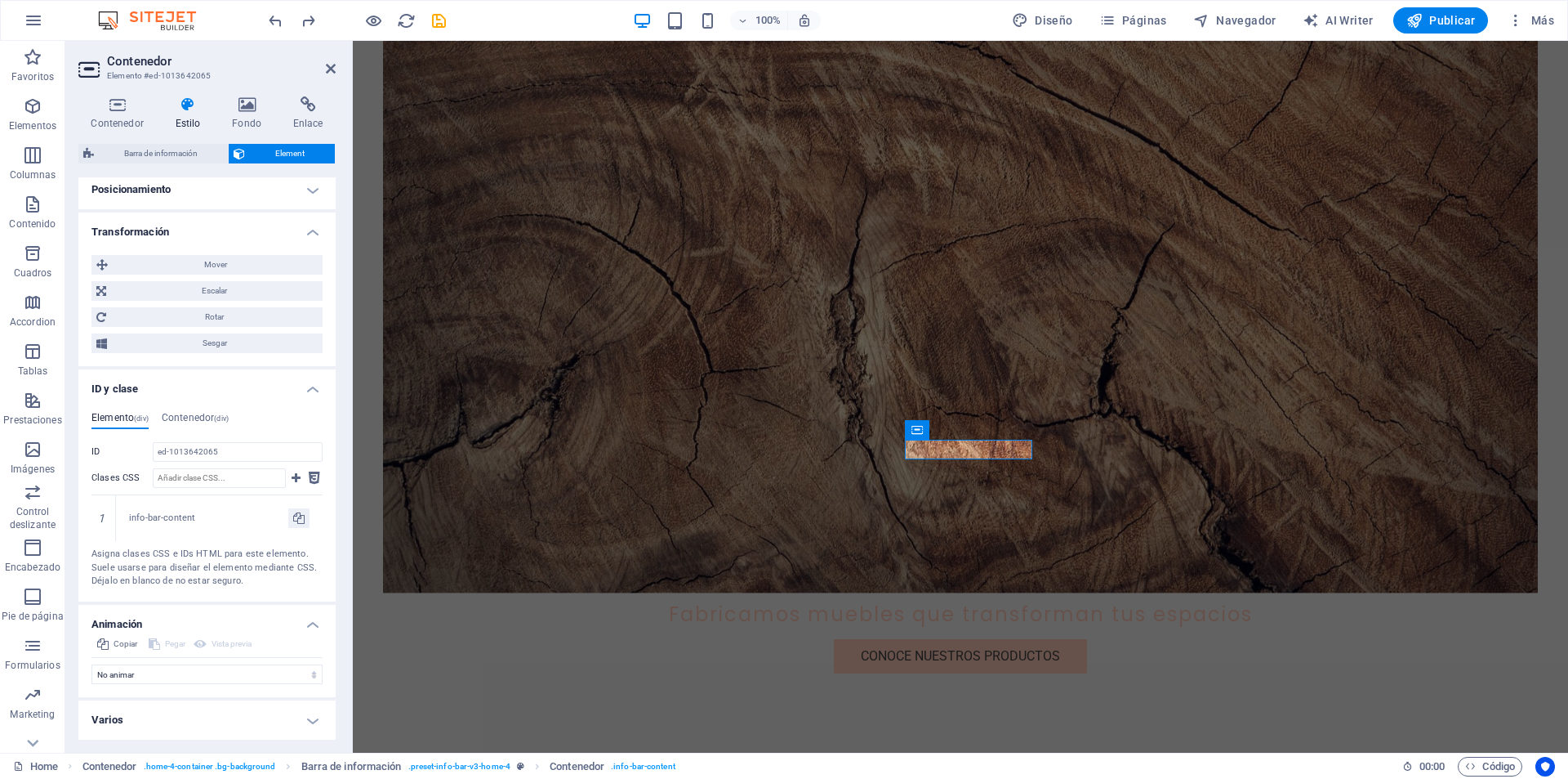
click at [313, 707] on h4 "Varios" at bounding box center [207, 720] width 257 height 39
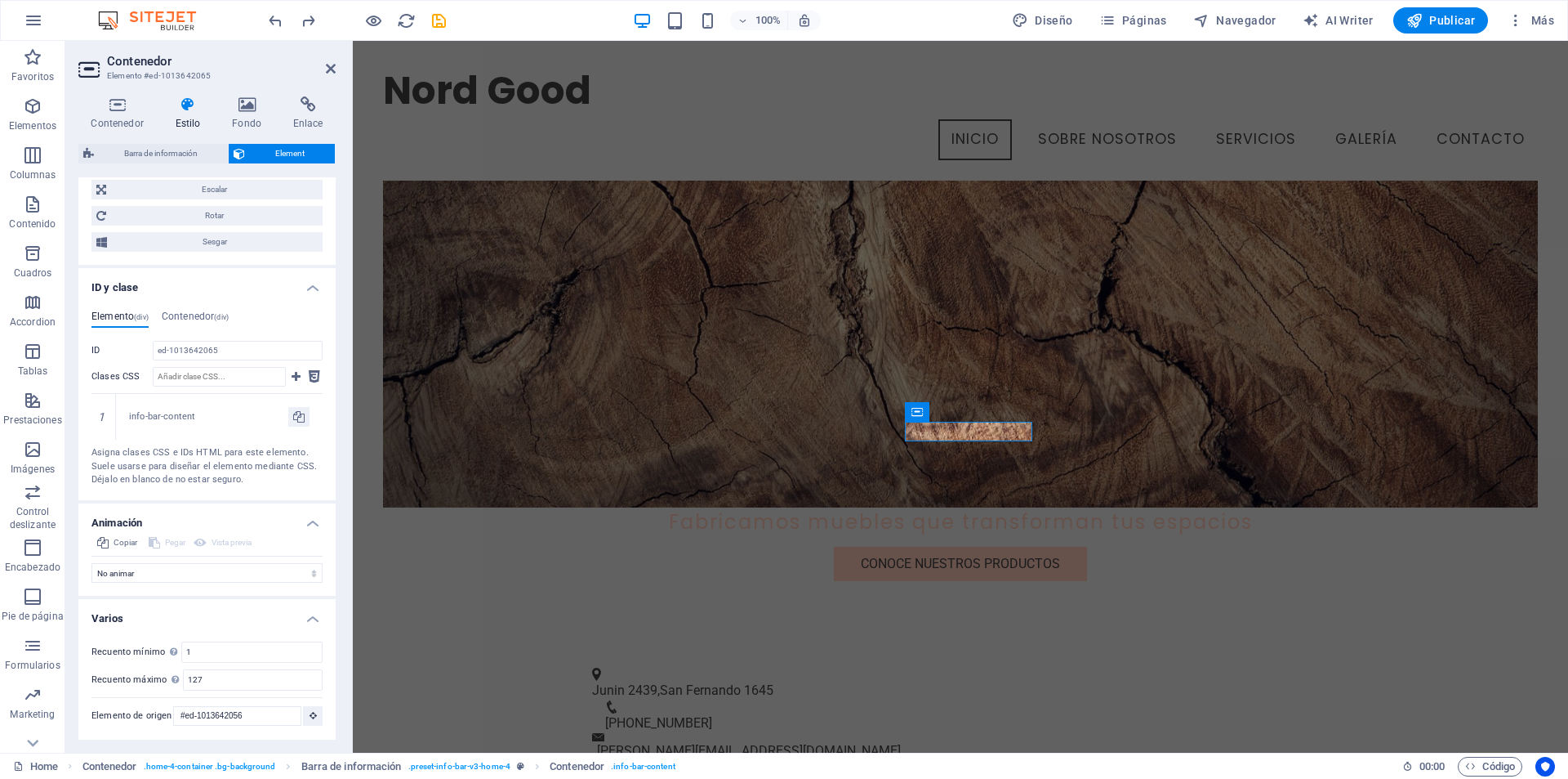
scroll to position [227, 0]
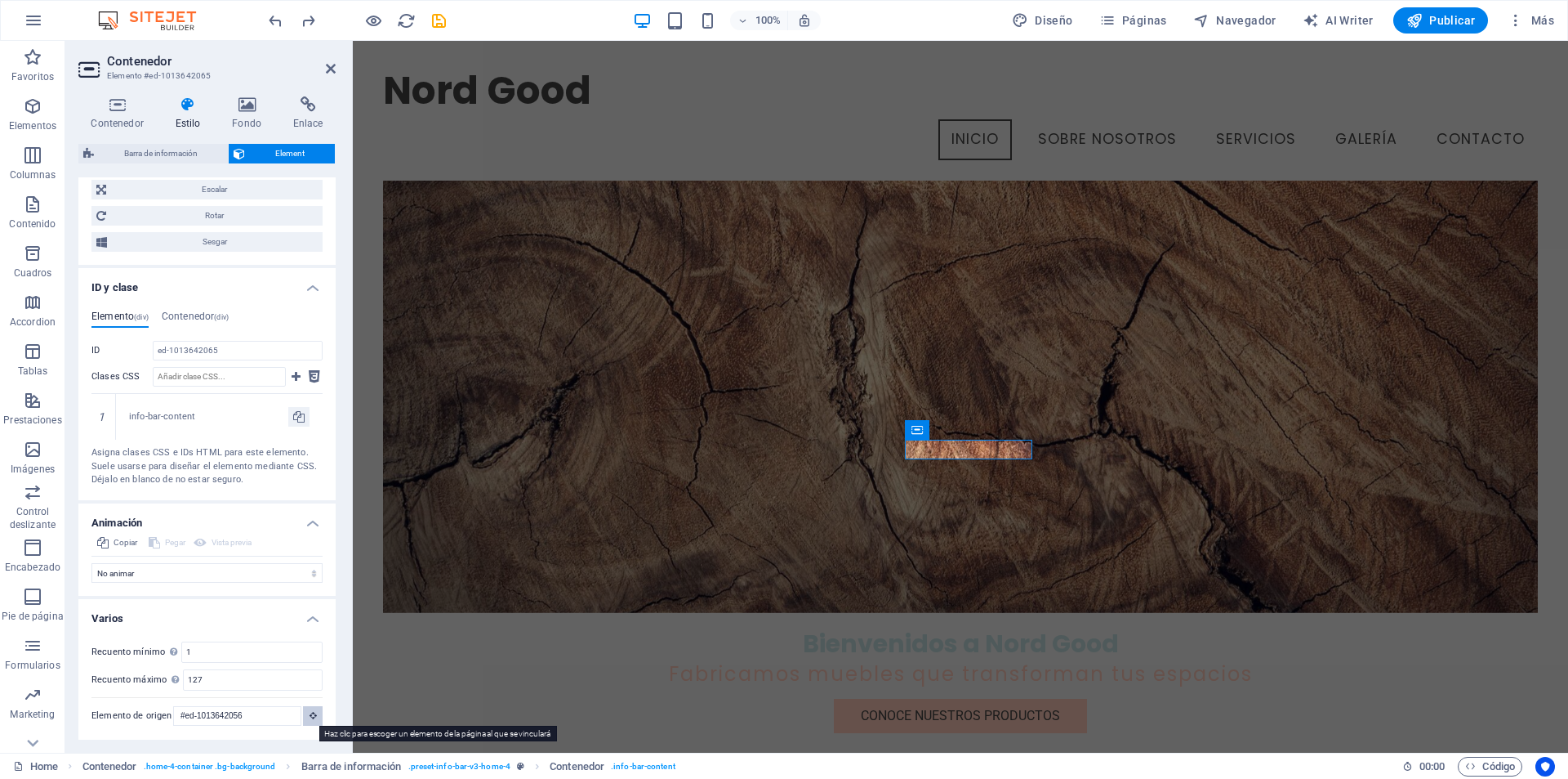
click at [303, 714] on button at bounding box center [312, 716] width 19 height 19
click at [310, 712] on icon at bounding box center [313, 716] width 8 height 8
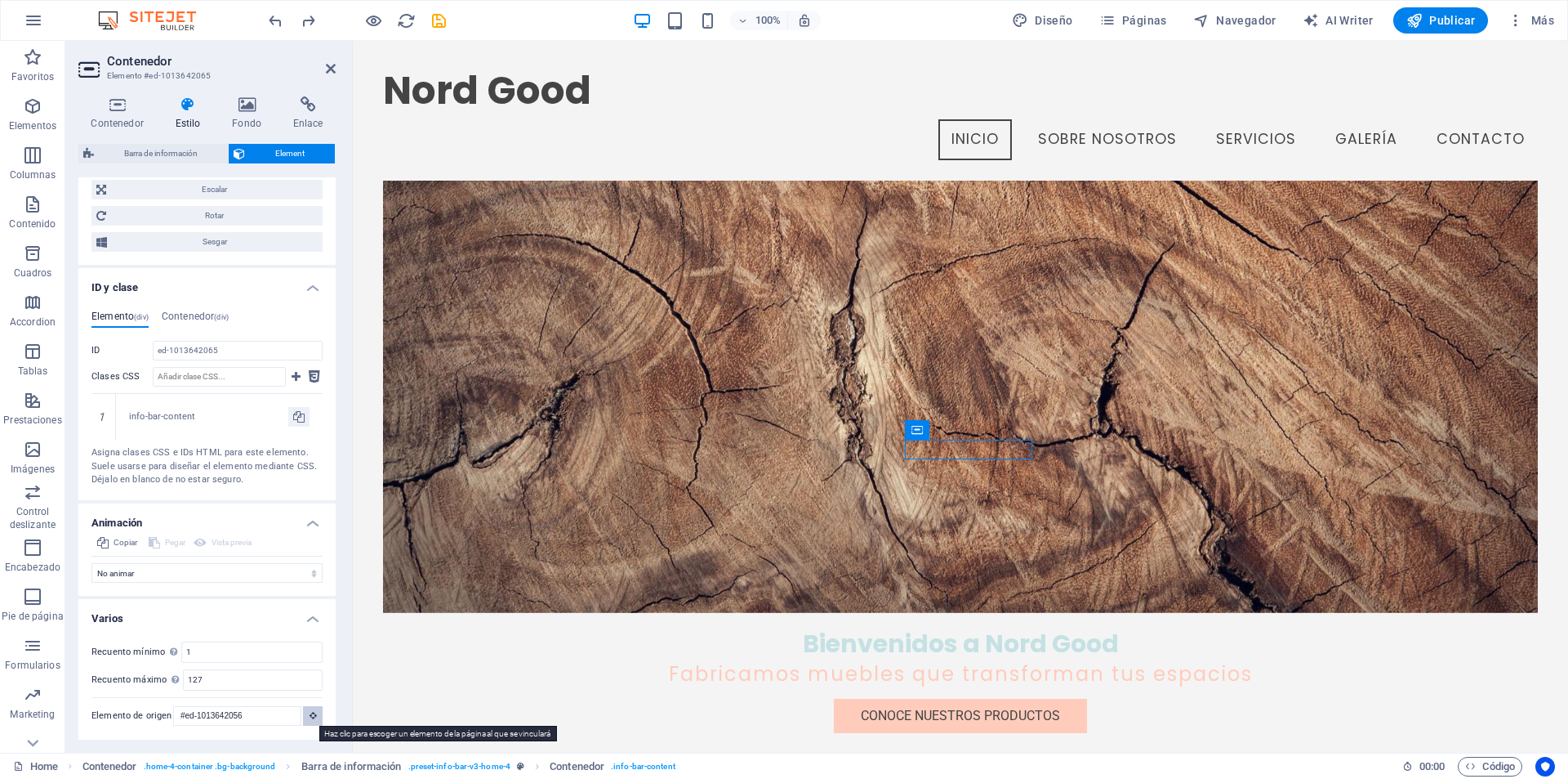
click at [310, 716] on icon at bounding box center [313, 716] width 8 height 8
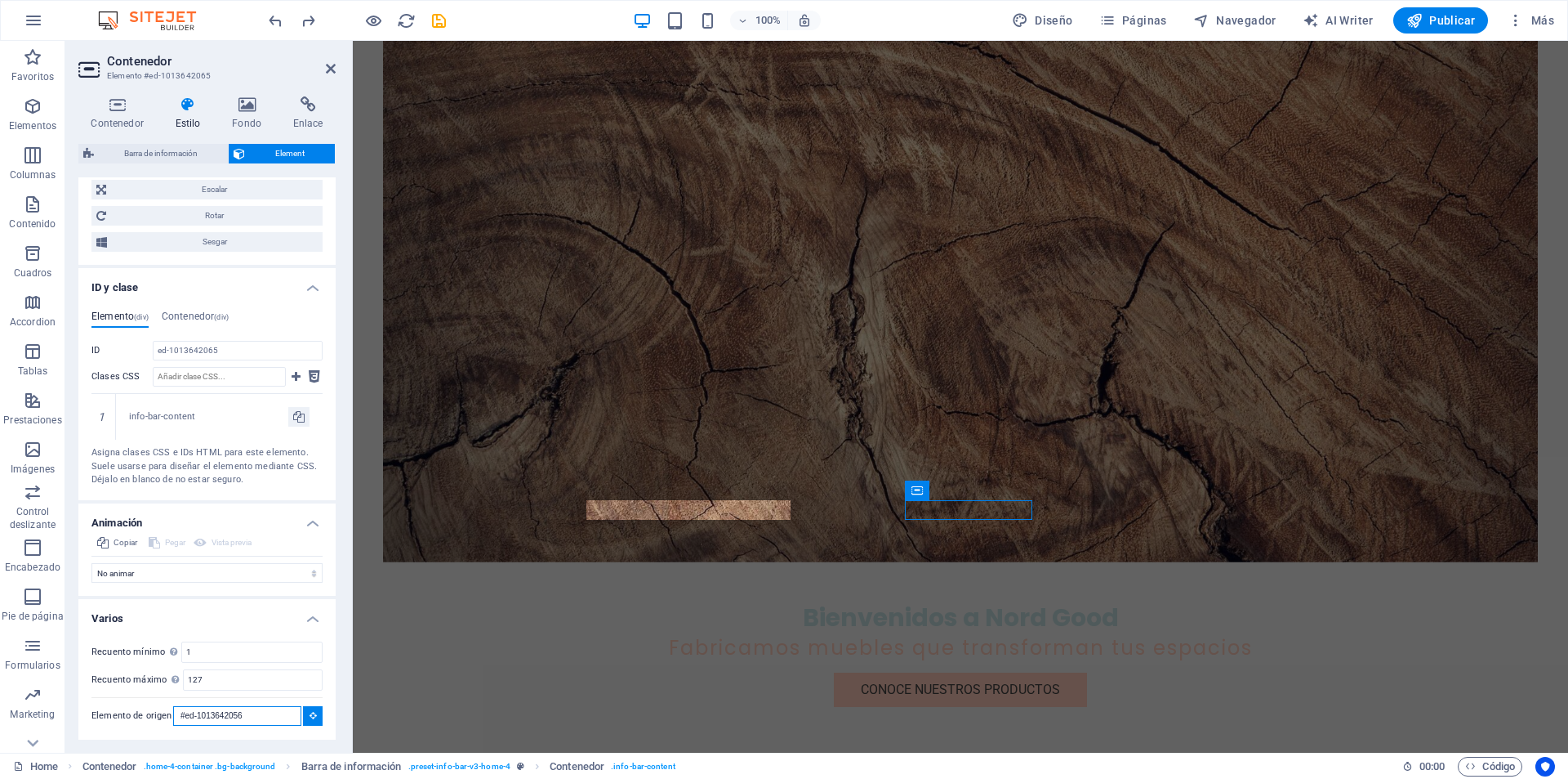
scroll to position [379, 0]
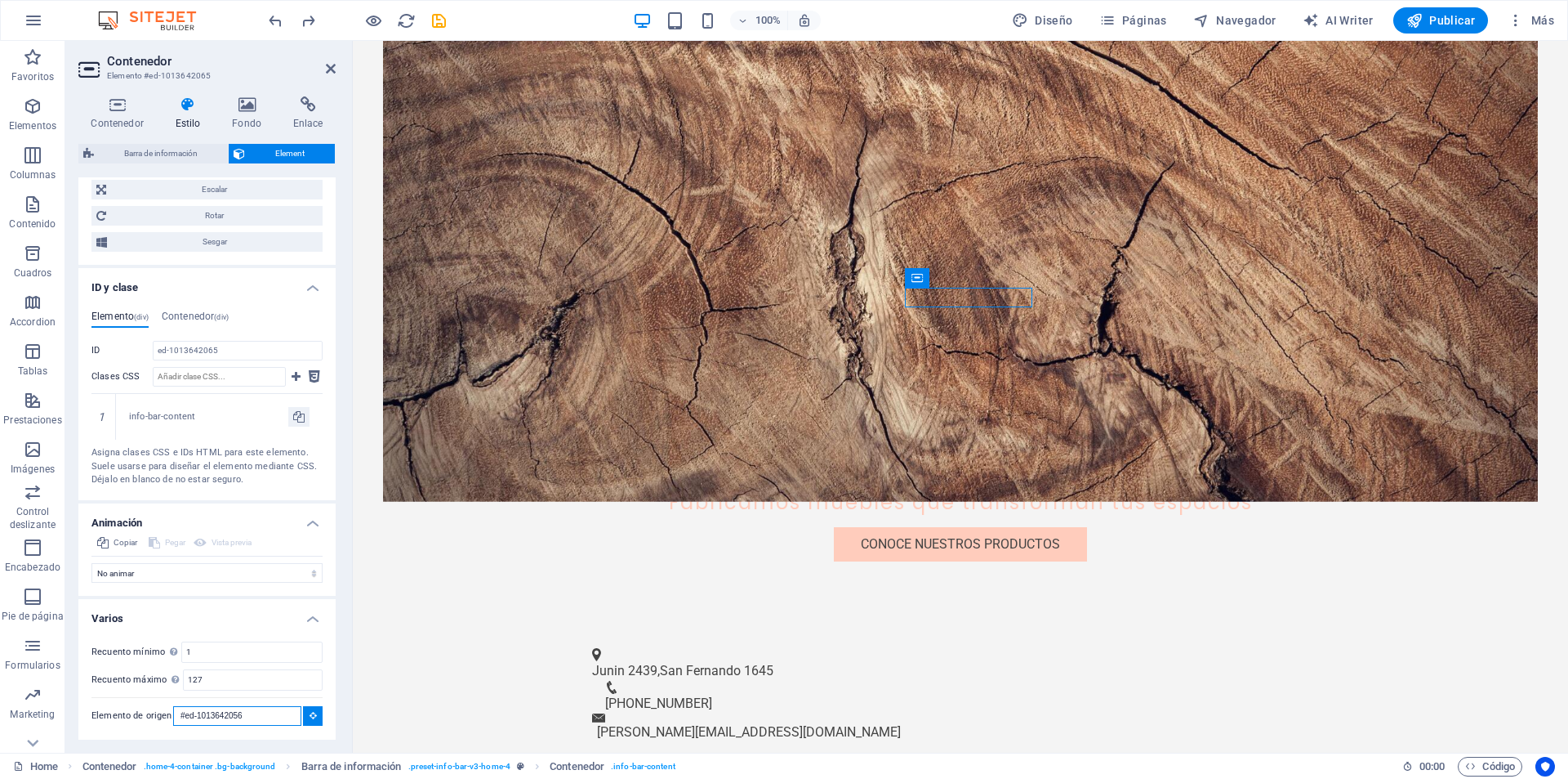
click at [260, 712] on input "#ed-1013642056" at bounding box center [238, 716] width 129 height 19
drag, startPoint x: 260, startPoint y: 712, endPoint x: 227, endPoint y: 706, distance: 33.5
click at [227, 706] on input "#ed-1013642056" at bounding box center [238, 716] width 129 height 19
click at [180, 714] on input "#ed-1013642056" at bounding box center [238, 716] width 129 height 19
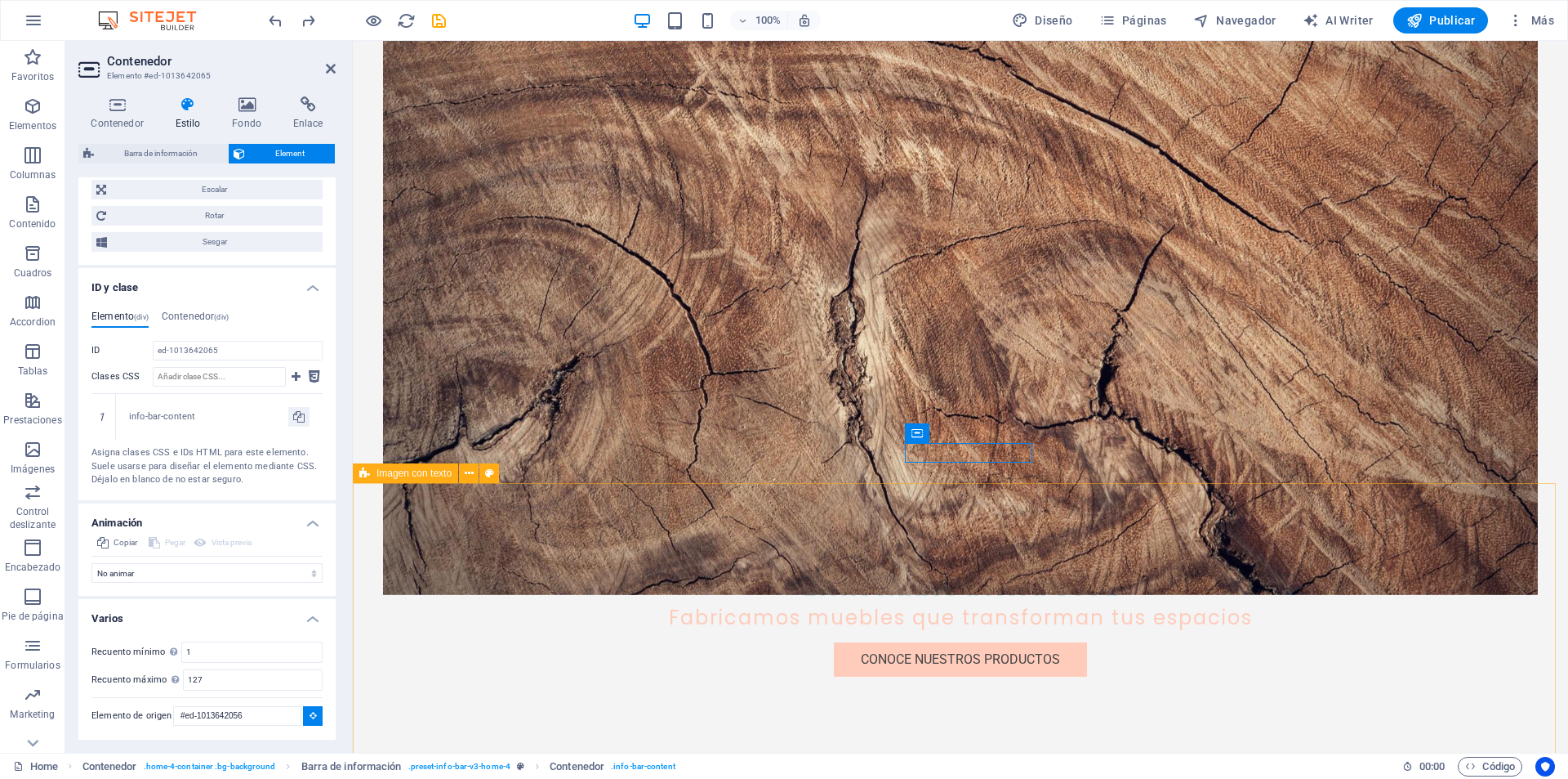
scroll to position [355, 0]
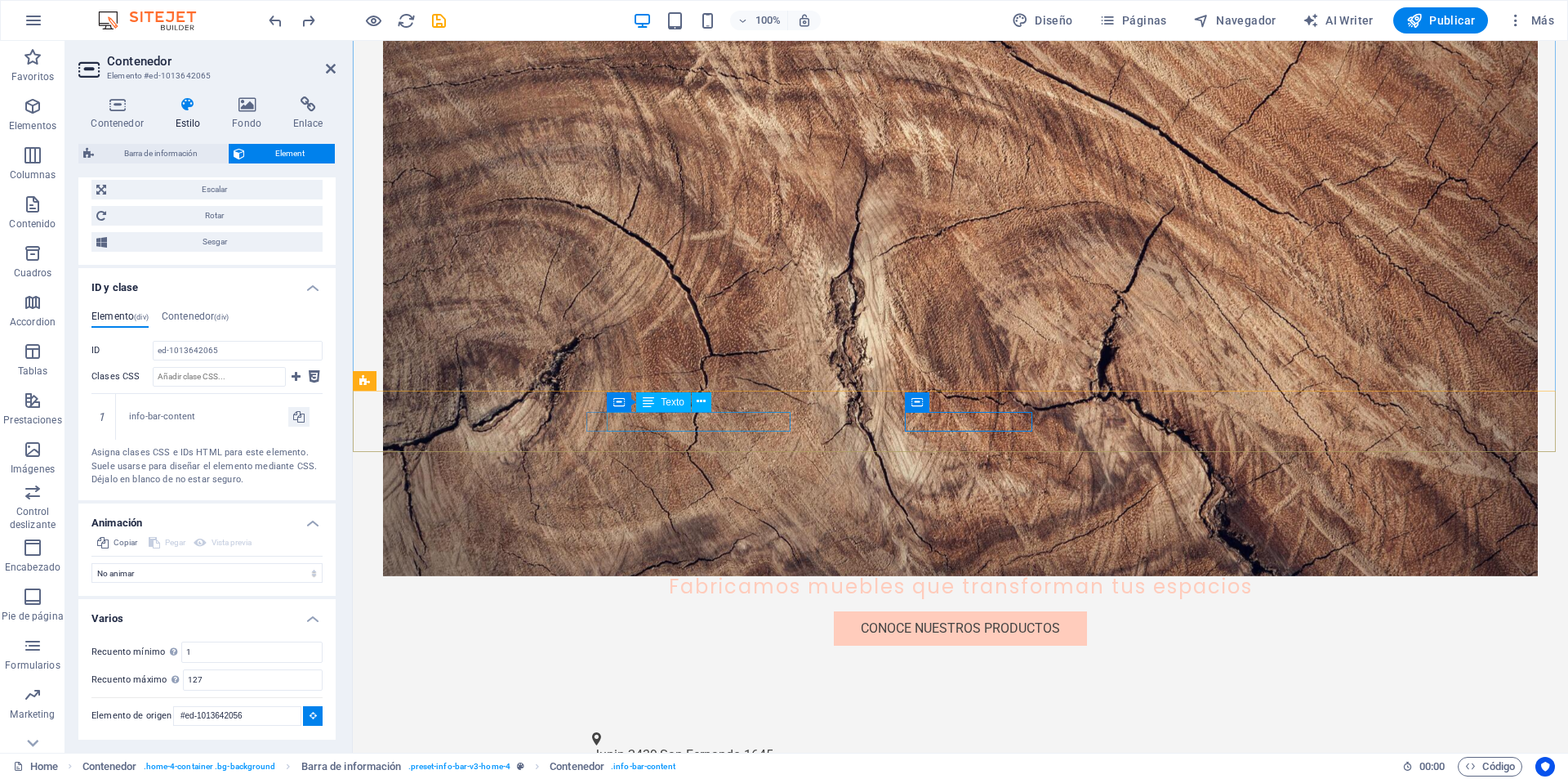
click at [698, 747] on span "San Fernando" at bounding box center [700, 755] width 81 height 16
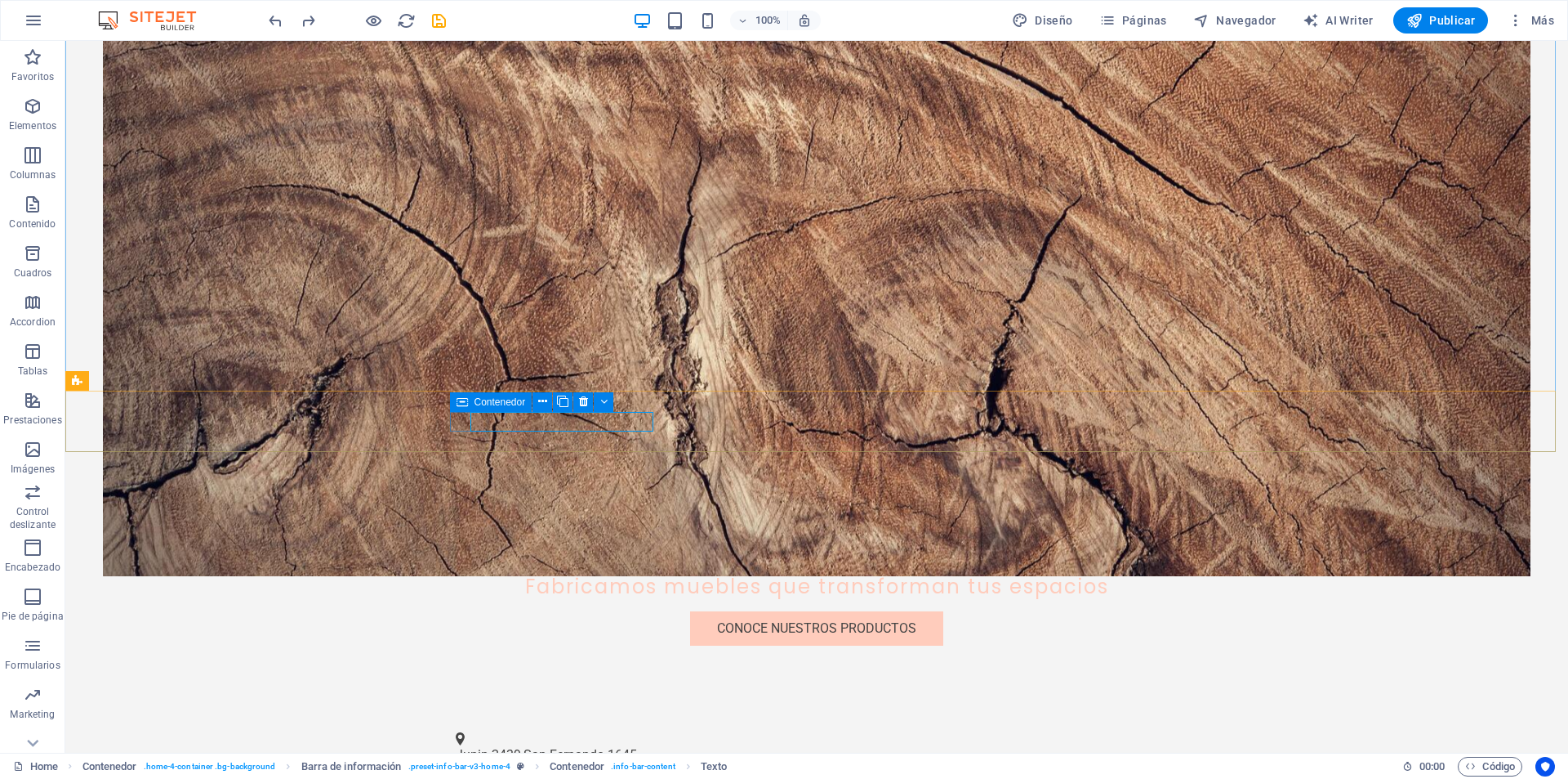
click at [486, 404] on span "Contenedor" at bounding box center [501, 402] width 52 height 10
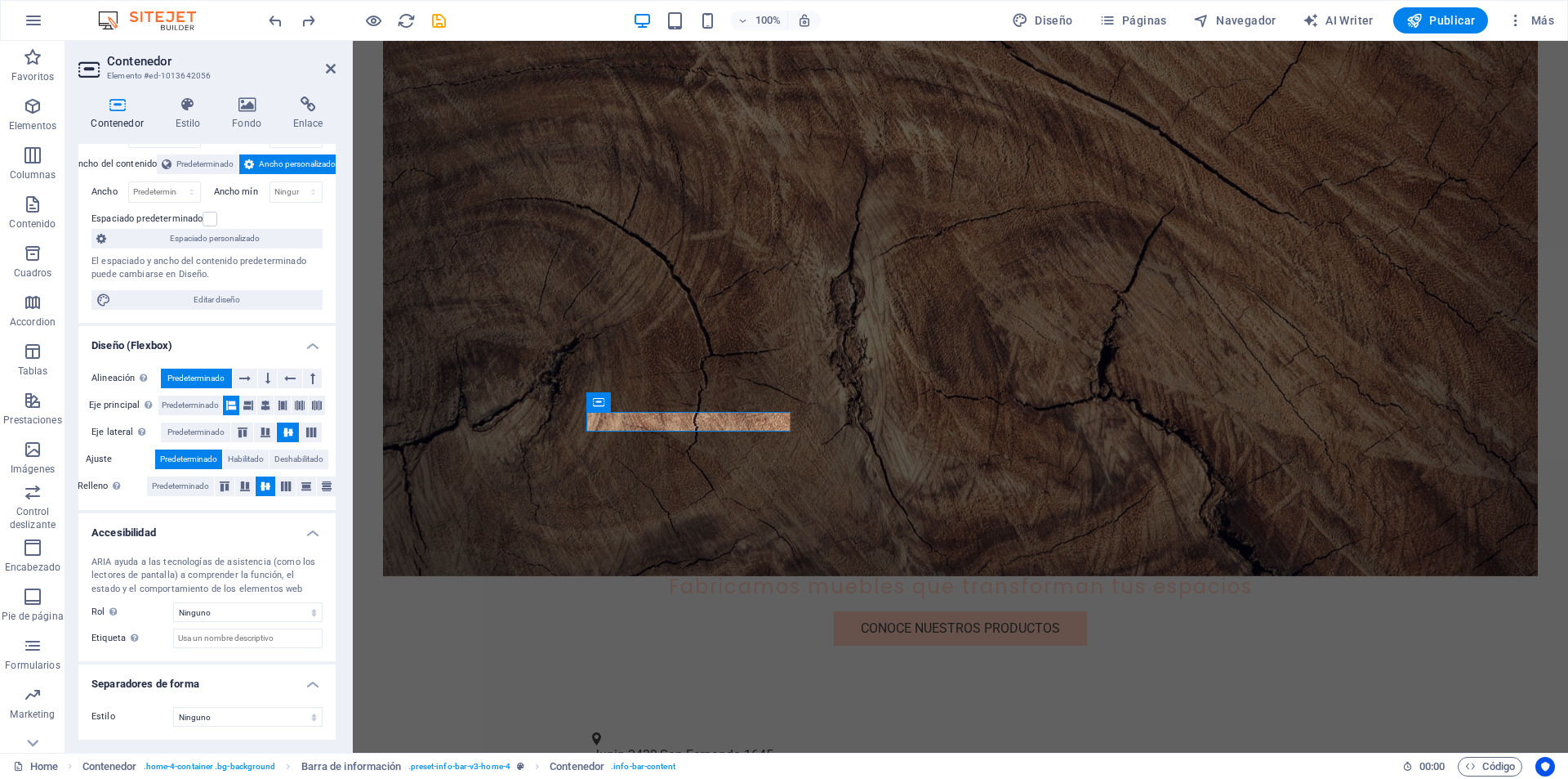
scroll to position [0, 0]
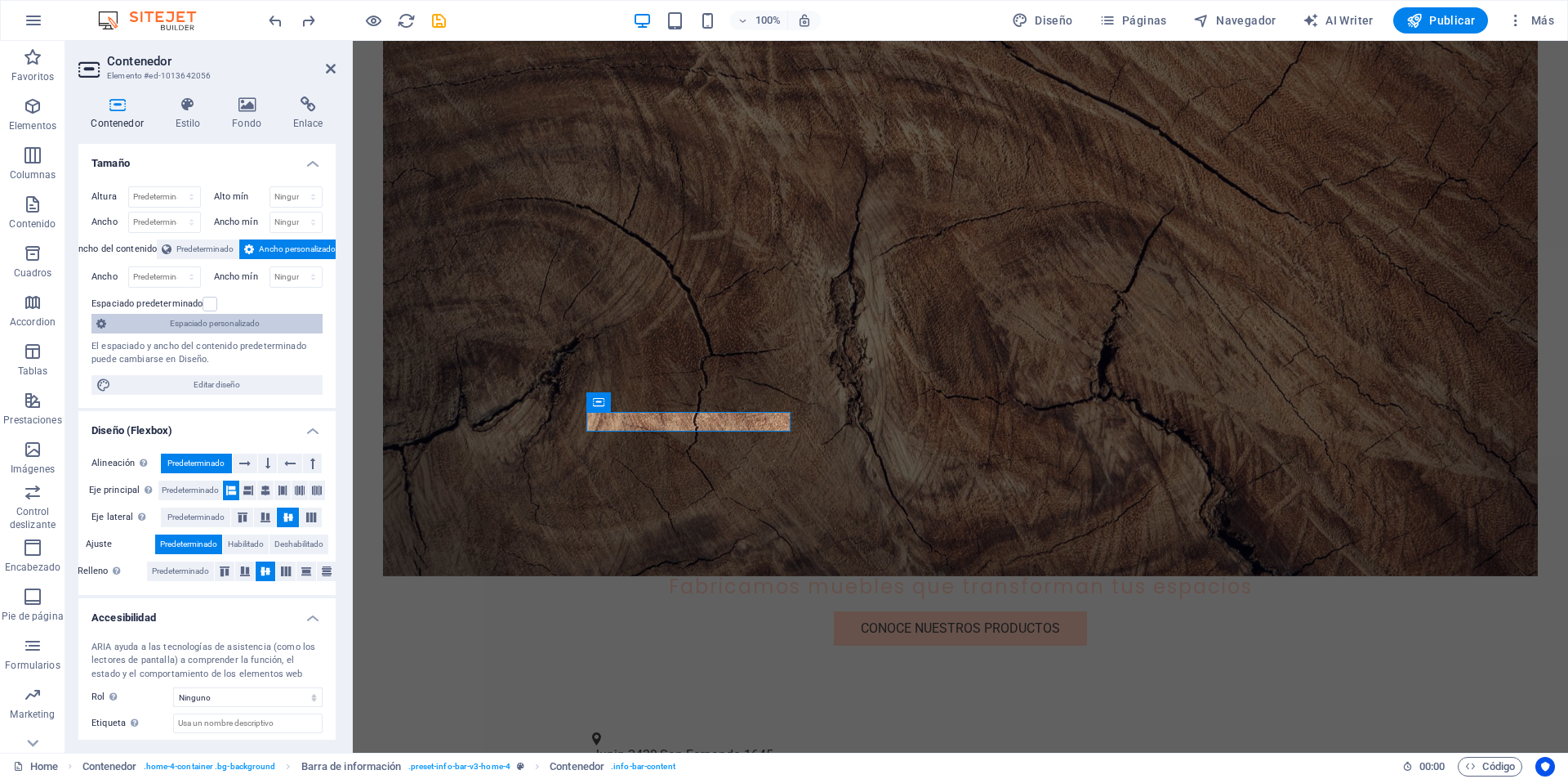
click at [219, 325] on span "Espaciado personalizado" at bounding box center [214, 323] width 207 height 19
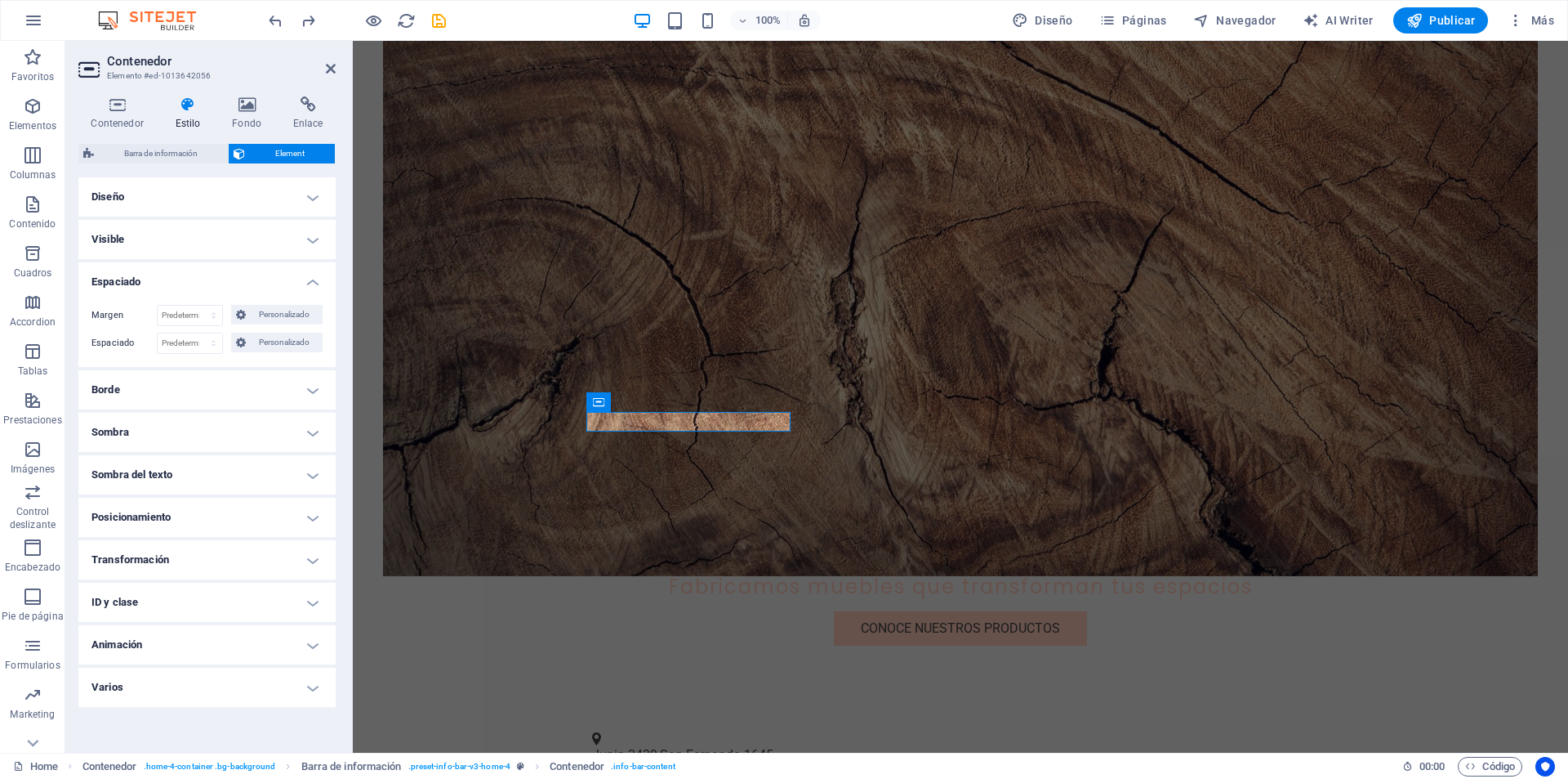
drag, startPoint x: 219, startPoint y: 705, endPoint x: 219, endPoint y: 696, distance: 9.0
click at [220, 705] on h4 "Varios" at bounding box center [207, 687] width 257 height 39
click at [219, 695] on h4 "Varios" at bounding box center [207, 682] width 257 height 29
click at [222, 684] on h4 "Varios" at bounding box center [207, 687] width 257 height 39
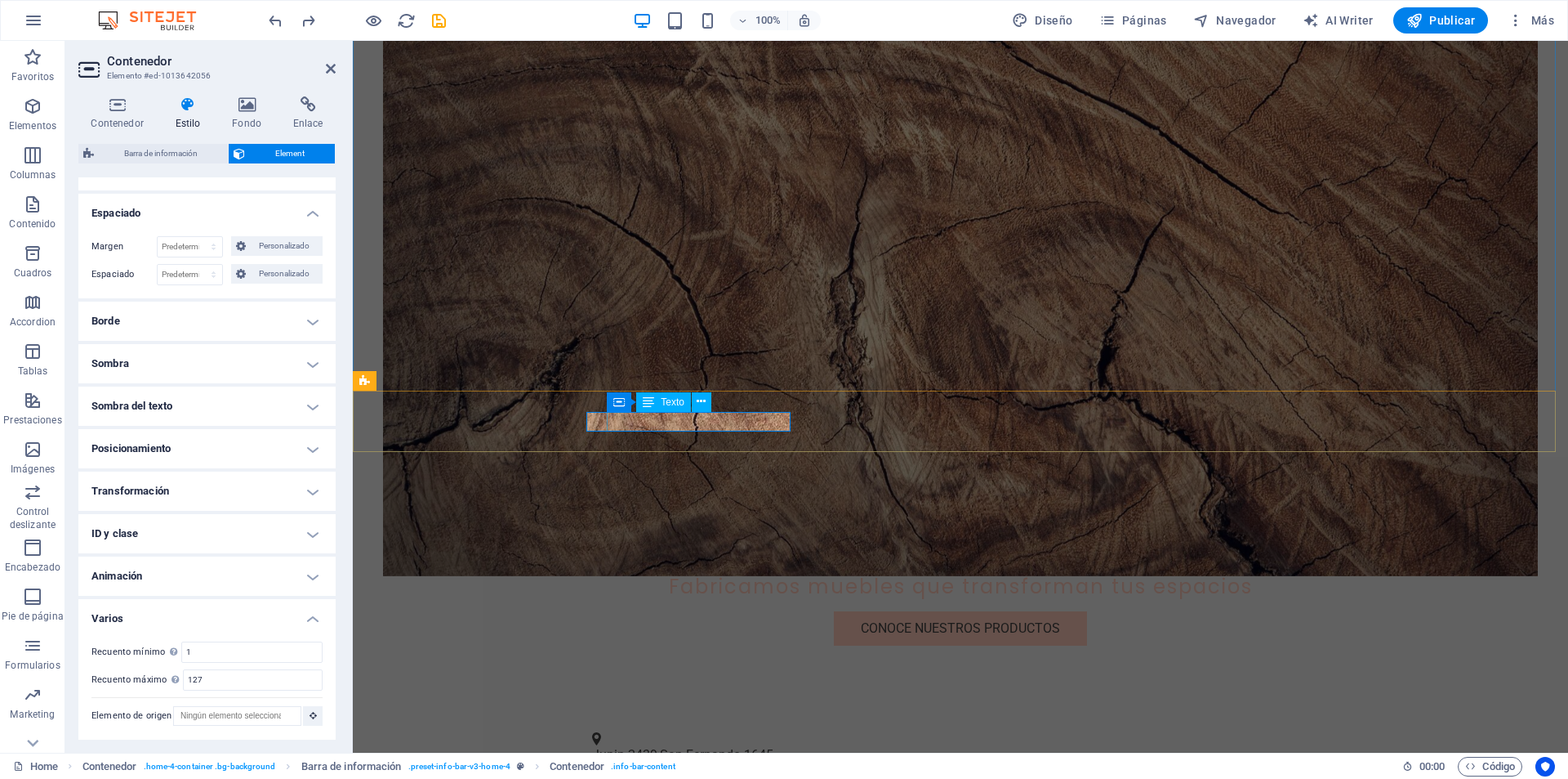
click at [741, 747] on span "San Fernando" at bounding box center [700, 755] width 81 height 16
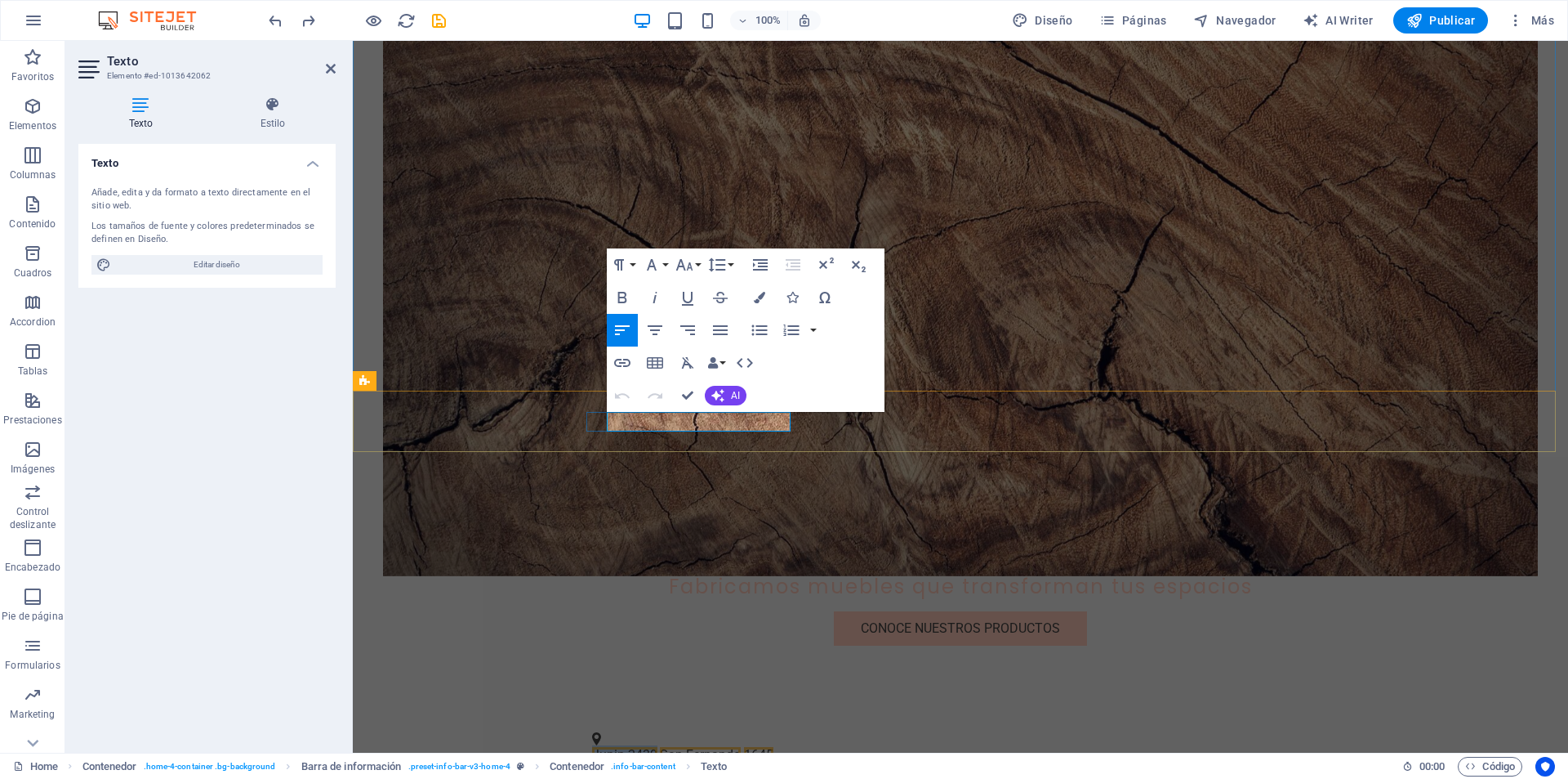
click at [651, 747] on span "Junin 2439" at bounding box center [625, 755] width 65 height 16
click at [651, 419] on figure at bounding box center [960, 252] width 1155 height 648
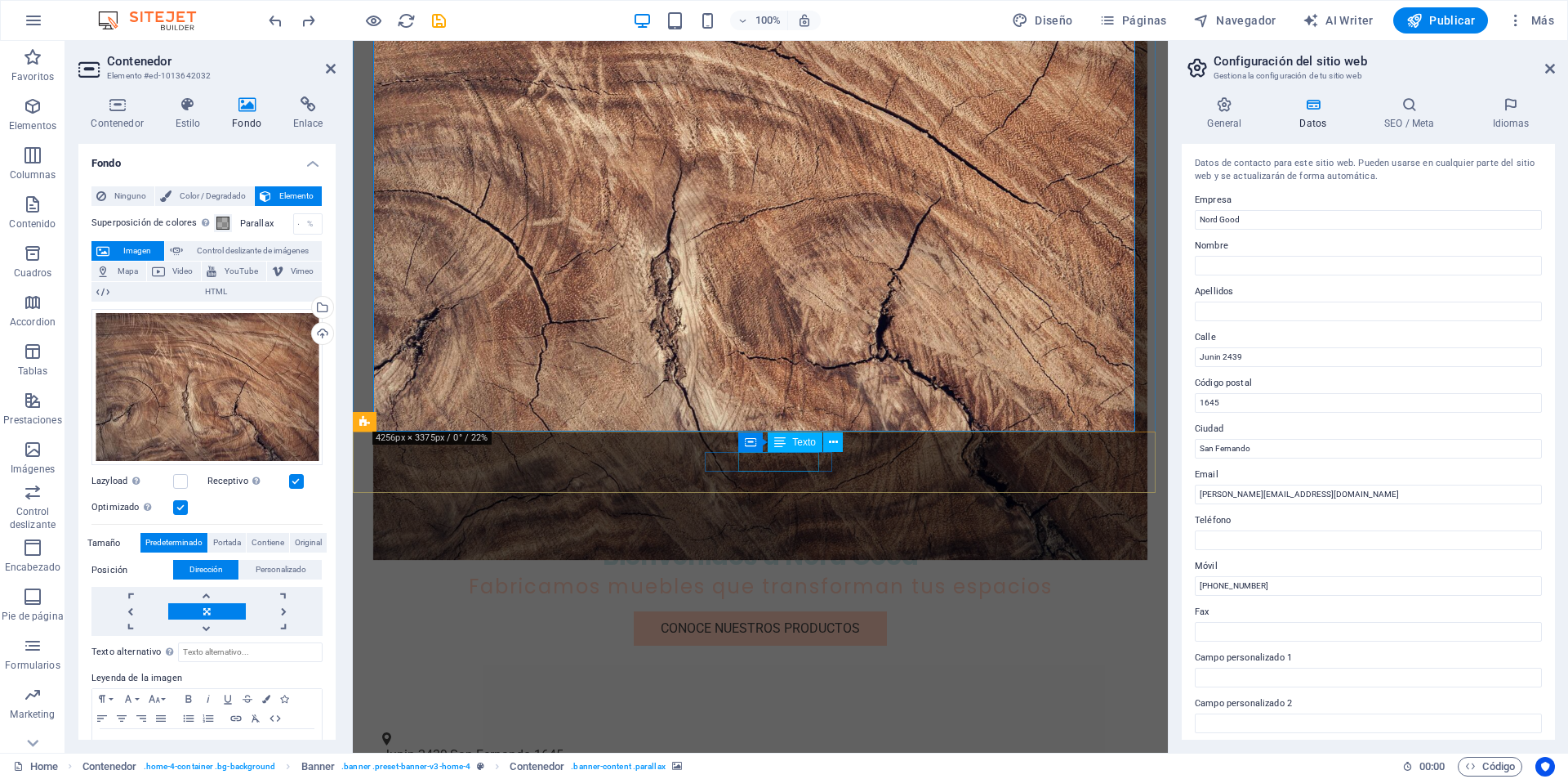
click at [502, 778] on span "212-978-0578" at bounding box center [449, 787] width 107 height 16
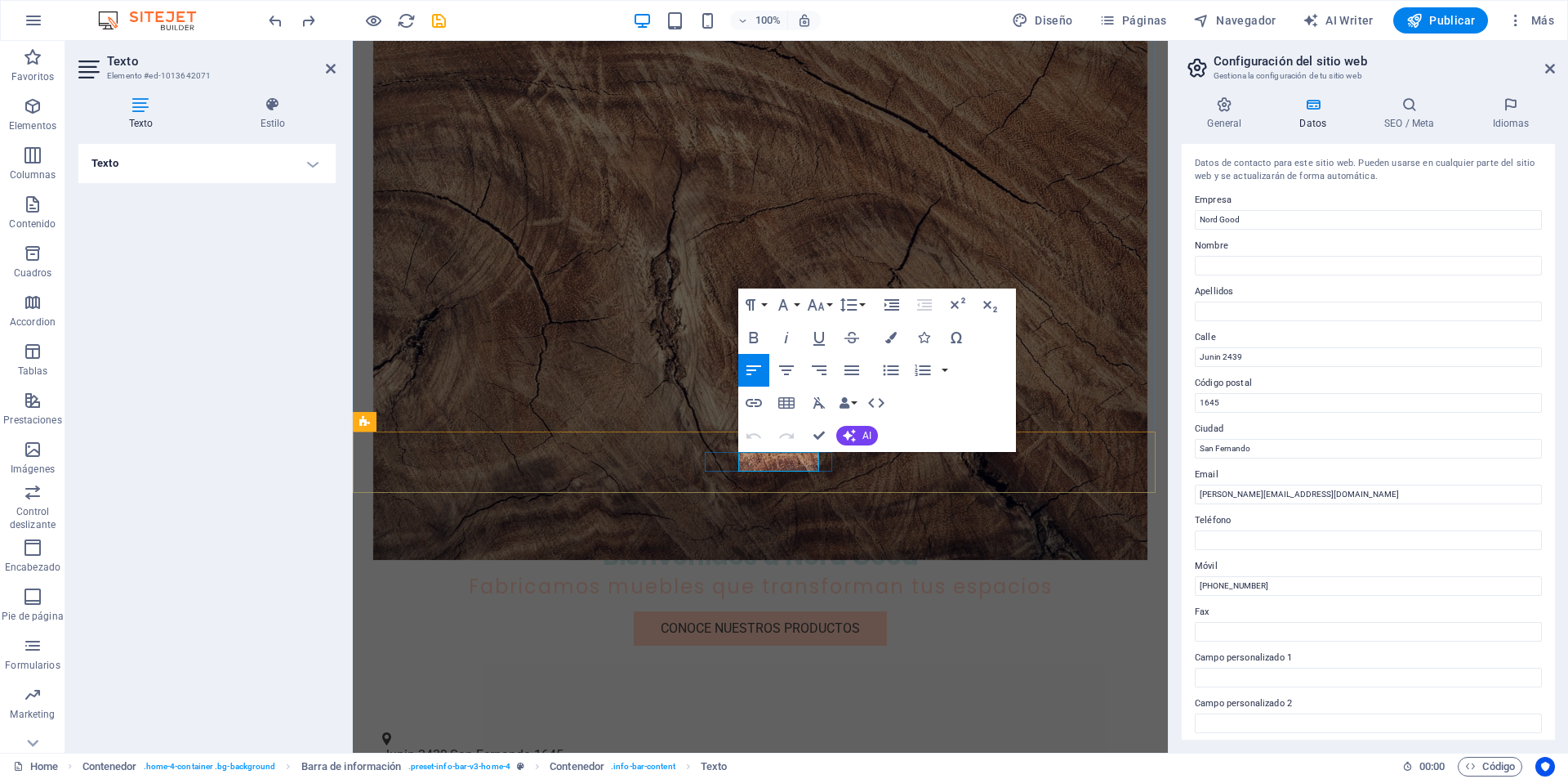
click at [502, 778] on span "212-978-0578" at bounding box center [449, 787] width 107 height 16
drag, startPoint x: 1593, startPoint y: 627, endPoint x: 807, endPoint y: 466, distance: 802.3
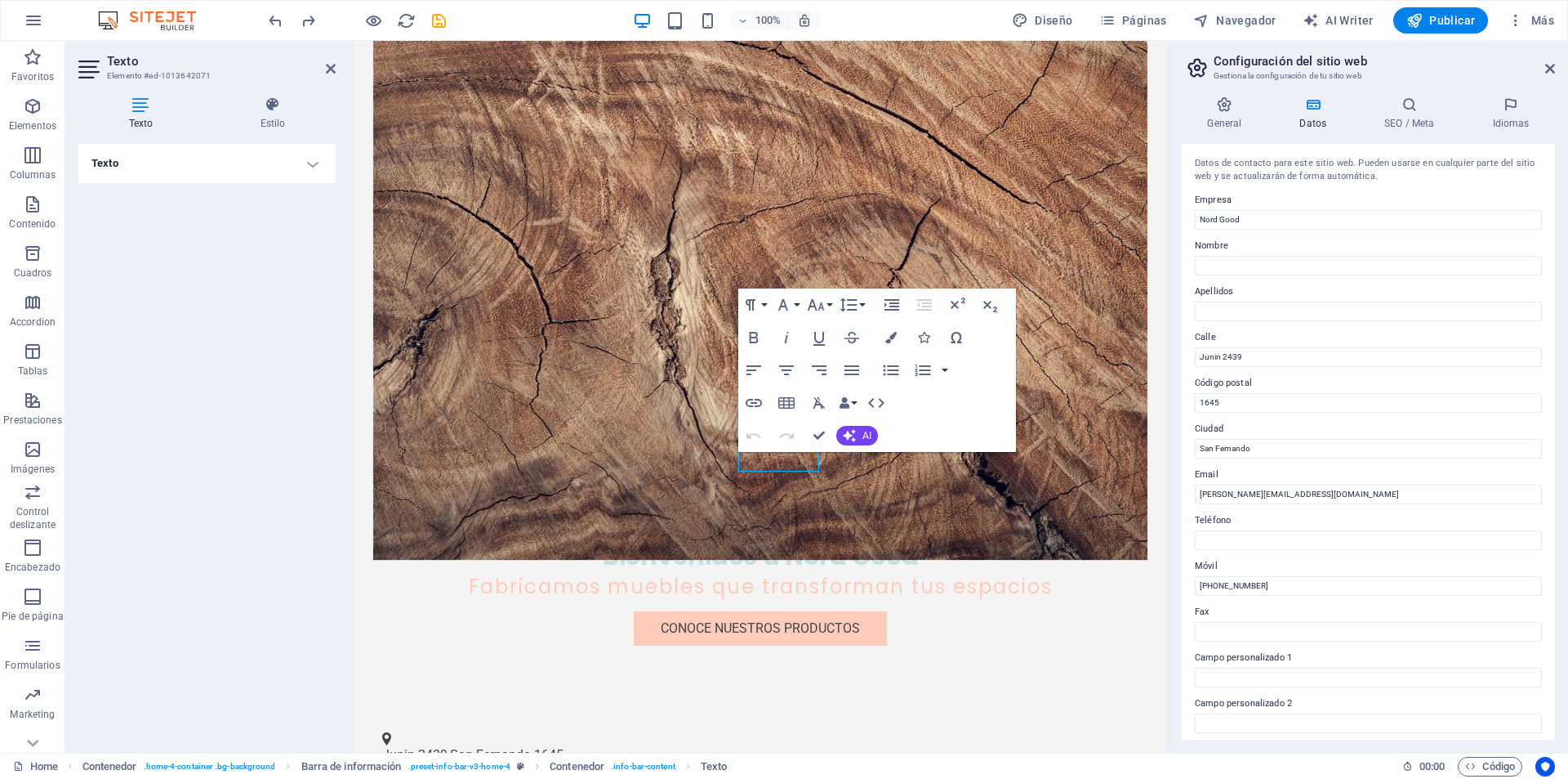
click at [1288, 597] on div "Datos de contacto para este sitio web. Pueden usarse en cualquier parte del sit…" at bounding box center [1368, 442] width 373 height 596
drag, startPoint x: 1289, startPoint y: 589, endPoint x: 1188, endPoint y: 574, distance: 102.1
click at [1188, 574] on div "Datos de contacto para este sitio web. Pueden usarse en cualquier parte del sit…" at bounding box center [1368, 442] width 373 height 596
click at [502, 778] on span "212-978-0578" at bounding box center [449, 787] width 107 height 16
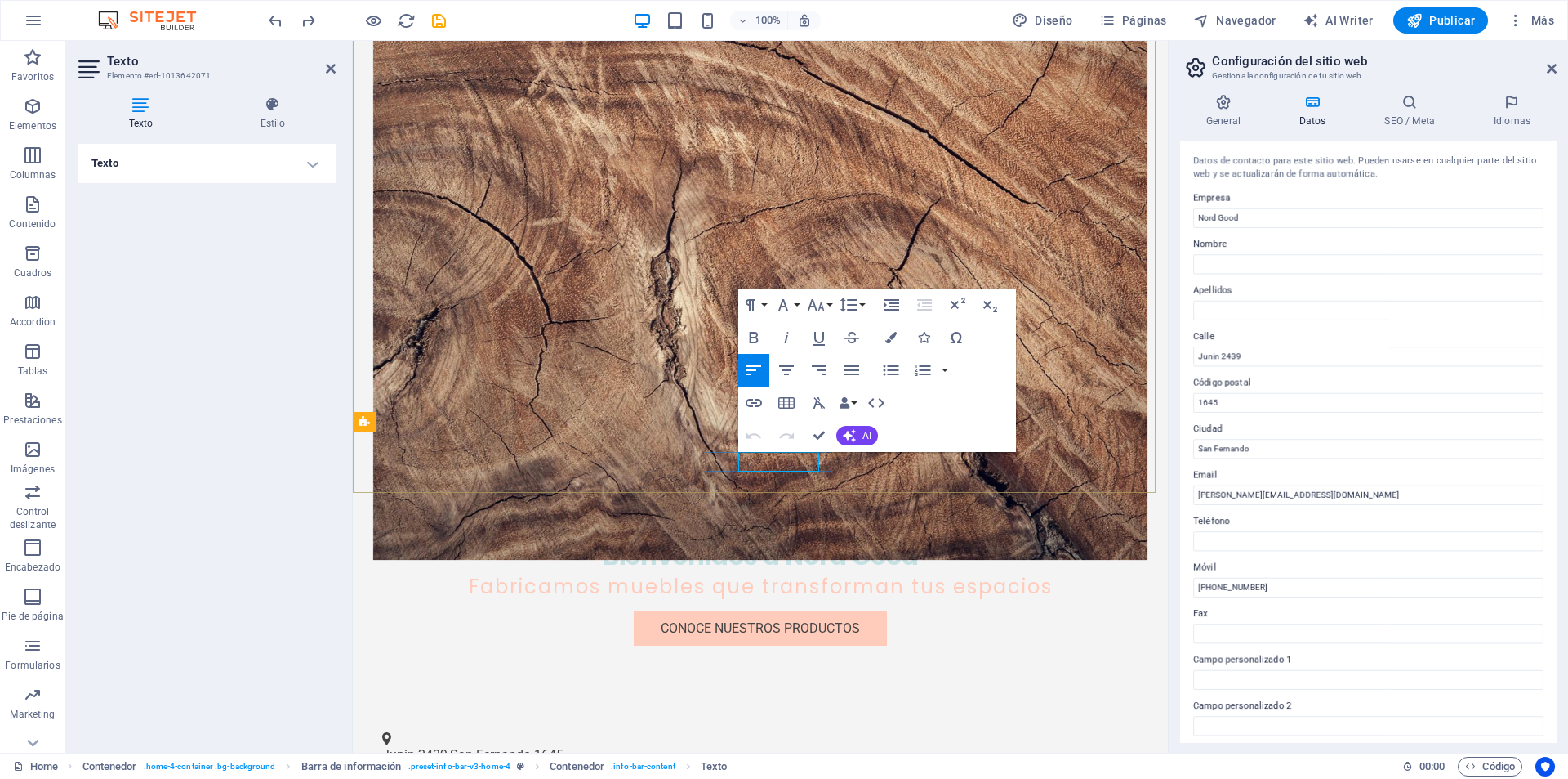
click at [502, 778] on span "212-978-0578" at bounding box center [449, 787] width 107 height 16
click at [872, 401] on icon "button" at bounding box center [876, 403] width 17 height 10
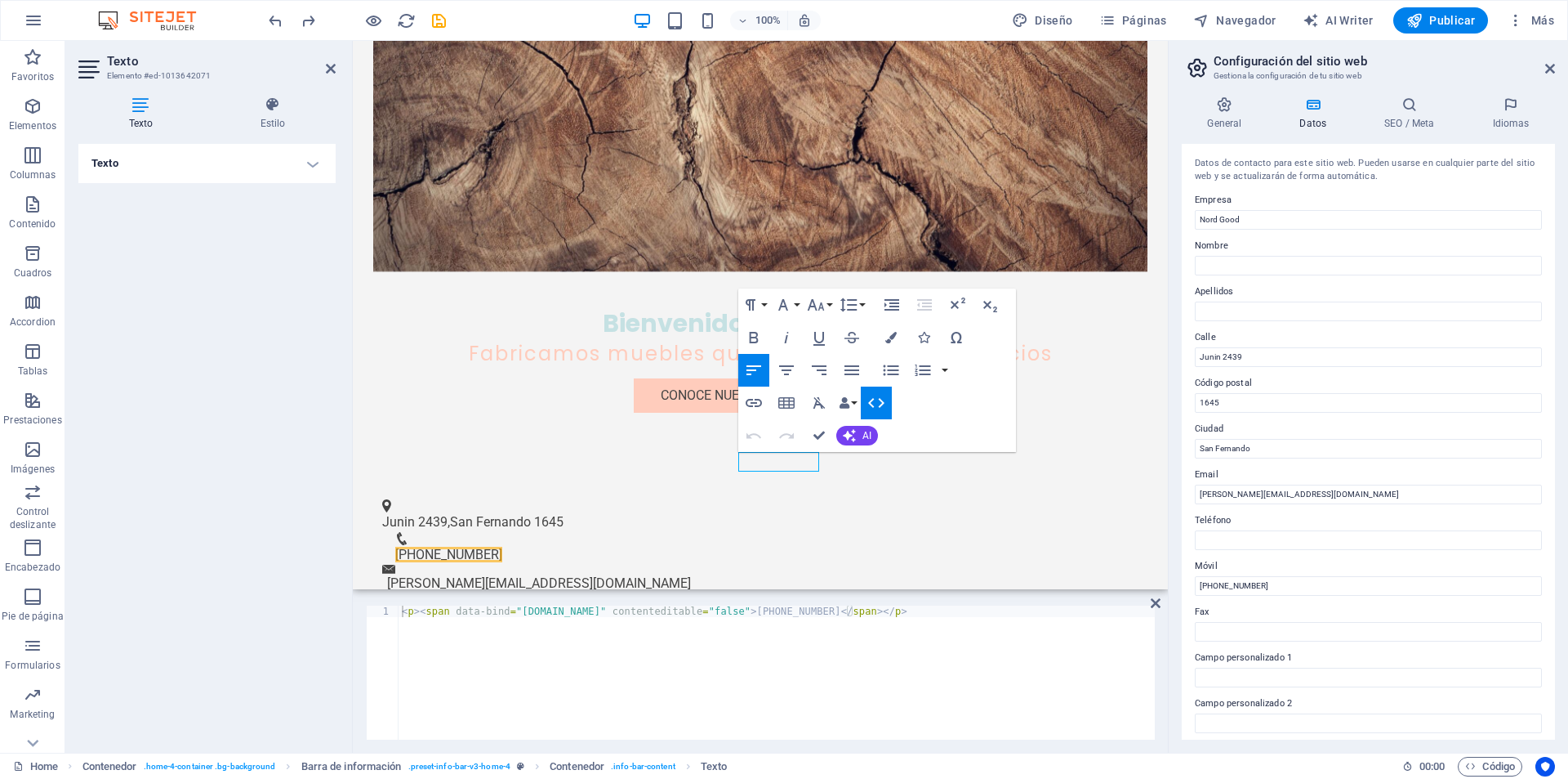
scroll to position [215, 0]
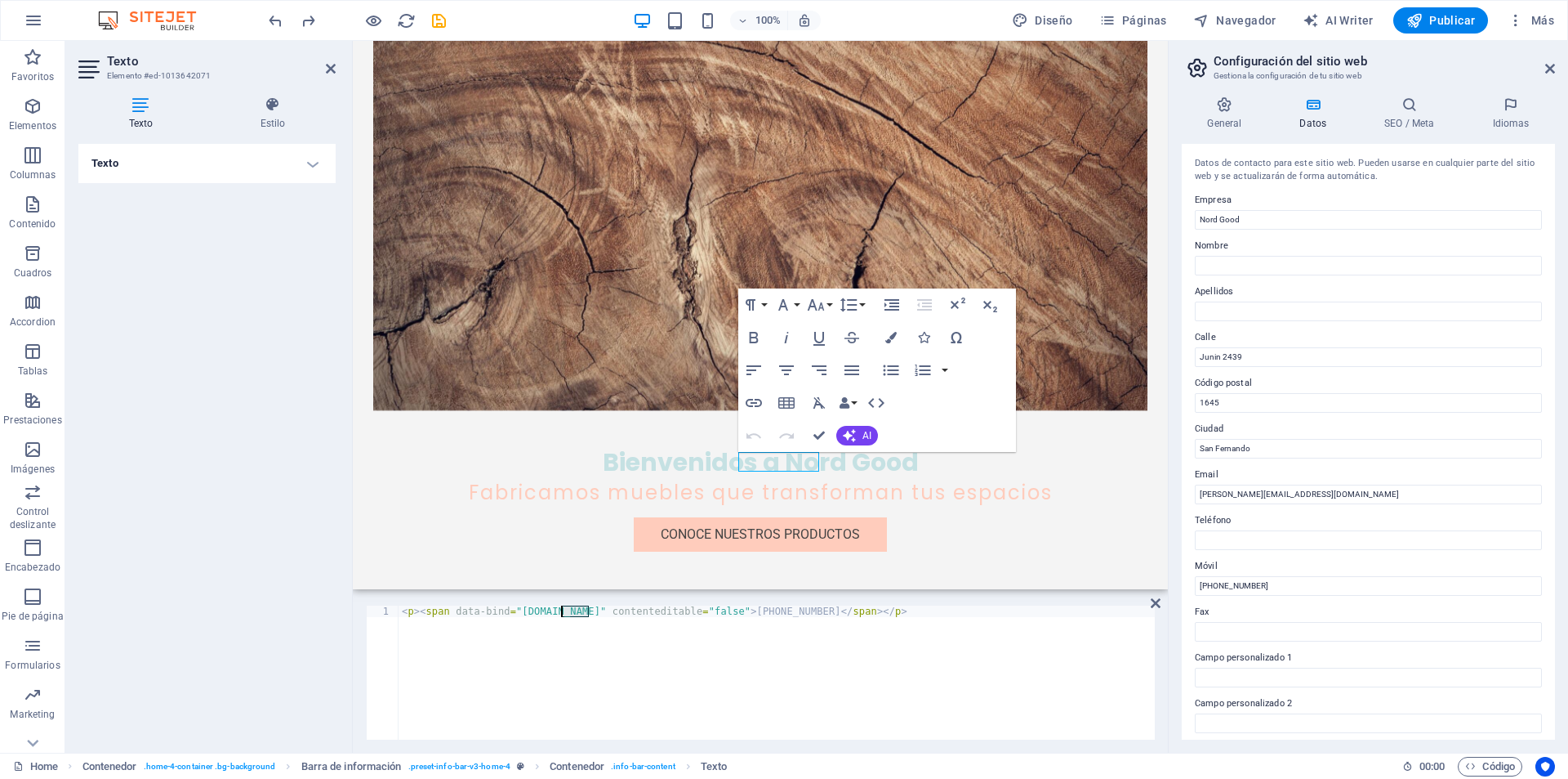
drag, startPoint x: 590, startPoint y: 611, endPoint x: 559, endPoint y: 611, distance: 31.0
click at [559, 611] on div "< p > < span data-bind = "customer.phone" contenteditable = "false" > 212-978-0…" at bounding box center [777, 684] width 756 height 157
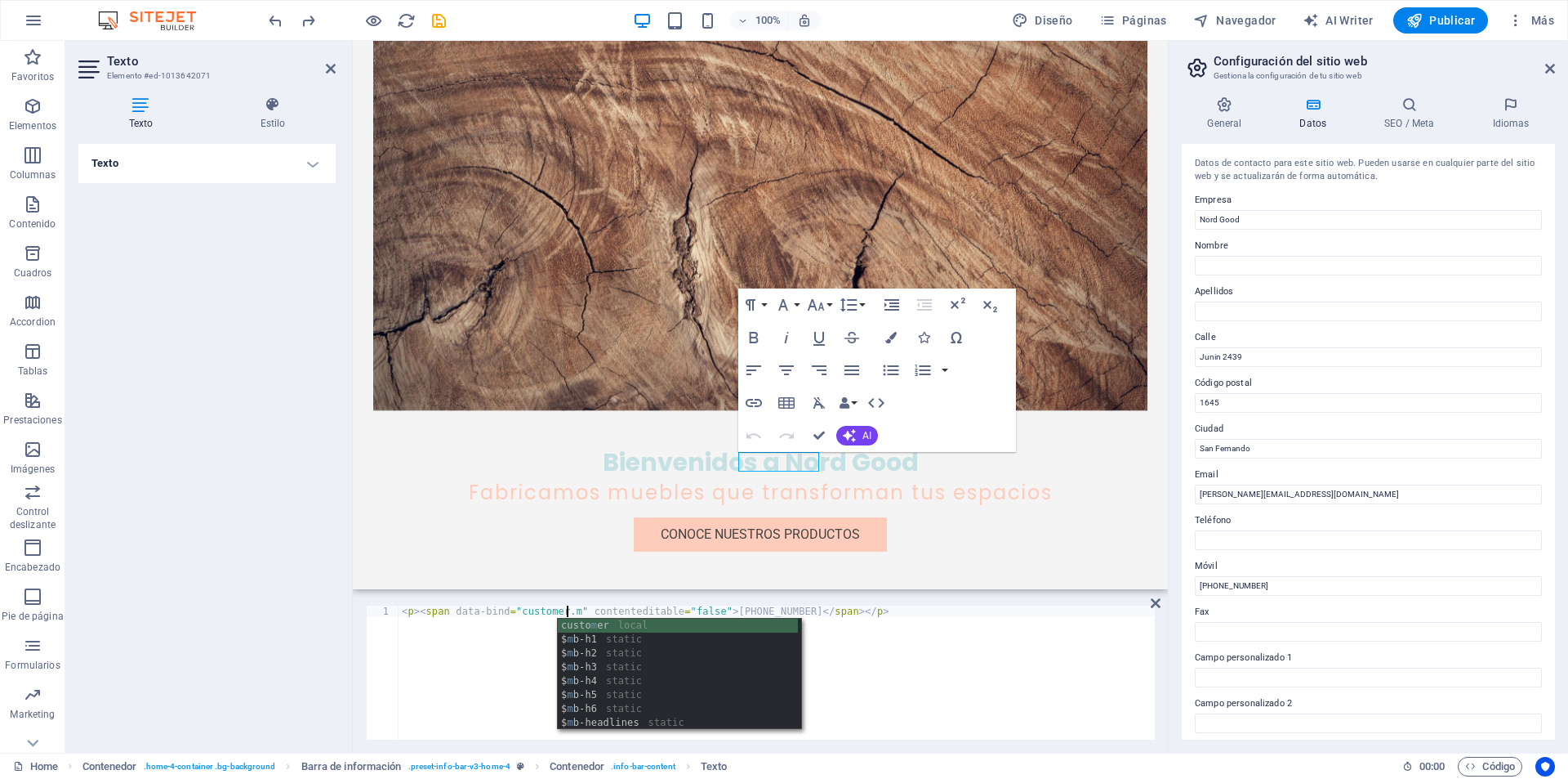
type textarea "<p><span data-bind="customer.m" contenteditable="false">212-978-0578</span></p>"
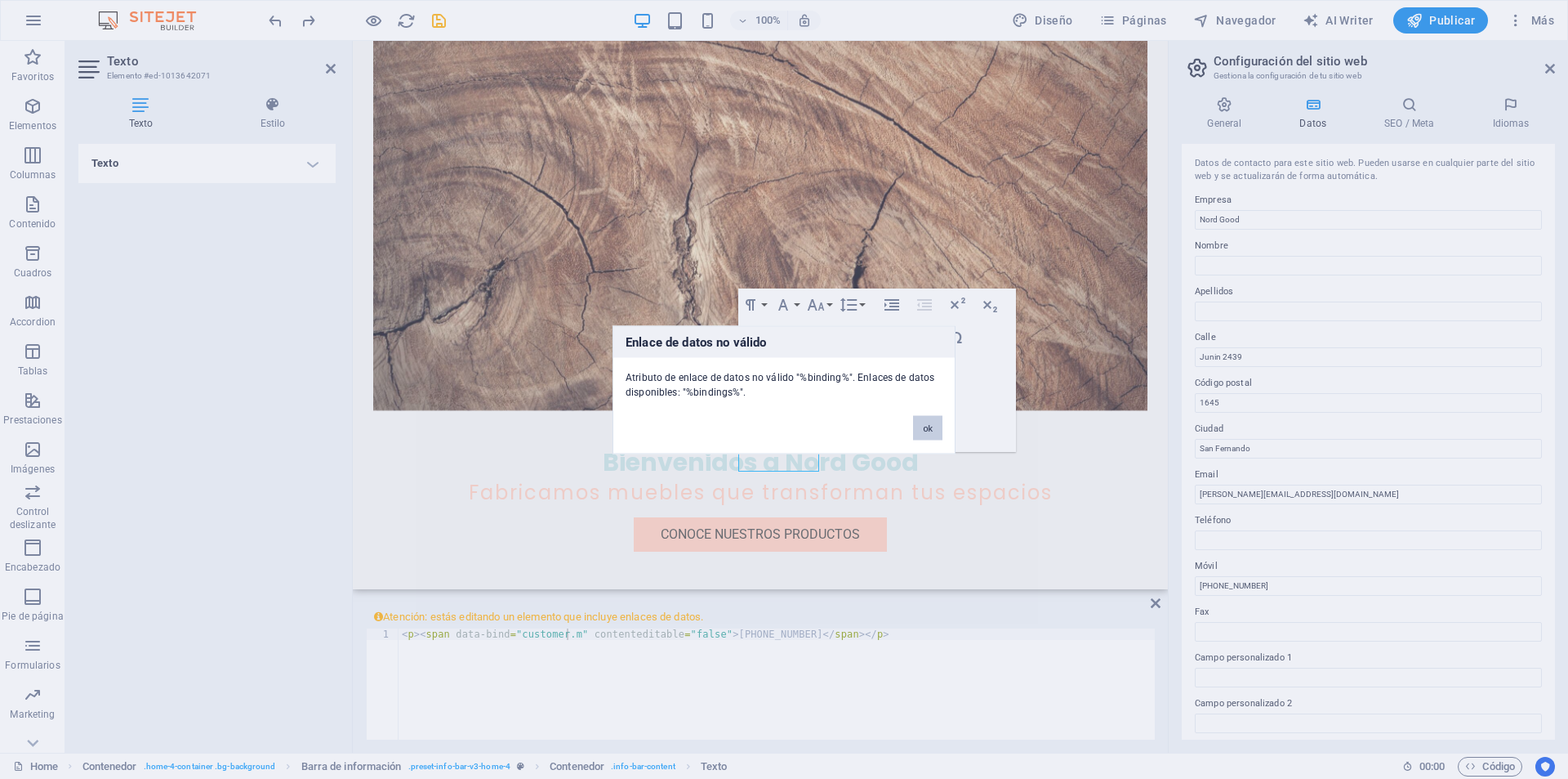
click at [917, 439] on button "ok" at bounding box center [927, 427] width 29 height 24
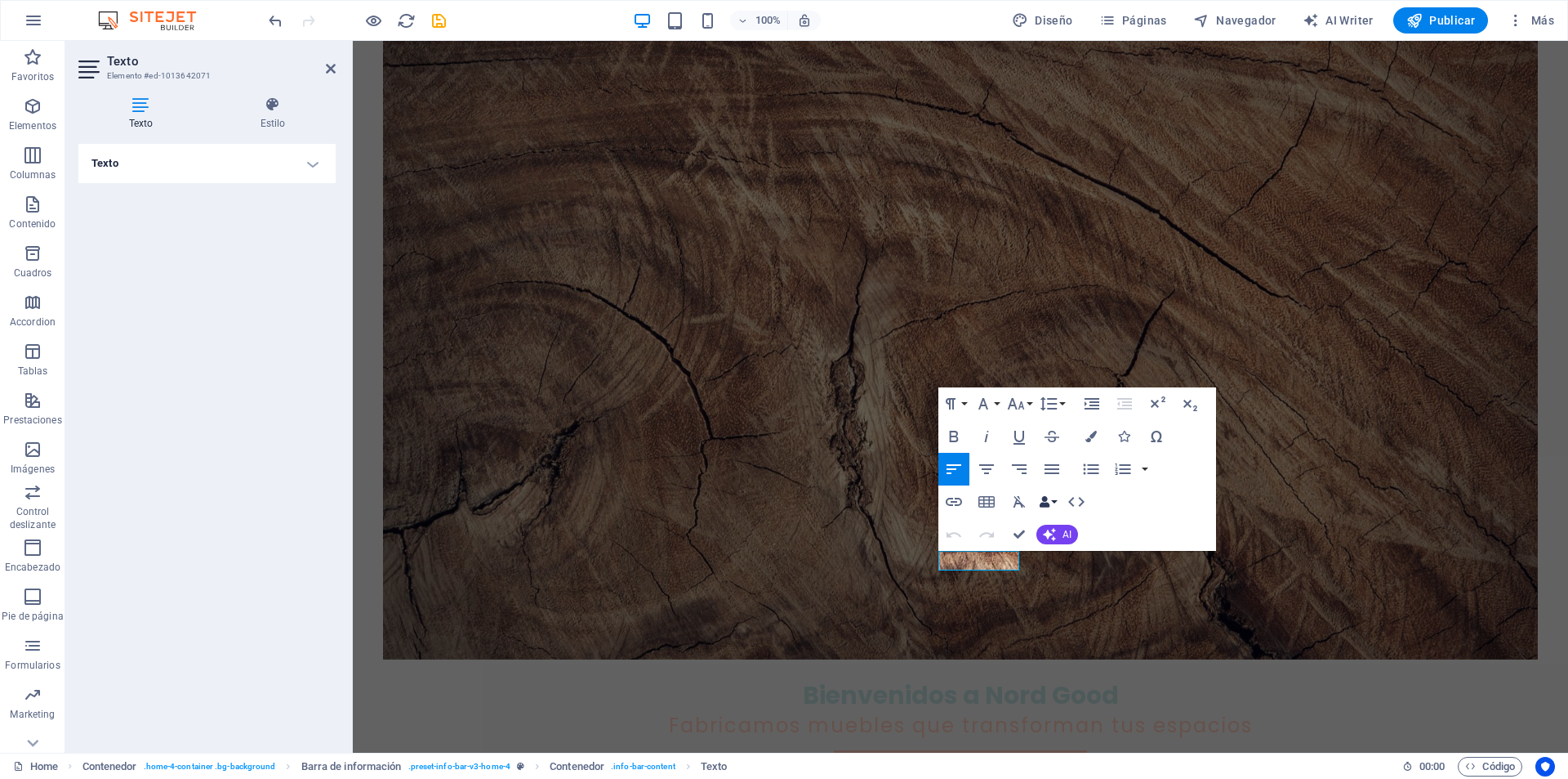
click at [1040, 506] on icon "button" at bounding box center [1045, 502] width 12 height 12
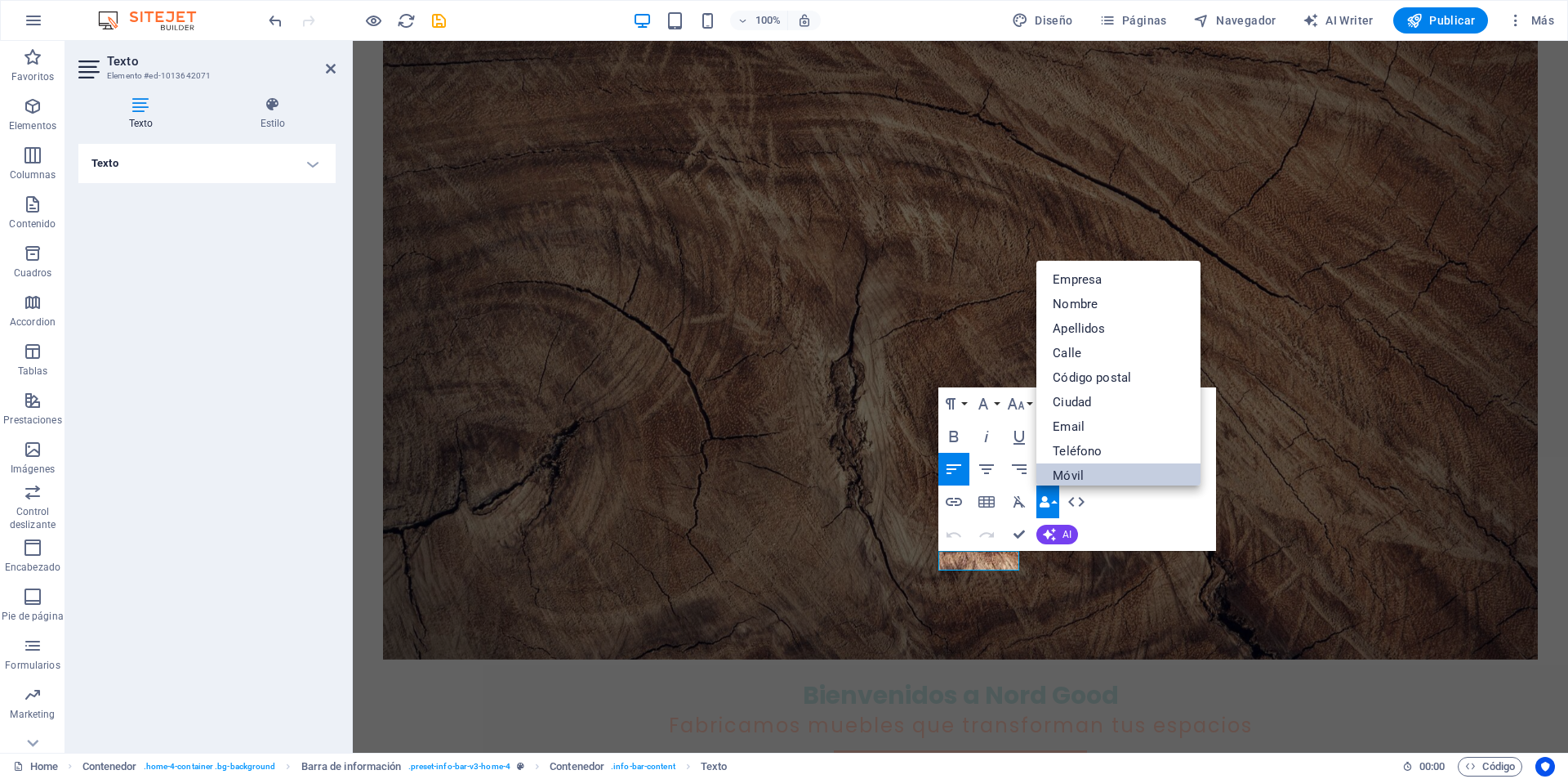
click at [1087, 467] on link "Móvil" at bounding box center [1118, 475] width 164 height 24
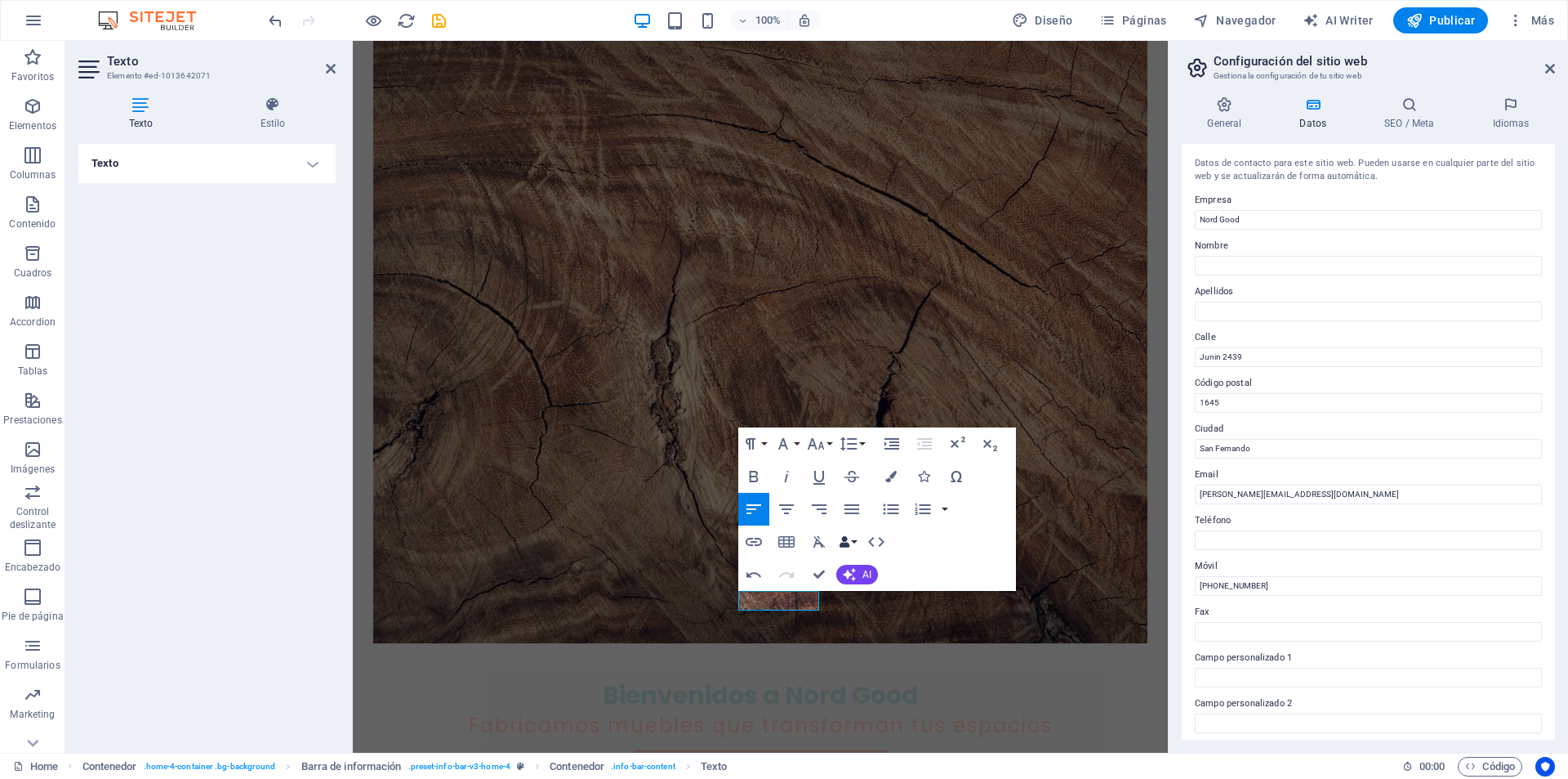
click at [855, 535] on button "Data Bindings" at bounding box center [847, 541] width 23 height 33
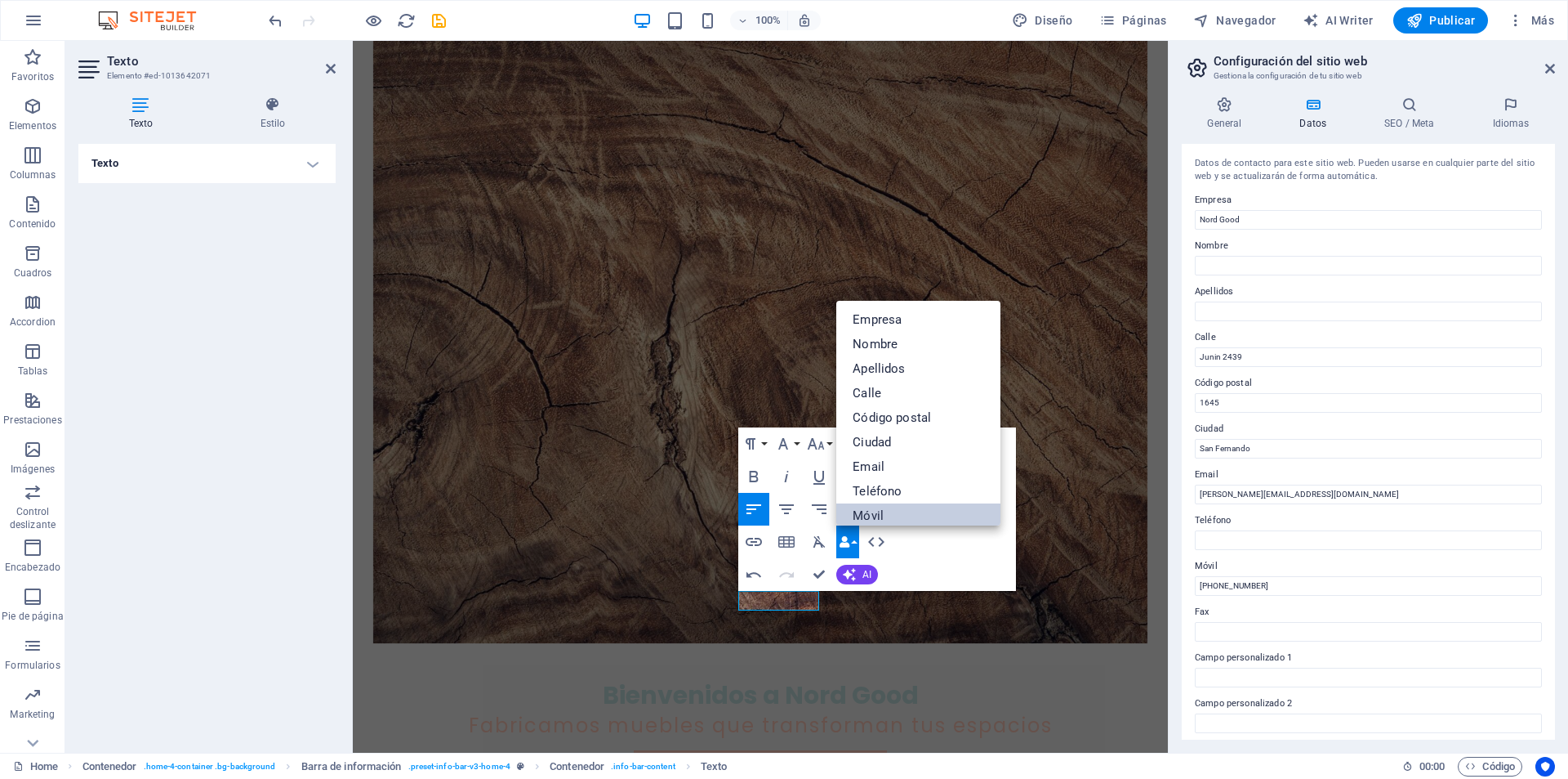
click at [893, 508] on link "Móvil" at bounding box center [918, 515] width 164 height 24
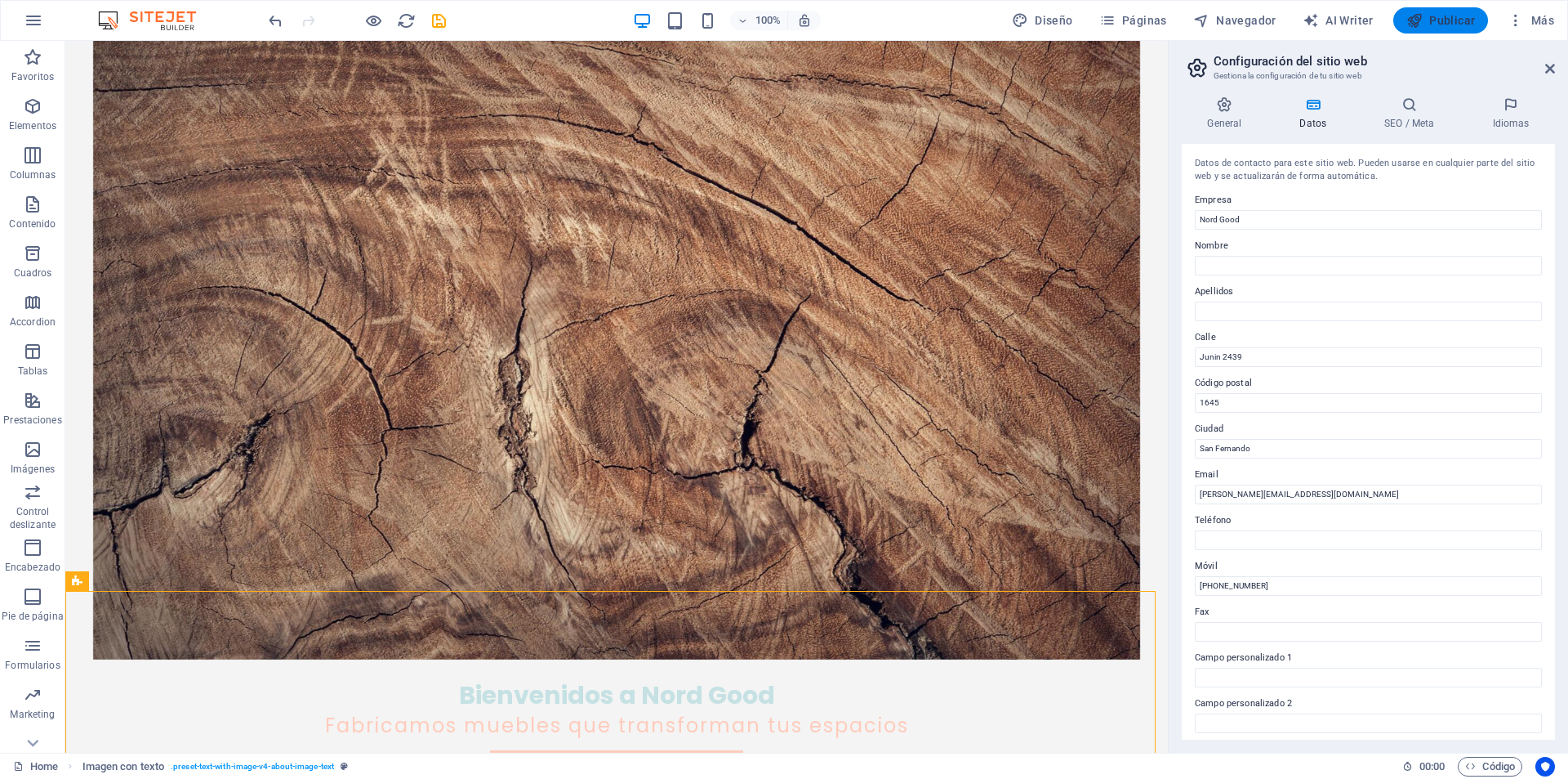
click at [1429, 25] on span "Publicar" at bounding box center [1441, 21] width 69 height 17
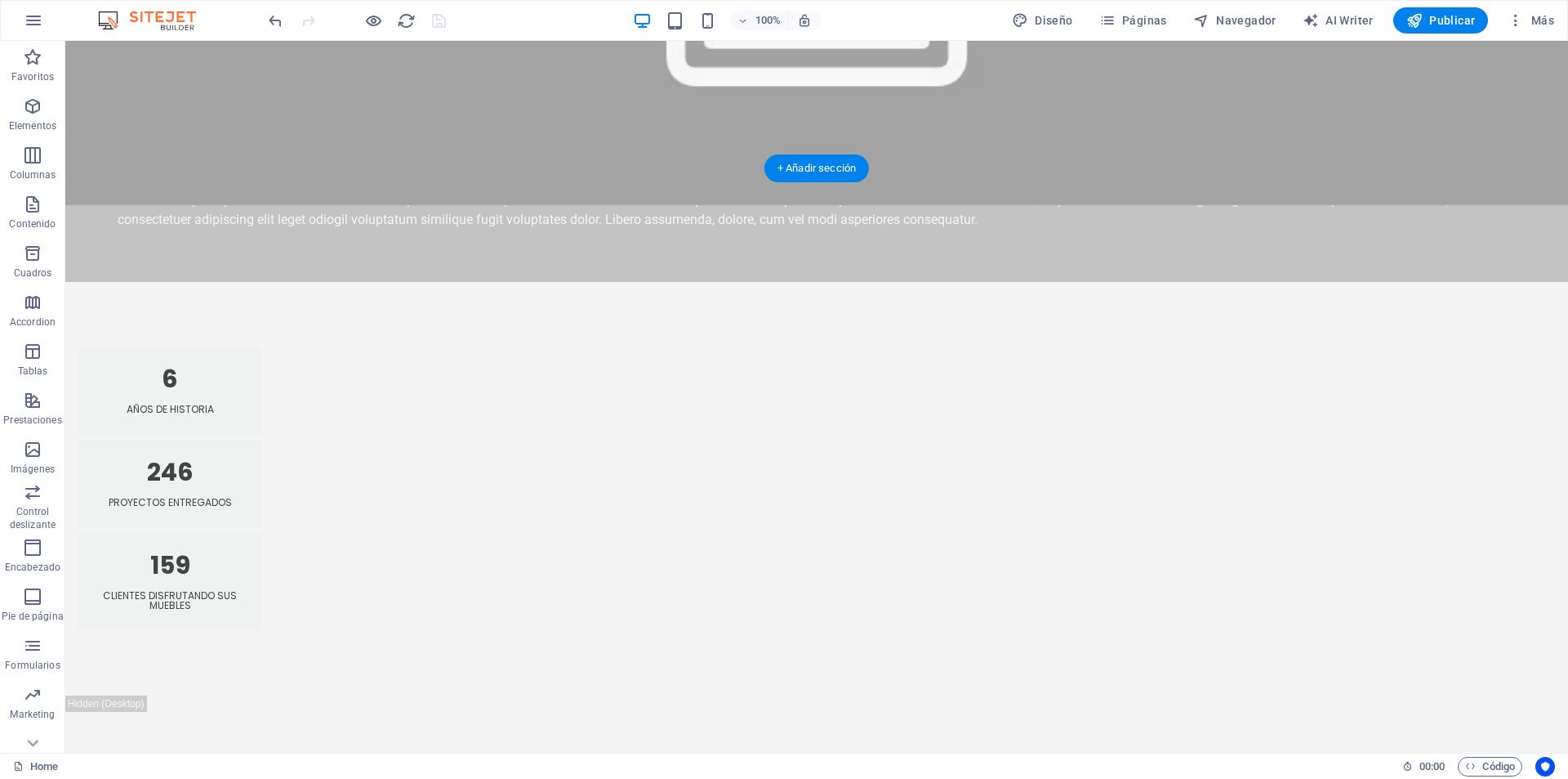
scroll to position [2668, 0]
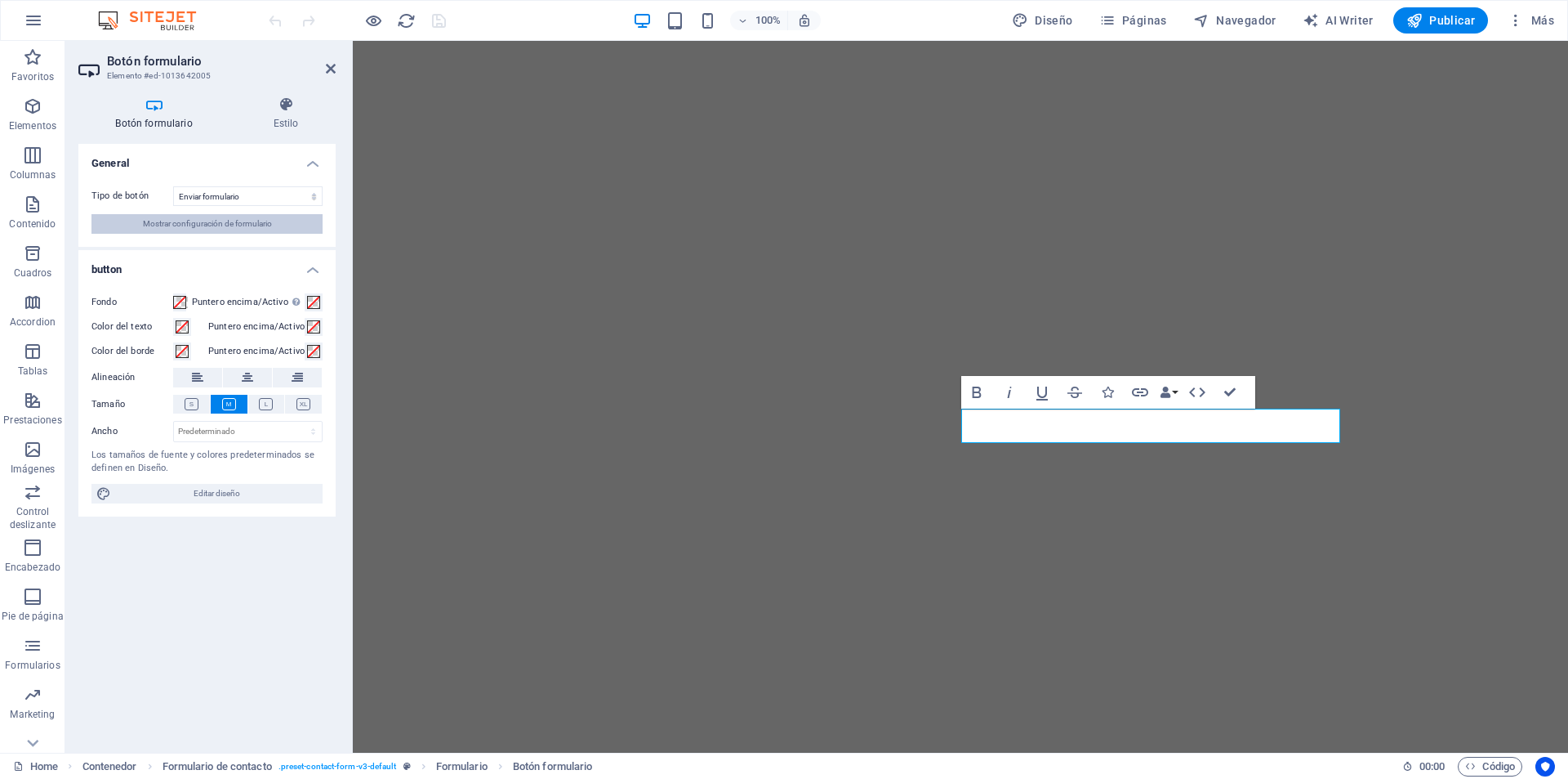
click at [264, 224] on span "Mostrar configuración de formulario" at bounding box center [207, 223] width 129 height 19
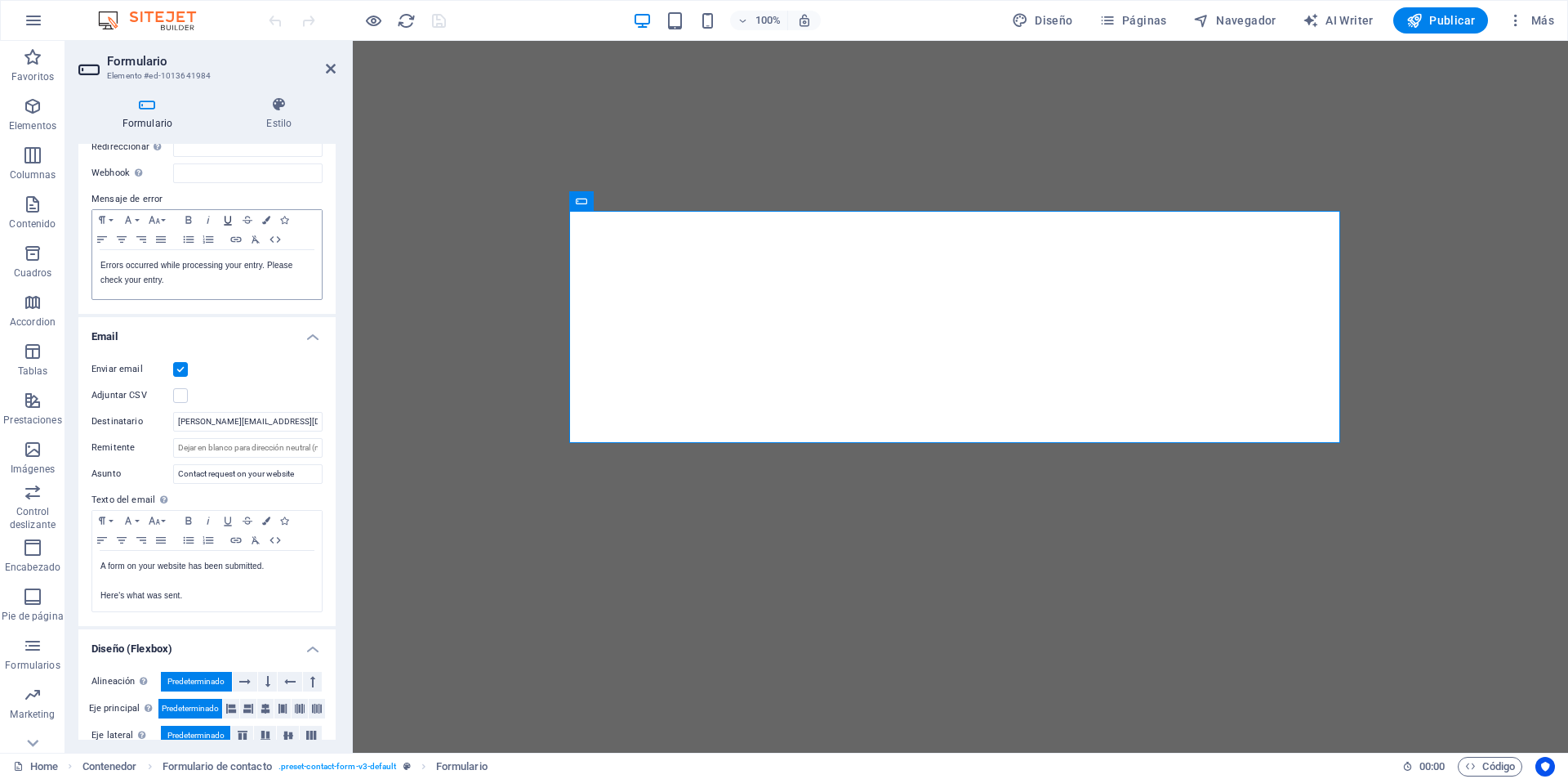
scroll to position [319, 0]
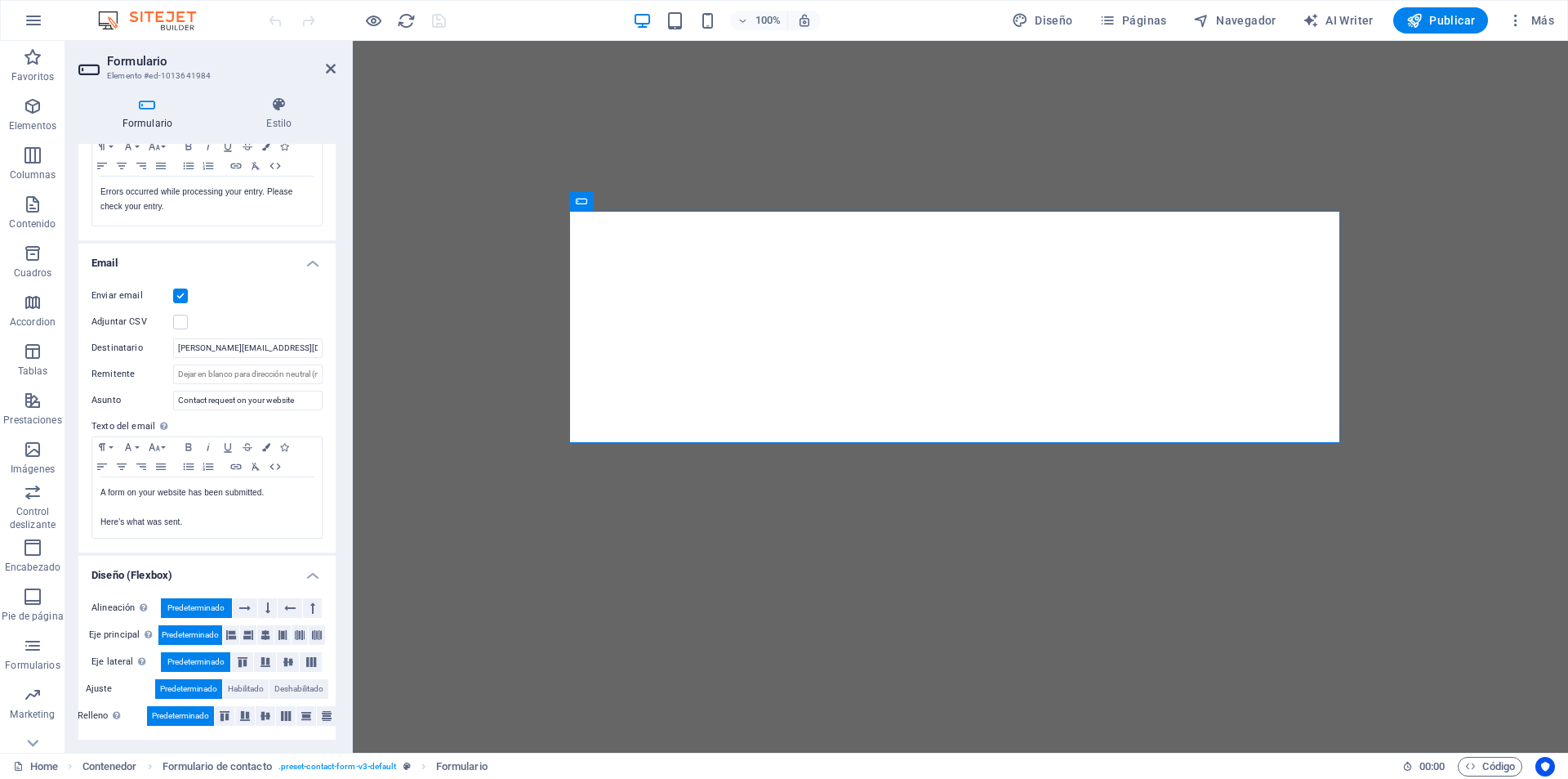
click at [129, 322] on label "Adjuntar CSV" at bounding box center [133, 321] width 82 height 19
click at [0, 0] on input "Adjuntar CSV" at bounding box center [0, 0] width 0 height 0
click at [177, 320] on label at bounding box center [181, 322] width 15 height 15
click at [0, 0] on input "Adjuntar CSV" at bounding box center [0, 0] width 0 height 0
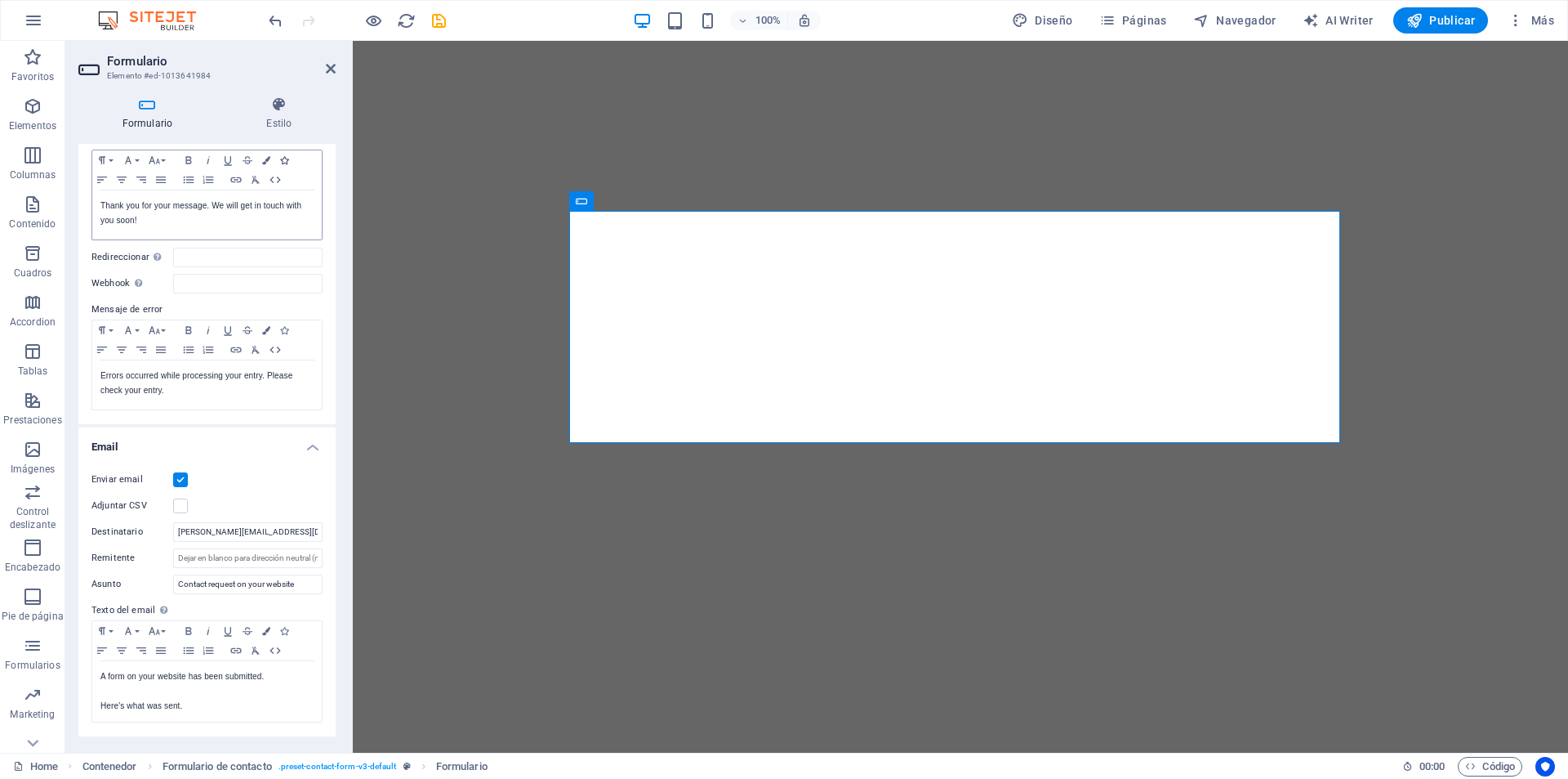
scroll to position [164, 0]
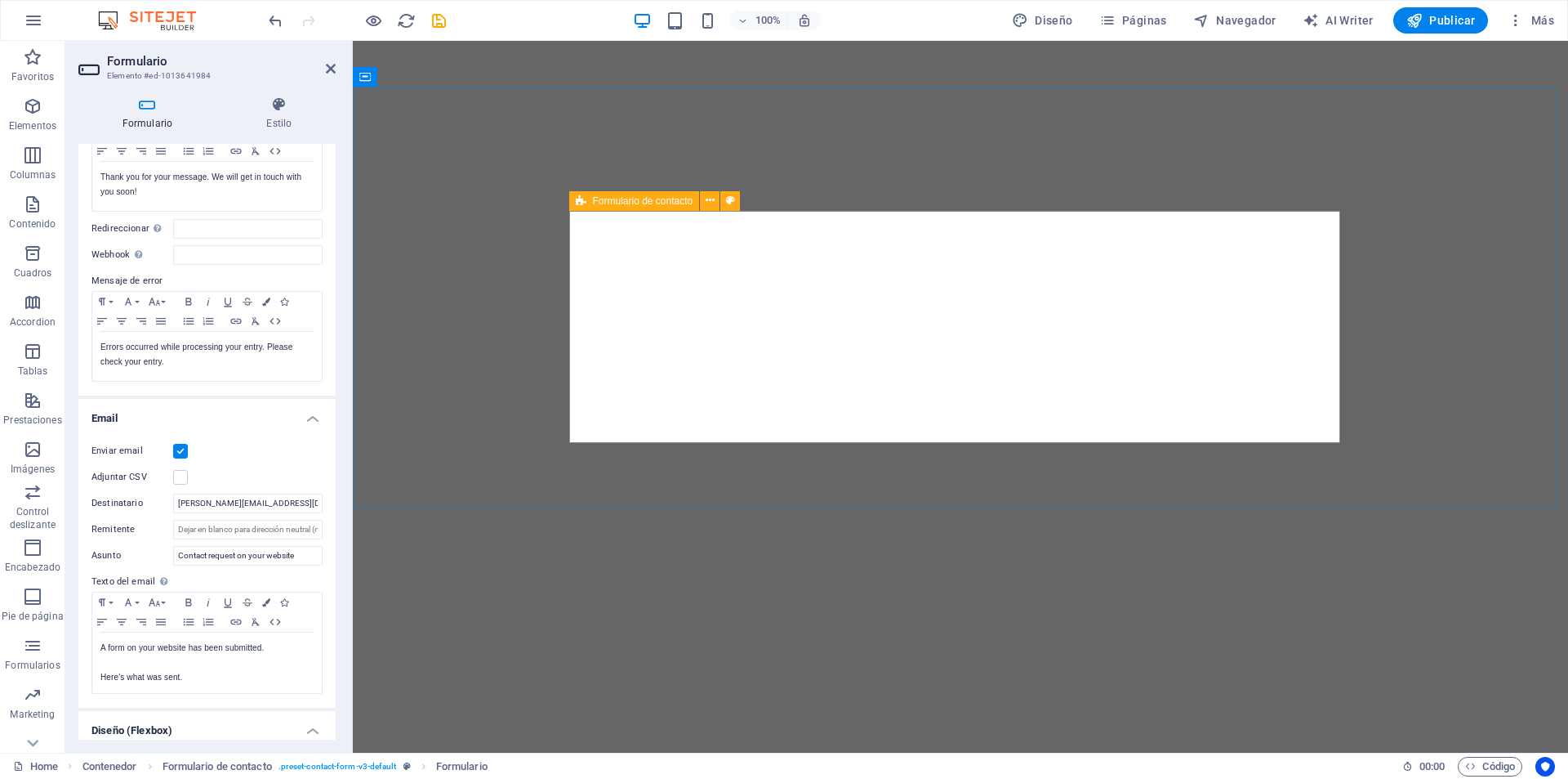
click at [594, 202] on span "Formulario de contacto" at bounding box center [643, 201] width 100 height 10
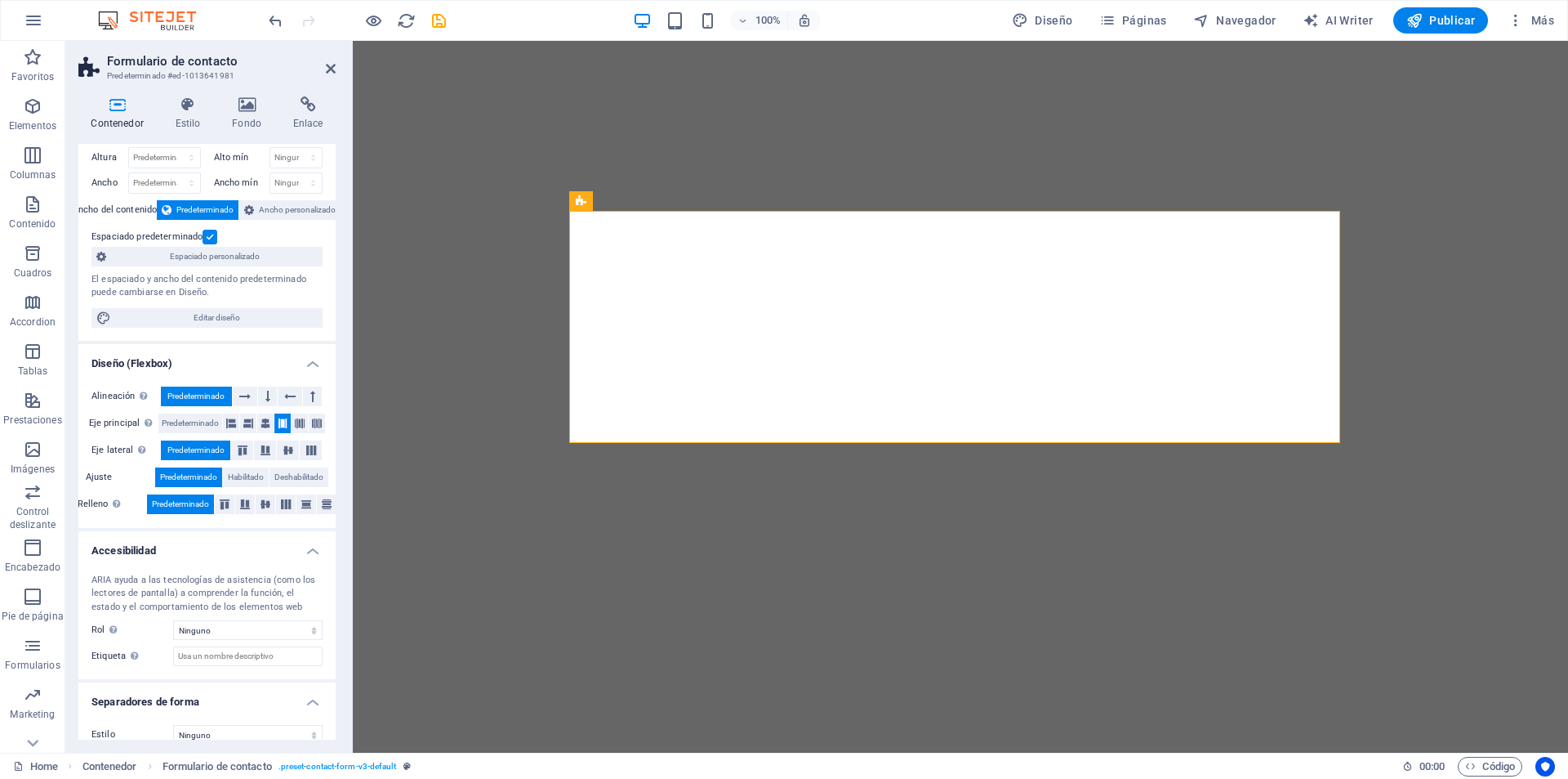
scroll to position [58, 0]
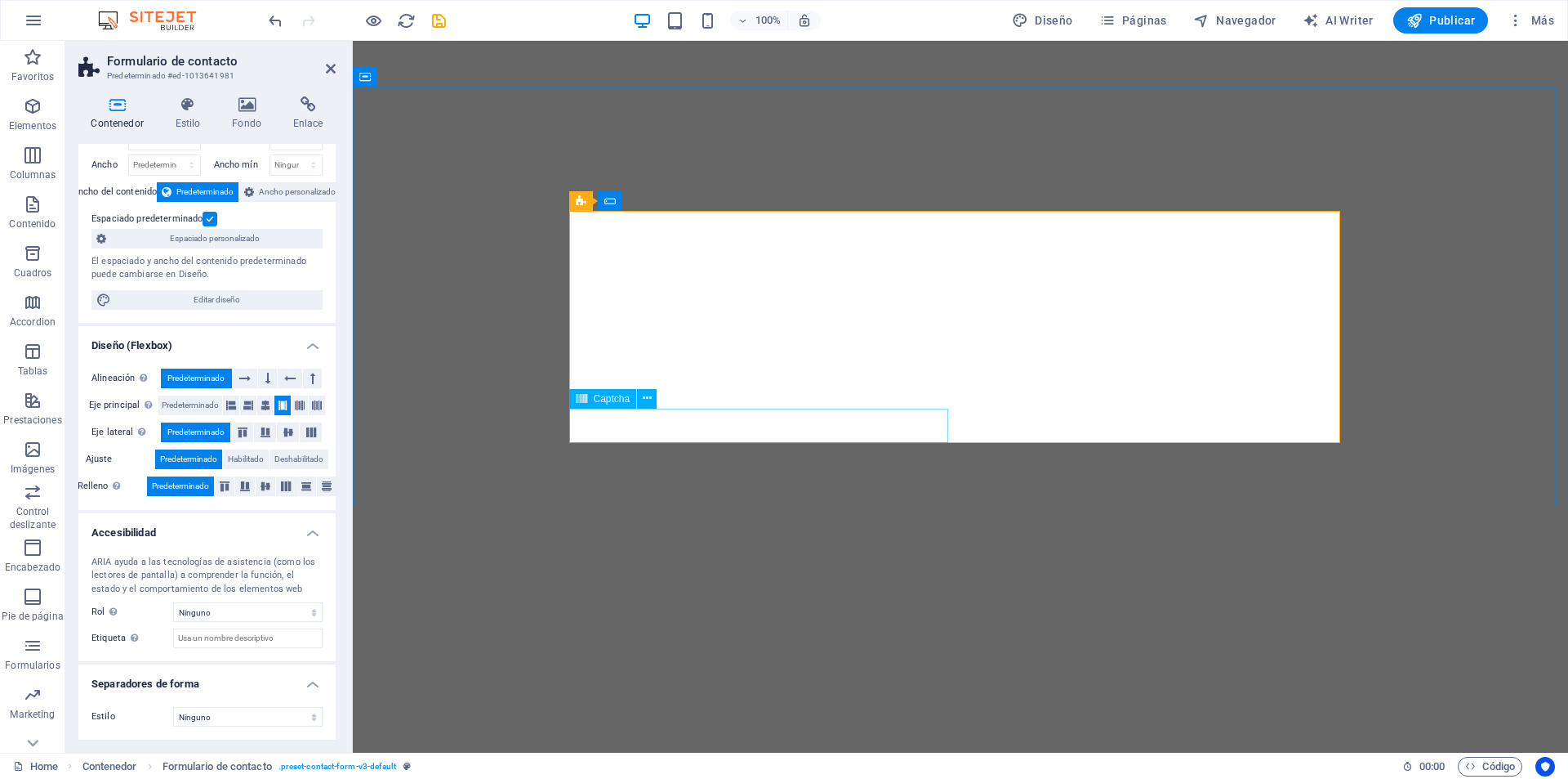
click at [605, 403] on span "Captcha" at bounding box center [613, 399] width 37 height 10
click at [647, 401] on icon at bounding box center [647, 398] width 9 height 18
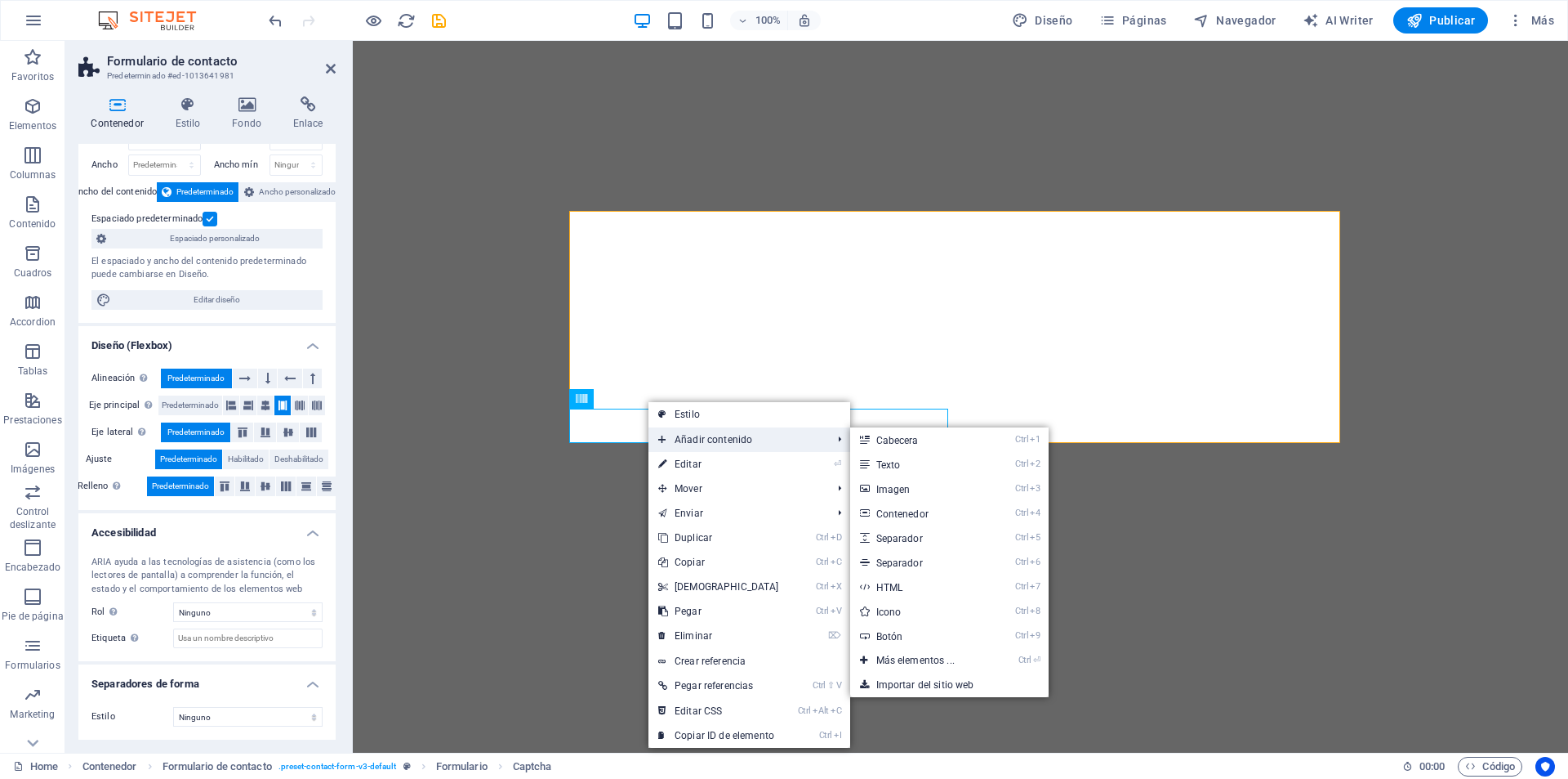
click at [674, 431] on span "Añadir contenido" at bounding box center [737, 439] width 177 height 24
click at [905, 652] on link "Ctrl ⏎ Más elementos ..." at bounding box center [919, 660] width 137 height 24
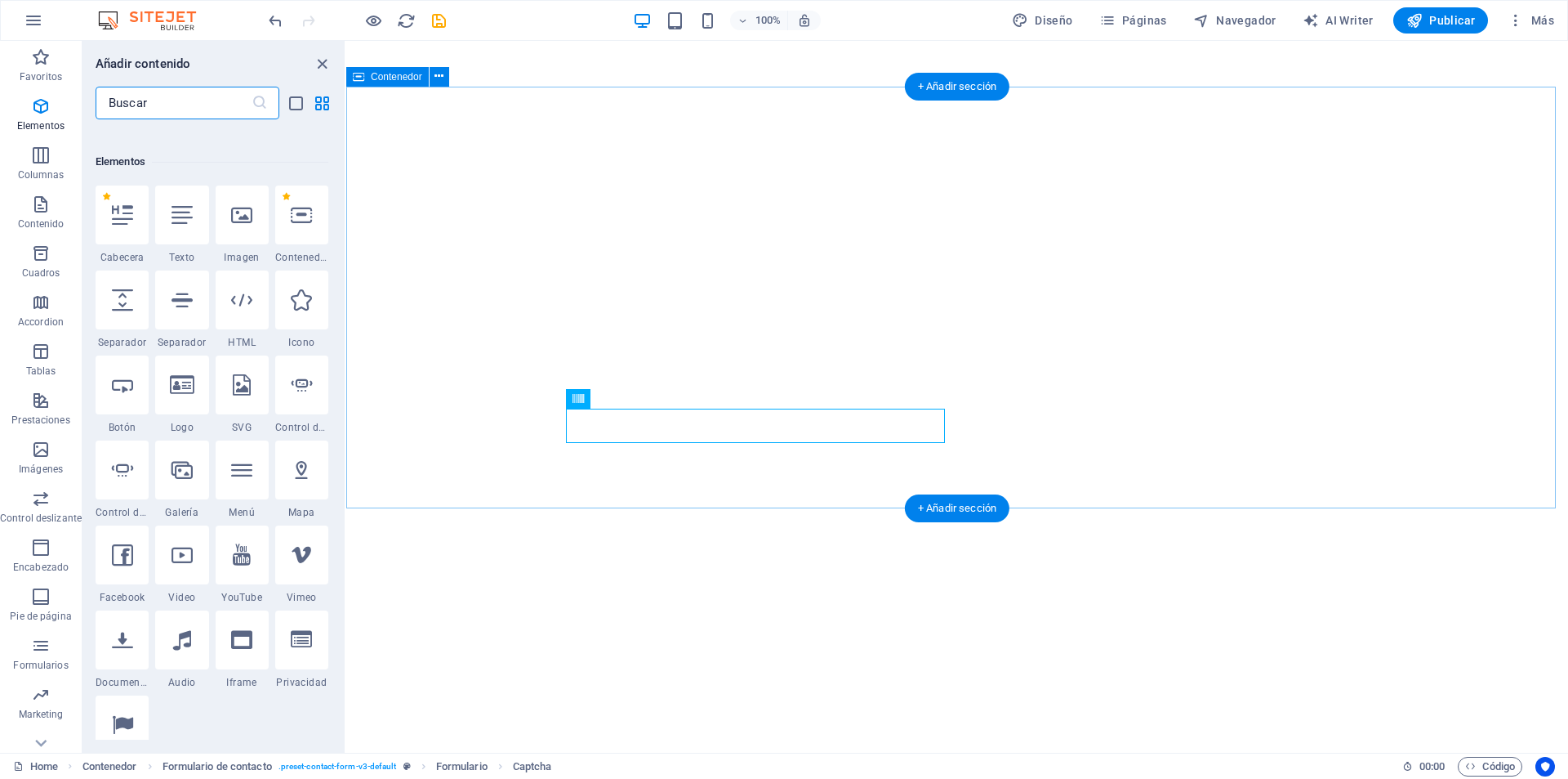
scroll to position [308, 0]
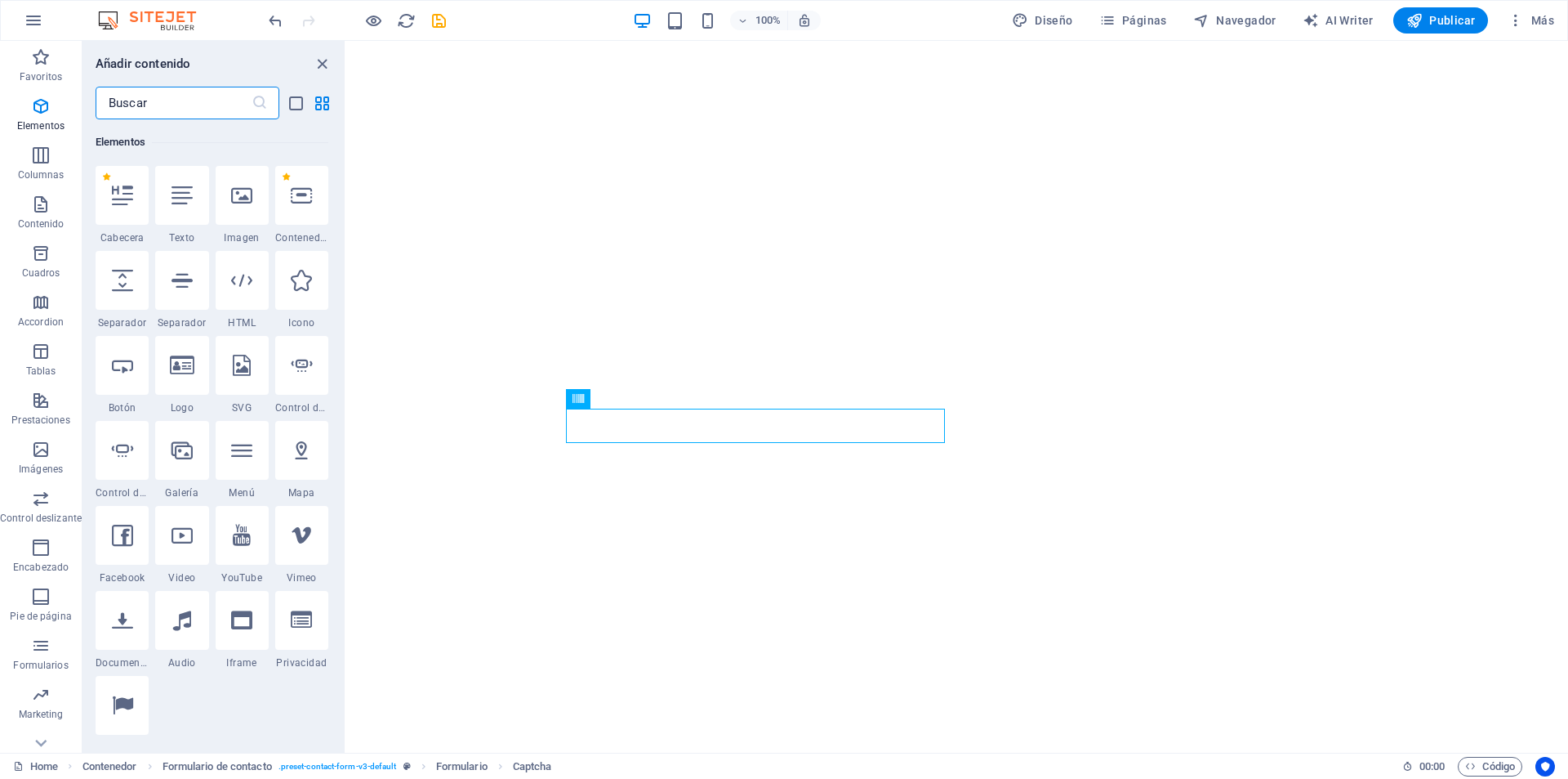
click at [181, 105] on input "text" at bounding box center [174, 103] width 156 height 33
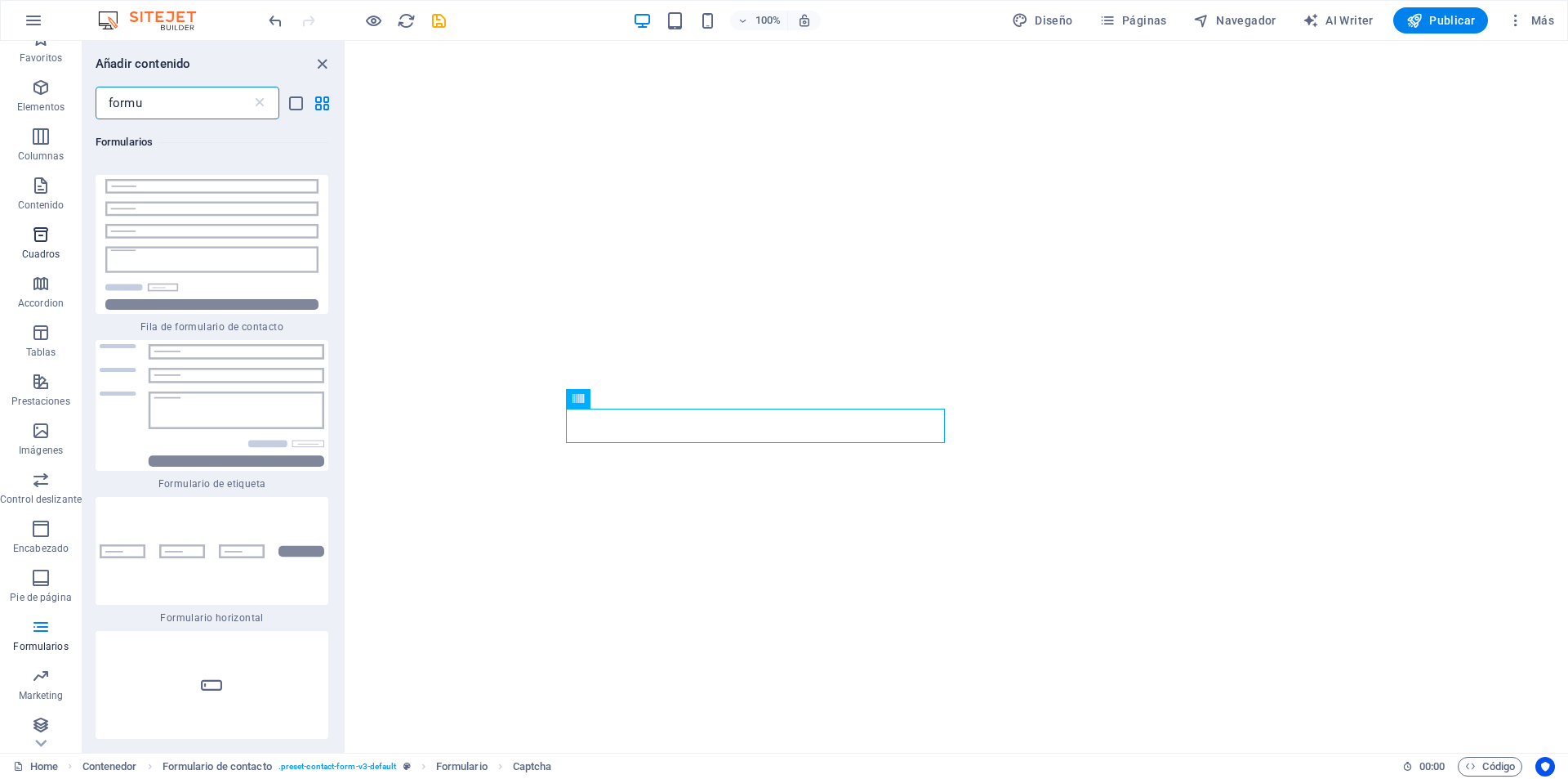
scroll to position [23, 0]
type input "formu"
click at [32, 624] on icon "button" at bounding box center [40, 621] width 19 height 19
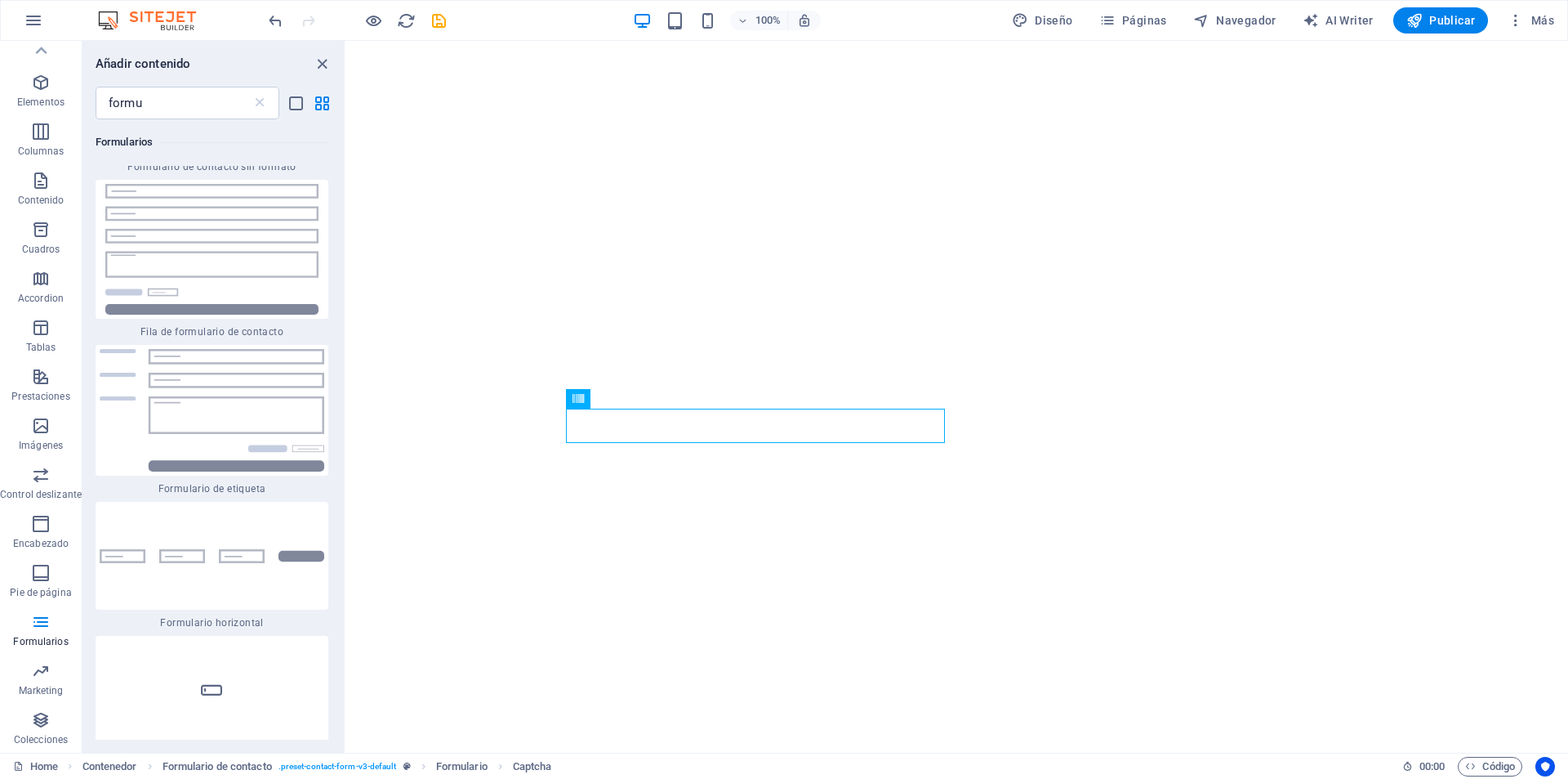
scroll to position [408, 0]
click at [317, 106] on icon "grid-view" at bounding box center [322, 104] width 19 height 19
click at [300, 103] on icon "list-view" at bounding box center [296, 104] width 19 height 19
click at [332, 97] on div "formu ​" at bounding box center [214, 103] width 262 height 33
click at [319, 105] on icon "grid-view" at bounding box center [322, 104] width 19 height 19
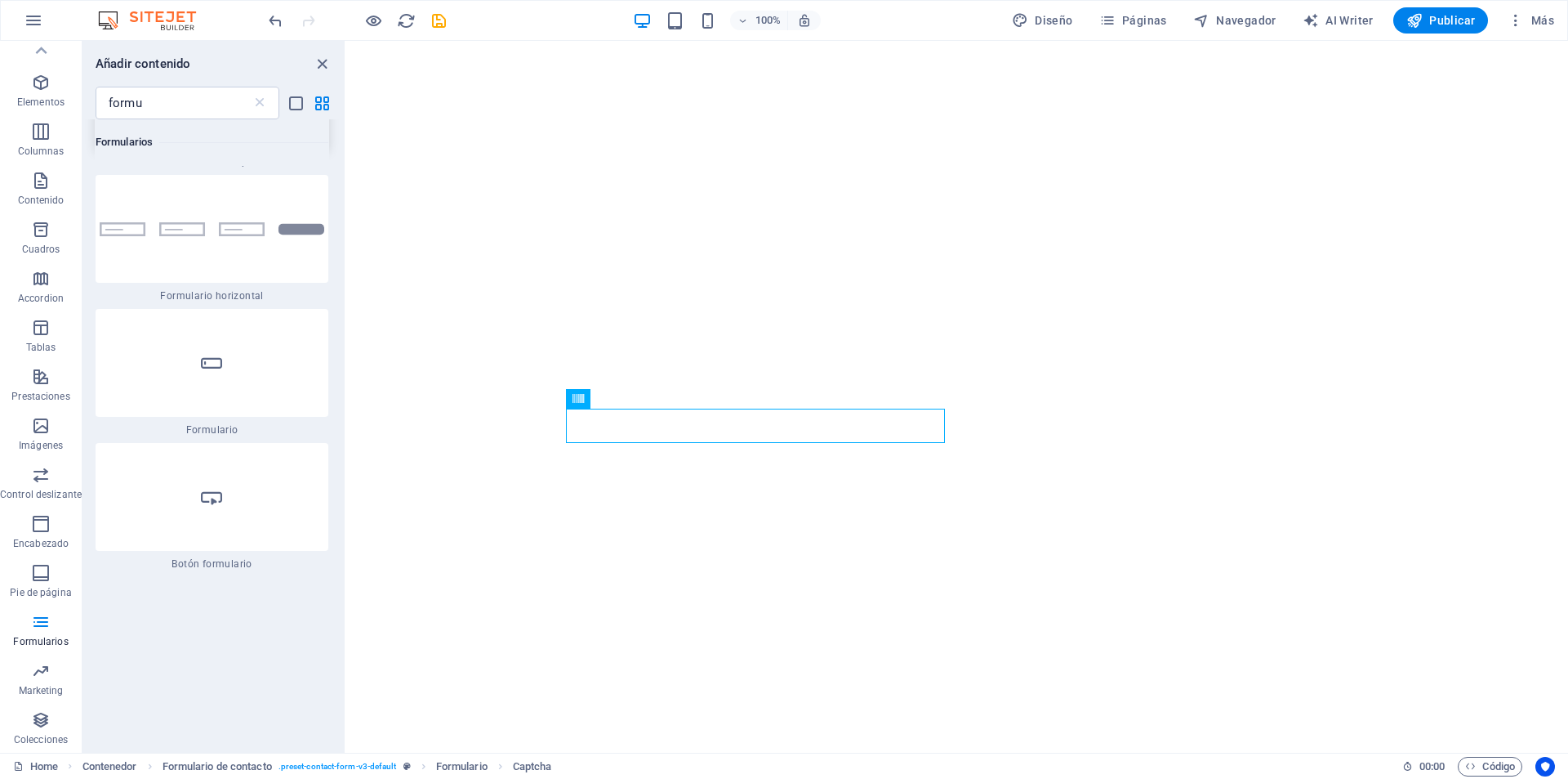
scroll to position [736, 0]
click at [224, 225] on div at bounding box center [212, 224] width 233 height 108
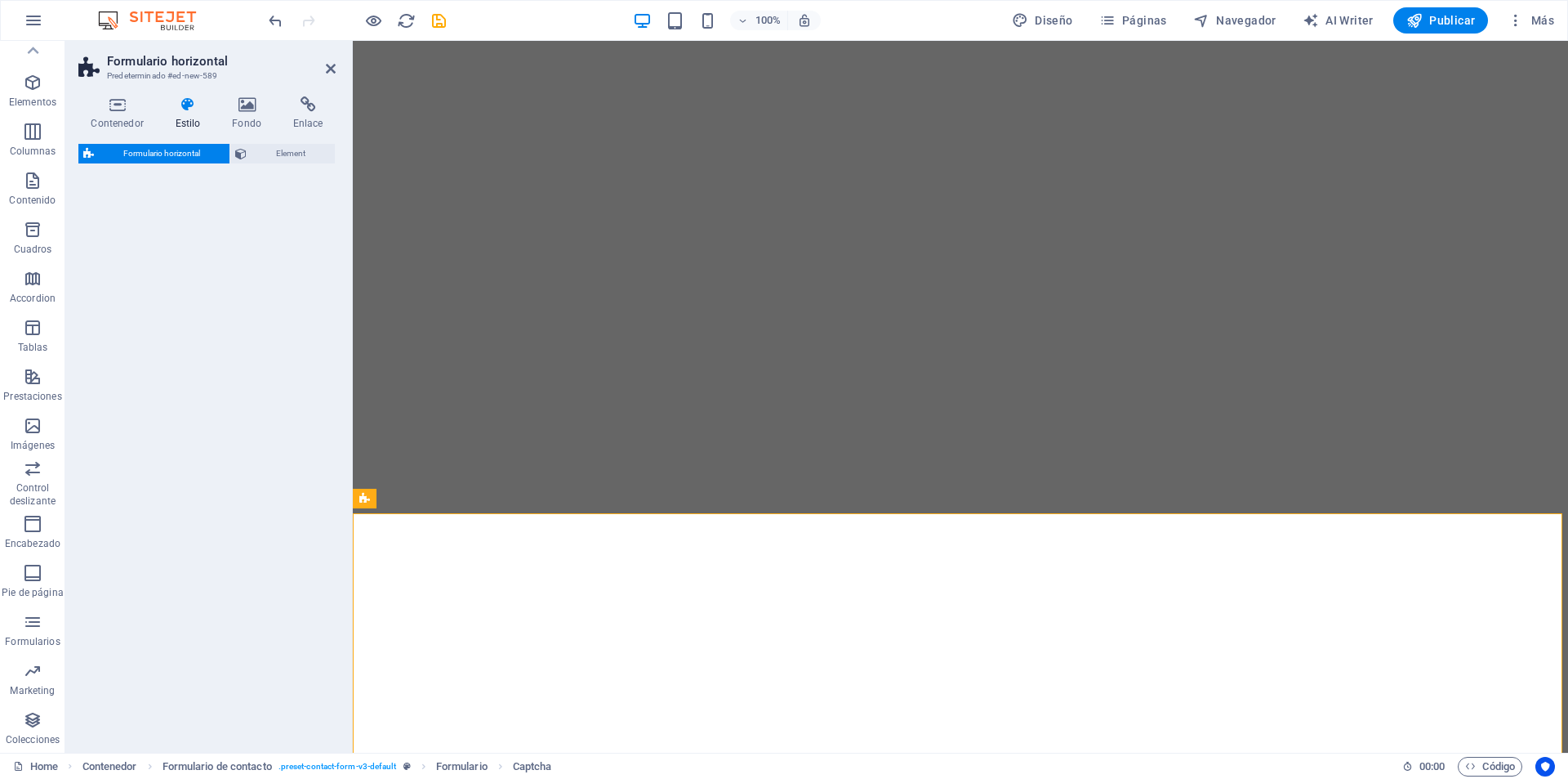
select select "rem"
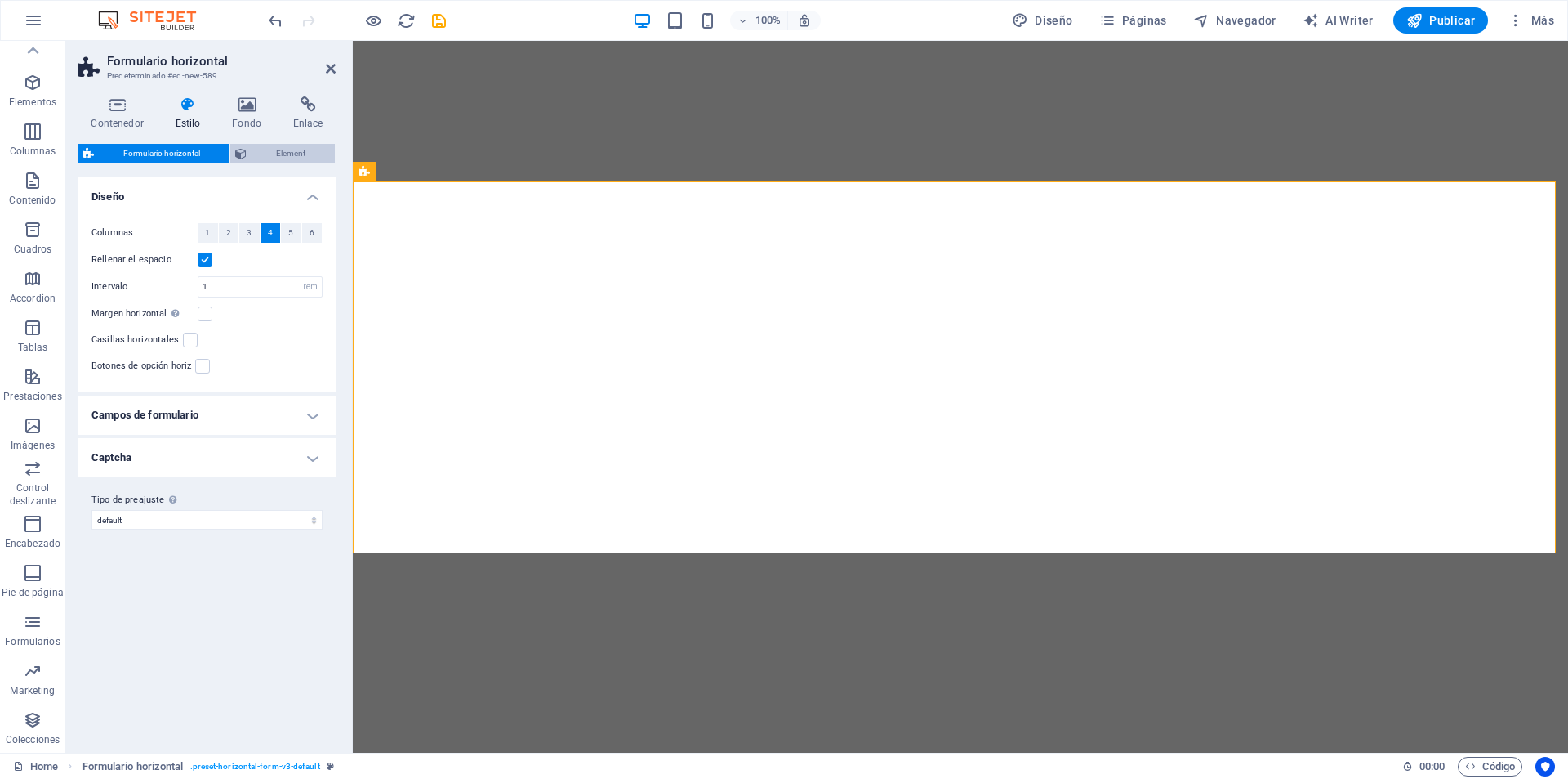
click at [325, 159] on span "Element" at bounding box center [290, 153] width 78 height 19
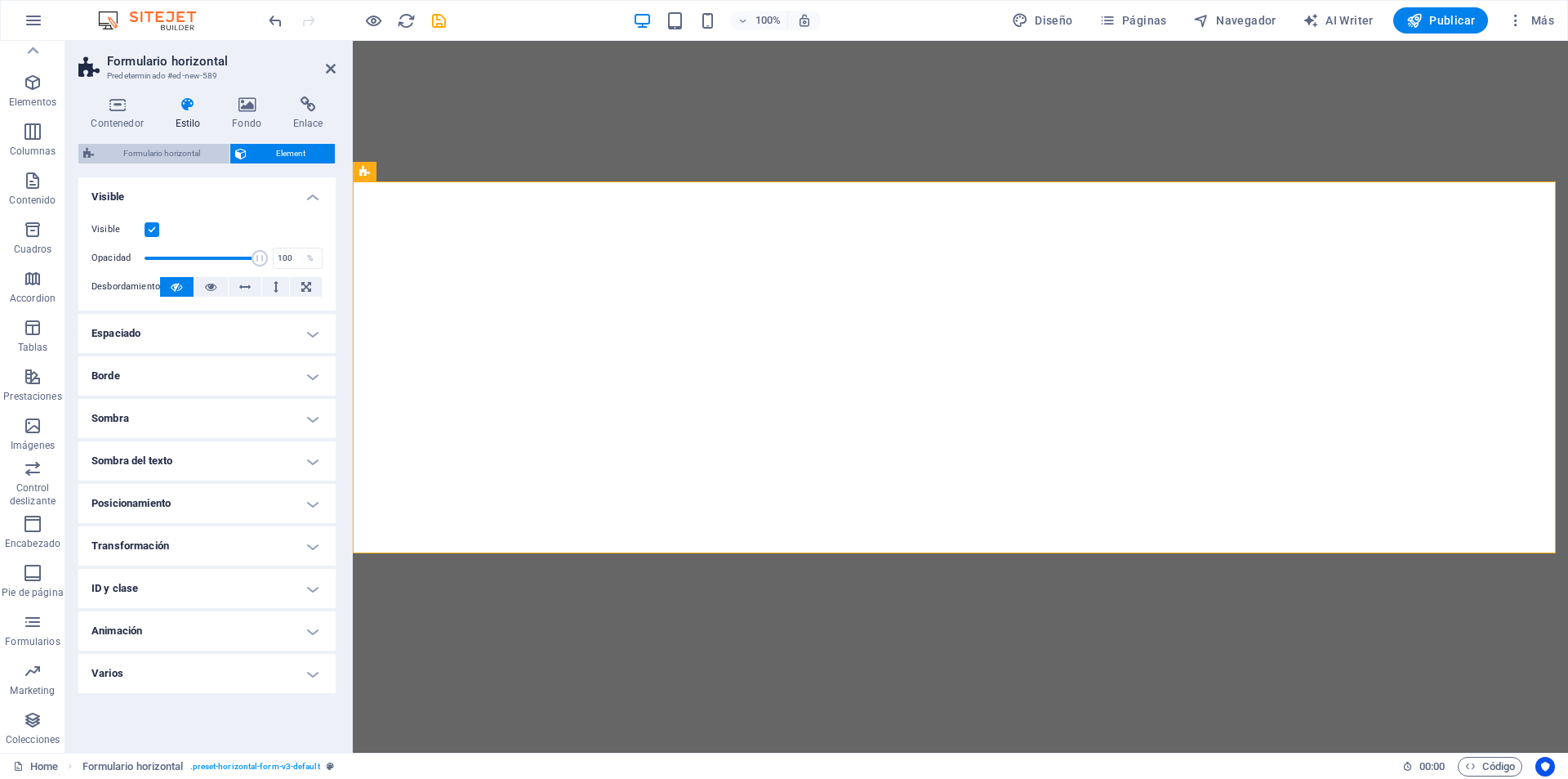
click at [200, 150] on span "Formulario horizontal" at bounding box center [161, 153] width 126 height 19
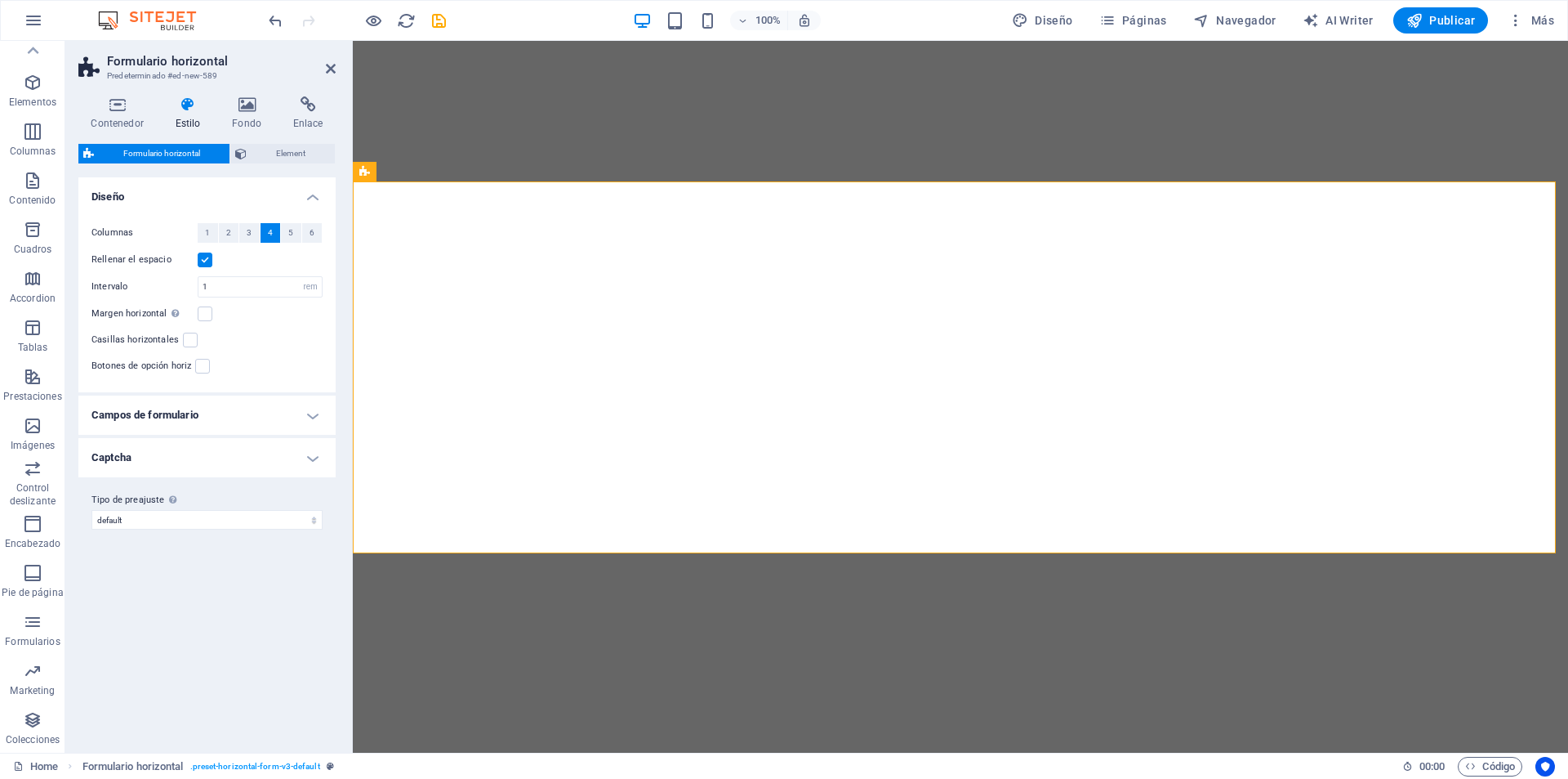
click at [300, 407] on h4 "Campos de formulario" at bounding box center [207, 415] width 257 height 39
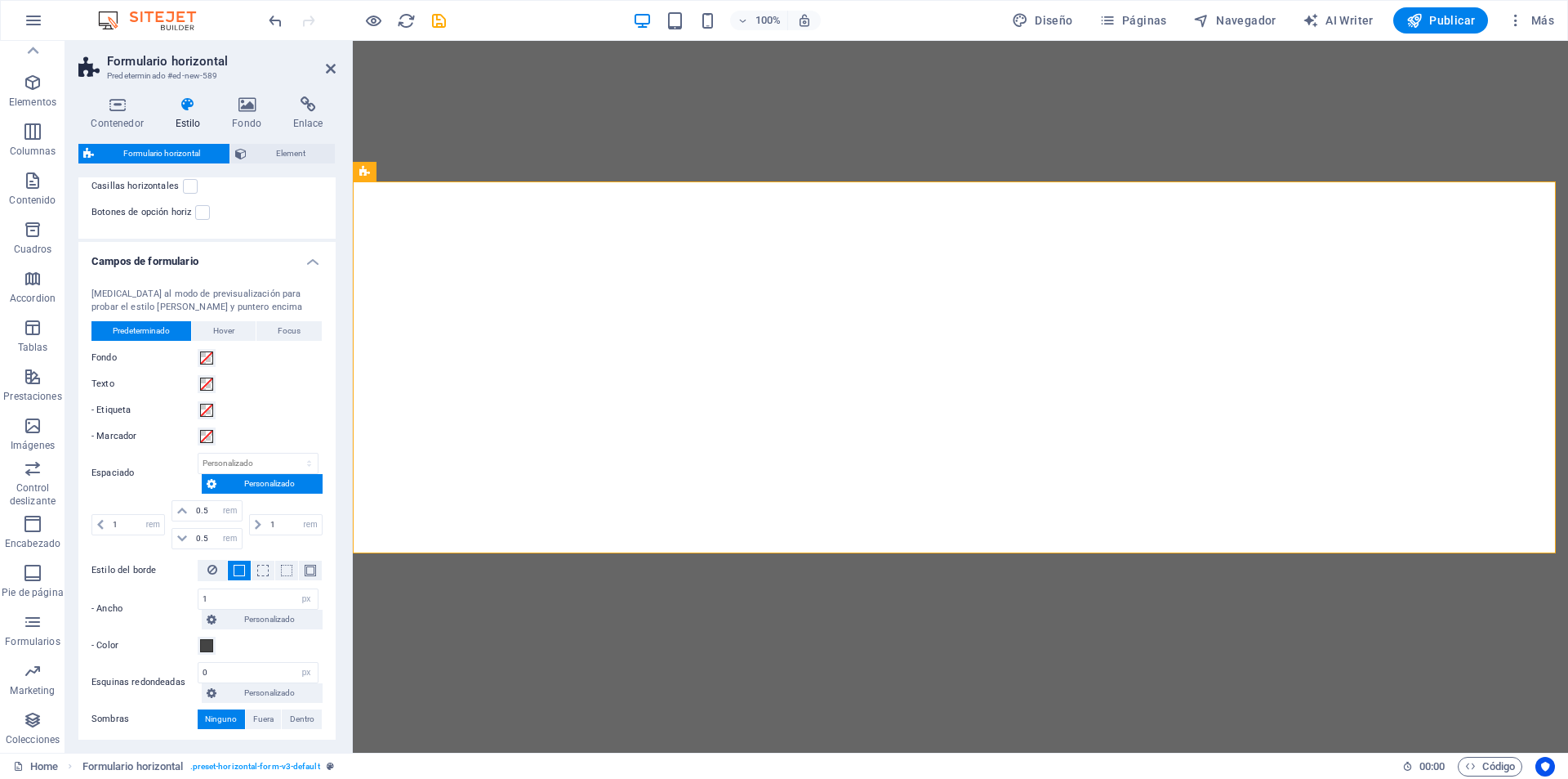
scroll to position [164, 0]
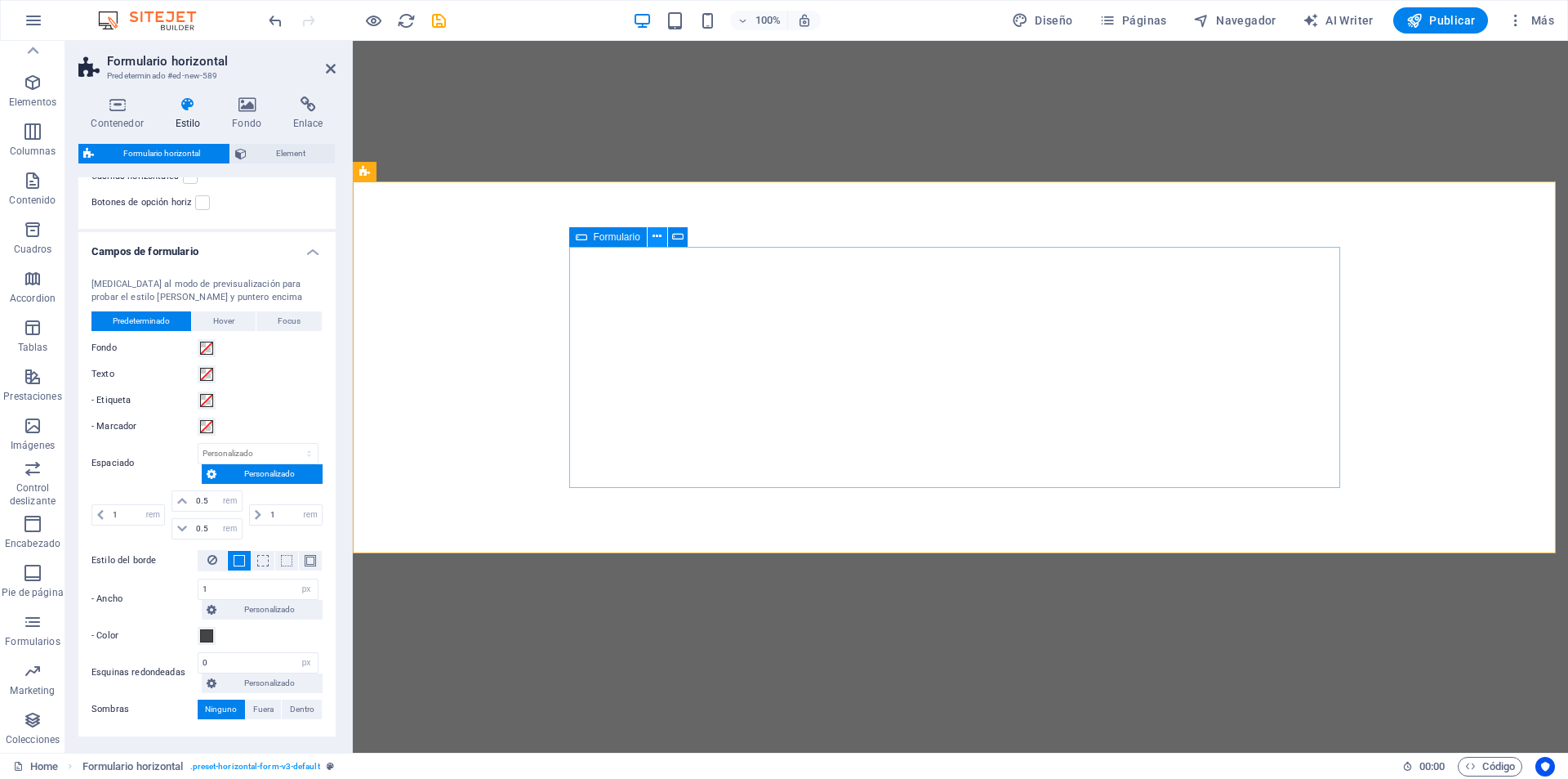
click at [663, 233] on button at bounding box center [657, 236] width 19 height 19
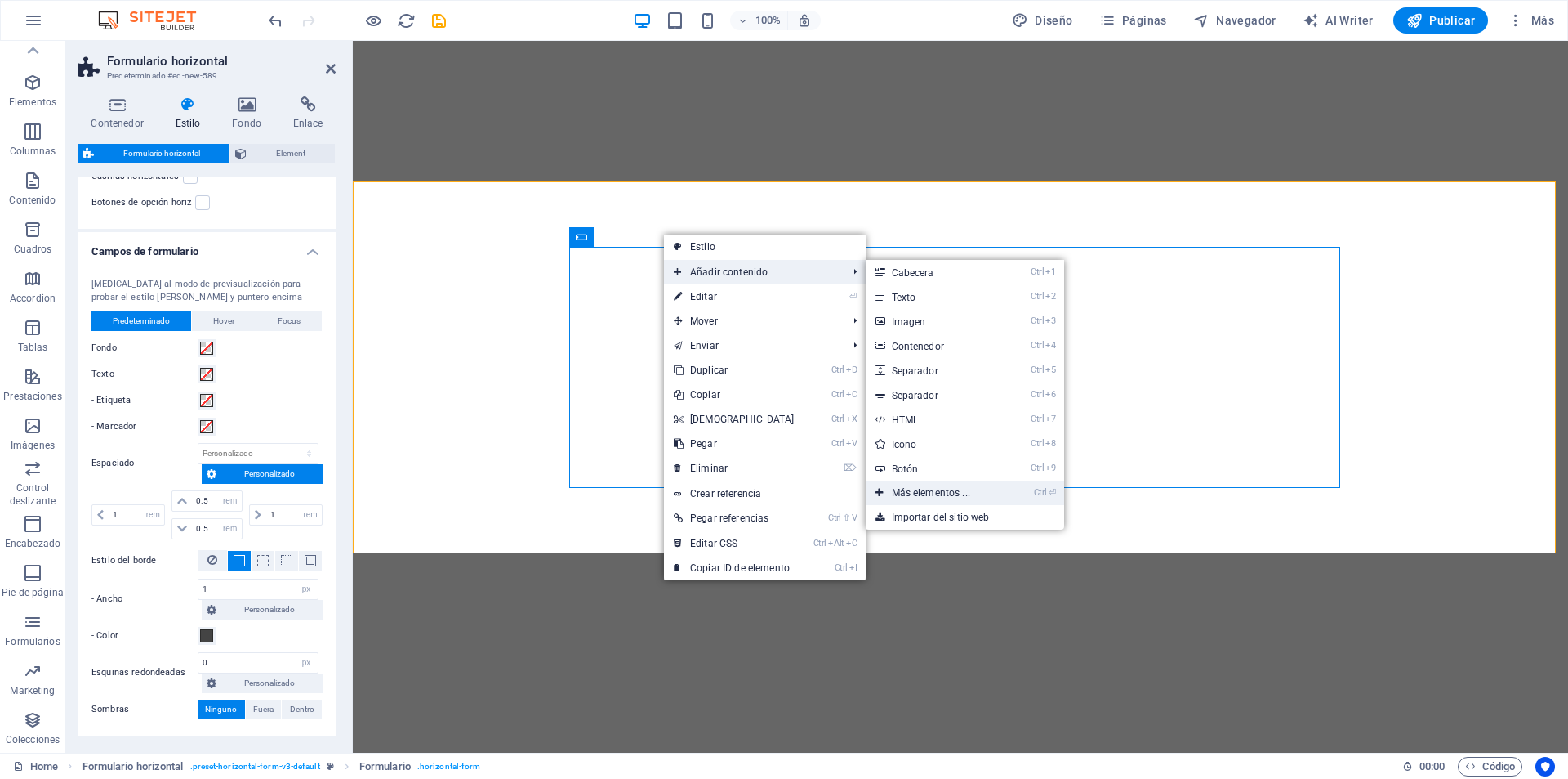
click at [976, 498] on link "Ctrl ⏎ Más elementos ..." at bounding box center [935, 493] width 137 height 24
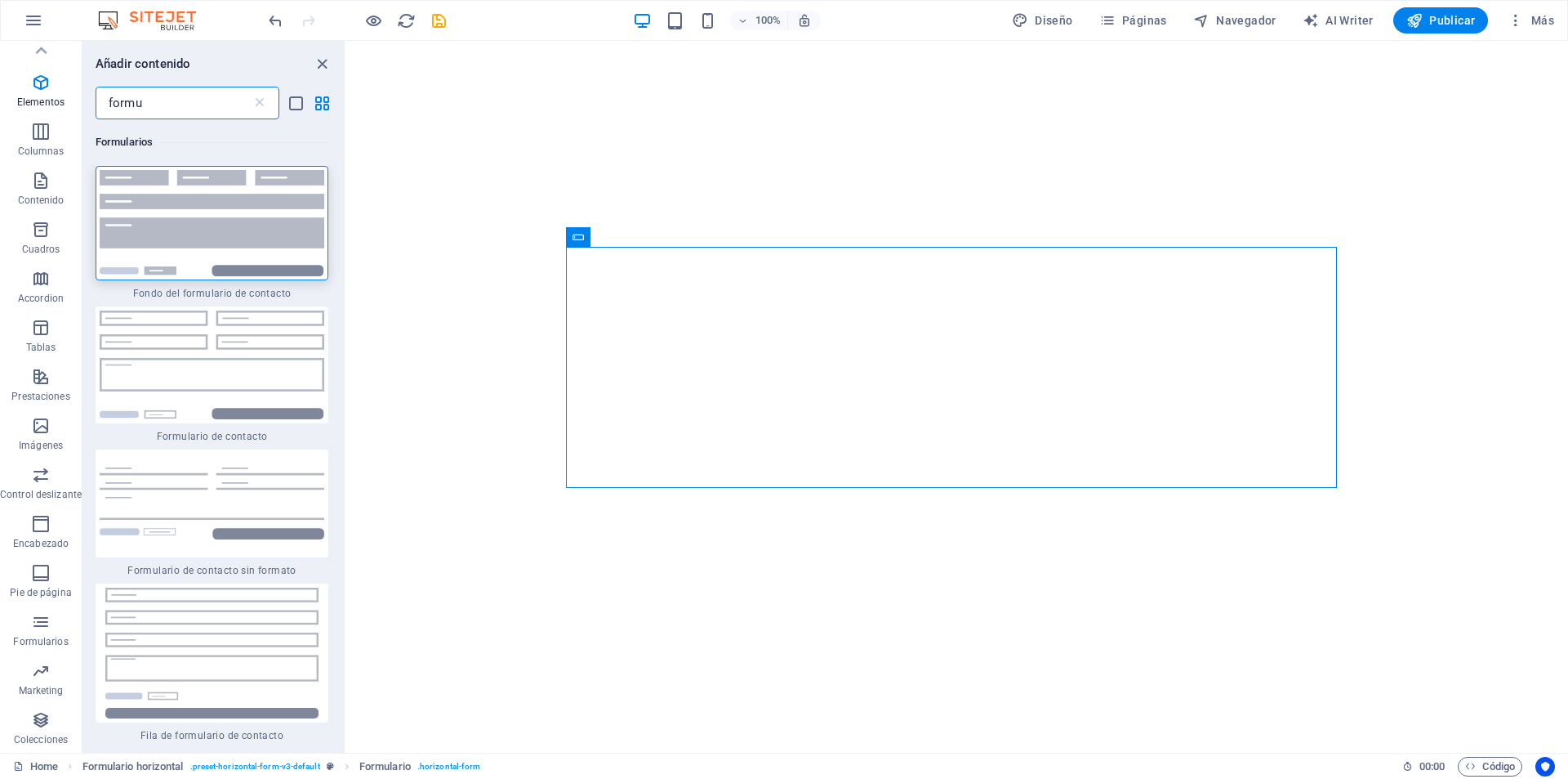
drag, startPoint x: 171, startPoint y: 96, endPoint x: 137, endPoint y: 99, distance: 34.1
click at [95, 86] on div "Añadir contenido formu ​ Formularios 1 Star Fondo del formulario de contacto 1 …" at bounding box center [214, 397] width 262 height 712
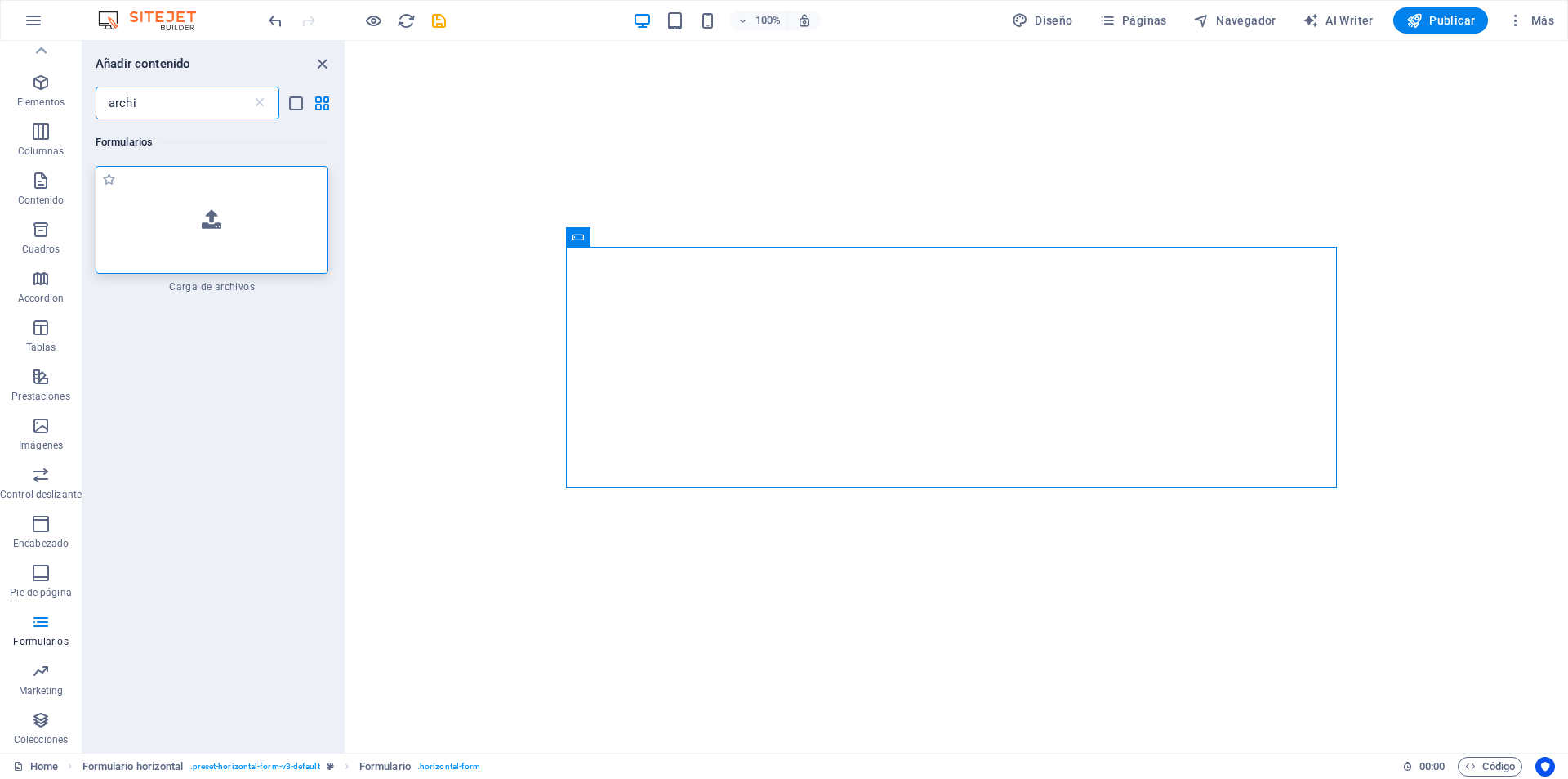
type input "archi"
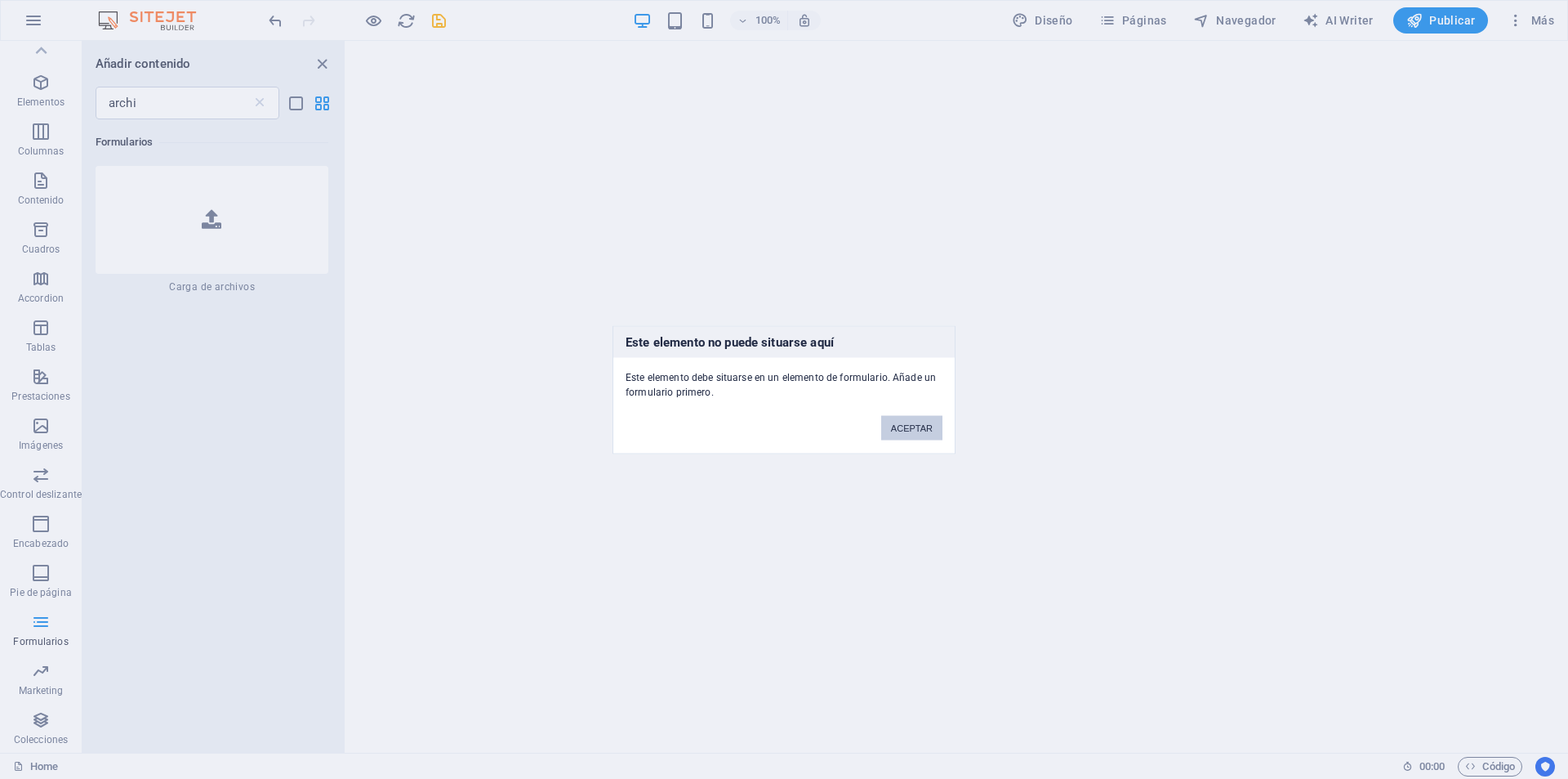
click at [905, 427] on button "ACEPTAR" at bounding box center [911, 427] width 61 height 24
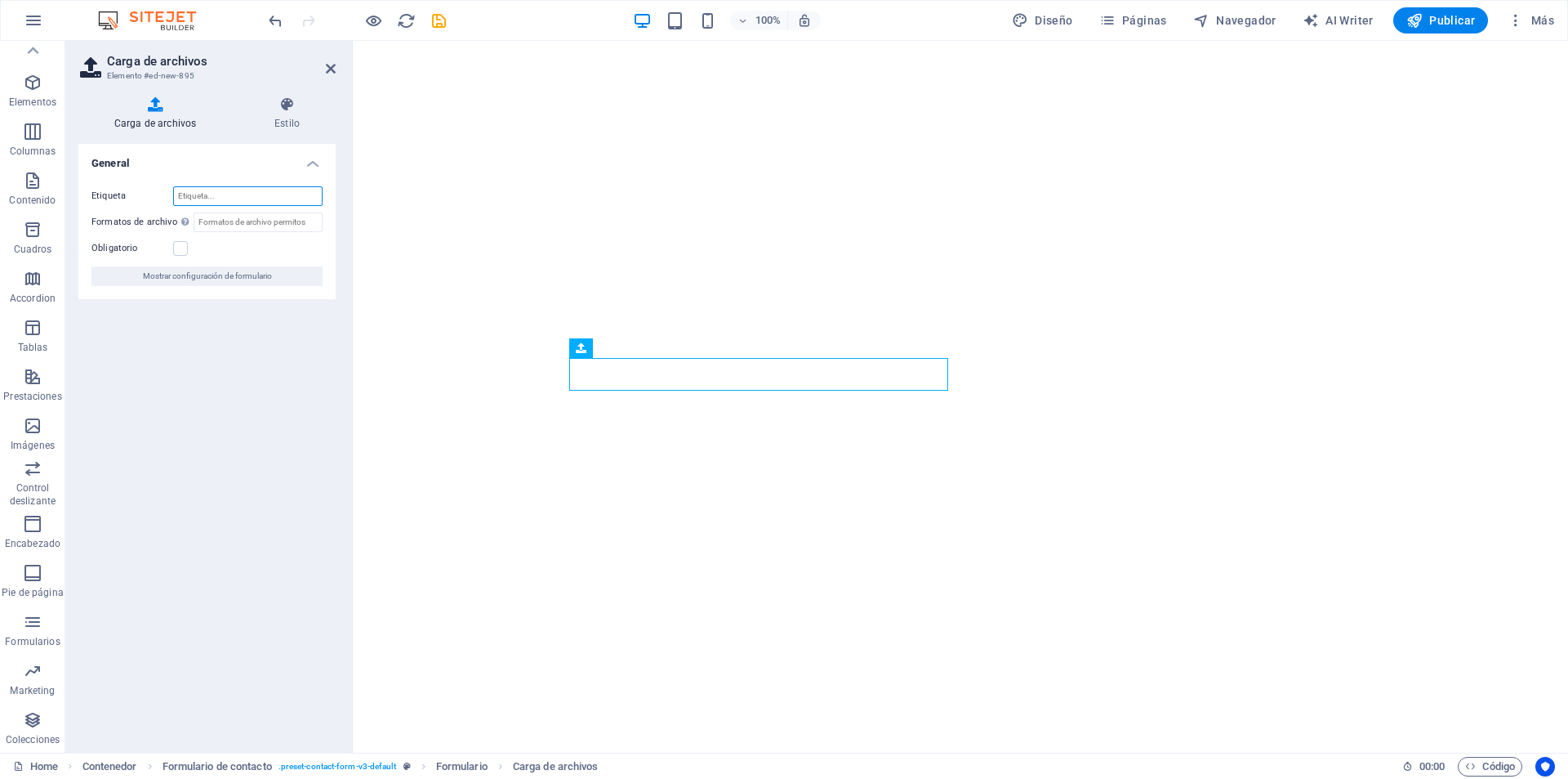
click at [212, 194] on input "Etiqueta" at bounding box center [248, 195] width 149 height 19
click at [245, 285] on span "Mostrar configuración de formulario" at bounding box center [207, 276] width 129 height 19
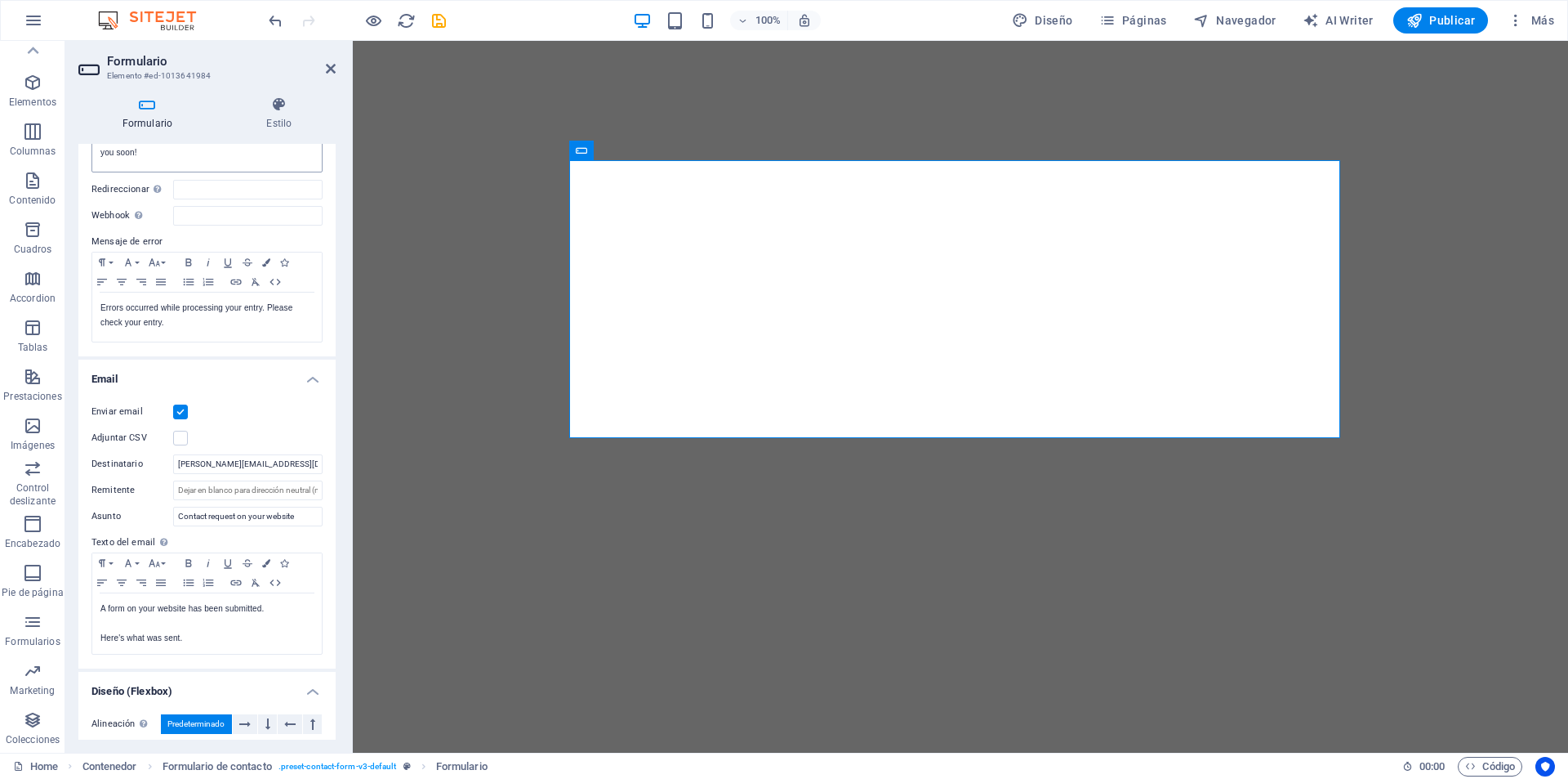
scroll to position [245, 0]
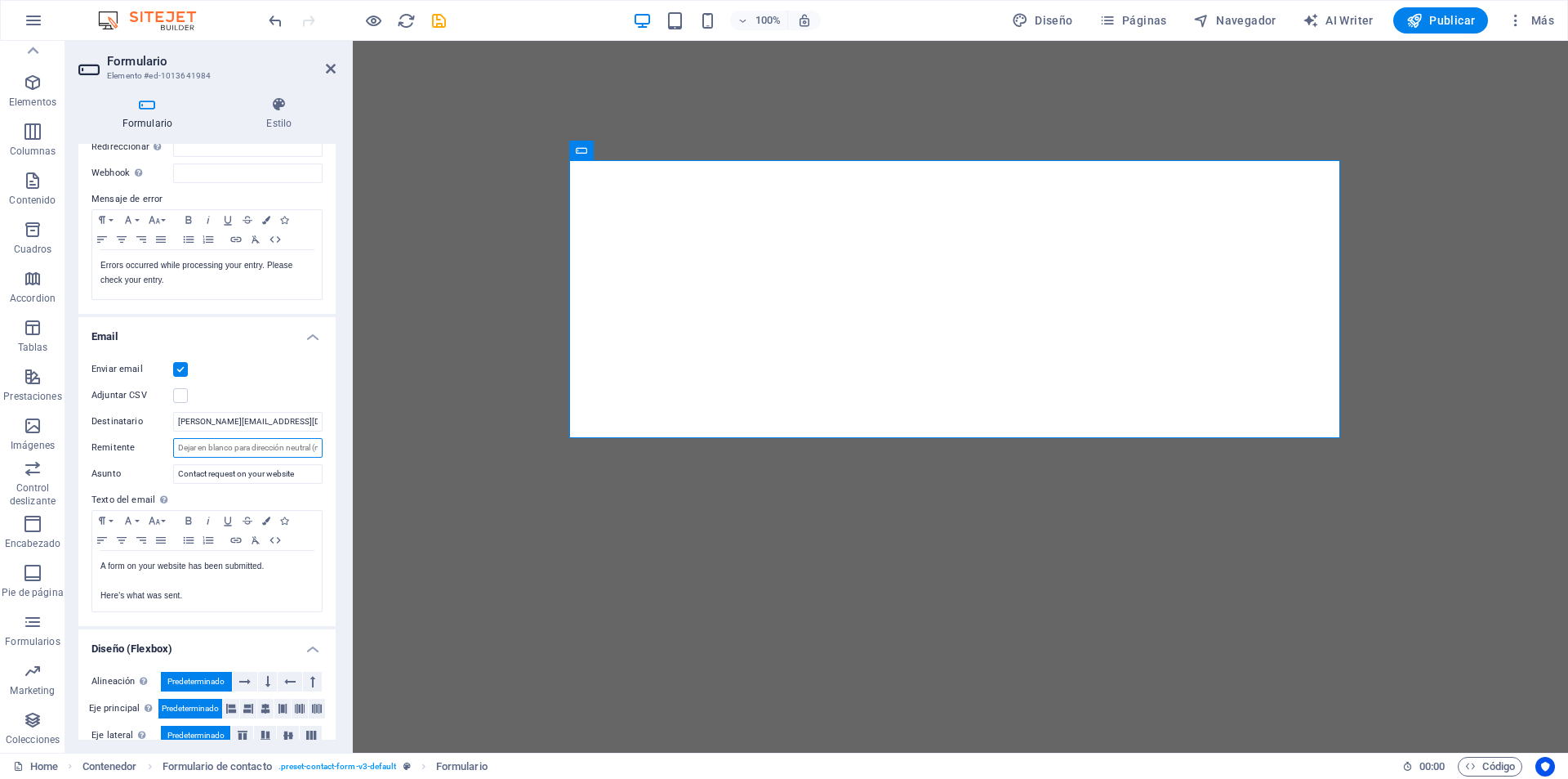
click at [245, 448] on input "Remitente" at bounding box center [248, 448] width 149 height 19
drag, startPoint x: 258, startPoint y: 448, endPoint x: 321, endPoint y: 451, distance: 63.1
click at [321, 450] on div "Enviar email Adjuntar CSV Destinatario martin@nordgood.com.ar Remitente Asunto …" at bounding box center [207, 486] width 257 height 280
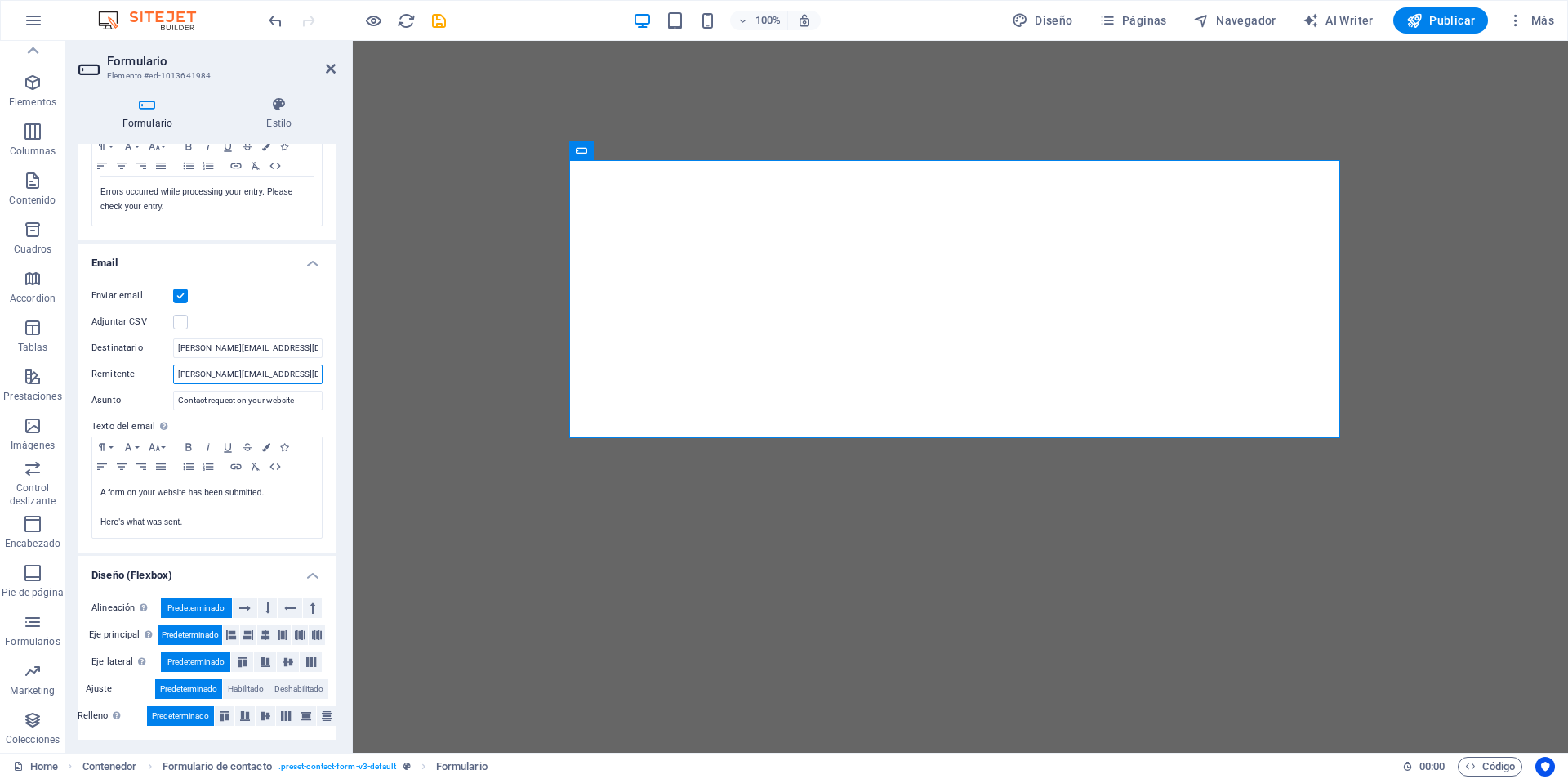
type input "[PERSON_NAME][EMAIL_ADDRESS][DOMAIN_NAME]"
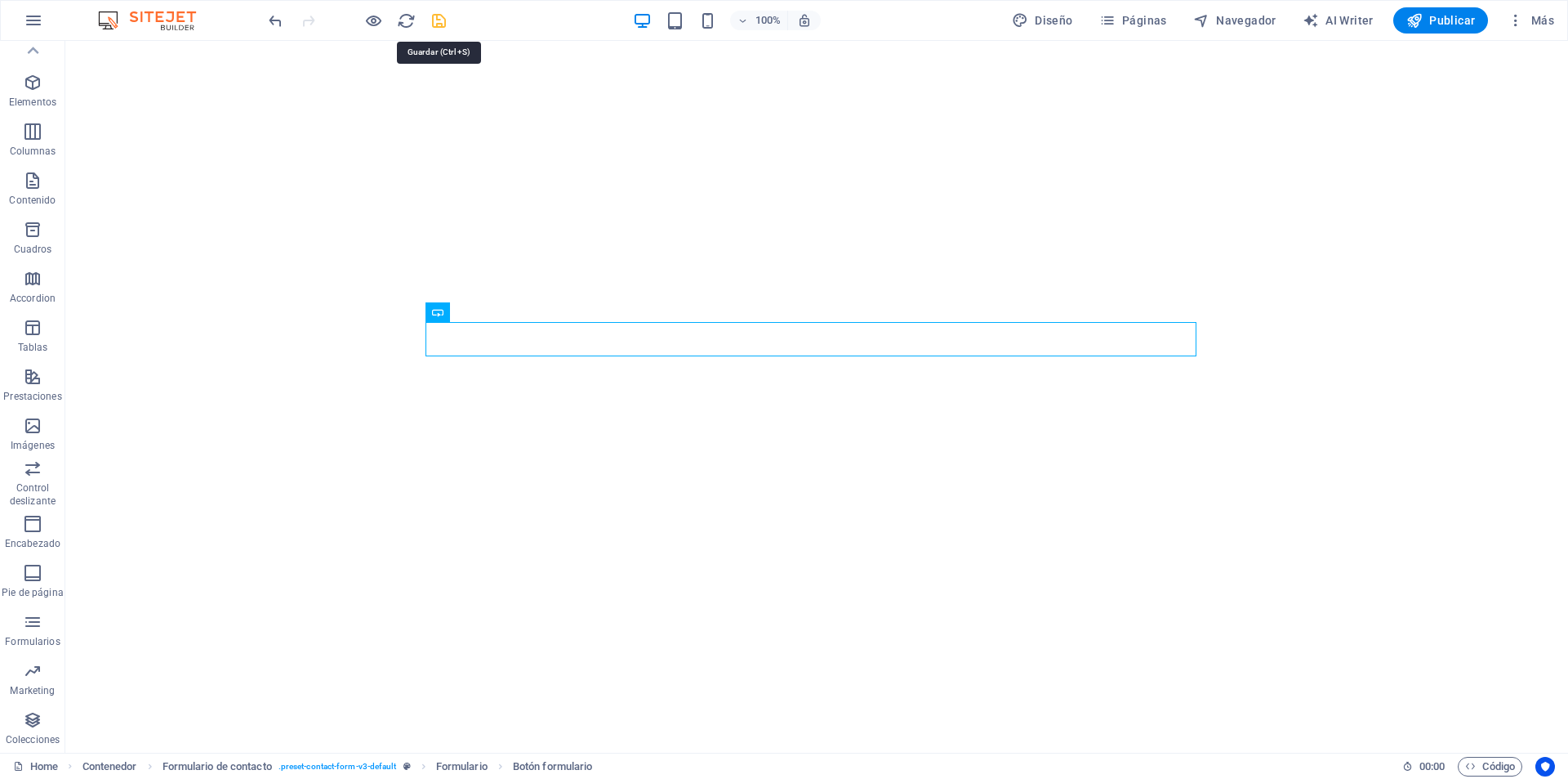
click at [436, 22] on icon "save" at bounding box center [439, 21] width 19 height 19
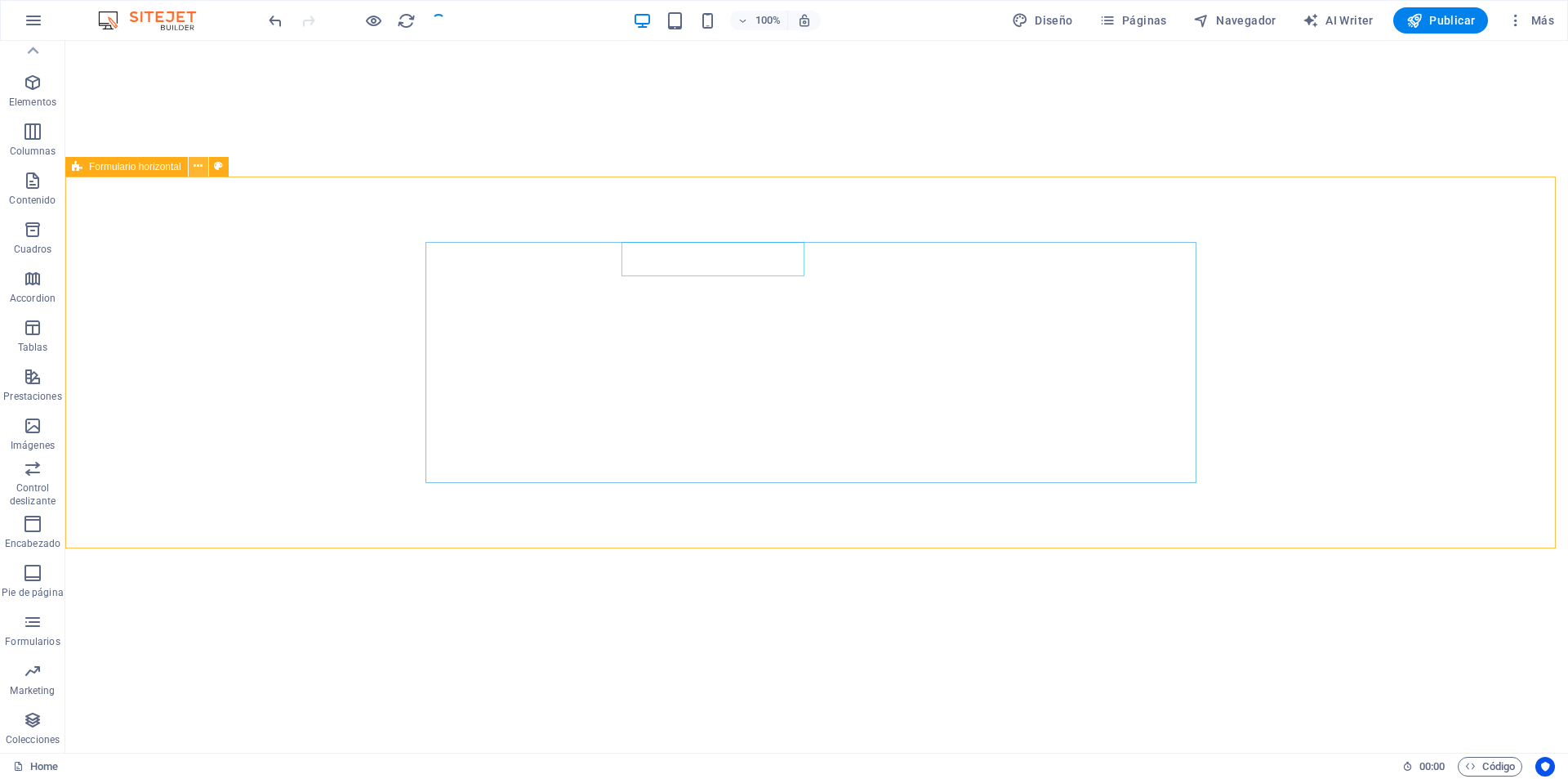
click at [195, 167] on icon at bounding box center [198, 166] width 9 height 18
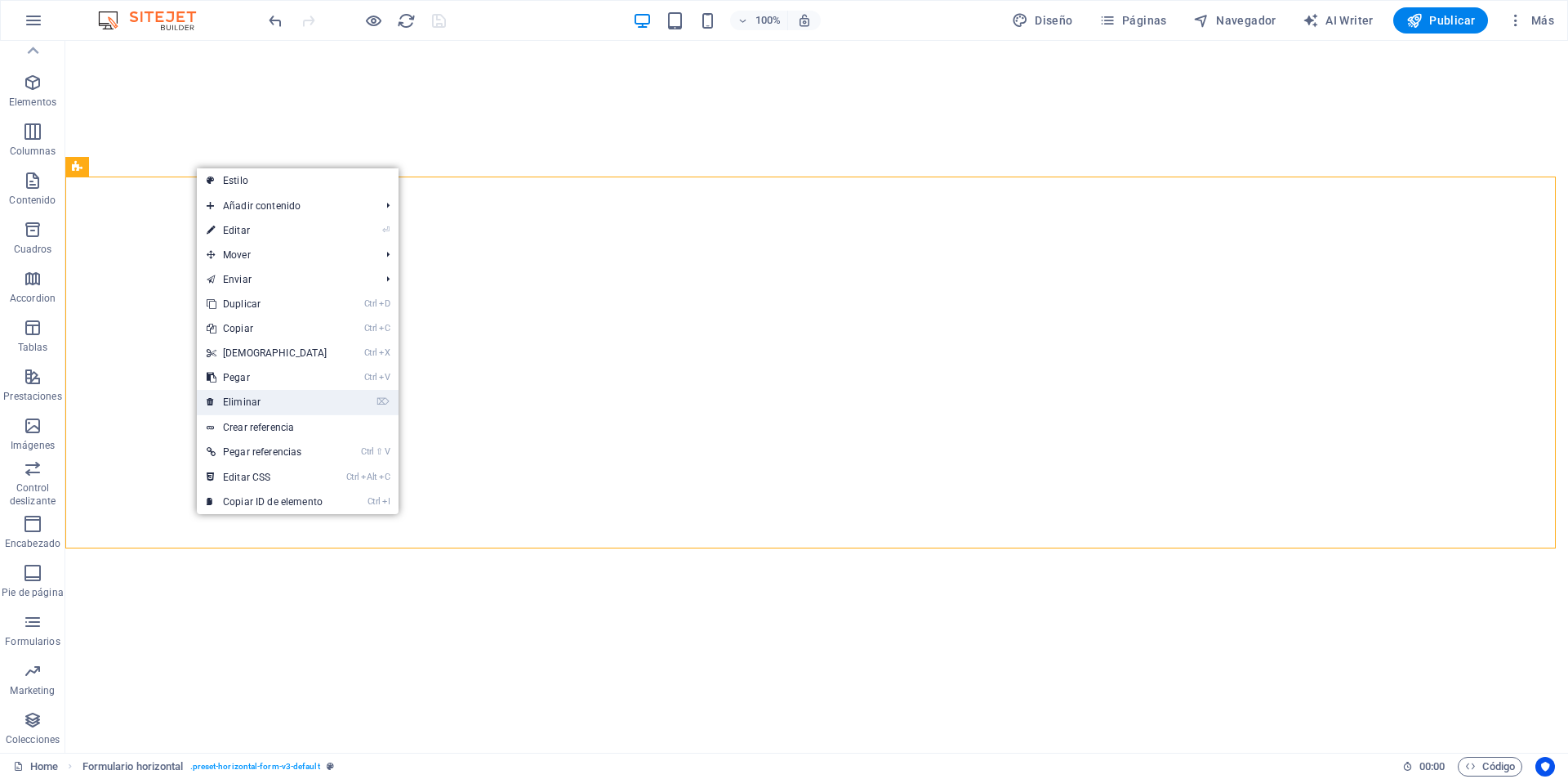
click at [270, 399] on link "⌦ Eliminar" at bounding box center [267, 402] width 140 height 24
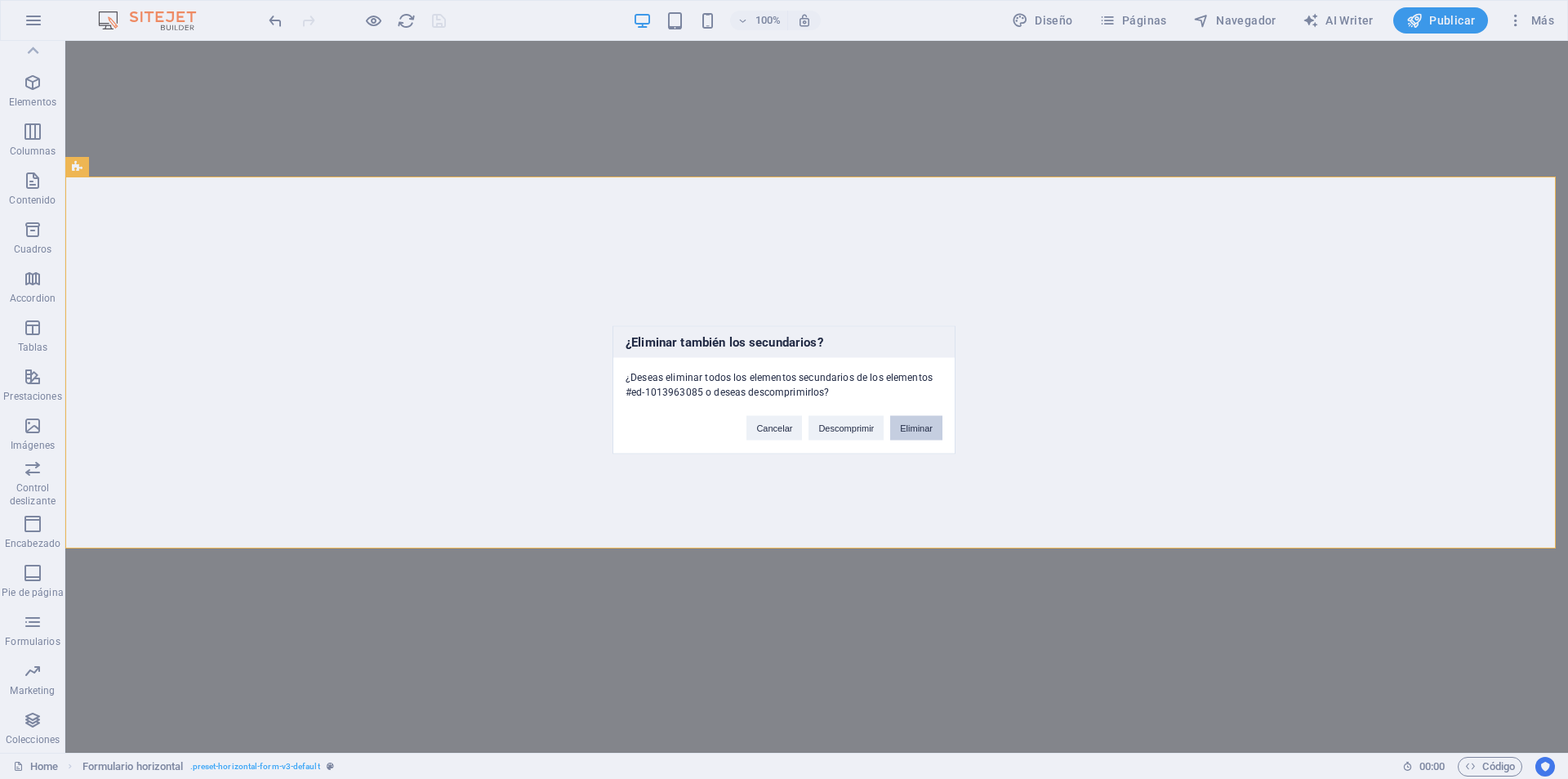
click at [917, 434] on button "Eliminar" at bounding box center [916, 427] width 53 height 24
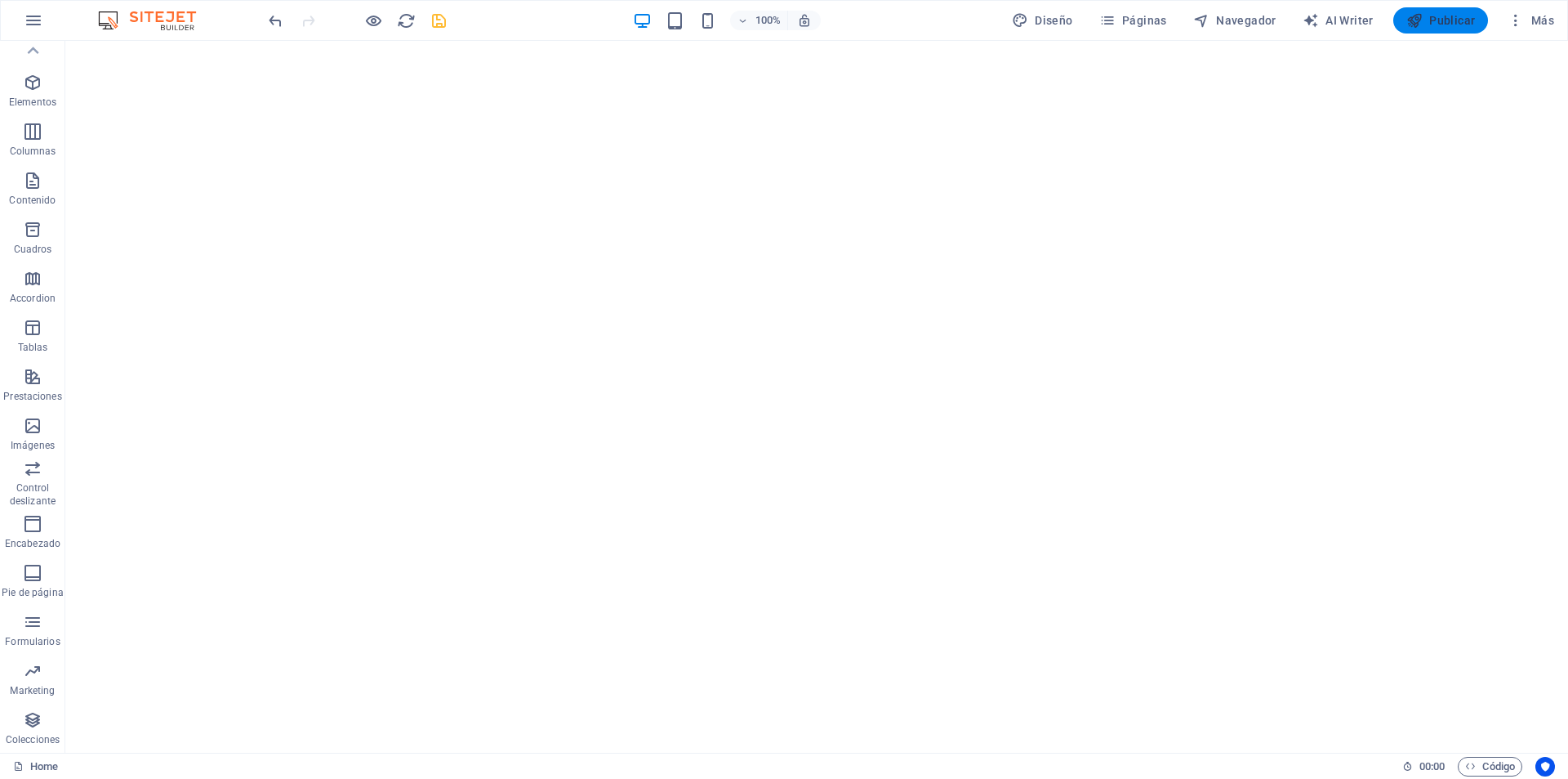
click at [1433, 18] on span "Publicar" at bounding box center [1441, 21] width 69 height 17
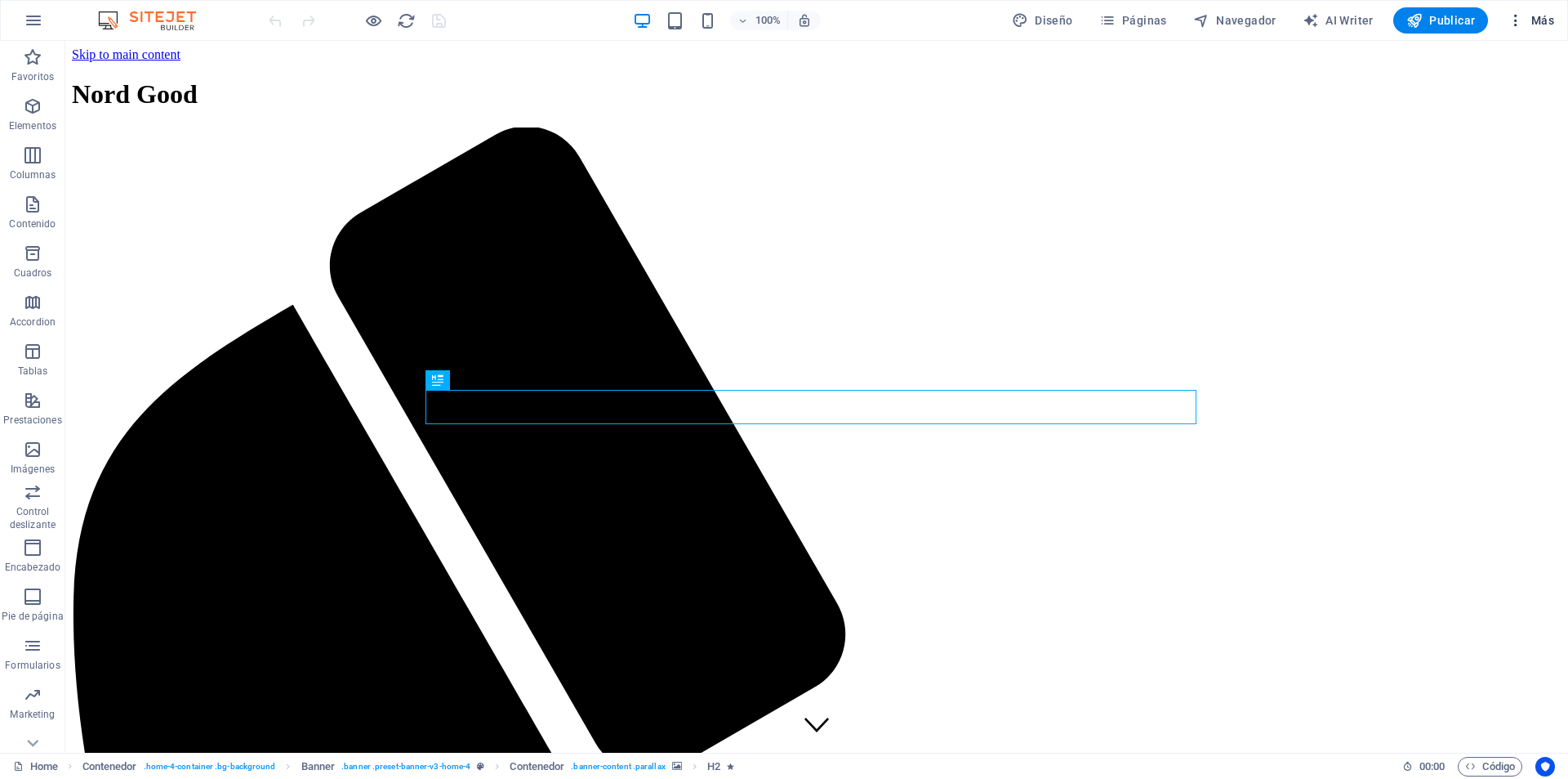
click at [1522, 13] on icon "button" at bounding box center [1516, 21] width 17 height 17
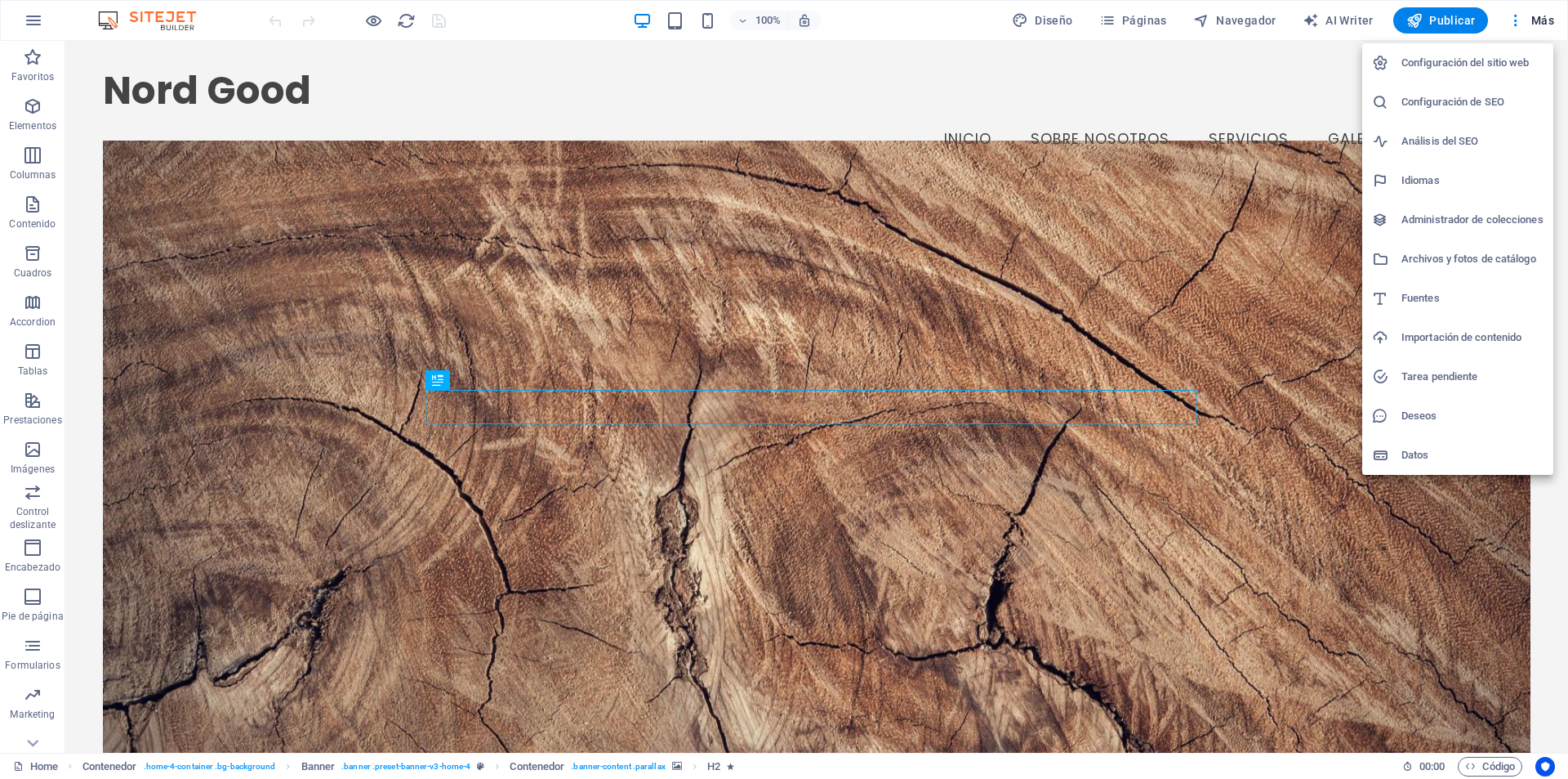
click at [1416, 449] on h6 "Datos" at bounding box center [1473, 454] width 142 height 19
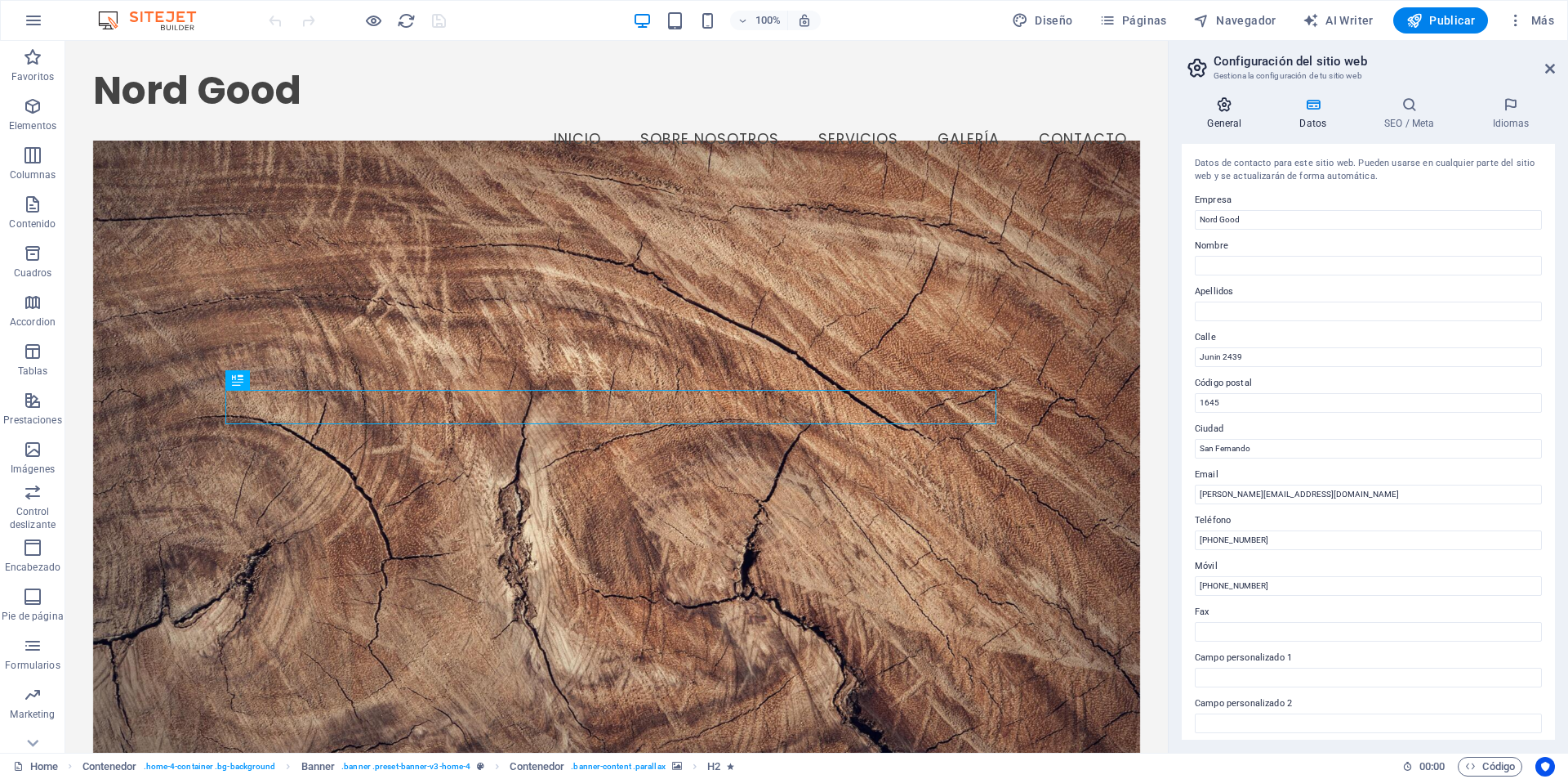
click at [1213, 98] on icon at bounding box center [1224, 104] width 86 height 17
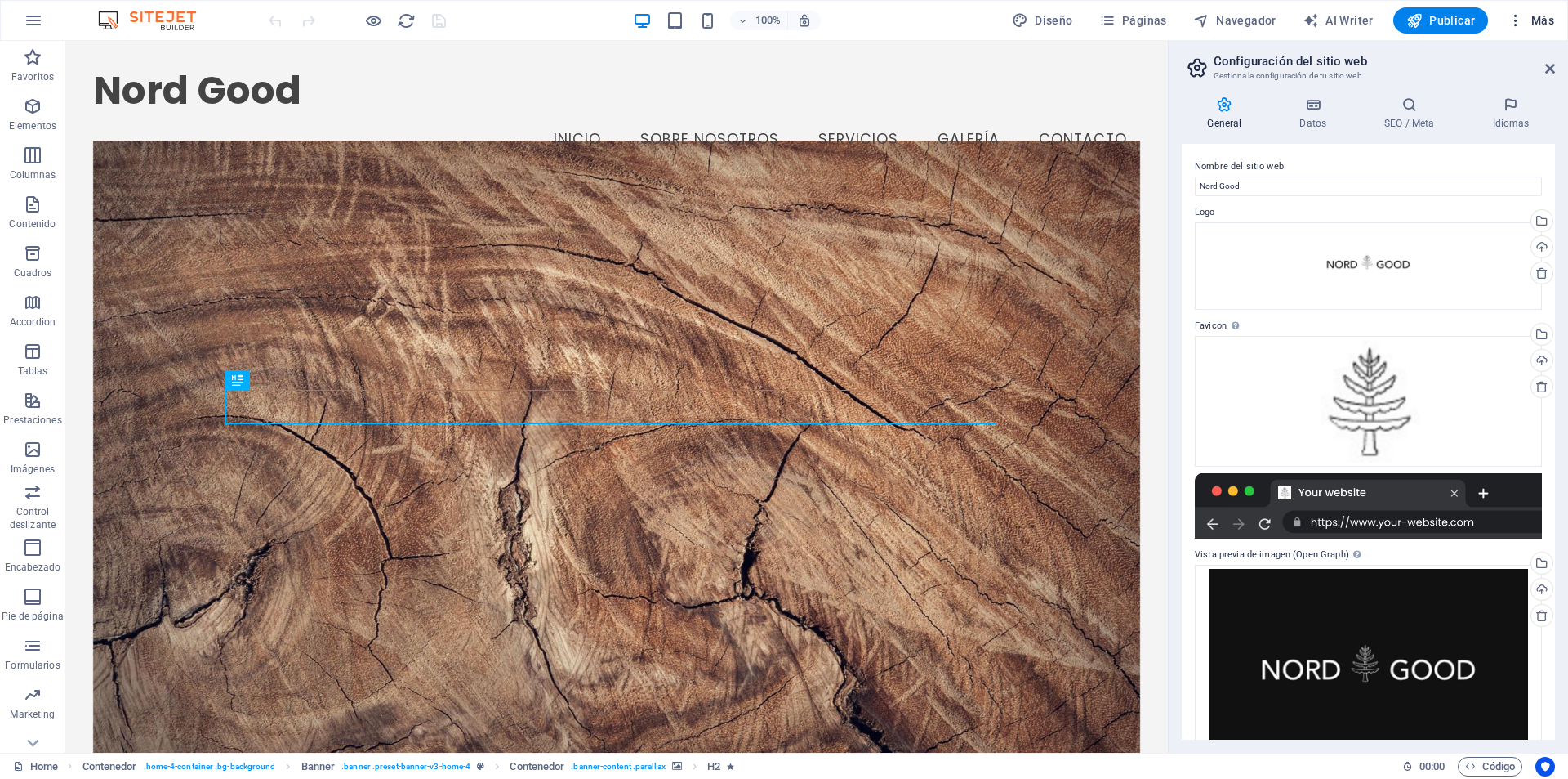
click at [1542, 27] on span "Más" at bounding box center [1531, 21] width 47 height 17
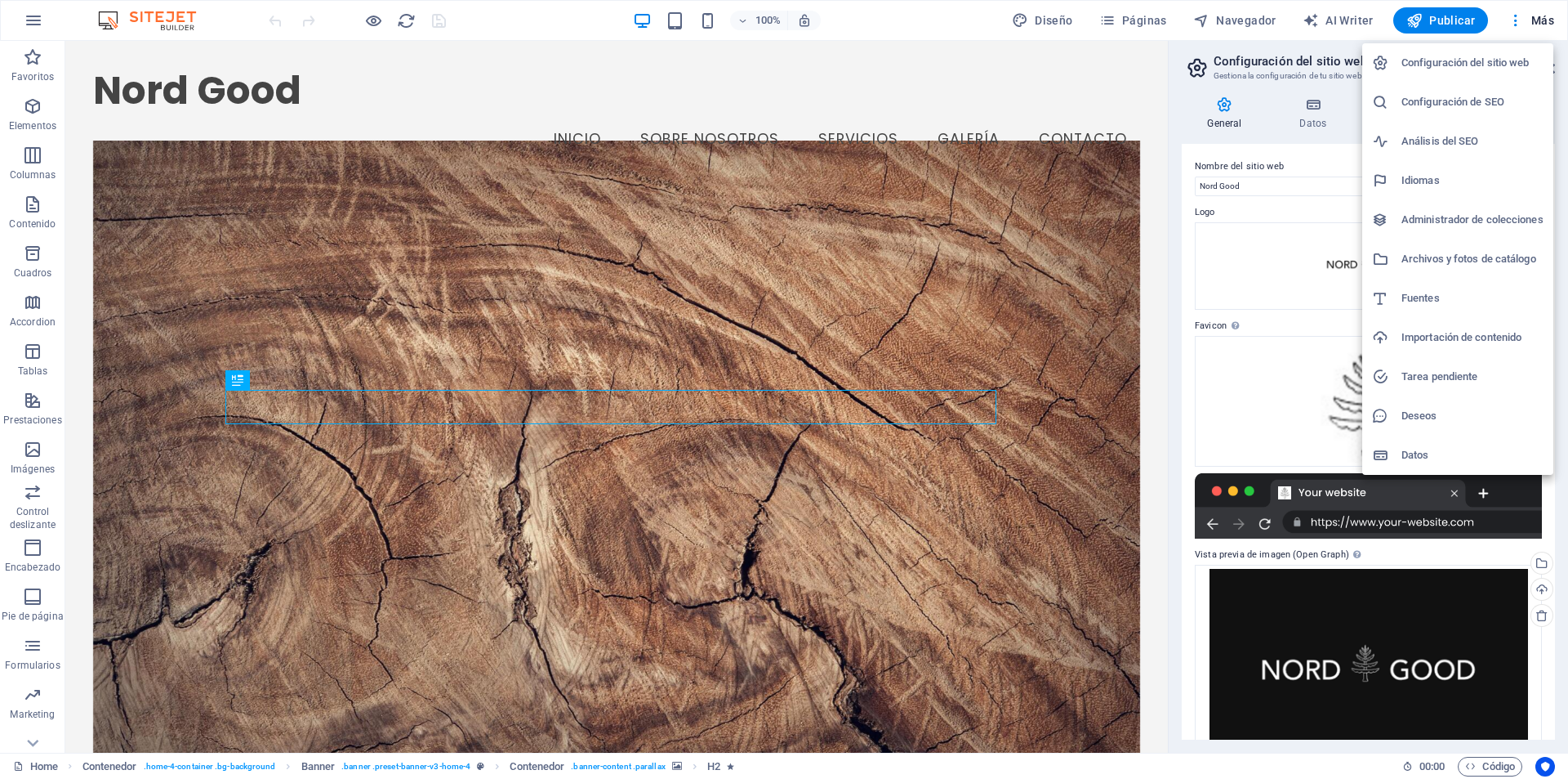
click at [1408, 418] on h6 "Deseos" at bounding box center [1473, 415] width 142 height 19
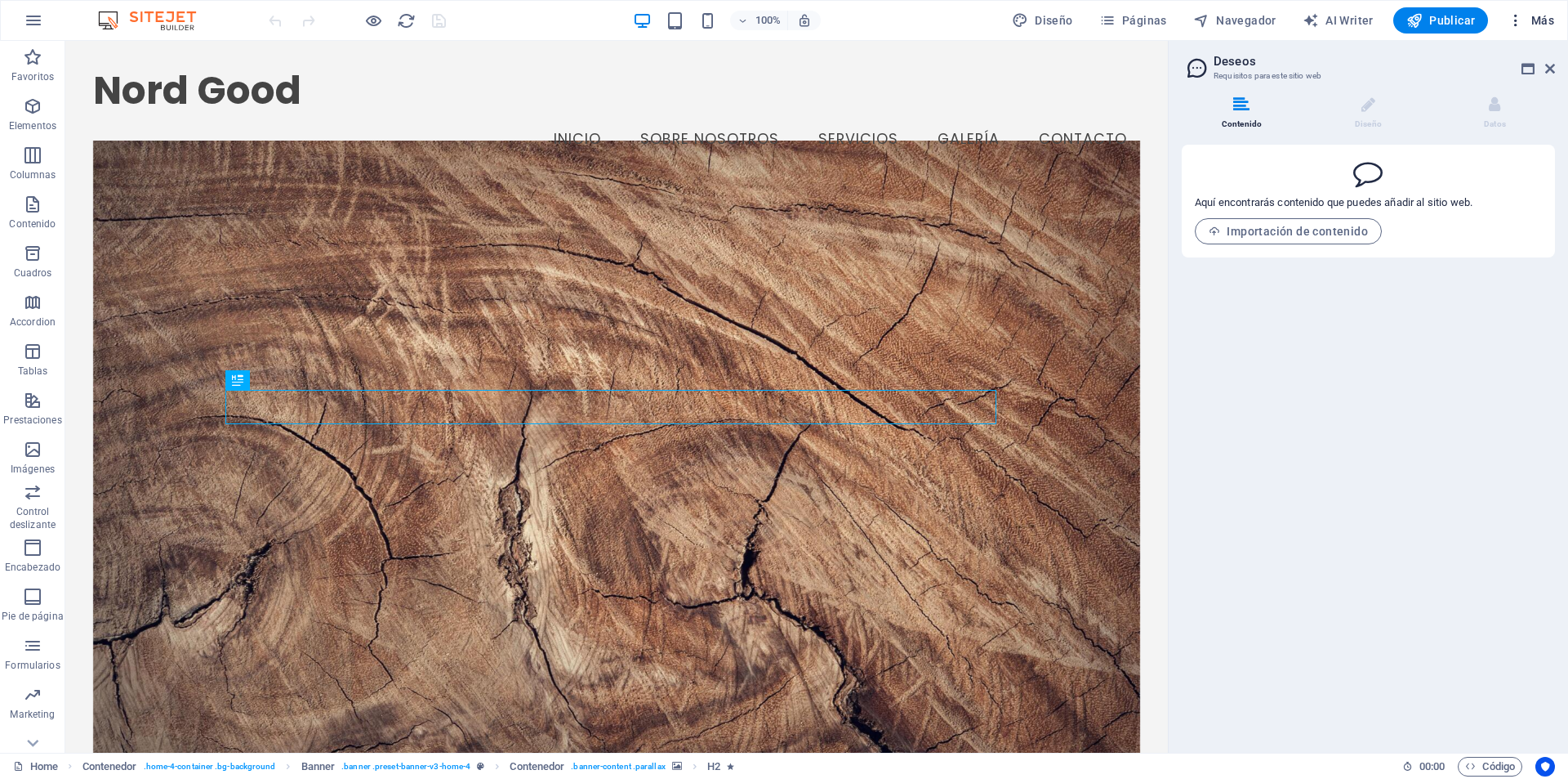
click at [1537, 32] on button "Más" at bounding box center [1530, 20] width 59 height 26
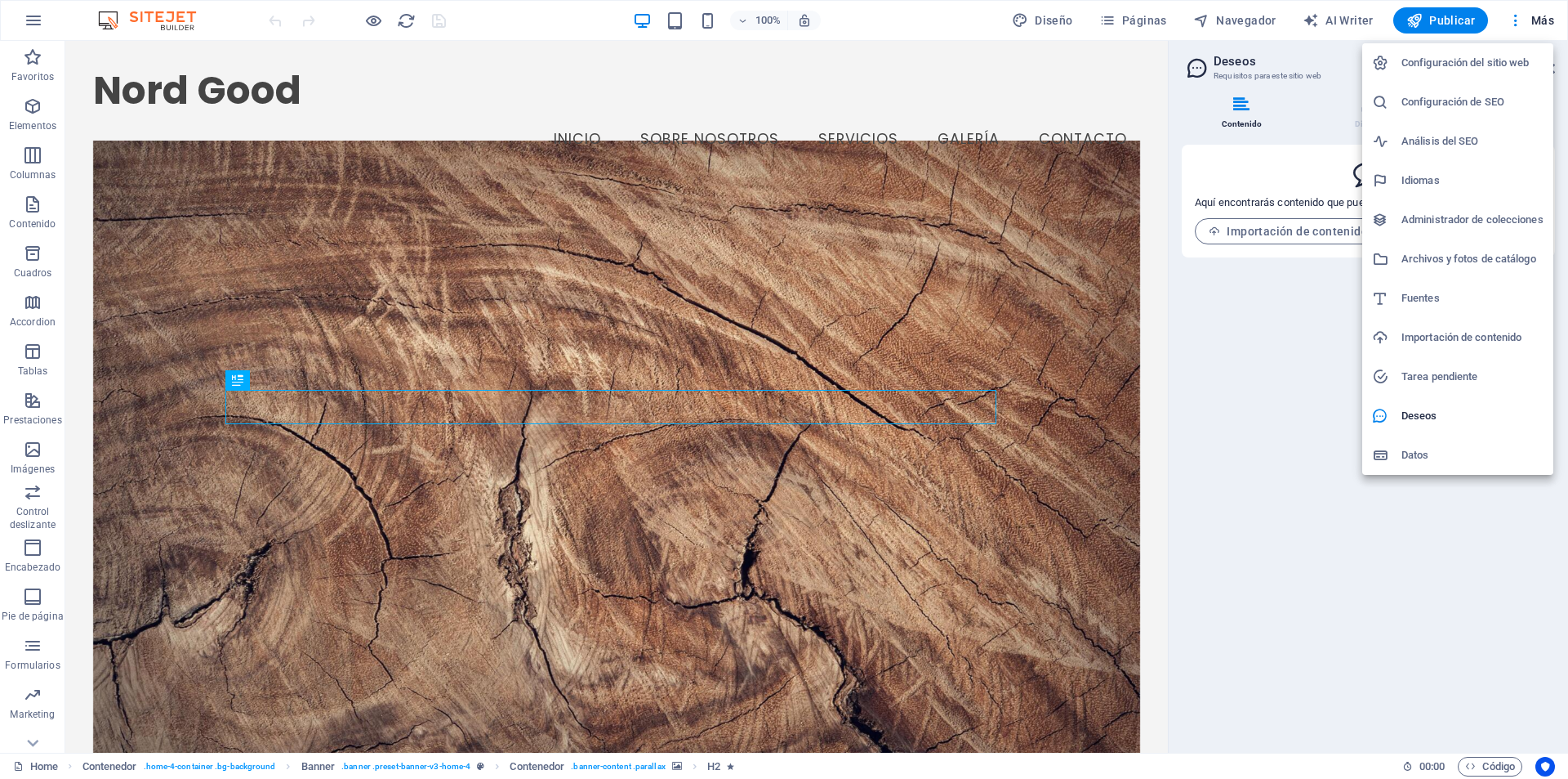
click at [1473, 101] on h6 "Configuración de SEO" at bounding box center [1473, 102] width 142 height 19
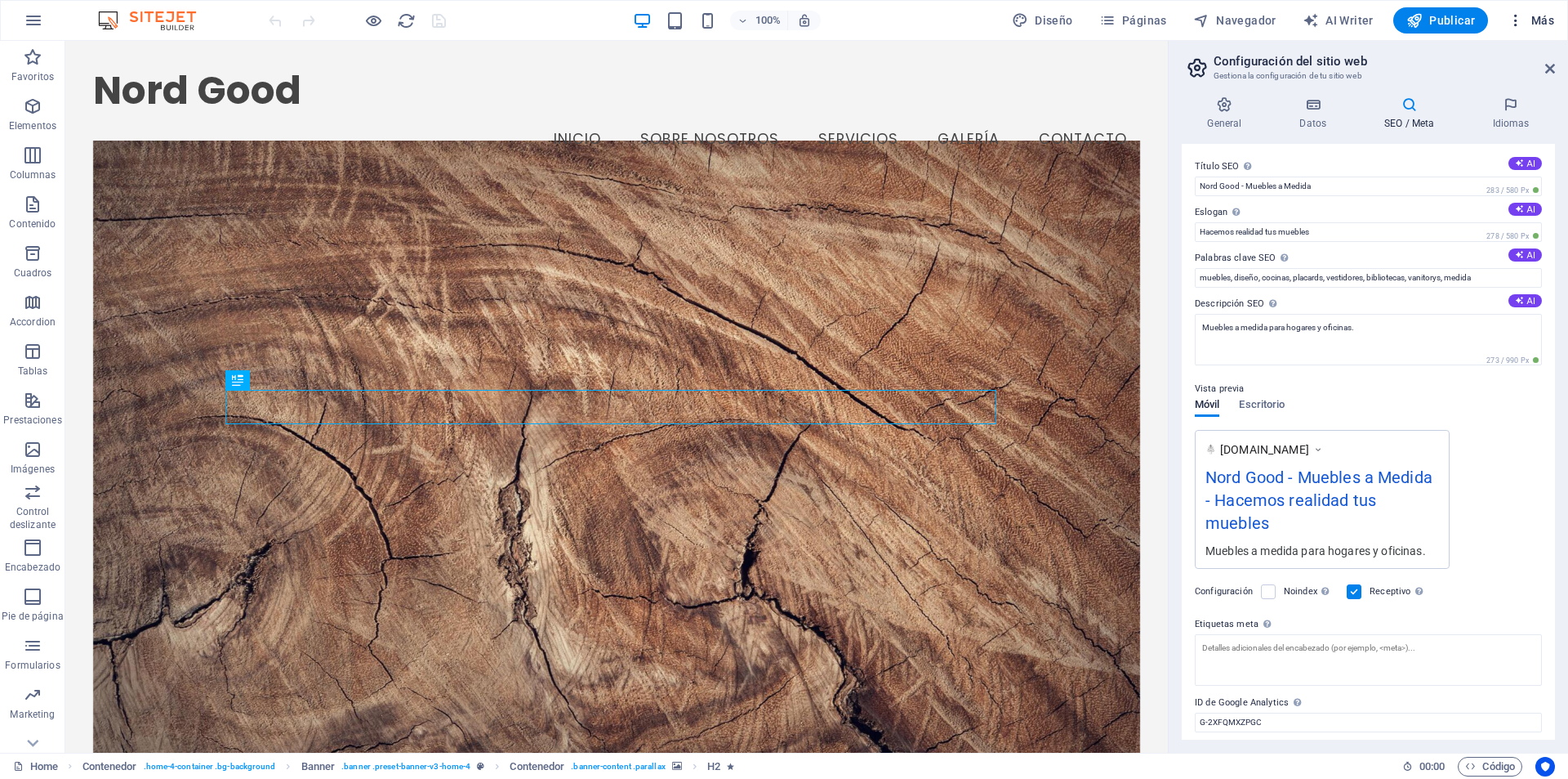
click at [1540, 31] on button "Más" at bounding box center [1530, 20] width 59 height 26
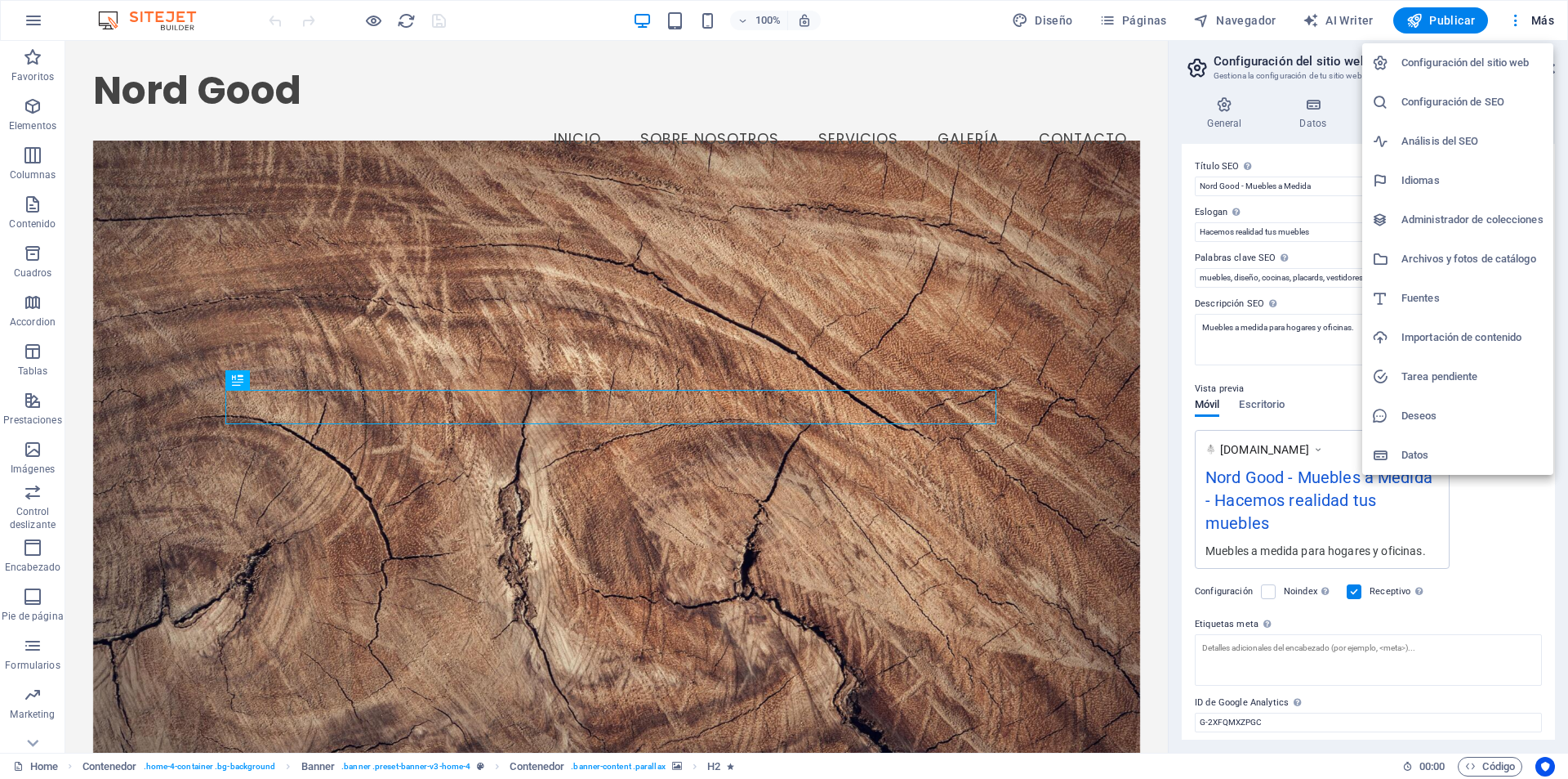
click at [1498, 98] on h6 "Configuración de SEO" at bounding box center [1473, 102] width 142 height 19
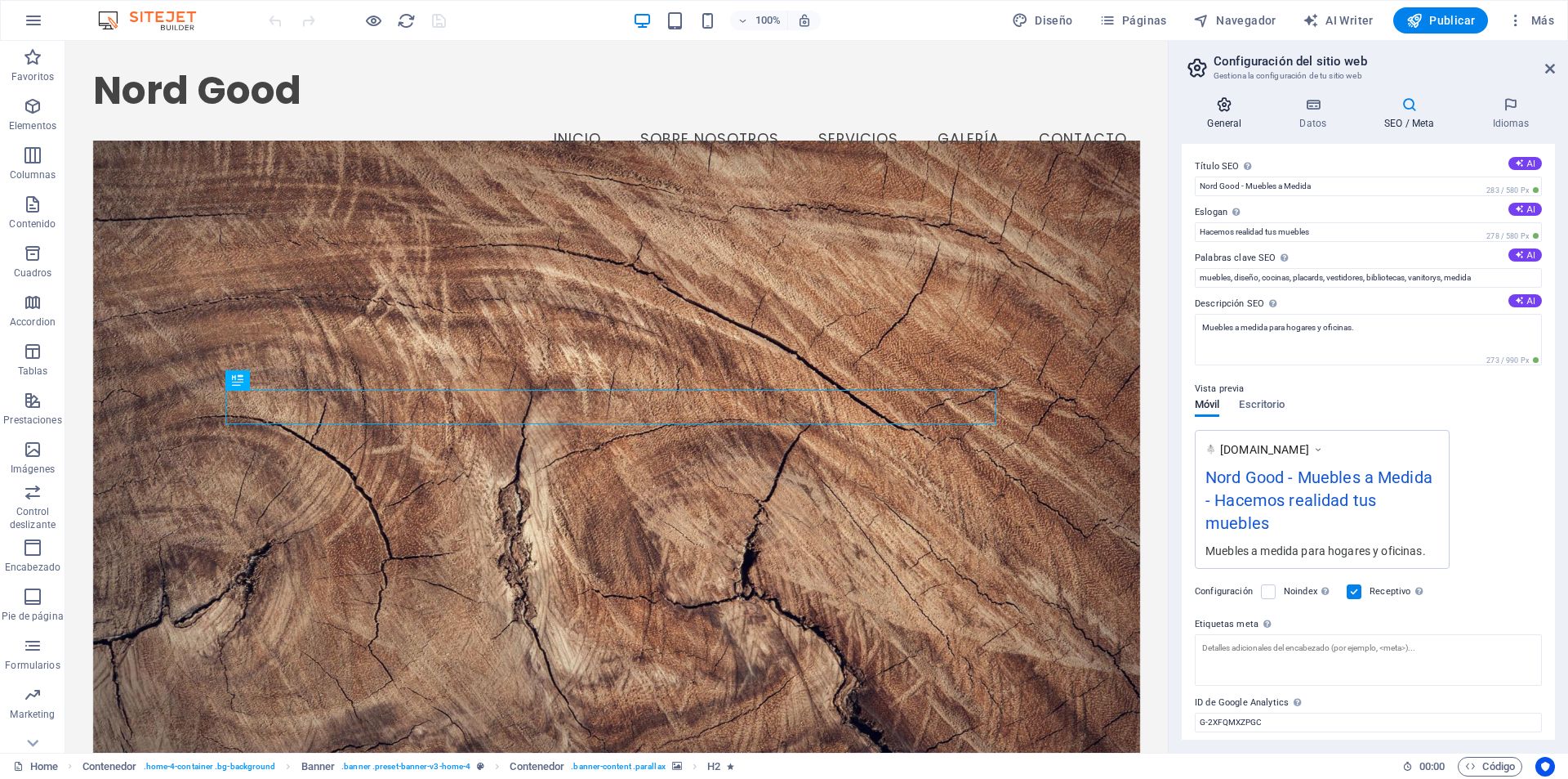
click at [1203, 100] on icon at bounding box center [1224, 104] width 86 height 17
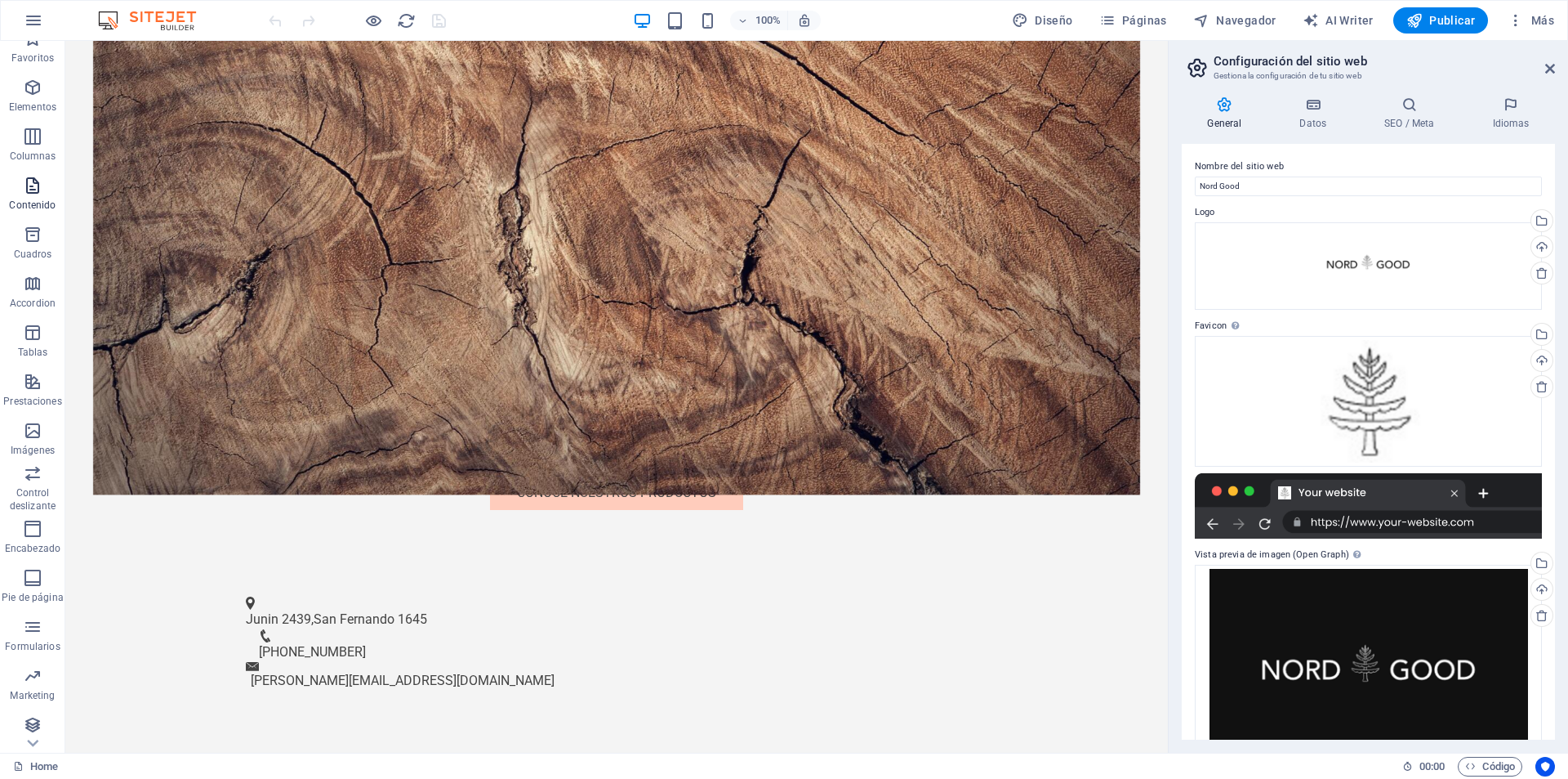
scroll to position [23, 0]
click at [36, 18] on icon "button" at bounding box center [33, 20] width 19 height 19
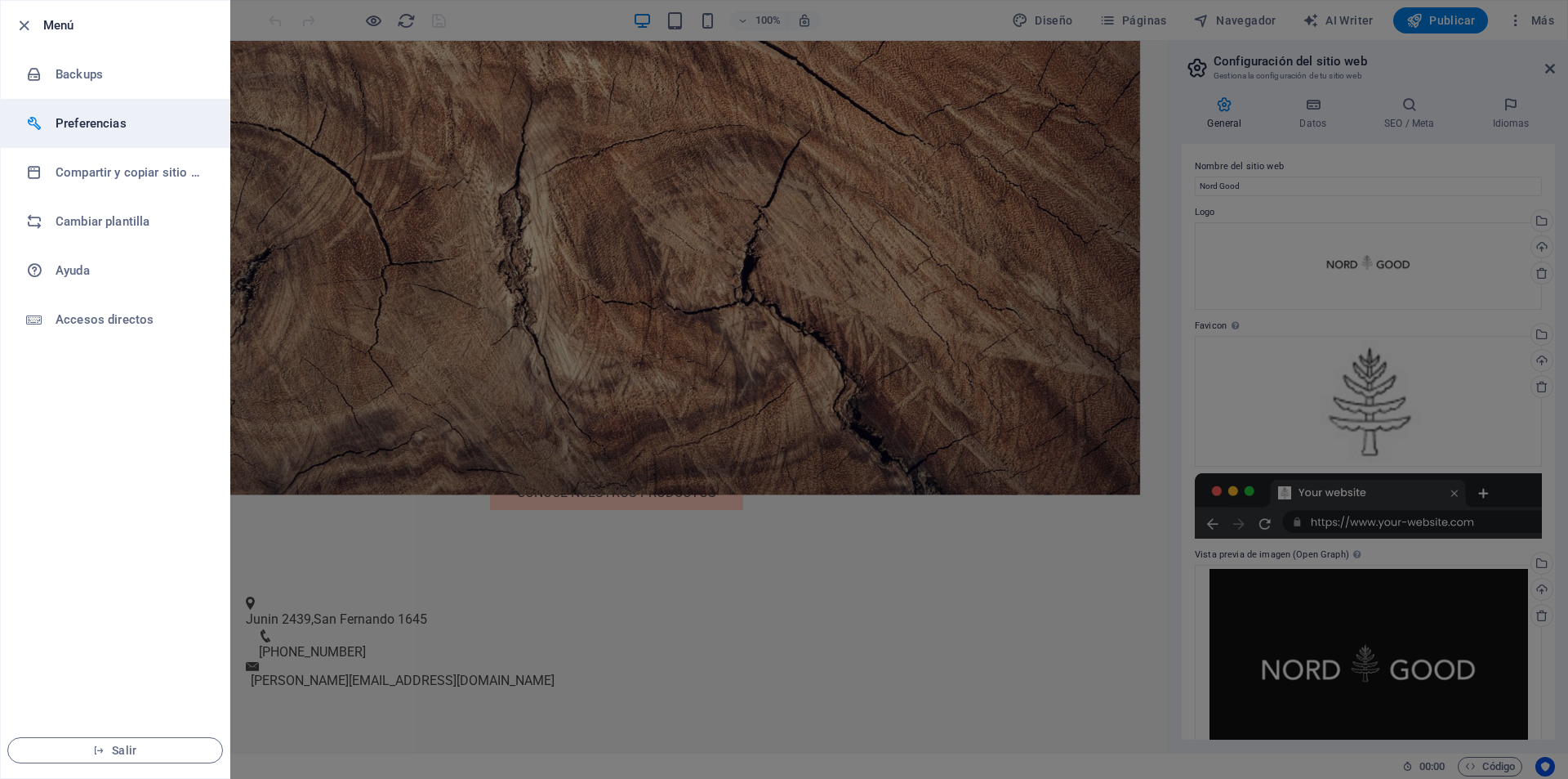
click at [88, 119] on h6 "Preferencias" at bounding box center [131, 123] width 151 height 19
select select "es"
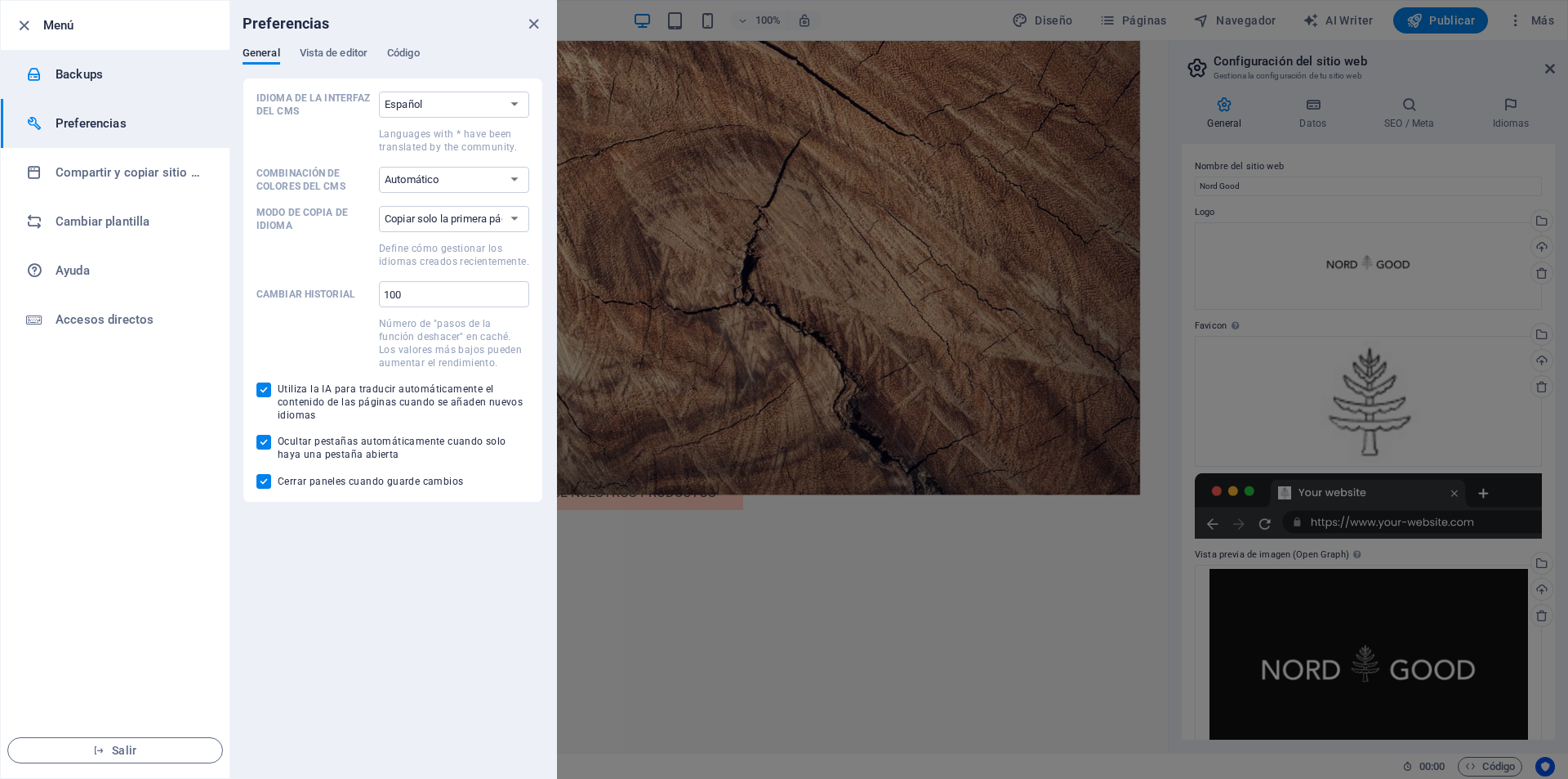
click at [93, 67] on h6 "Backups" at bounding box center [131, 73] width 151 height 19
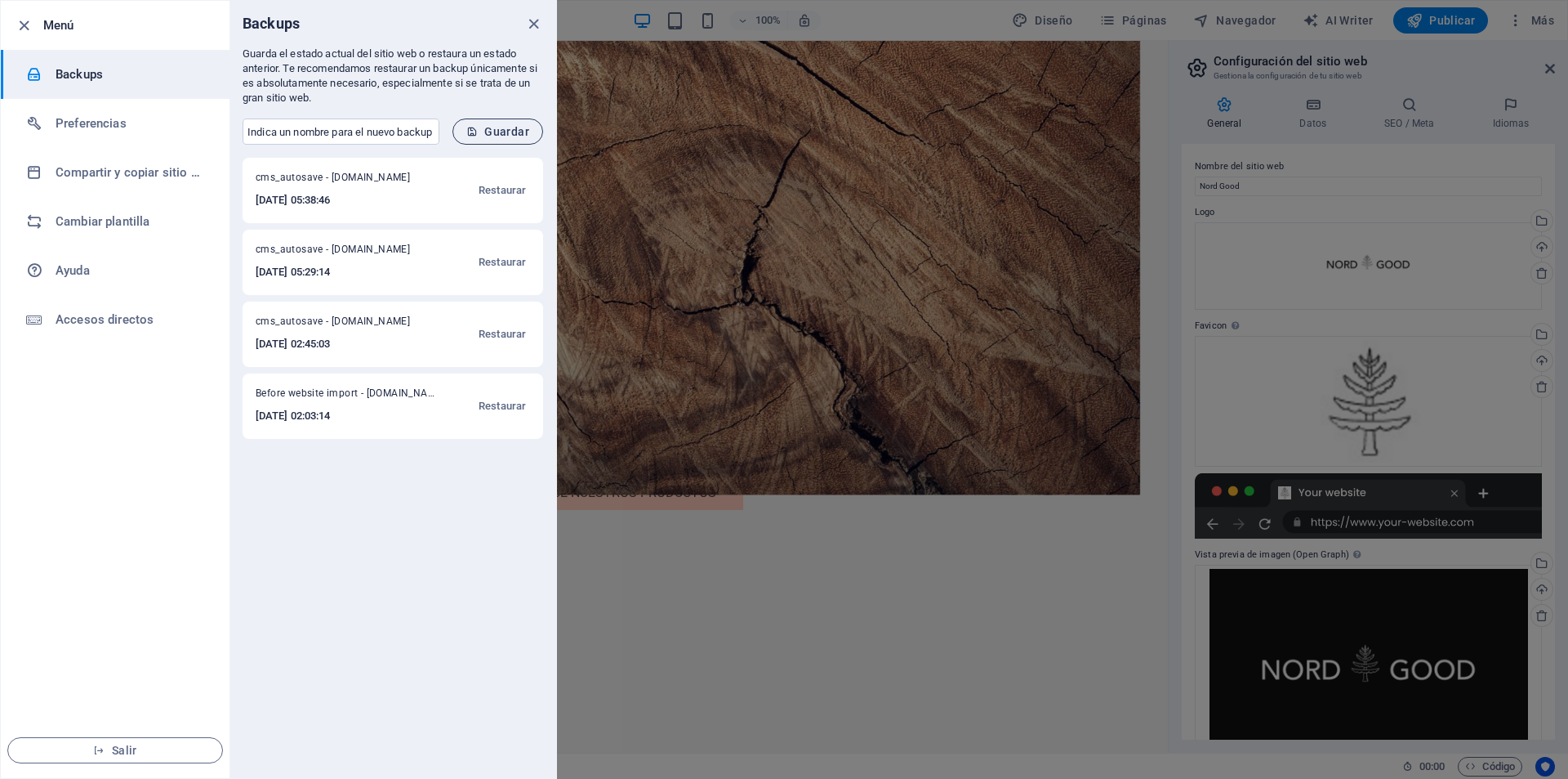
click at [481, 129] on span "Guardar" at bounding box center [497, 132] width 63 height 13
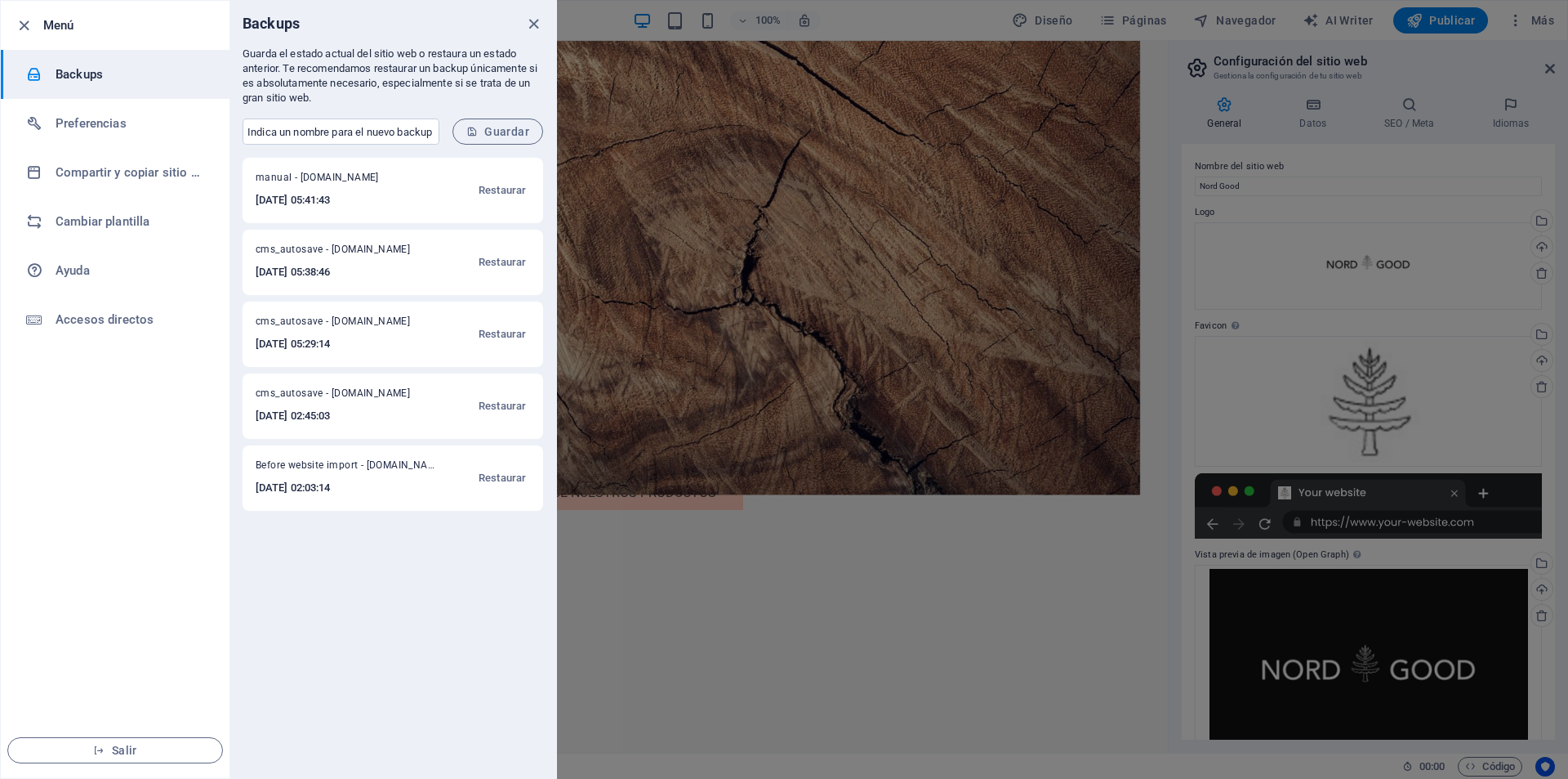
click at [753, 358] on div at bounding box center [784, 389] width 1568 height 779
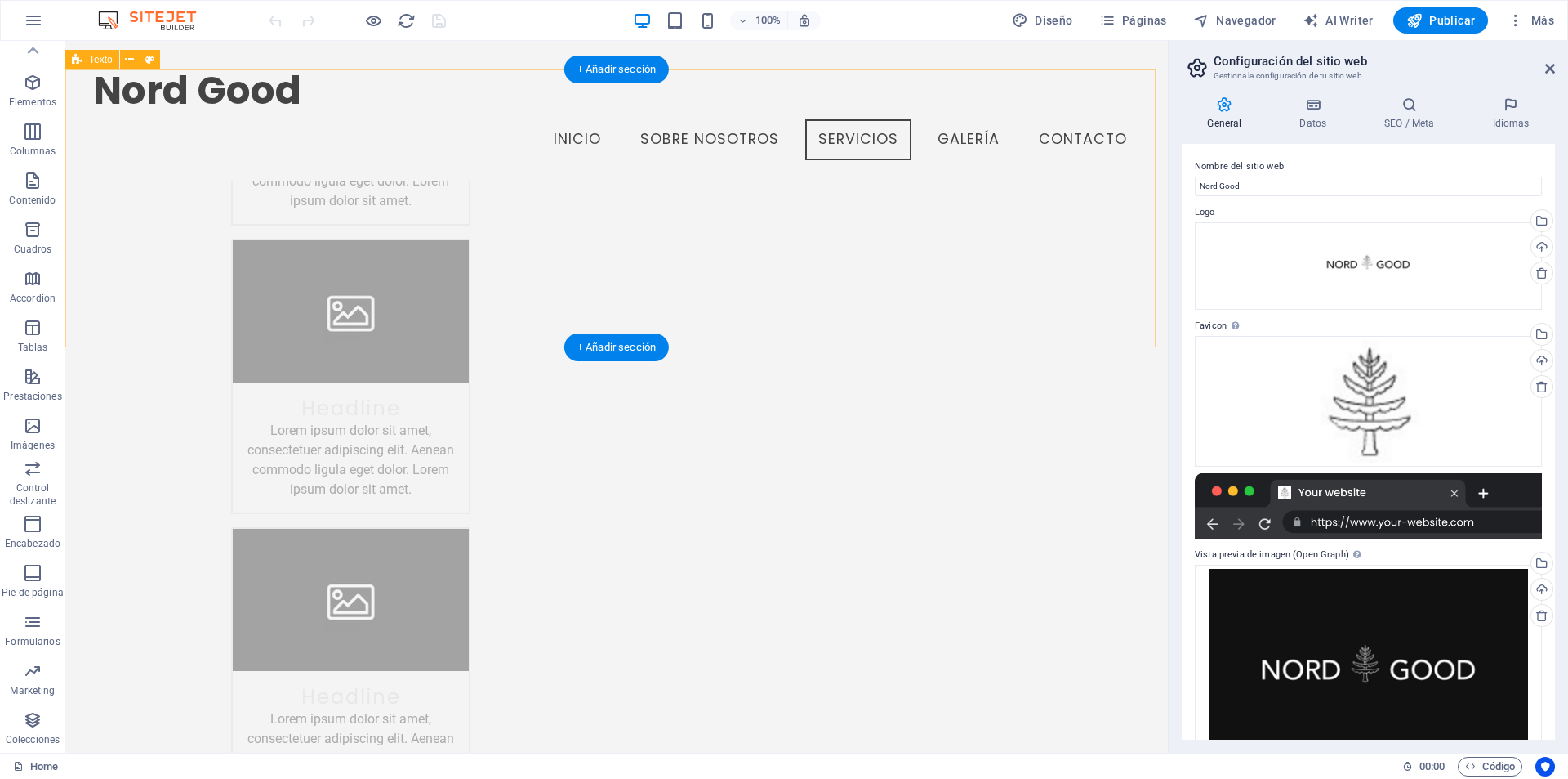
scroll to position [3417, 0]
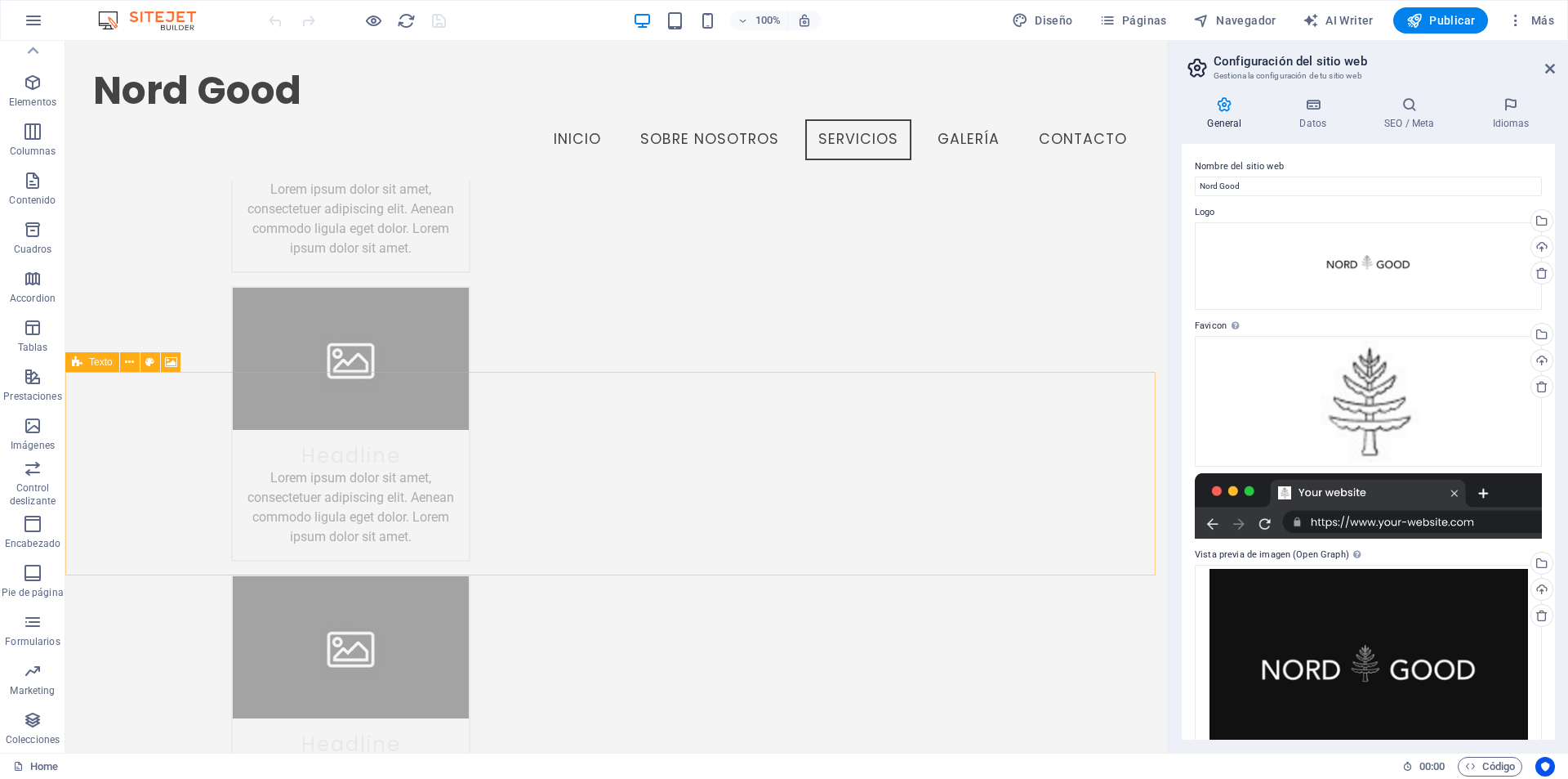
click at [90, 360] on span "Texto" at bounding box center [101, 362] width 23 height 10
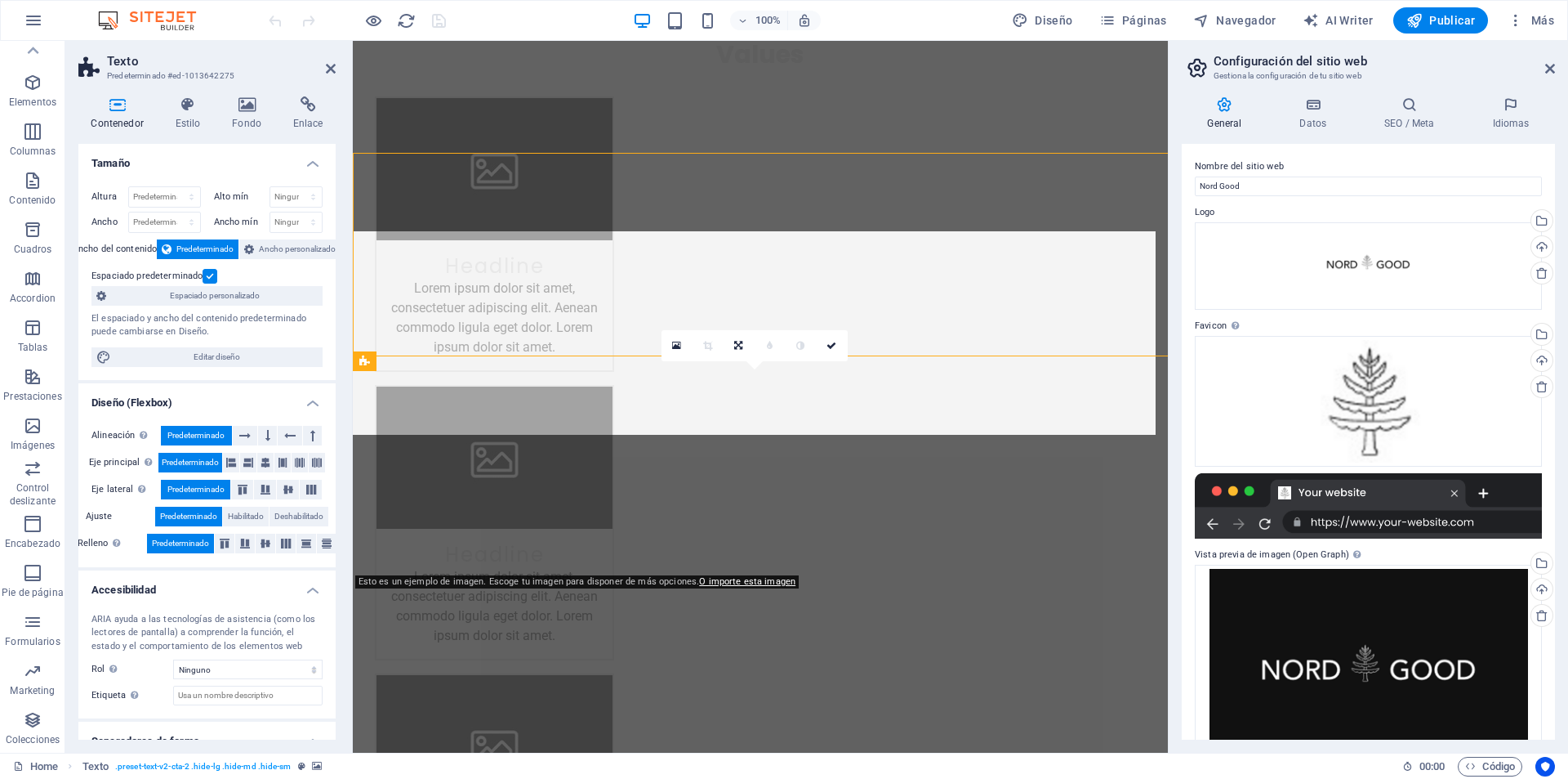
scroll to position [3636, 0]
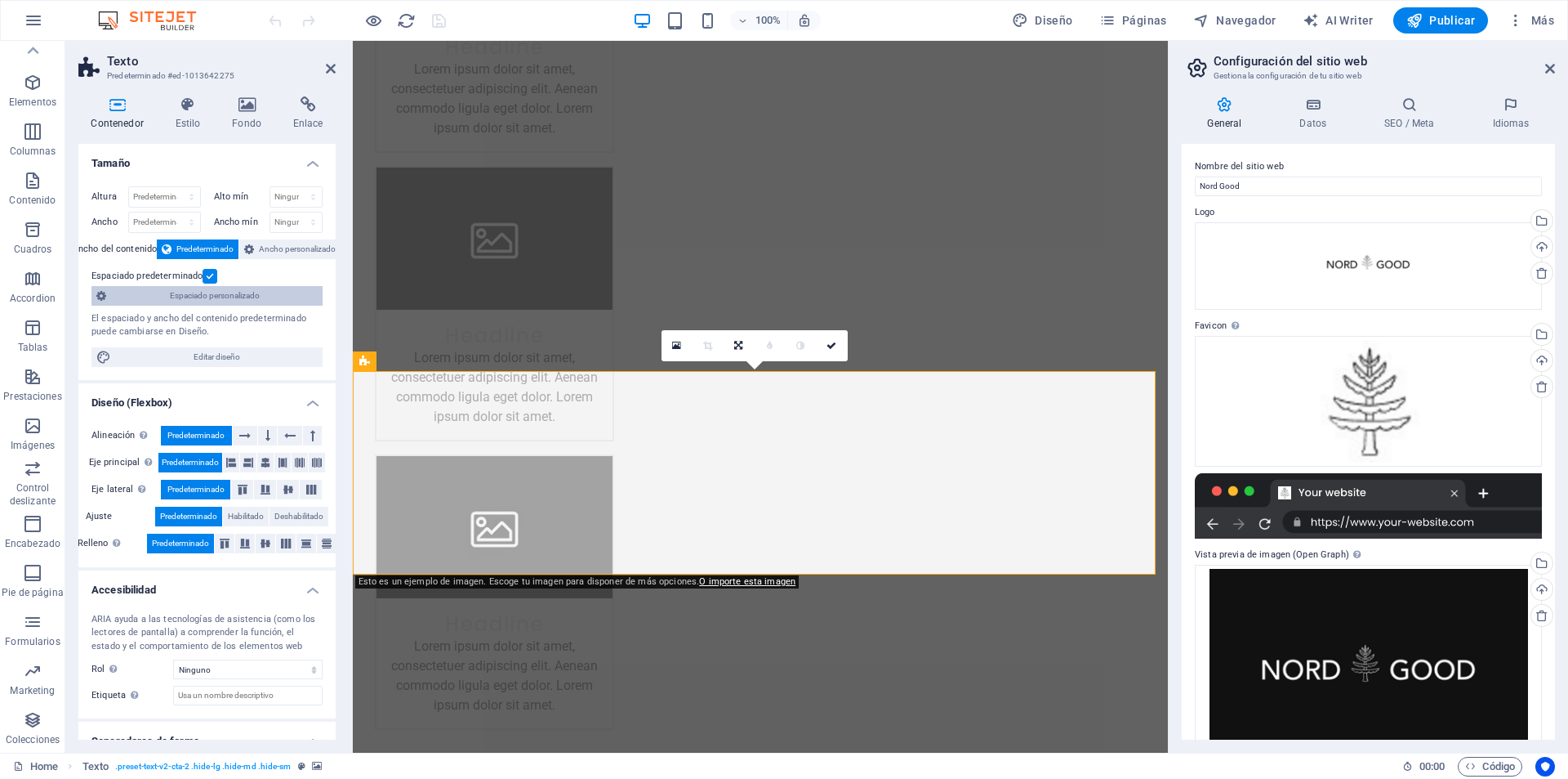
click at [201, 289] on span "Espaciado personalizado" at bounding box center [214, 296] width 207 height 19
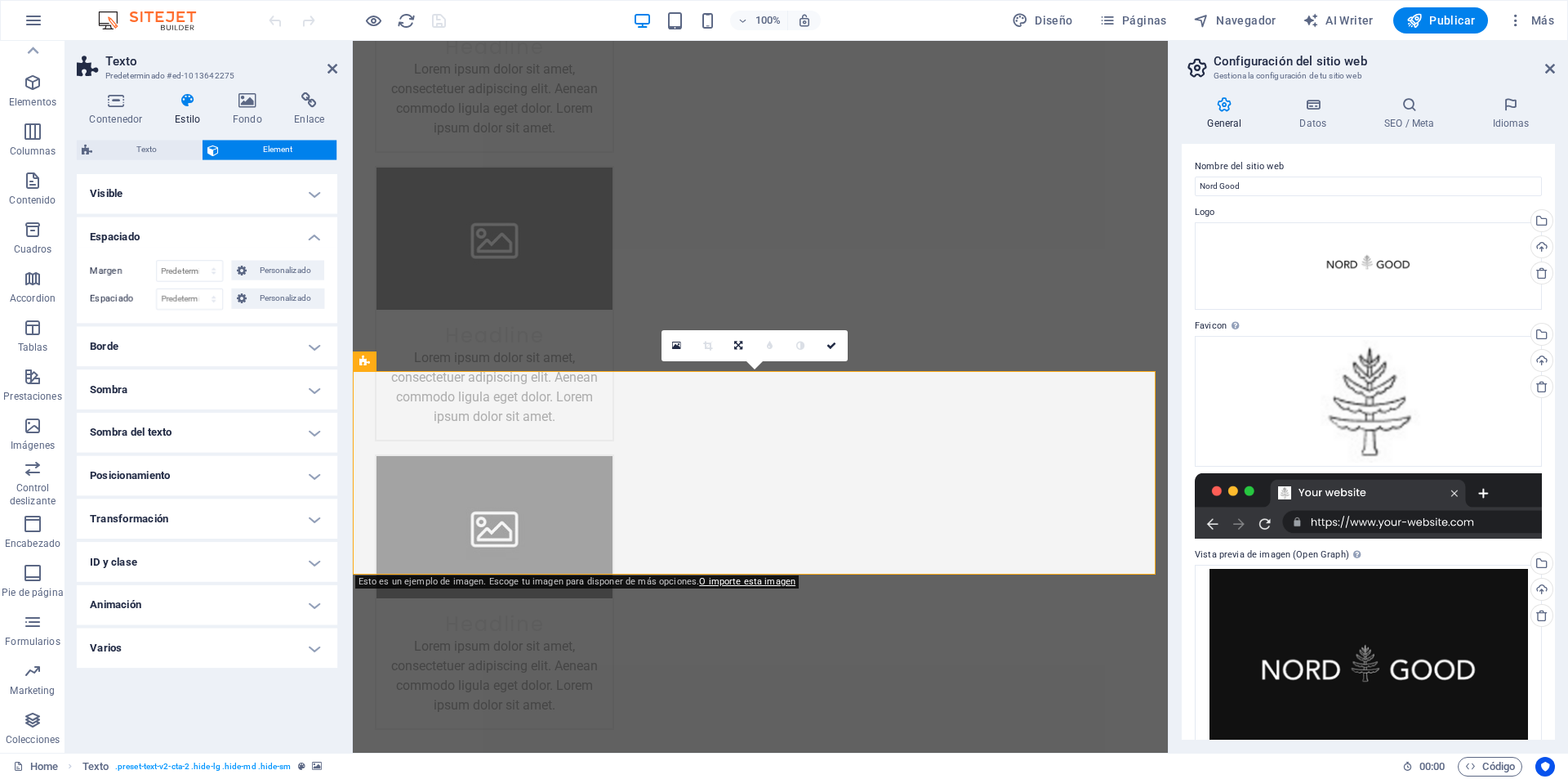
click at [135, 208] on h4 "Visible" at bounding box center [207, 196] width 257 height 39
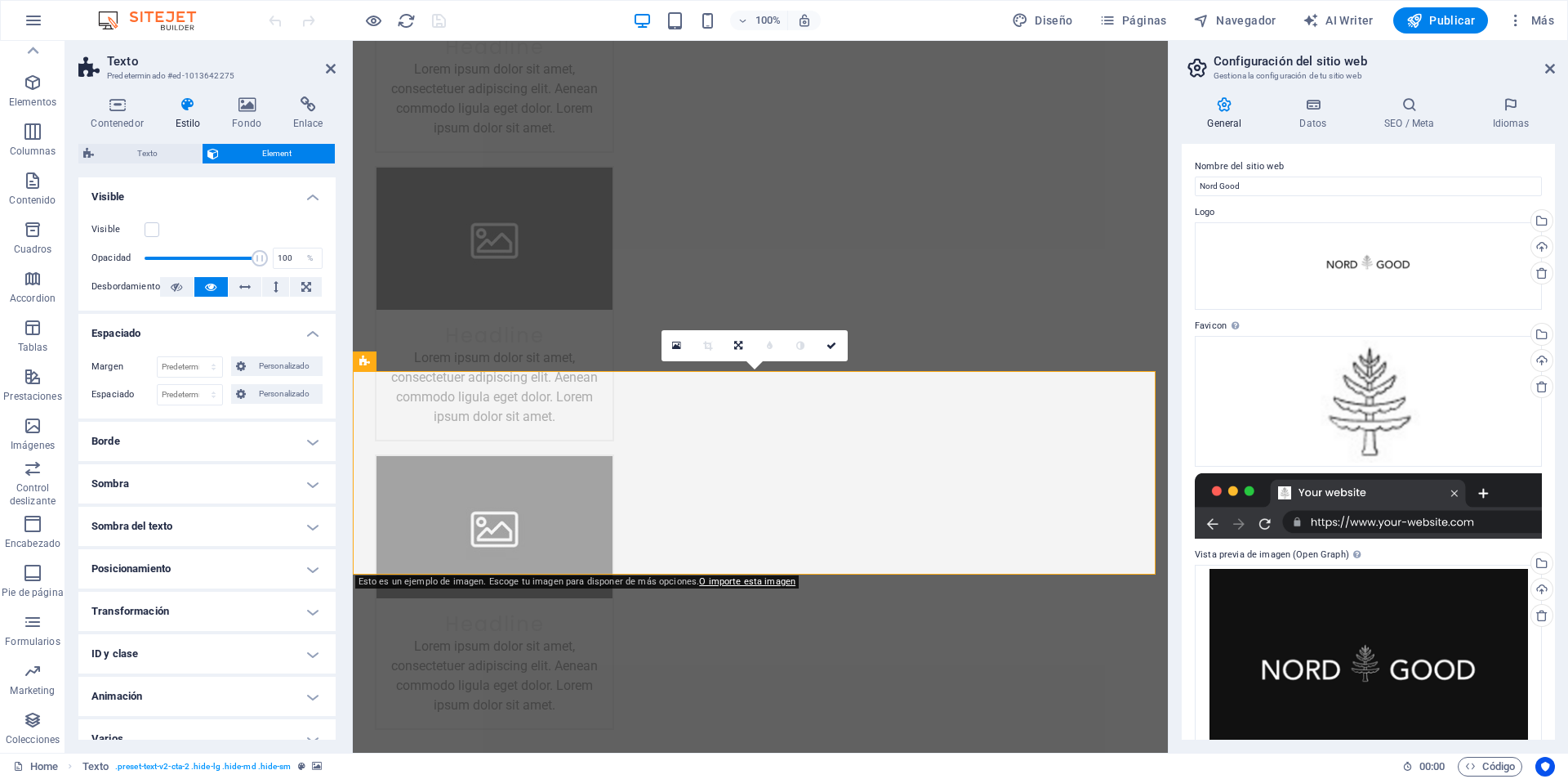
click at [144, 226] on label "Visible" at bounding box center [118, 229] width 53 height 19
click at [0, 0] on input "Visible" at bounding box center [0, 0] width 0 height 0
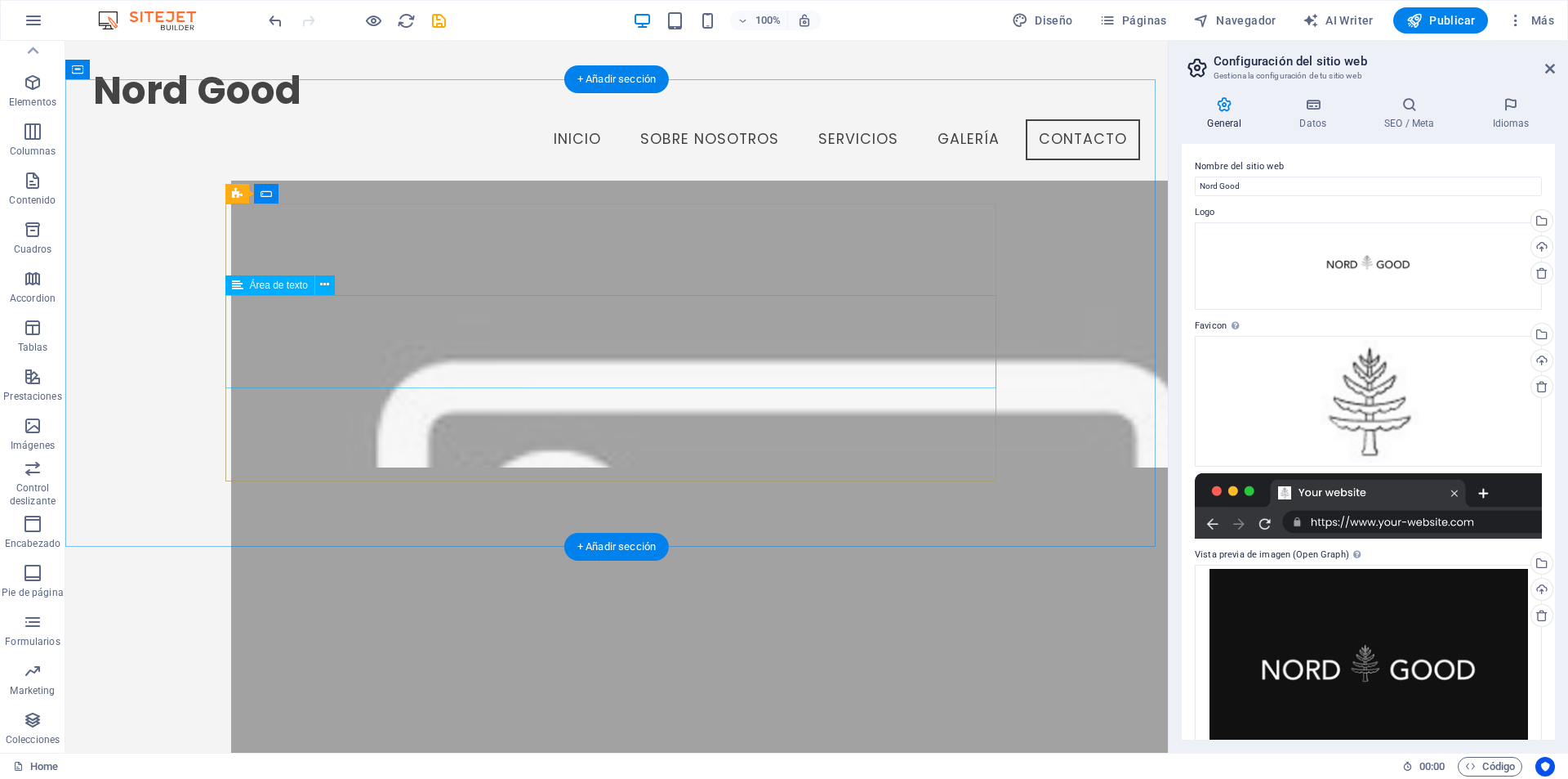
scroll to position [6274, 0]
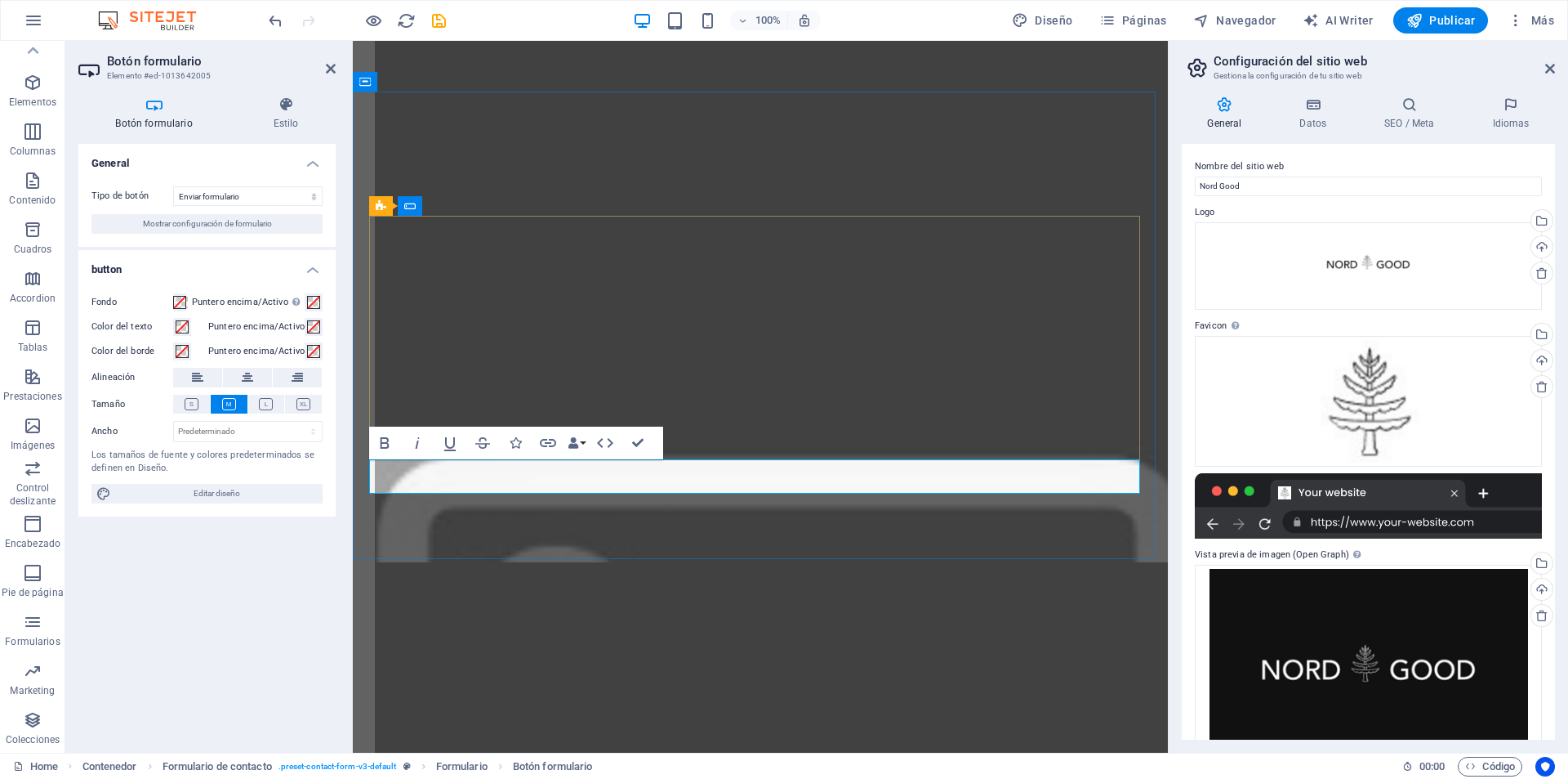
scroll to position [6276, 0]
click at [199, 220] on span "Mostrar configuración de formulario" at bounding box center [207, 223] width 129 height 19
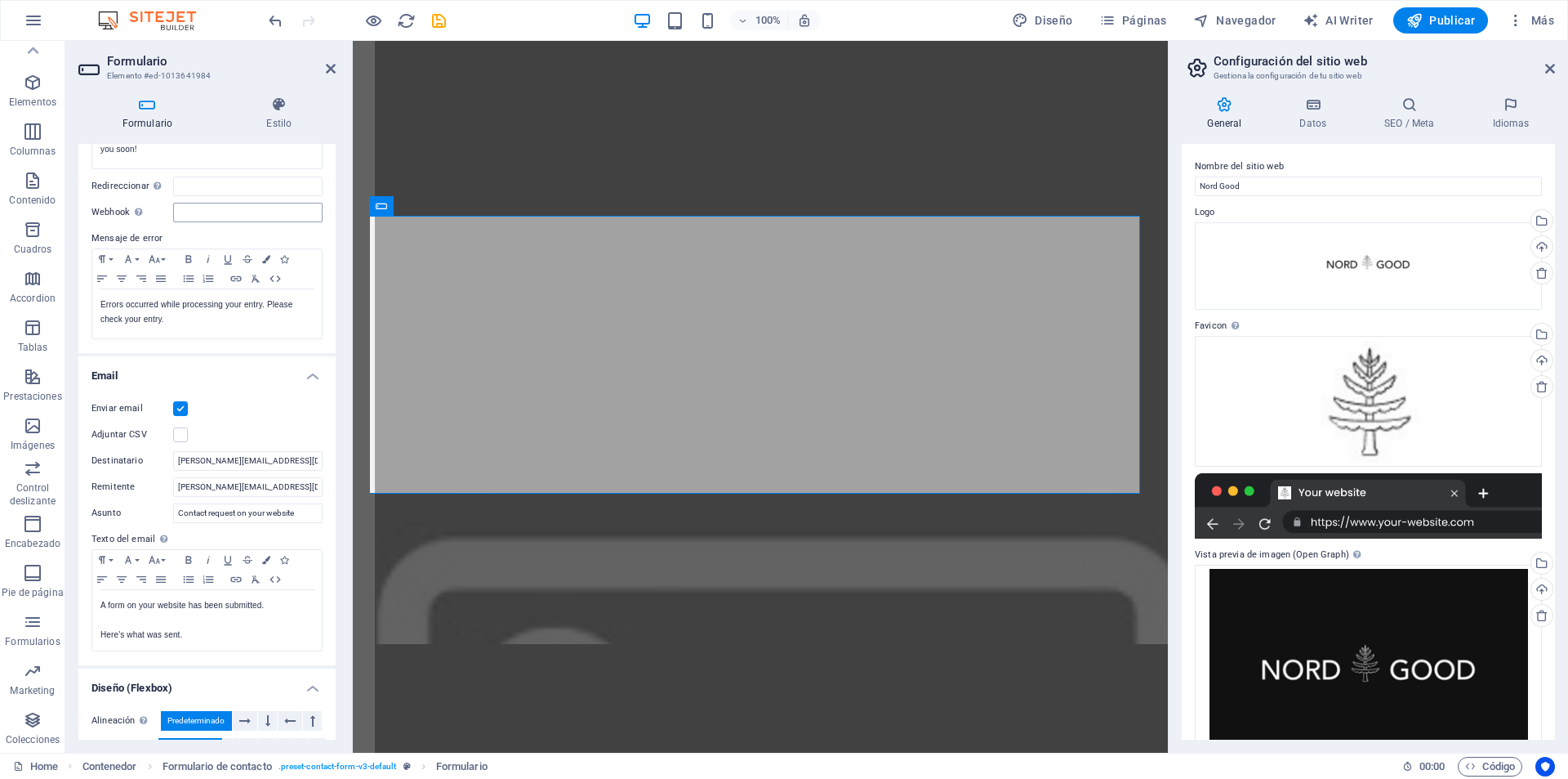
scroll to position [245, 0]
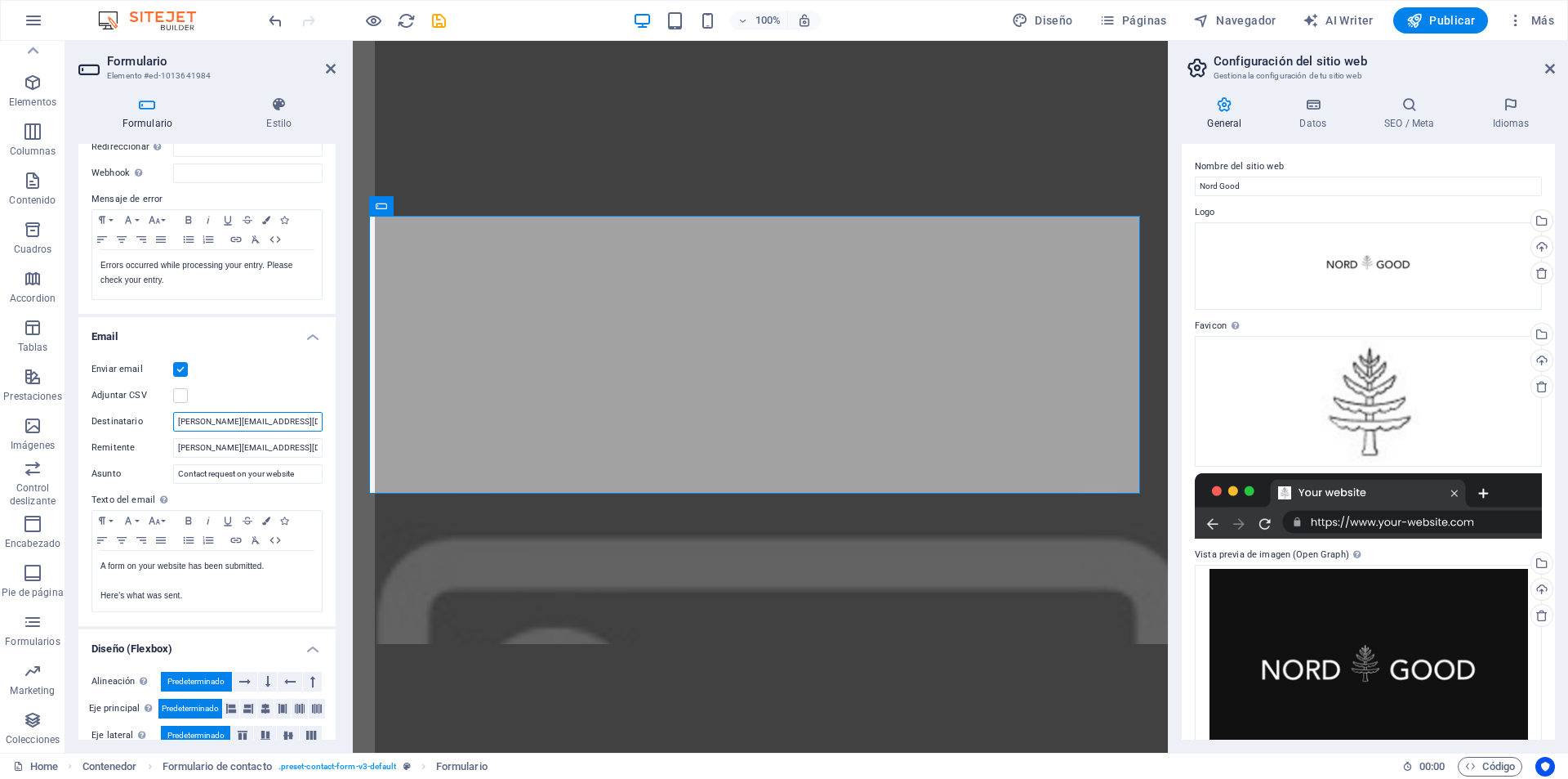
drag, startPoint x: 287, startPoint y: 421, endPoint x: 159, endPoint y: 407, distance: 128.8
click at [159, 407] on div "Enviar email Adjuntar CSV Destinatario martin@nordgood.com.ar Remitente martin@…" at bounding box center [207, 486] width 257 height 280
drag, startPoint x: 280, startPoint y: 445, endPoint x: 168, endPoint y: 434, distance: 112.5
click at [168, 434] on div "Enviar email Adjuntar CSV Destinatario martin@nordgood.com.ar Remitente martin@…" at bounding box center [207, 486] width 257 height 280
paste input "nordgood"
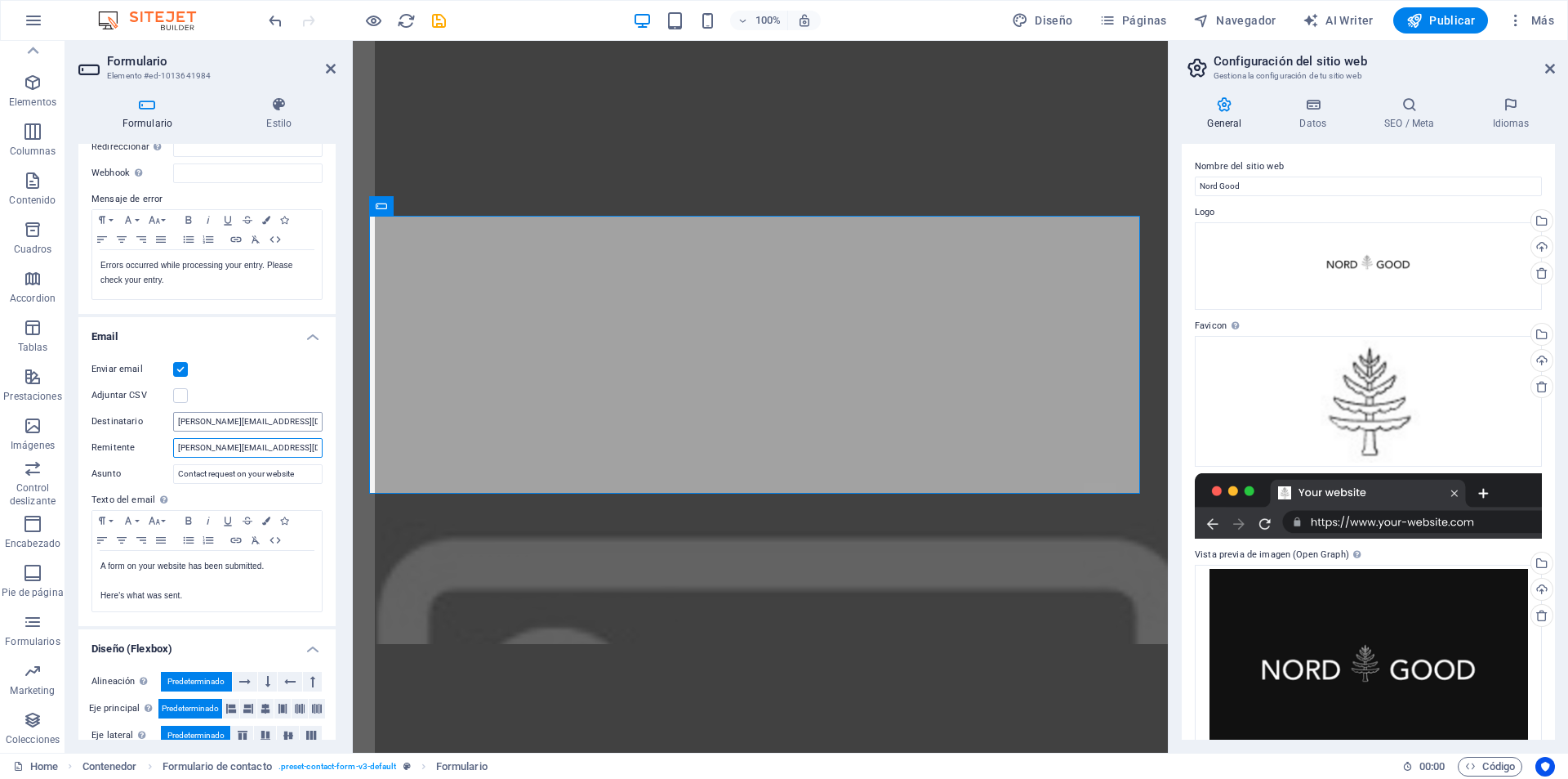
type input "[PERSON_NAME][EMAIL_ADDRESS][DOMAIN_NAME]"
click at [279, 420] on input "[PERSON_NAME][EMAIL_ADDRESS][DOMAIN_NAME]" at bounding box center [248, 421] width 149 height 19
click at [302, 387] on div "Adjuntar CSV" at bounding box center [207, 395] width 231 height 19
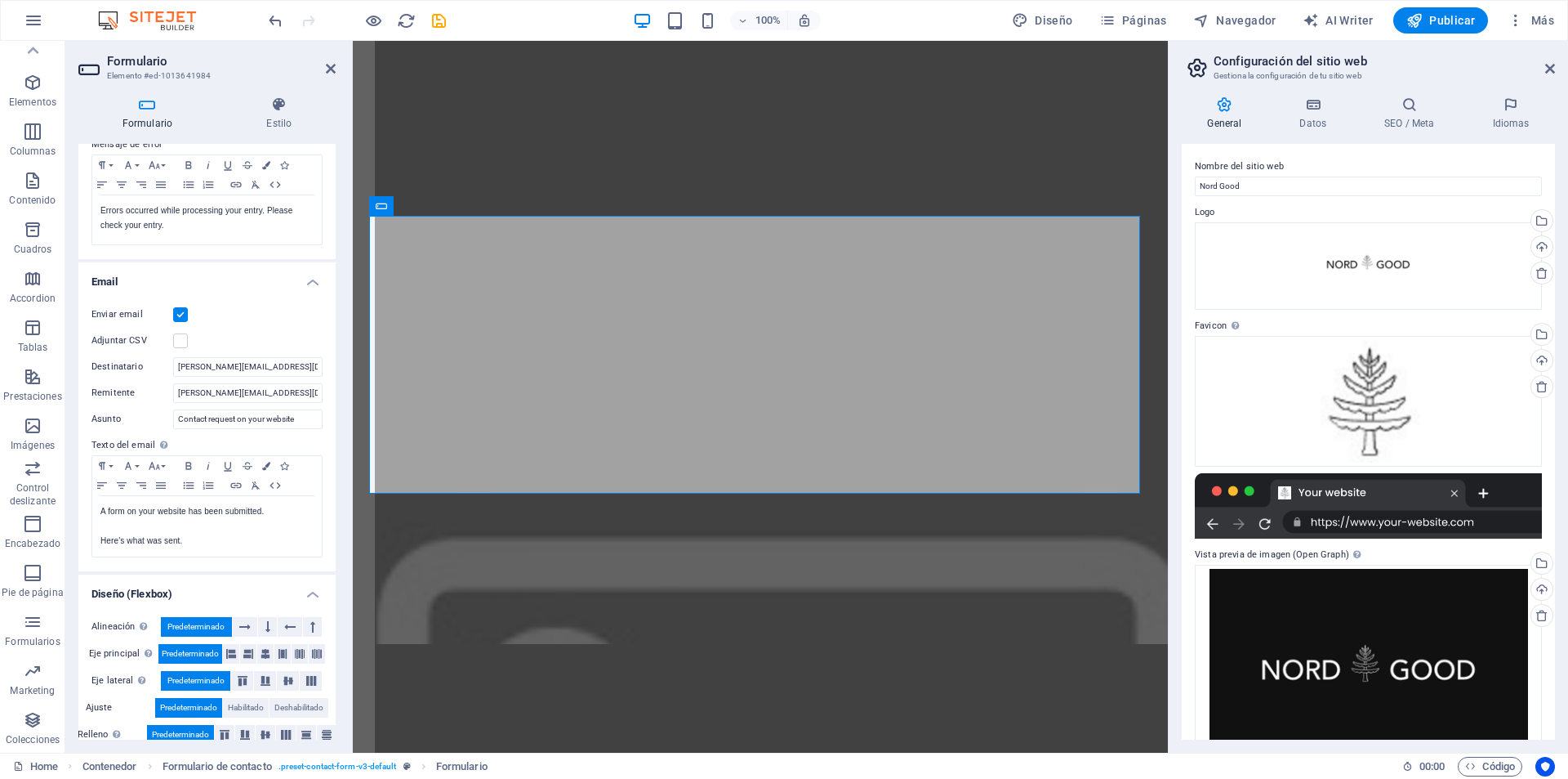
scroll to position [319, 0]
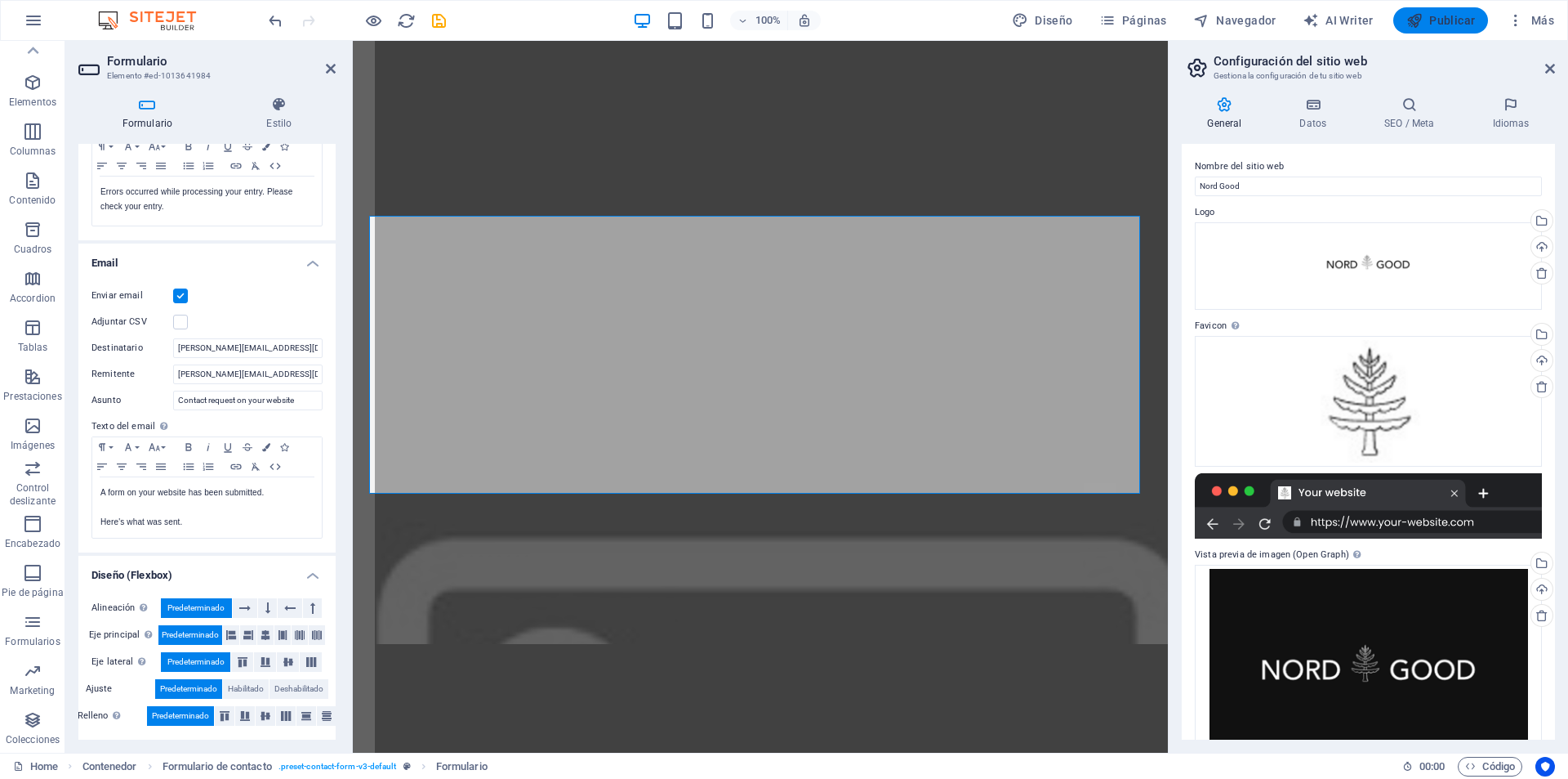
click at [1436, 9] on button "Publicar" at bounding box center [1441, 20] width 96 height 26
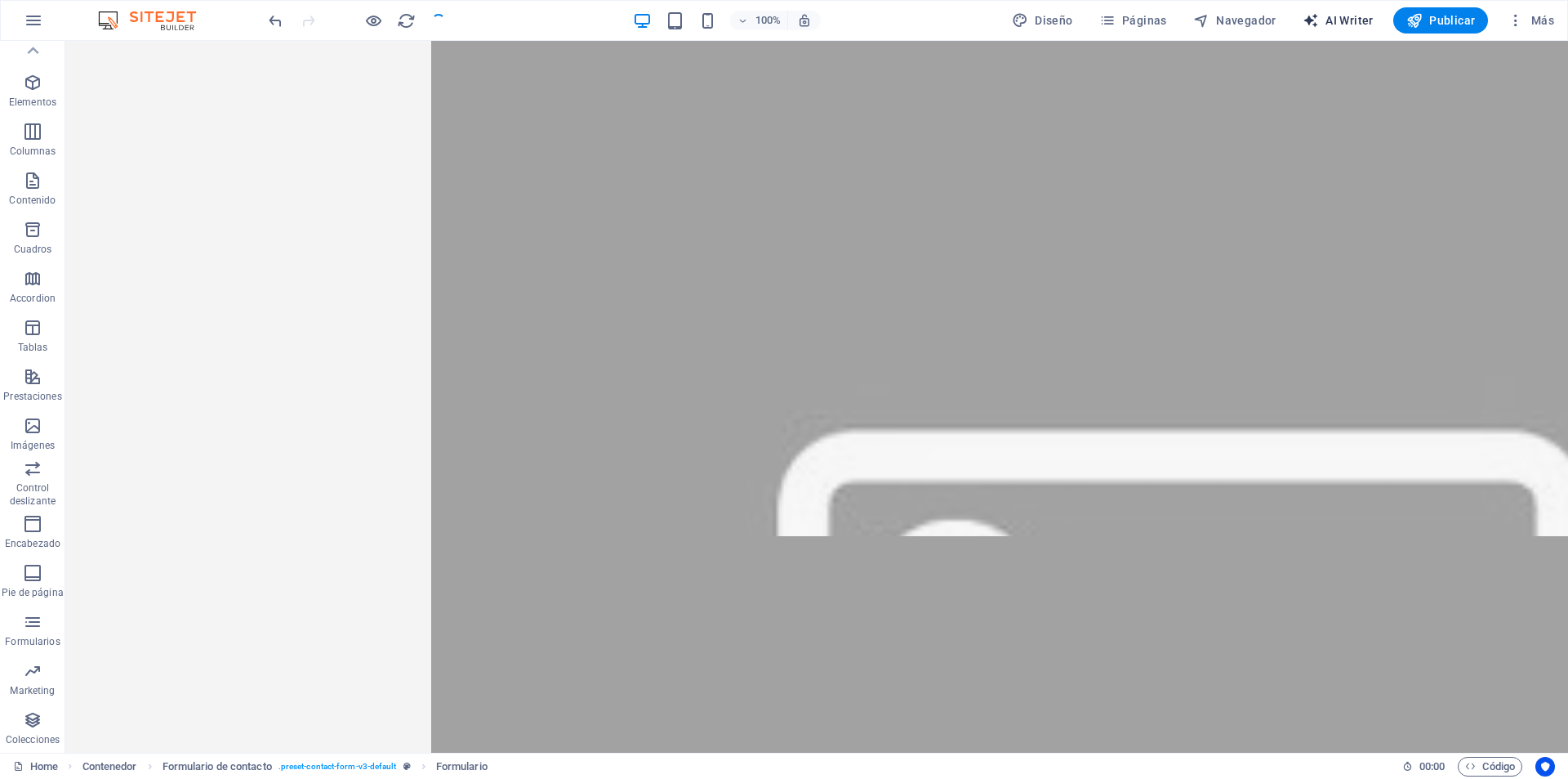
scroll to position [6614, 0]
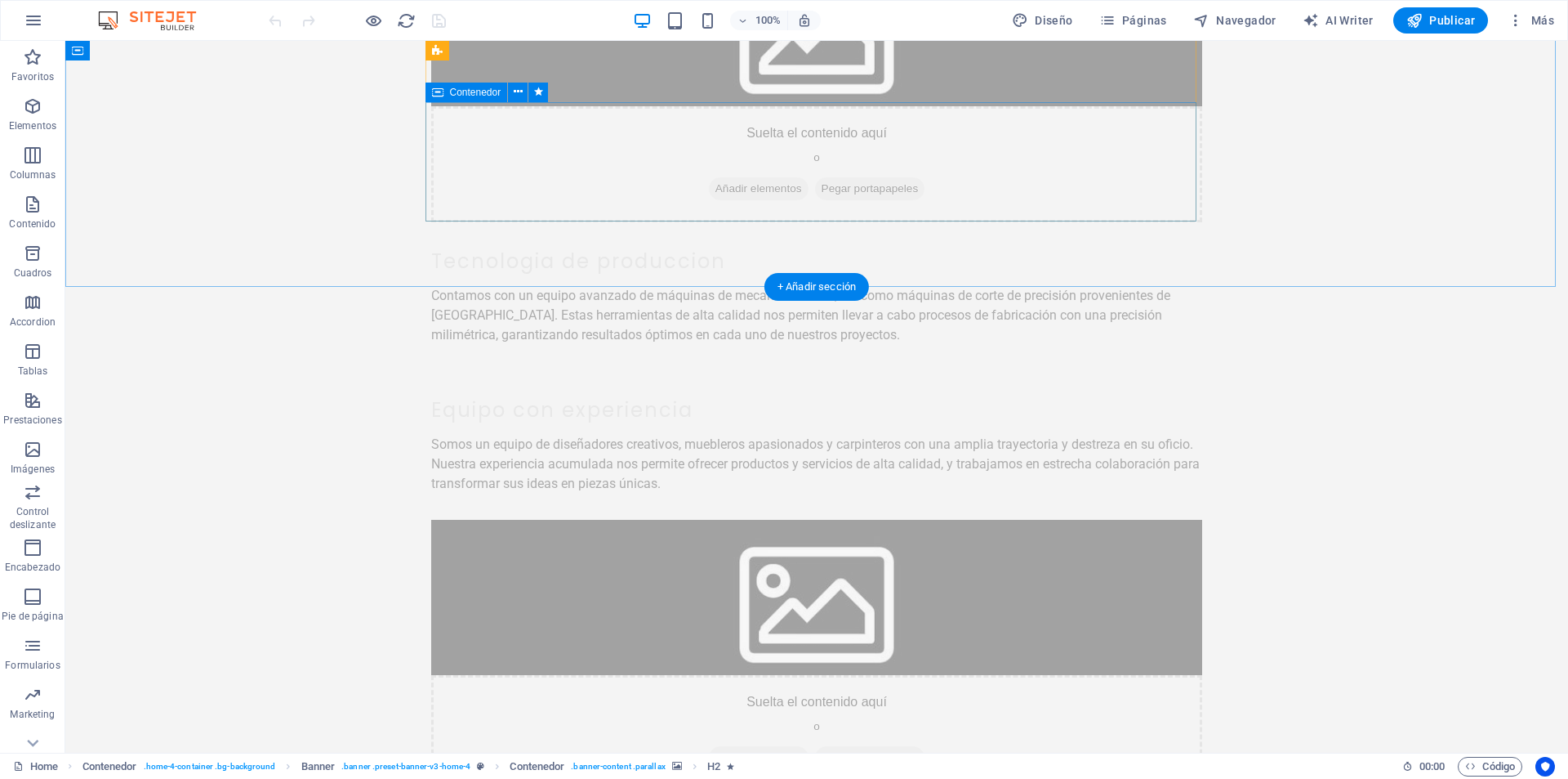
scroll to position [6778, 0]
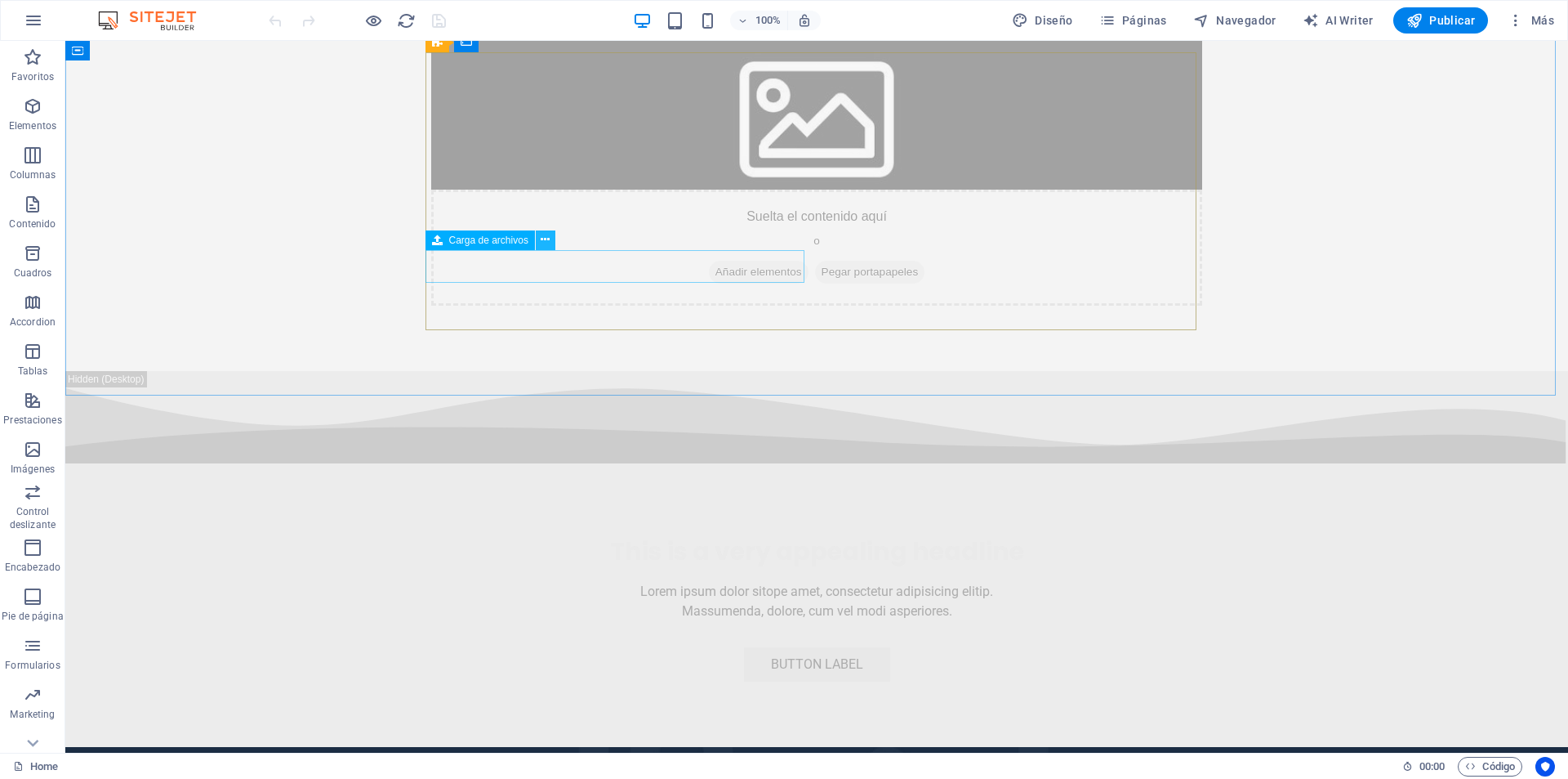
click at [545, 244] on icon at bounding box center [545, 240] width 9 height 18
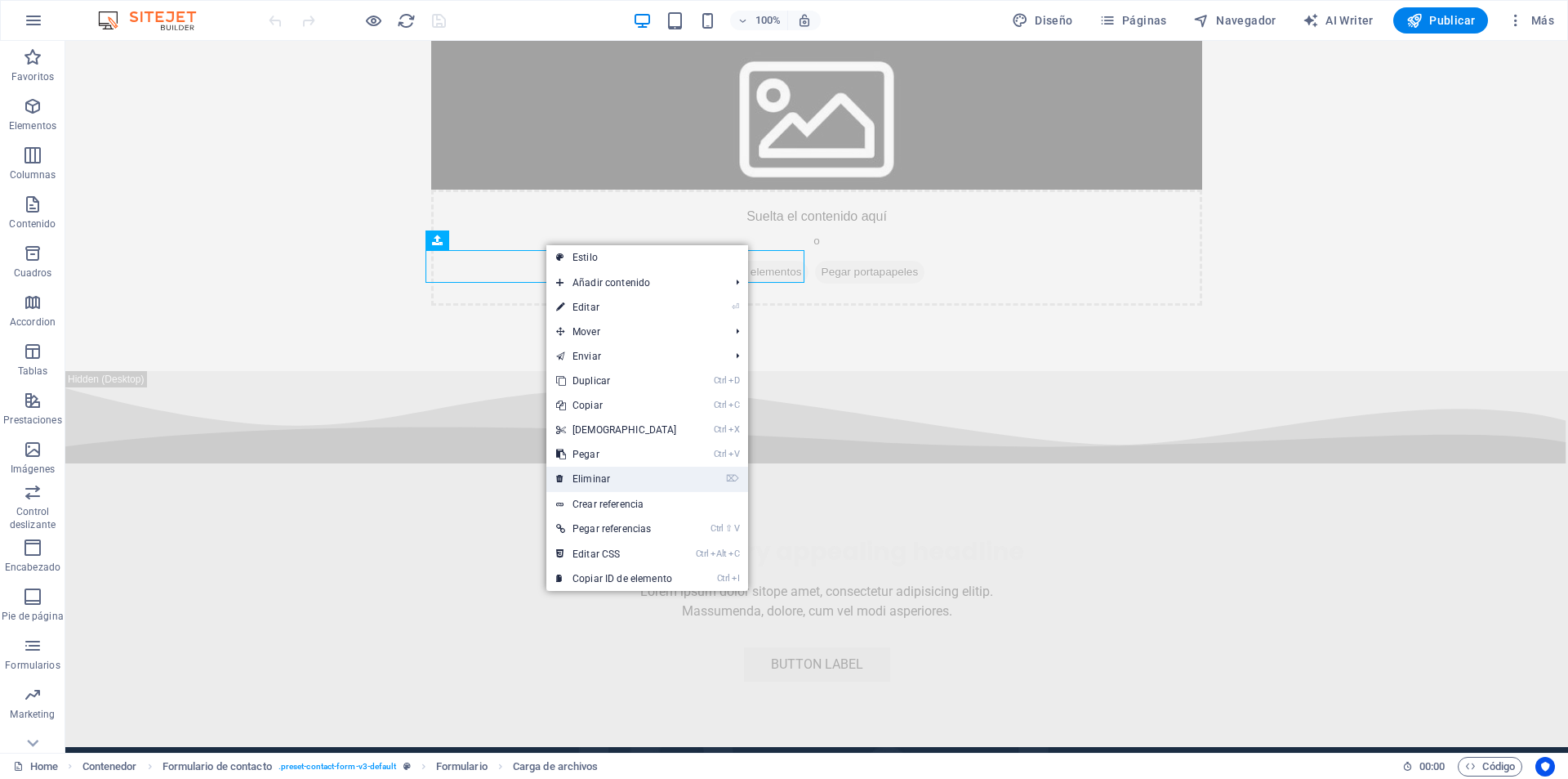
click at [620, 473] on link "⌦ Eliminar" at bounding box center [617, 478] width 140 height 24
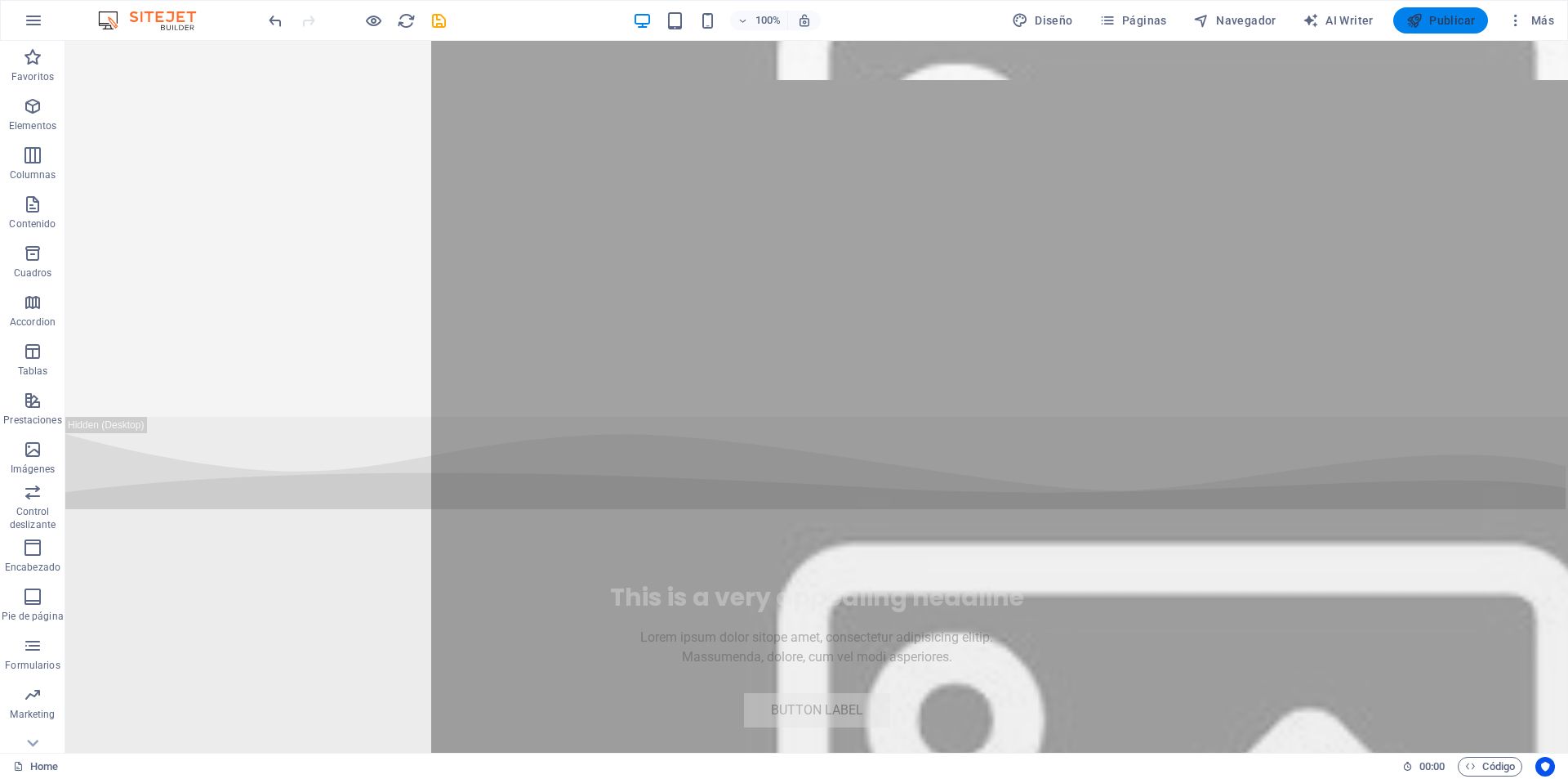
click at [1429, 29] on button "Publicar" at bounding box center [1441, 20] width 96 height 26
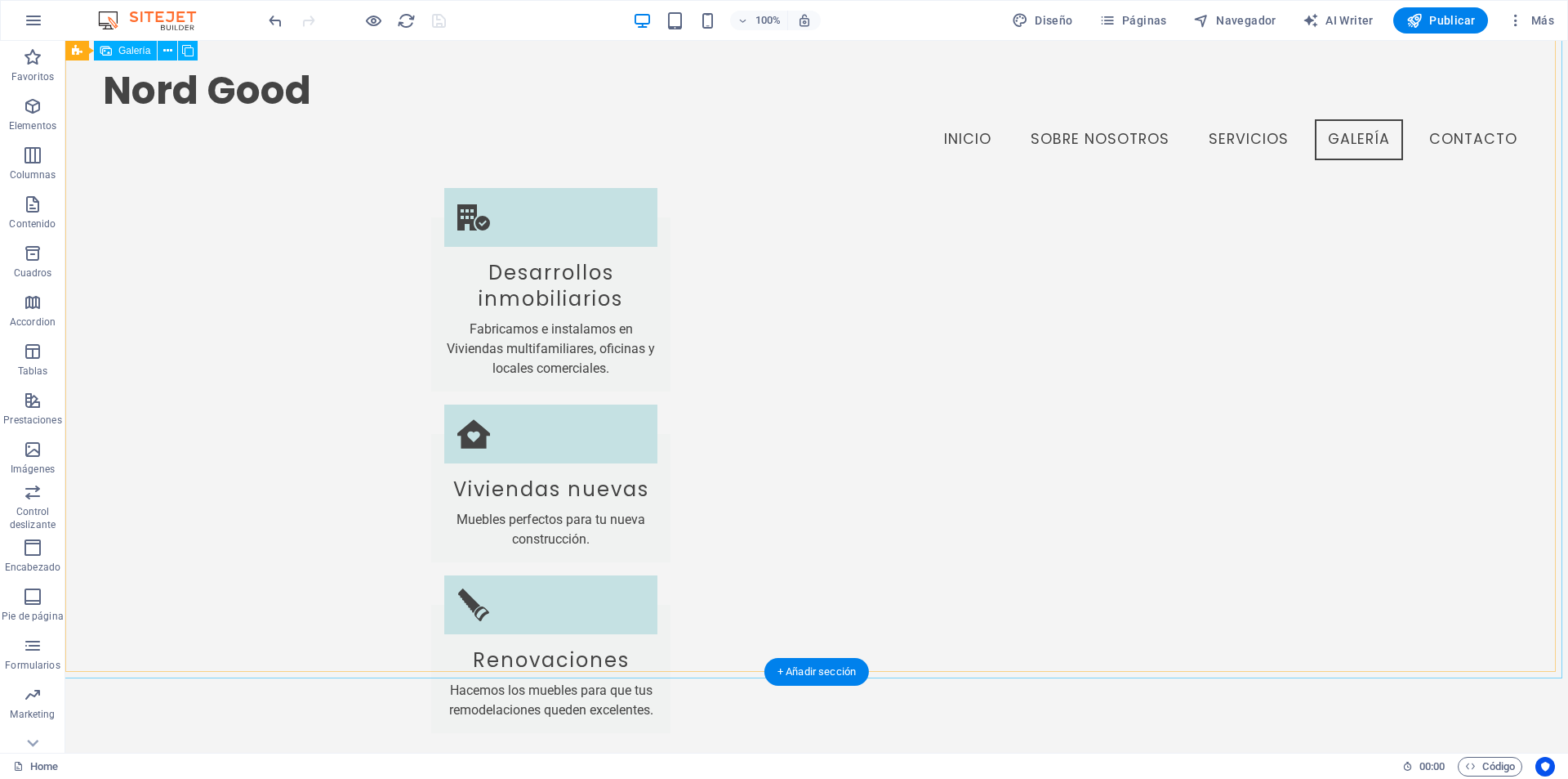
scroll to position [4590, 0]
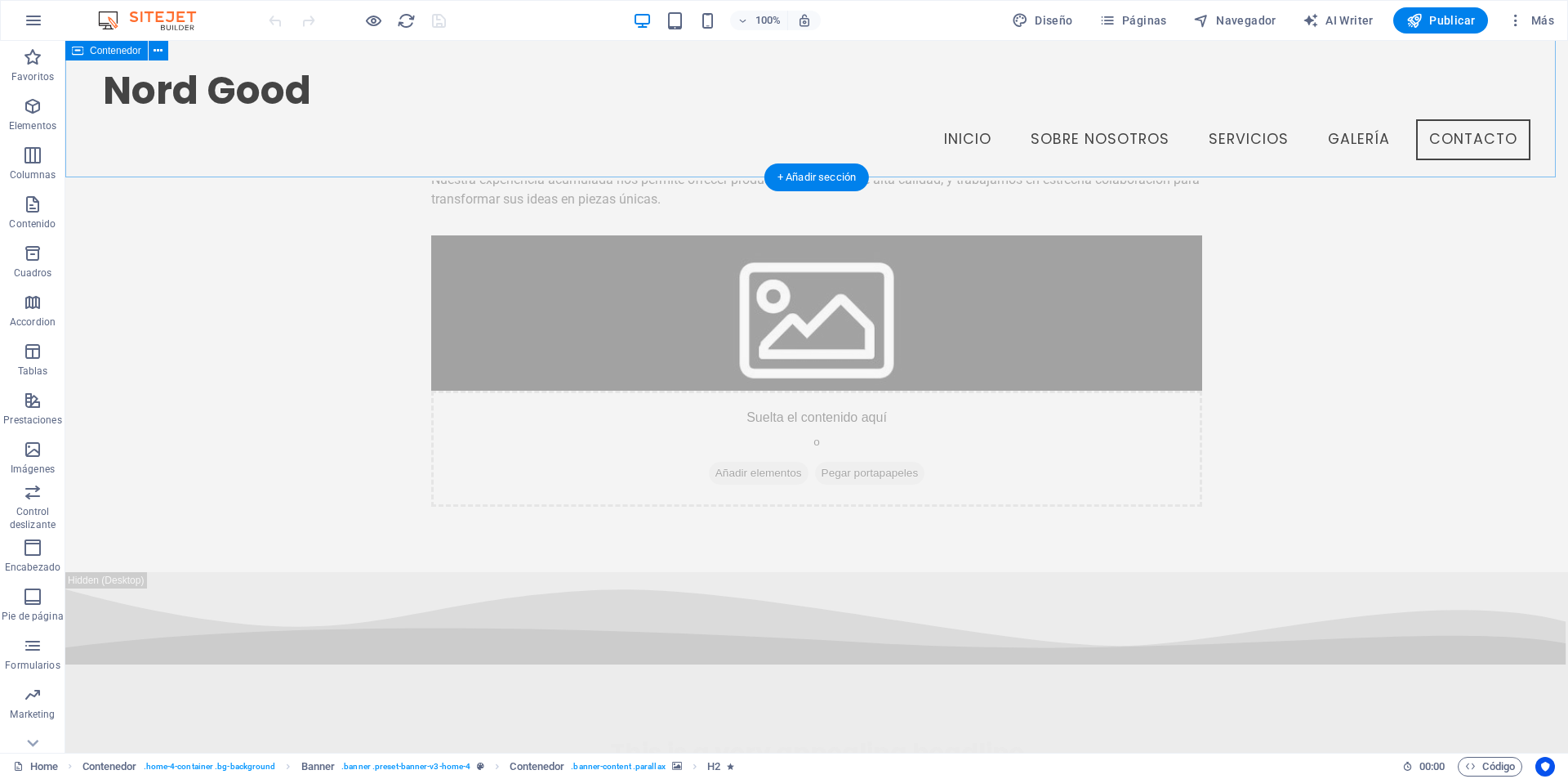
scroll to position [6387, 0]
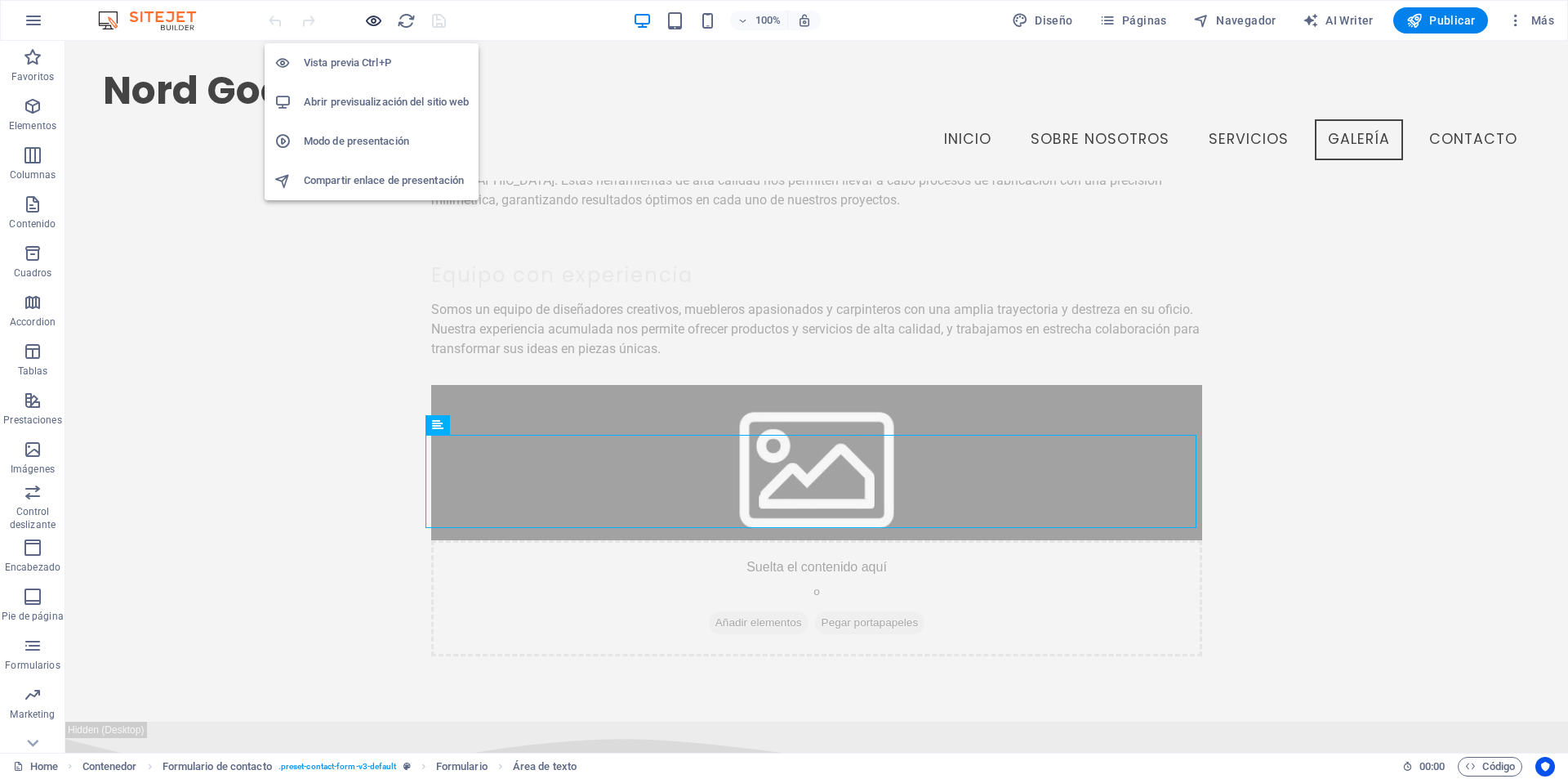
click at [380, 20] on icon "button" at bounding box center [374, 21] width 19 height 19
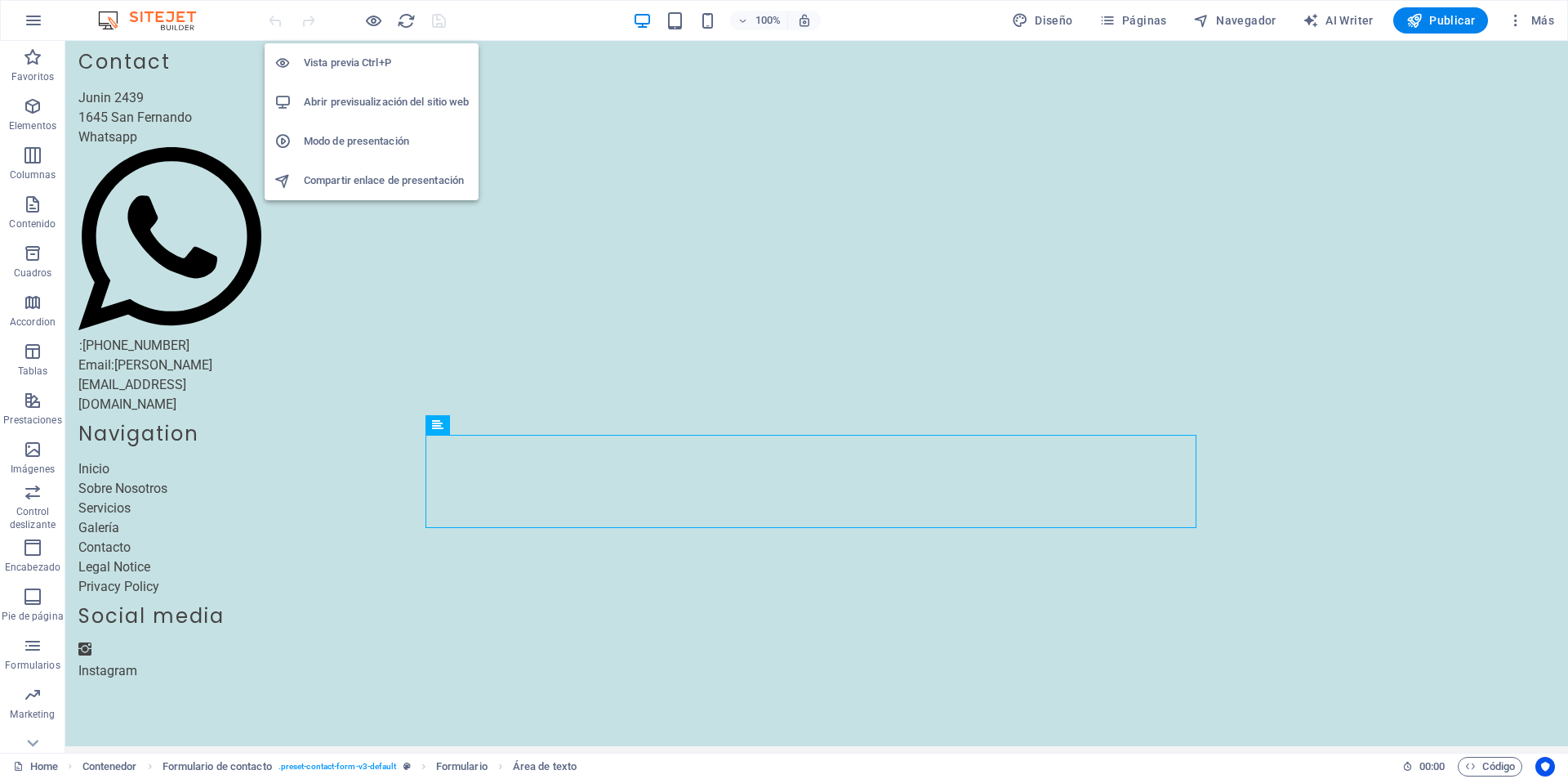
scroll to position [3232, 0]
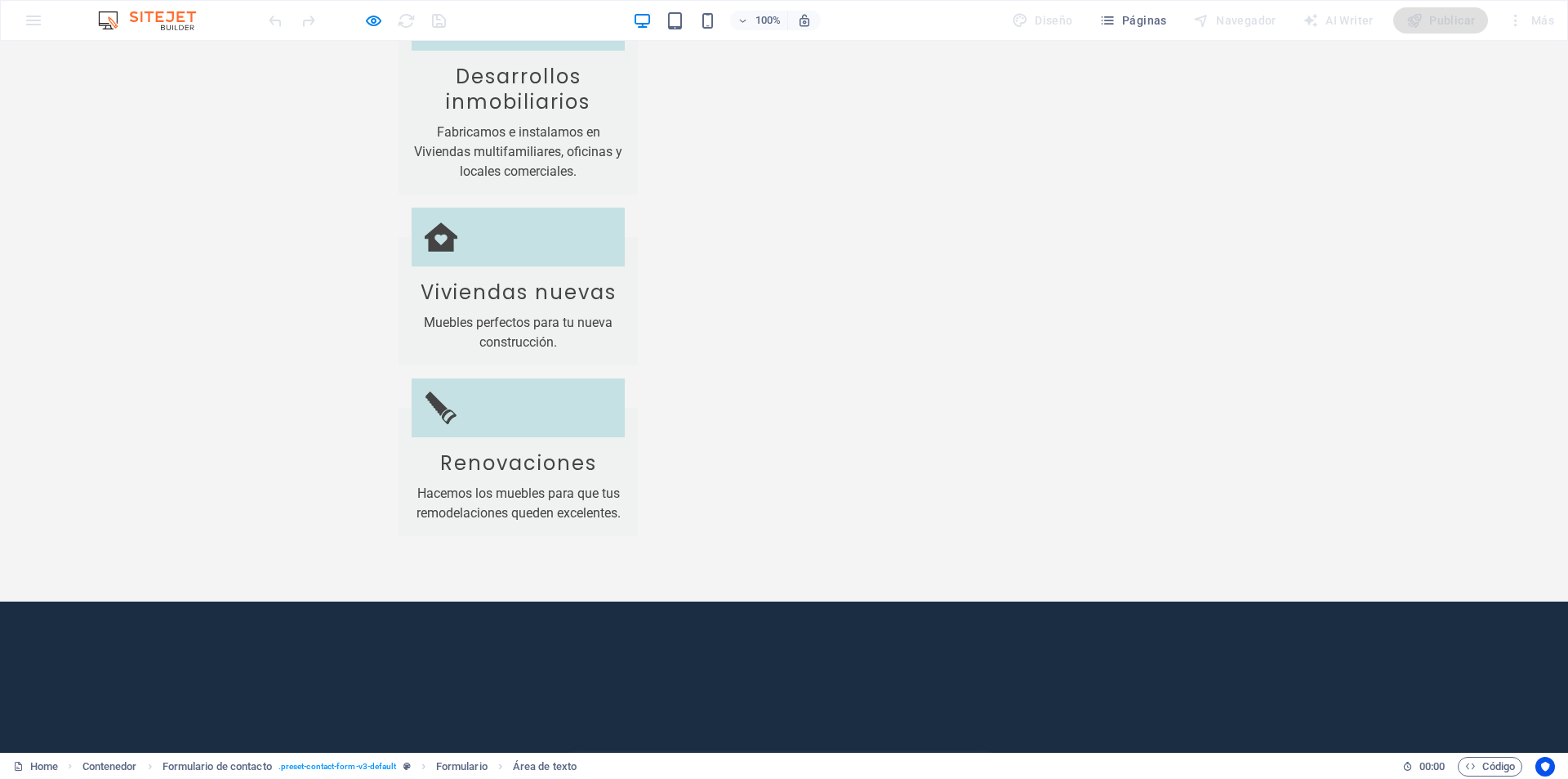
type input "[PERSON_NAME]"
type input "0111555299439"
type input "[EMAIL_ADDRESS][DOMAIN_NAME]"
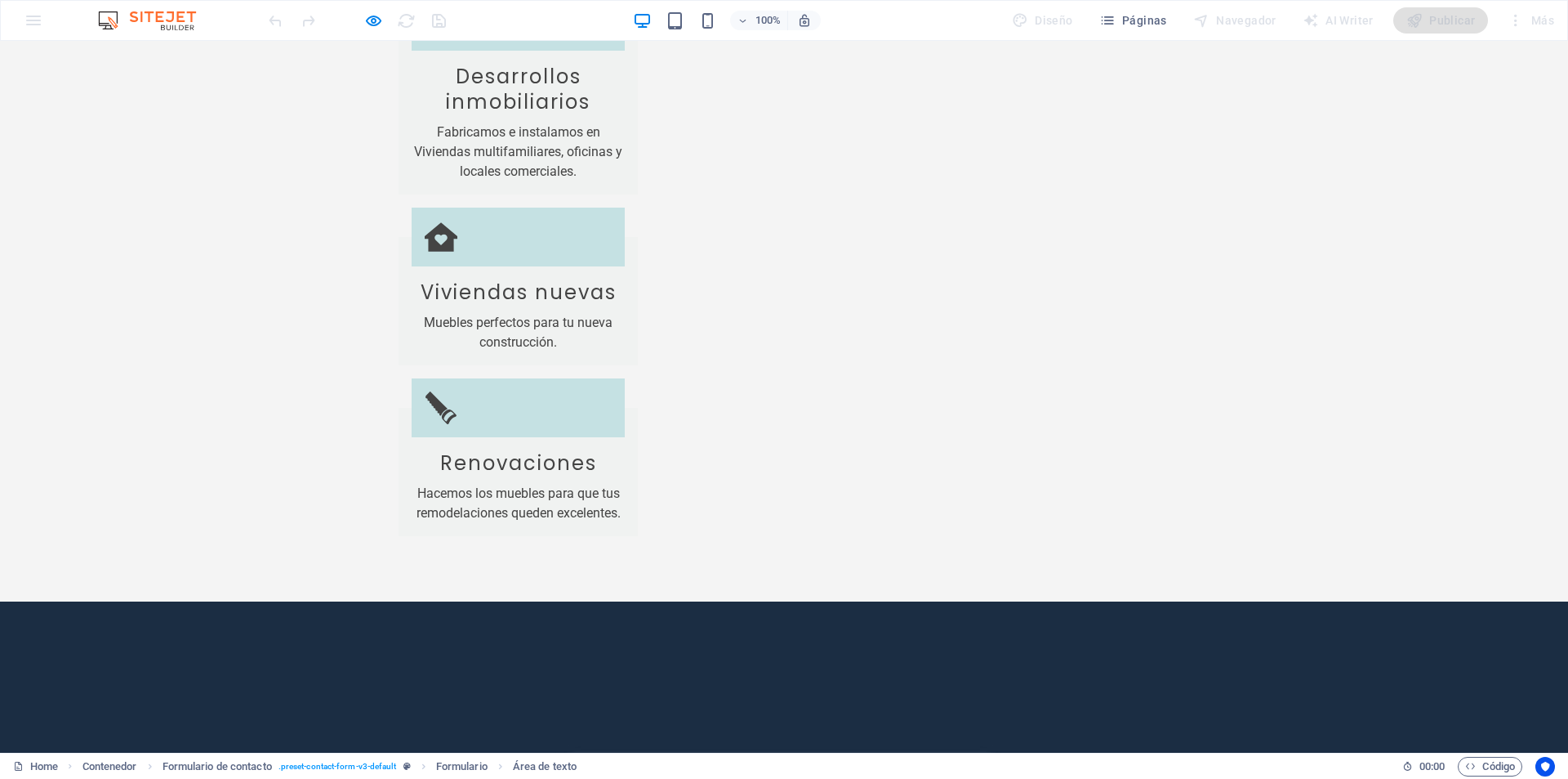
type input "5P8XAF"
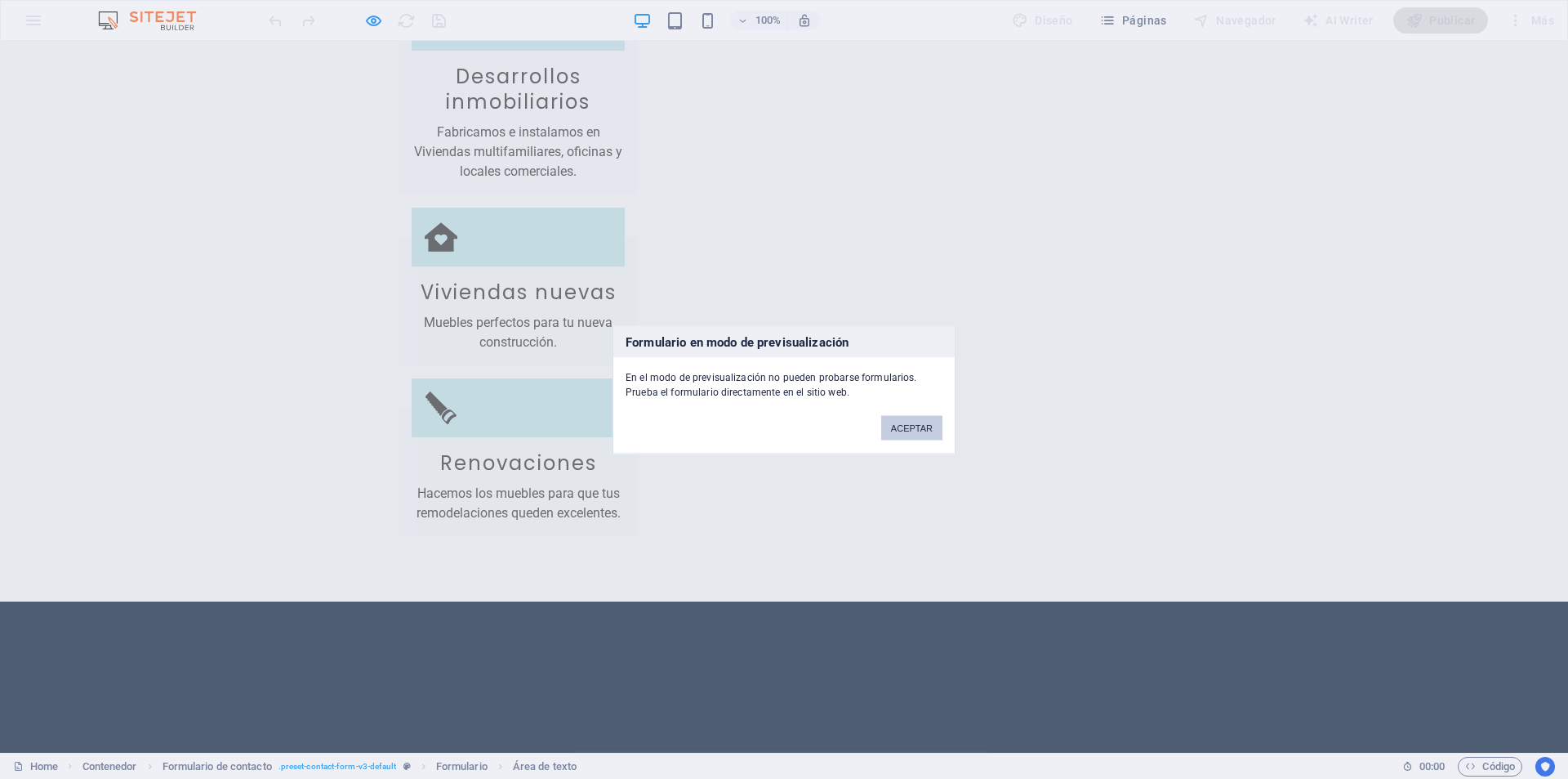
click at [910, 425] on button "ACEPTAR" at bounding box center [911, 427] width 61 height 24
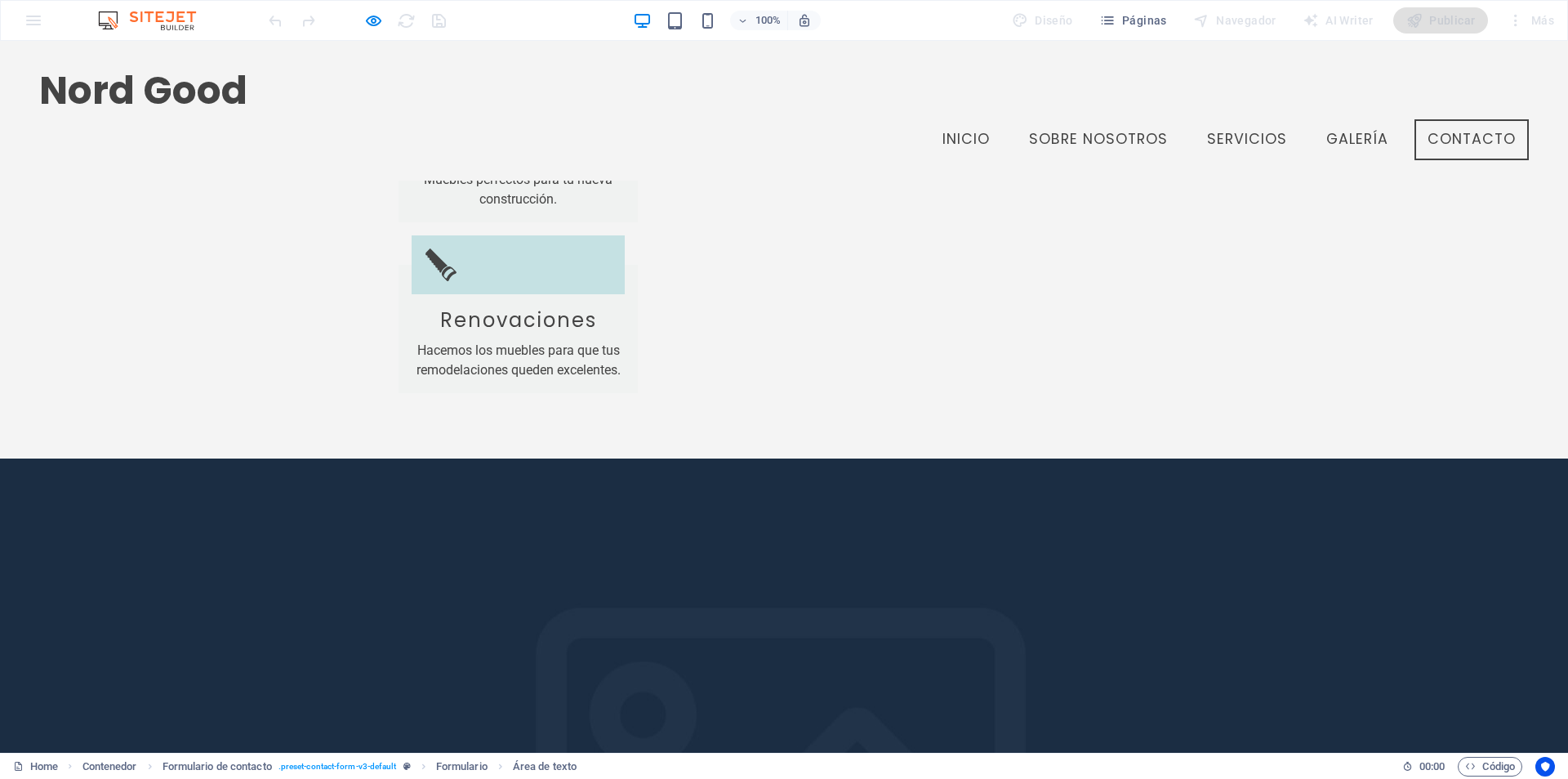
scroll to position [3214, 0]
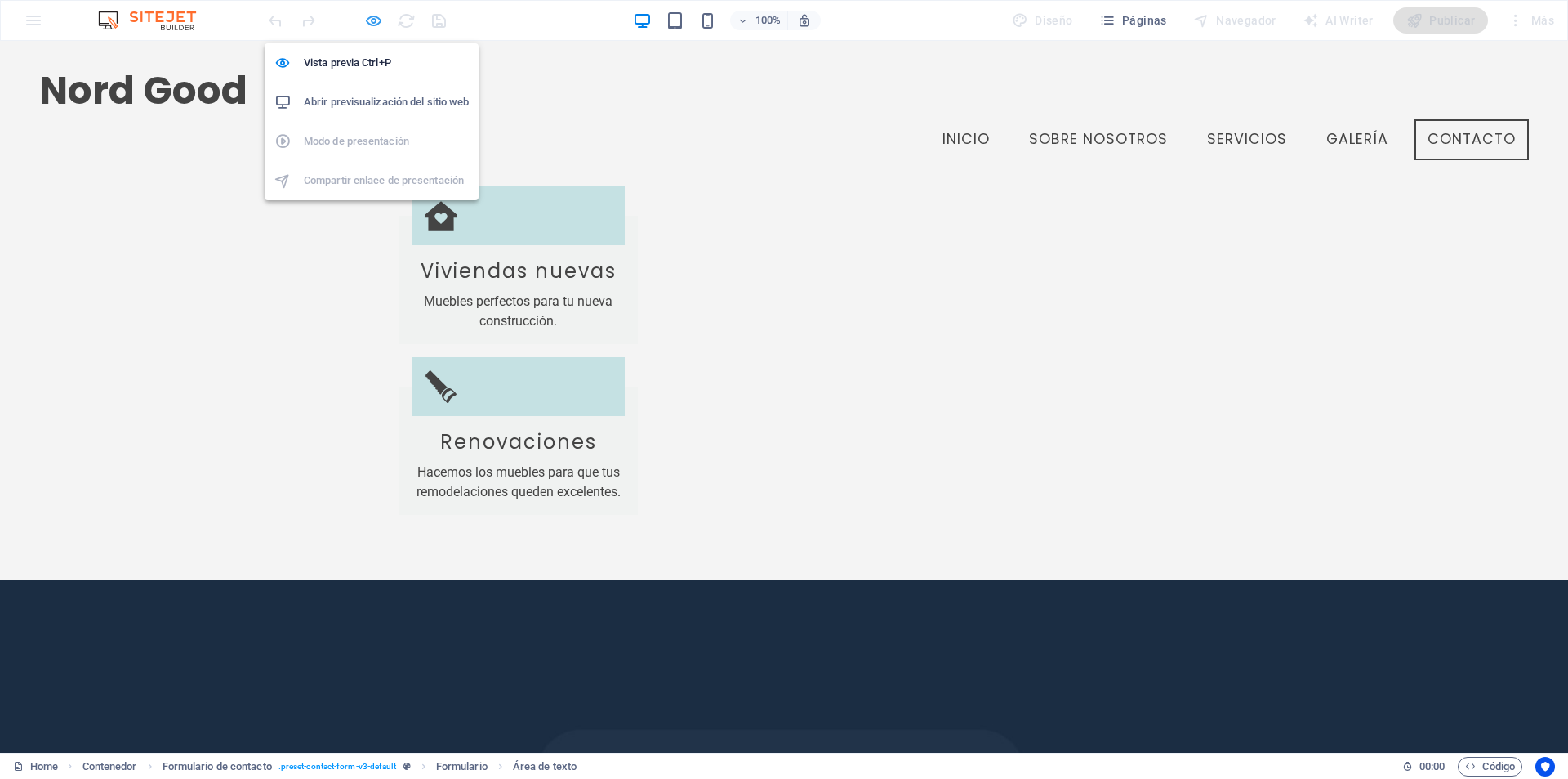
click at [367, 19] on icon "button" at bounding box center [374, 21] width 19 height 19
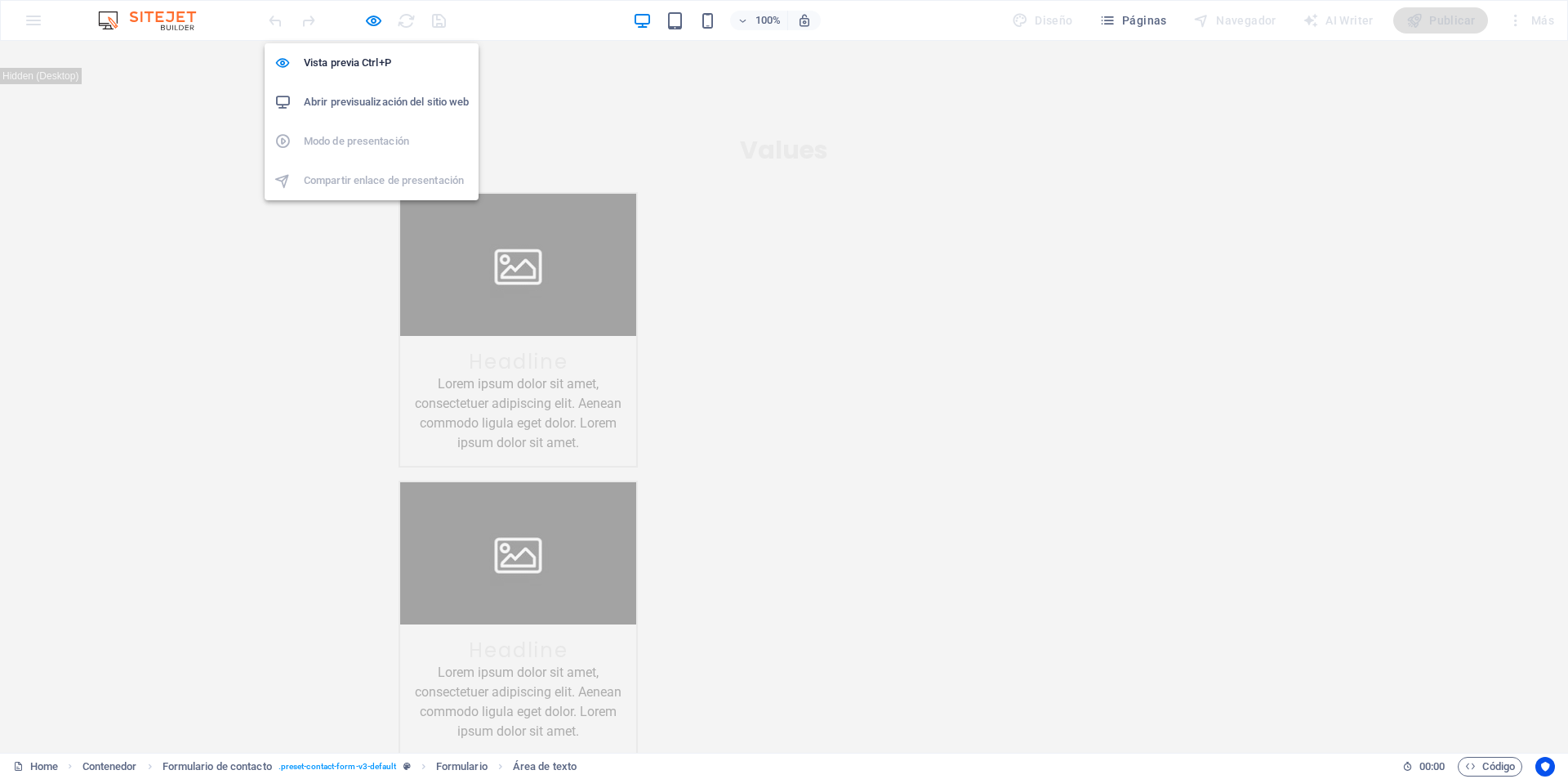
scroll to position [6572, 0]
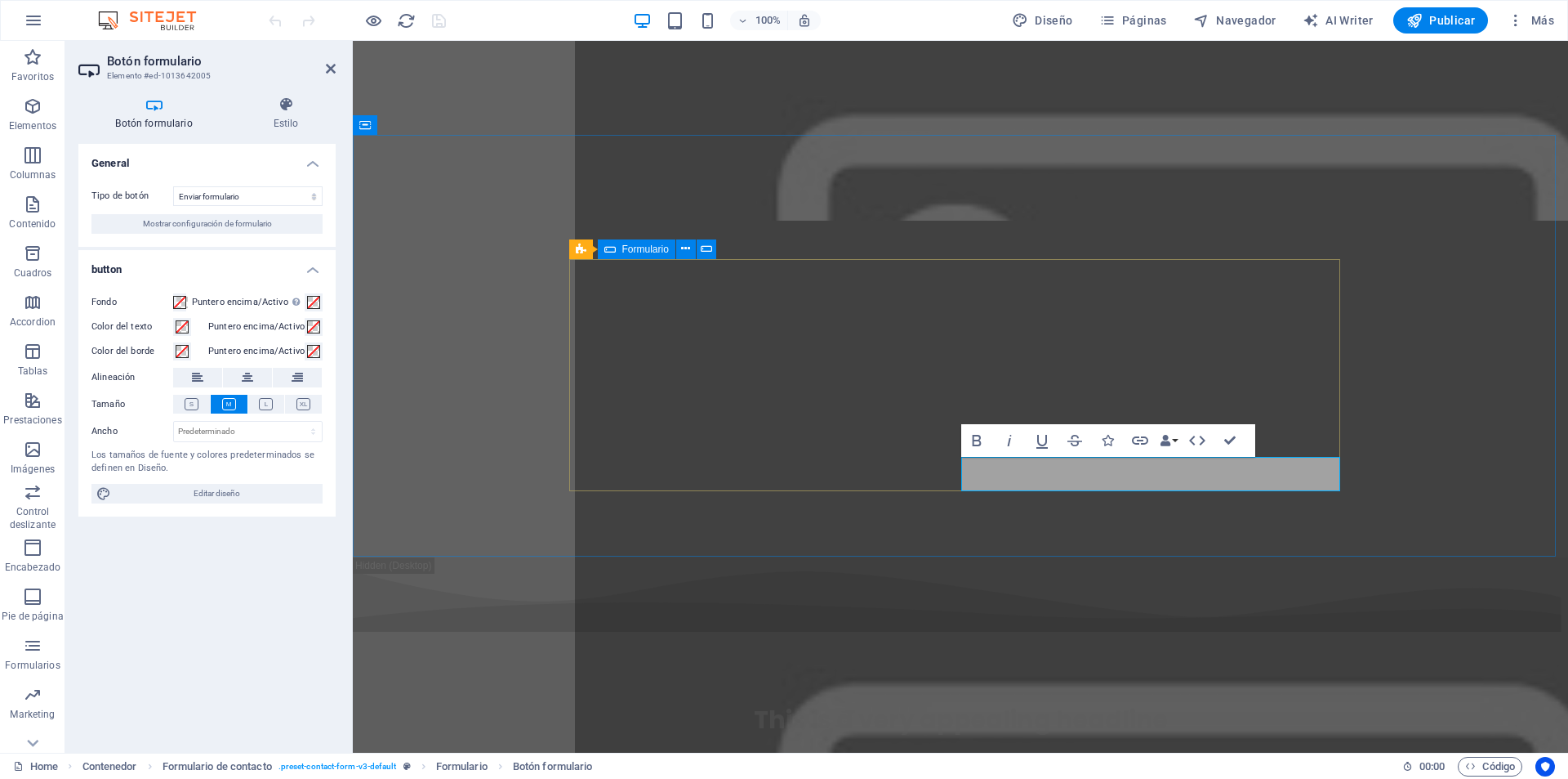
scroll to position [6395, 0]
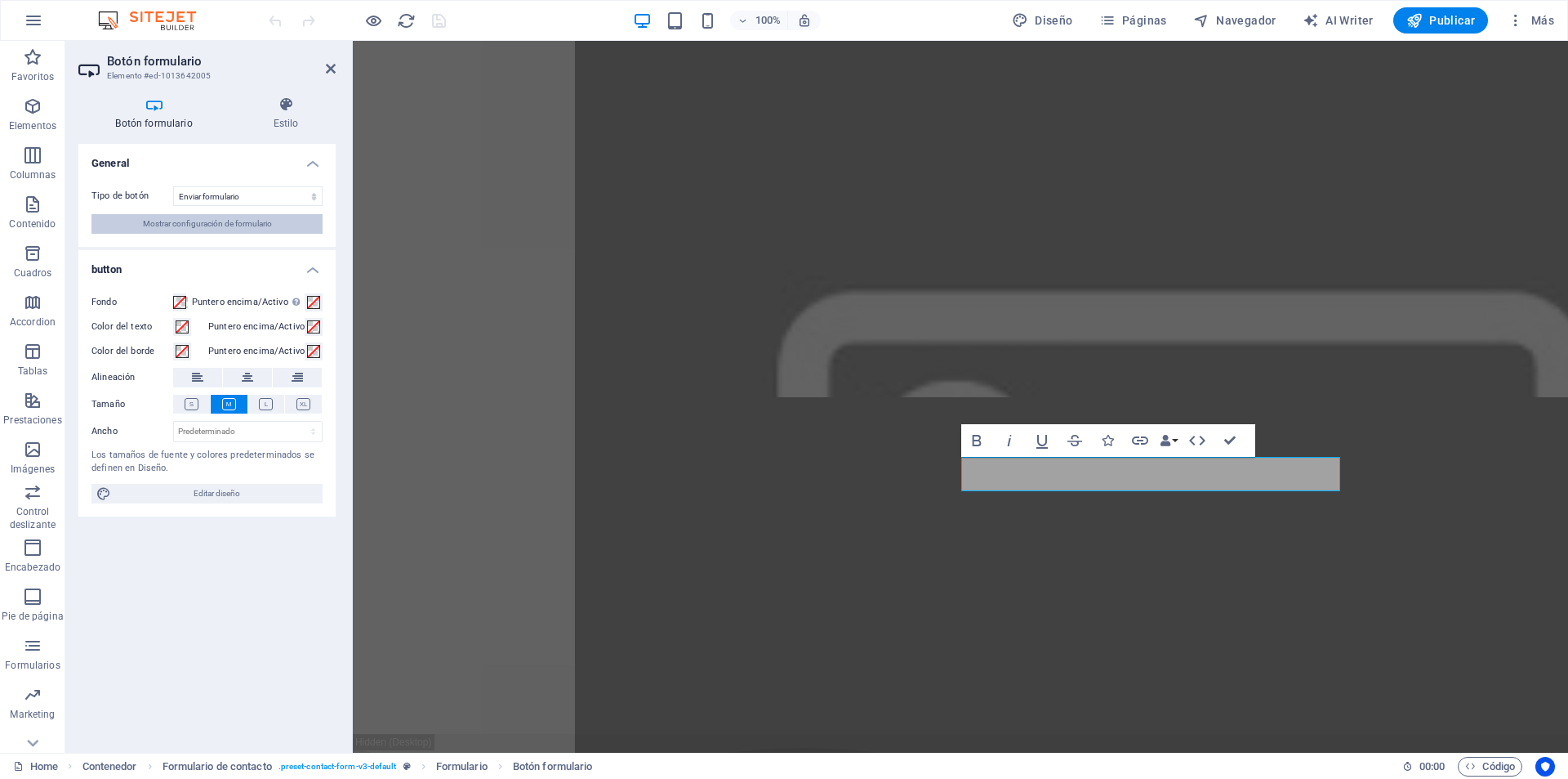
click at [188, 220] on span "Mostrar configuración de formulario" at bounding box center [207, 223] width 129 height 19
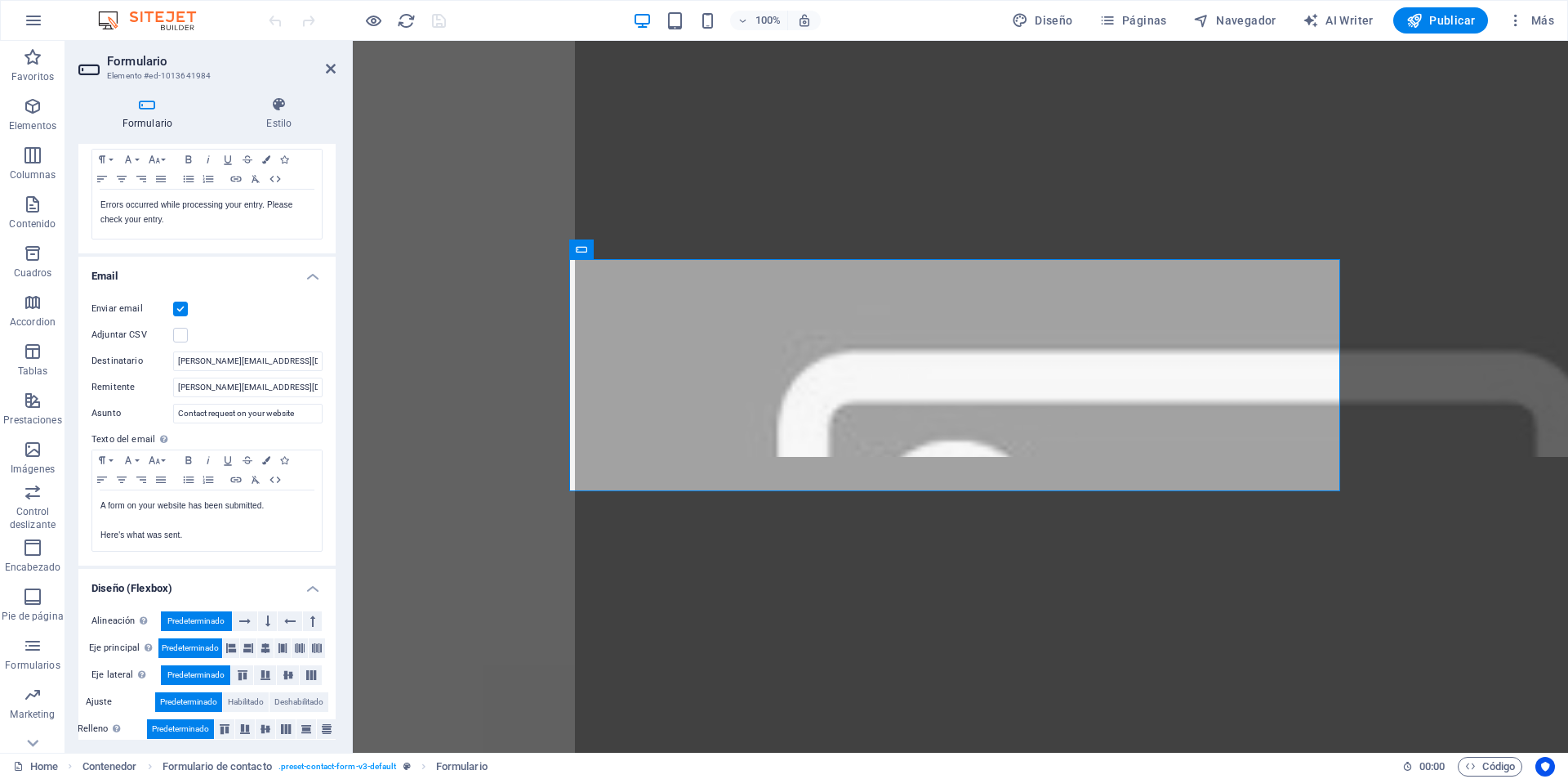
scroll to position [319, 0]
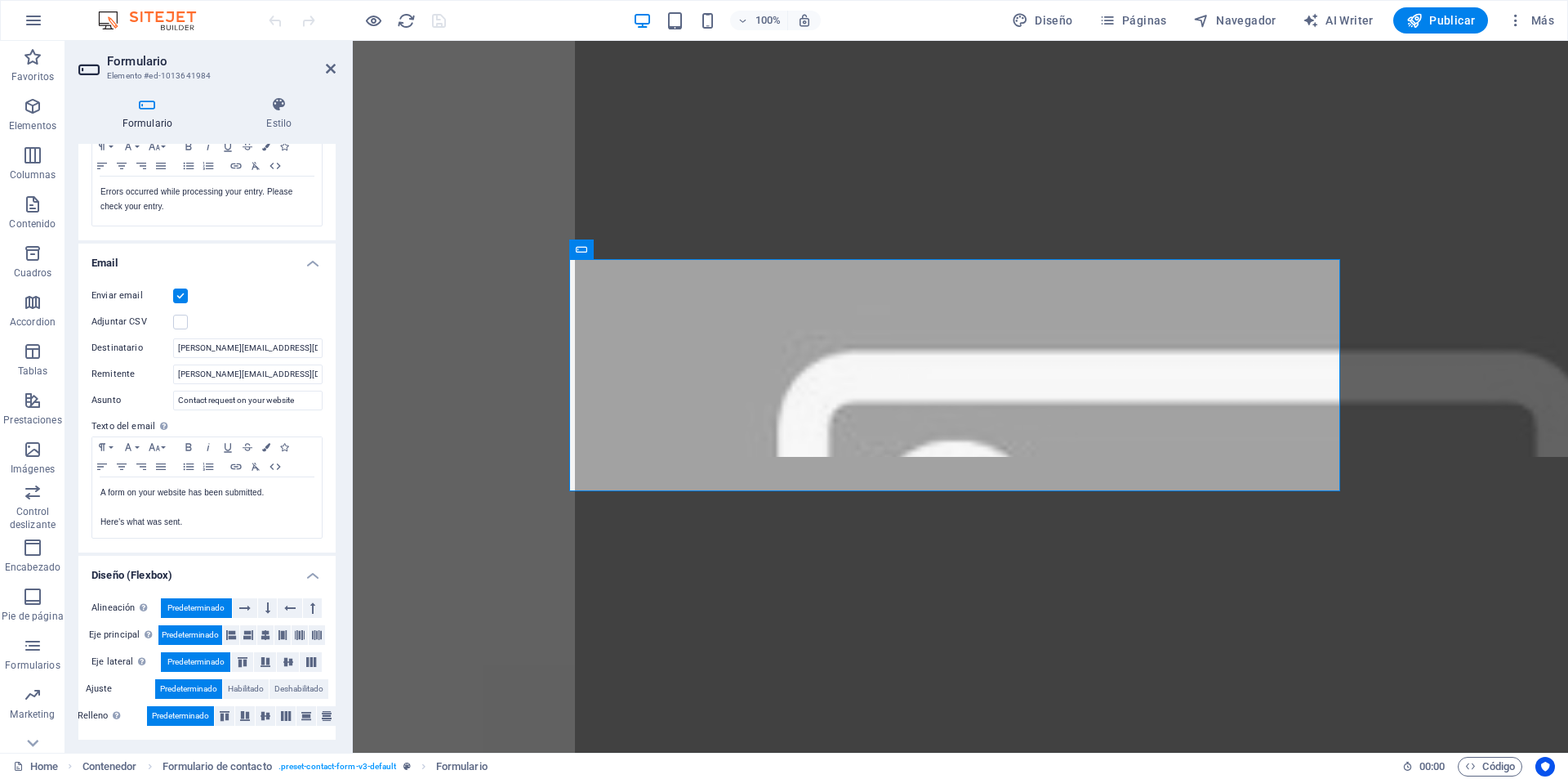
click at [145, 104] on icon at bounding box center [147, 104] width 138 height 17
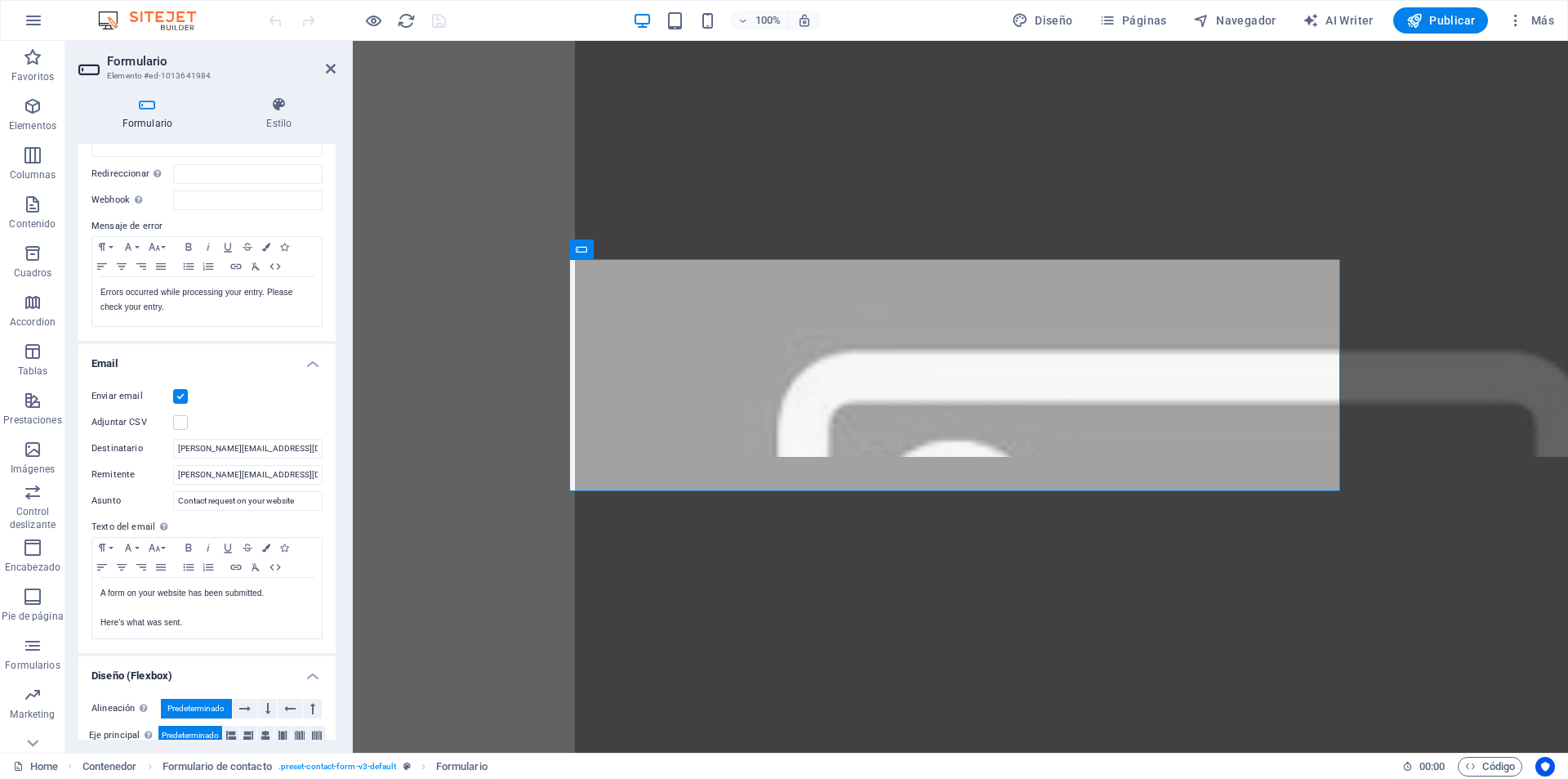
scroll to position [0, 0]
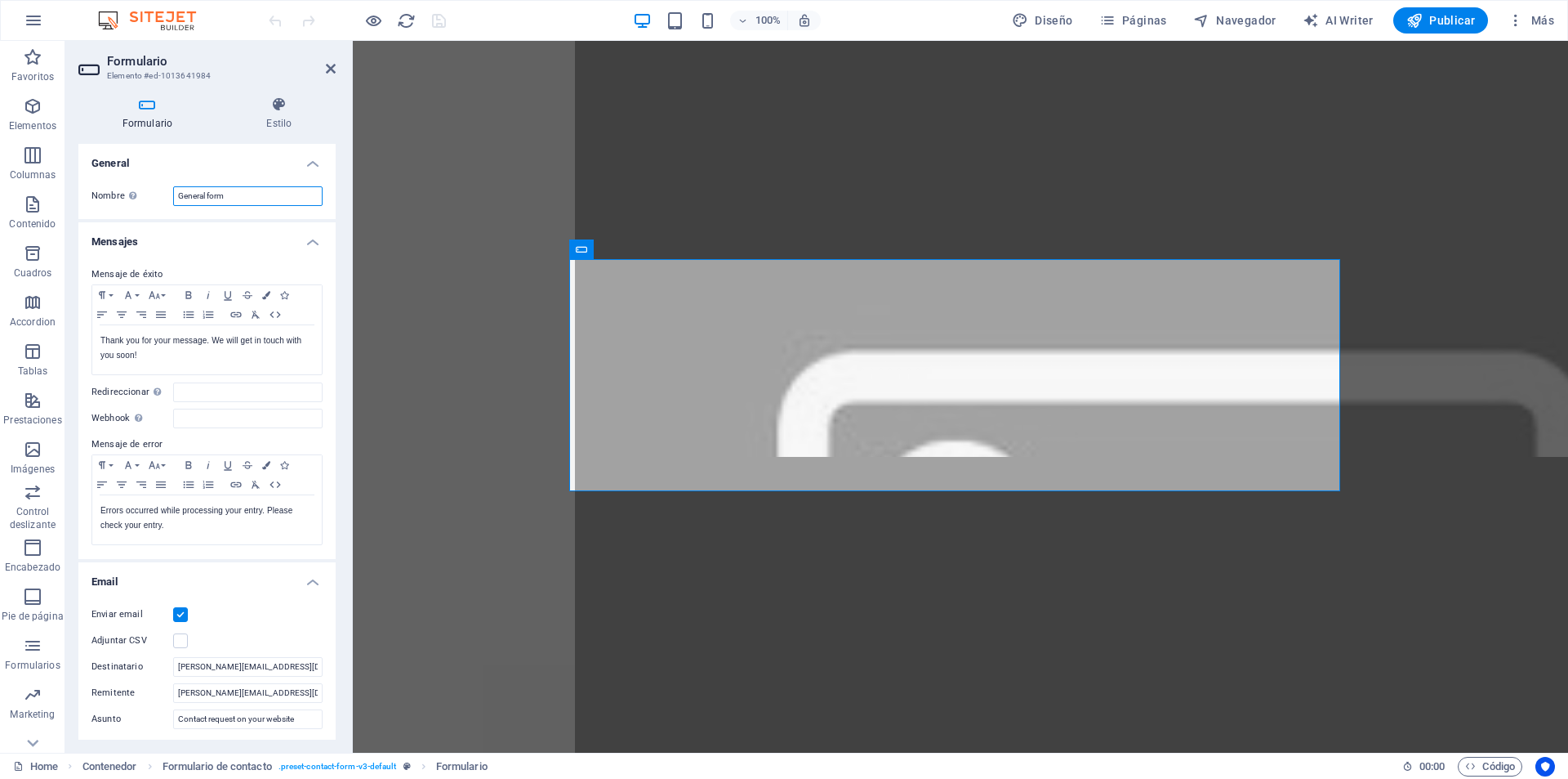
click at [237, 198] on input "General form" at bounding box center [248, 195] width 149 height 19
click at [337, 164] on div "Formulario Estilo General Nombre Define un nombre para el formulario. General f…" at bounding box center [207, 418] width 284 height 670
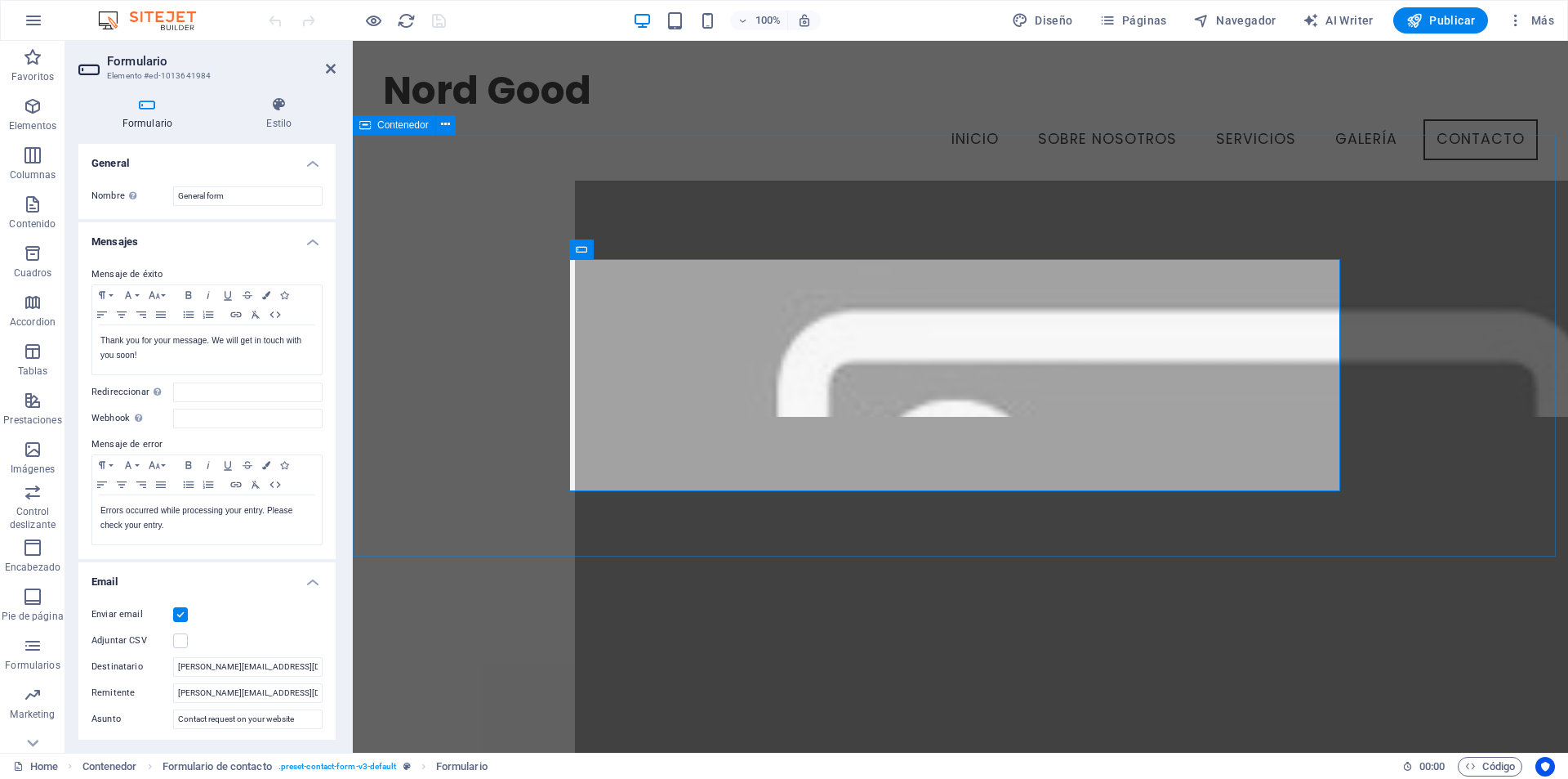
scroll to position [6214, 0]
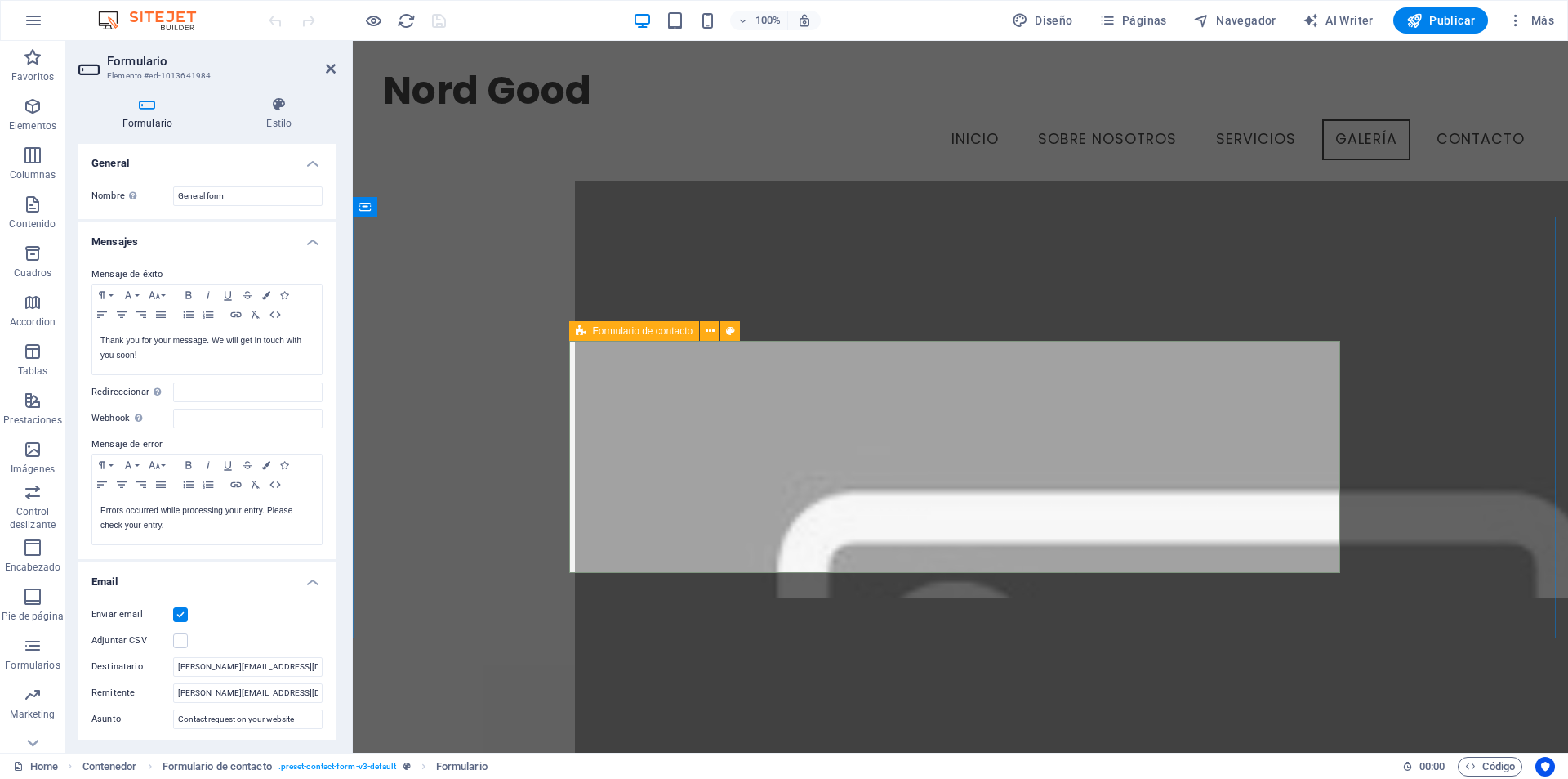
click at [584, 328] on icon at bounding box center [581, 331] width 11 height 19
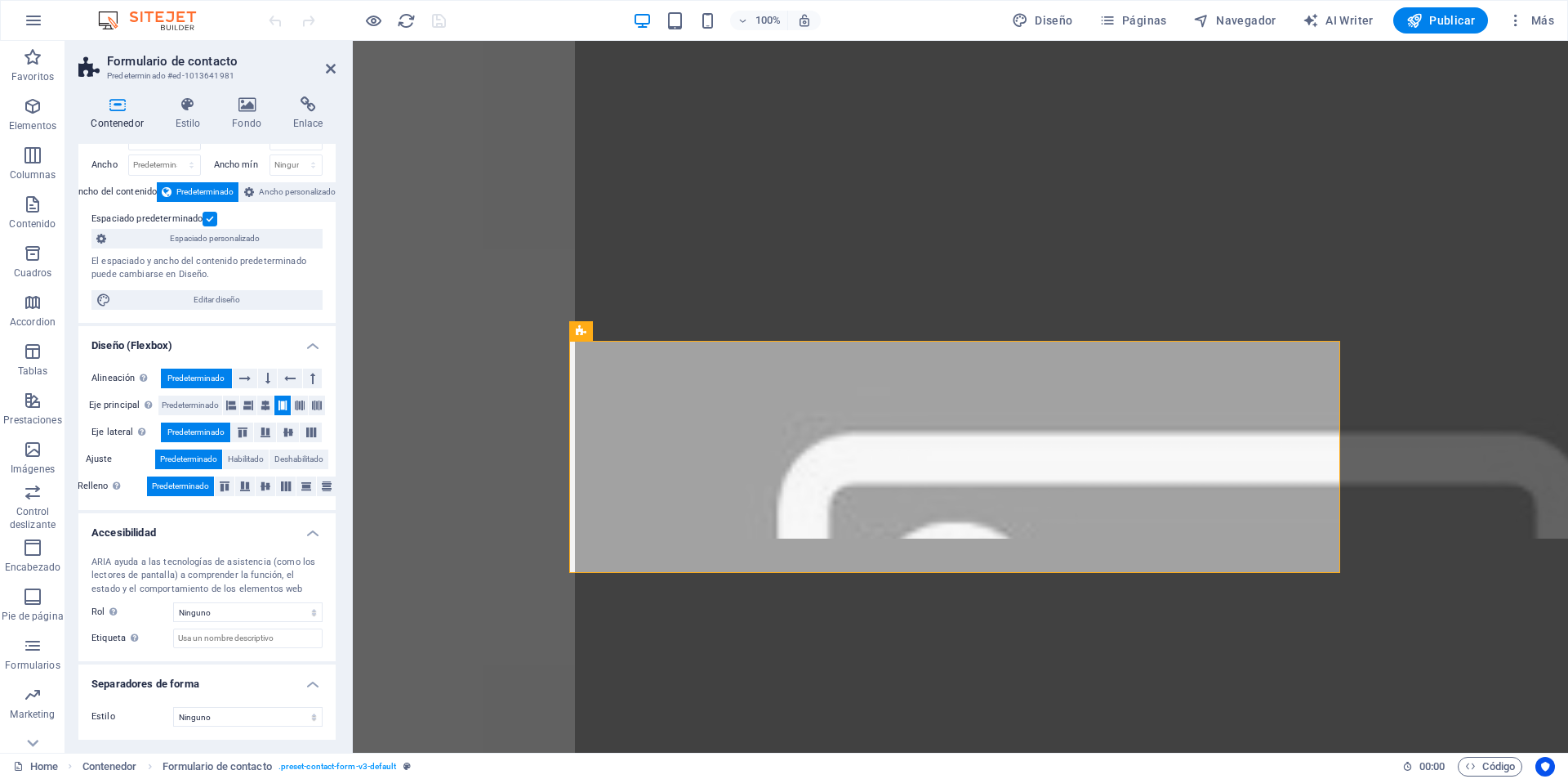
scroll to position [0, 0]
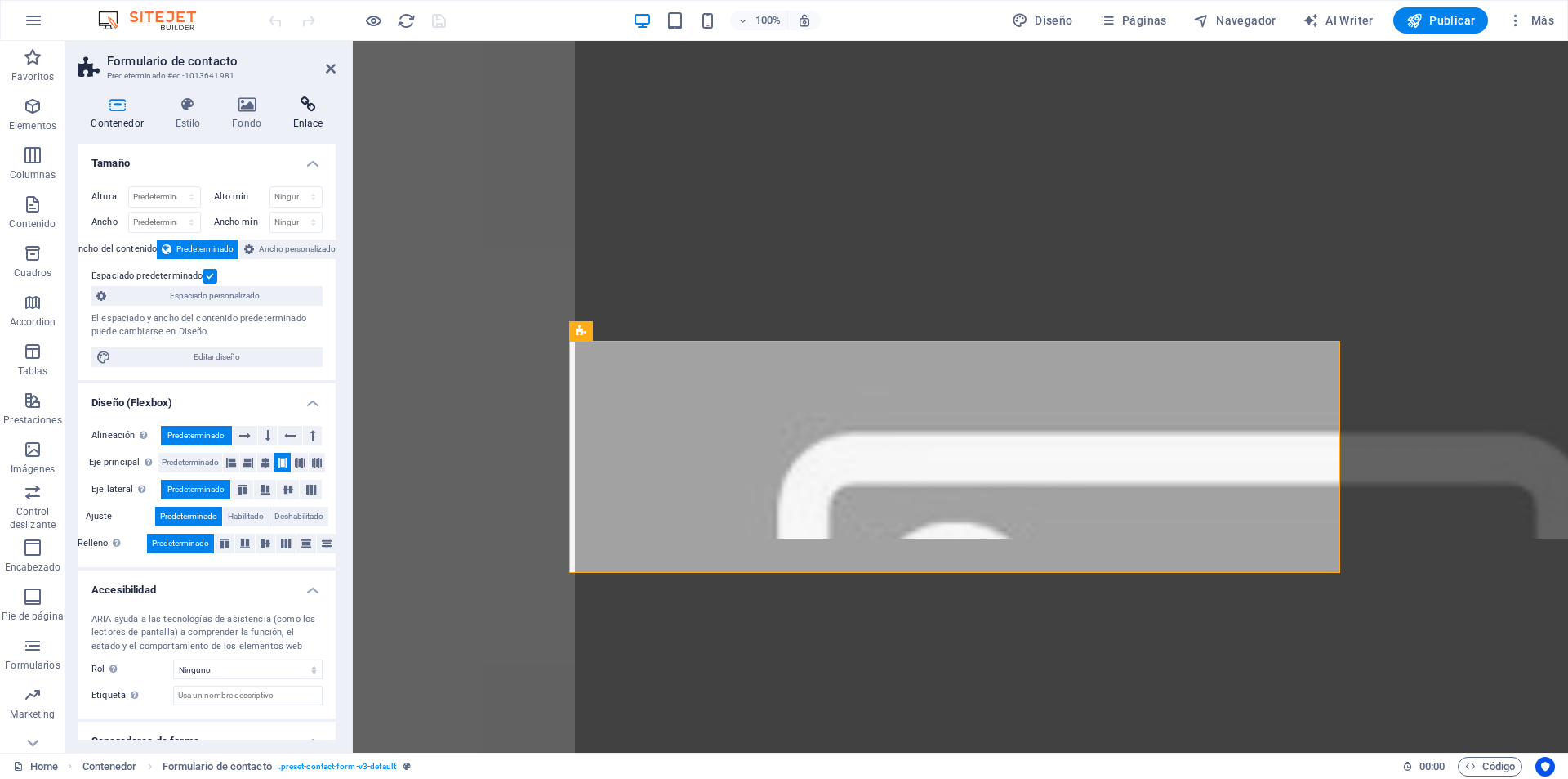
click at [312, 103] on icon at bounding box center [308, 104] width 56 height 17
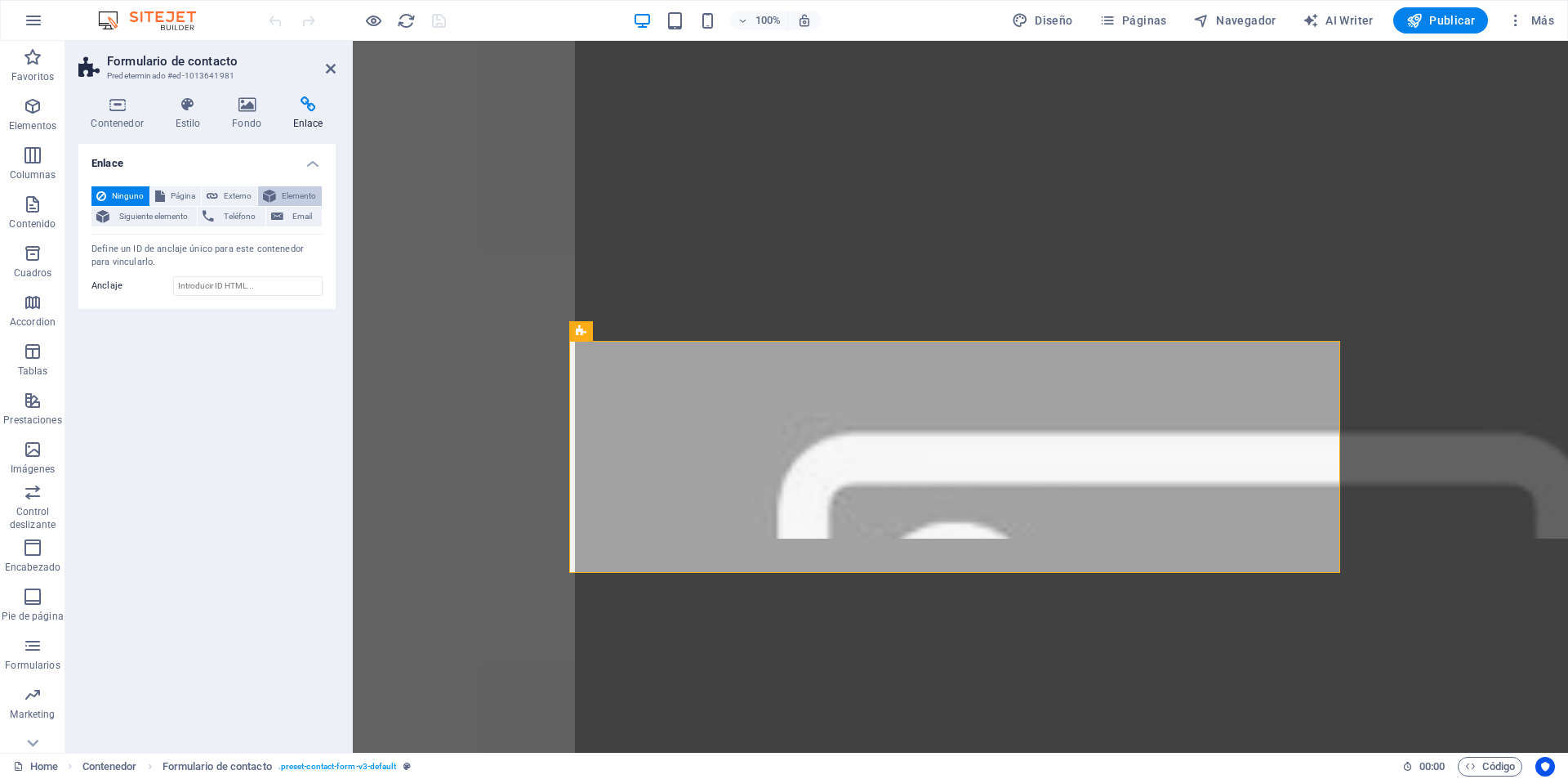
click at [296, 186] on span "Elemento" at bounding box center [299, 195] width 36 height 19
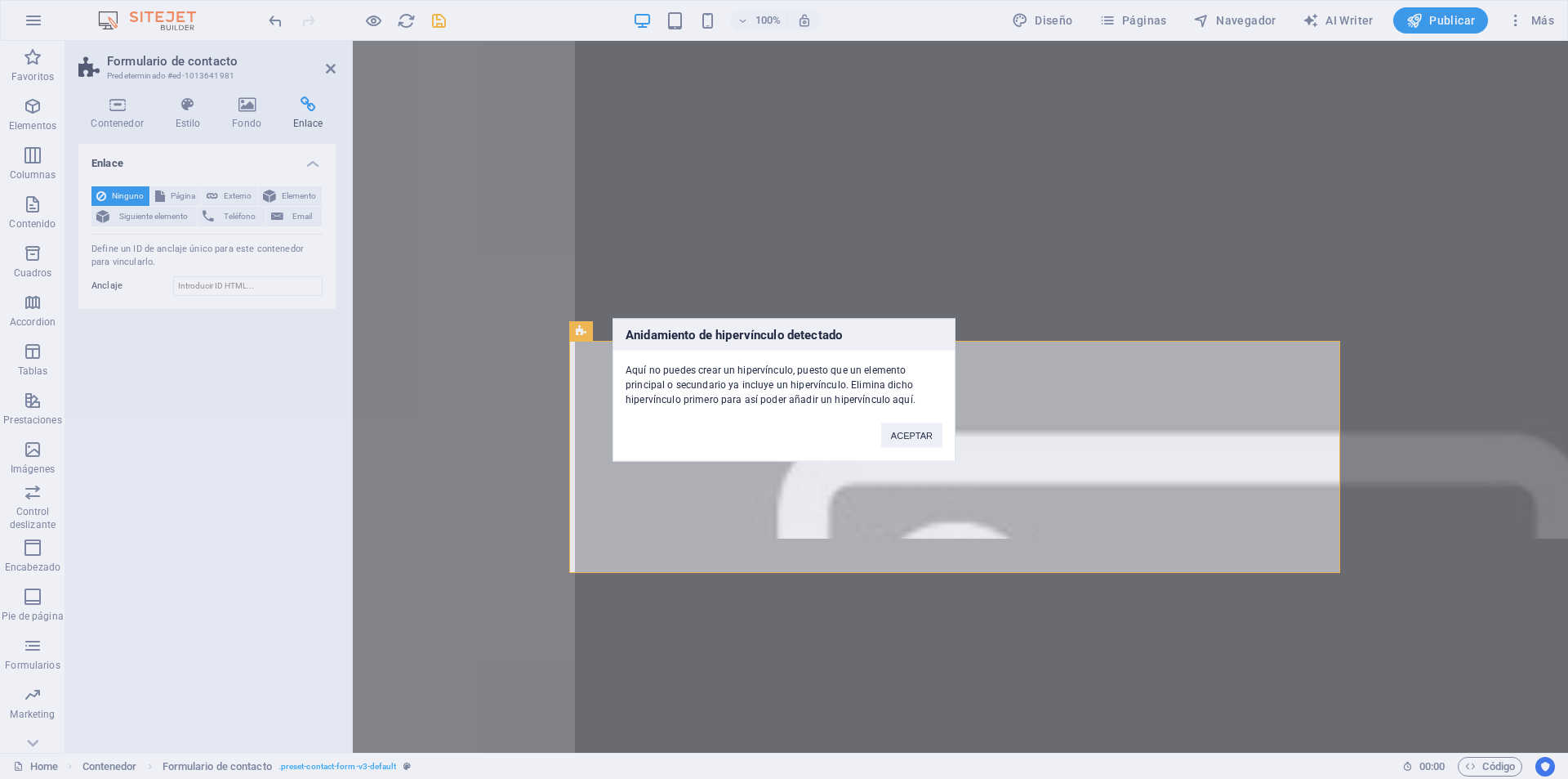
click at [891, 422] on div "ACEPTAR" at bounding box center [911, 427] width 86 height 42
click at [910, 441] on button "ACEPTAR" at bounding box center [911, 434] width 61 height 24
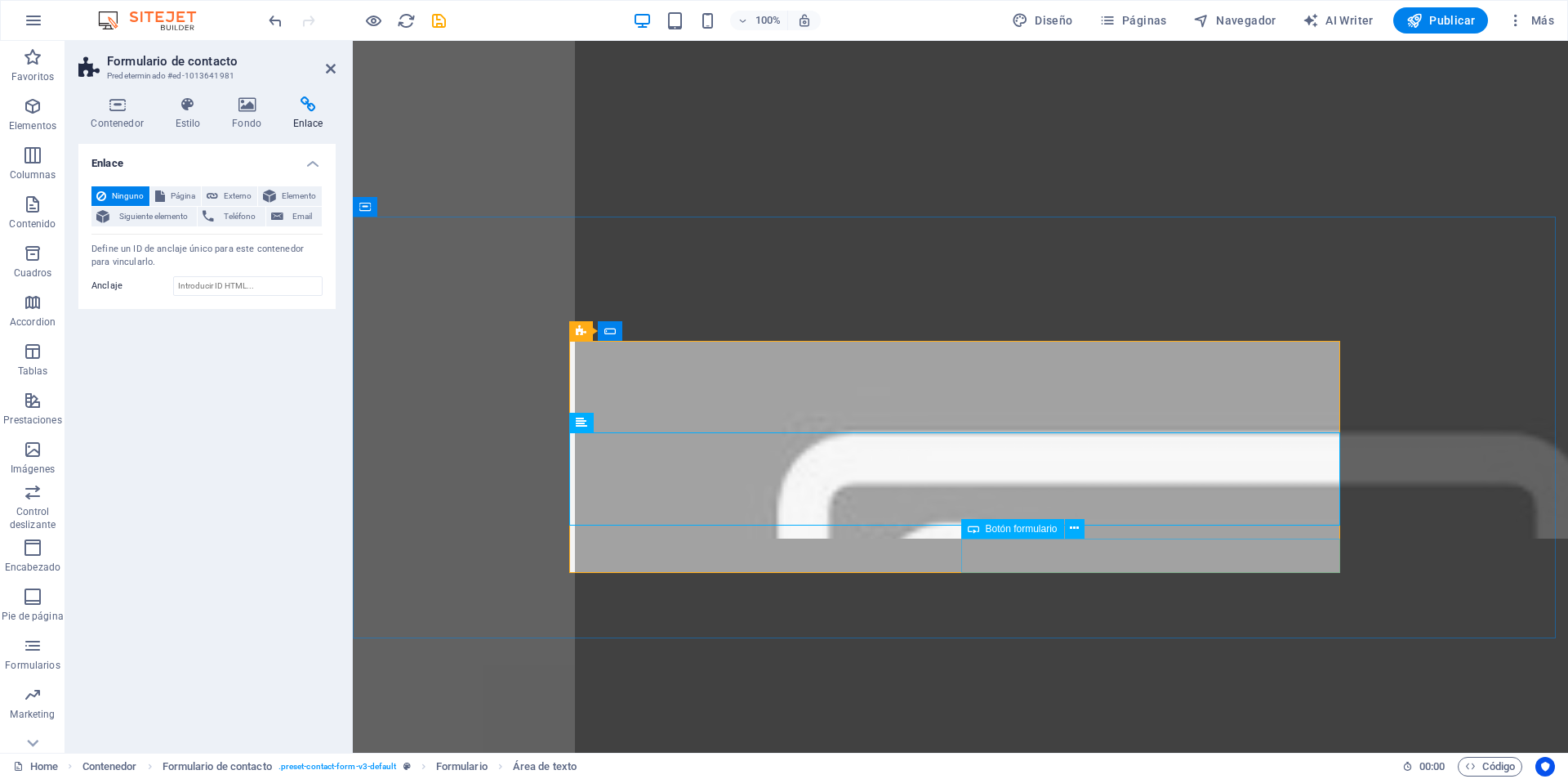
click at [1074, 524] on icon at bounding box center [1074, 529] width 9 height 18
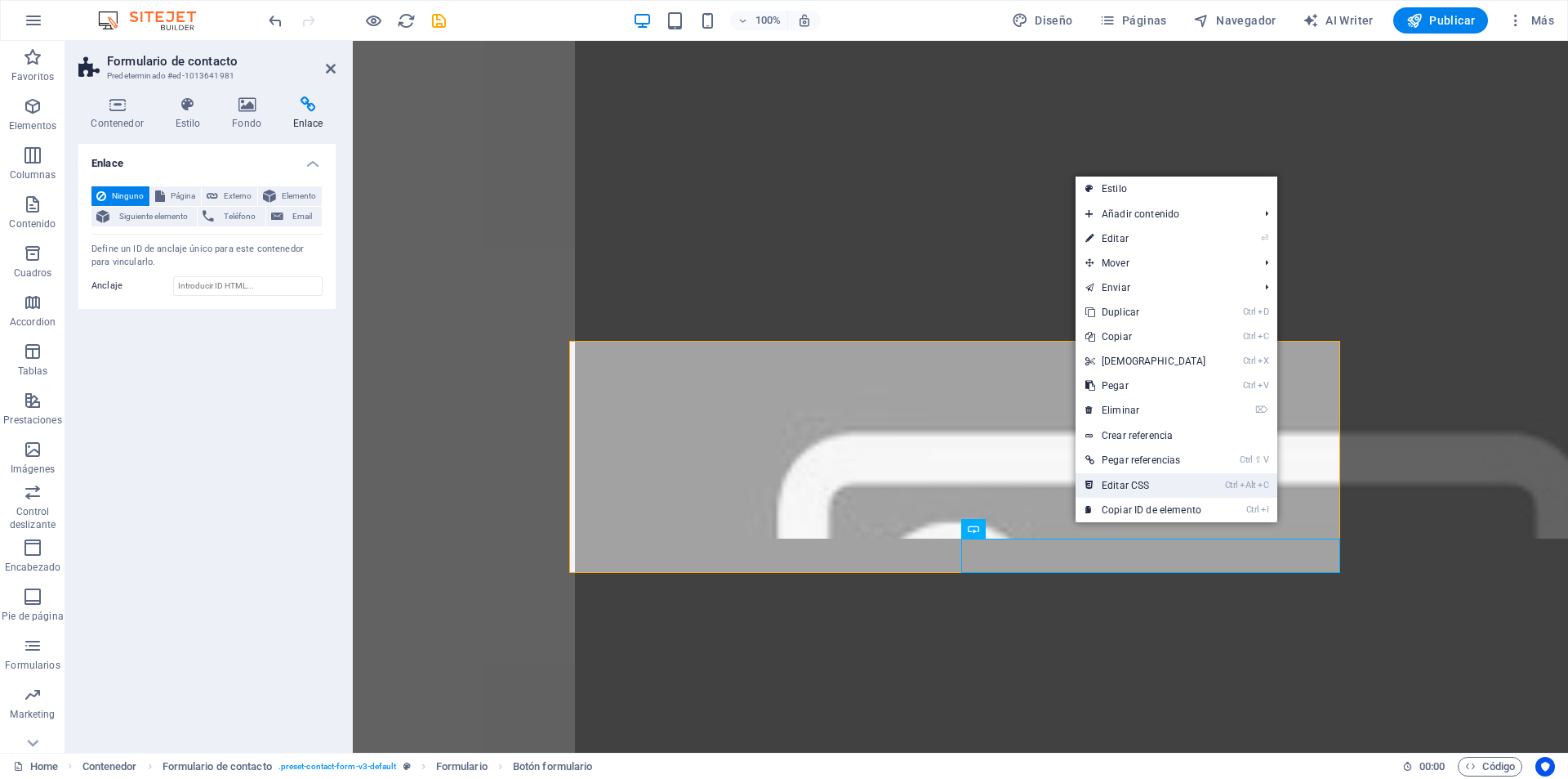
click at [1175, 488] on link "Ctrl Alt C Editar CSS" at bounding box center [1146, 485] width 140 height 24
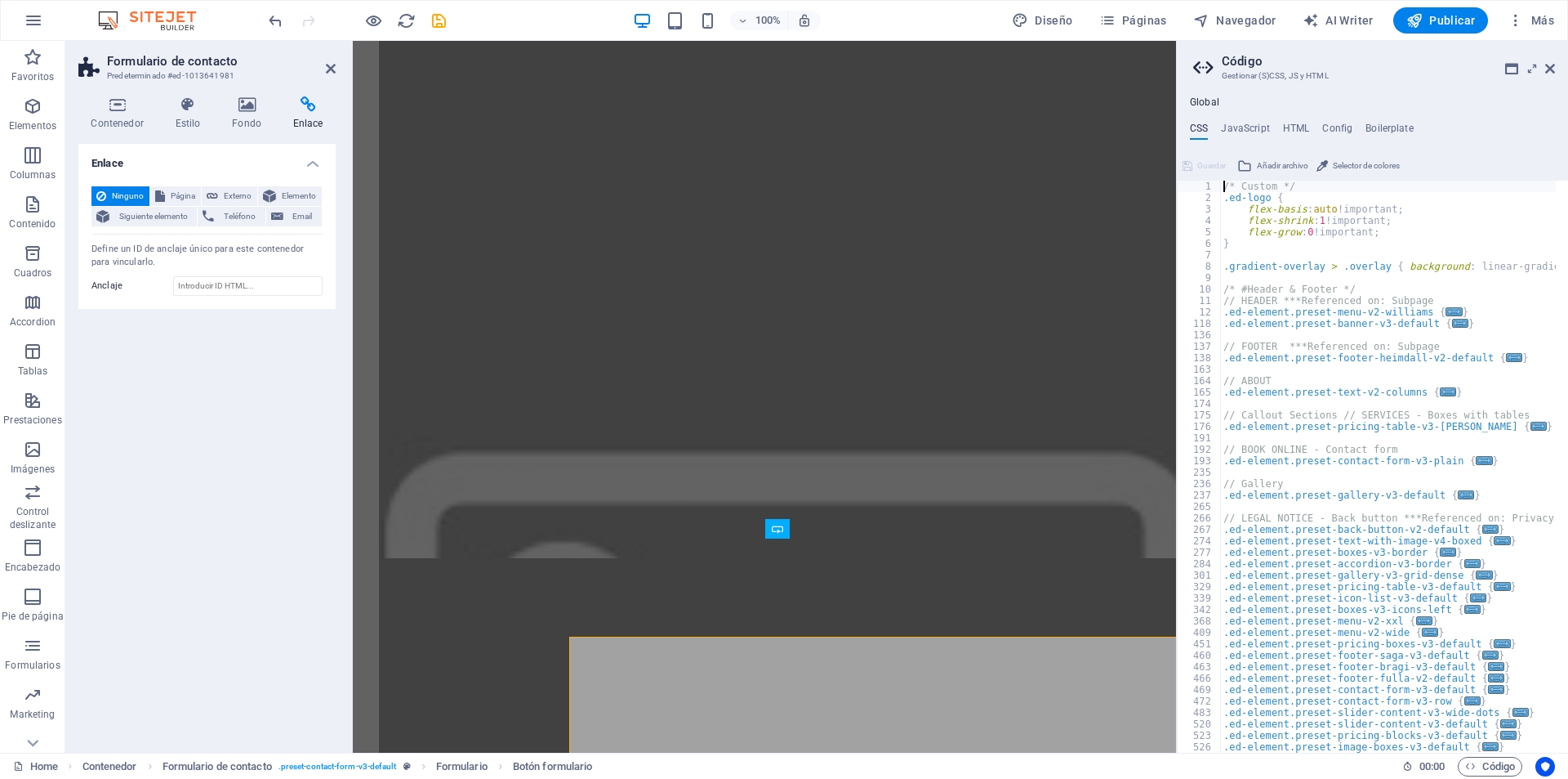
scroll to position [6158, 0]
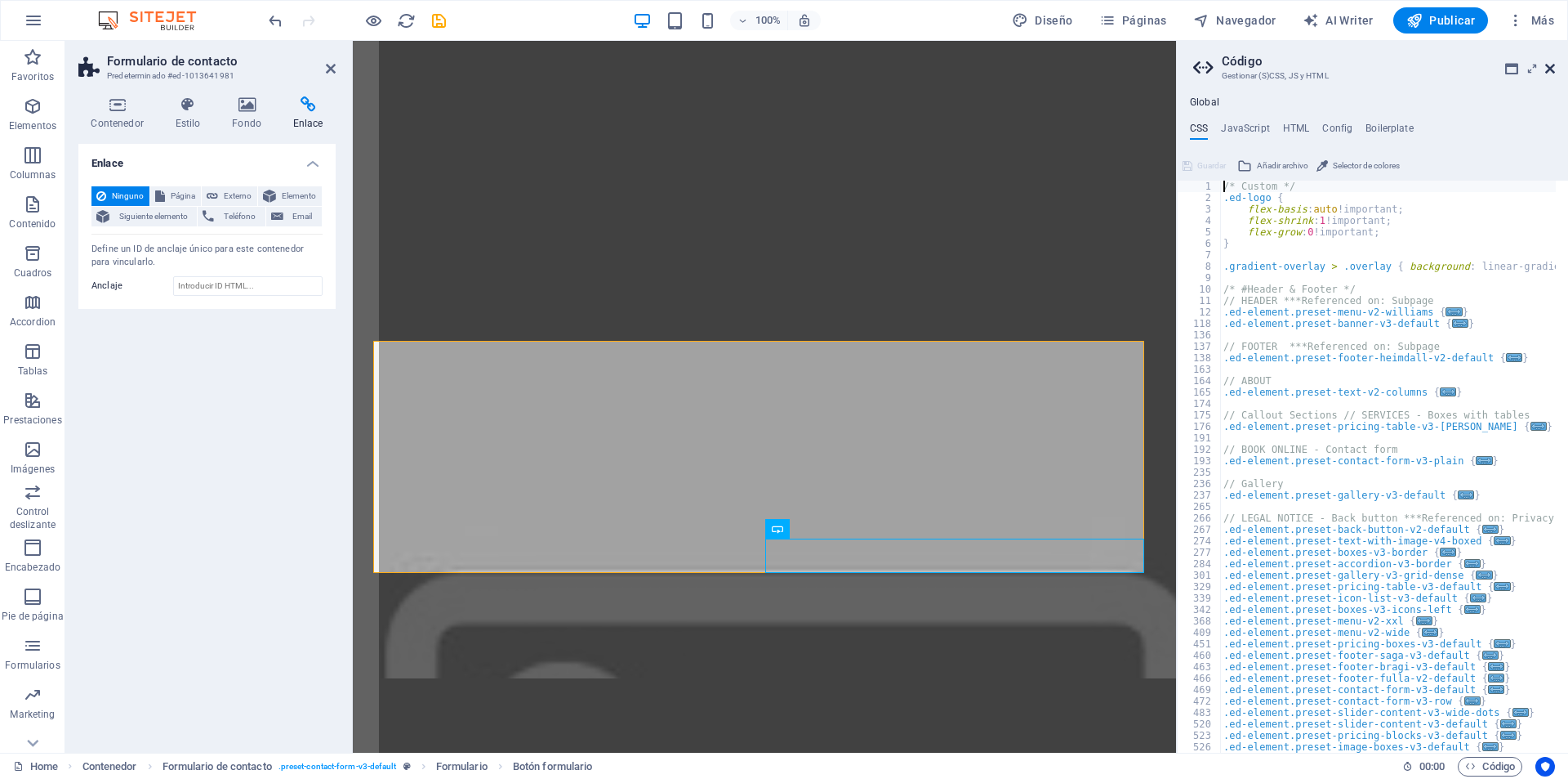
click at [1553, 72] on icon at bounding box center [1550, 68] width 10 height 13
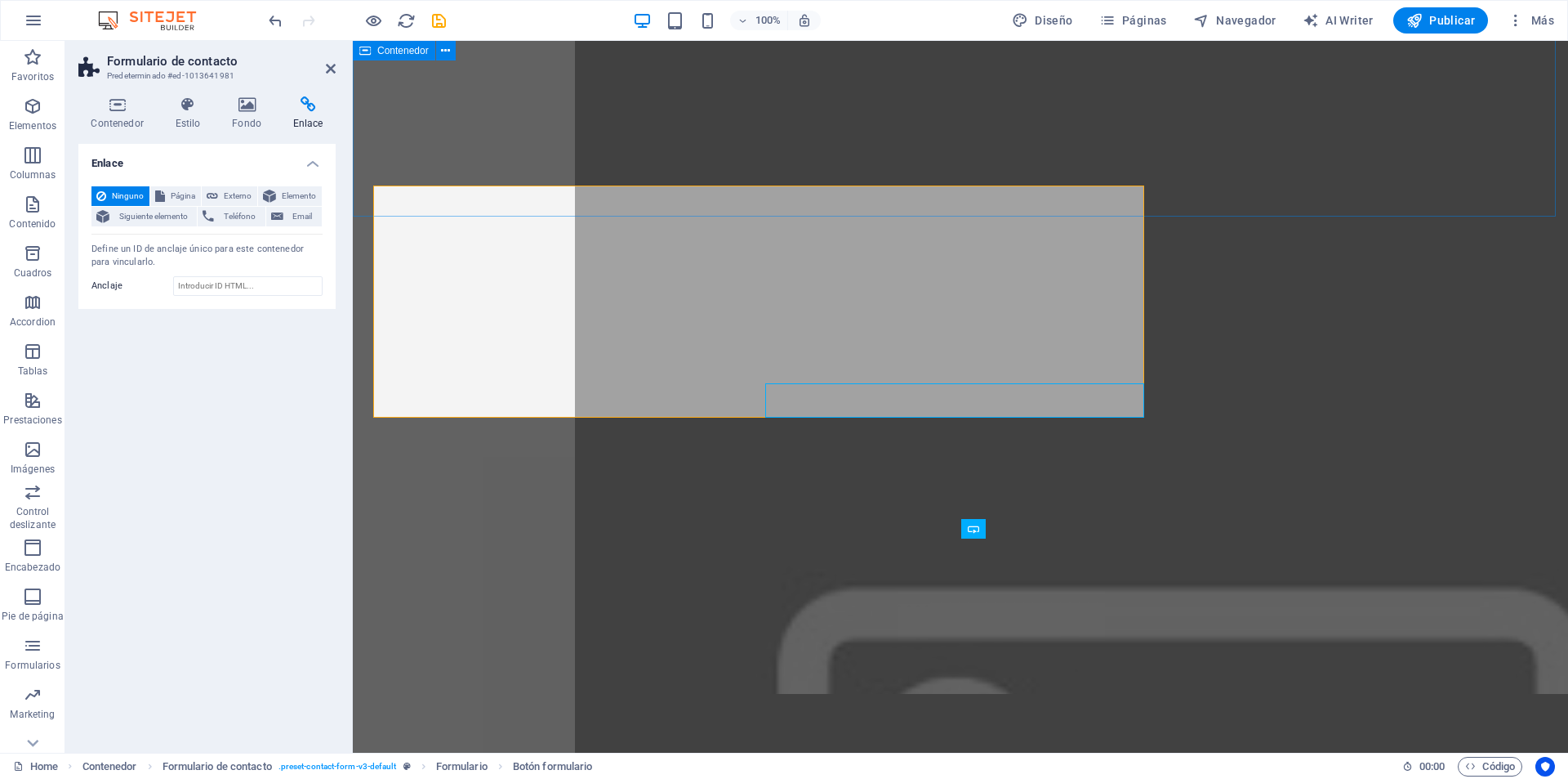
scroll to position [6313, 0]
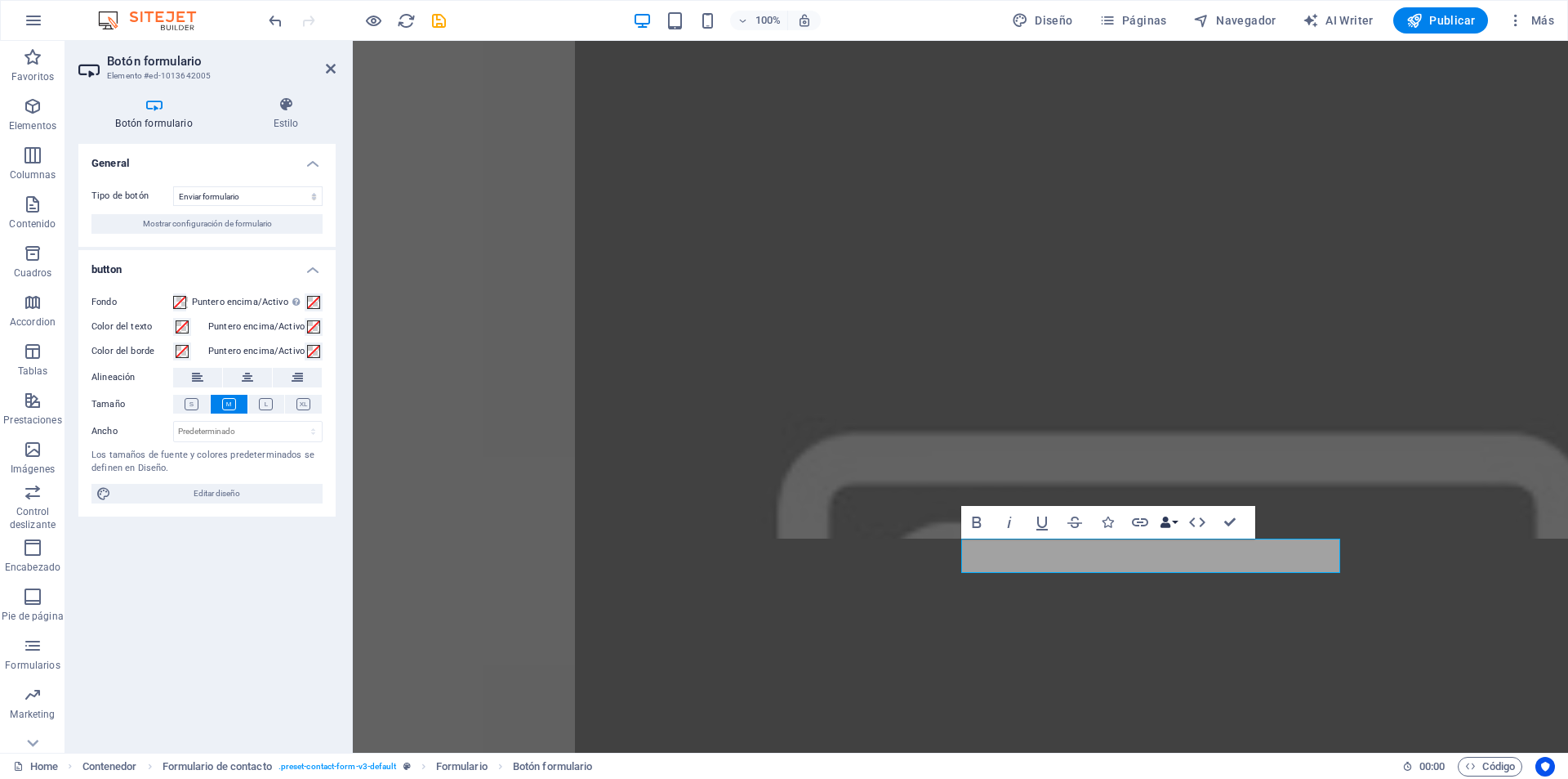
click at [1176, 525] on button "Data Bindings" at bounding box center [1168, 522] width 23 height 33
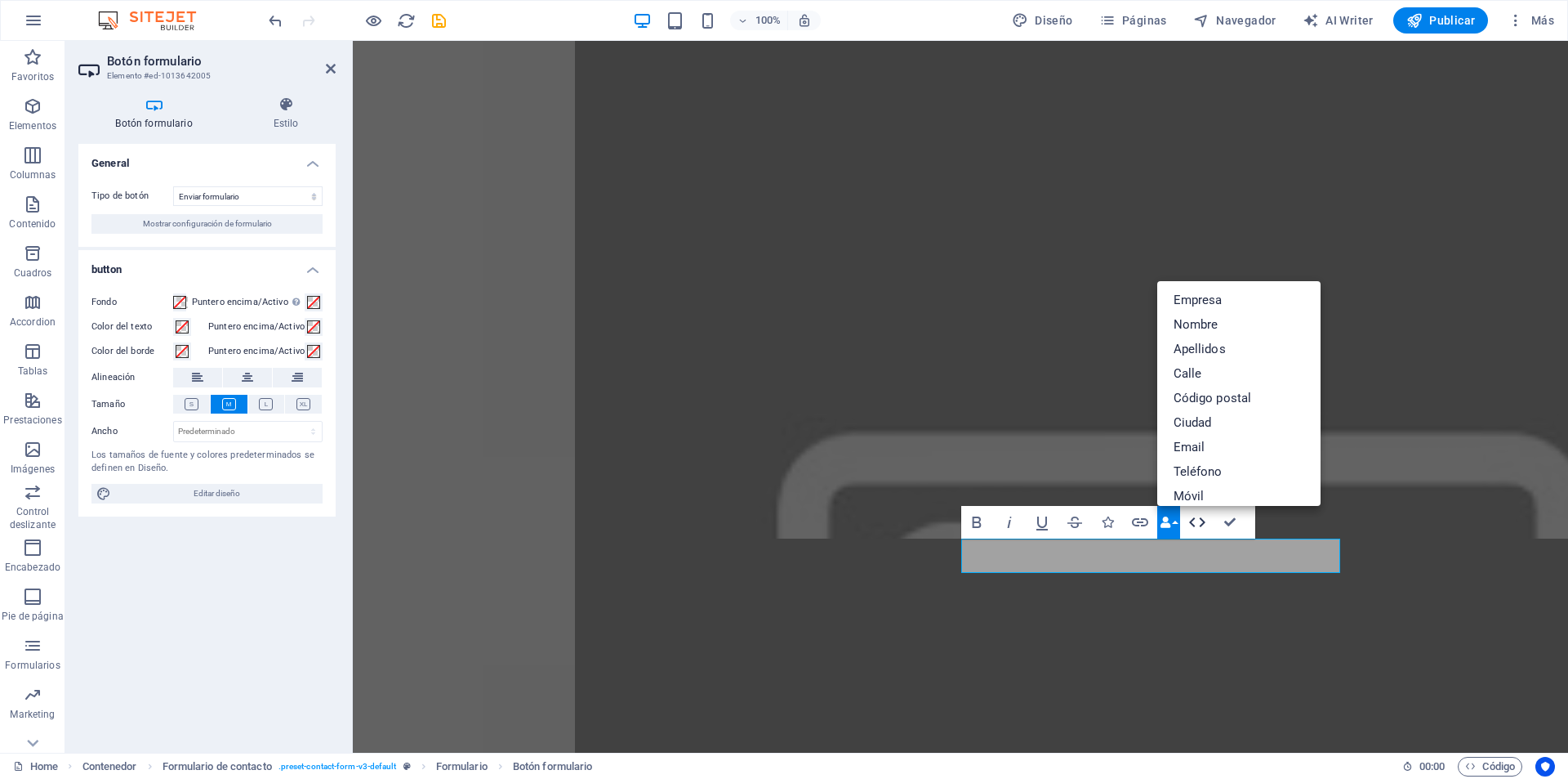
click at [1203, 524] on icon "button" at bounding box center [1197, 522] width 19 height 19
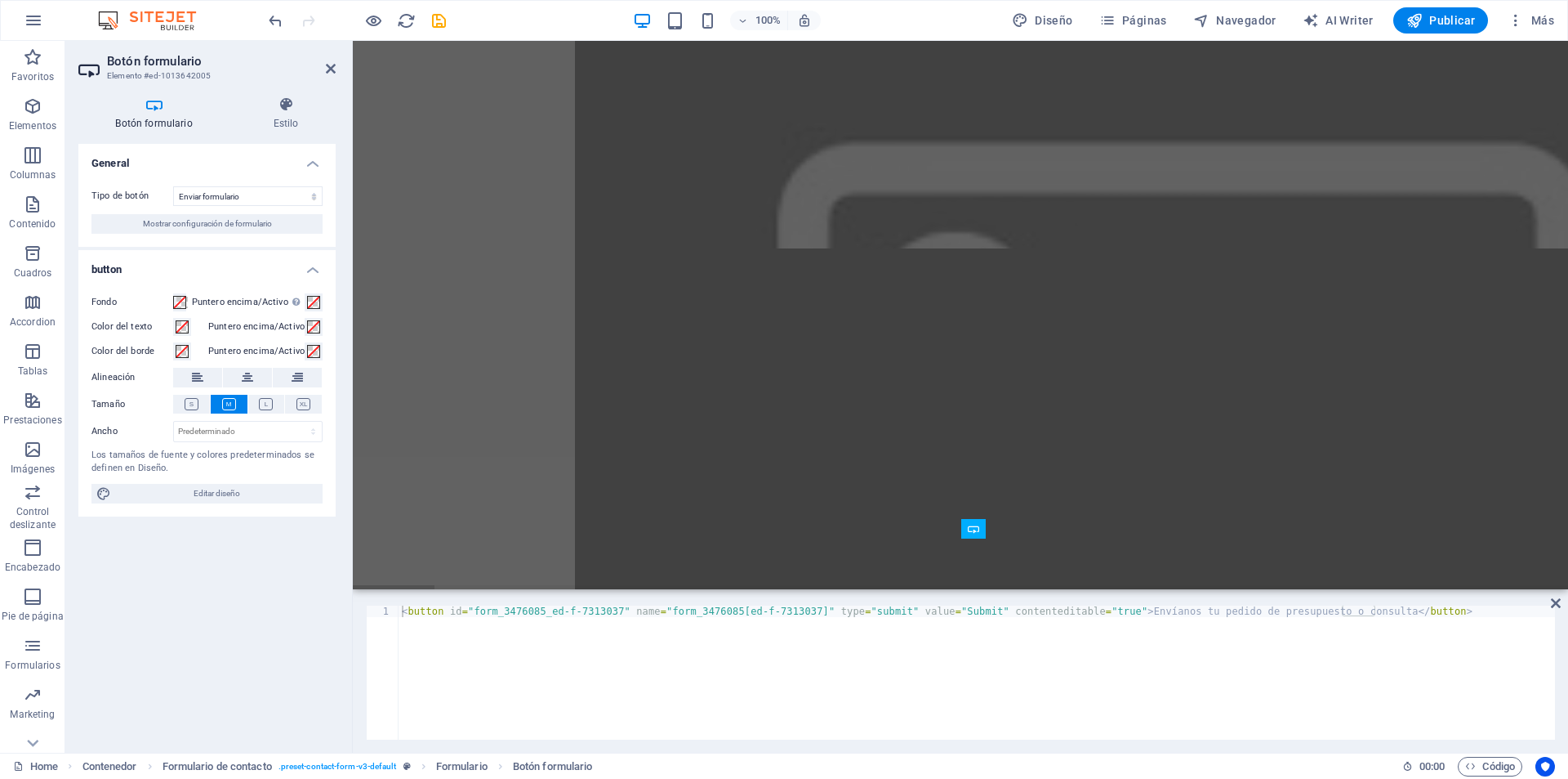
scroll to position [6174, 0]
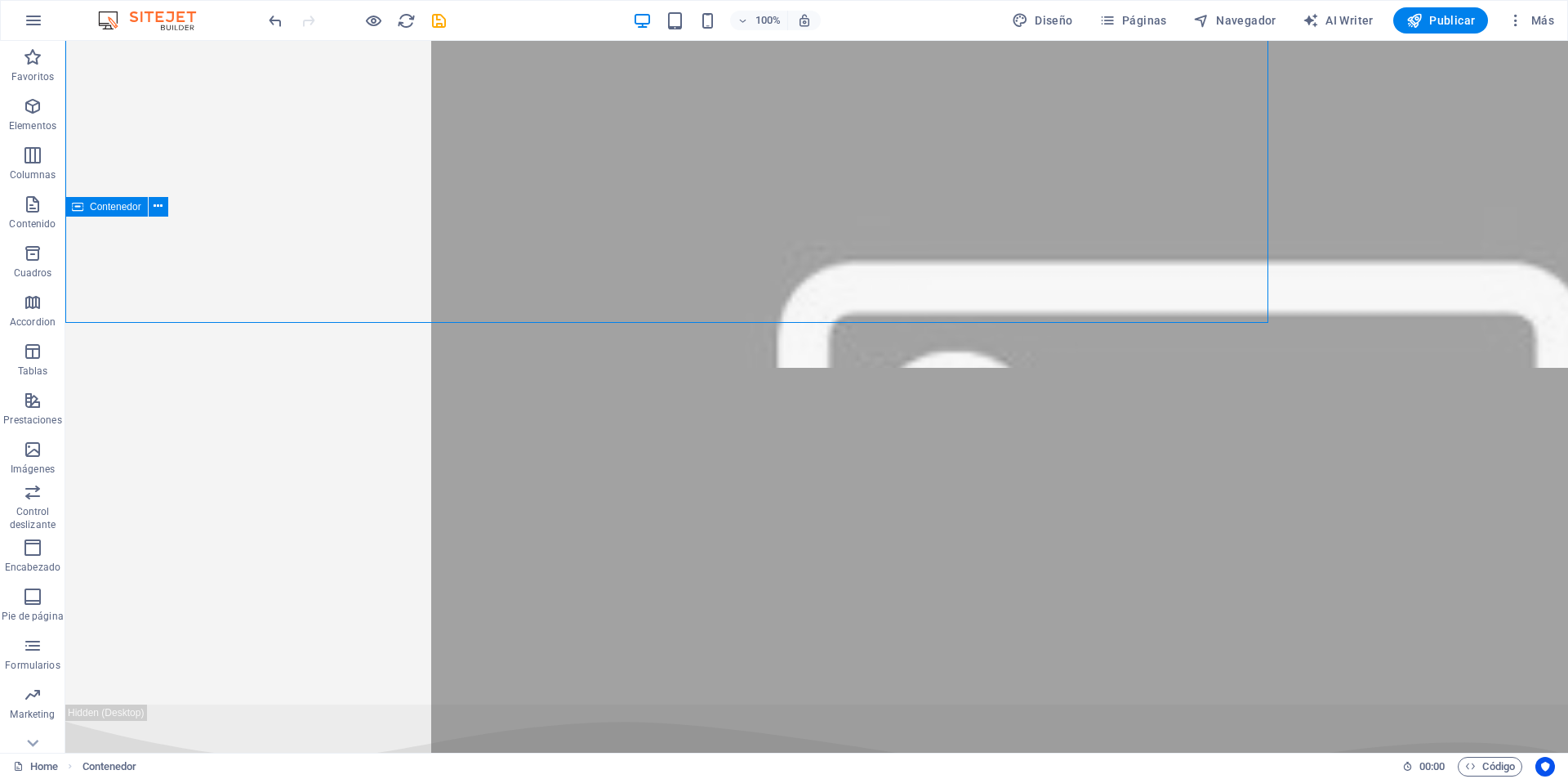
scroll to position [6490, 0]
